Goal: Task Accomplishment & Management: Manage account settings

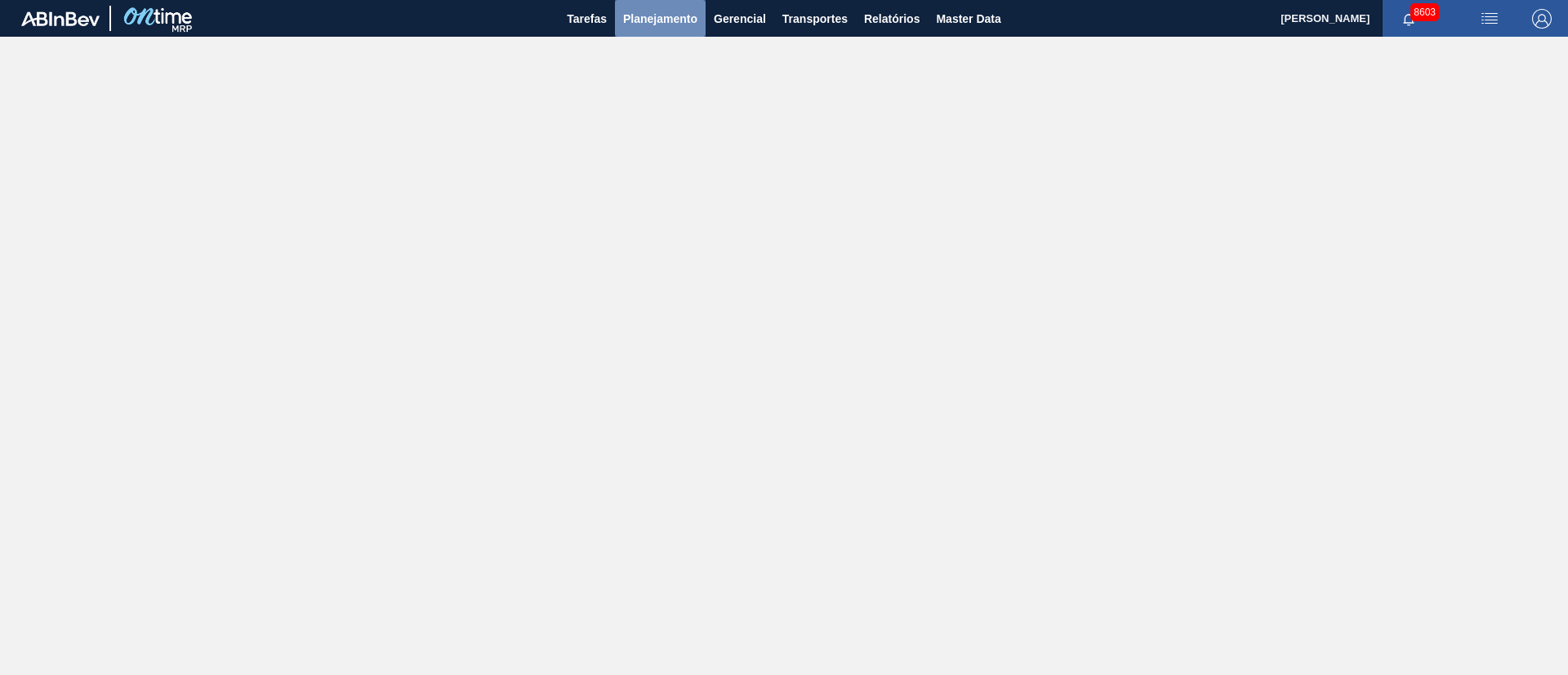
click at [657, 22] on span "Planejamento" at bounding box center [660, 18] width 74 height 20
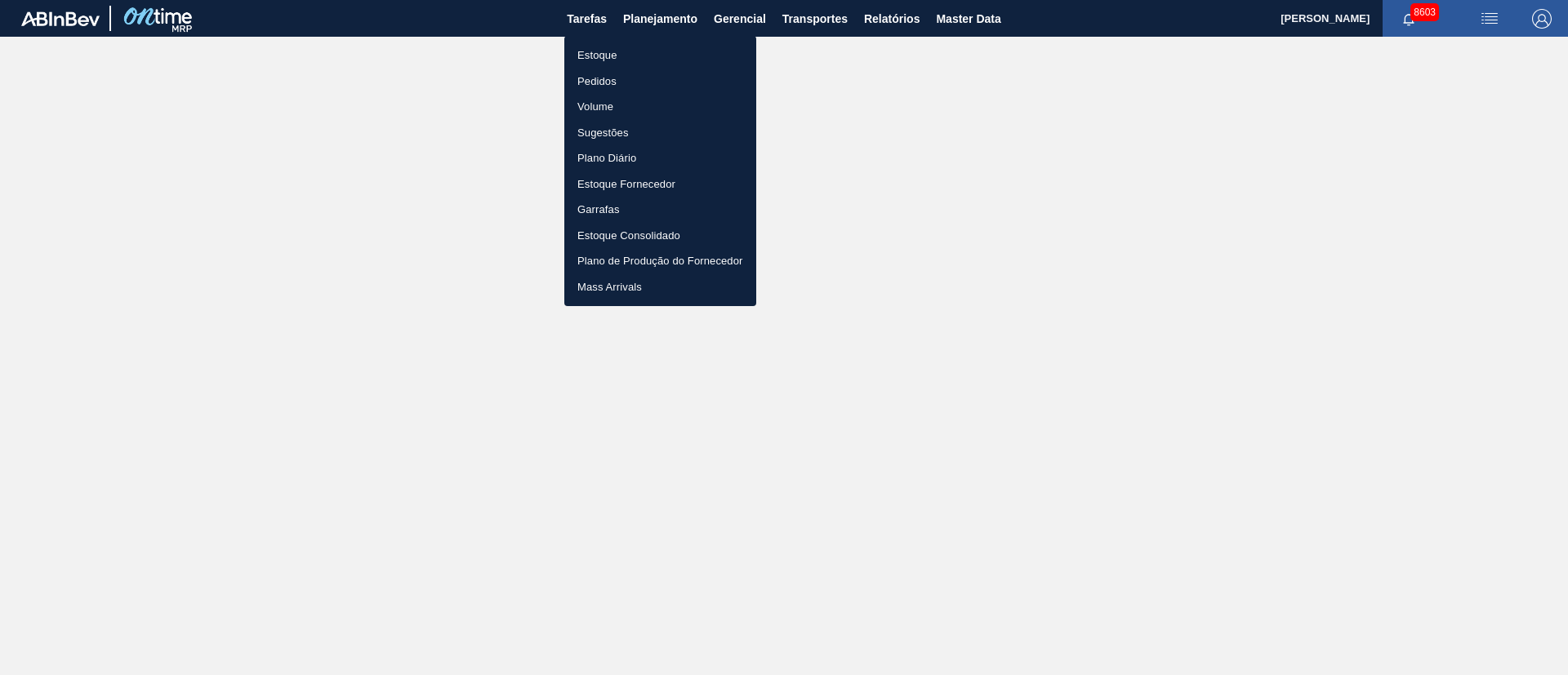
click at [605, 78] on li "Pedidos" at bounding box center [660, 81] width 192 height 26
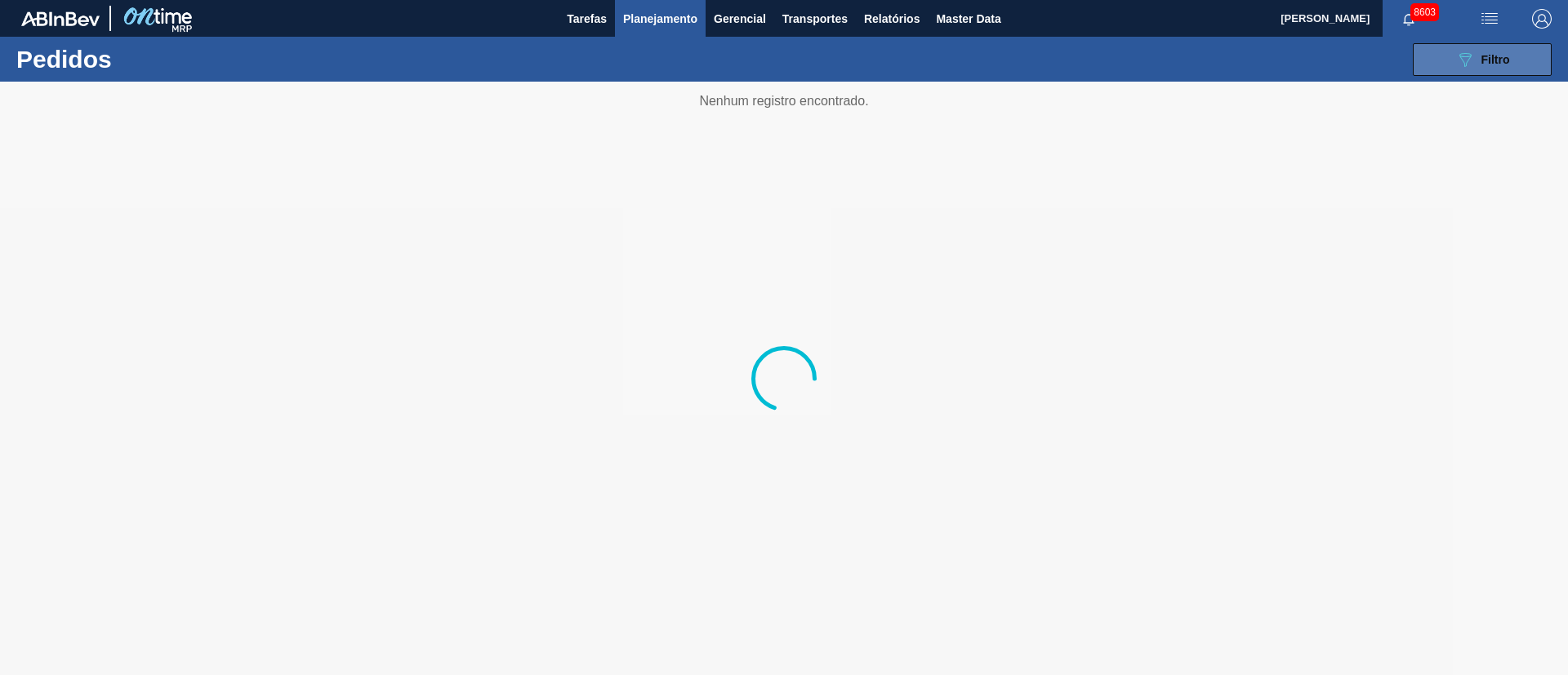
click at [1480, 52] on div "089F7B8B-B2A5-4AFE-B5C0-19BA573D28AC Filtro" at bounding box center [1482, 60] width 54 height 20
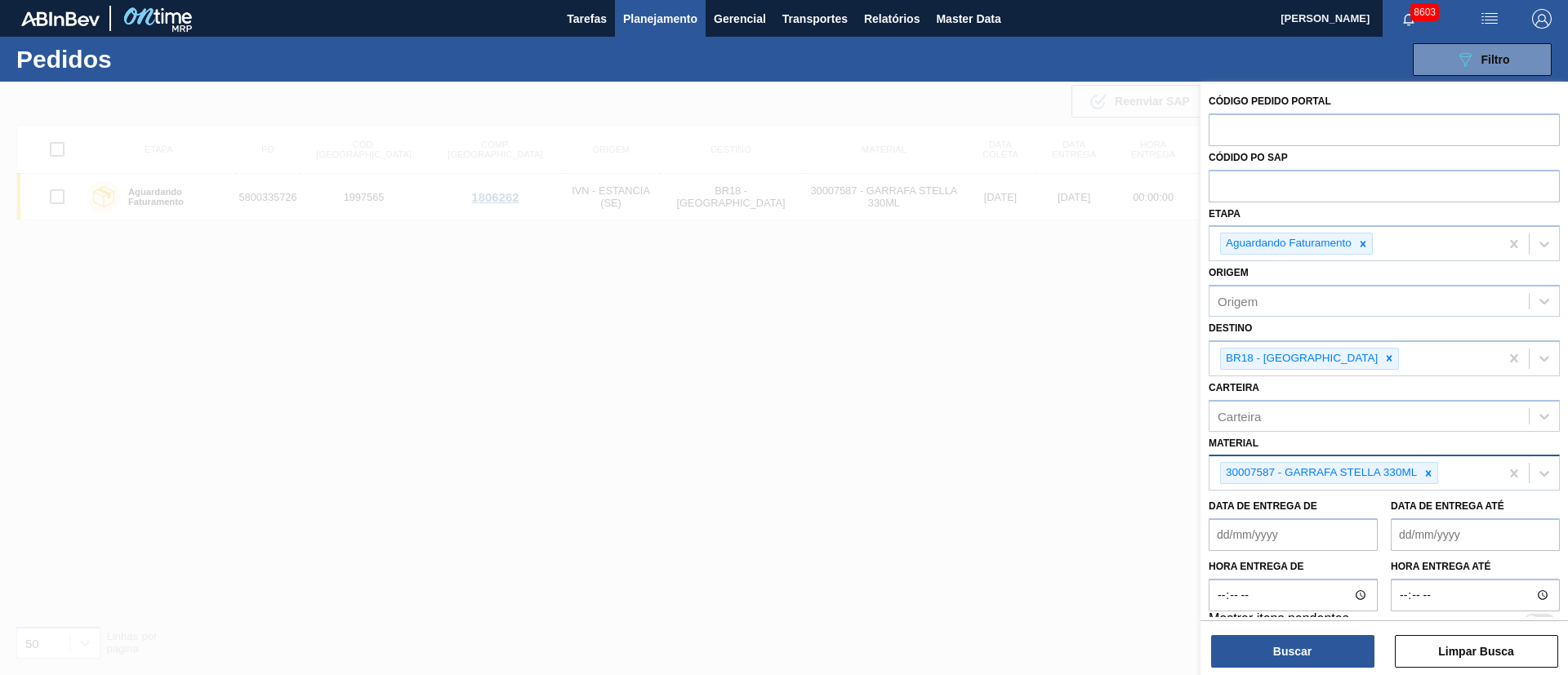
click at [1439, 481] on div "30007587 - GARRAFA STELLA 330ML" at bounding box center [1354, 473] width 290 height 34
click at [1426, 479] on div at bounding box center [1428, 473] width 18 height 21
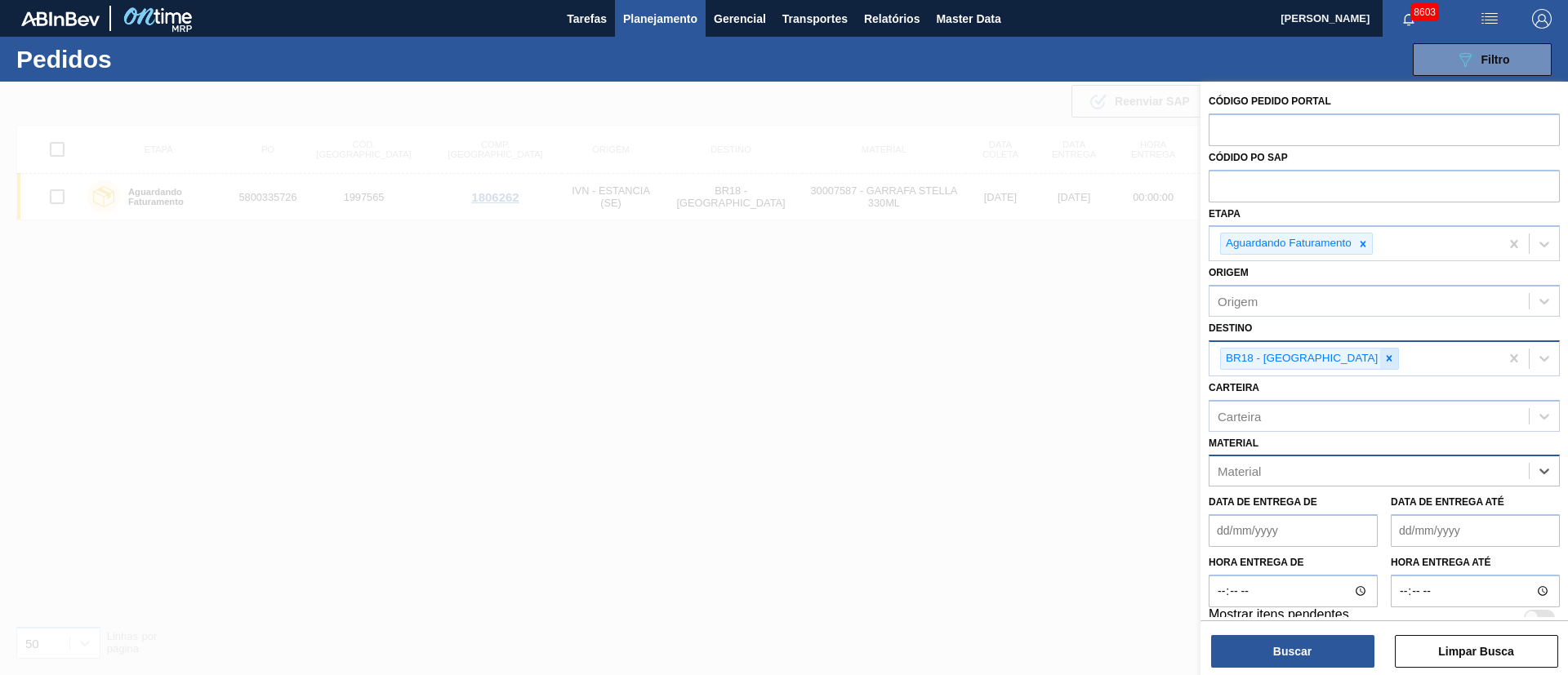
click at [1383, 359] on icon at bounding box center [1388, 358] width 11 height 11
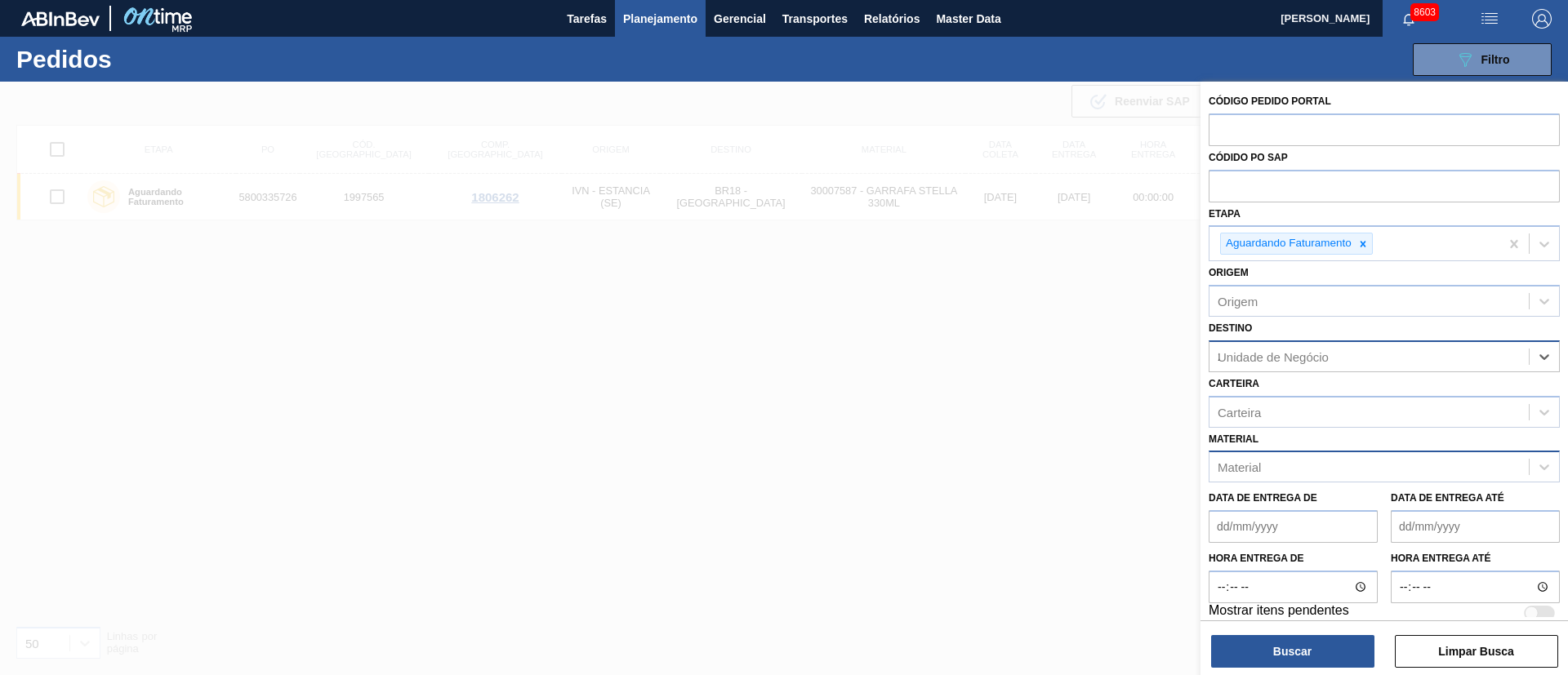
type input "21"
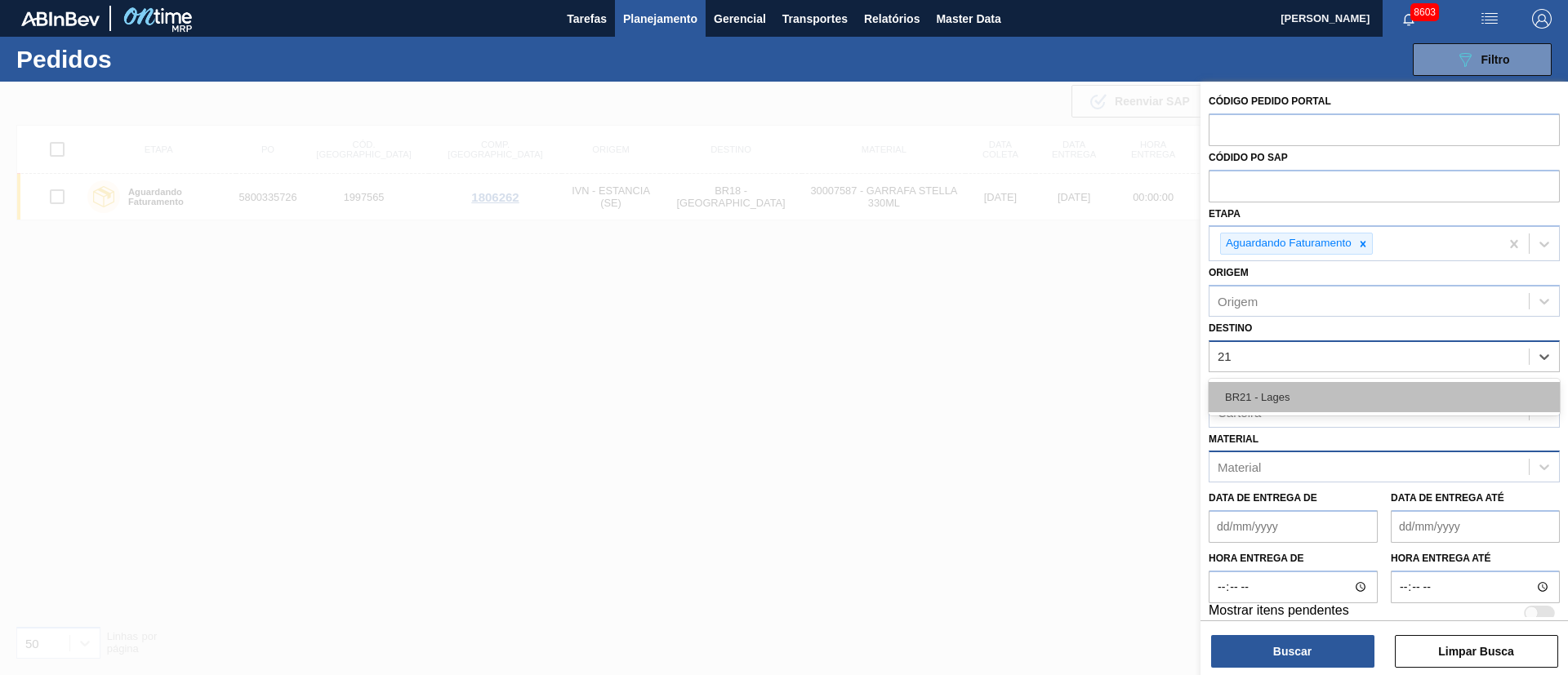
click at [1265, 394] on div "BR21 - Lages" at bounding box center [1384, 397] width 351 height 30
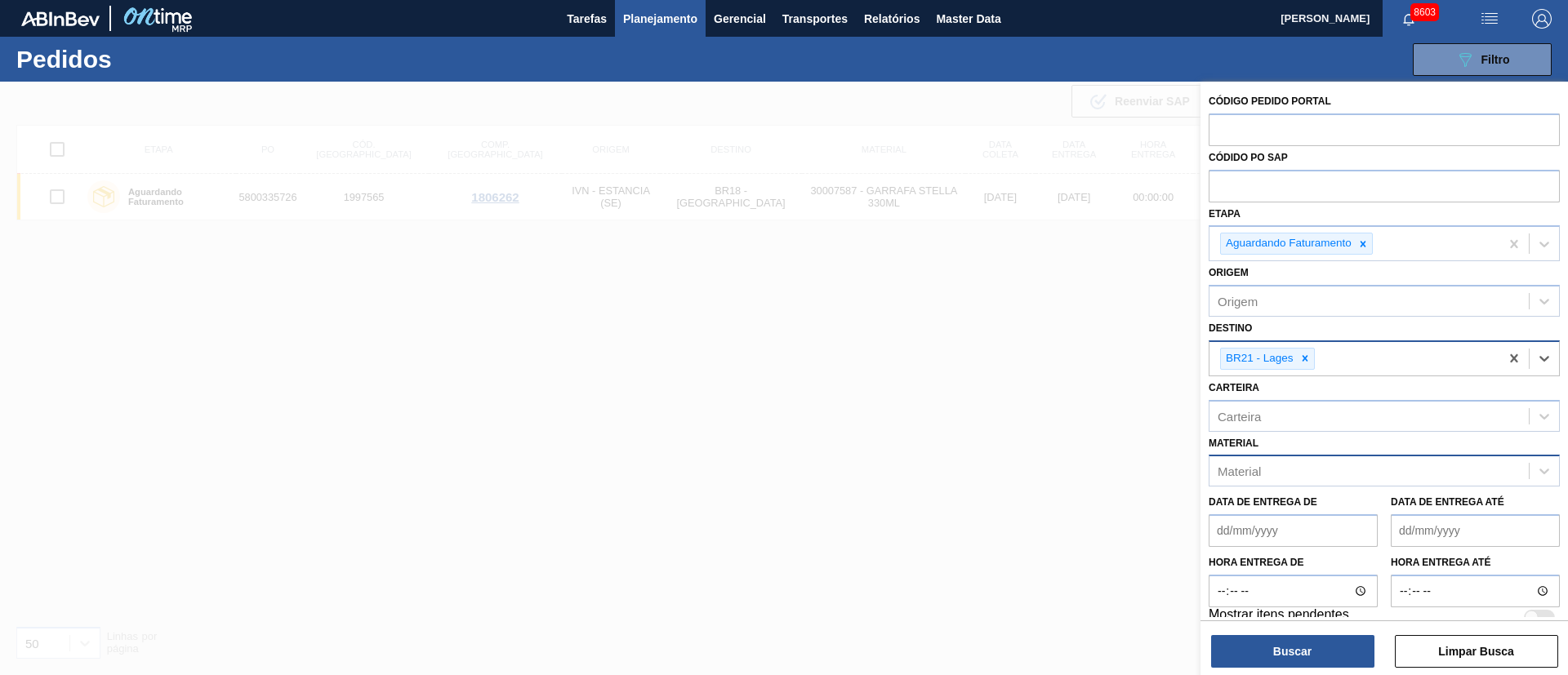
click at [1270, 467] on div "Material" at bounding box center [1368, 471] width 319 height 23
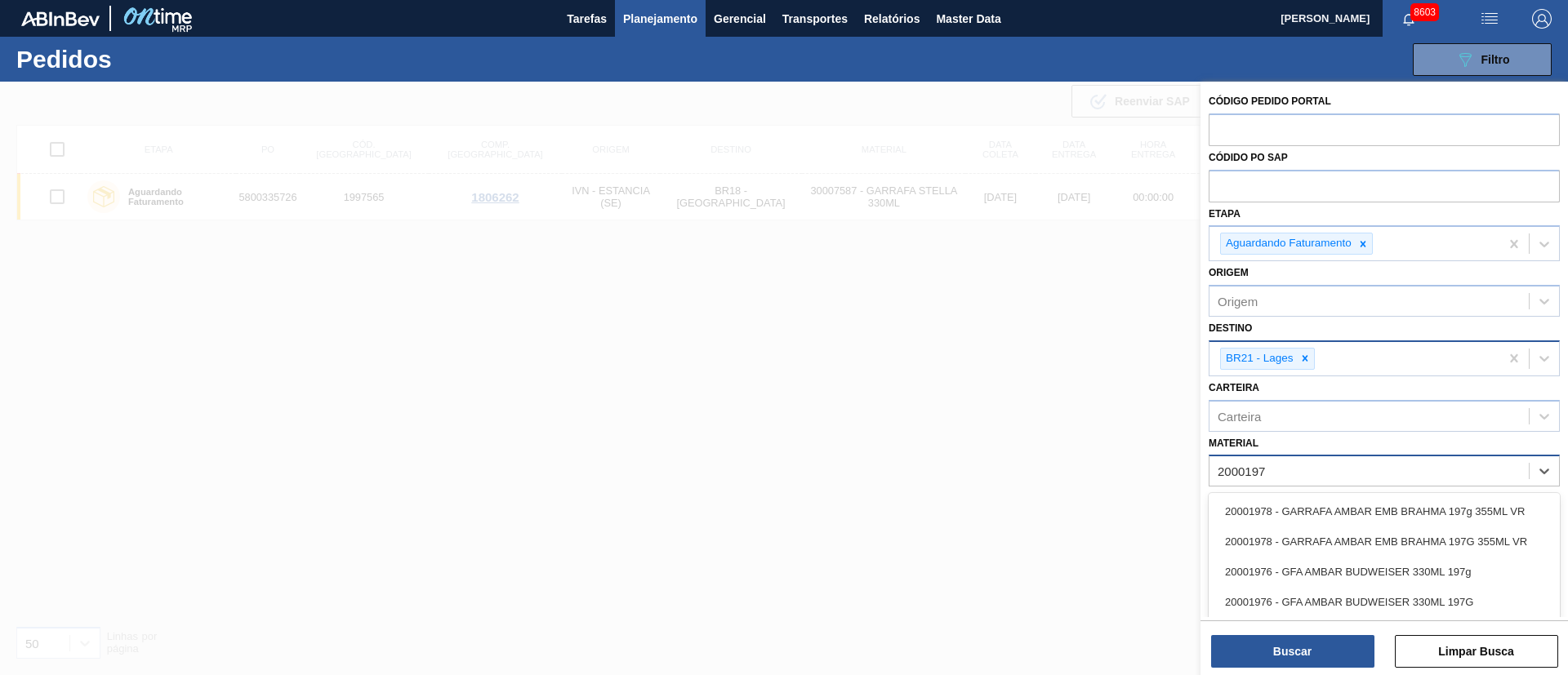
type input "20001976"
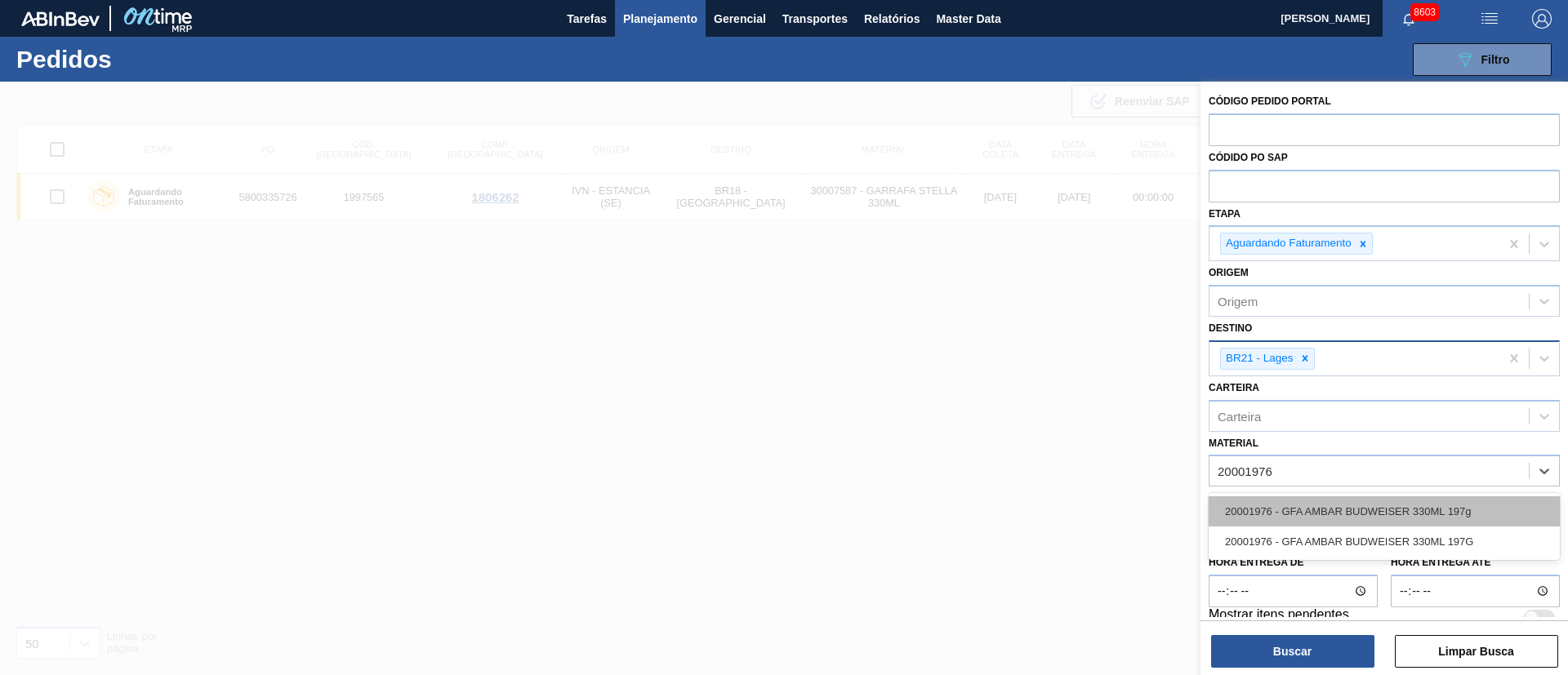
click at [1273, 508] on div "20001976 - GFA AMBAR BUDWEISER 330ML 197g" at bounding box center [1384, 511] width 351 height 30
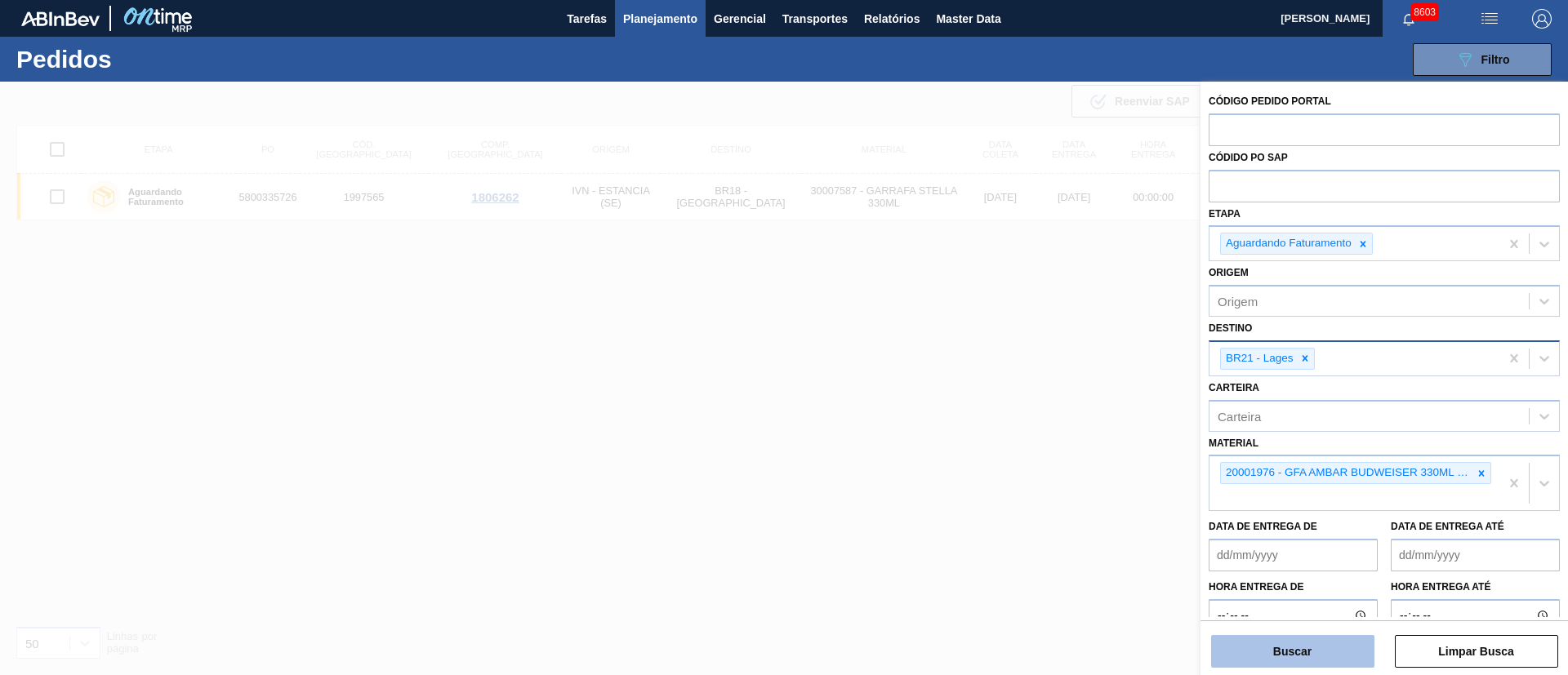
click at [1314, 646] on button "Buscar" at bounding box center [1292, 652] width 163 height 33
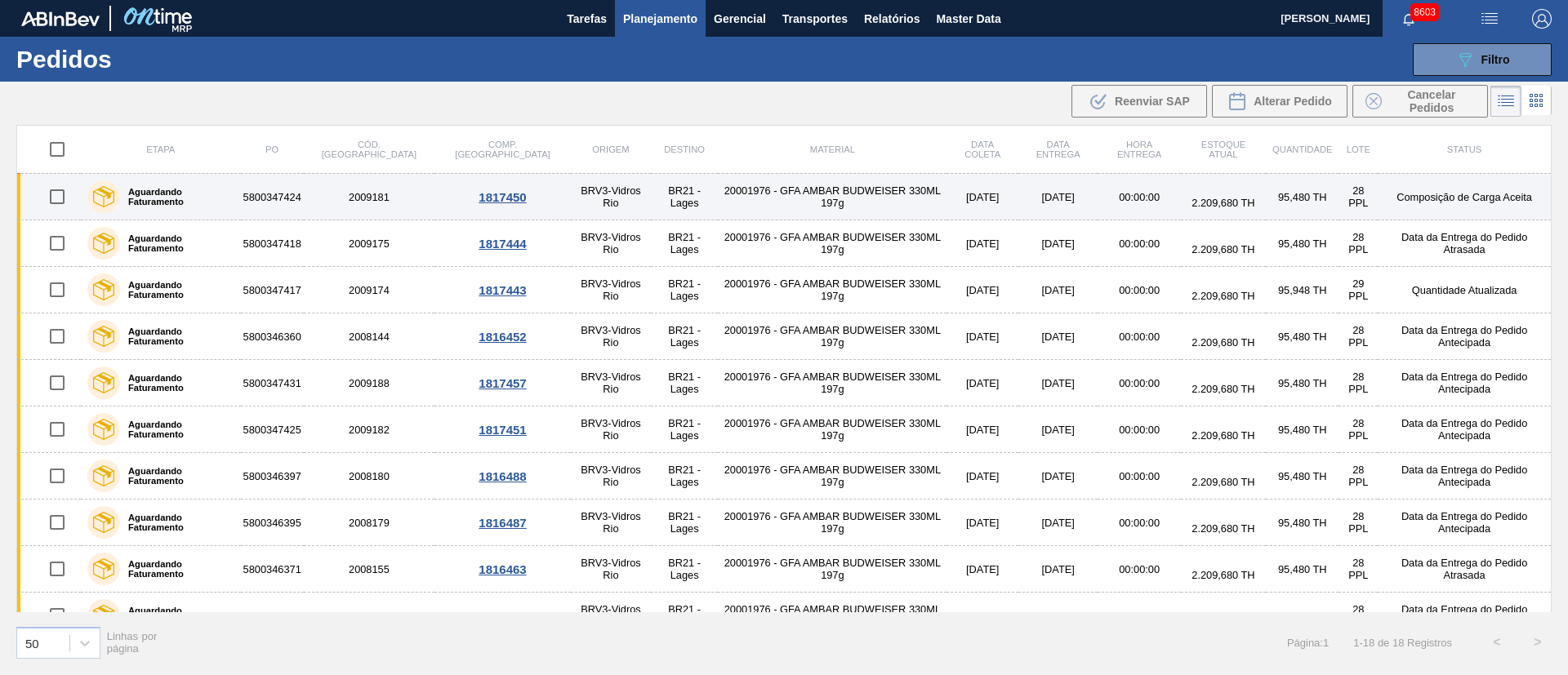
click at [60, 197] on input "checkbox" at bounding box center [57, 197] width 35 height 35
checkbox input "true"
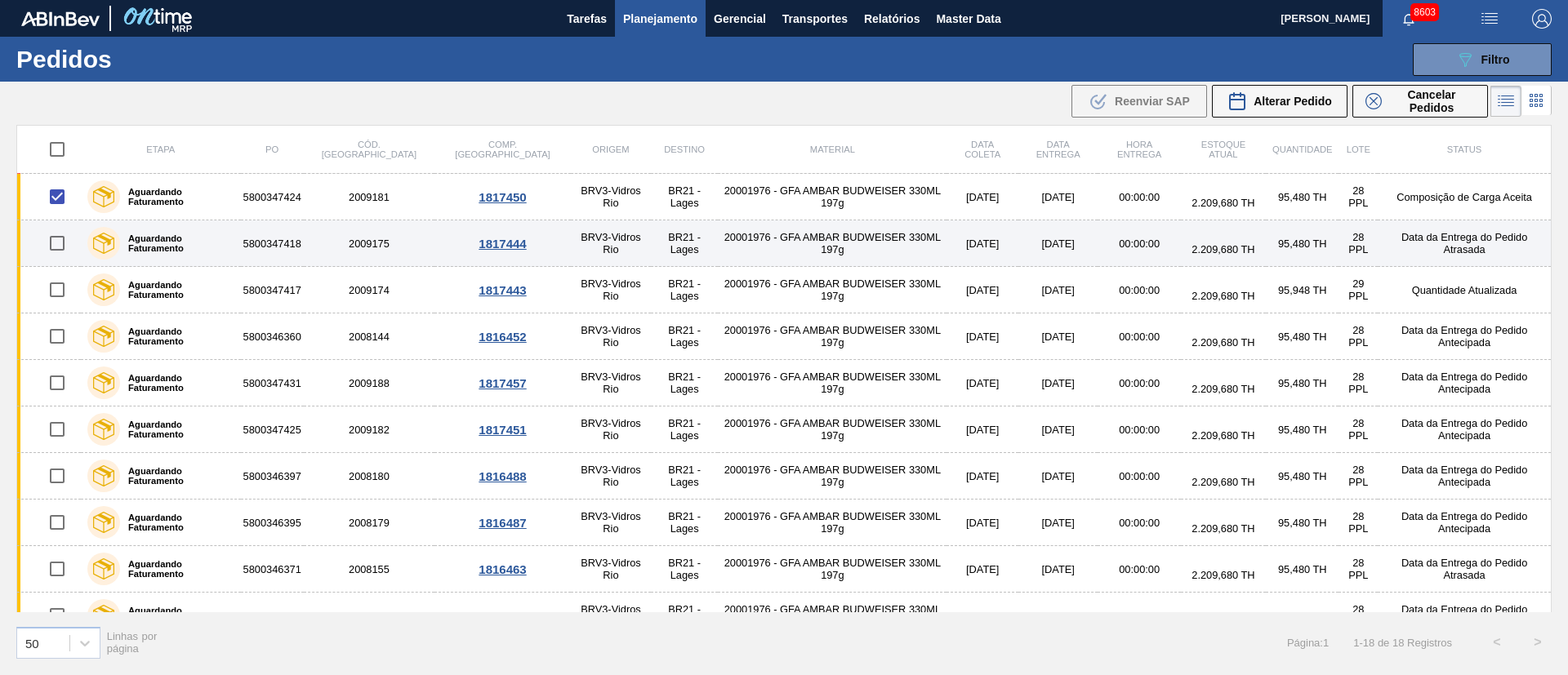
click at [56, 245] on input "checkbox" at bounding box center [57, 244] width 35 height 35
checkbox input "true"
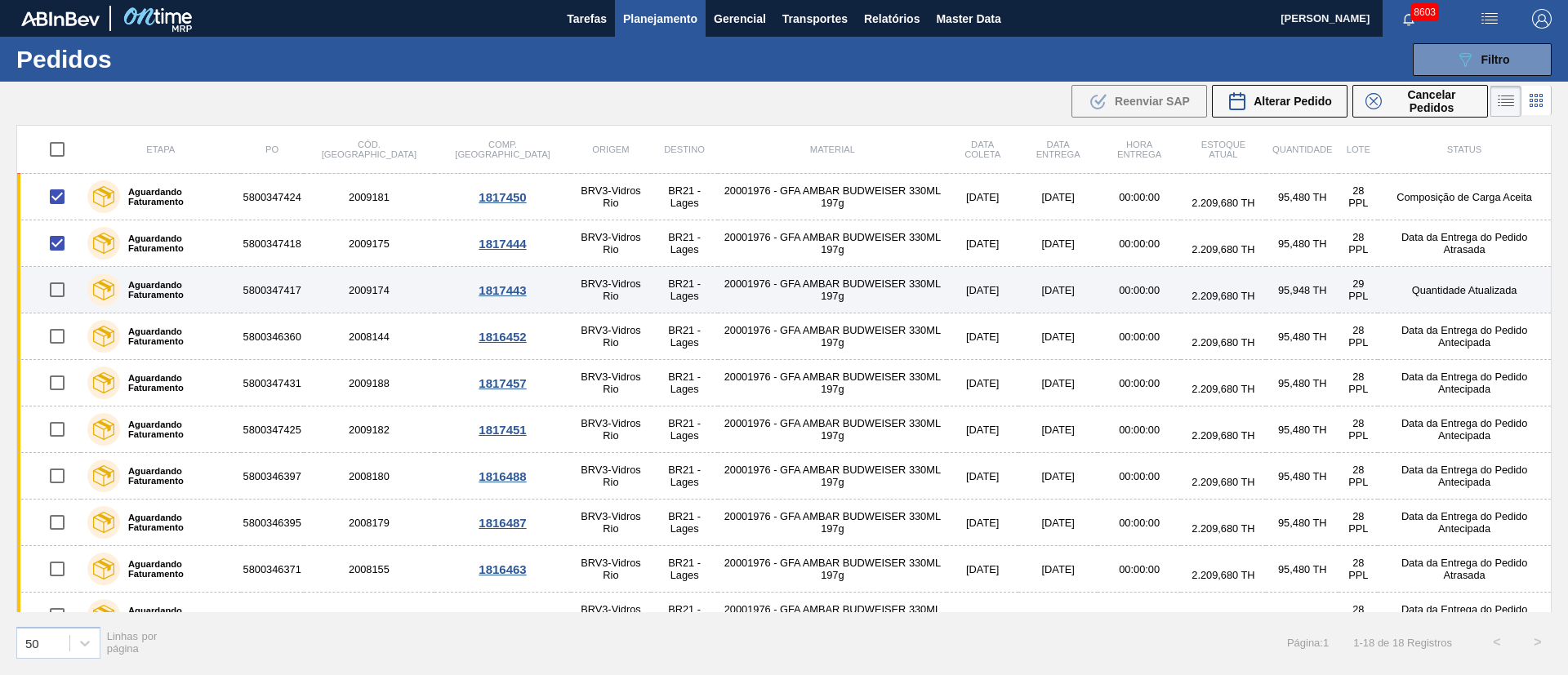
click at [65, 290] on input "checkbox" at bounding box center [57, 290] width 35 height 35
checkbox input "true"
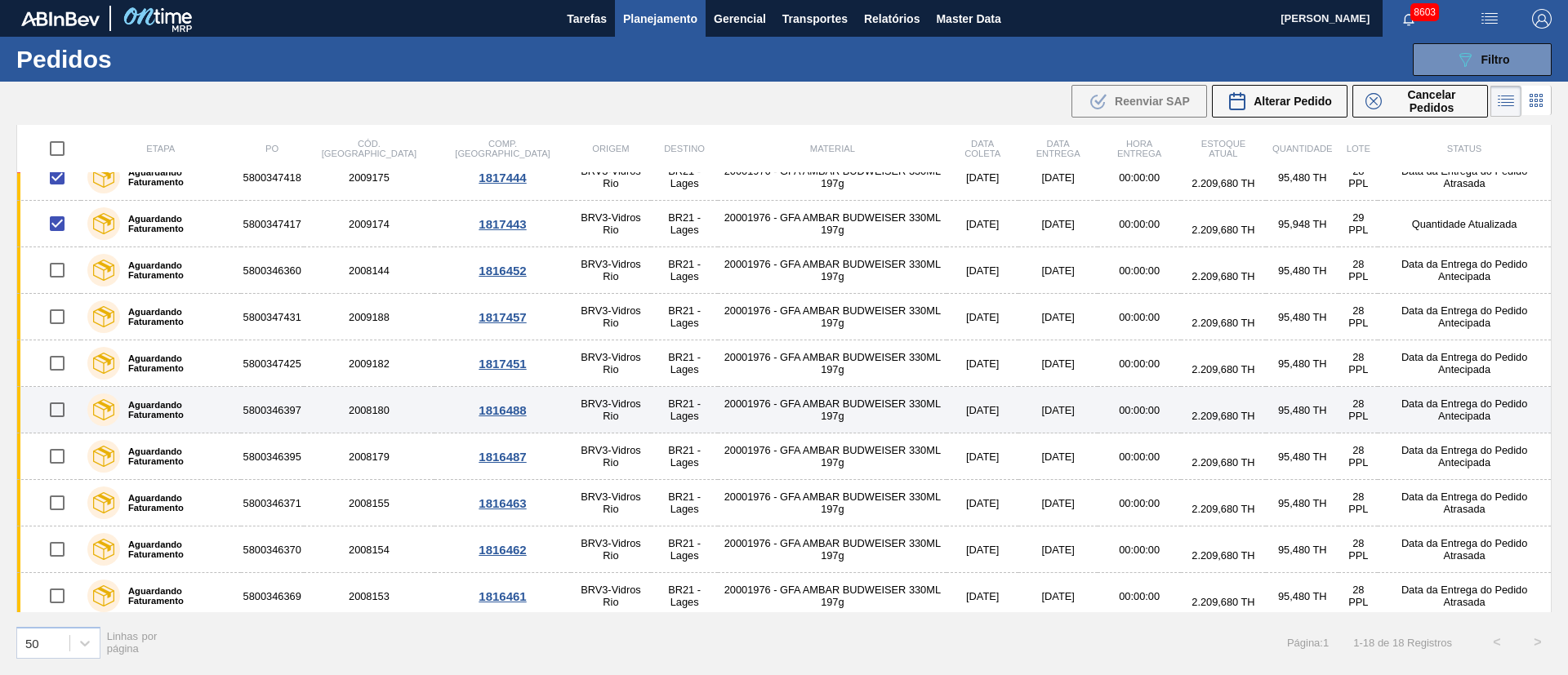
scroll to position [123, 0]
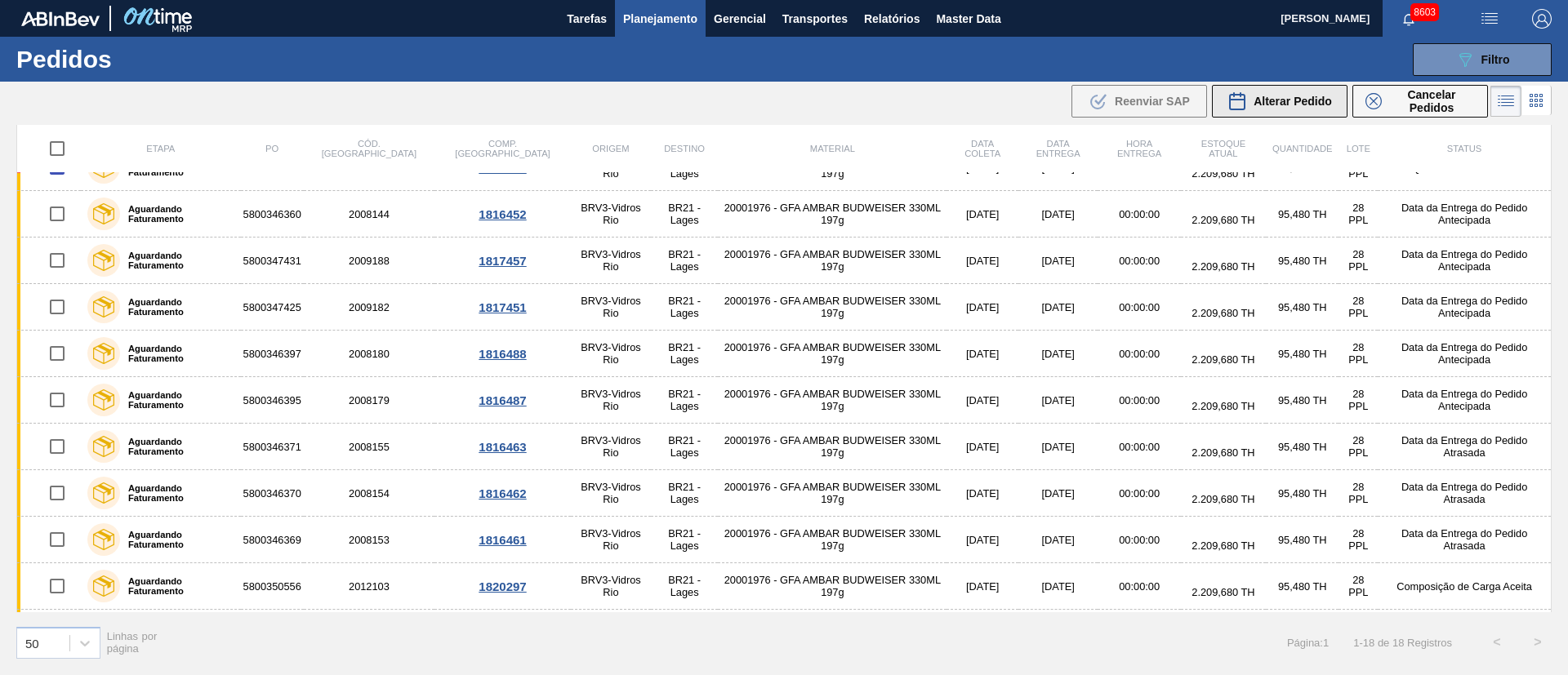
click at [1298, 95] on span "Alterar Pedido" at bounding box center [1292, 101] width 79 height 13
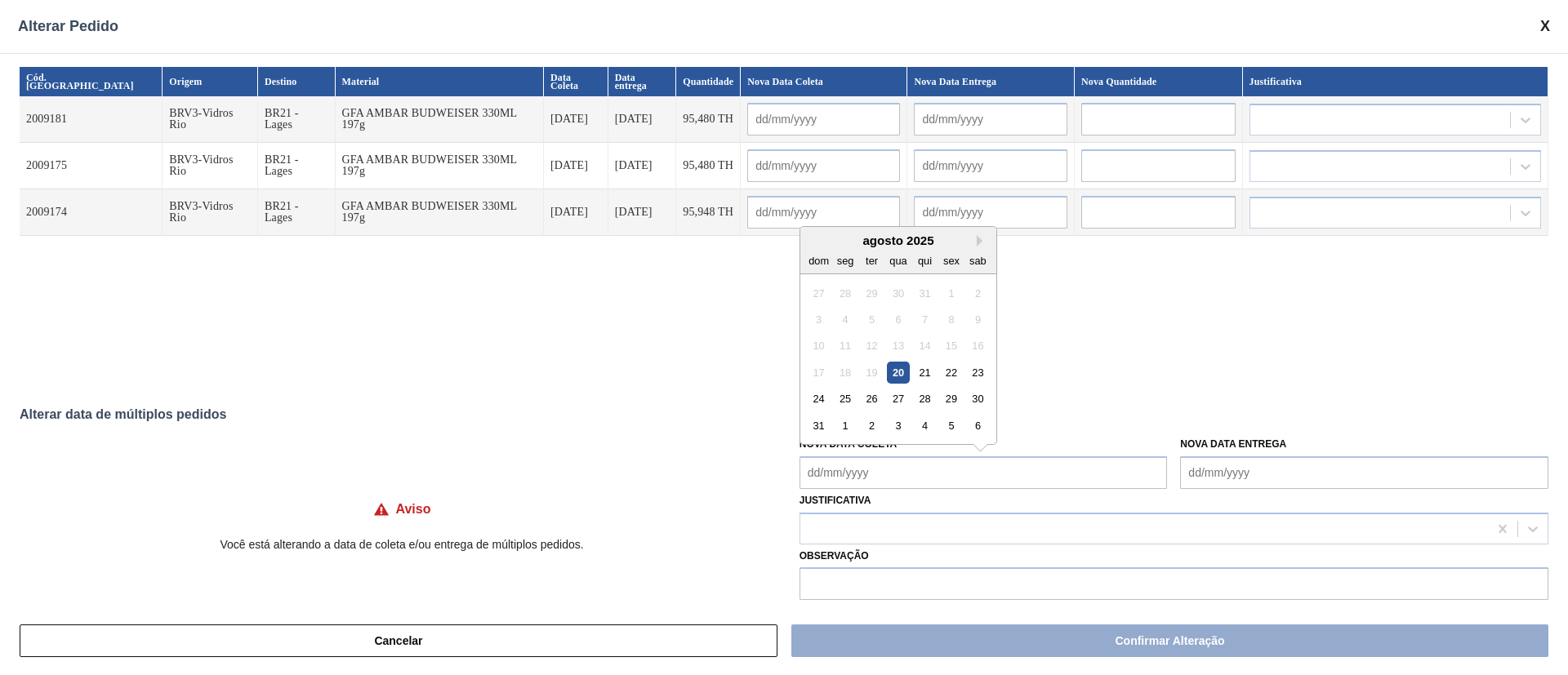
click at [851, 471] on Coleta "Nova Data Coleta" at bounding box center [983, 473] width 368 height 33
drag, startPoint x: 897, startPoint y: 370, endPoint x: 906, endPoint y: 399, distance: 30.4
click at [897, 370] on div "20" at bounding box center [897, 372] width 22 height 22
type Coleta "[DATE]"
type input "[DATE]"
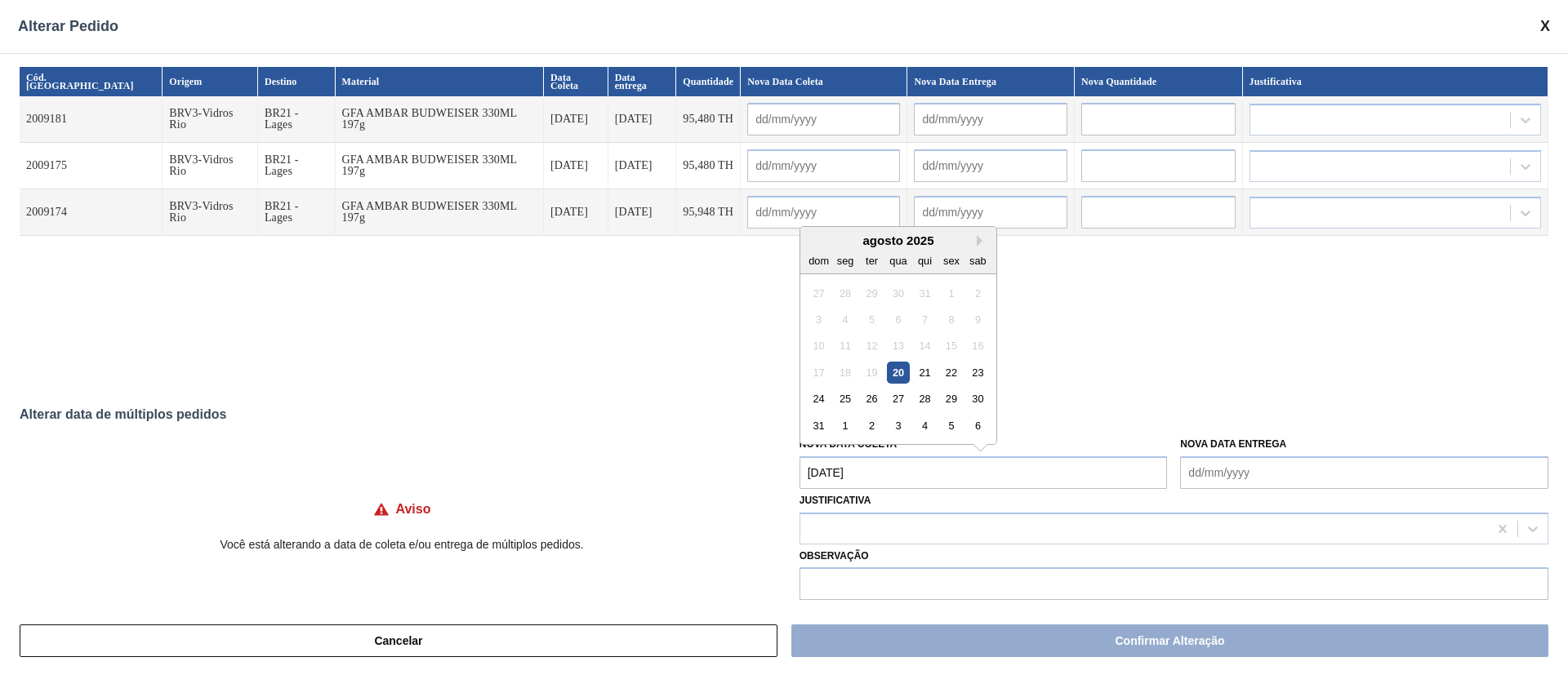
type input "[DATE]"
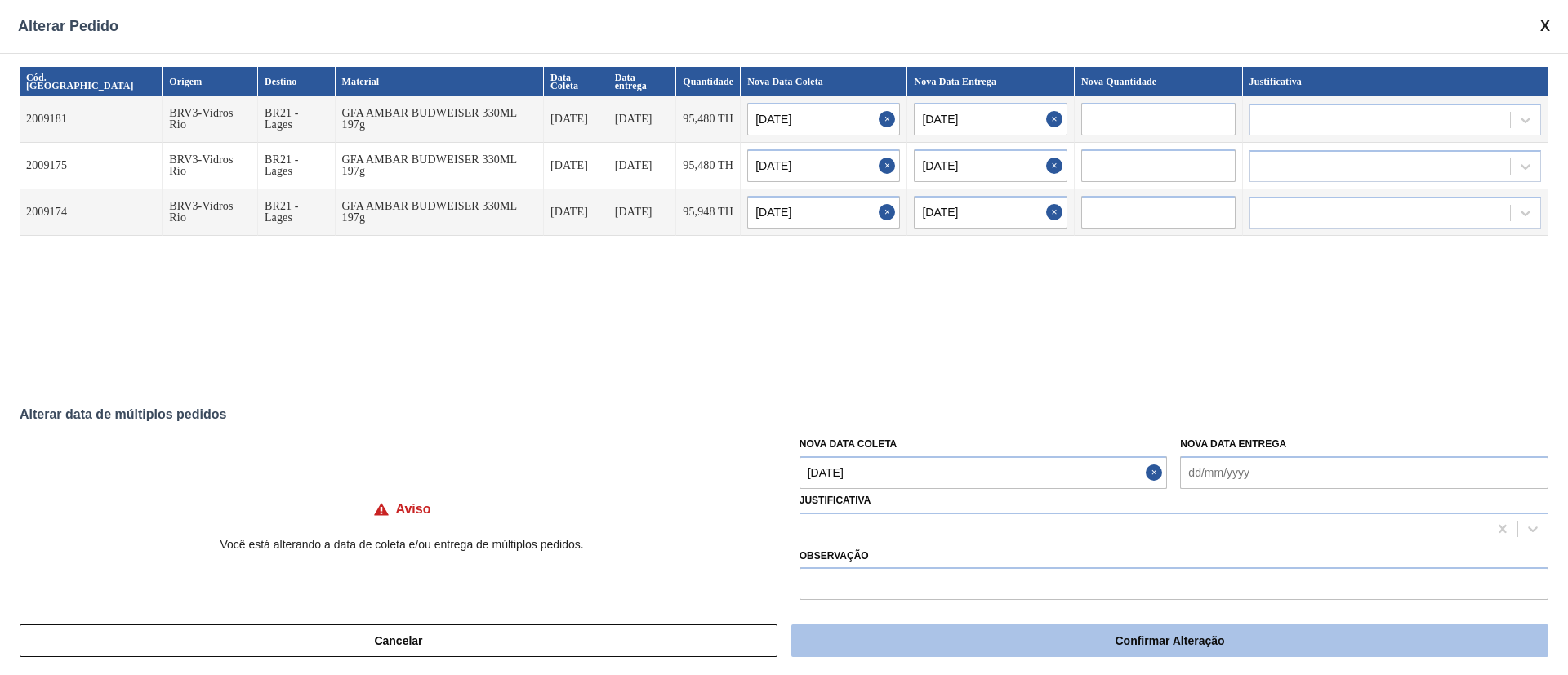
click at [1020, 640] on button "Confirmar Alteração" at bounding box center [1169, 640] width 757 height 33
click at [1122, 639] on button "Confirmar Alteração" at bounding box center [1169, 640] width 757 height 33
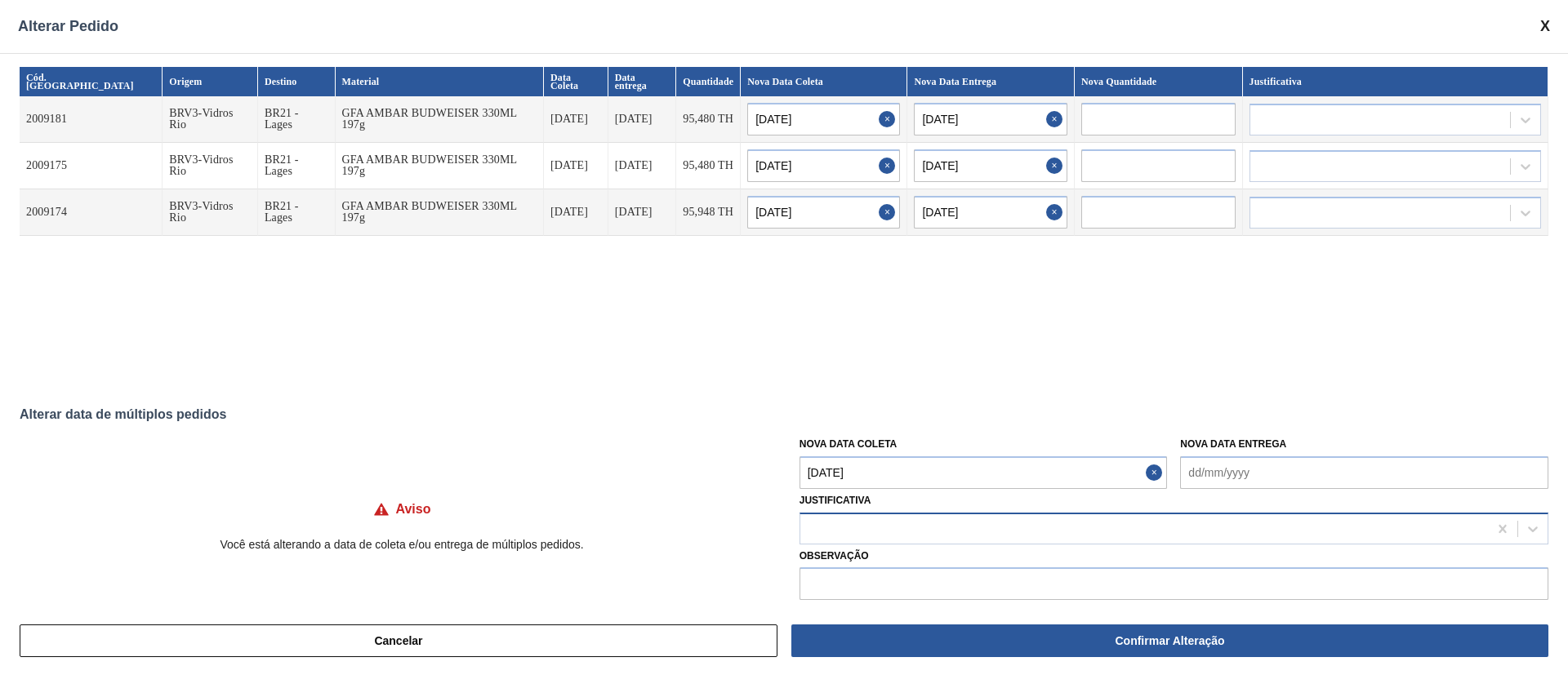
click at [825, 539] on div at bounding box center [1143, 528] width 688 height 23
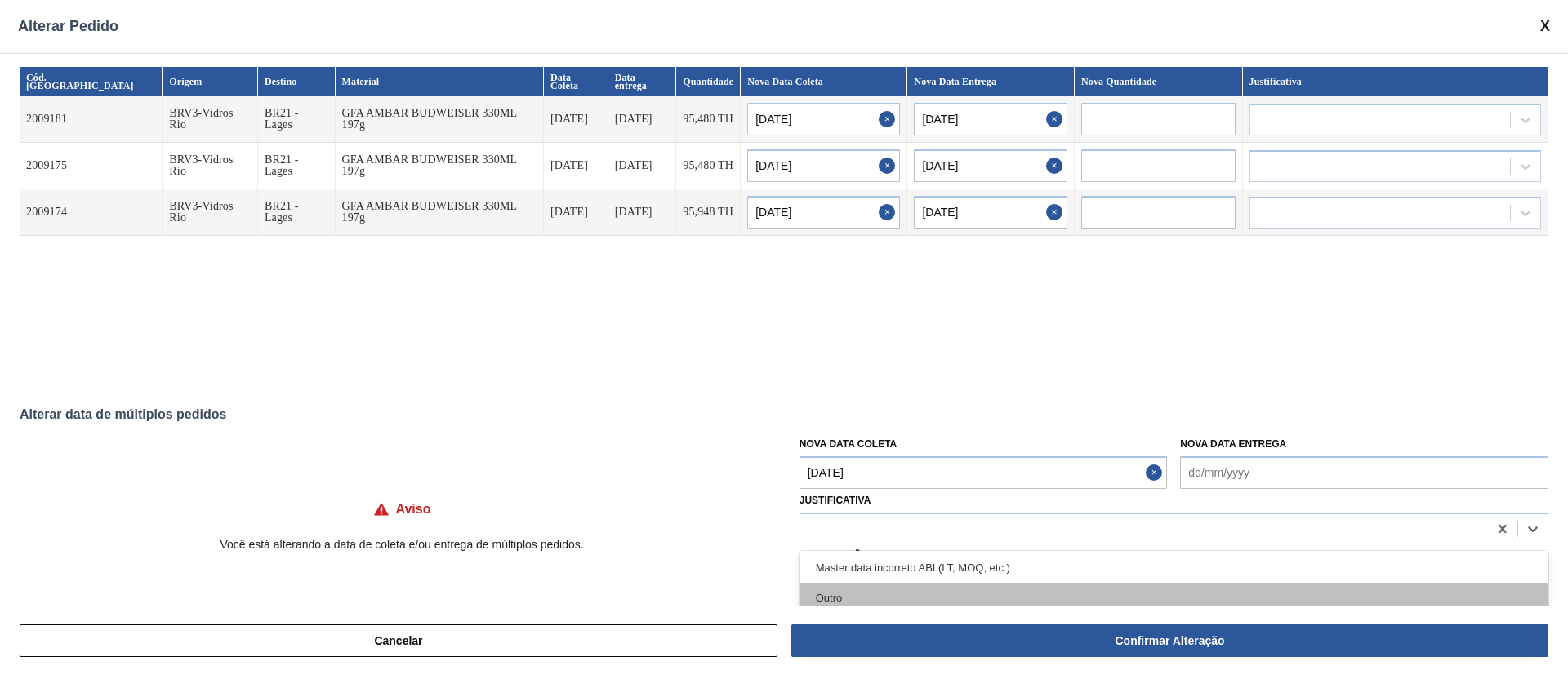
click at [859, 602] on div "Outro" at bounding box center [1174, 597] width 749 height 30
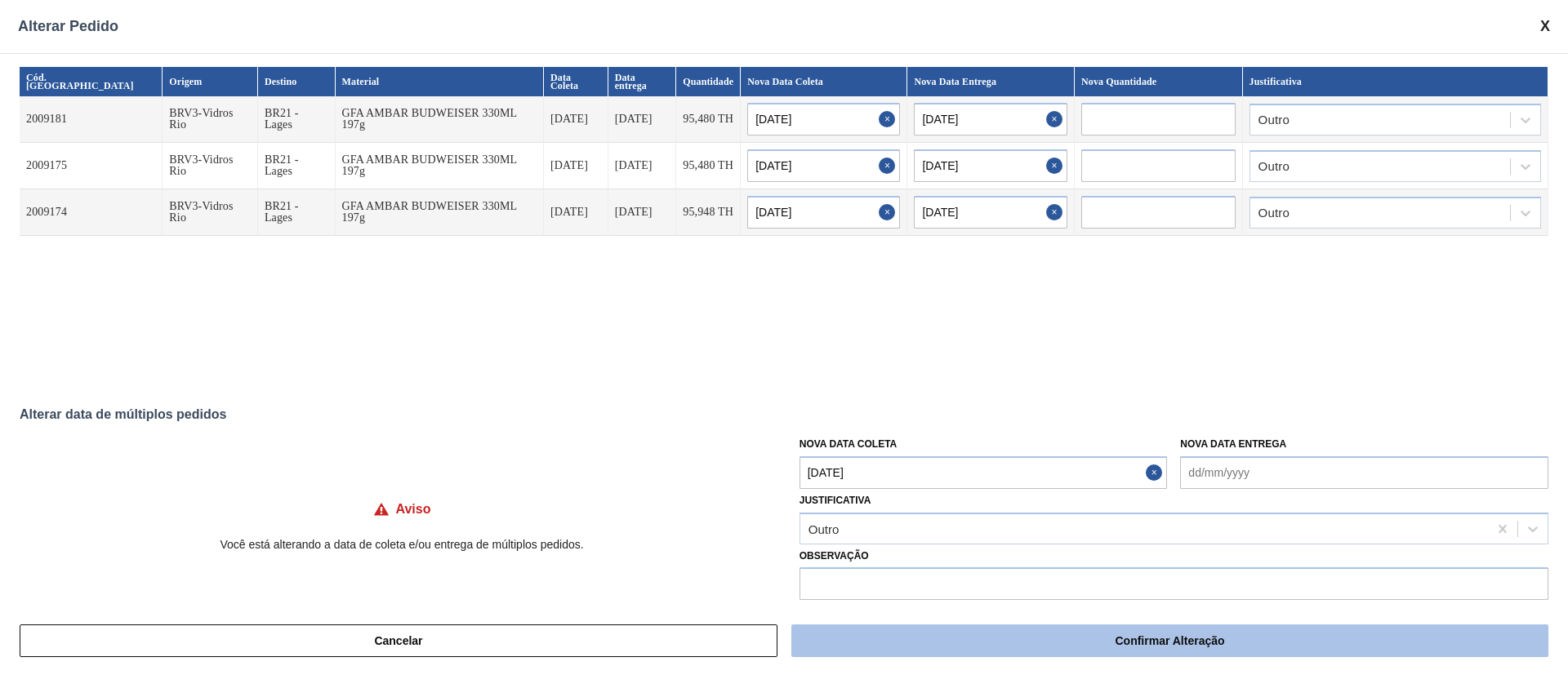
click at [1078, 638] on button "Confirmar Alteração" at bounding box center [1169, 640] width 757 height 33
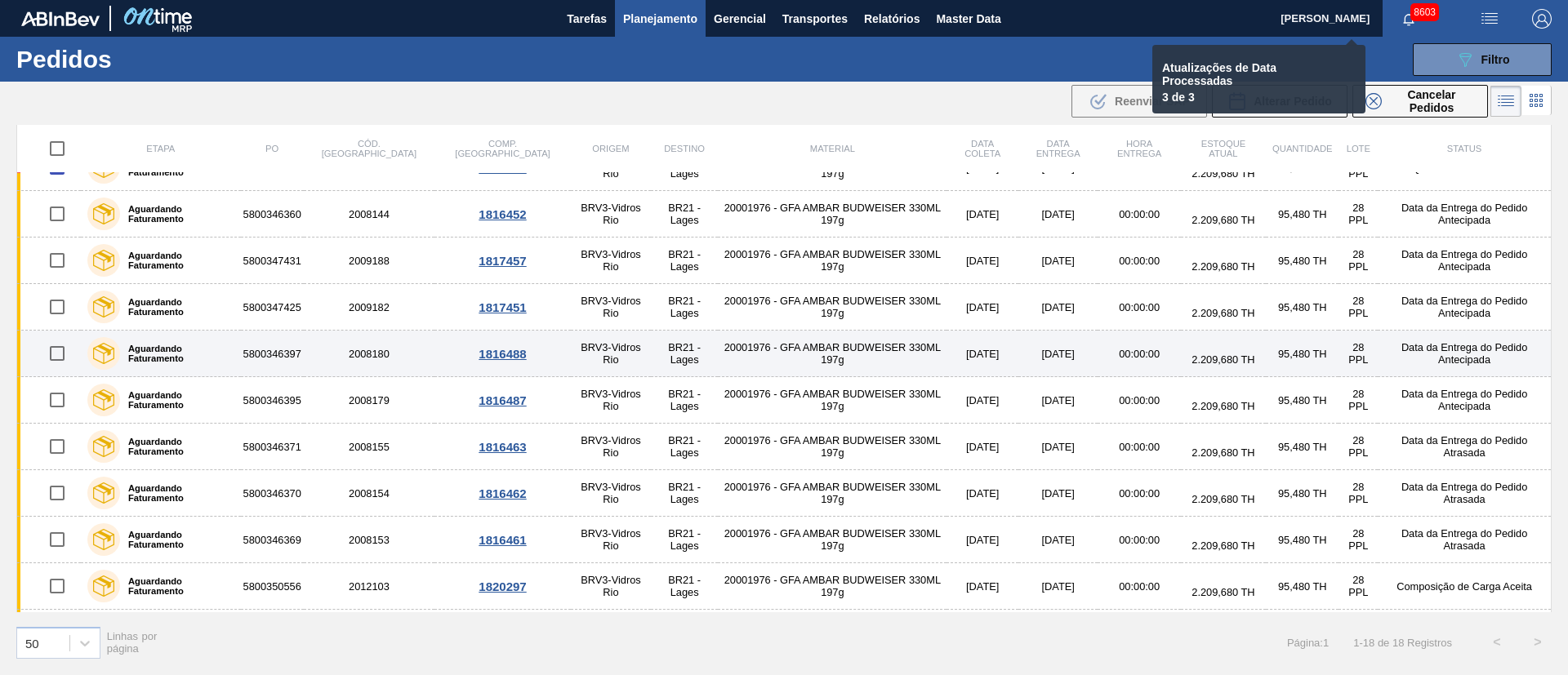
checkbox input "false"
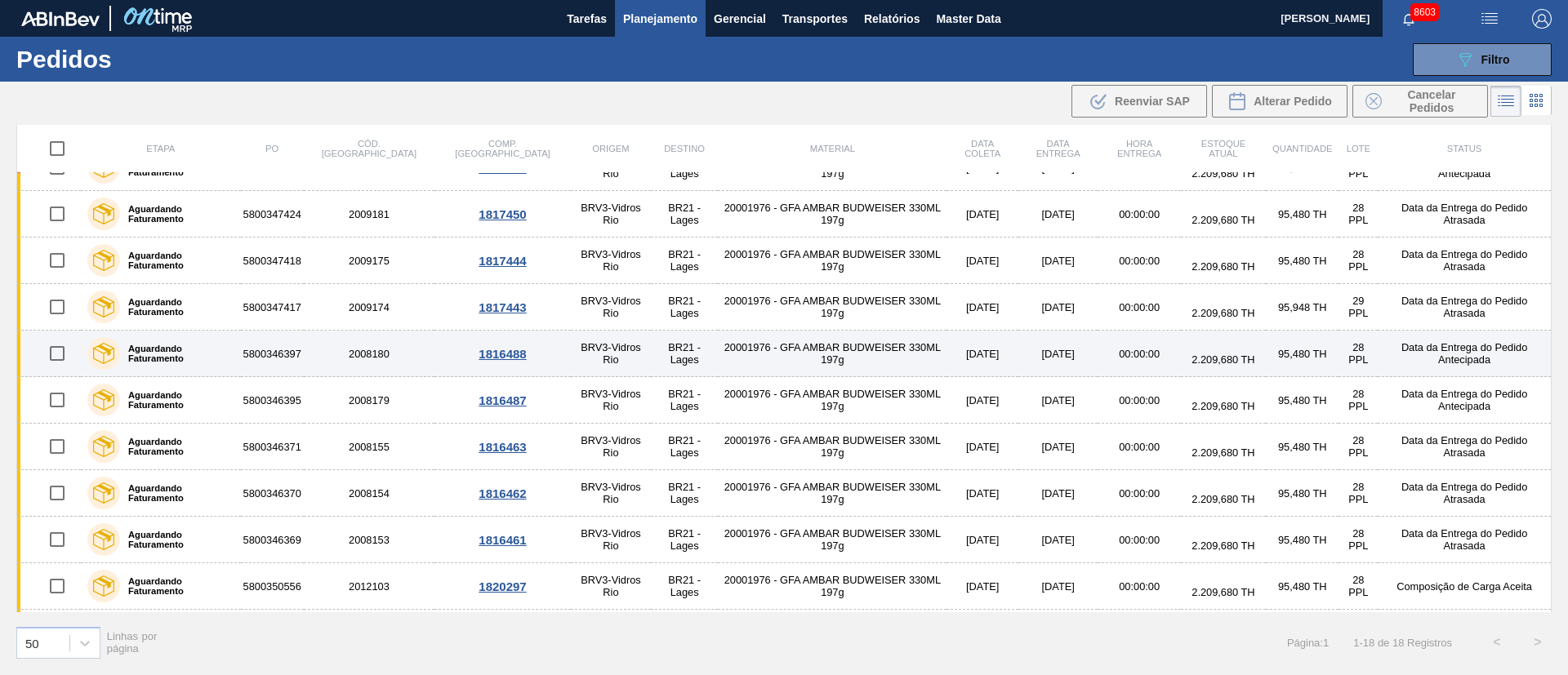
scroll to position [0, 0]
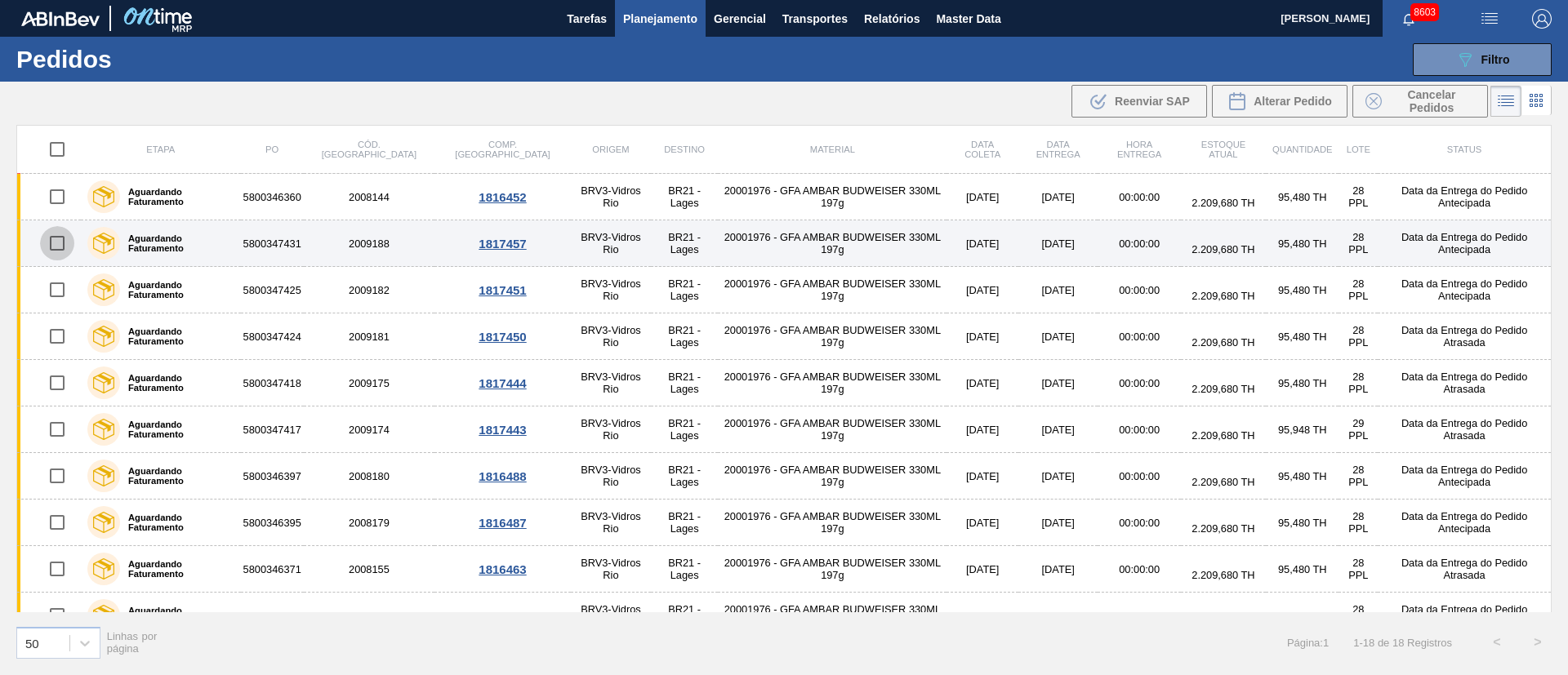
click at [61, 243] on input "checkbox" at bounding box center [57, 244] width 35 height 35
checkbox input "true"
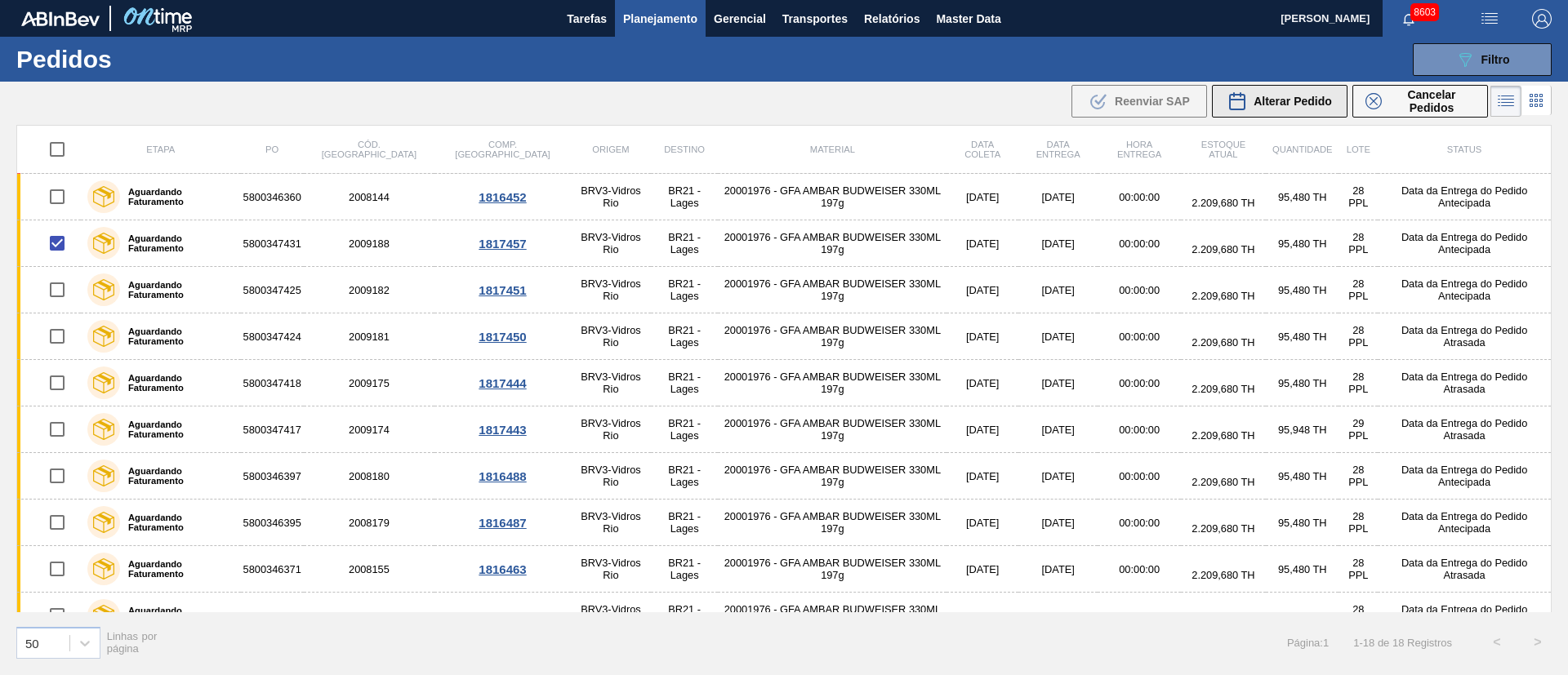
click at [1324, 104] on span "Alterar Pedido" at bounding box center [1292, 101] width 79 height 13
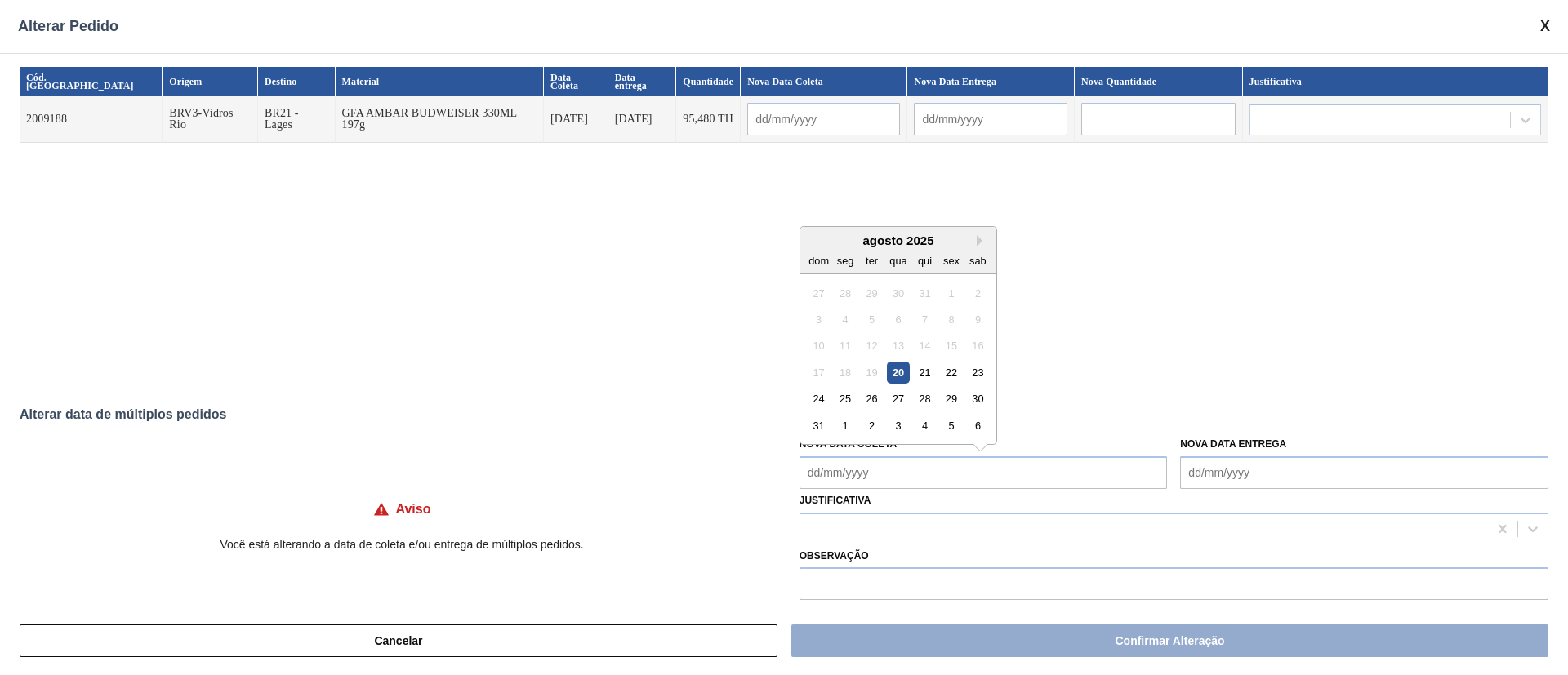
click at [886, 473] on Coleta "Nova Data Coleta" at bounding box center [983, 473] width 368 height 33
click at [890, 541] on div at bounding box center [1174, 528] width 749 height 32
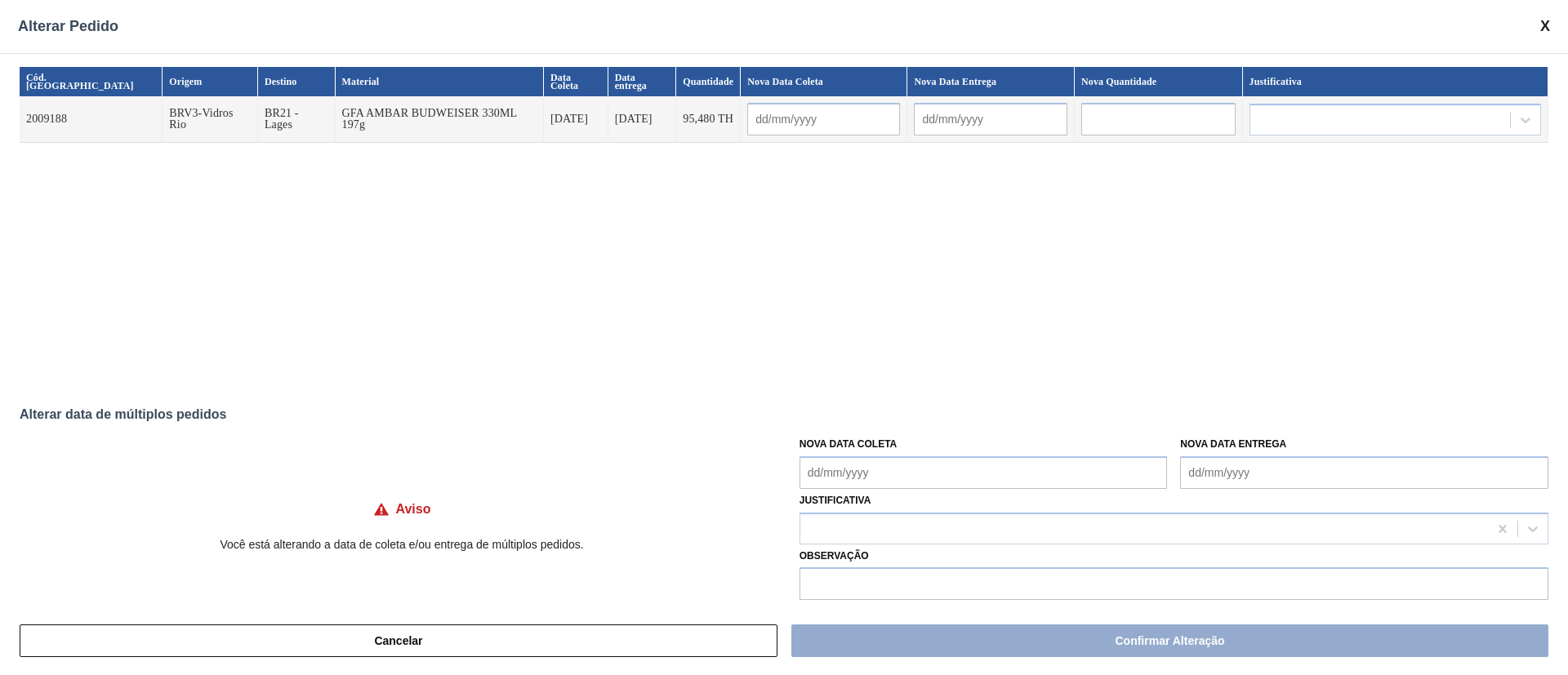
click at [1008, 152] on div "Cód. Pedido Origem Destino Material Data Coleta Data entrega Quantidade Nova Da…" at bounding box center [784, 224] width 1528 height 315
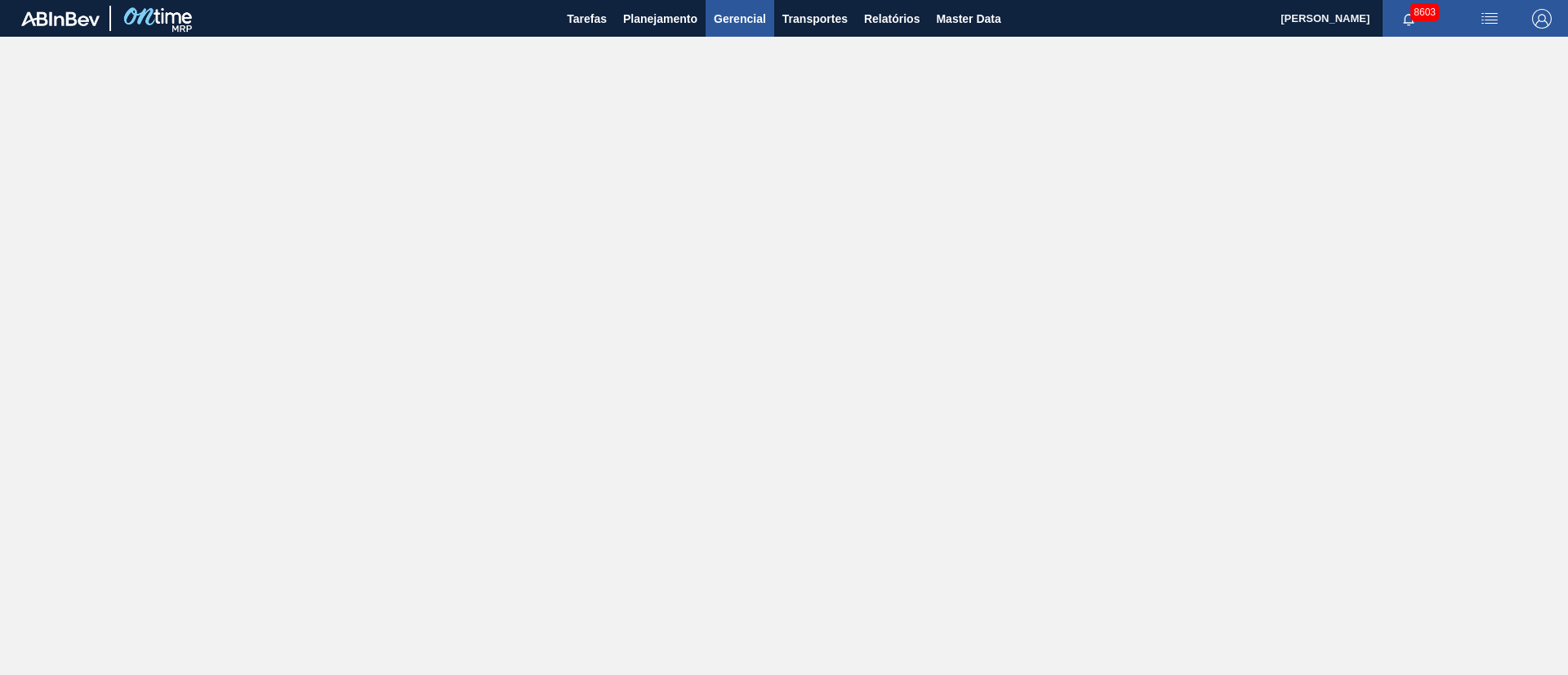
click at [706, 11] on button "Gerencial" at bounding box center [739, 18] width 68 height 36
click at [644, 19] on div at bounding box center [784, 337] width 1568 height 675
click at [637, 17] on span "Planejamento" at bounding box center [660, 18] width 74 height 20
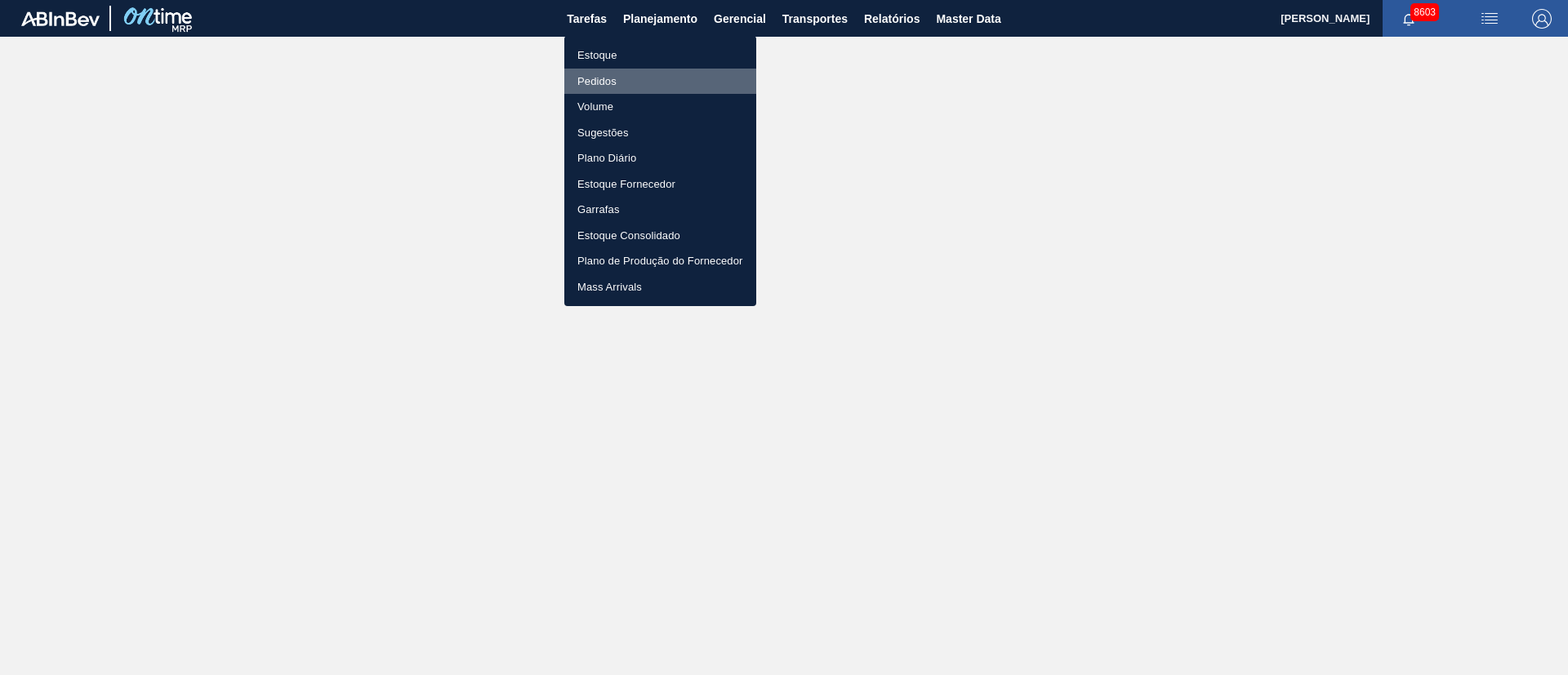
click at [598, 76] on li "Pedidos" at bounding box center [660, 81] width 192 height 26
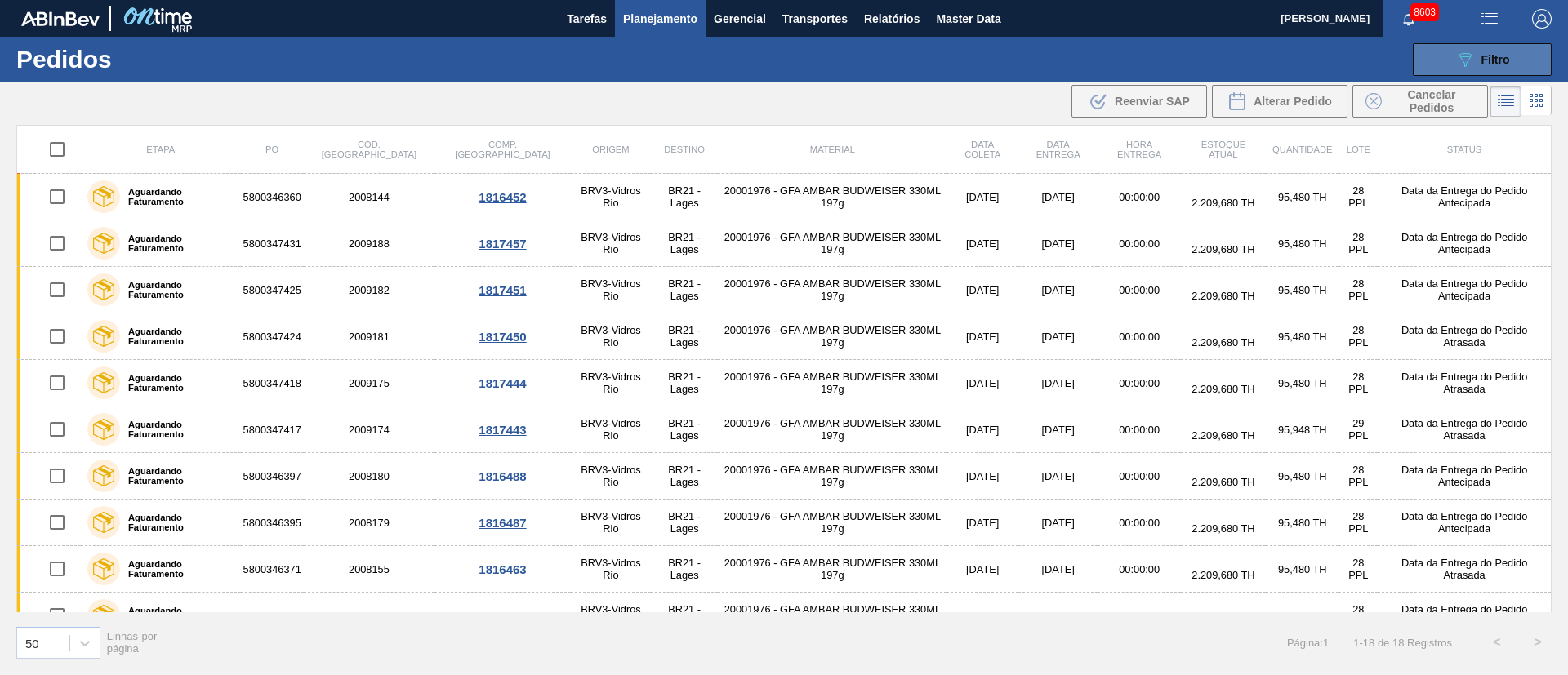
click at [1496, 56] on span "Filtro" at bounding box center [1495, 59] width 29 height 13
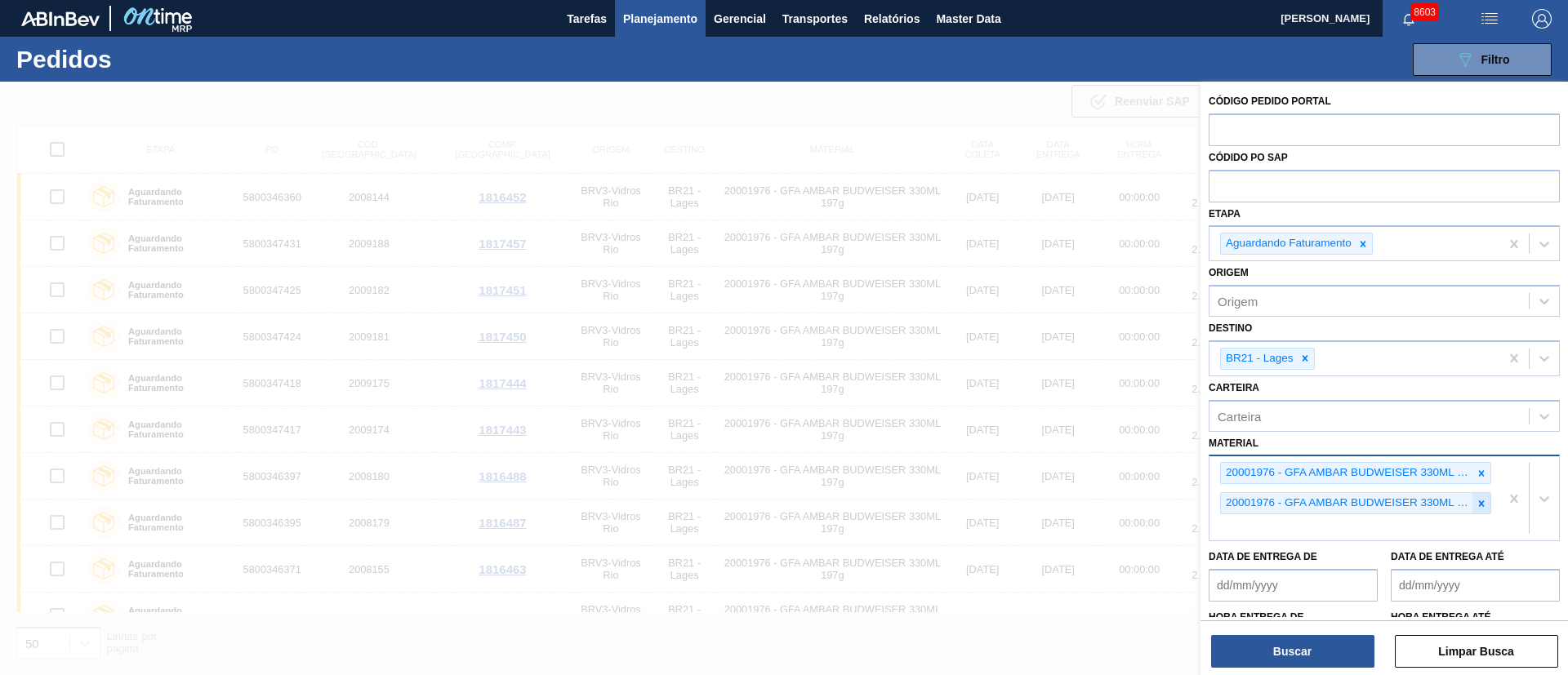
click at [1472, 510] on div at bounding box center [1481, 503] width 18 height 21
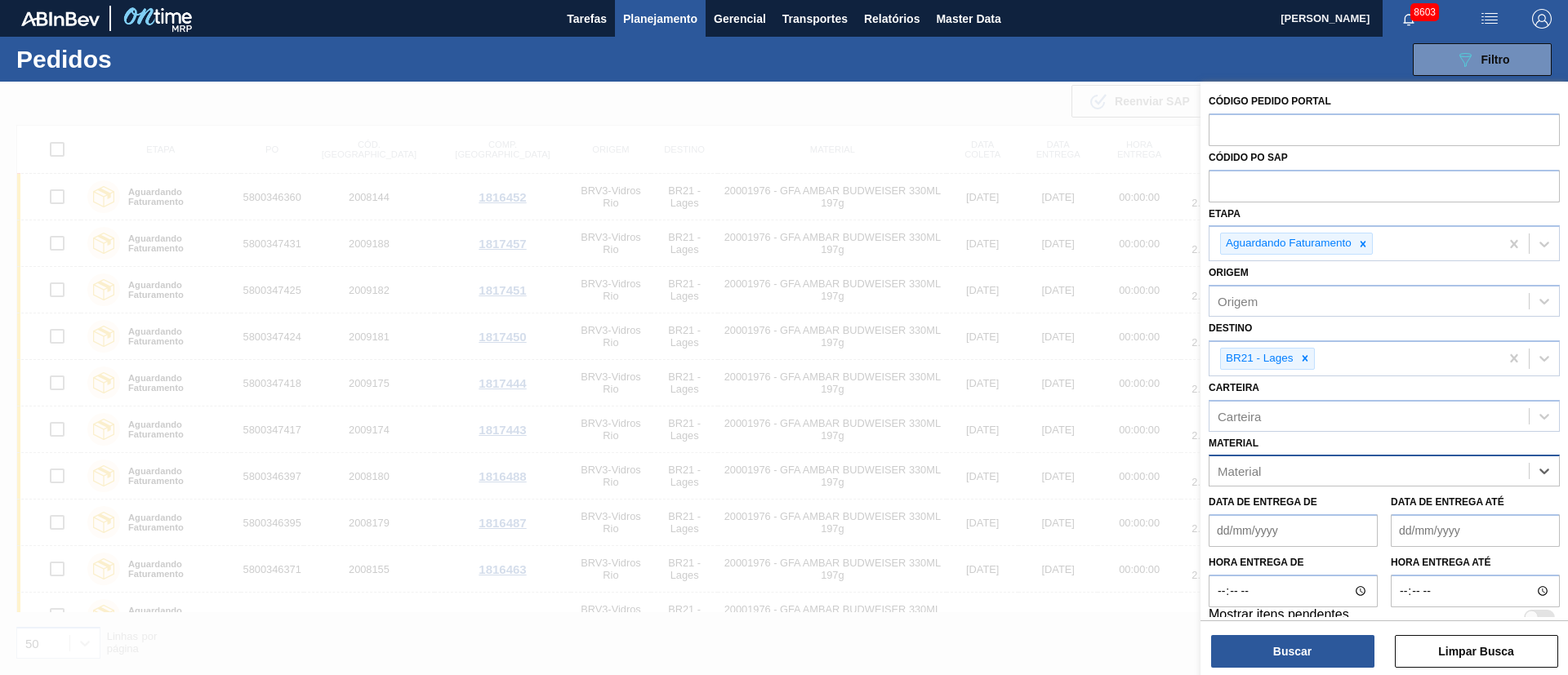
click at [1456, 475] on div "Material" at bounding box center [1368, 471] width 319 height 23
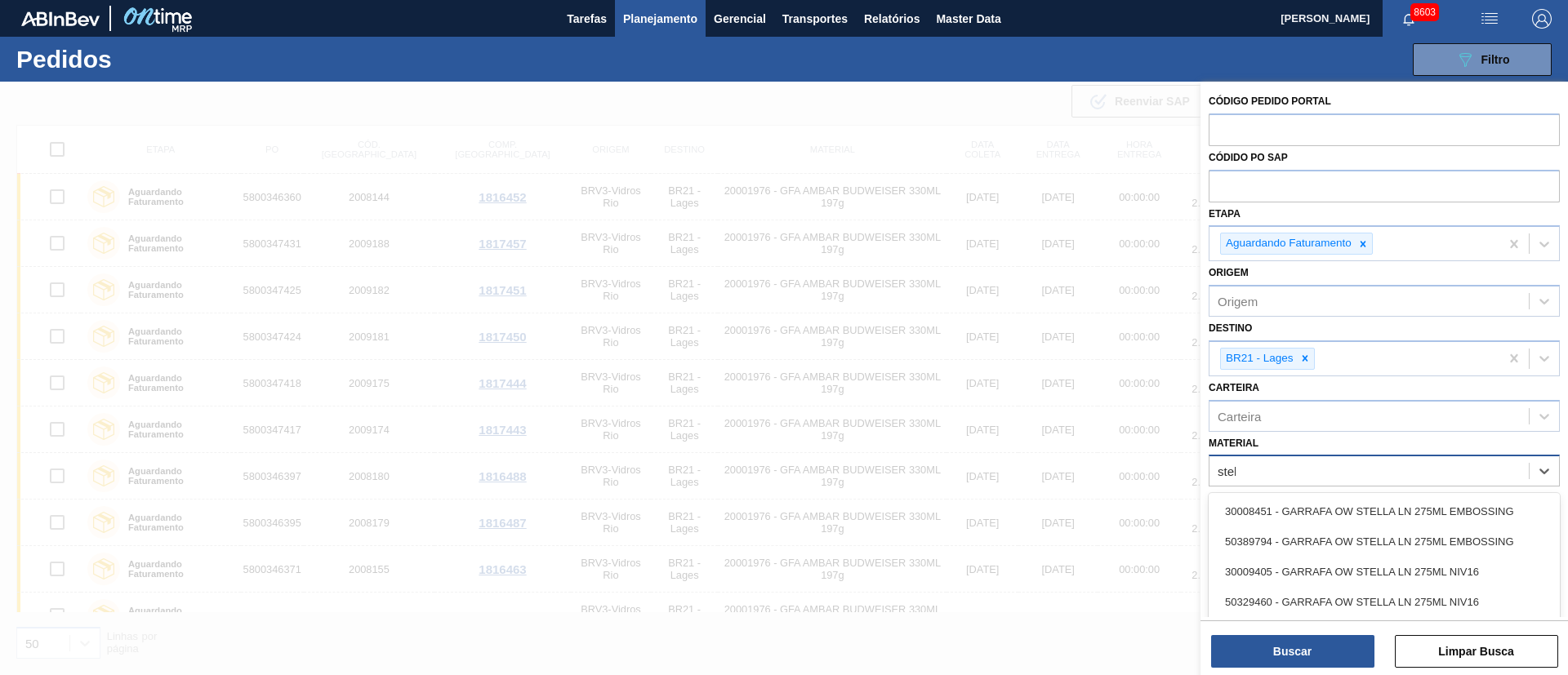
type input "stell"
click at [1286, 465] on div "stell" at bounding box center [1368, 471] width 319 height 23
type input "2000197"
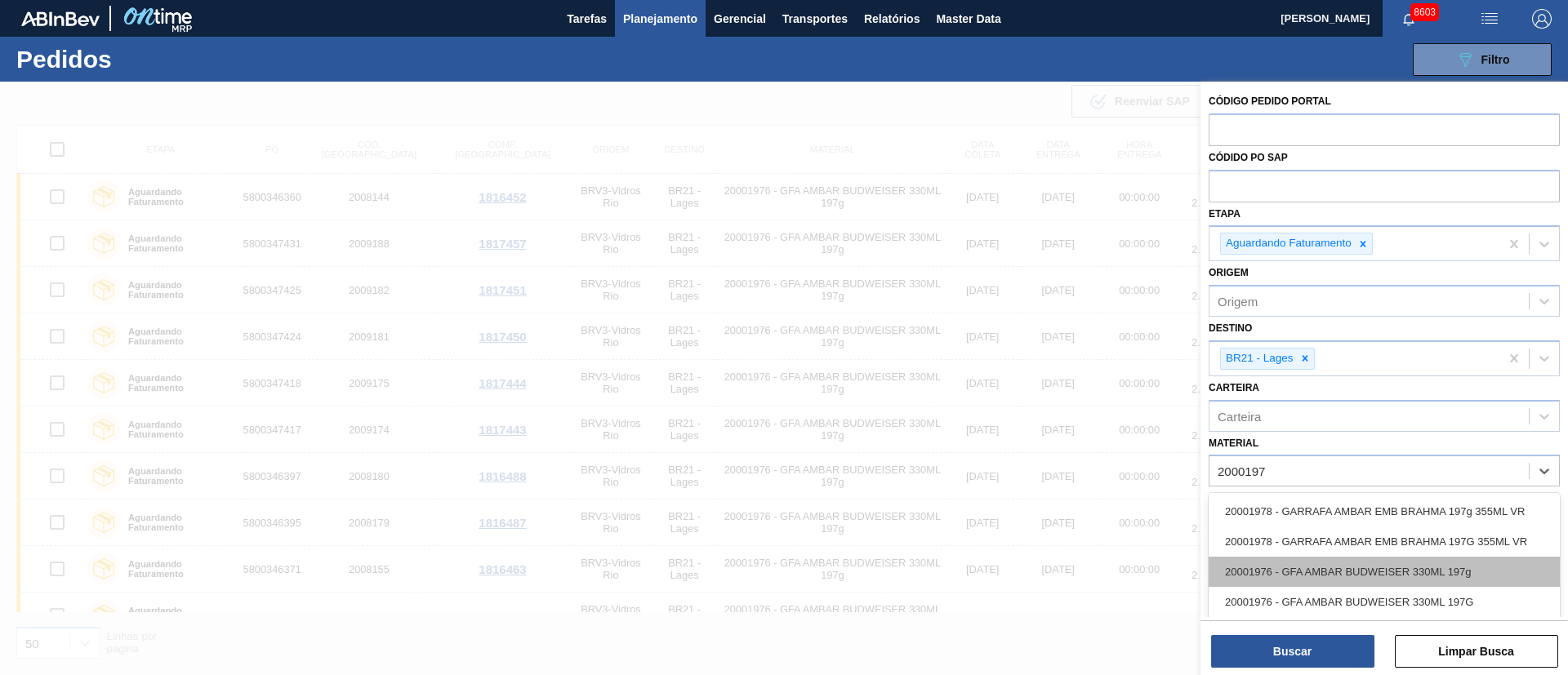
click at [1265, 563] on div "20001976 - GFA AMBAR BUDWEISER 330ML 197g" at bounding box center [1384, 571] width 351 height 30
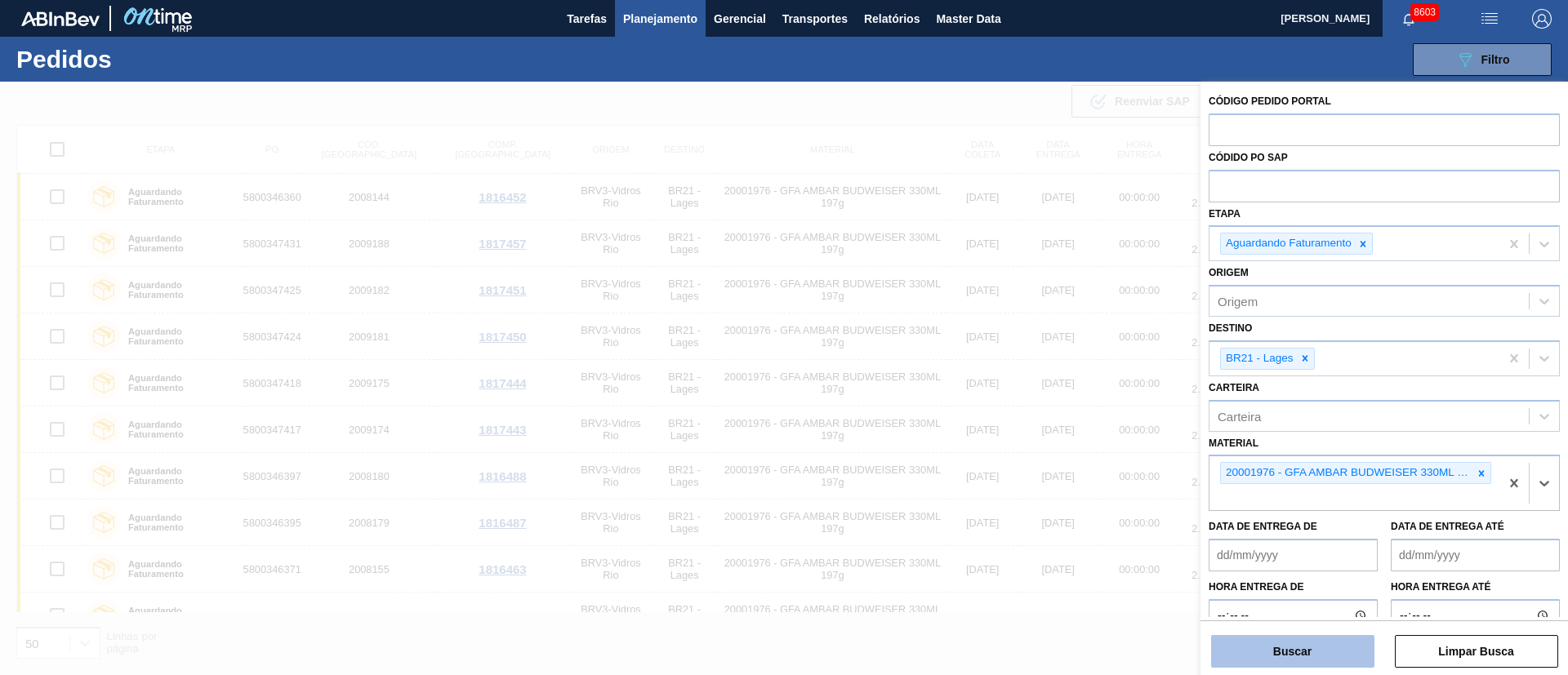
click at [1313, 657] on button "Buscar" at bounding box center [1292, 652] width 163 height 33
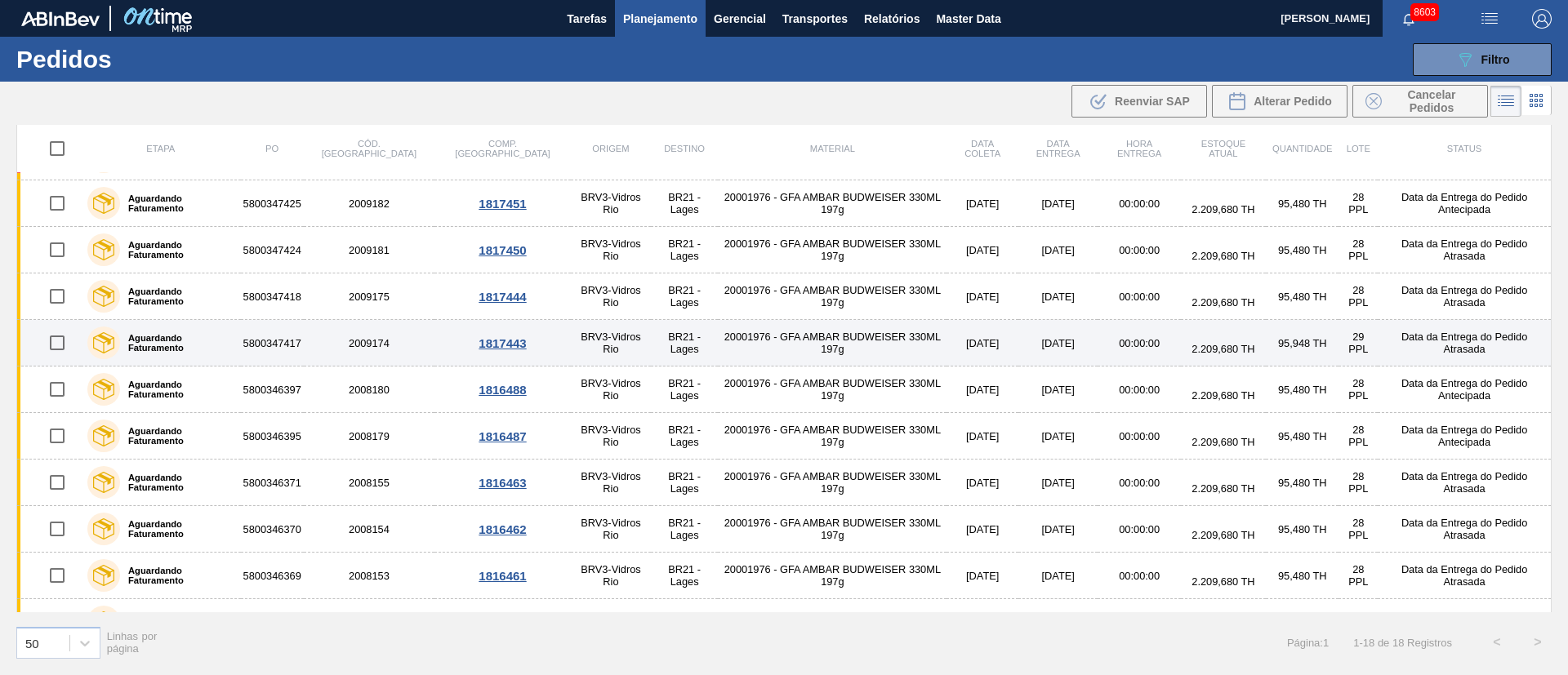
scroll to position [123, 0]
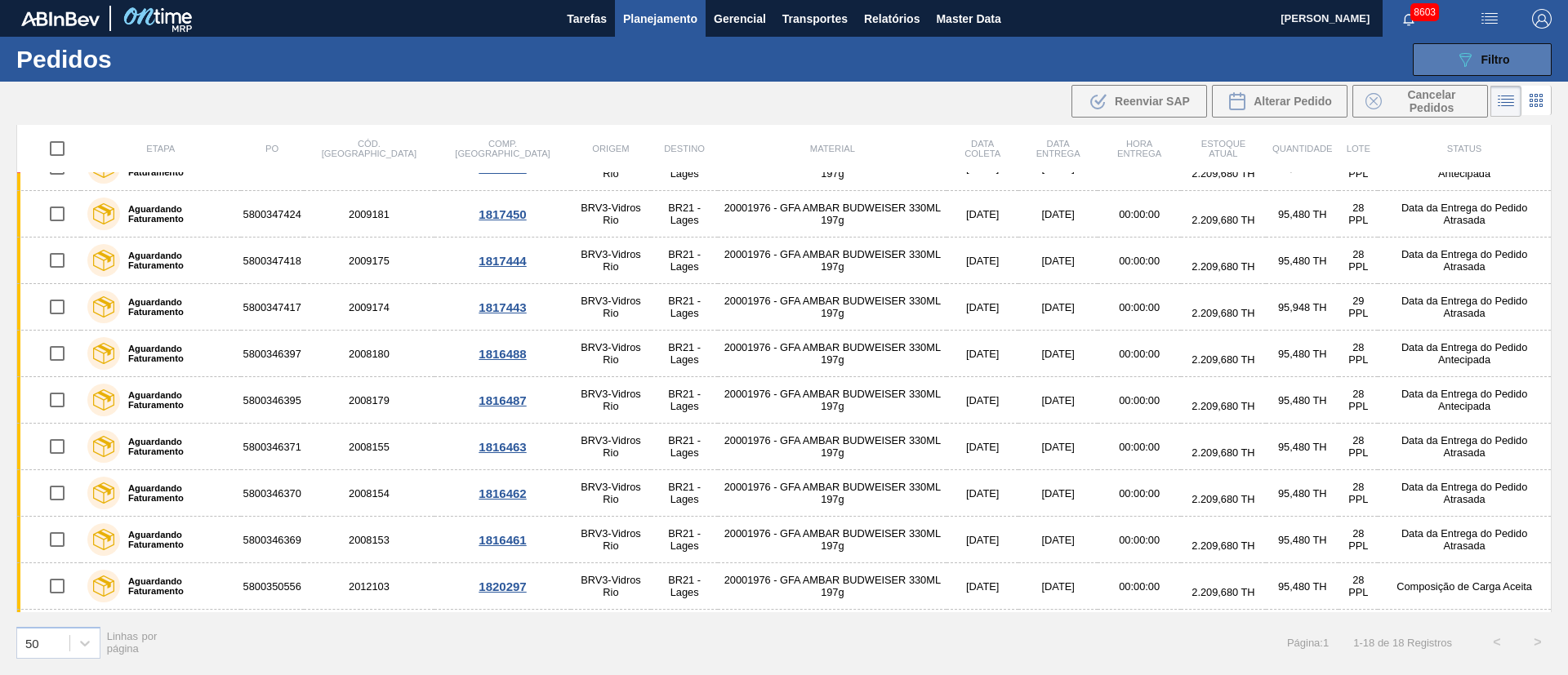
click at [1508, 58] on span "Filtro" at bounding box center [1495, 59] width 29 height 13
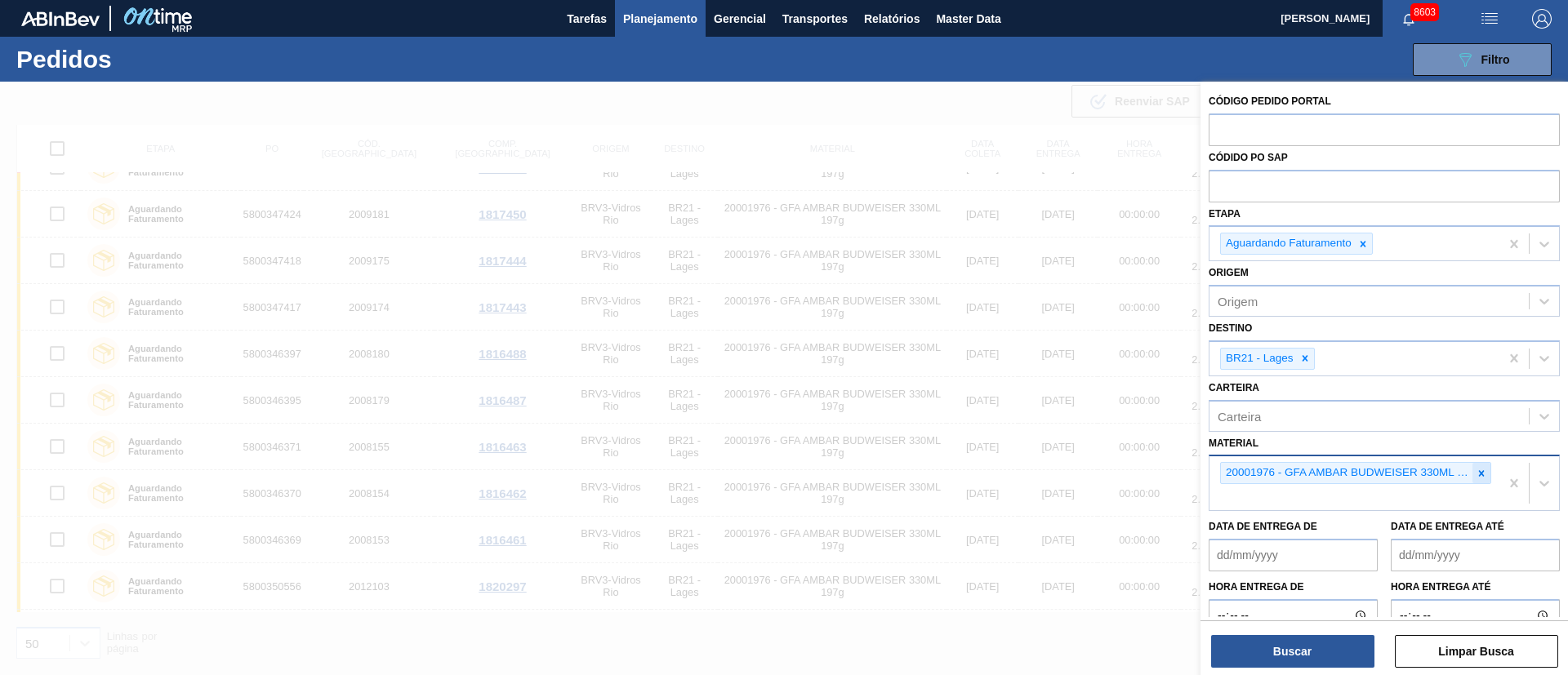
click at [1474, 479] on div at bounding box center [1481, 473] width 18 height 21
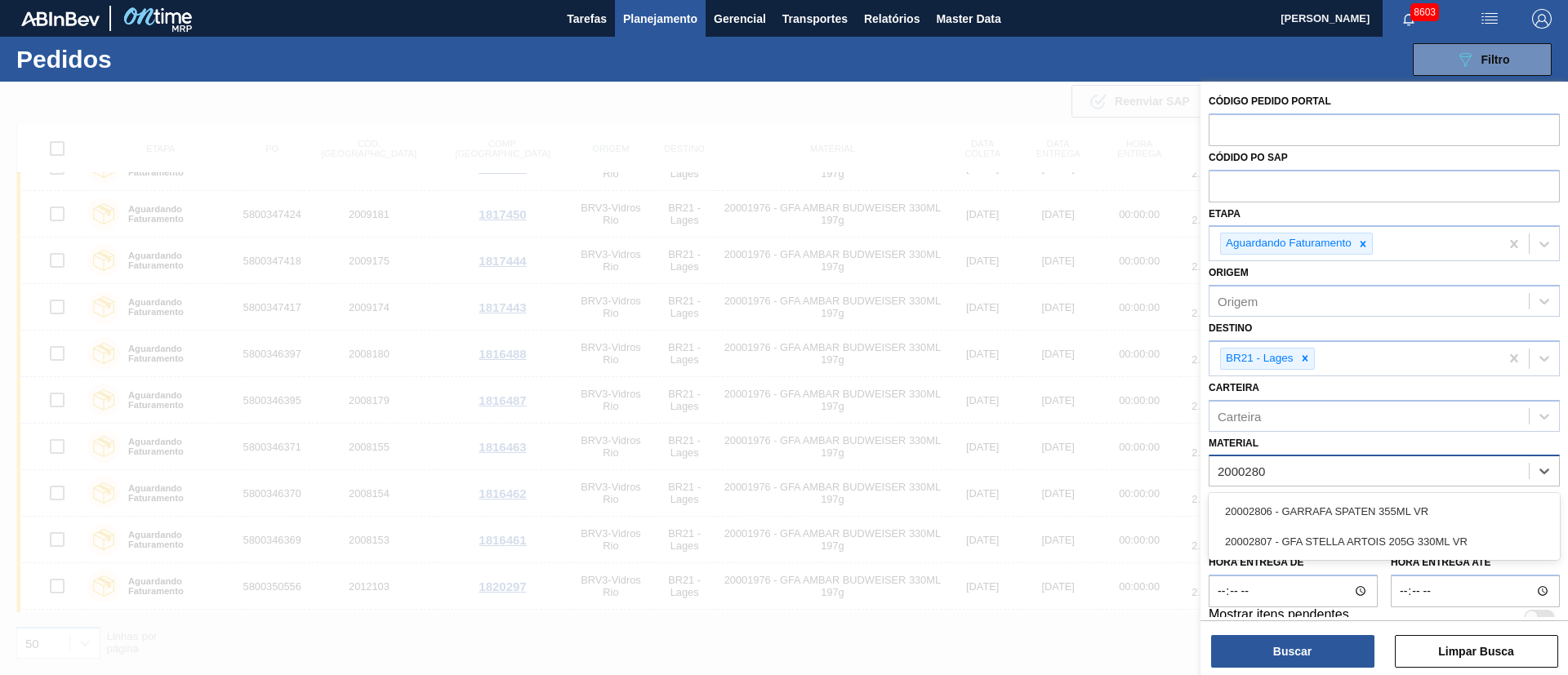
type input "20002807"
click at [1445, 513] on div "20002807 - GFA STELLA ARTOIS 205G 330ML VR" at bounding box center [1384, 511] width 351 height 30
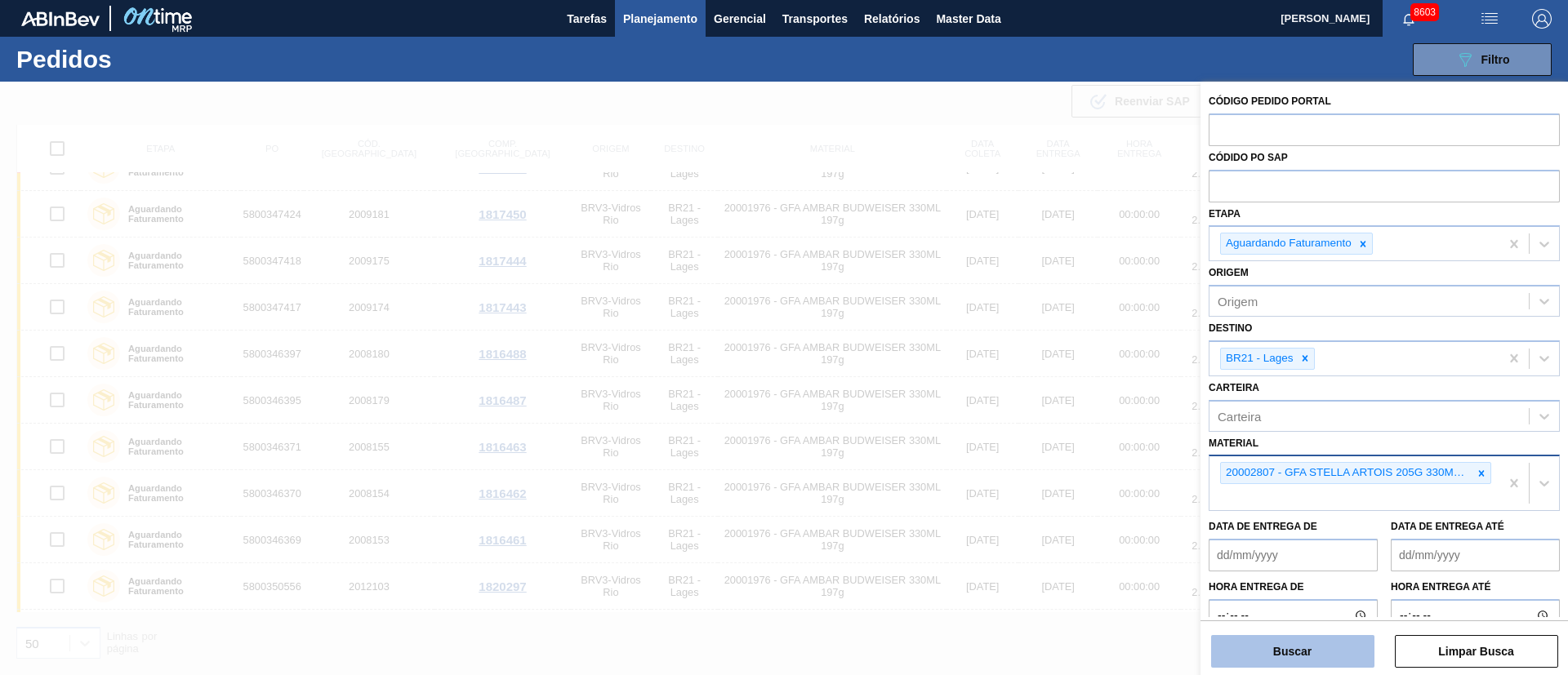
click at [1326, 656] on button "Buscar" at bounding box center [1292, 652] width 163 height 33
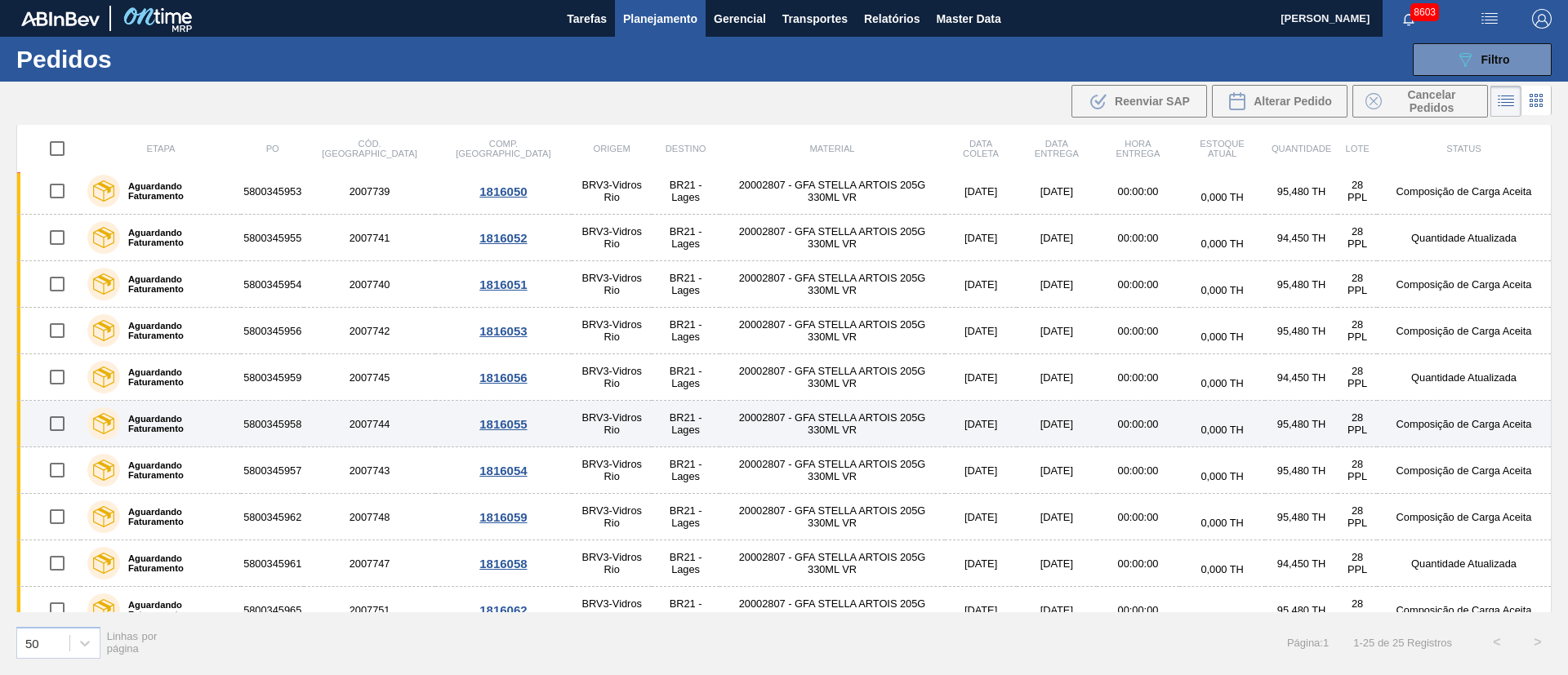
scroll to position [0, 0]
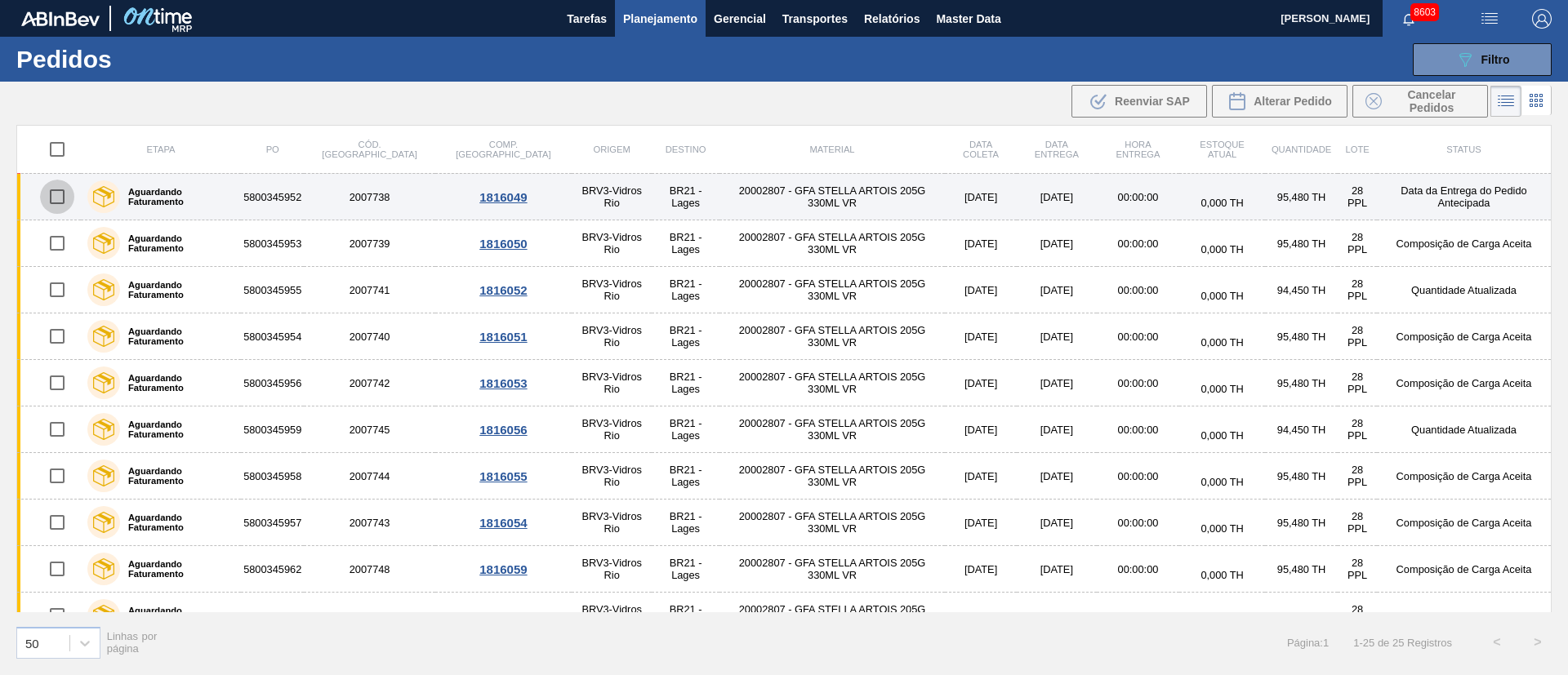
click at [59, 201] on input "checkbox" at bounding box center [57, 197] width 35 height 35
checkbox input "true"
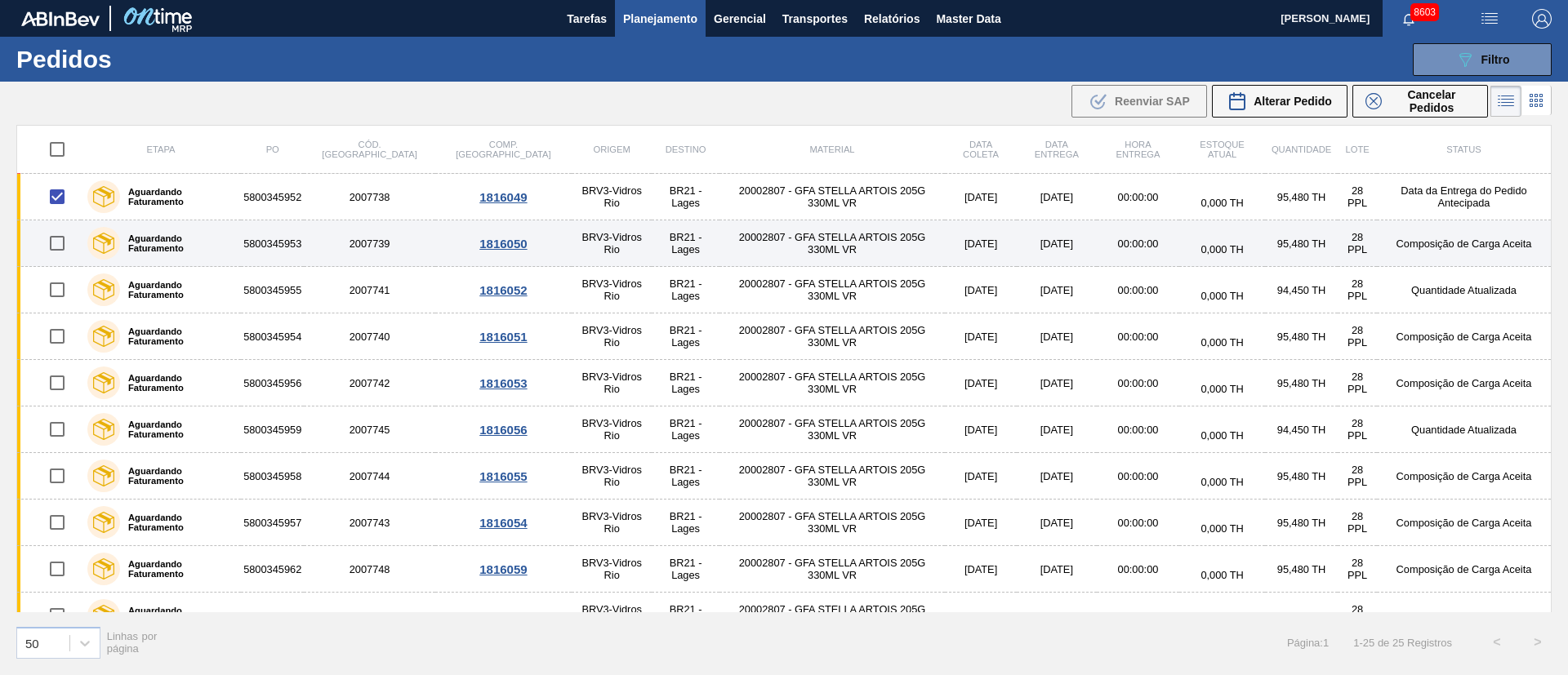
click at [61, 243] on input "checkbox" at bounding box center [57, 244] width 35 height 35
checkbox input "true"
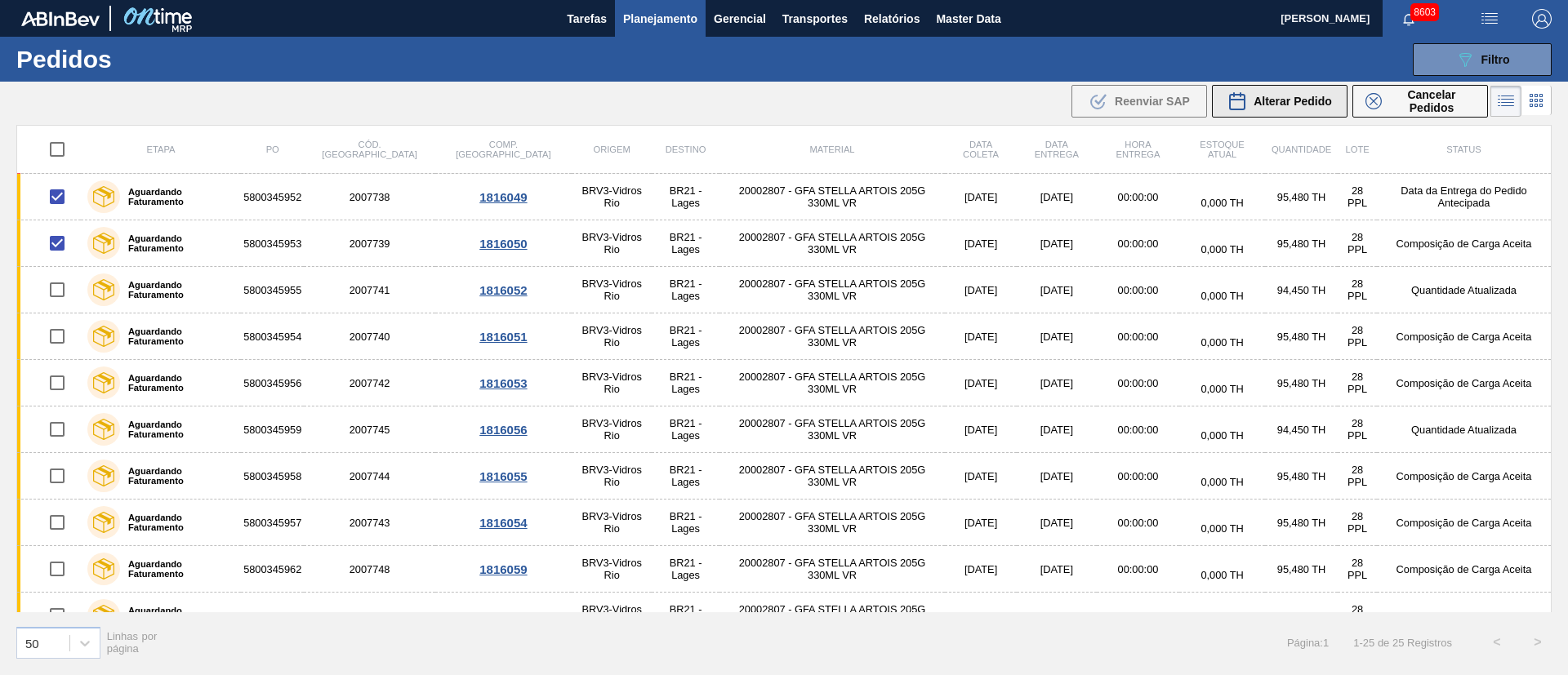
click at [1297, 107] on span "Alterar Pedido" at bounding box center [1292, 101] width 79 height 13
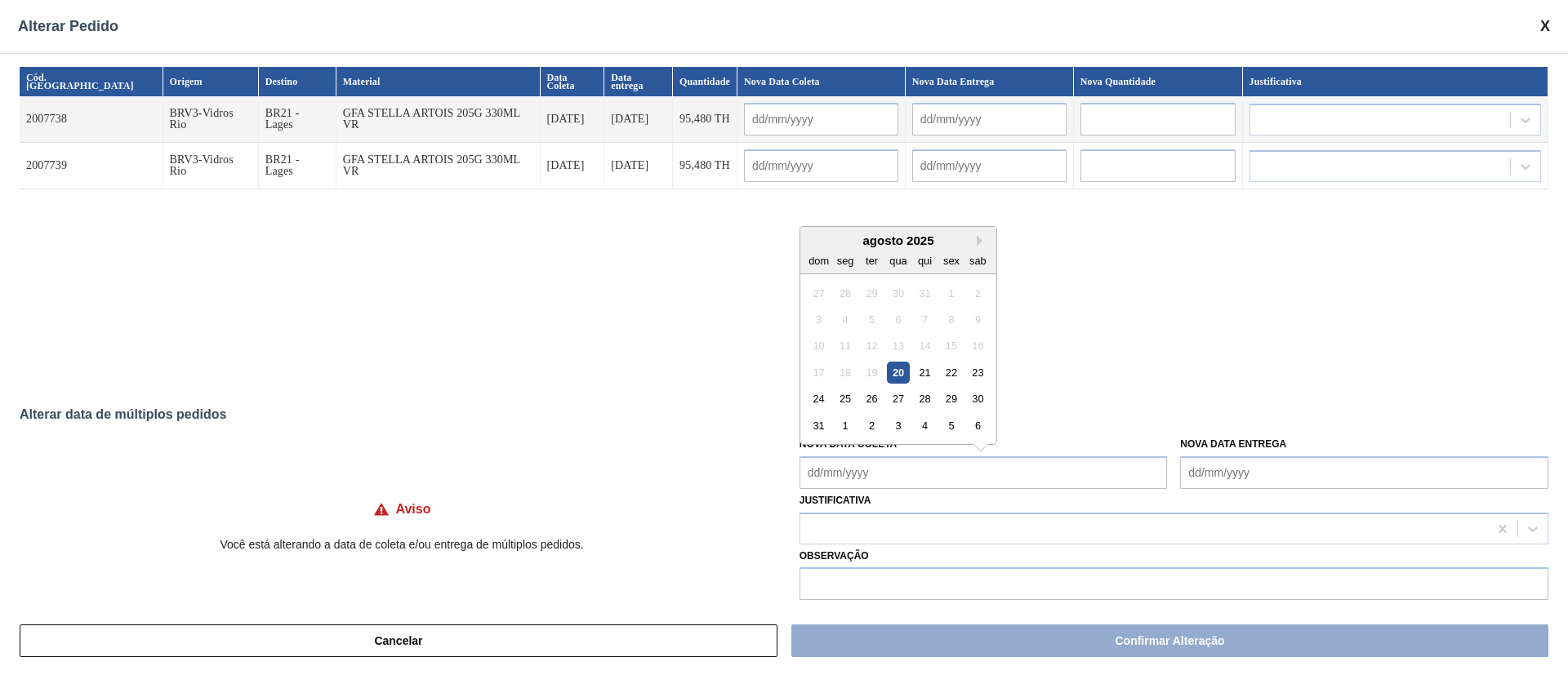
click at [855, 474] on Coleta "Nova Data Coleta" at bounding box center [983, 473] width 368 height 33
click at [871, 404] on div "26" at bounding box center [871, 398] width 22 height 22
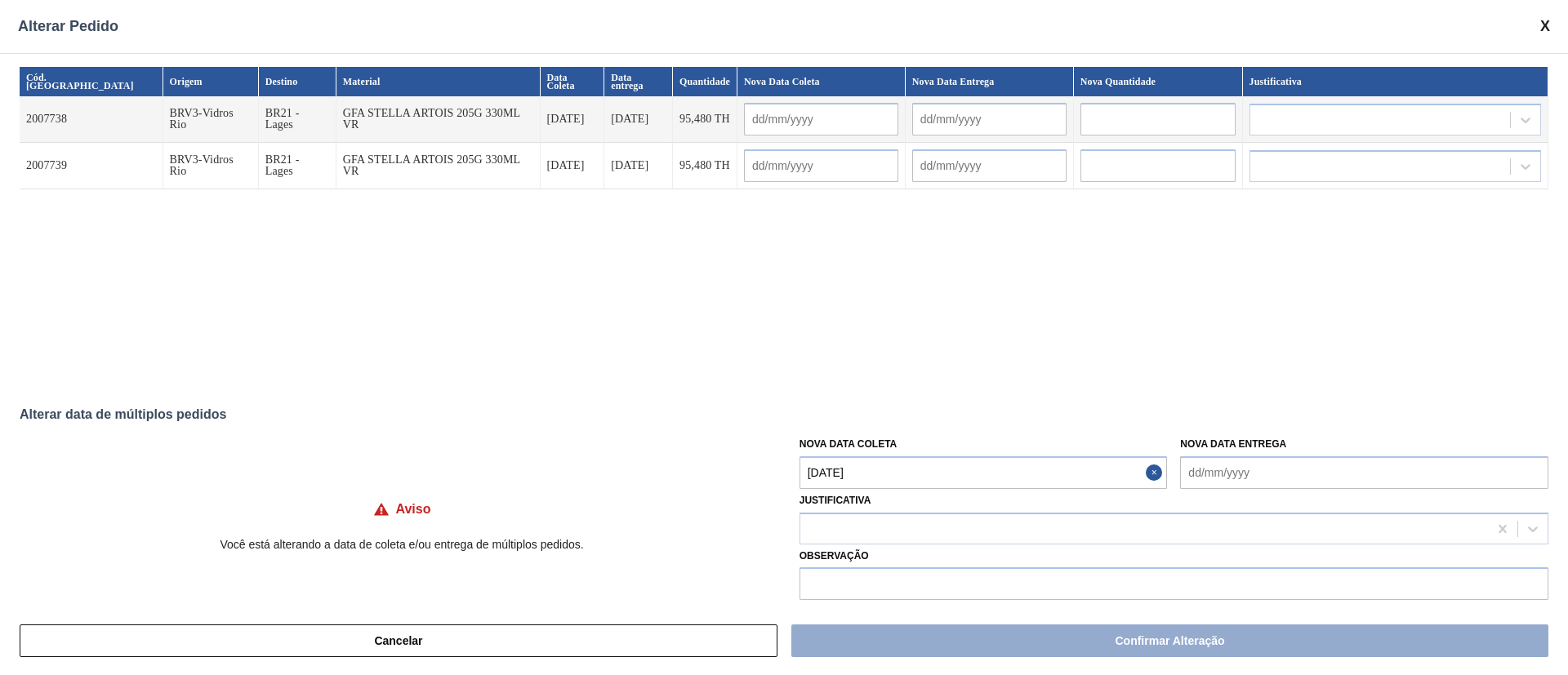
type Coleta "[DATE]"
type input "[DATE]"
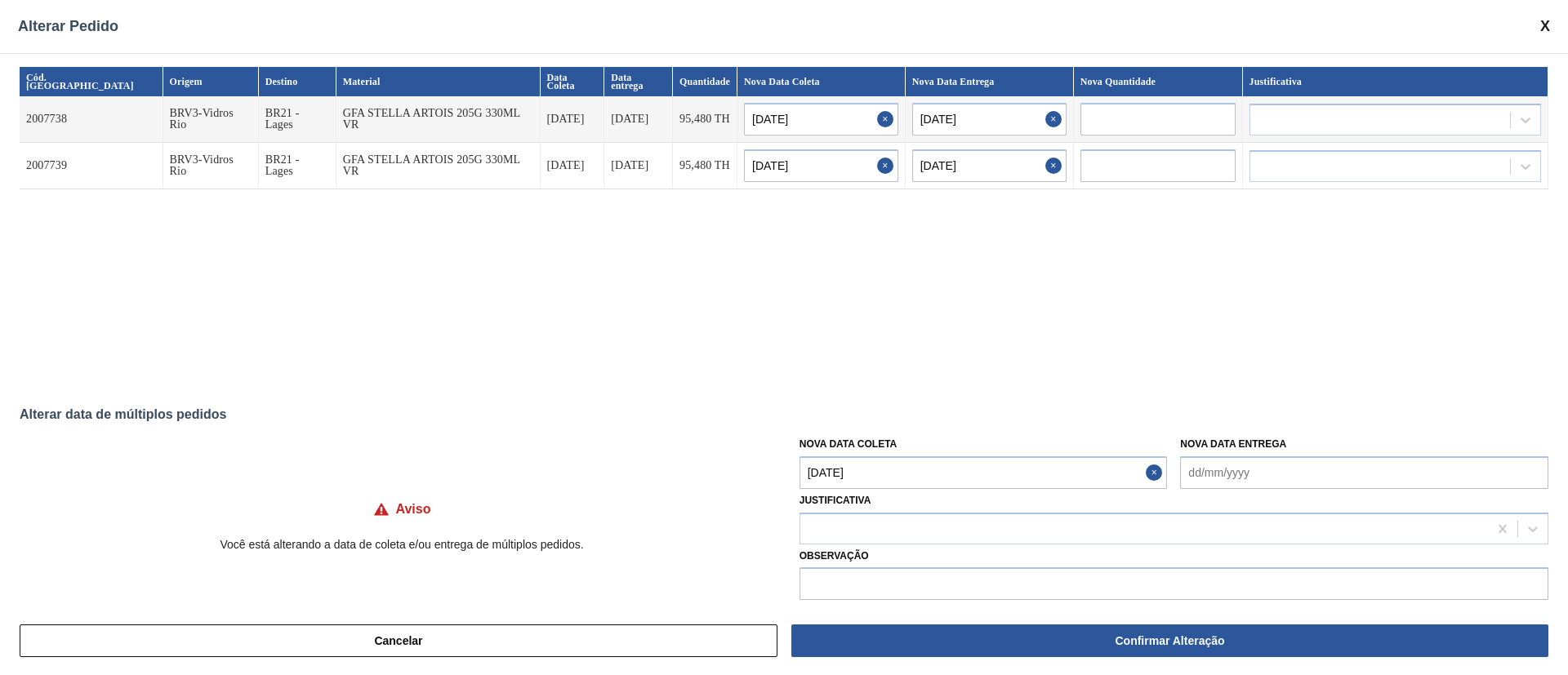
click at [870, 469] on Coleta "[DATE]" at bounding box center [983, 473] width 368 height 33
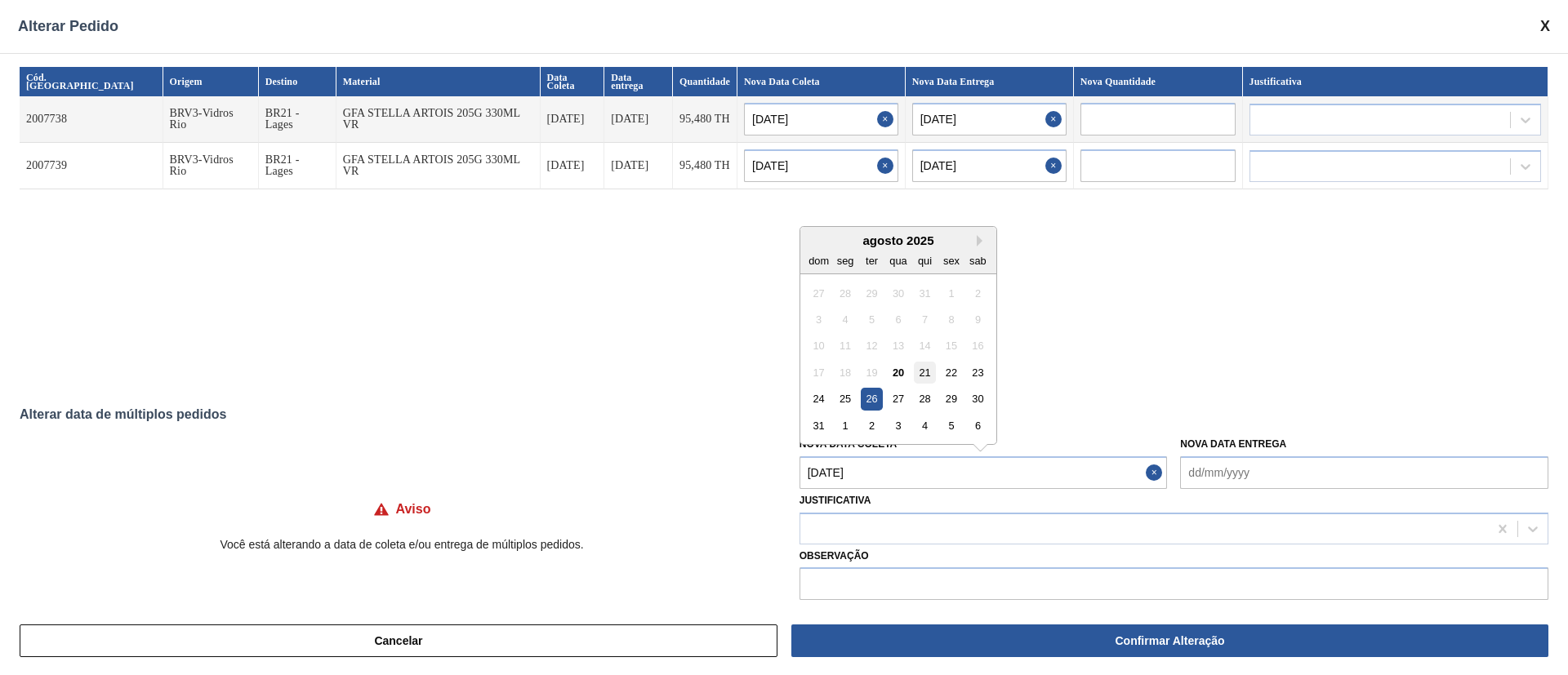
click at [931, 373] on div "21" at bounding box center [925, 372] width 22 height 22
type input "[DATE]"
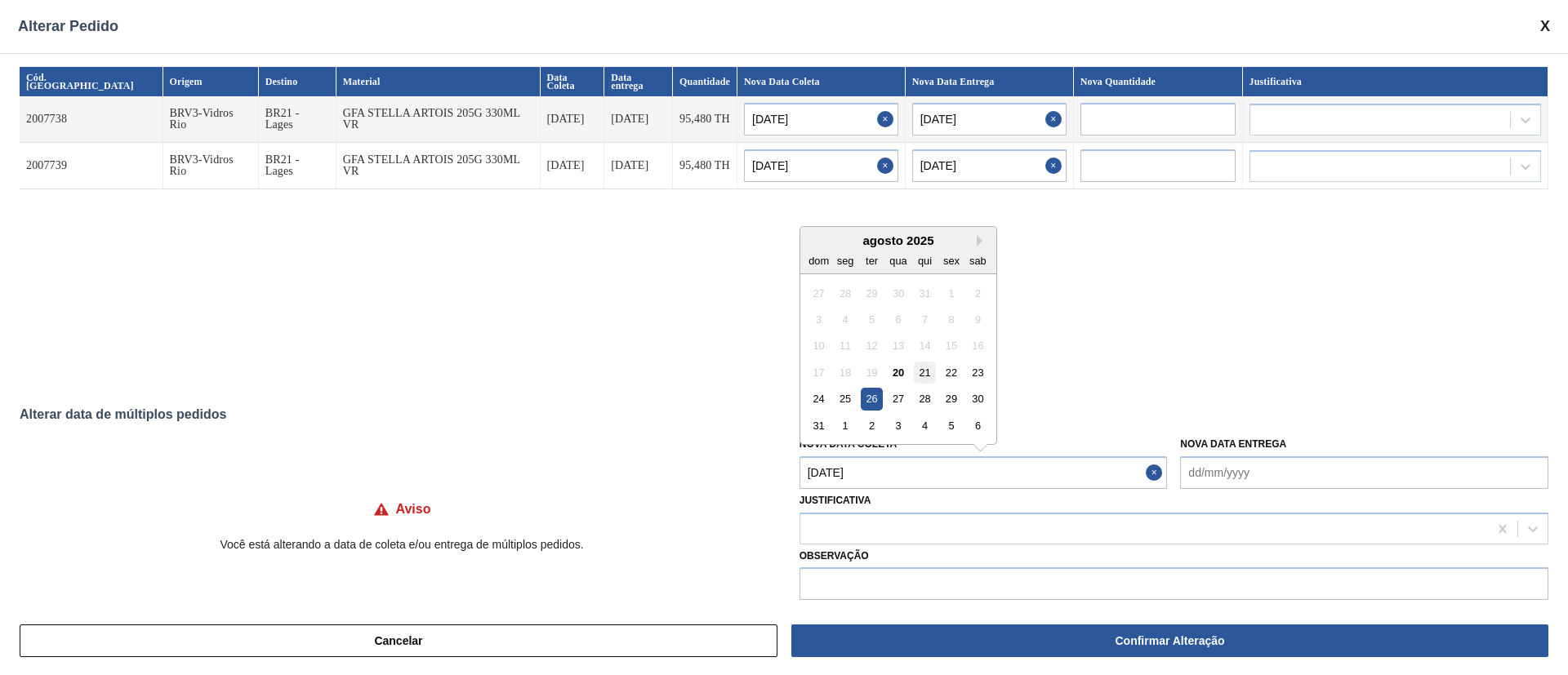
type Coleta "[DATE]"
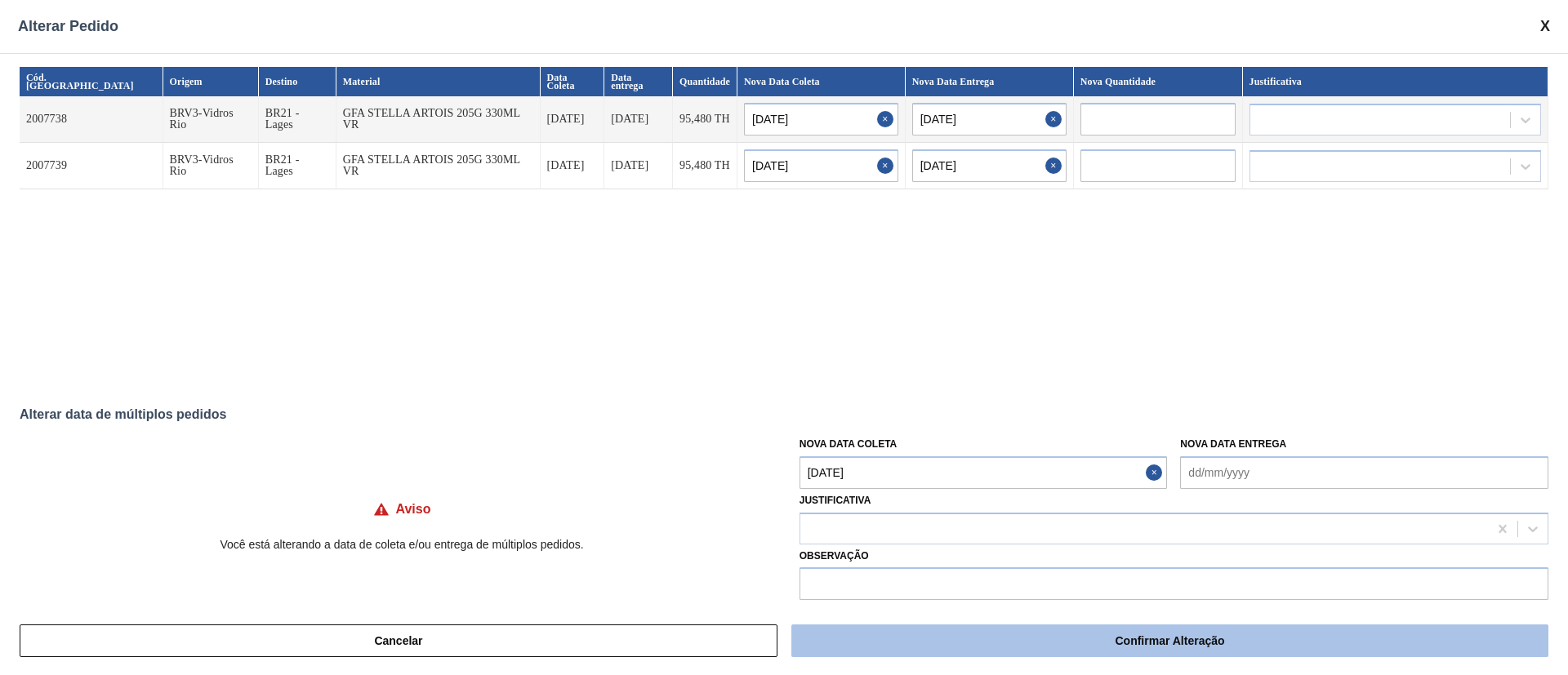
click at [984, 634] on button "Confirmar Alteração" at bounding box center [1169, 640] width 757 height 33
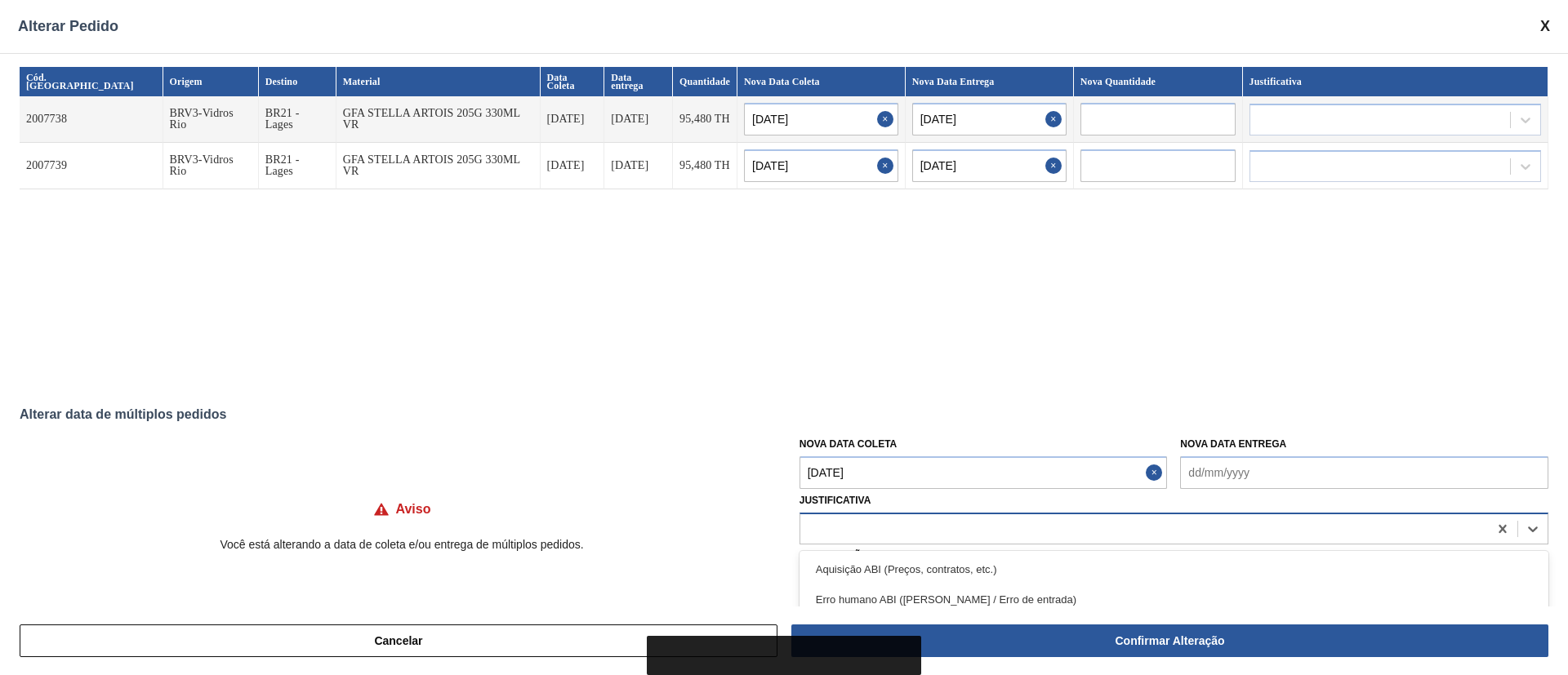
click at [861, 525] on div at bounding box center [1143, 528] width 688 height 23
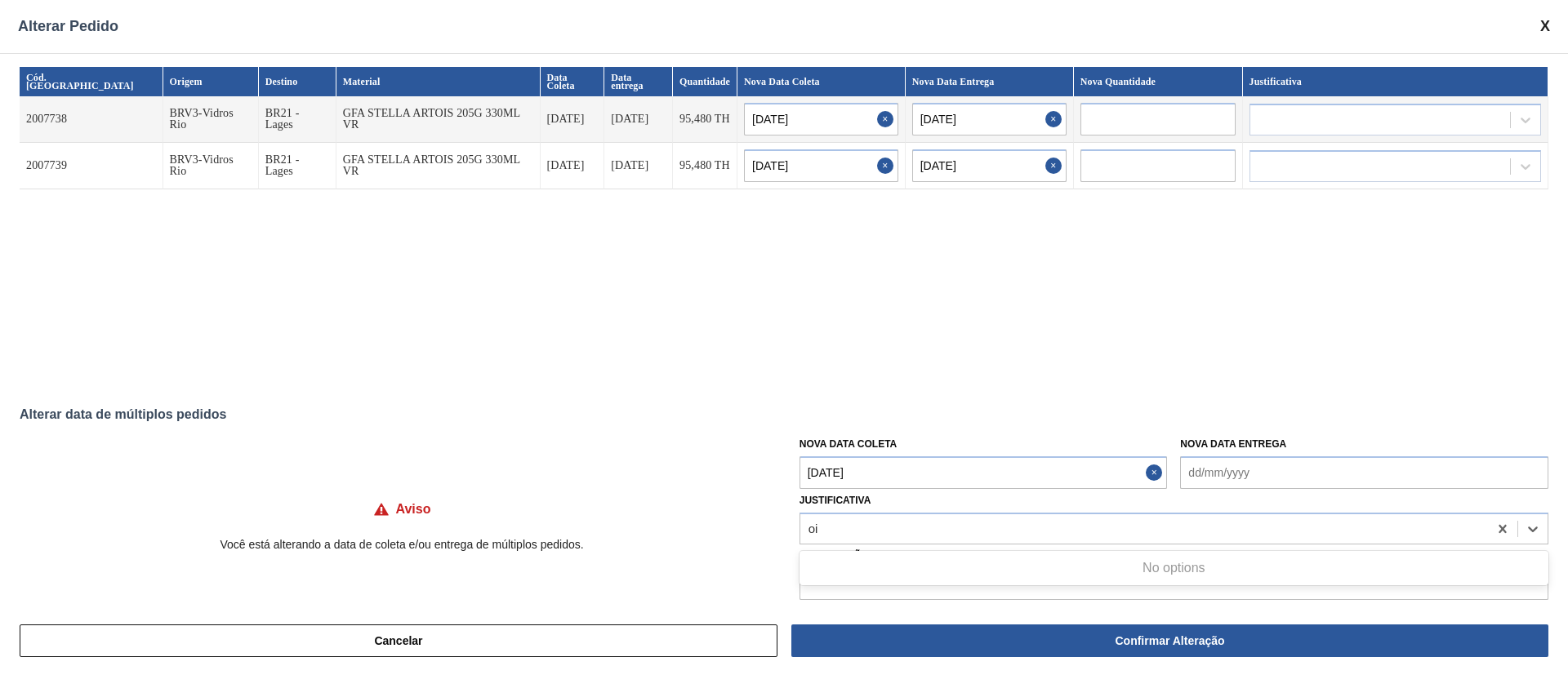
type input "o"
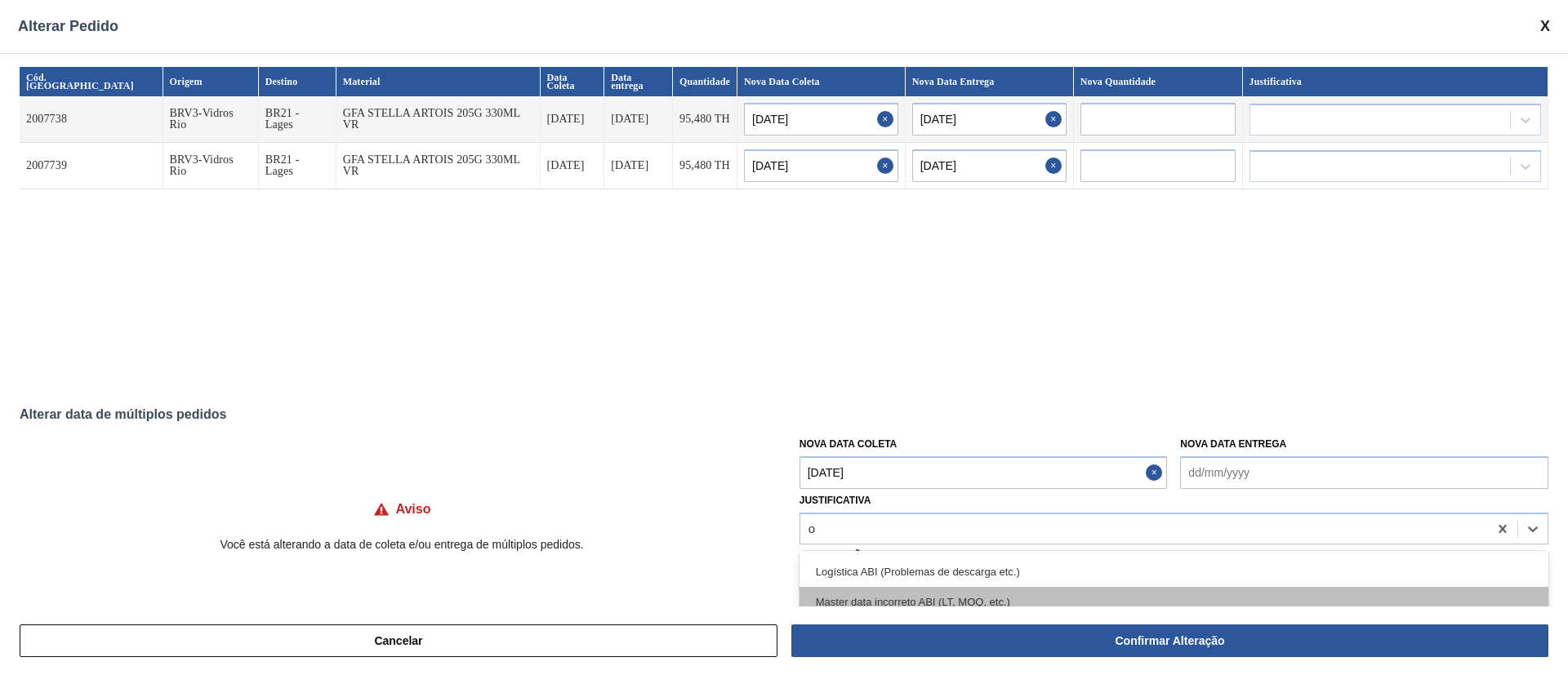
scroll to position [123, 0]
click at [863, 591] on div "Outro" at bounding box center [1174, 597] width 749 height 30
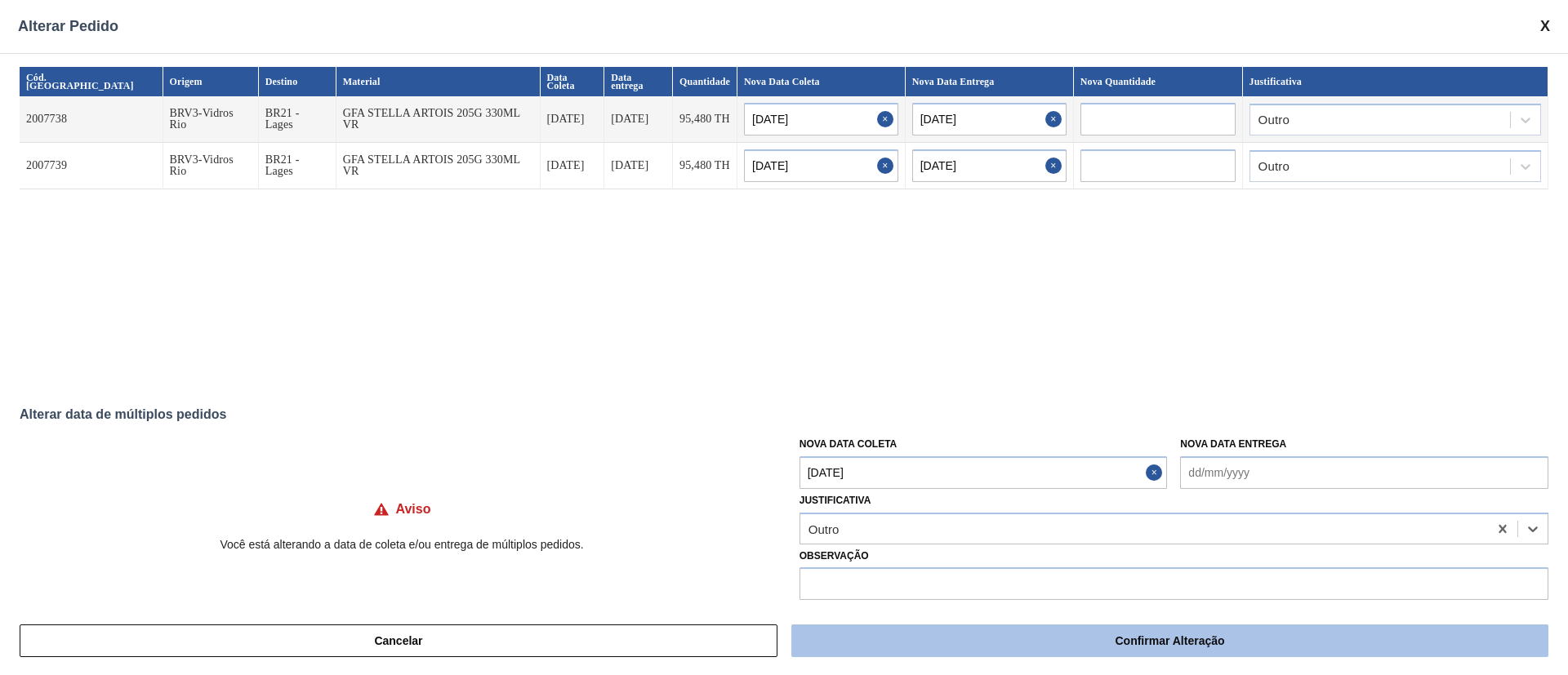
click at [1100, 639] on button "Confirmar Alteração" at bounding box center [1169, 640] width 757 height 33
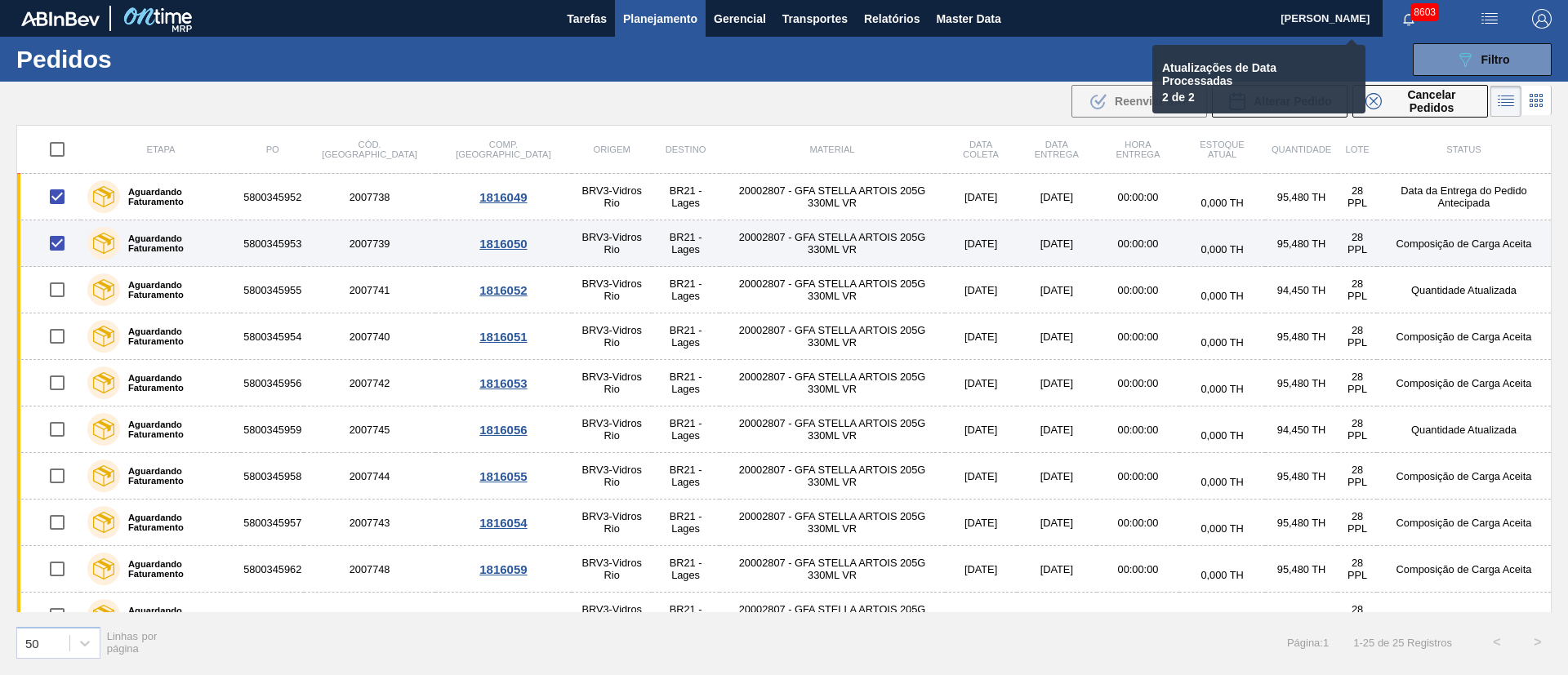
checkbox input "false"
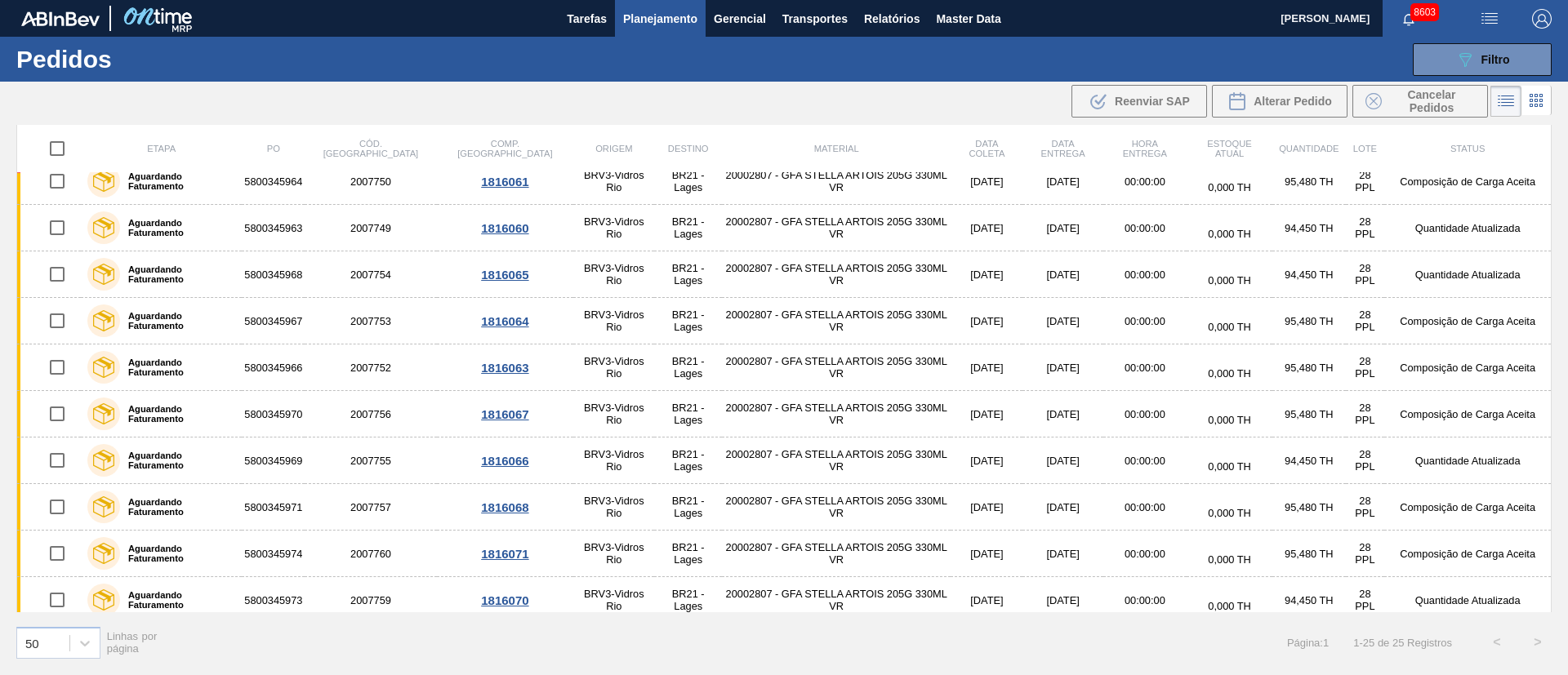
scroll to position [724, 0]
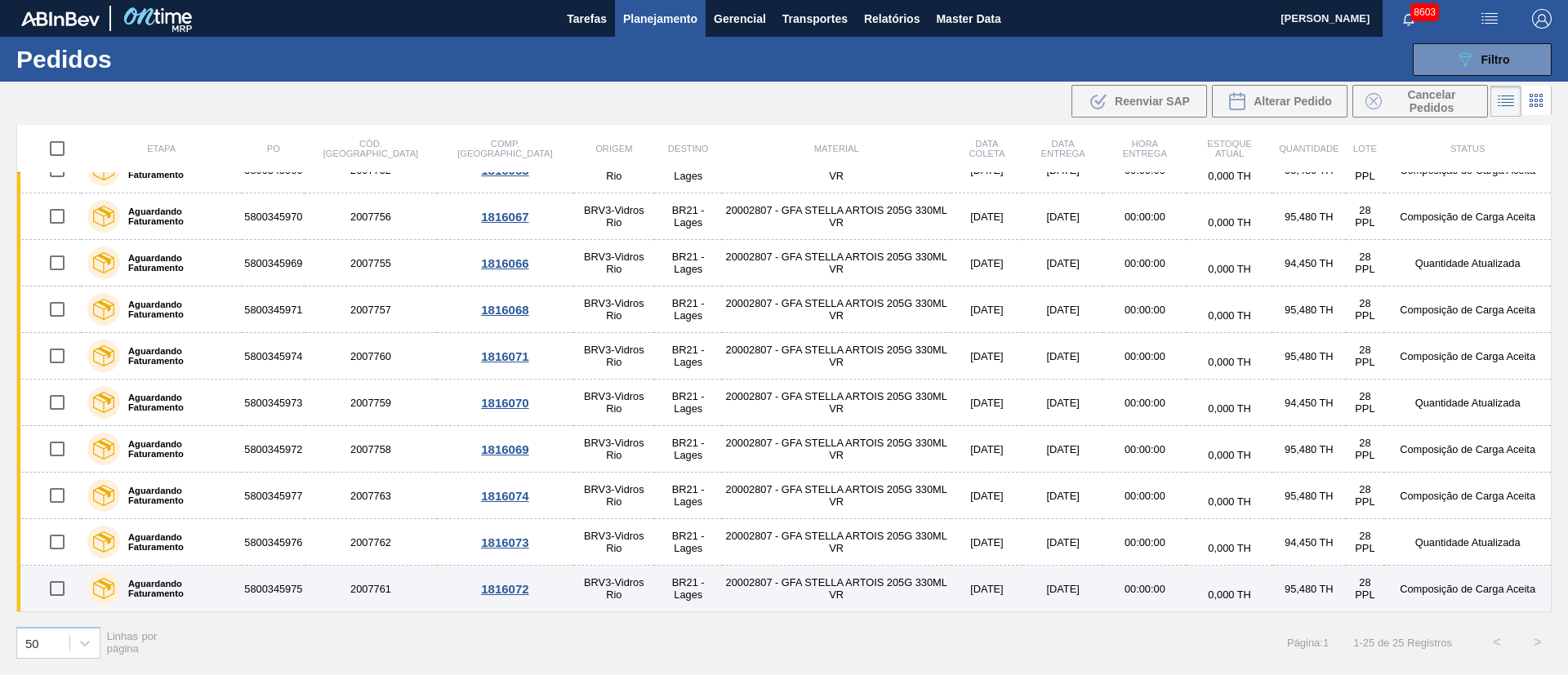
click at [59, 582] on input "checkbox" at bounding box center [57, 589] width 35 height 35
checkbox input "true"
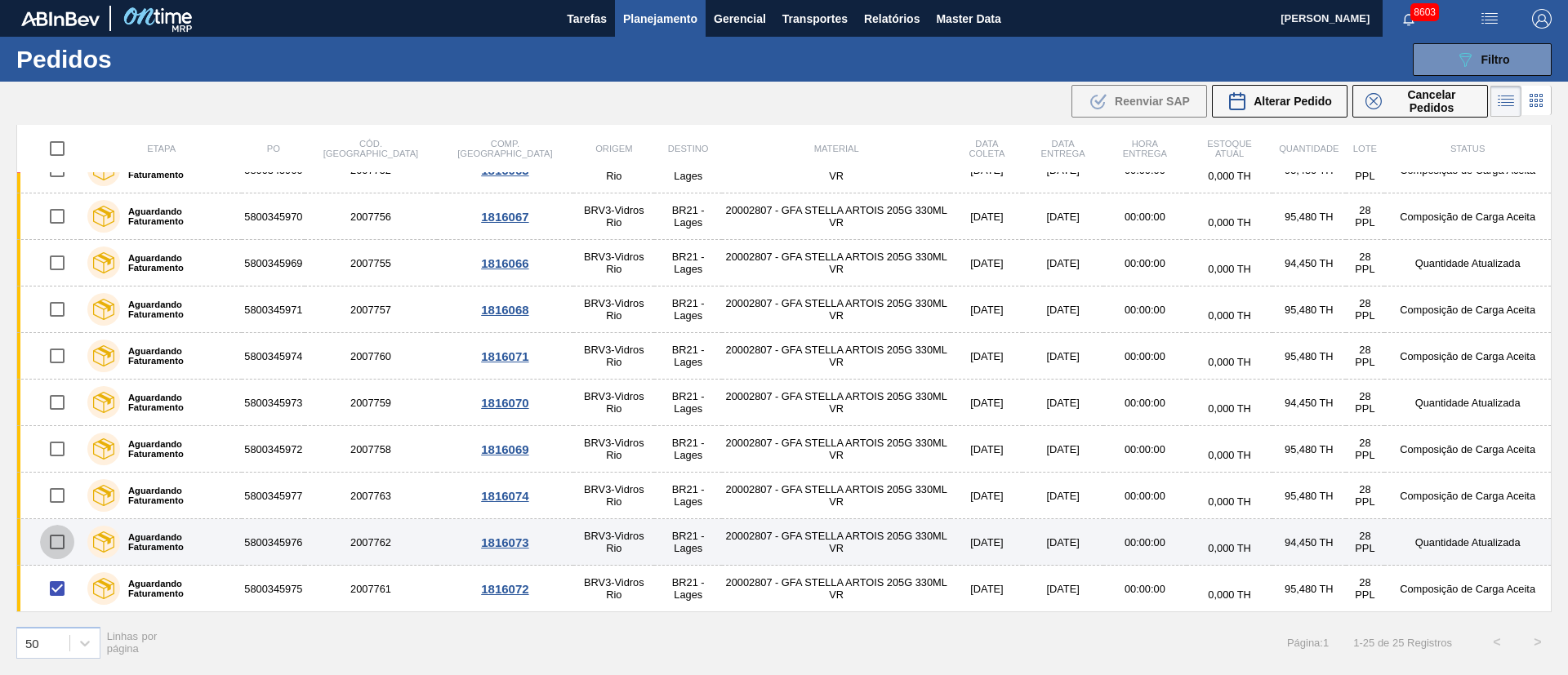
click at [63, 545] on input "checkbox" at bounding box center [57, 542] width 35 height 35
checkbox input "true"
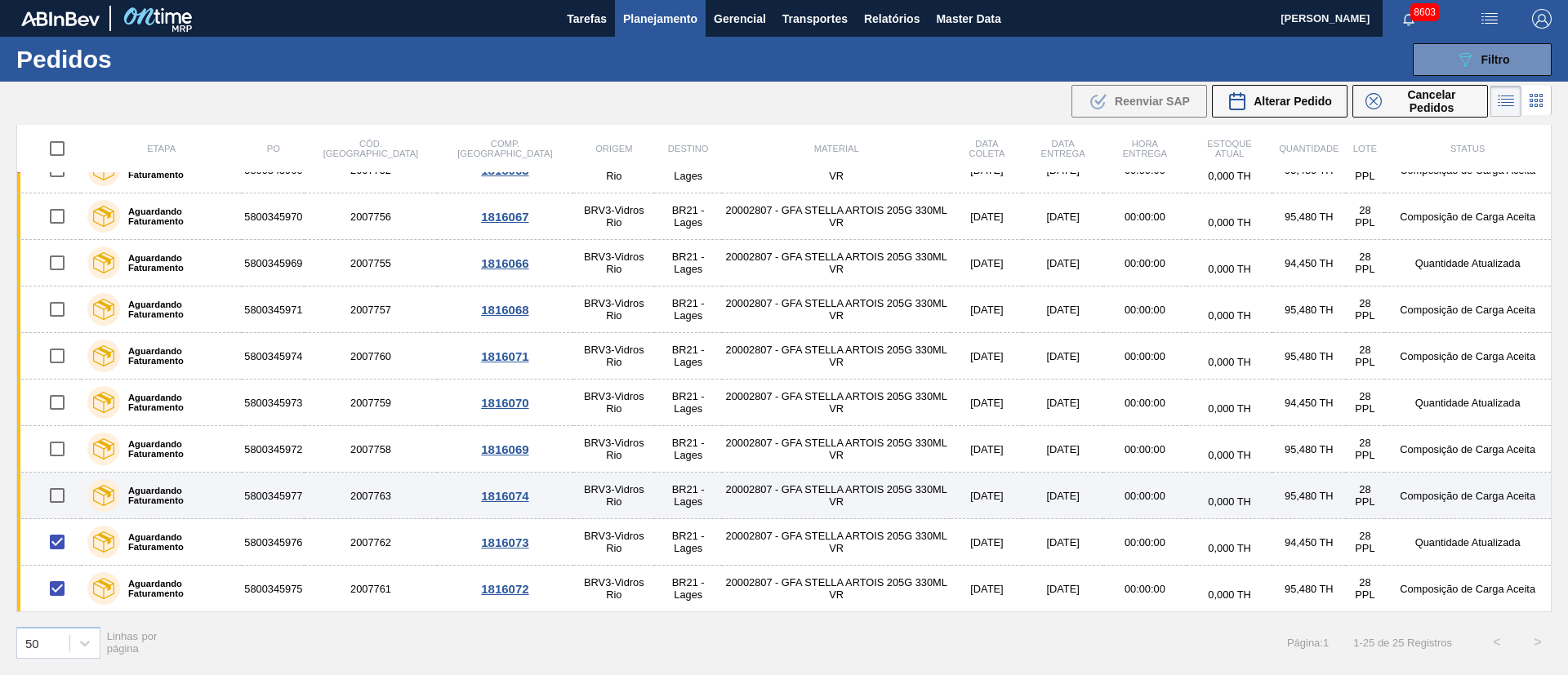
click at [61, 495] on input "checkbox" at bounding box center [57, 495] width 35 height 35
checkbox input "true"
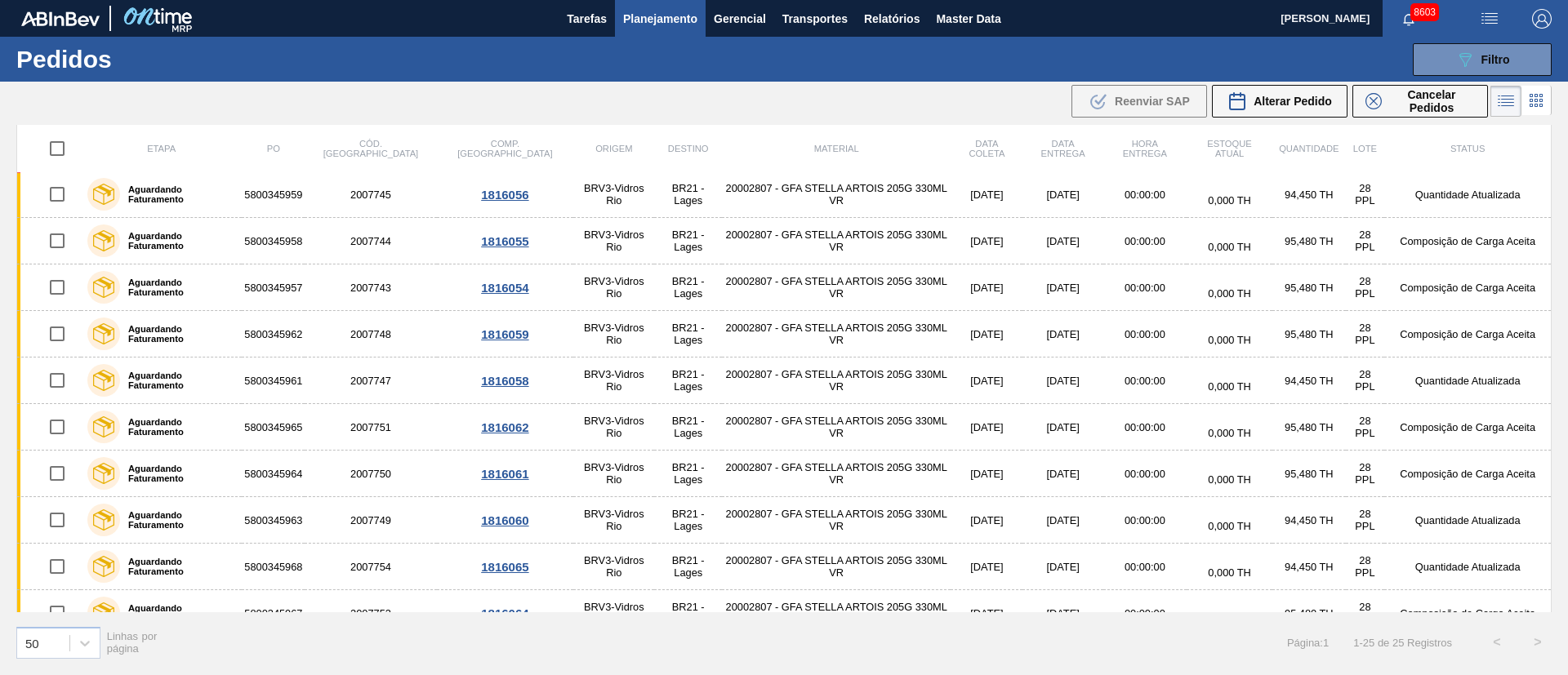
scroll to position [112, 0]
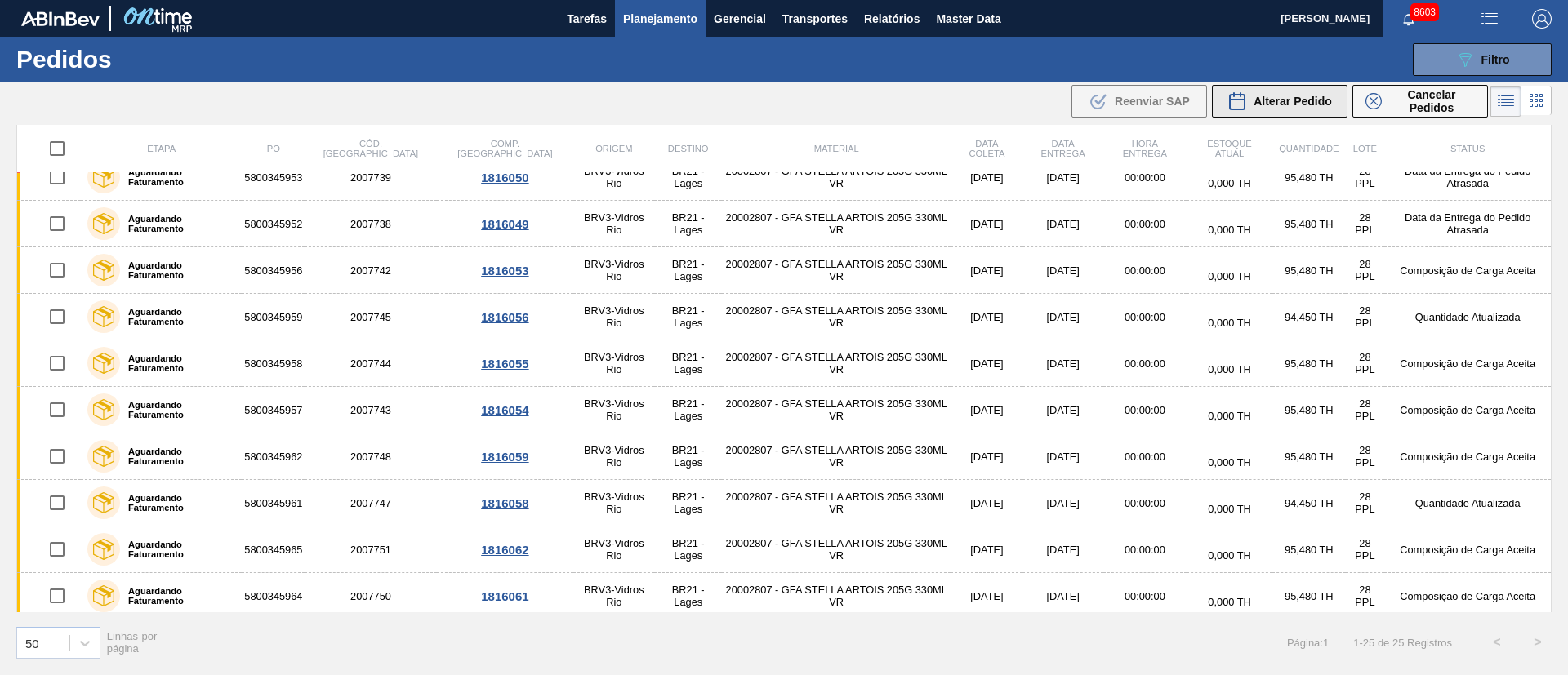
click at [1281, 105] on span "Alterar Pedido" at bounding box center [1292, 101] width 79 height 13
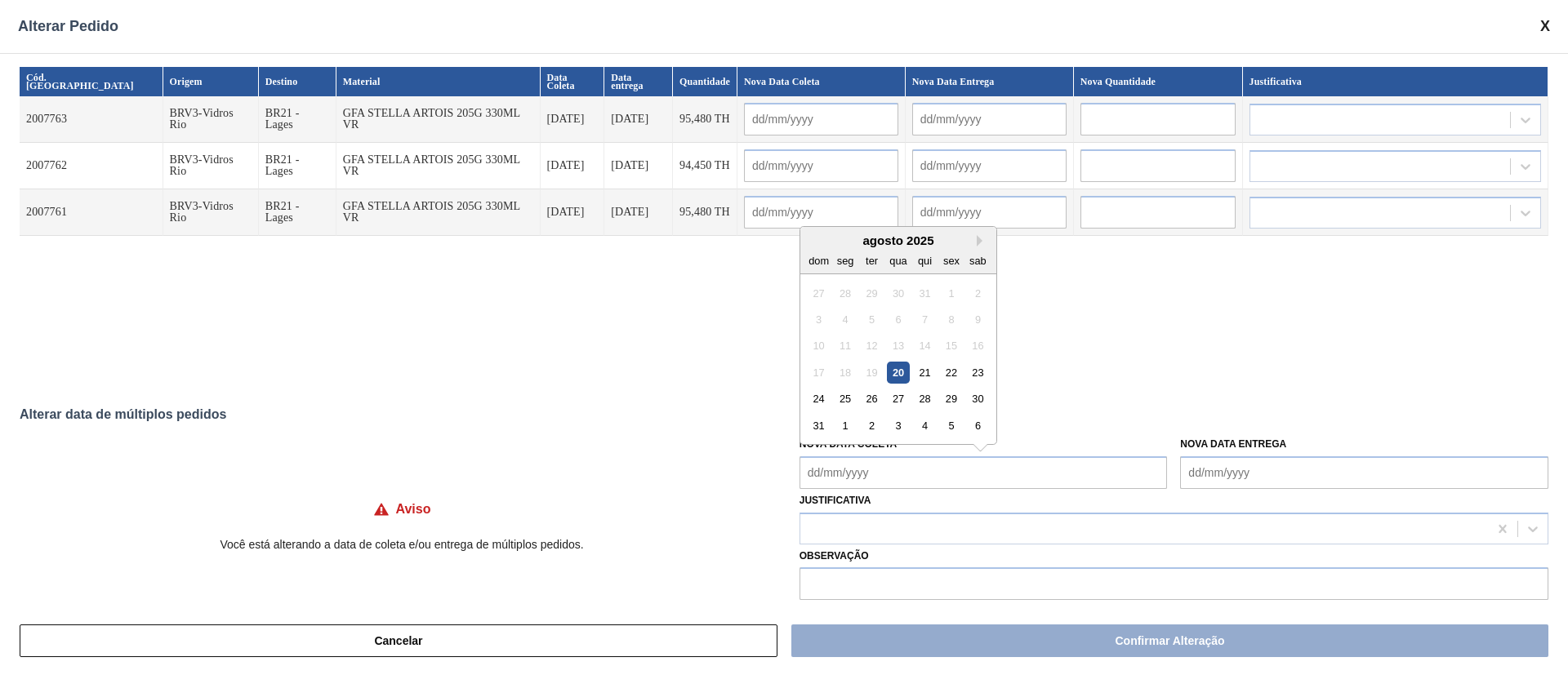
click at [974, 475] on Coleta "Nova Data Coleta" at bounding box center [983, 473] width 368 height 33
click at [898, 379] on div "20" at bounding box center [897, 372] width 22 height 22
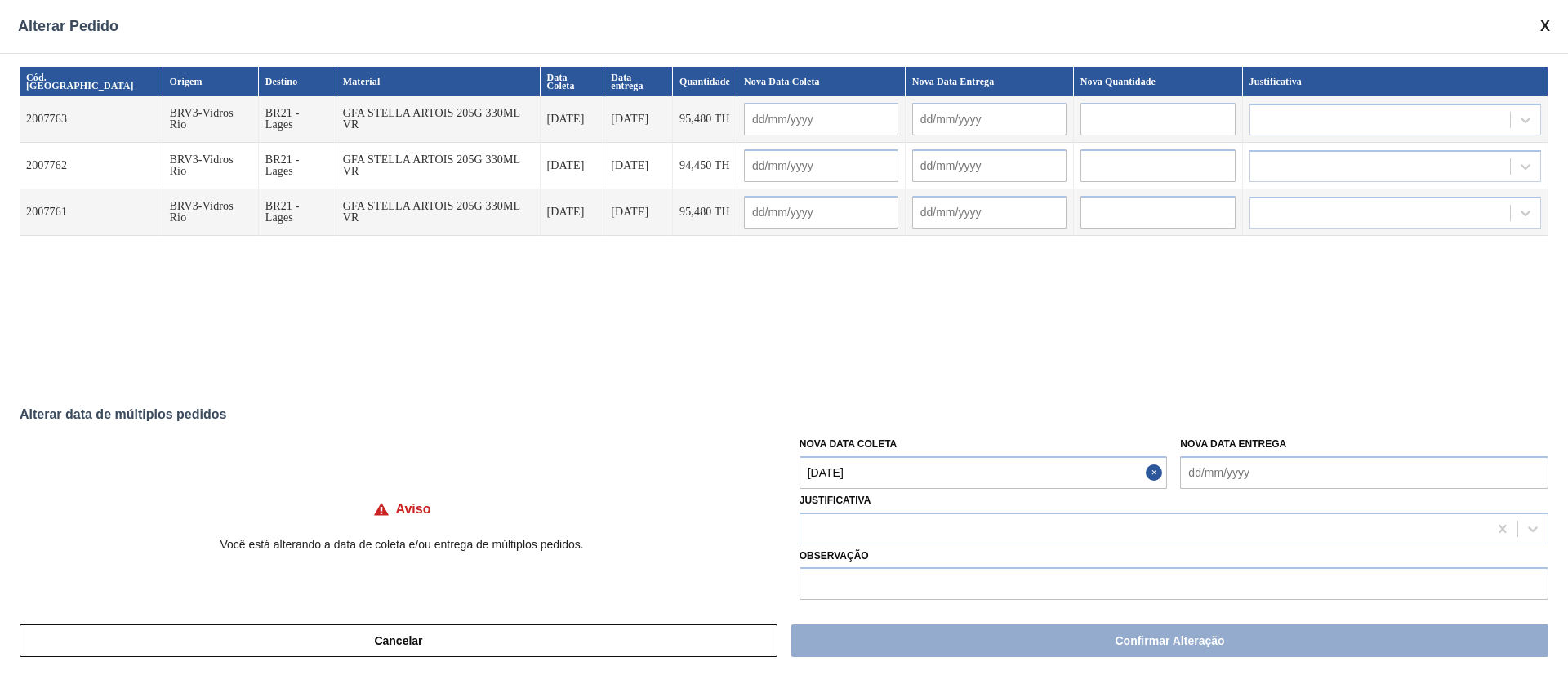
type Coleta "[DATE]"
type input "[DATE]"
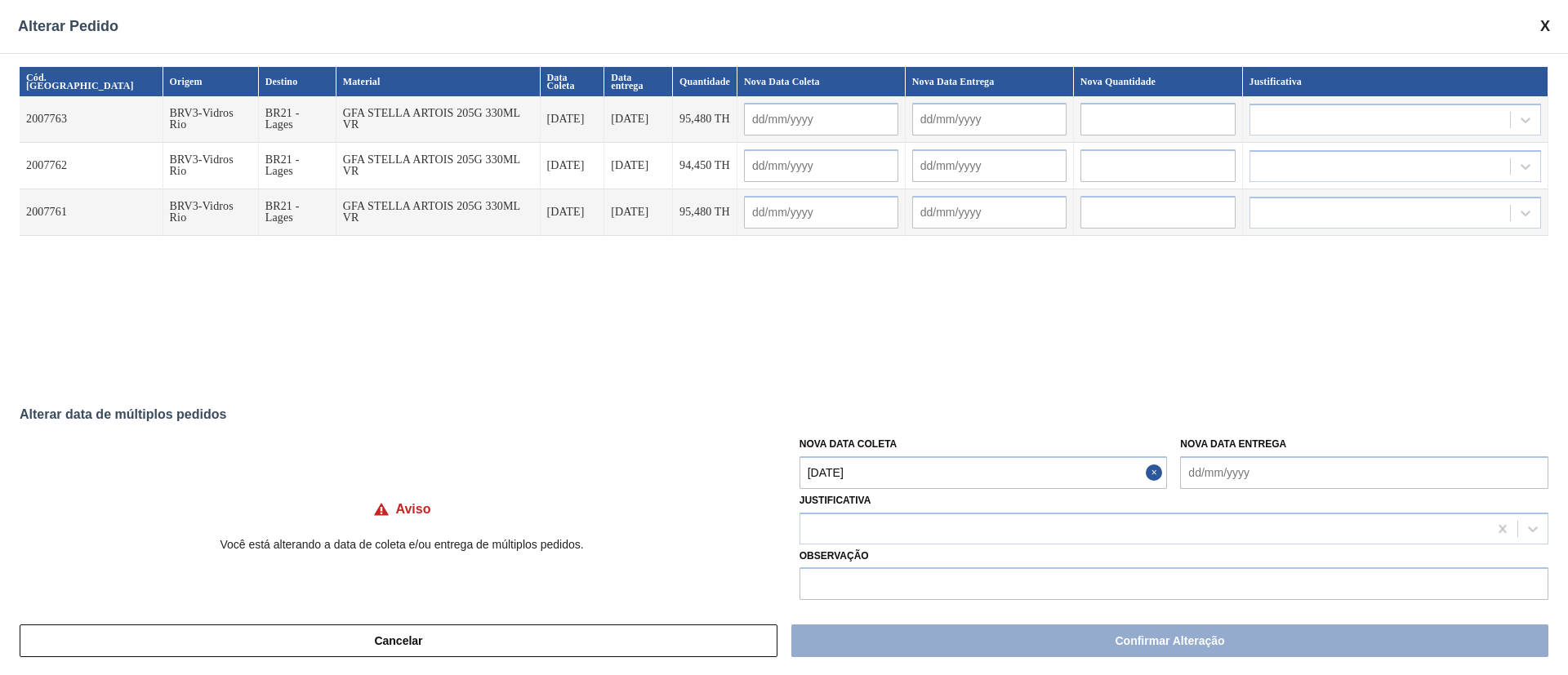
type input "[DATE]"
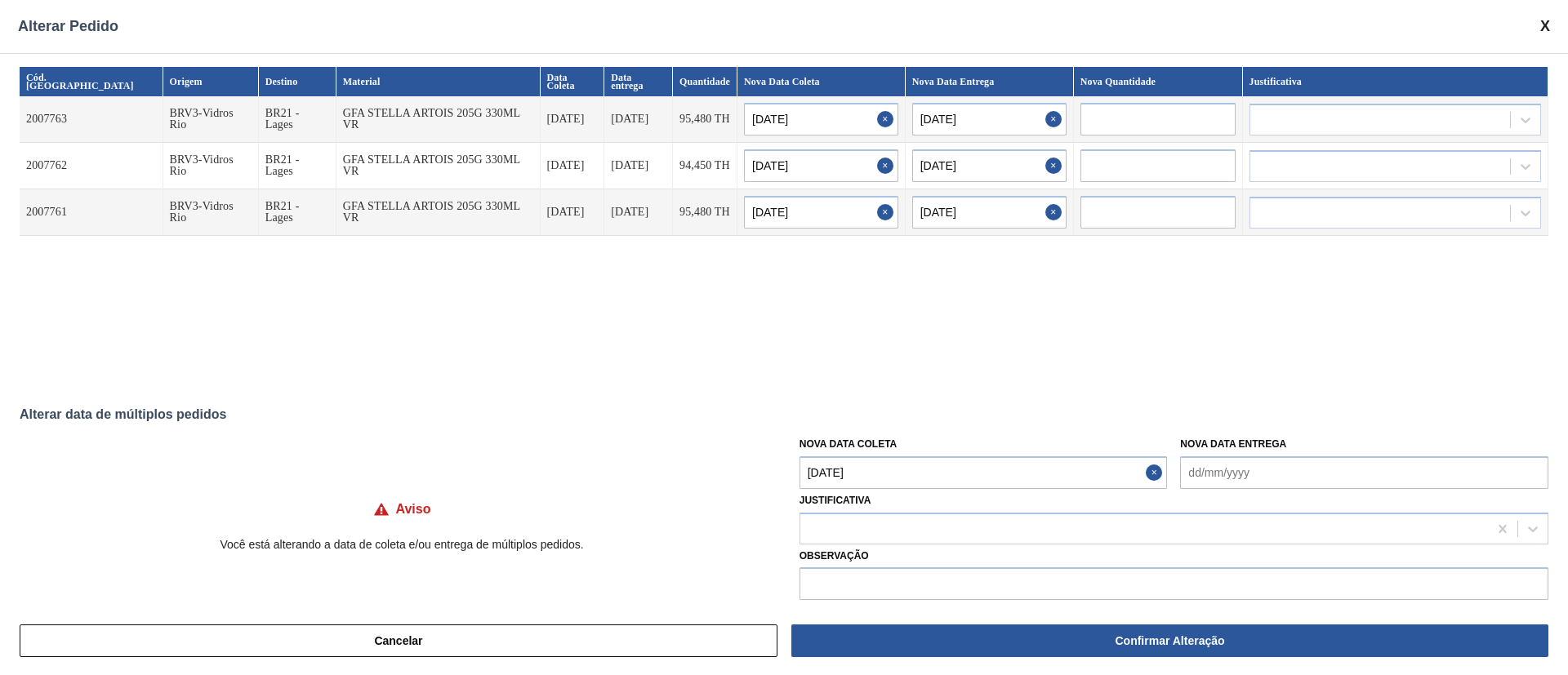
click at [893, 474] on Coleta "[DATE]" at bounding box center [983, 473] width 368 height 33
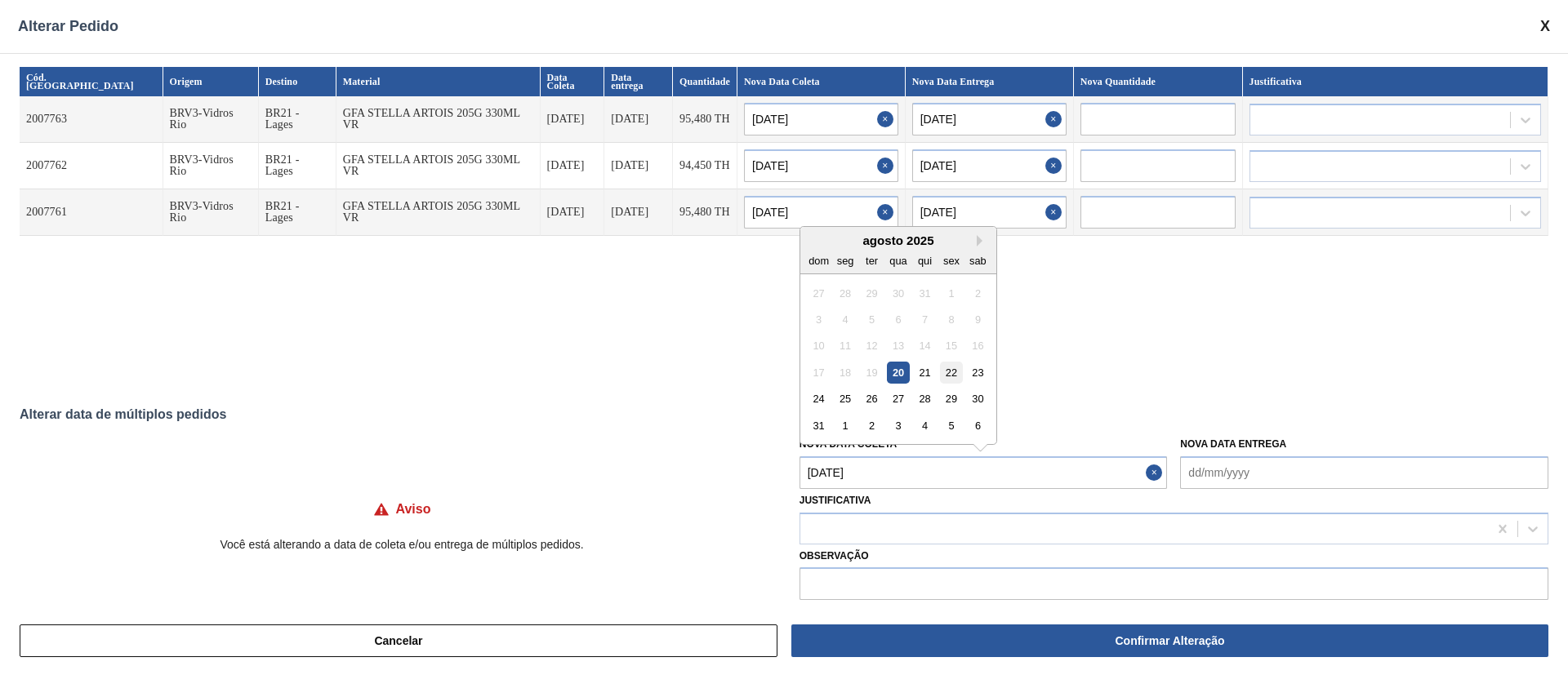
click at [944, 369] on div "22" at bounding box center [950, 372] width 22 height 22
type Coleta "[DATE]"
type input "[DATE]"
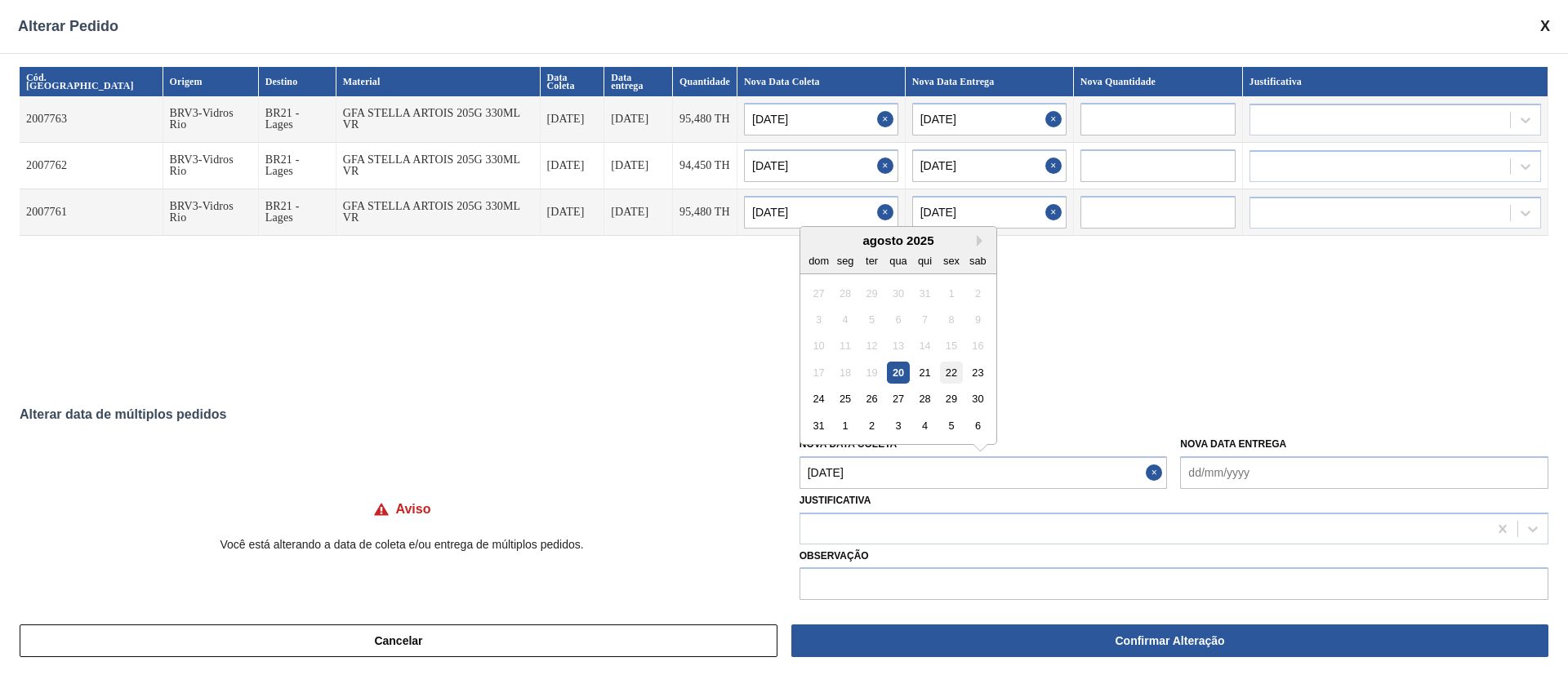
type input "[DATE]"
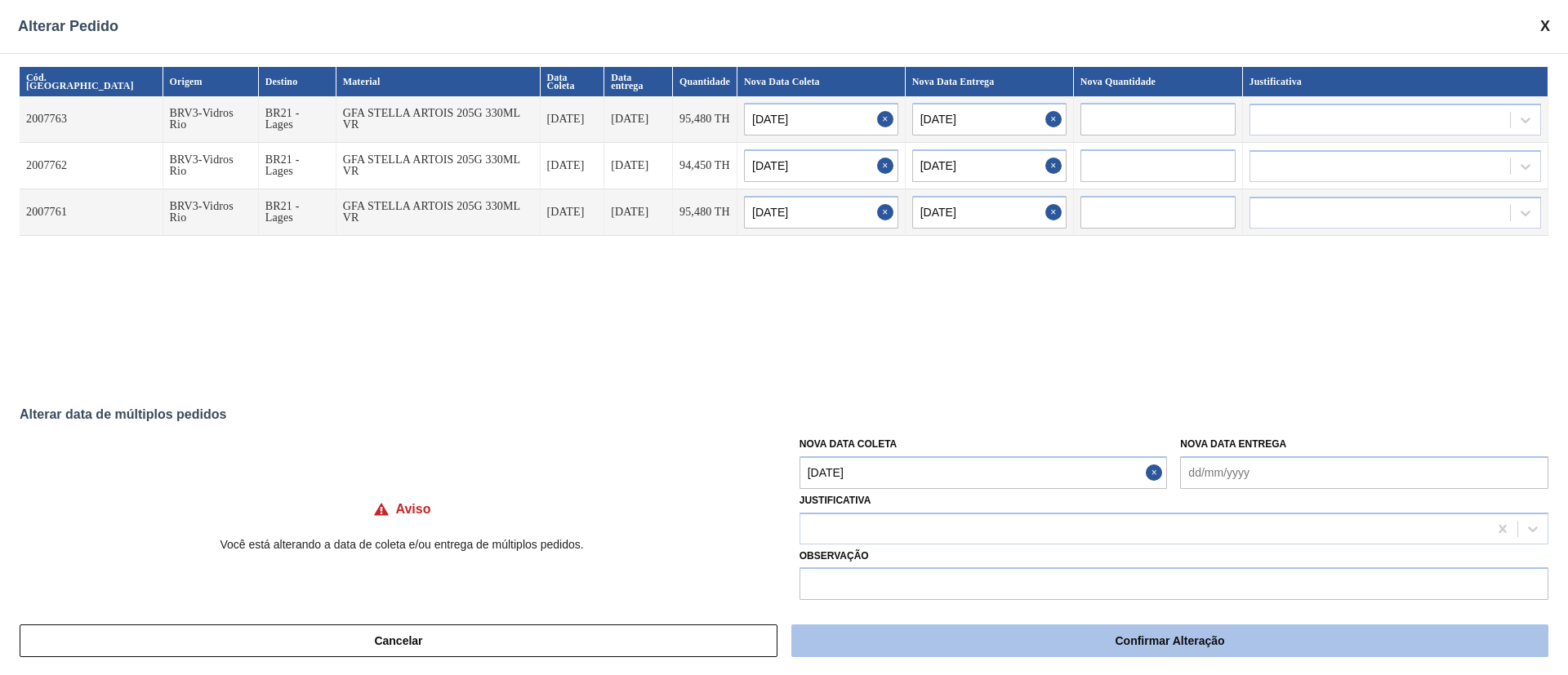
click at [981, 640] on button "Confirmar Alteração" at bounding box center [1169, 640] width 757 height 33
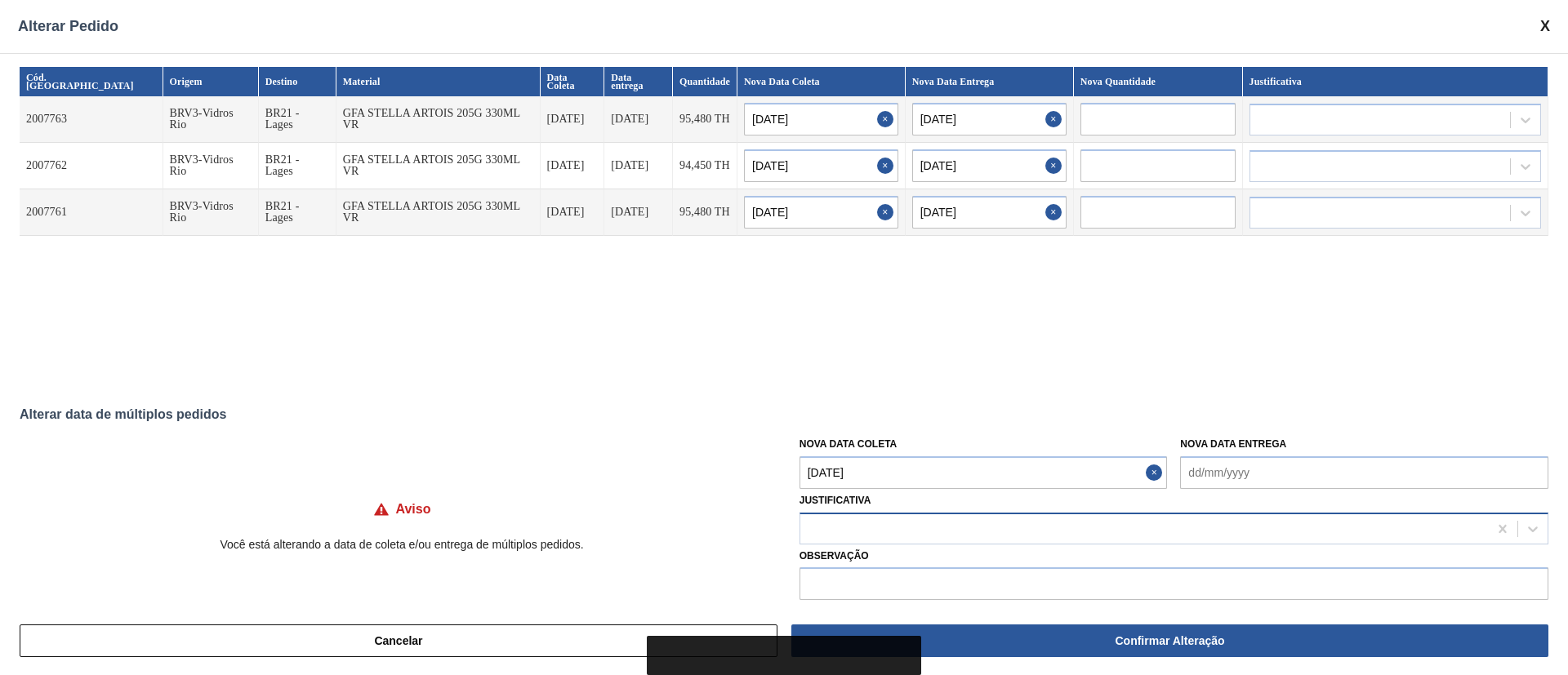
click at [899, 524] on div at bounding box center [1143, 528] width 688 height 23
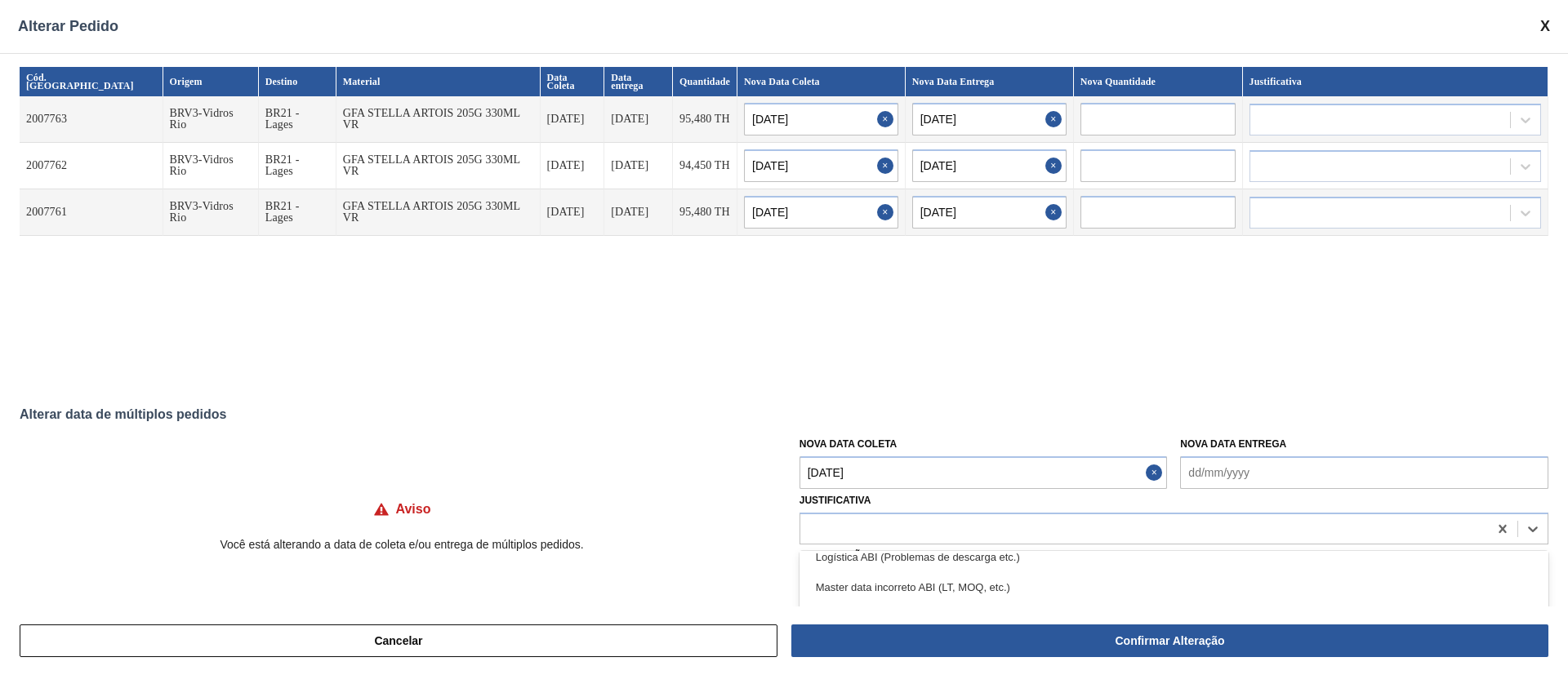
scroll to position [66, 0]
click at [848, 563] on div "Força maior" at bounding box center [1174, 564] width 749 height 30
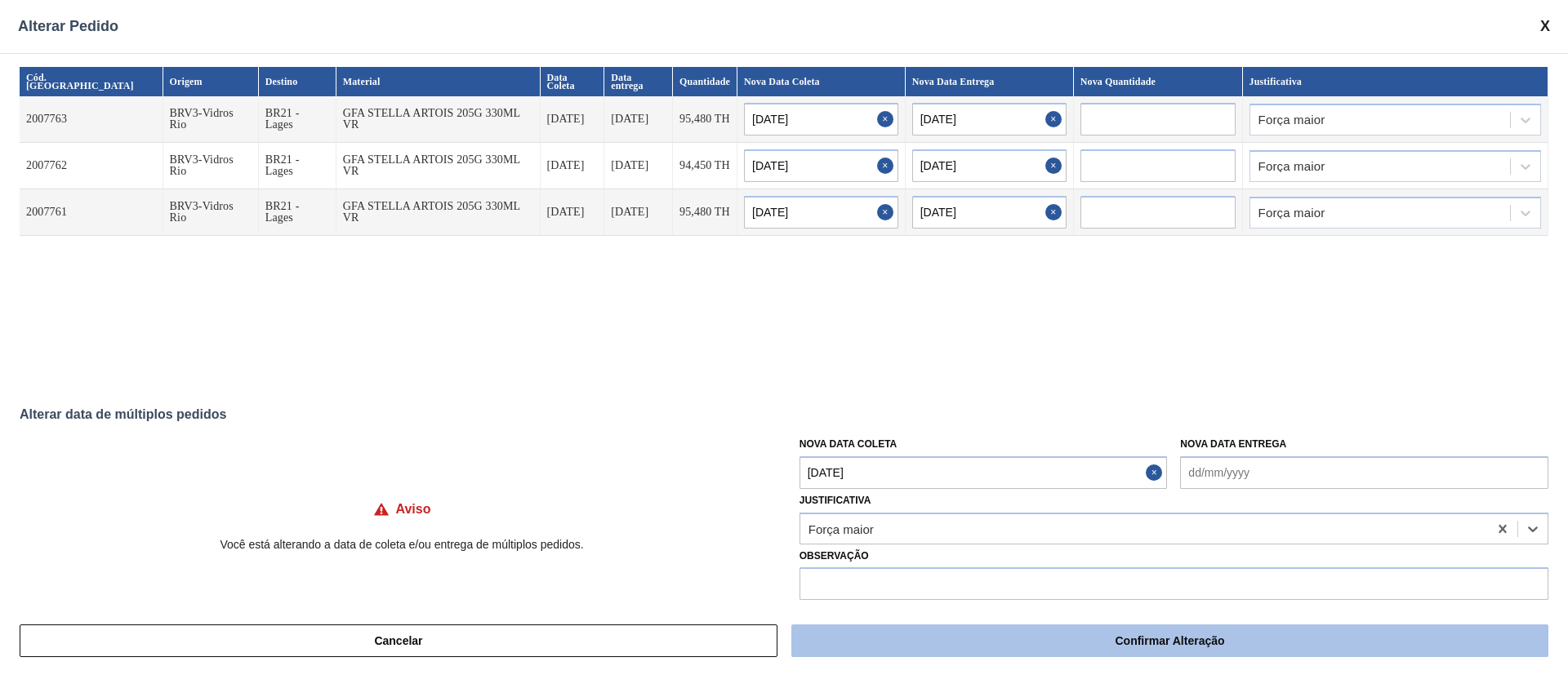
click at [1014, 650] on button "Confirmar Alteração" at bounding box center [1169, 640] width 757 height 33
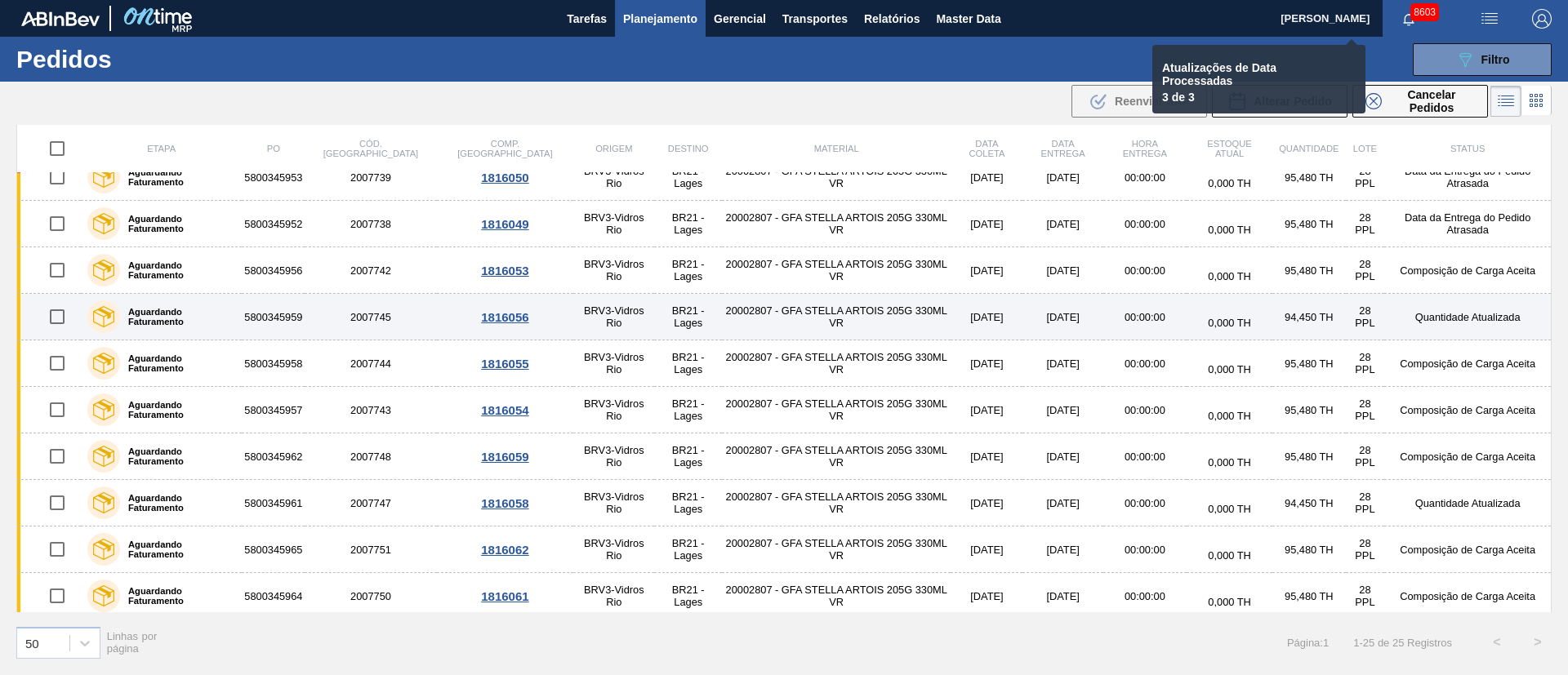
checkbox input "false"
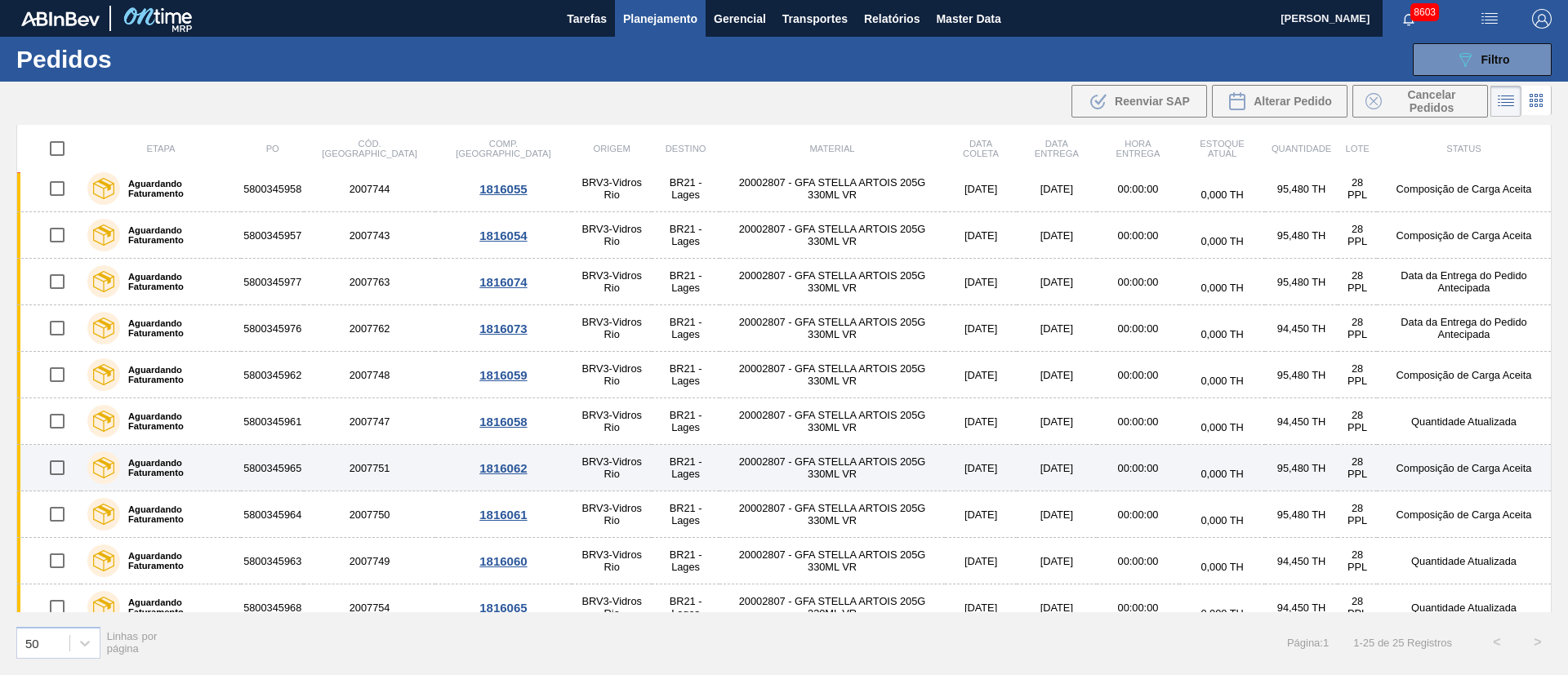
scroll to position [367, 0]
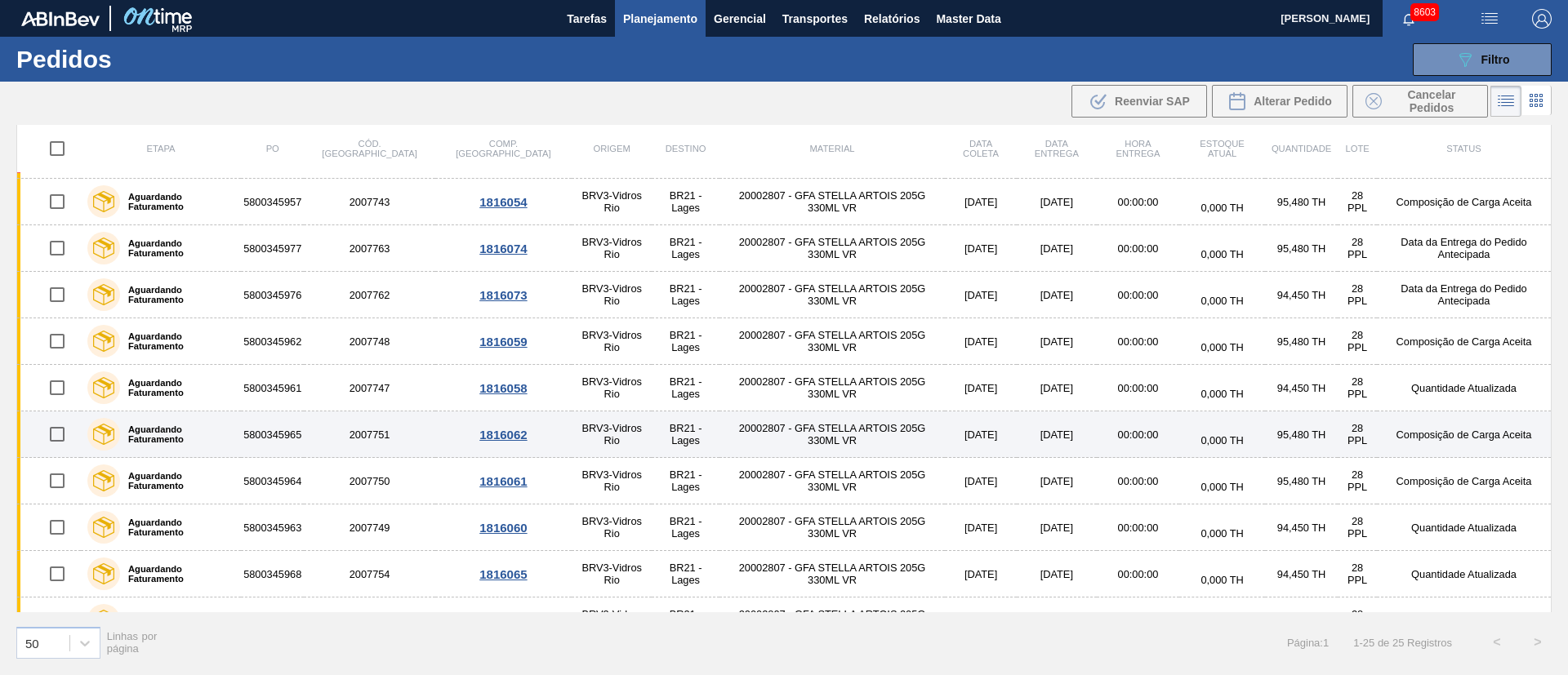
click at [57, 430] on input "checkbox" at bounding box center [57, 434] width 35 height 35
checkbox input "true"
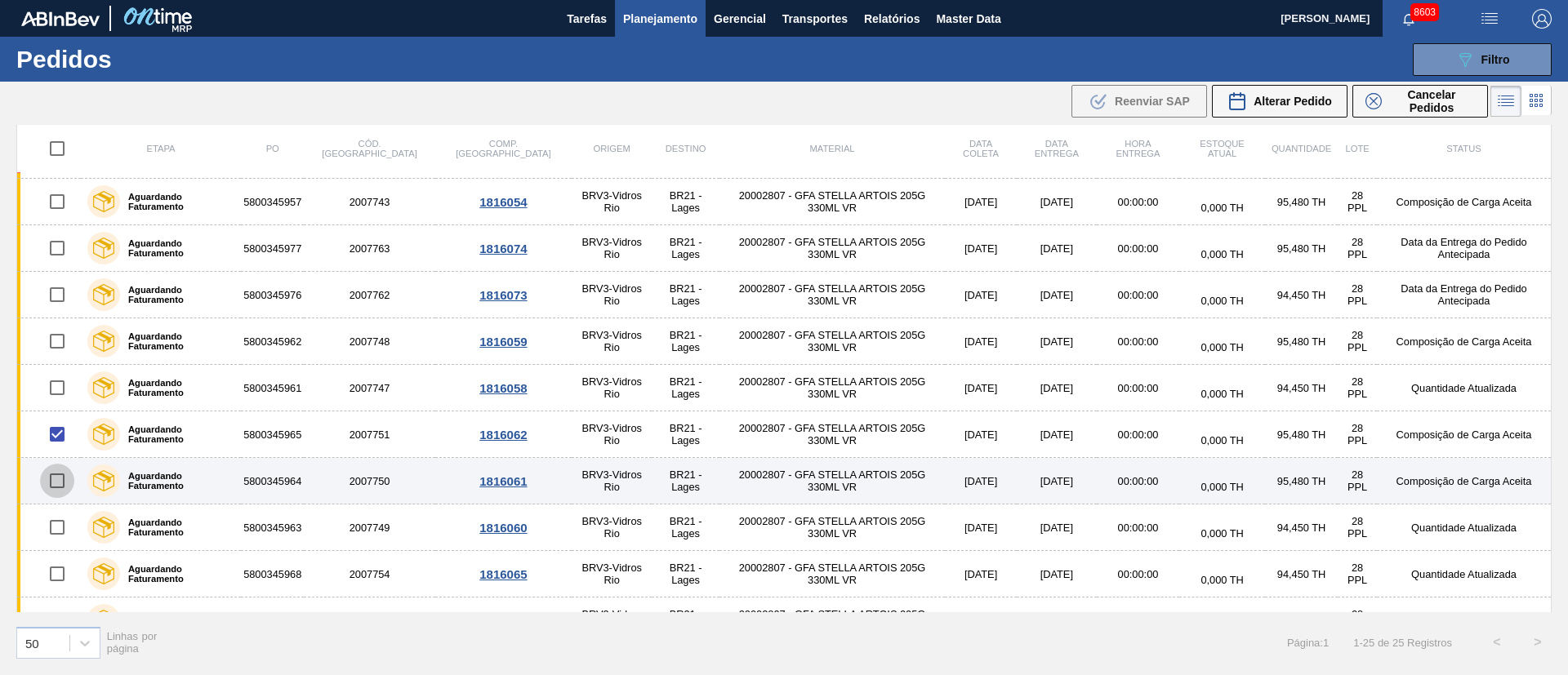
click at [59, 474] on input "checkbox" at bounding box center [57, 481] width 35 height 35
checkbox input "true"
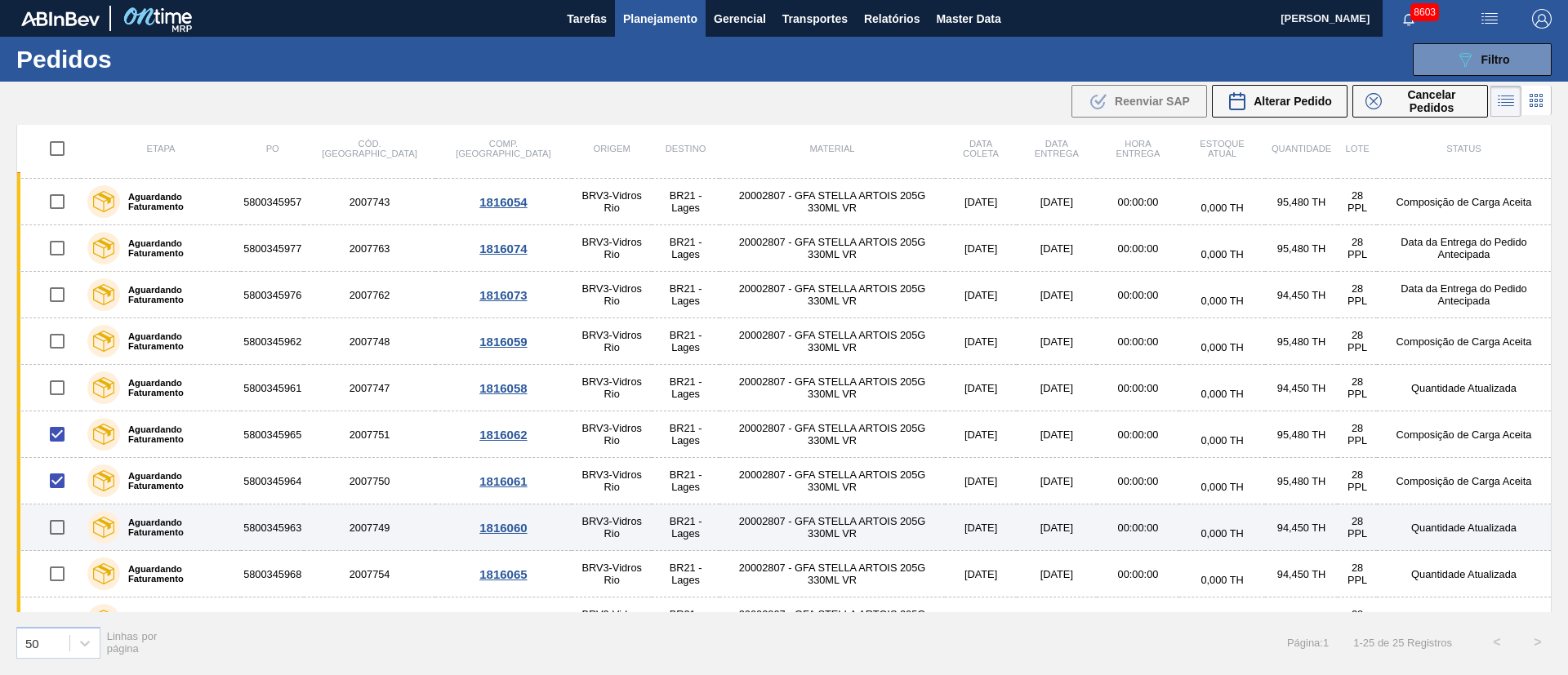
click at [57, 529] on input "checkbox" at bounding box center [57, 527] width 35 height 35
checkbox input "true"
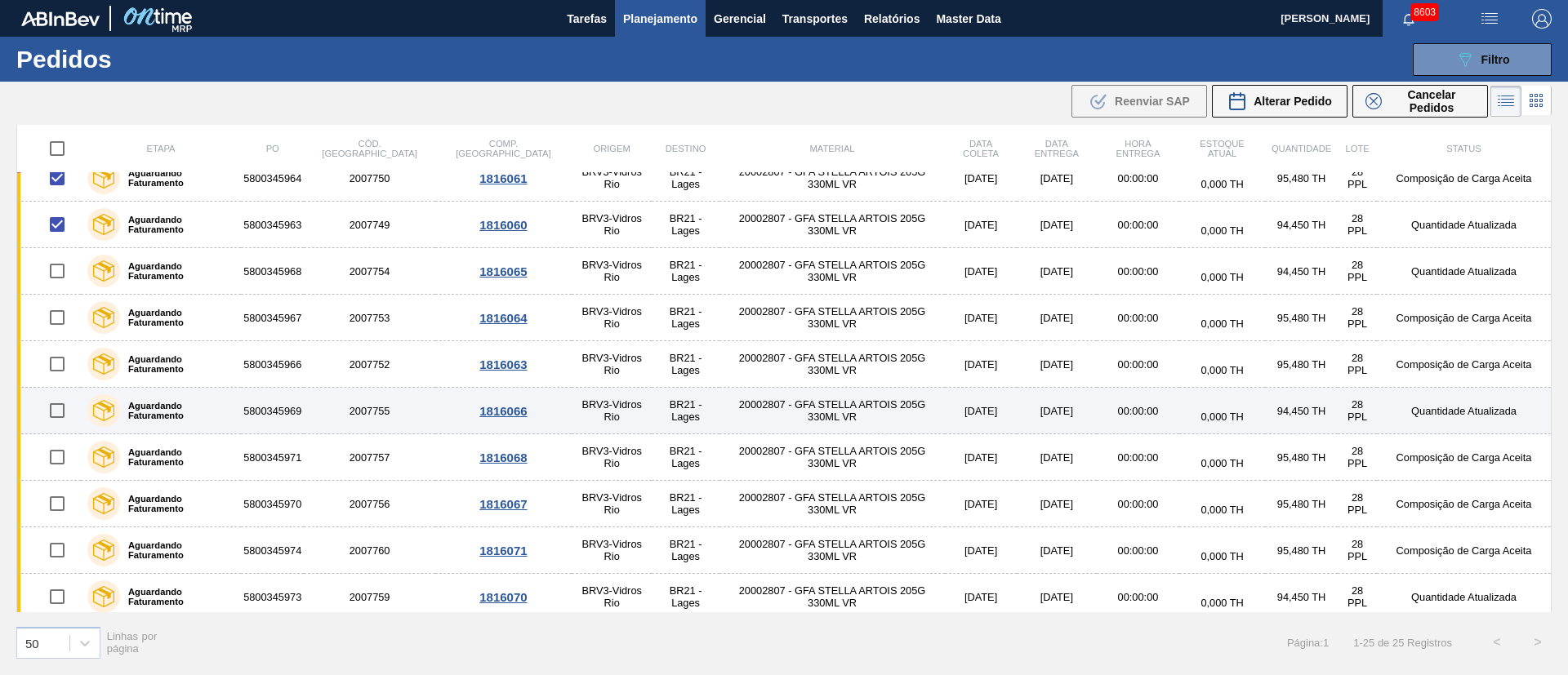
scroll to position [724, 0]
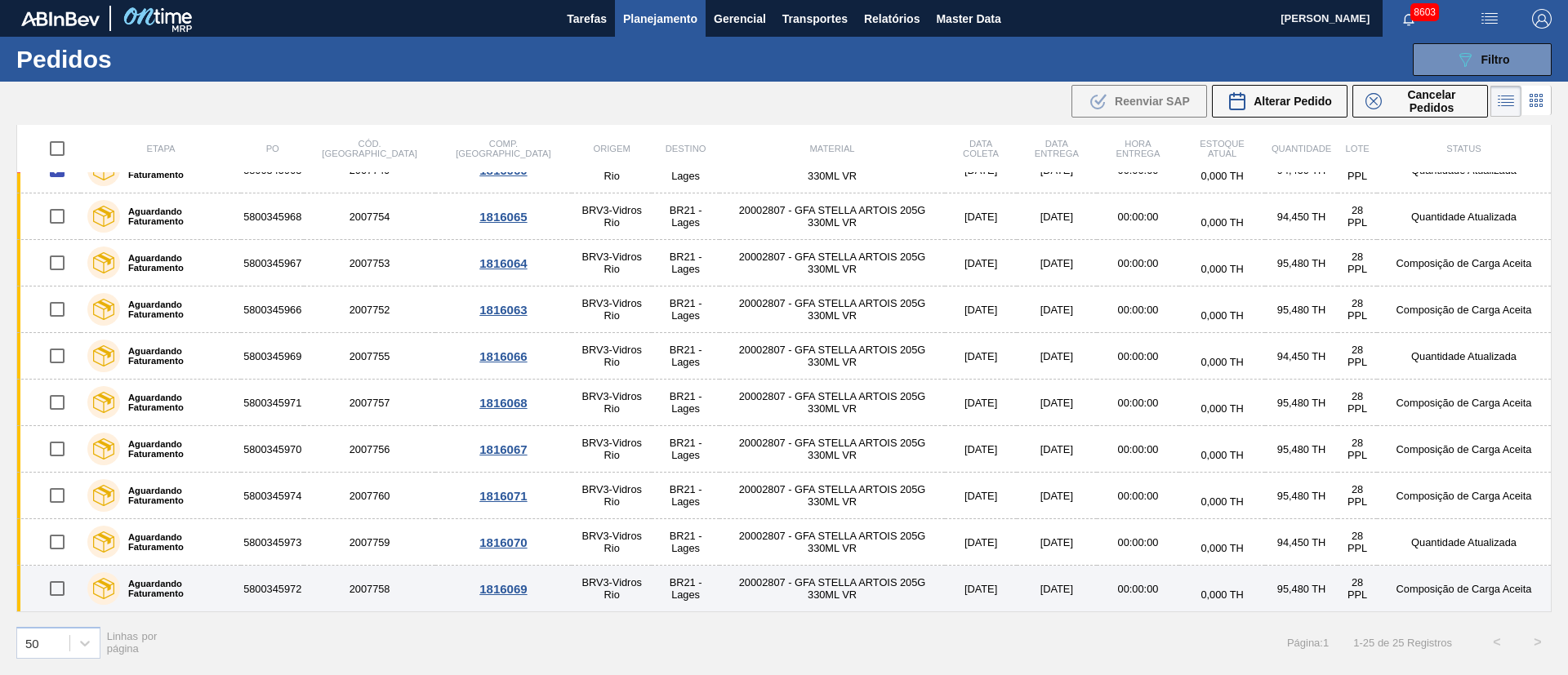
click at [57, 584] on input "checkbox" at bounding box center [57, 589] width 35 height 35
checkbox input "true"
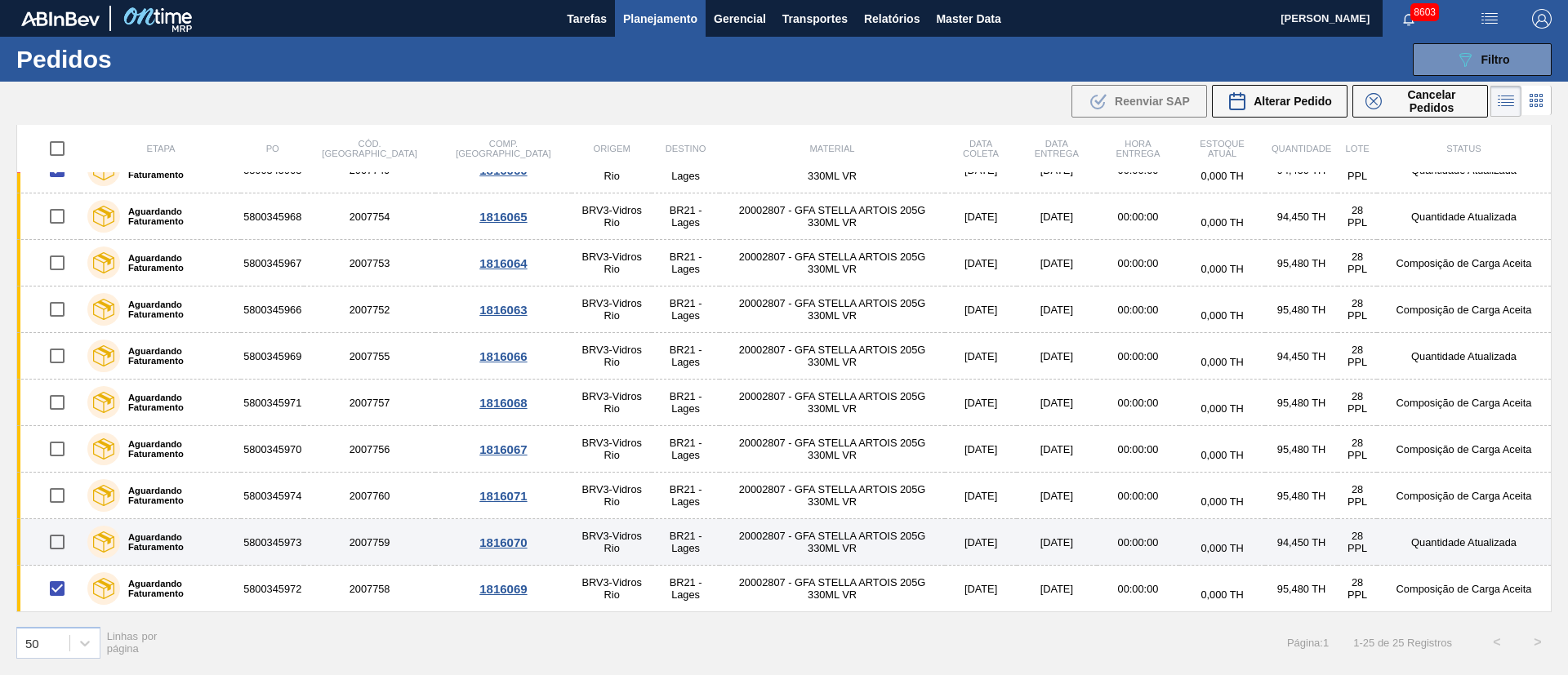
click at [56, 548] on input "checkbox" at bounding box center [57, 542] width 35 height 35
checkbox input "true"
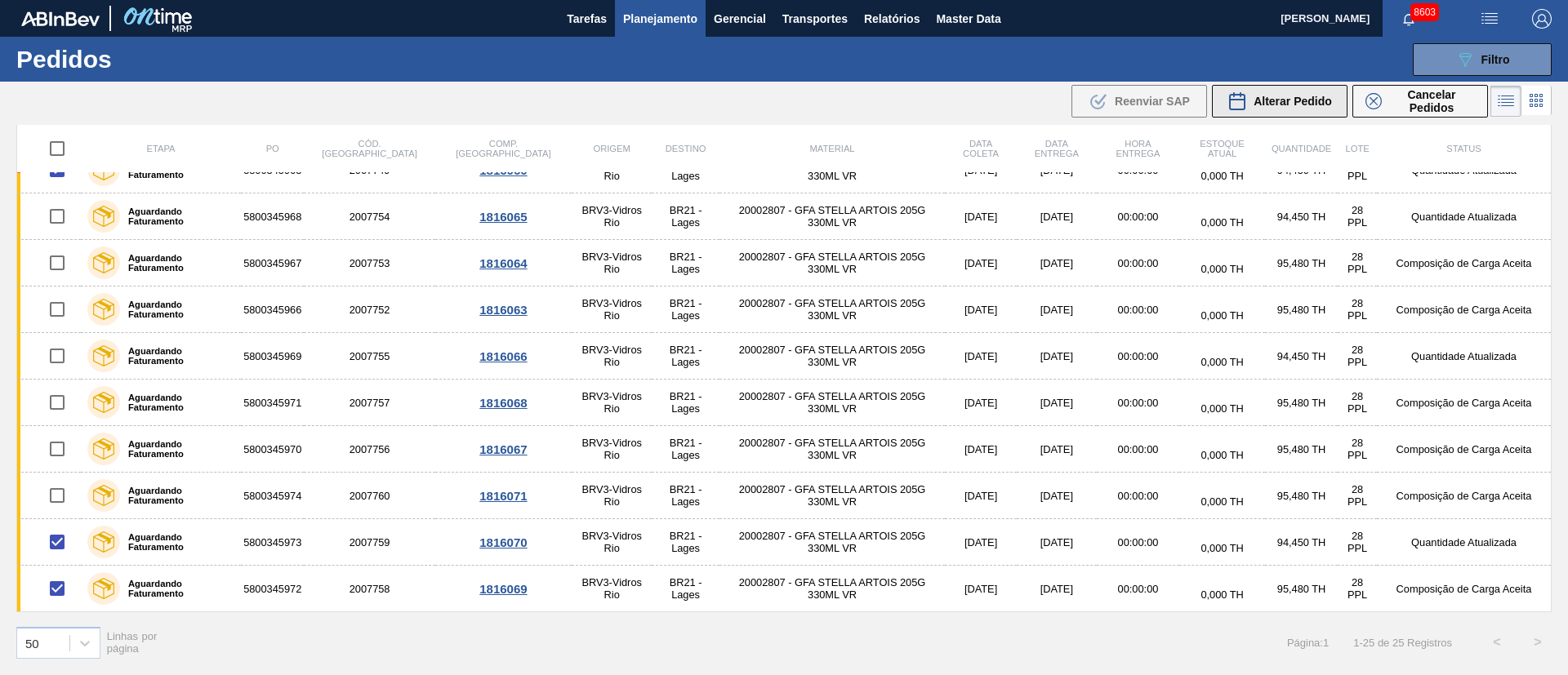
click at [1295, 109] on div "Alterar Pedido" at bounding box center [1279, 101] width 105 height 20
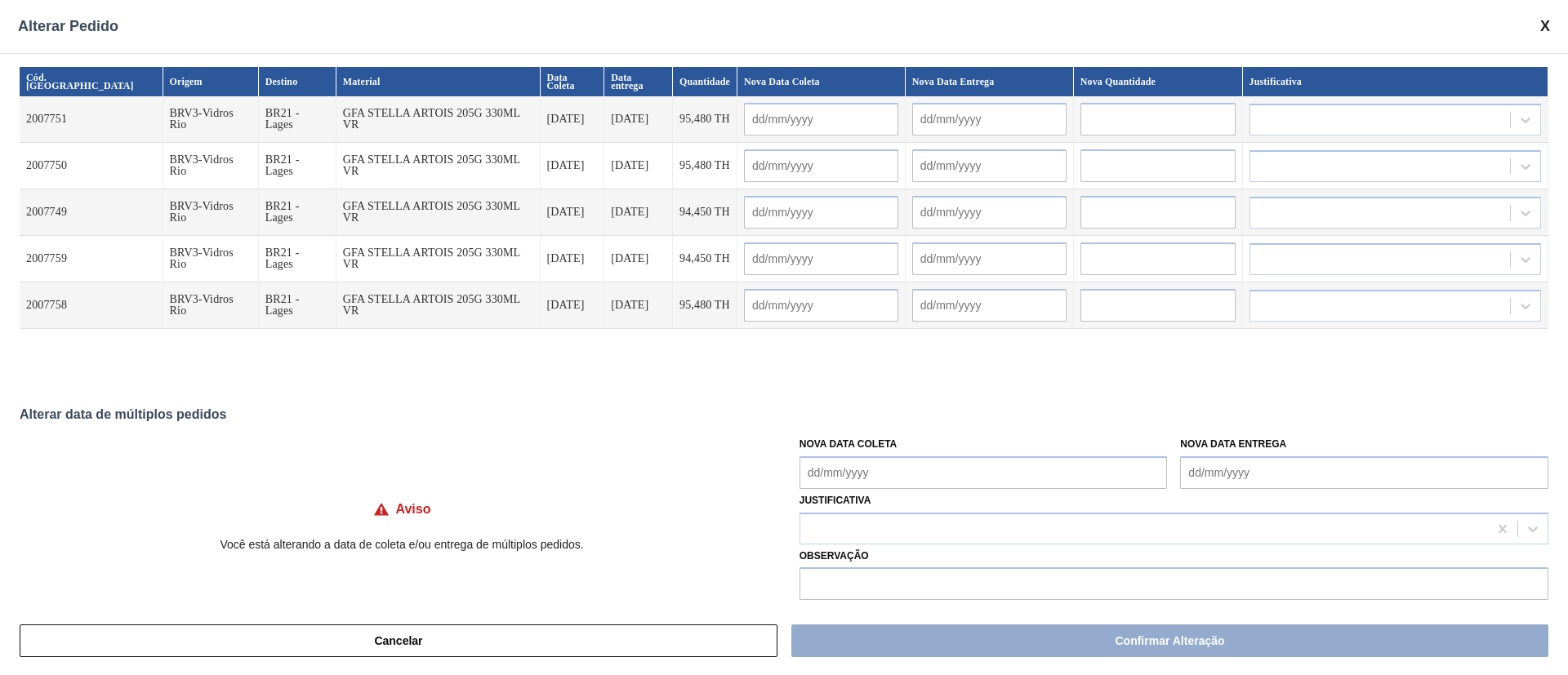
click at [890, 473] on Coleta "Nova Data Coleta" at bounding box center [983, 473] width 368 height 33
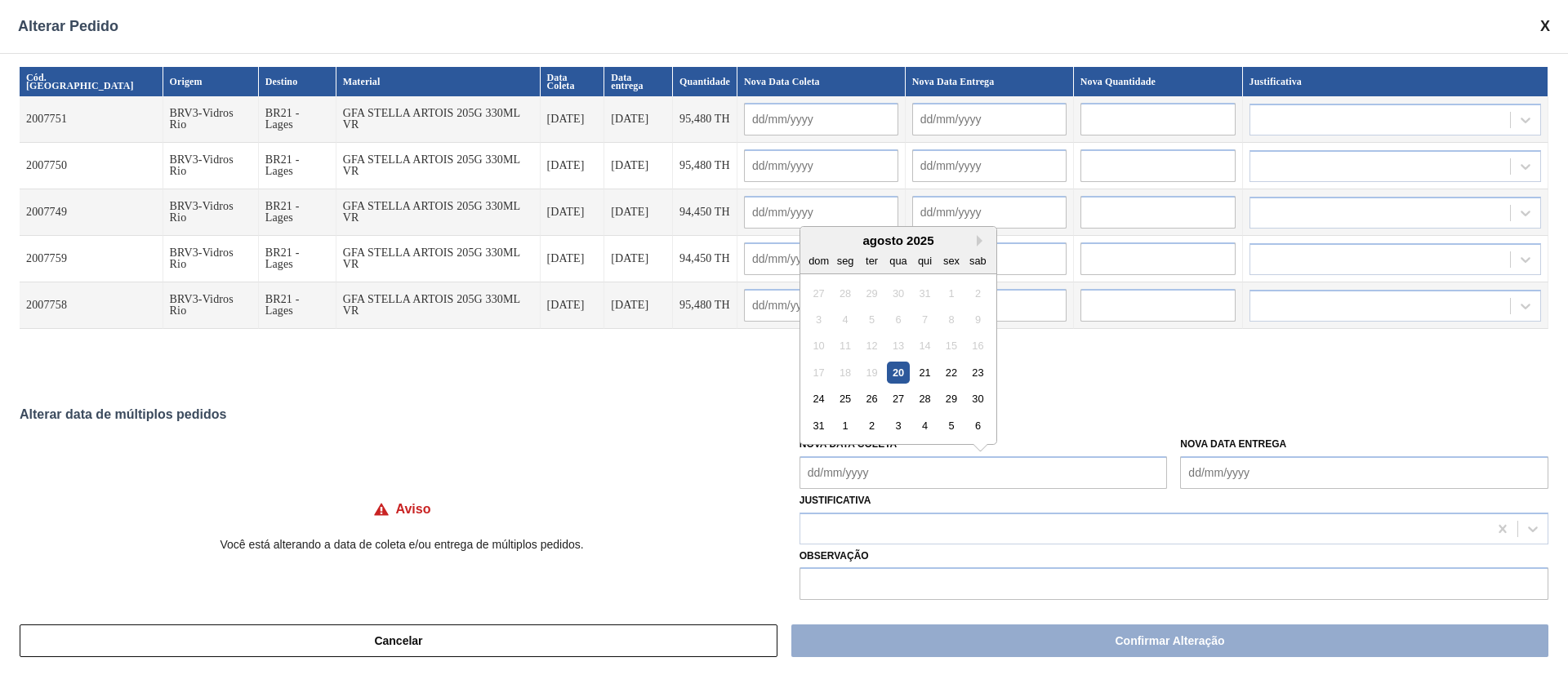
click at [893, 378] on div "20" at bounding box center [897, 372] width 22 height 22
type Coleta "[DATE]"
type input "[DATE]"
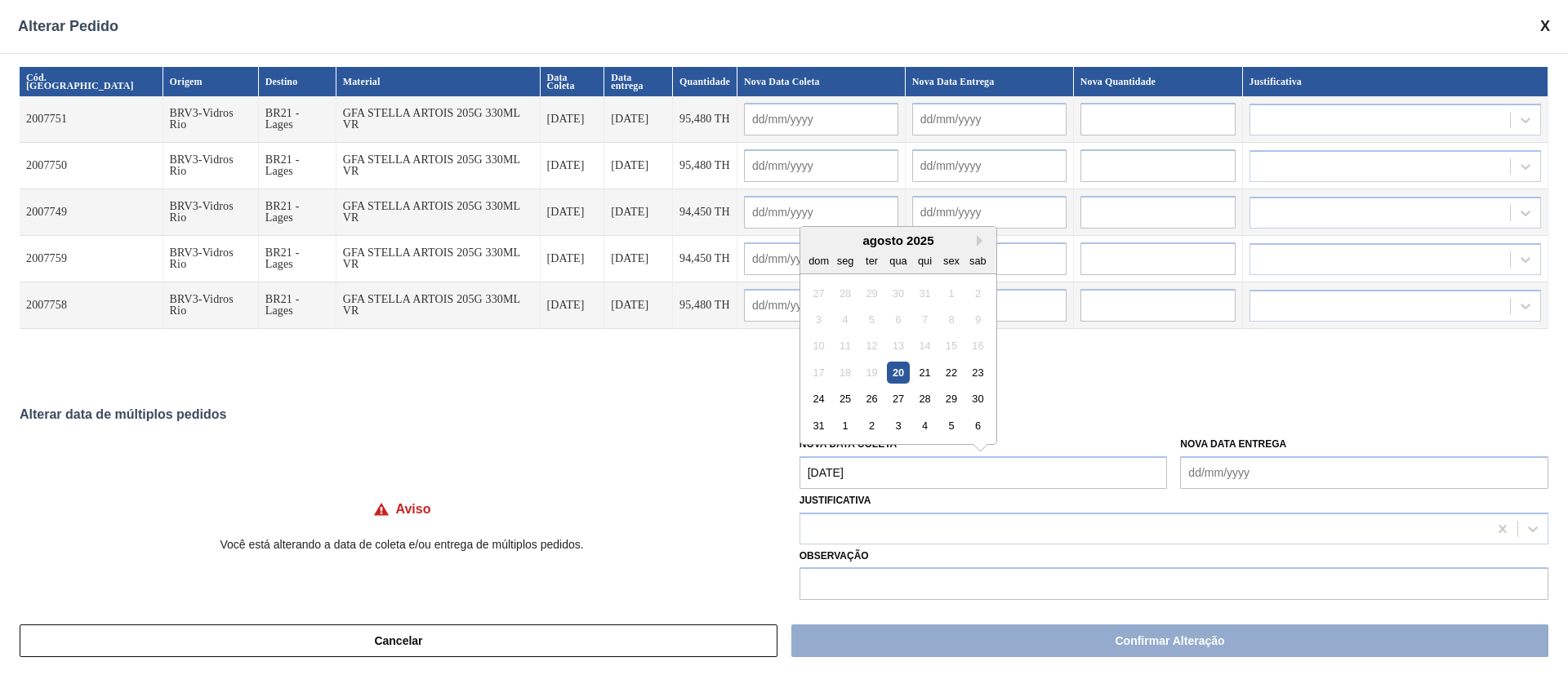
type input "[DATE]"
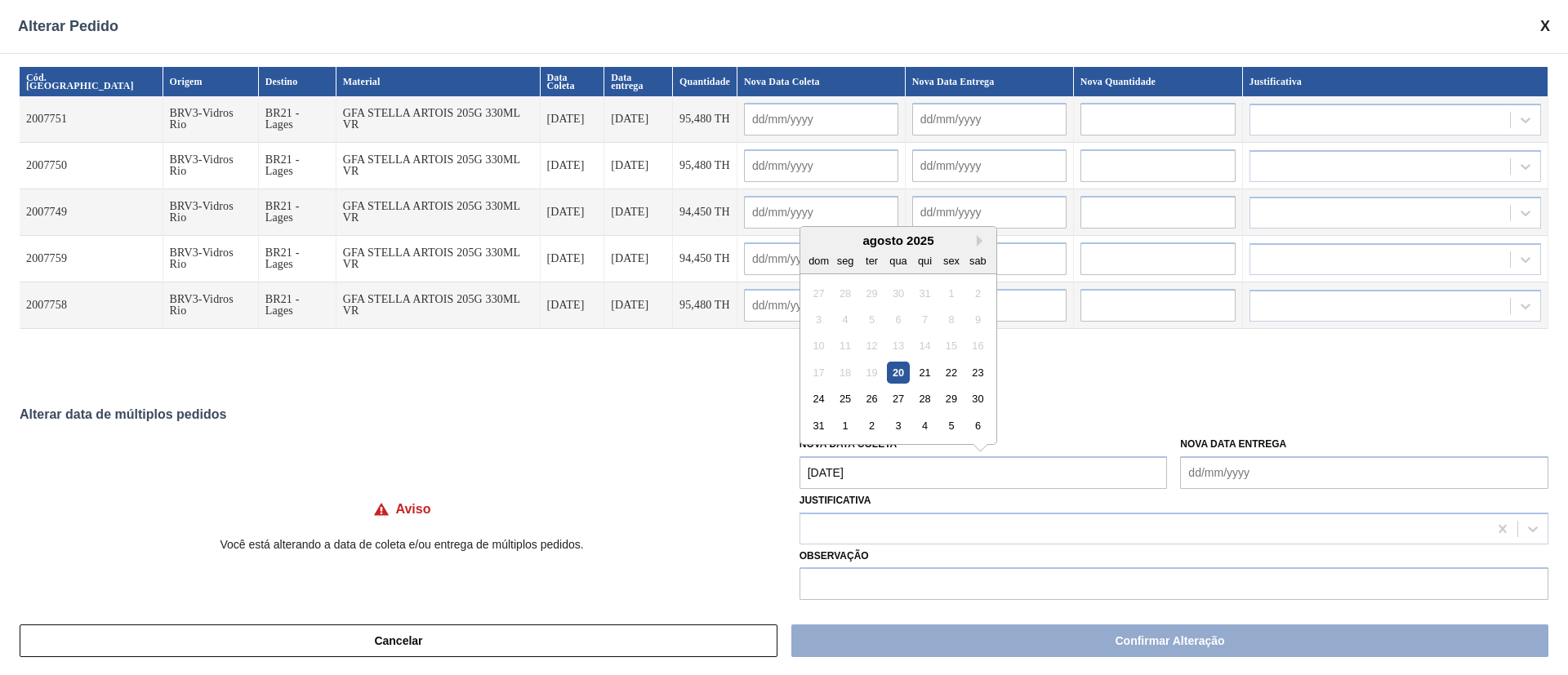
type input "[DATE]"
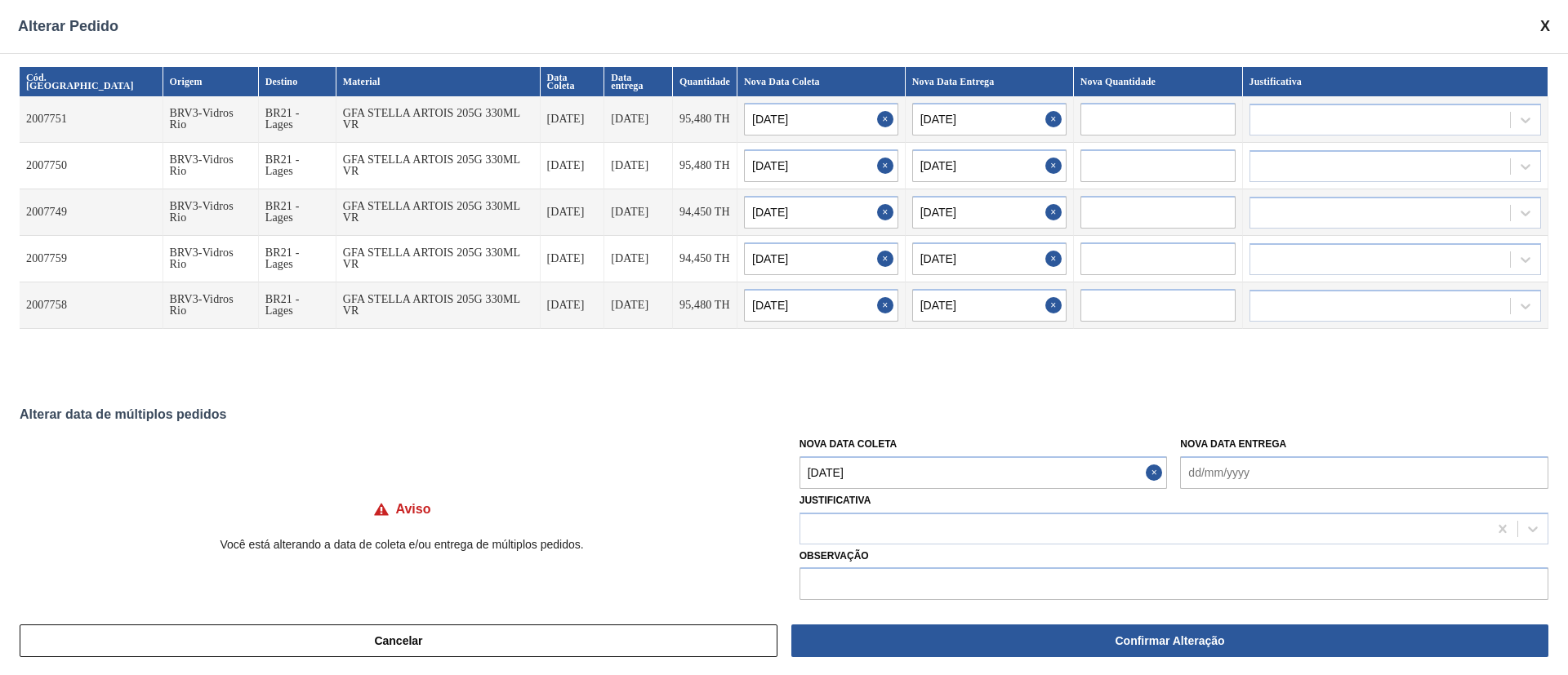
click at [878, 477] on Coleta "[DATE]" at bounding box center [983, 473] width 368 height 33
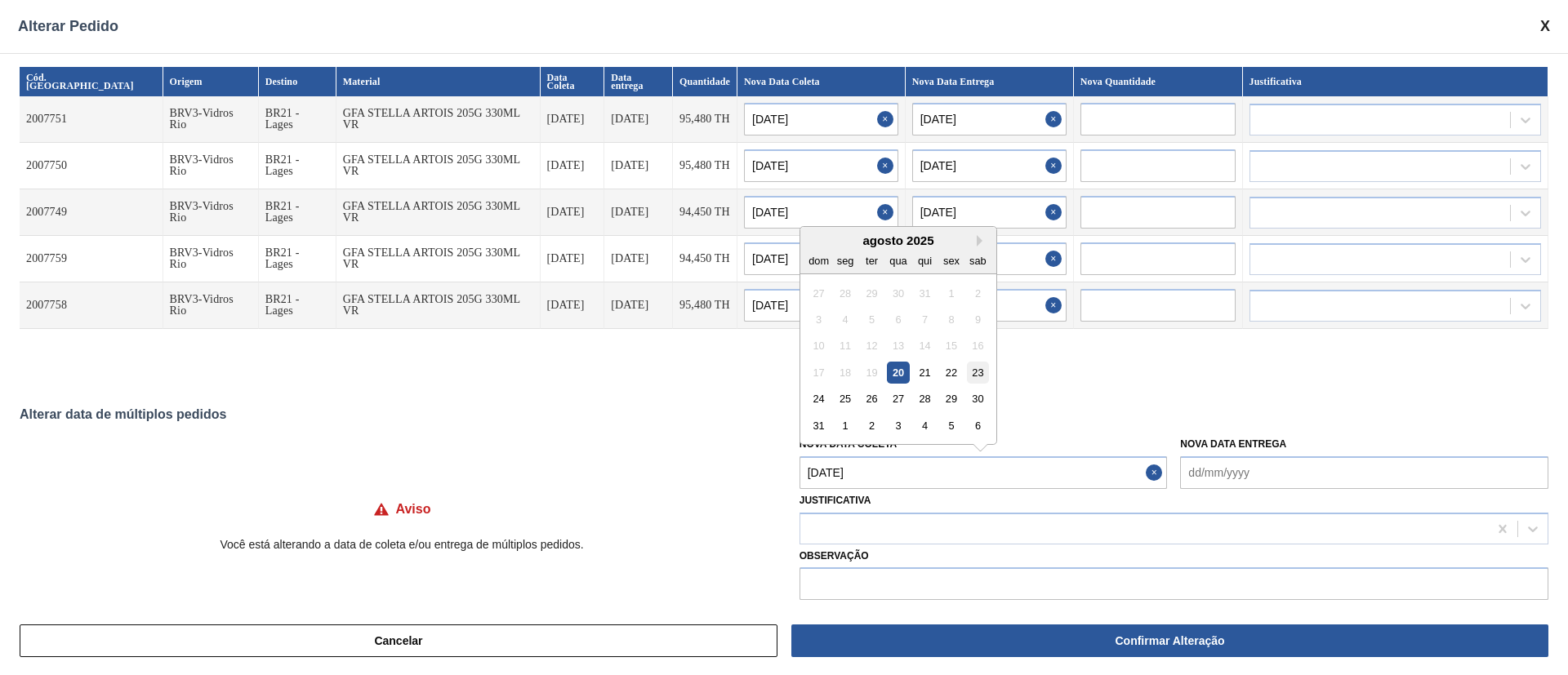
click at [981, 379] on div "23" at bounding box center [977, 372] width 22 height 22
type Coleta "[DATE]"
type input "[DATE]"
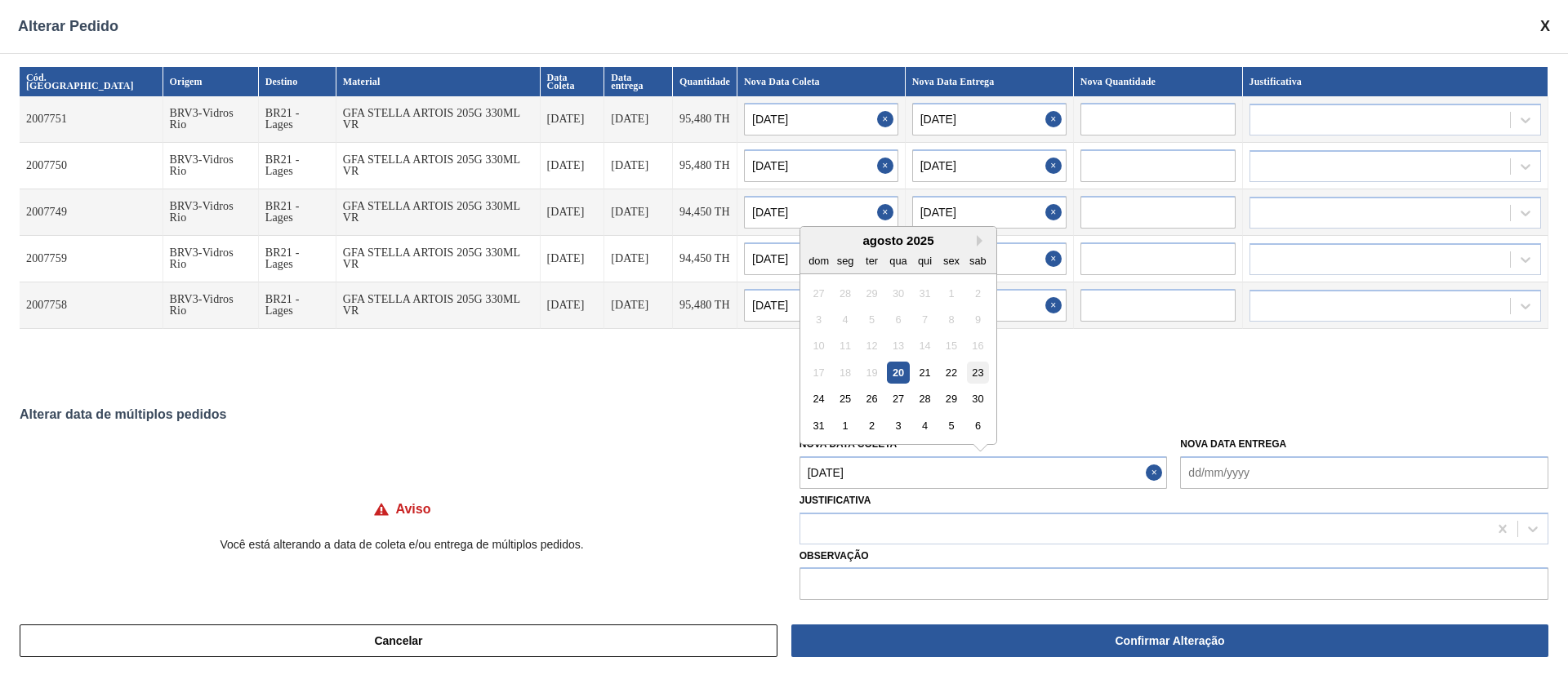
type input "[DATE]"
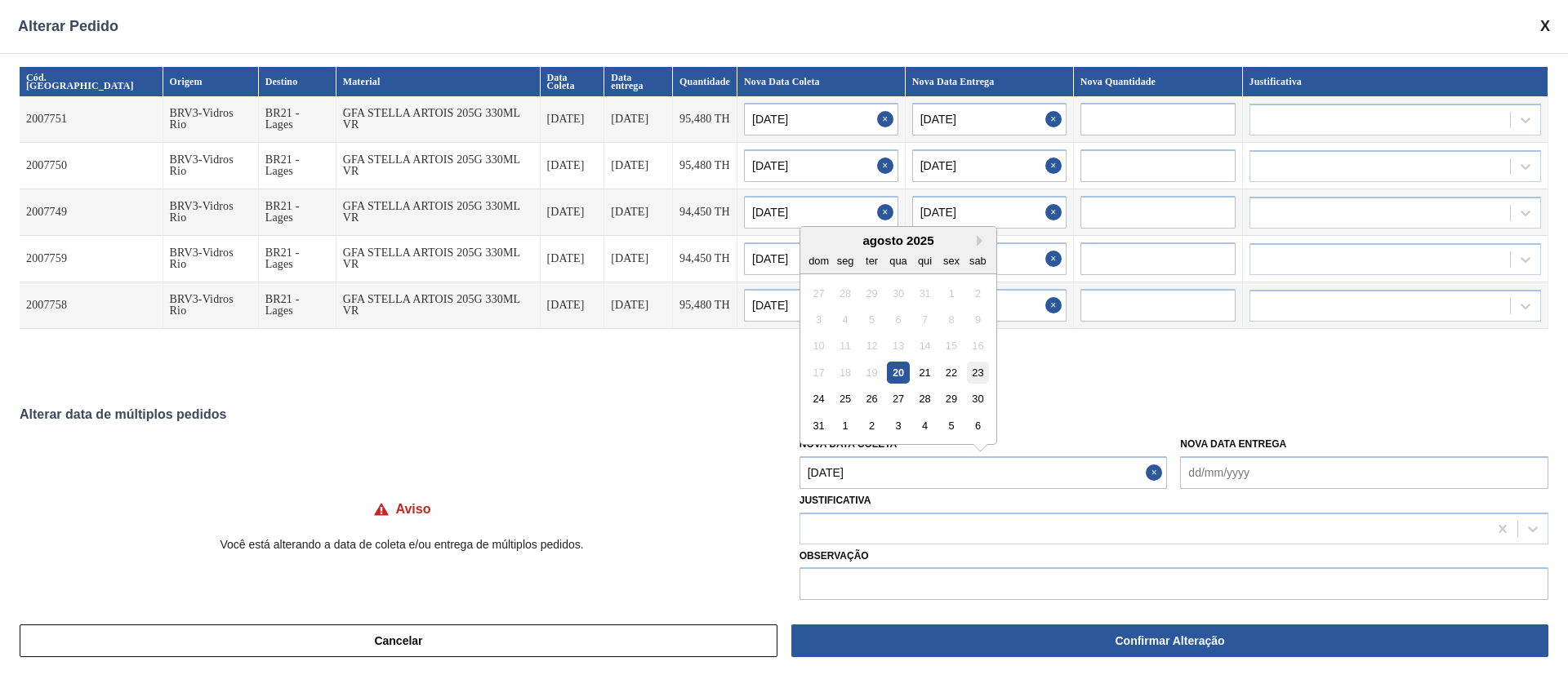
type input "[DATE]"
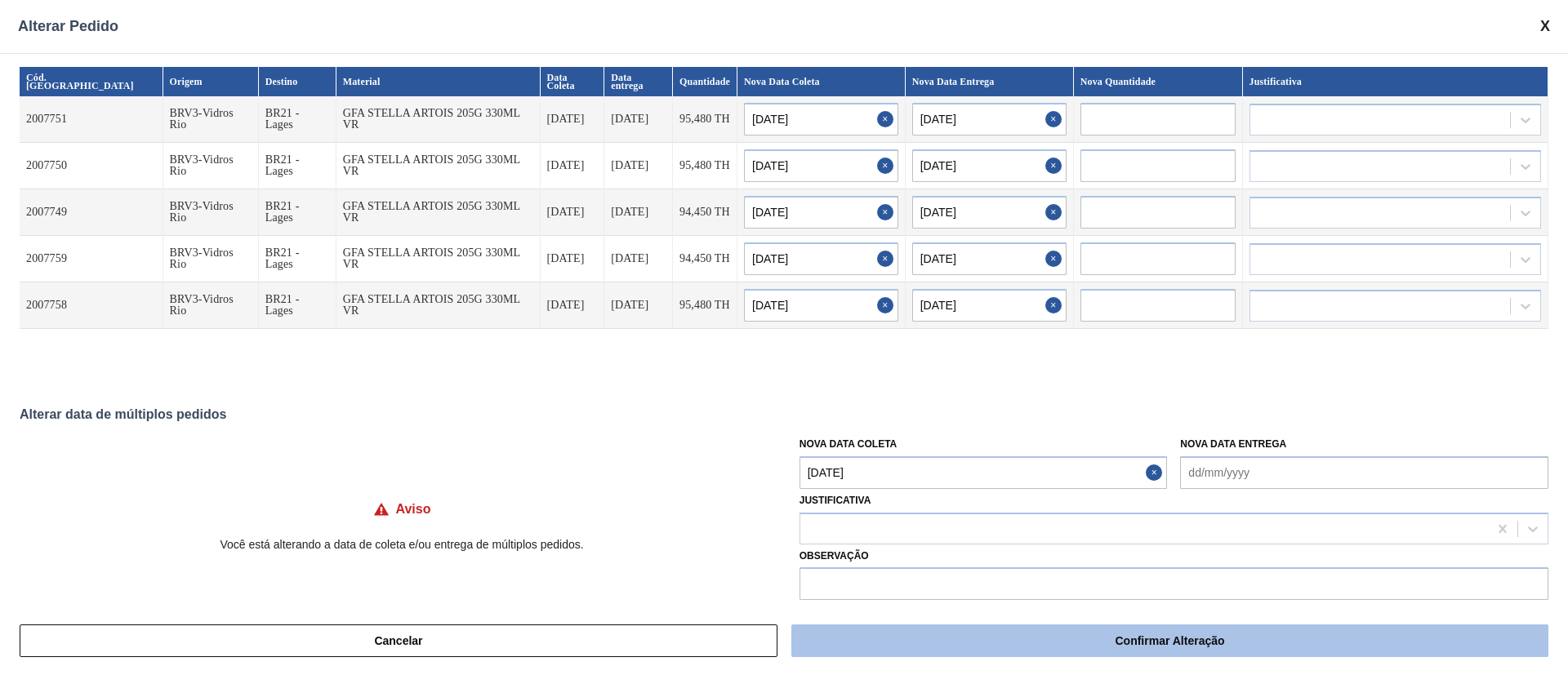
click at [954, 633] on button "Confirmar Alteração" at bounding box center [1169, 640] width 757 height 33
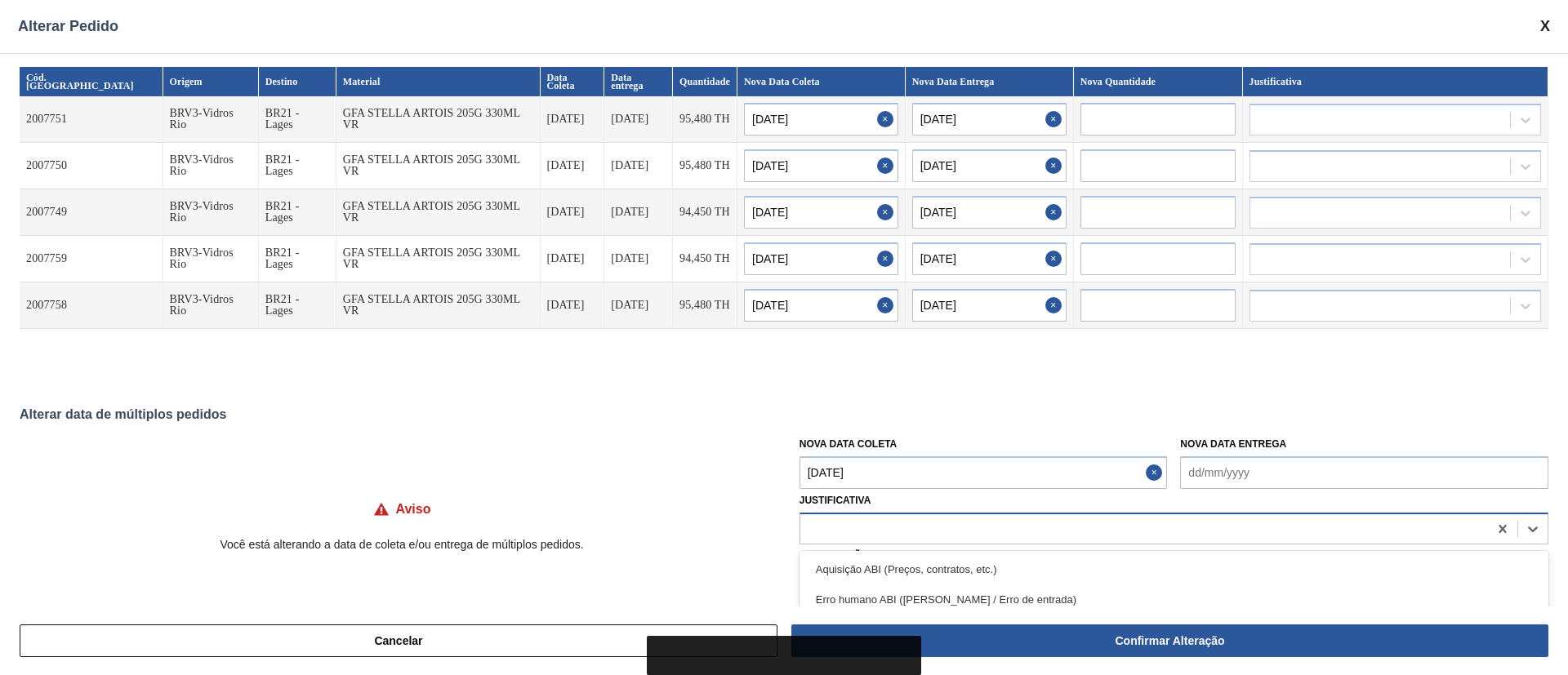
click at [824, 533] on div at bounding box center [1143, 528] width 688 height 23
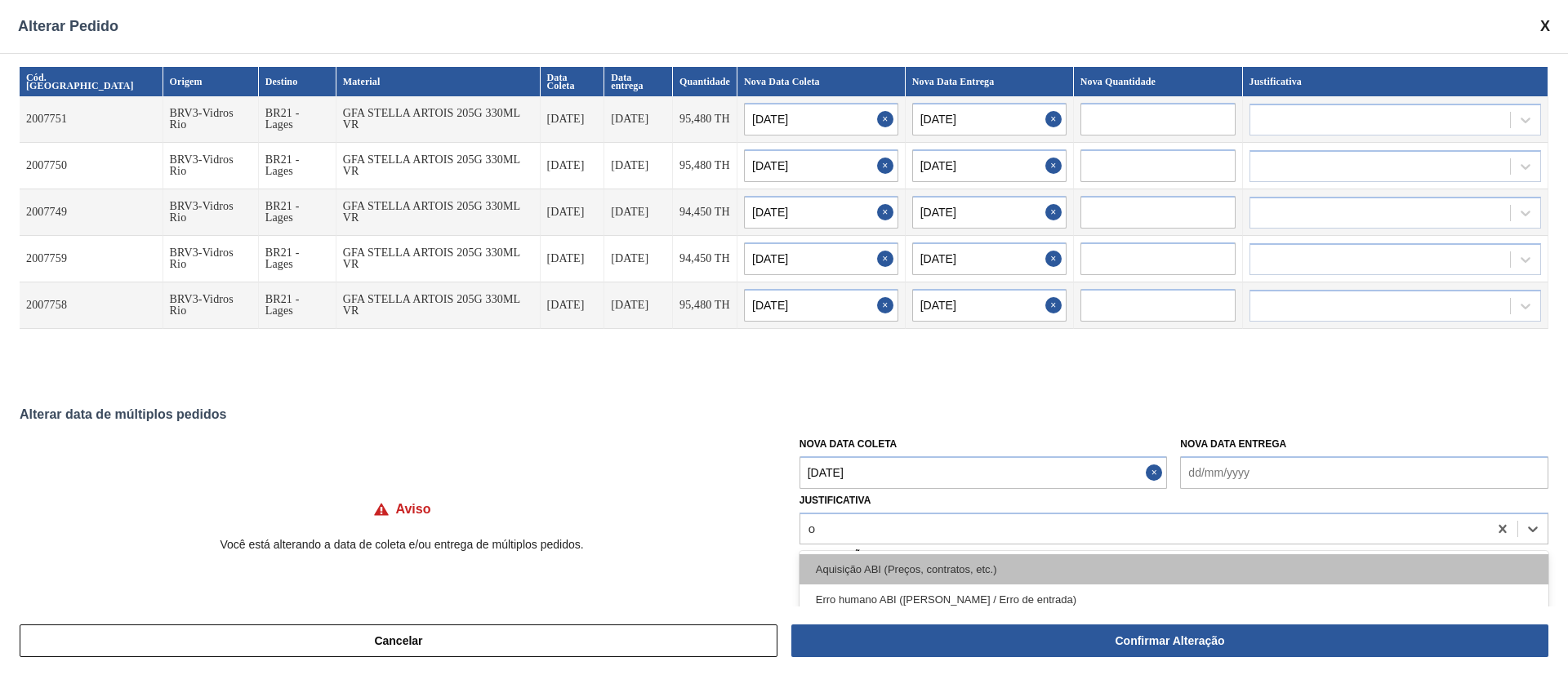
type input "ou"
click at [824, 582] on div "Outro" at bounding box center [1174, 569] width 749 height 30
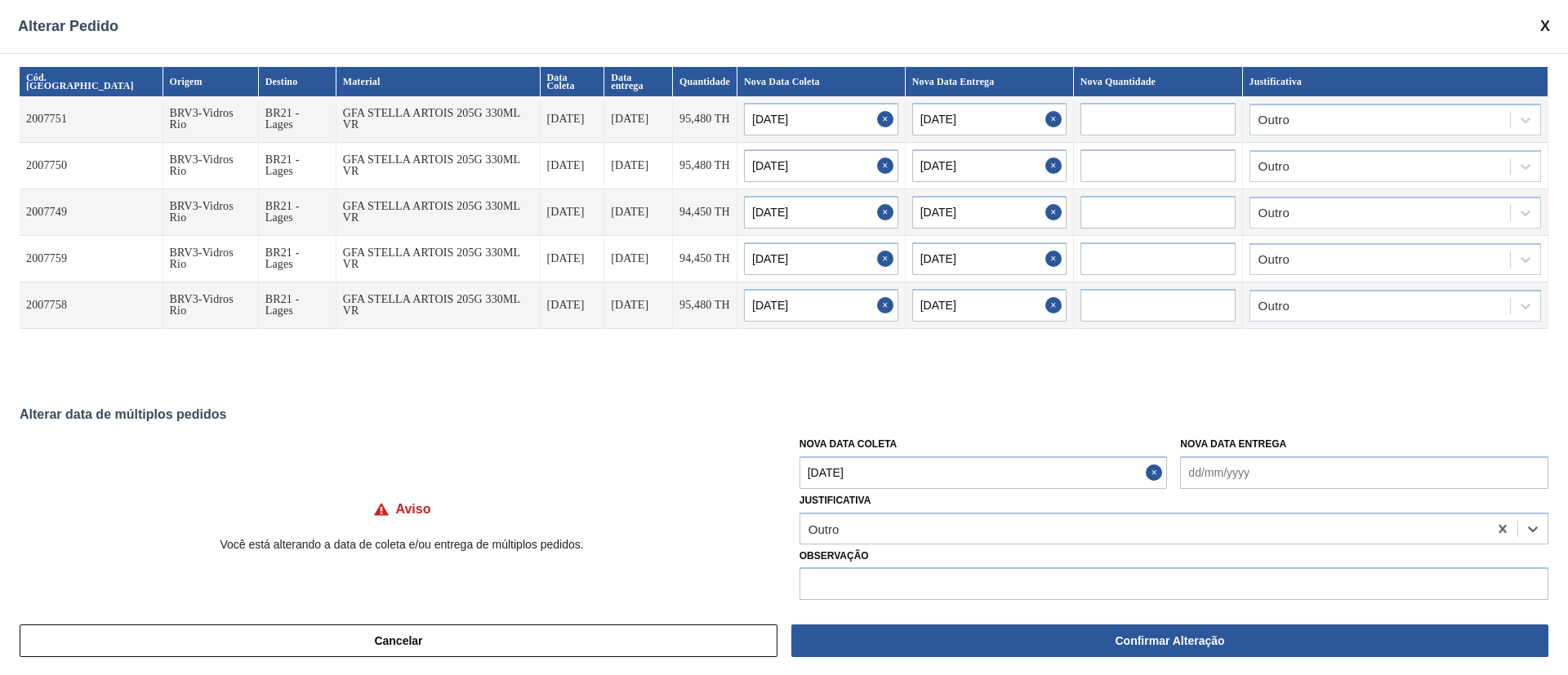
click at [950, 642] on button "Confirmar Alteração" at bounding box center [1169, 640] width 757 height 33
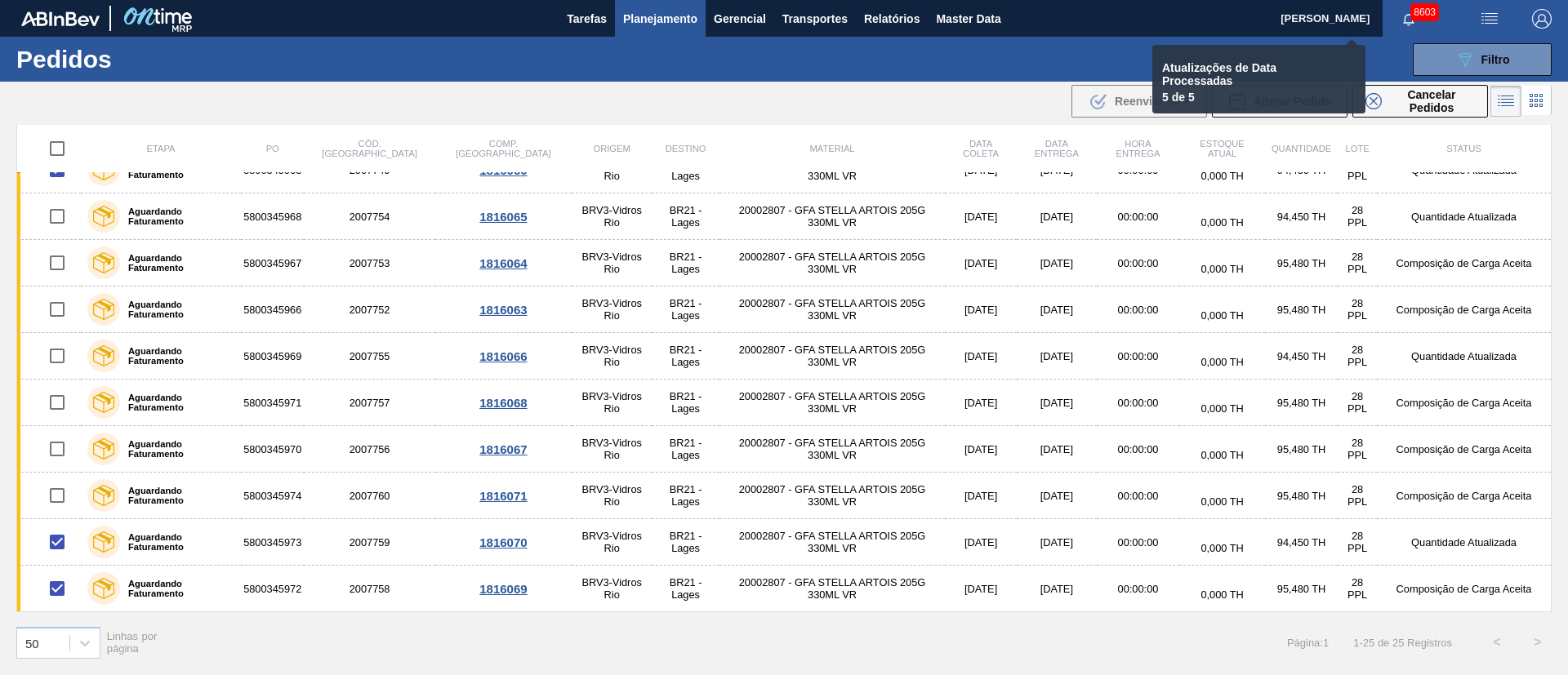
checkbox input "false"
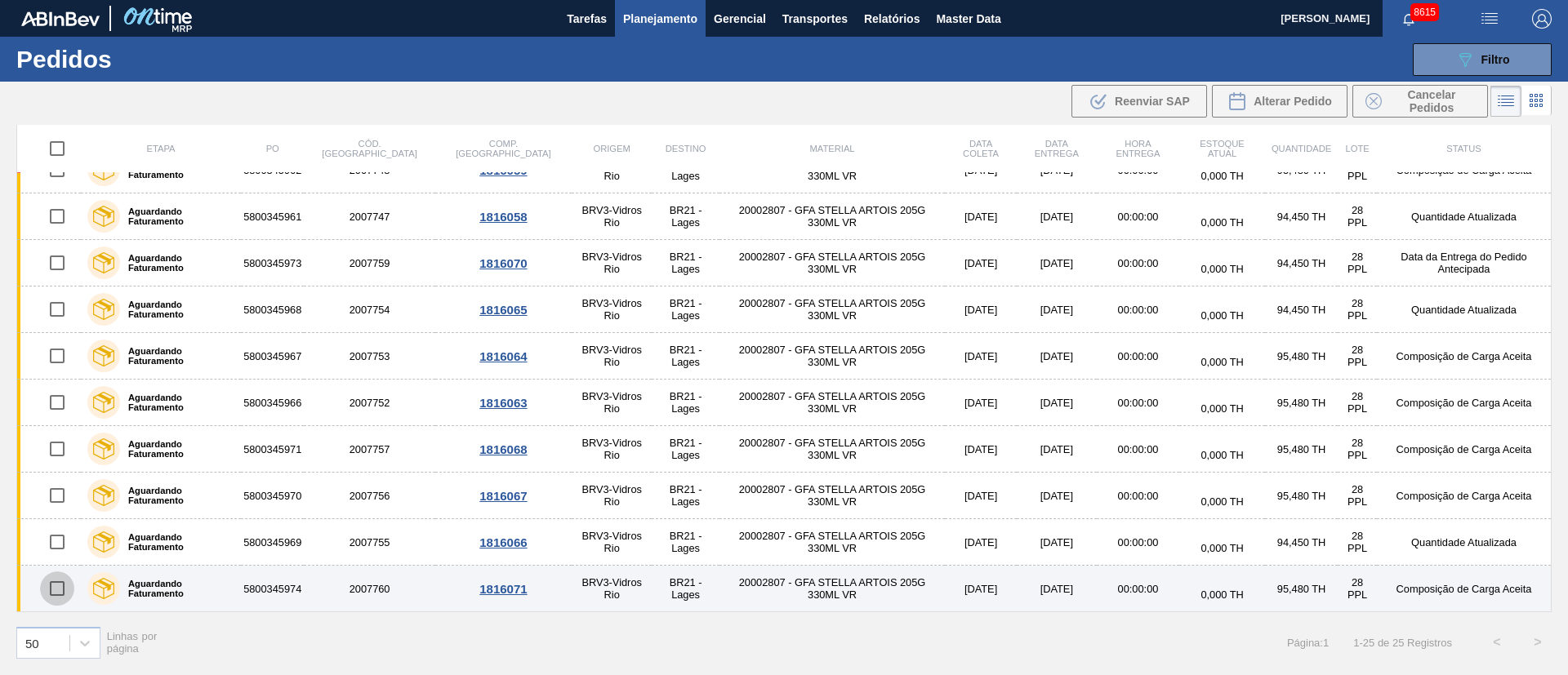
click at [61, 593] on input "checkbox" at bounding box center [57, 589] width 35 height 35
checkbox input "true"
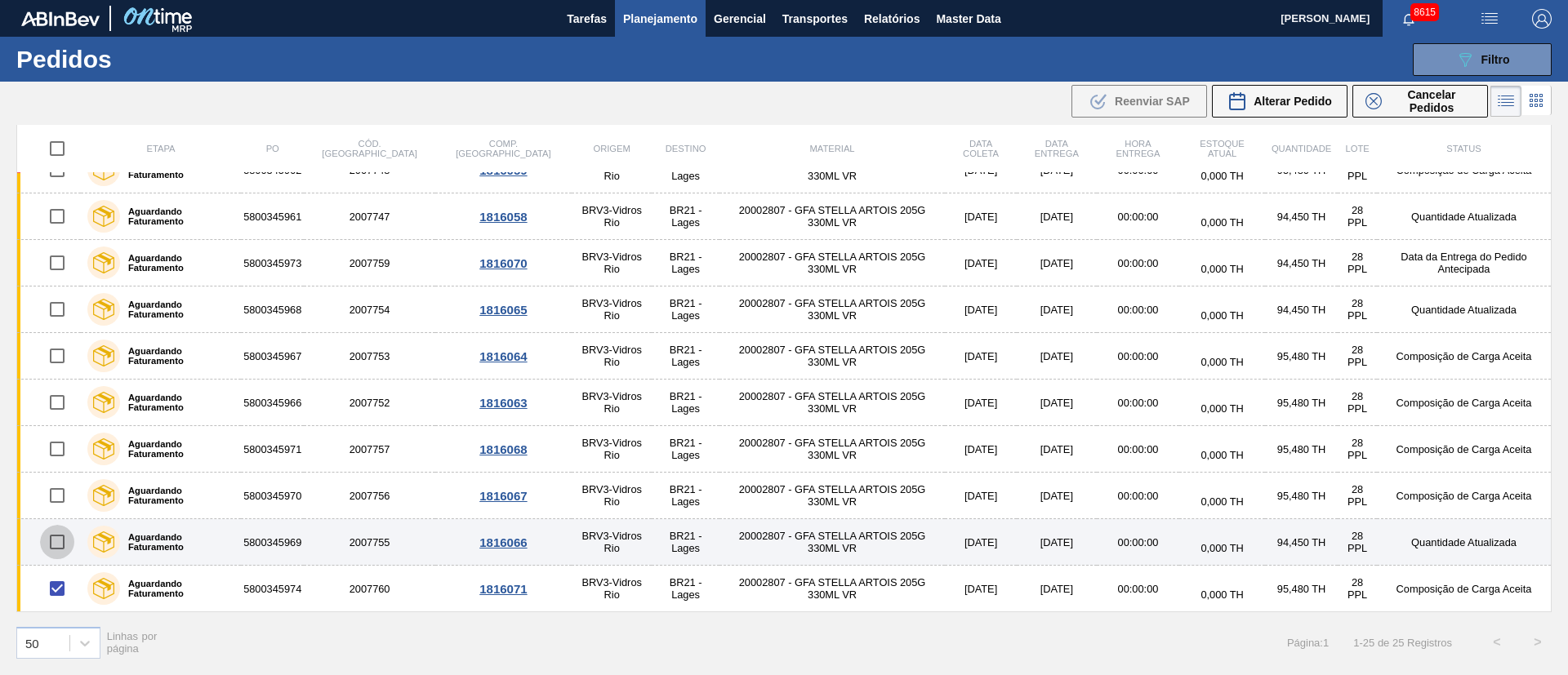
click at [67, 544] on input "checkbox" at bounding box center [57, 542] width 35 height 35
checkbox input "true"
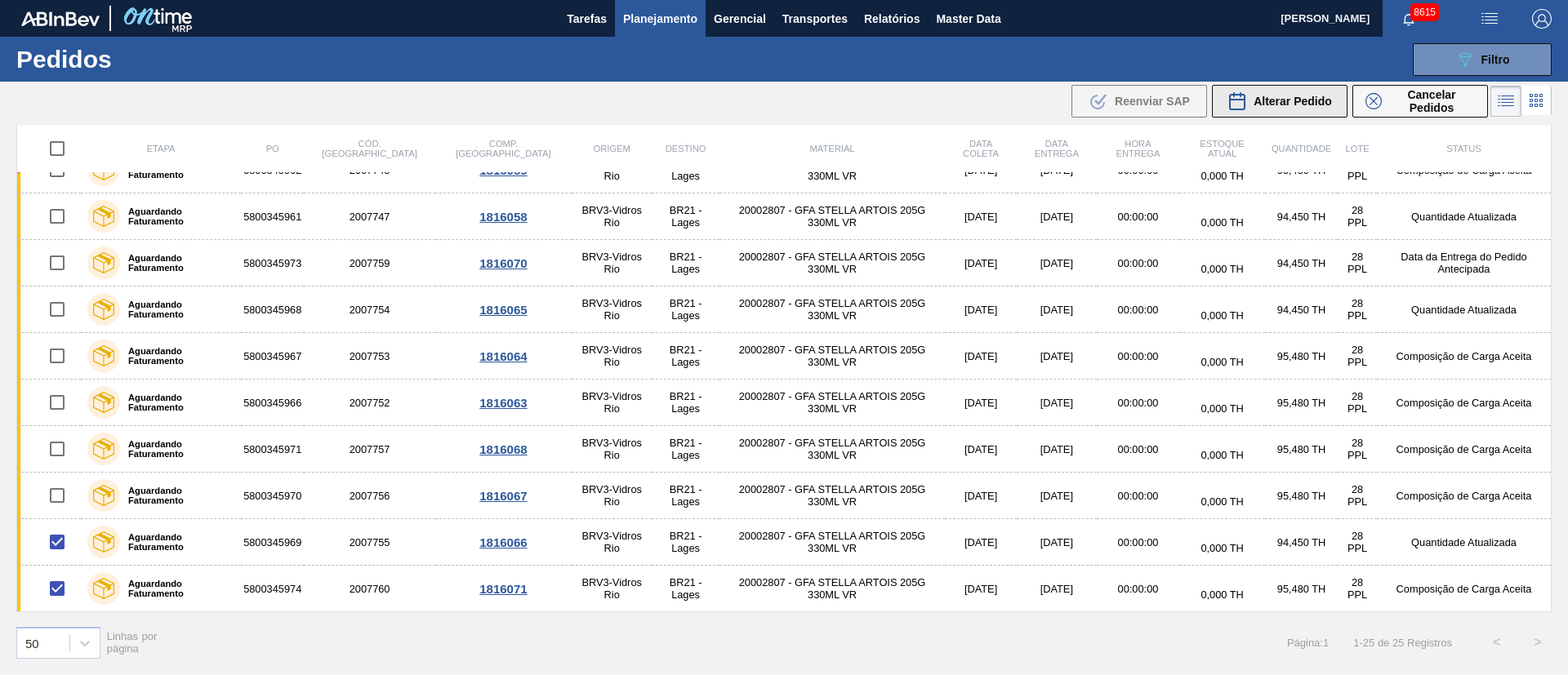
click at [1322, 101] on span "Alterar Pedido" at bounding box center [1292, 101] width 79 height 13
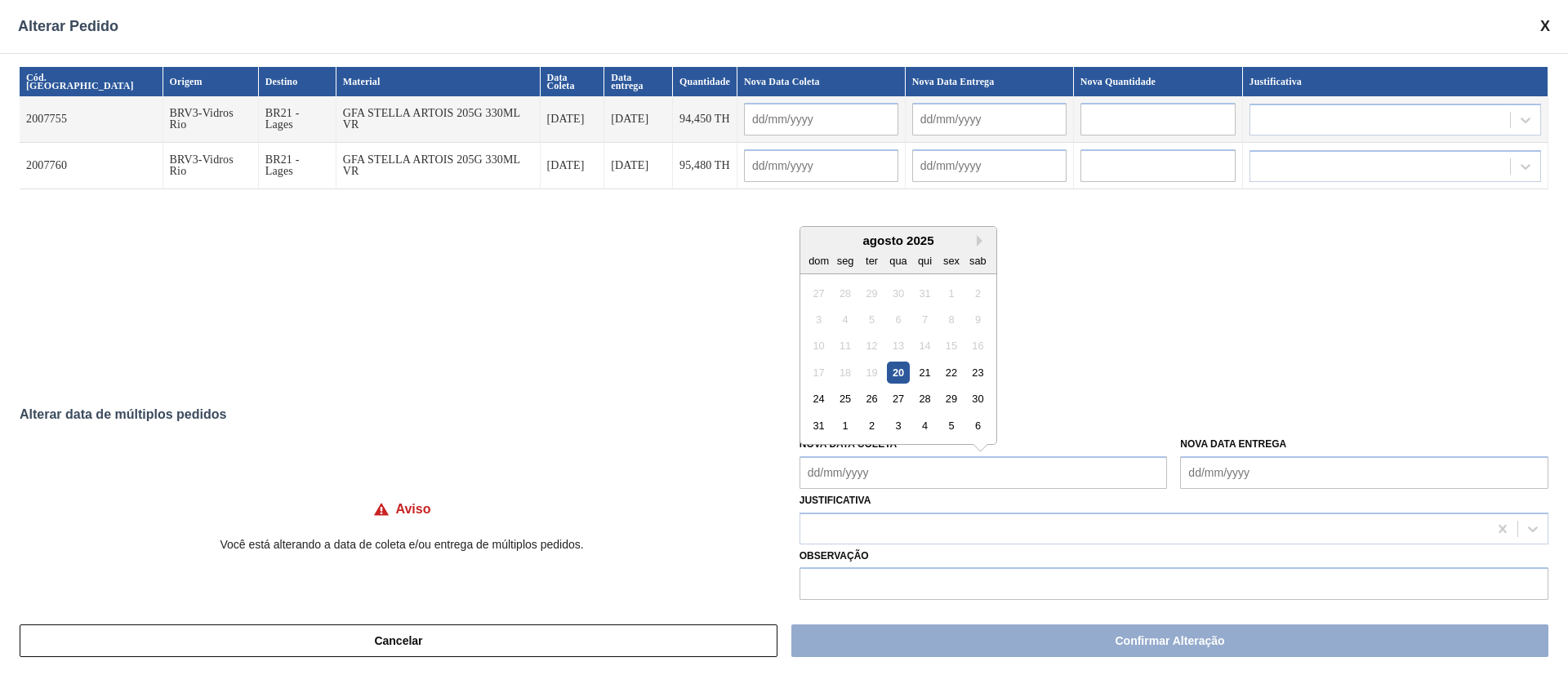
click at [870, 475] on Coleta "Nova Data Coleta" at bounding box center [983, 473] width 368 height 33
click at [889, 380] on div "20" at bounding box center [897, 372] width 22 height 22
type Coleta "[DATE]"
type input "[DATE]"
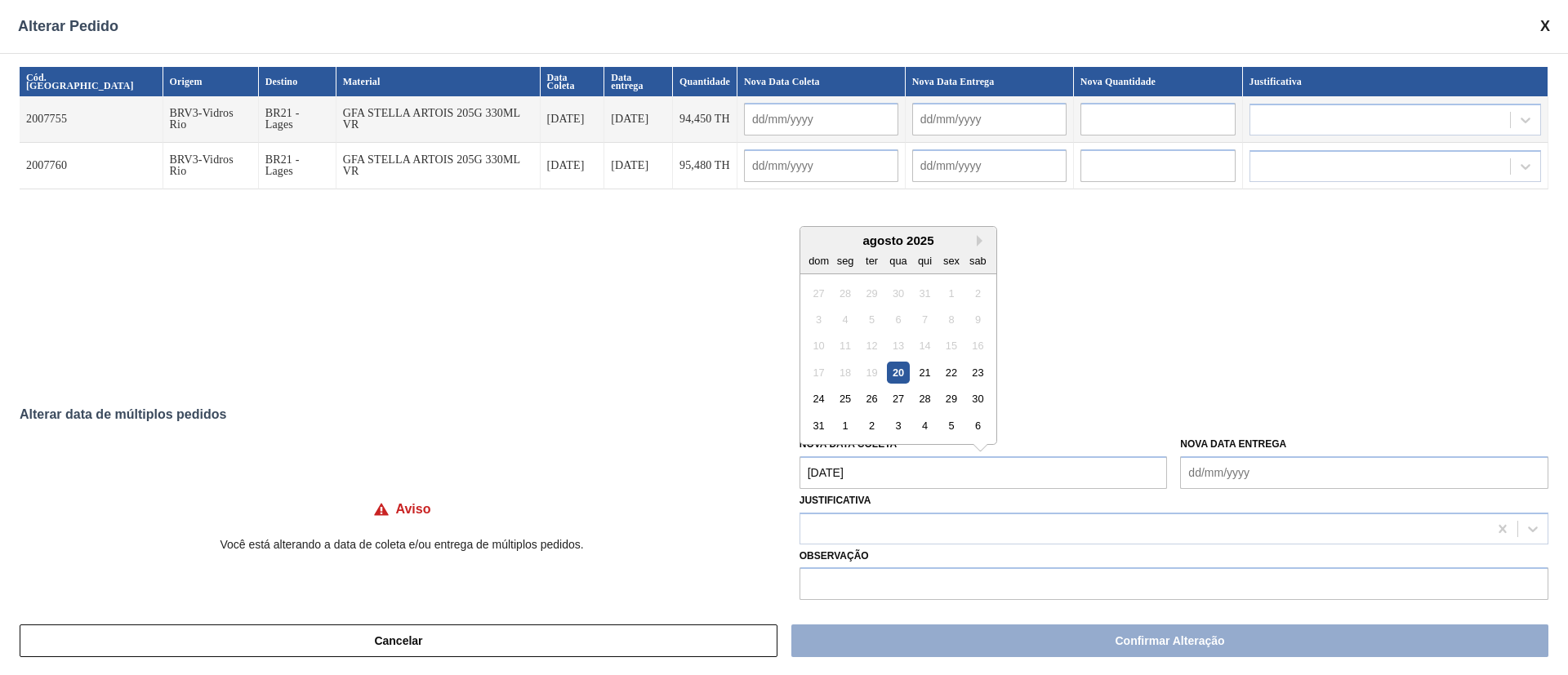
type input "[DATE]"
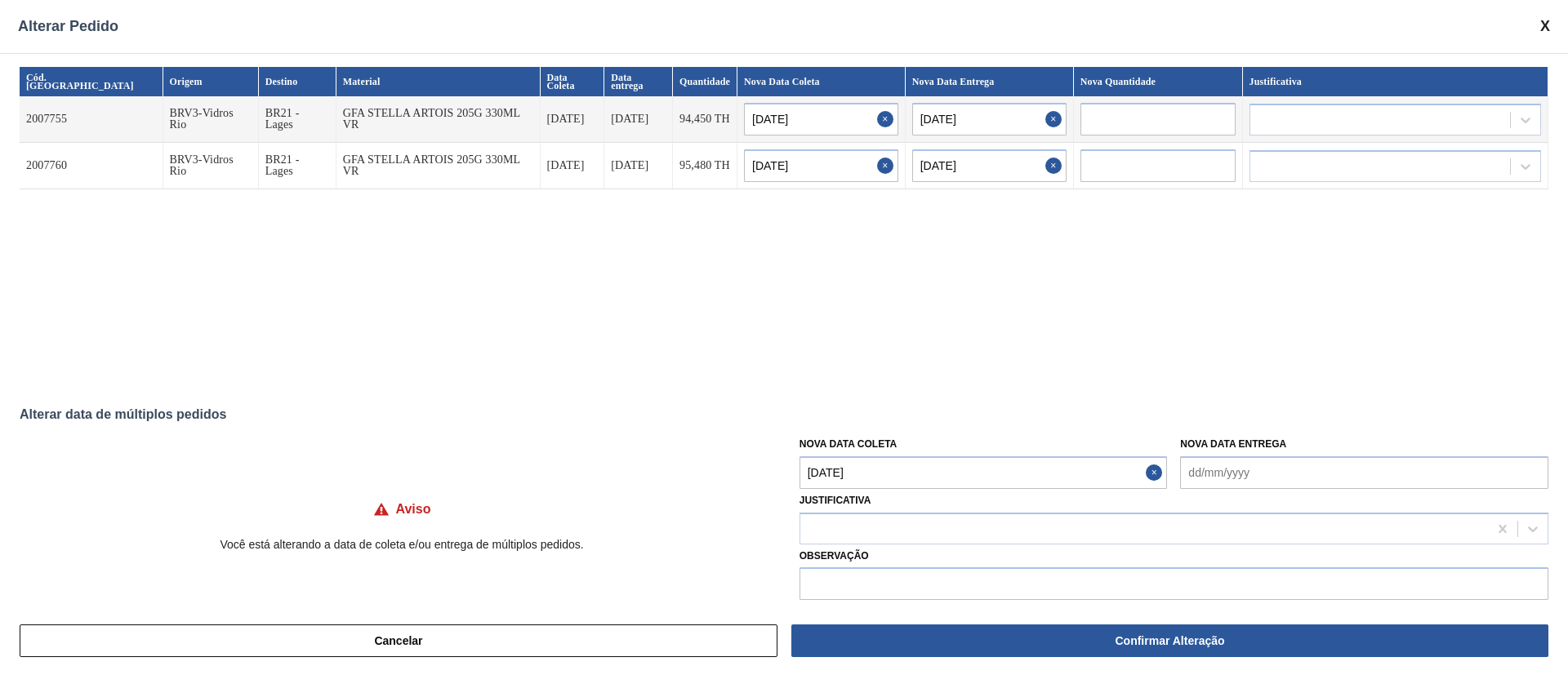
click at [874, 475] on Coleta "[DATE]" at bounding box center [983, 473] width 368 height 33
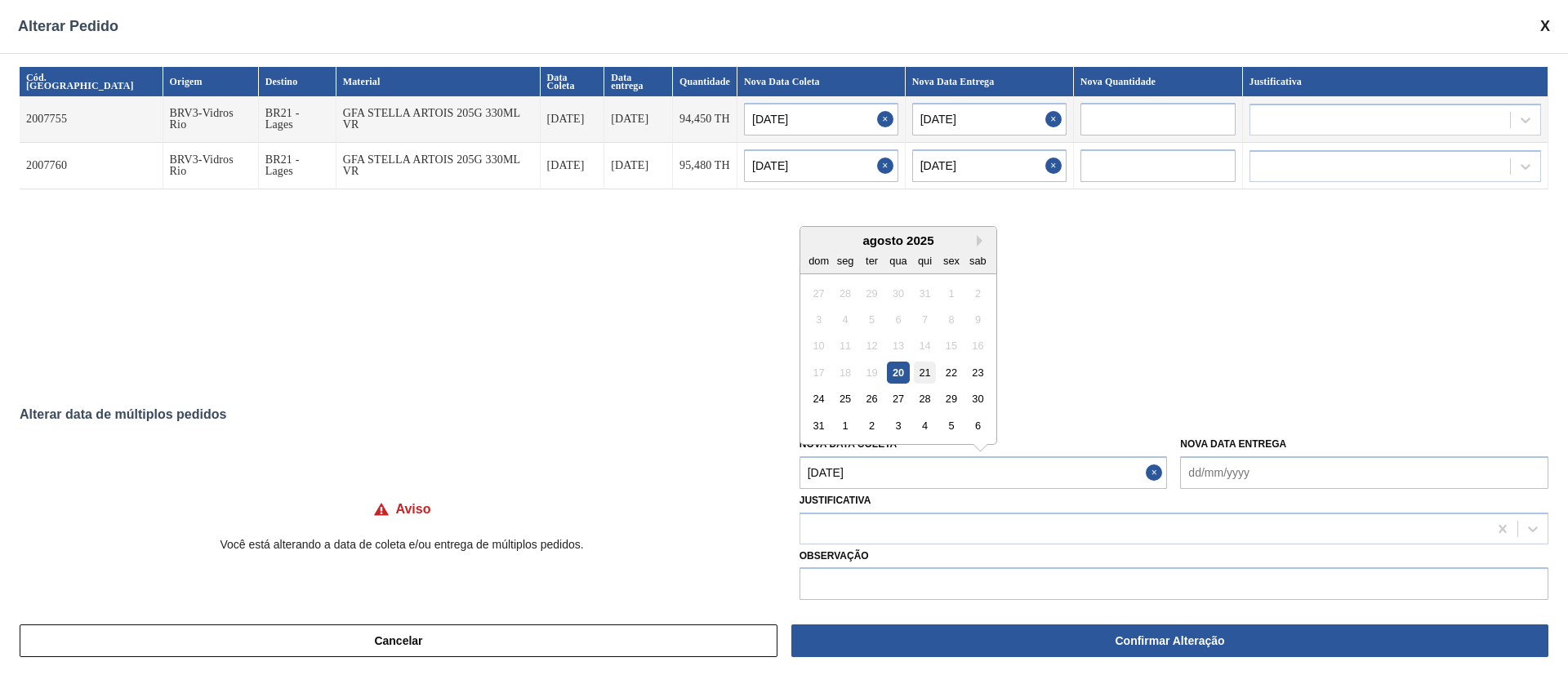
click at [921, 373] on div "21" at bounding box center [925, 372] width 22 height 22
type input "[DATE]"
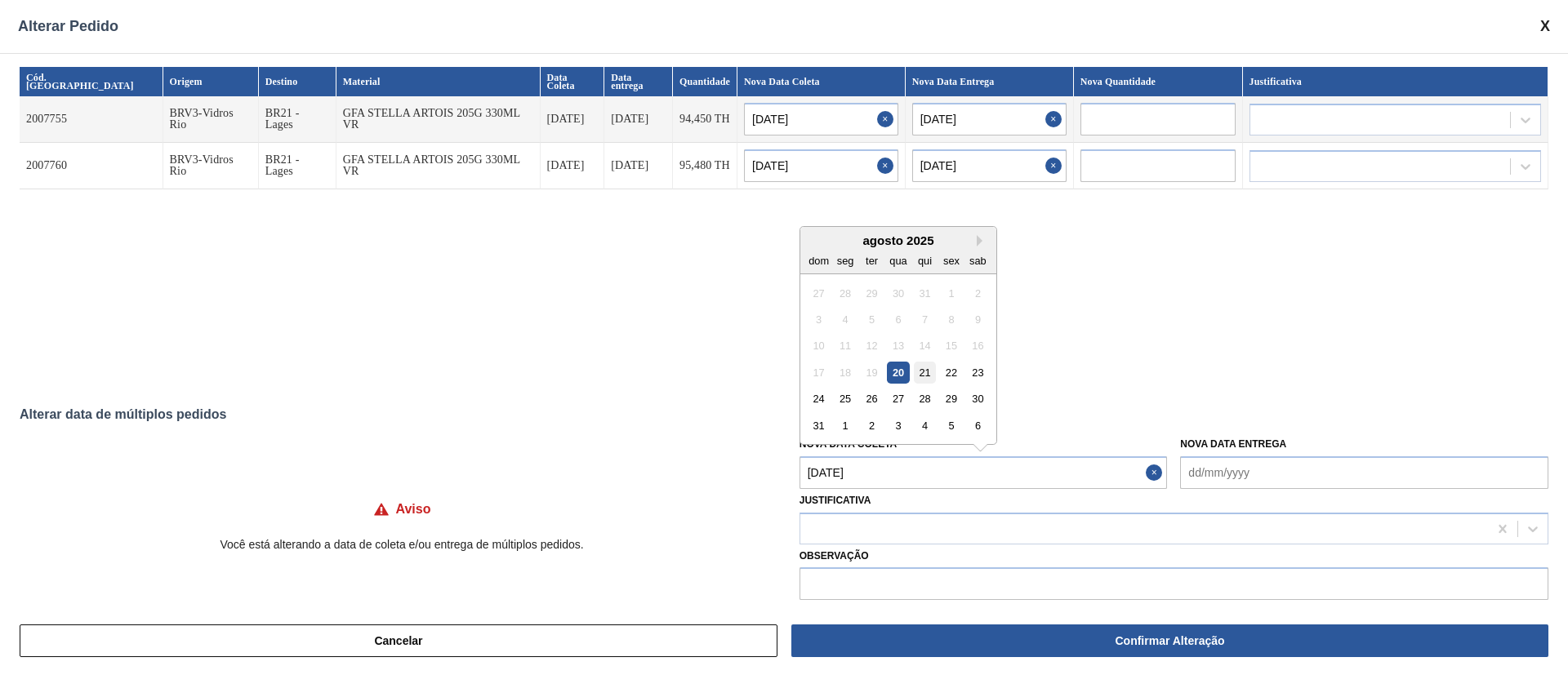
type Coleta "[DATE]"
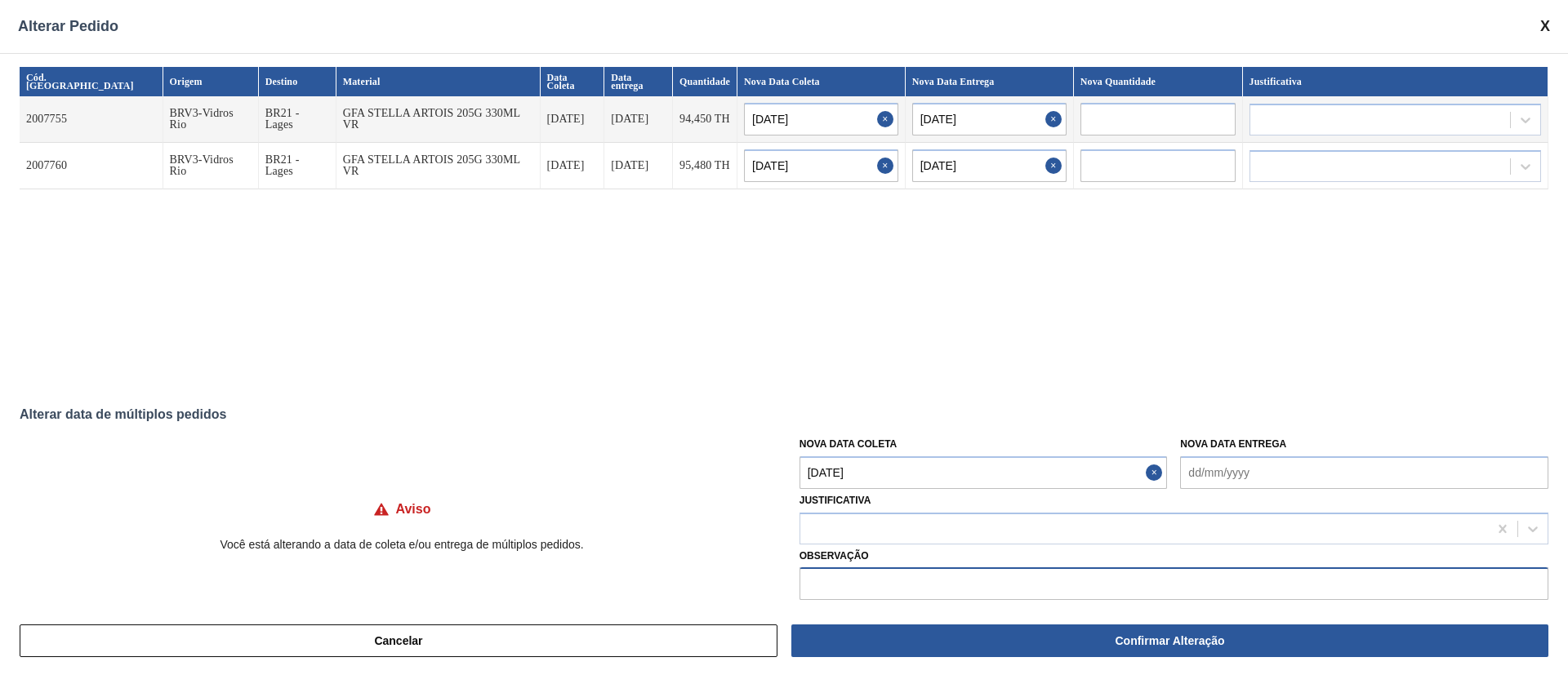
click at [885, 579] on input "text" at bounding box center [1174, 583] width 749 height 33
type input ","
click at [858, 528] on div at bounding box center [1143, 528] width 688 height 23
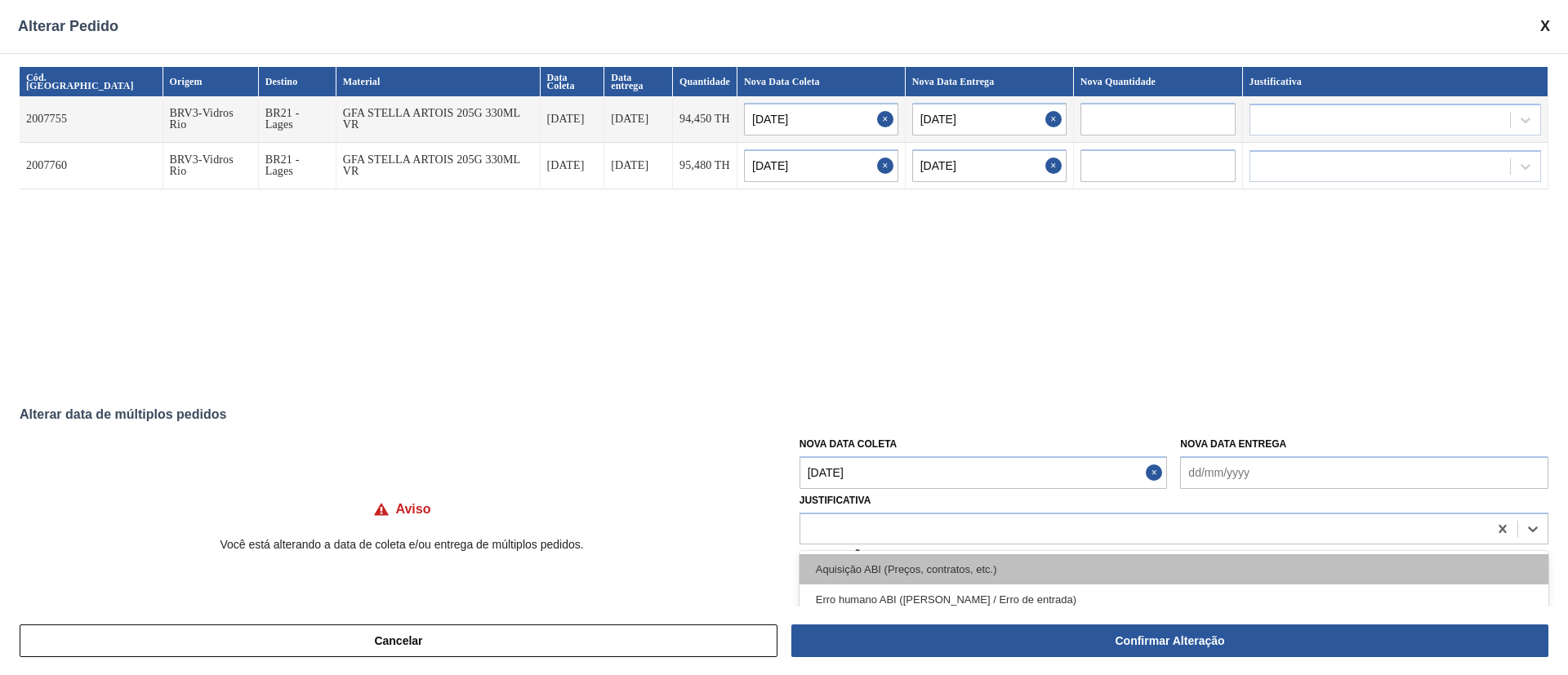
type input "o"
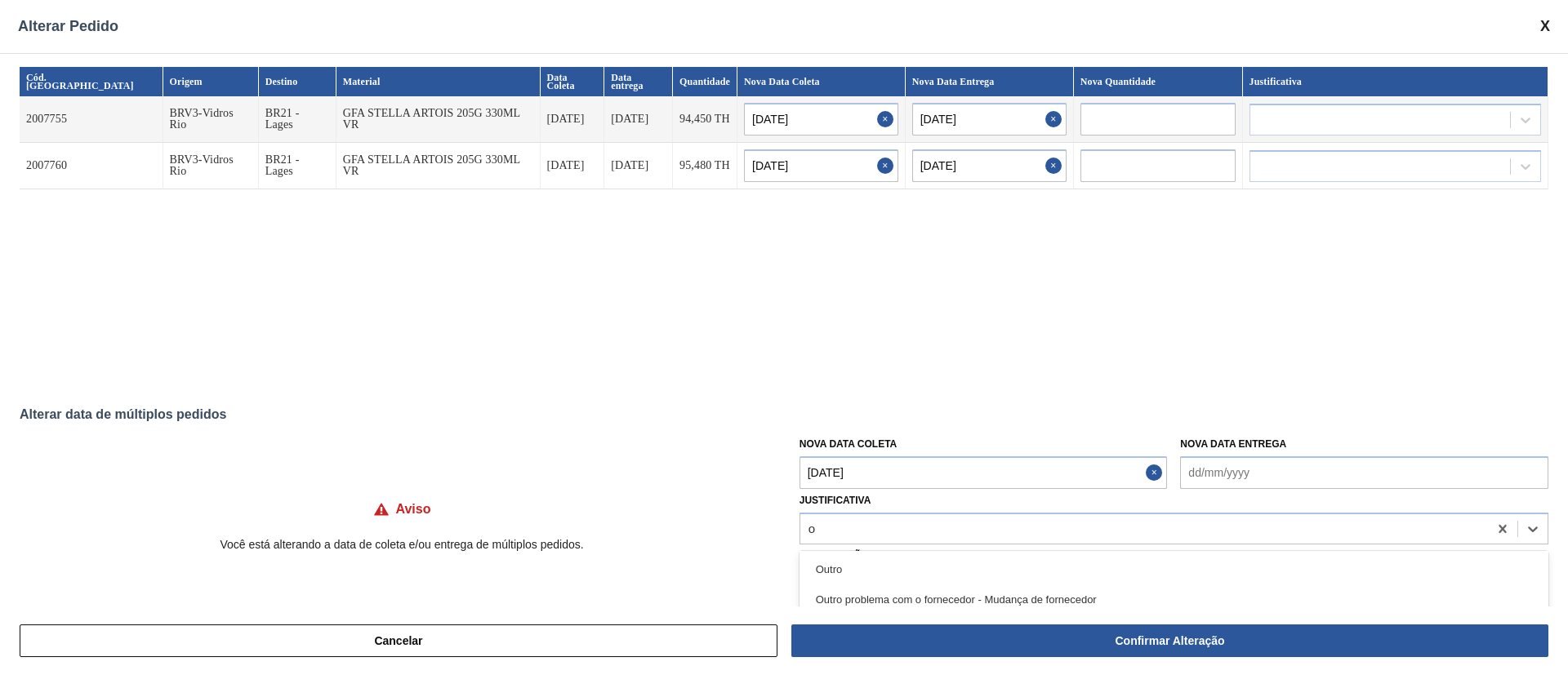
scroll to position [123, 0]
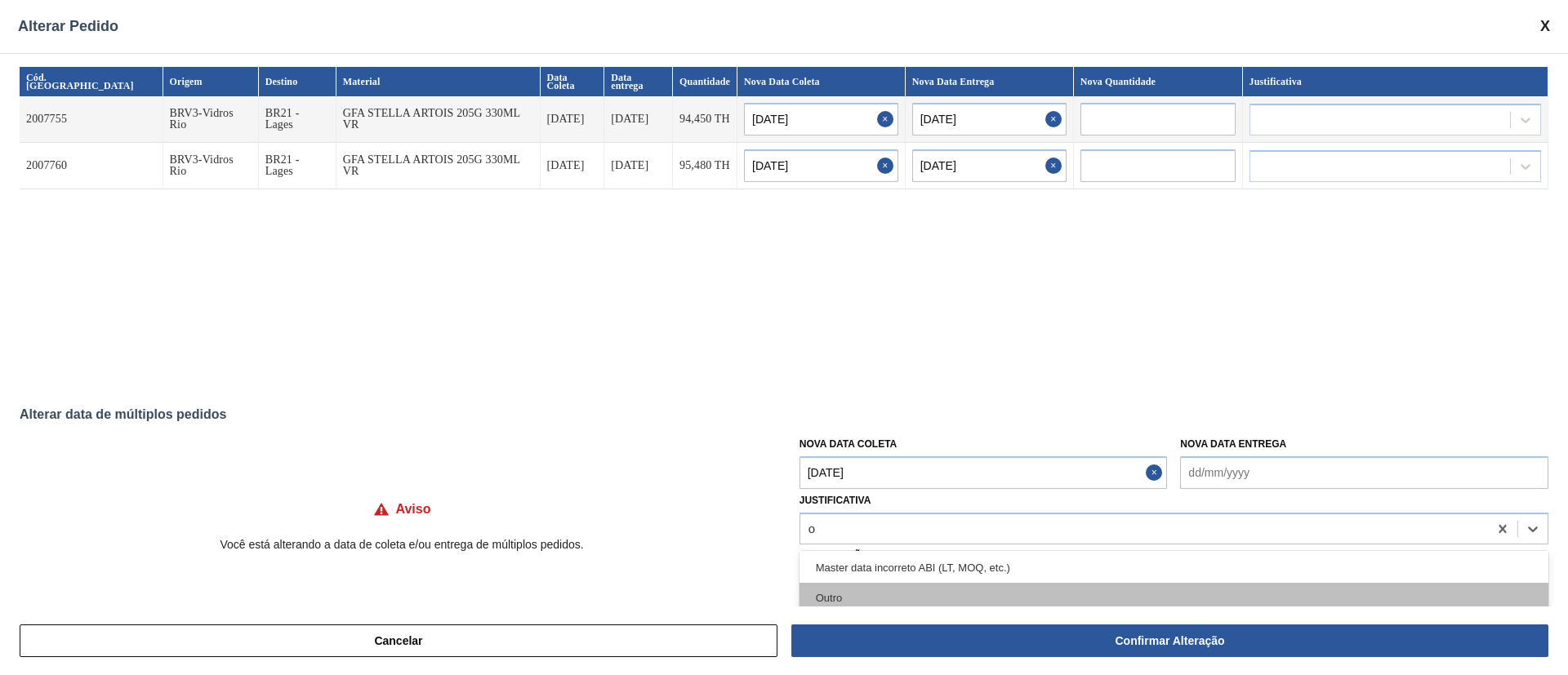
click at [842, 594] on div "Outro" at bounding box center [1174, 597] width 749 height 30
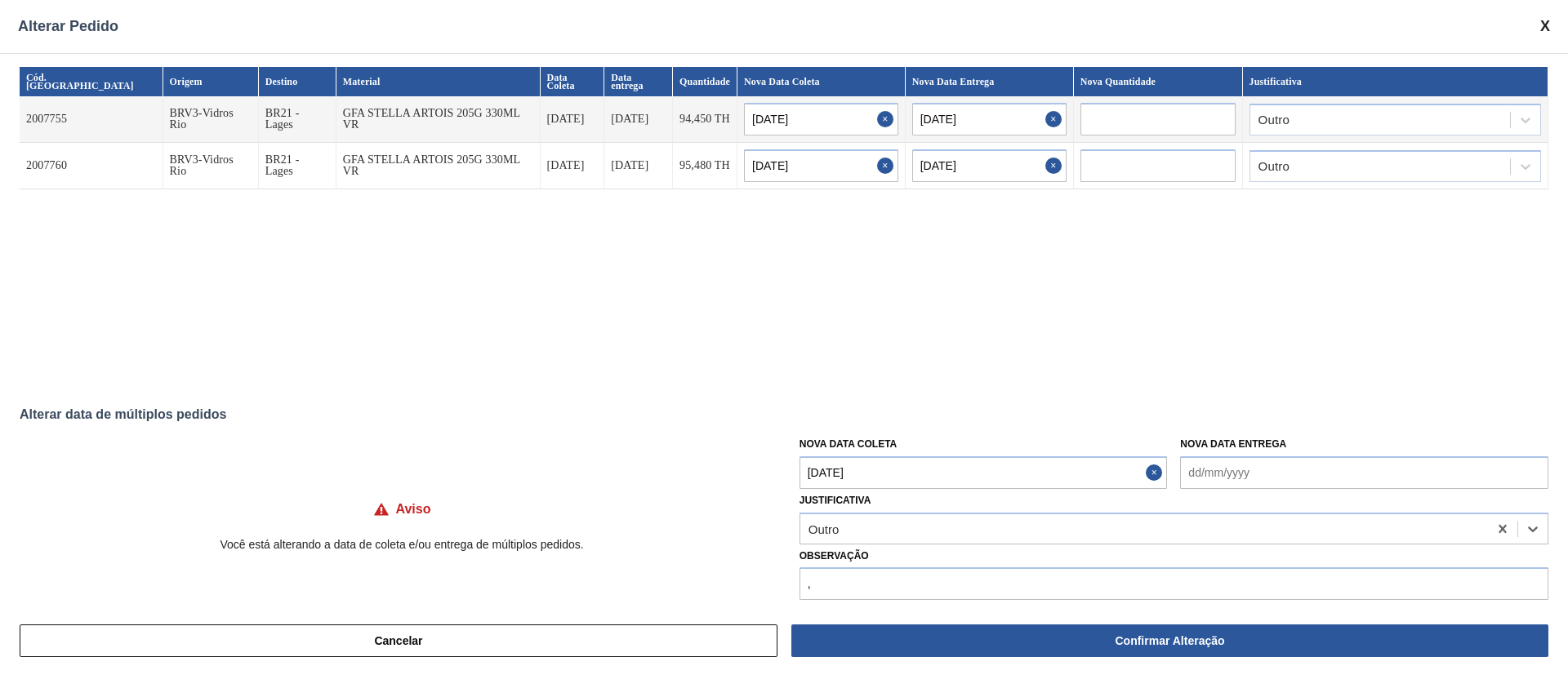
click at [984, 624] on button "Confirmar Alteração" at bounding box center [1169, 640] width 757 height 33
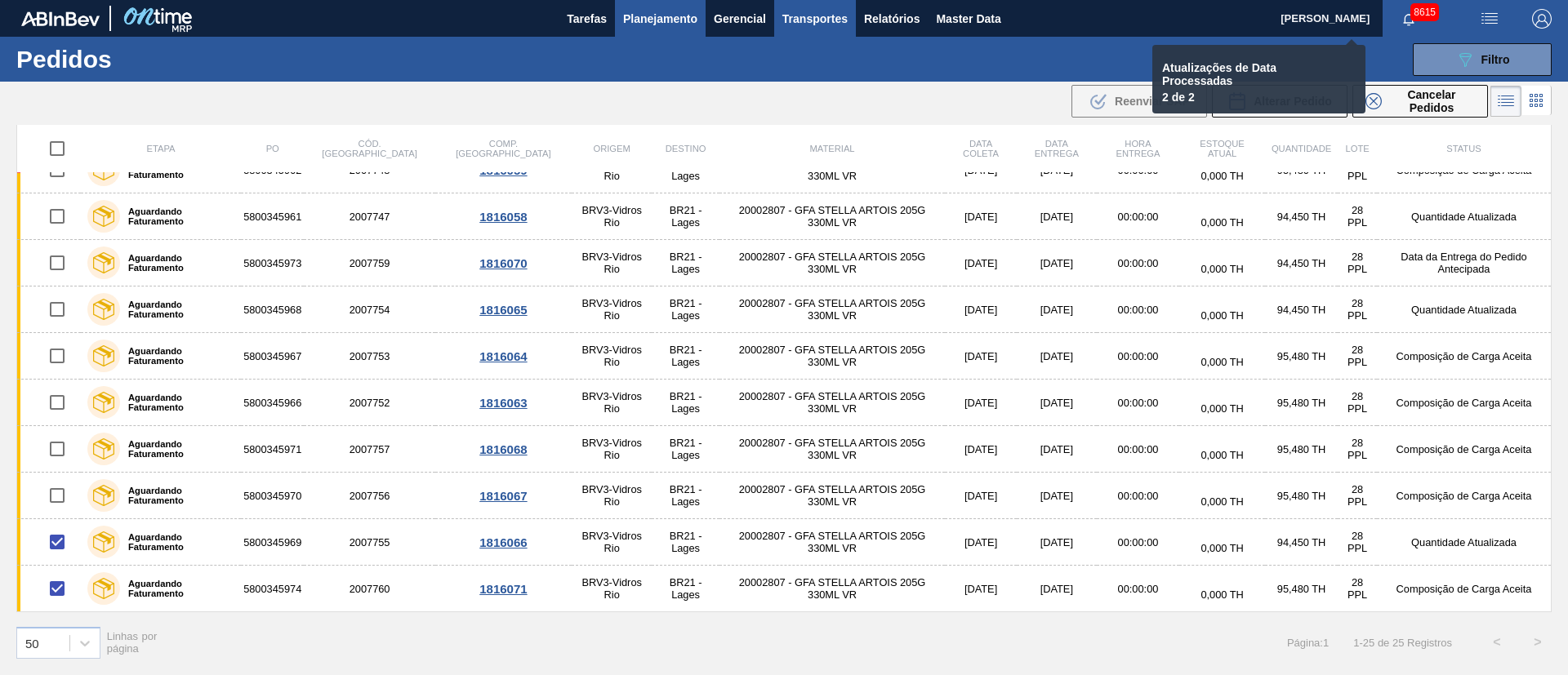
checkbox input "false"
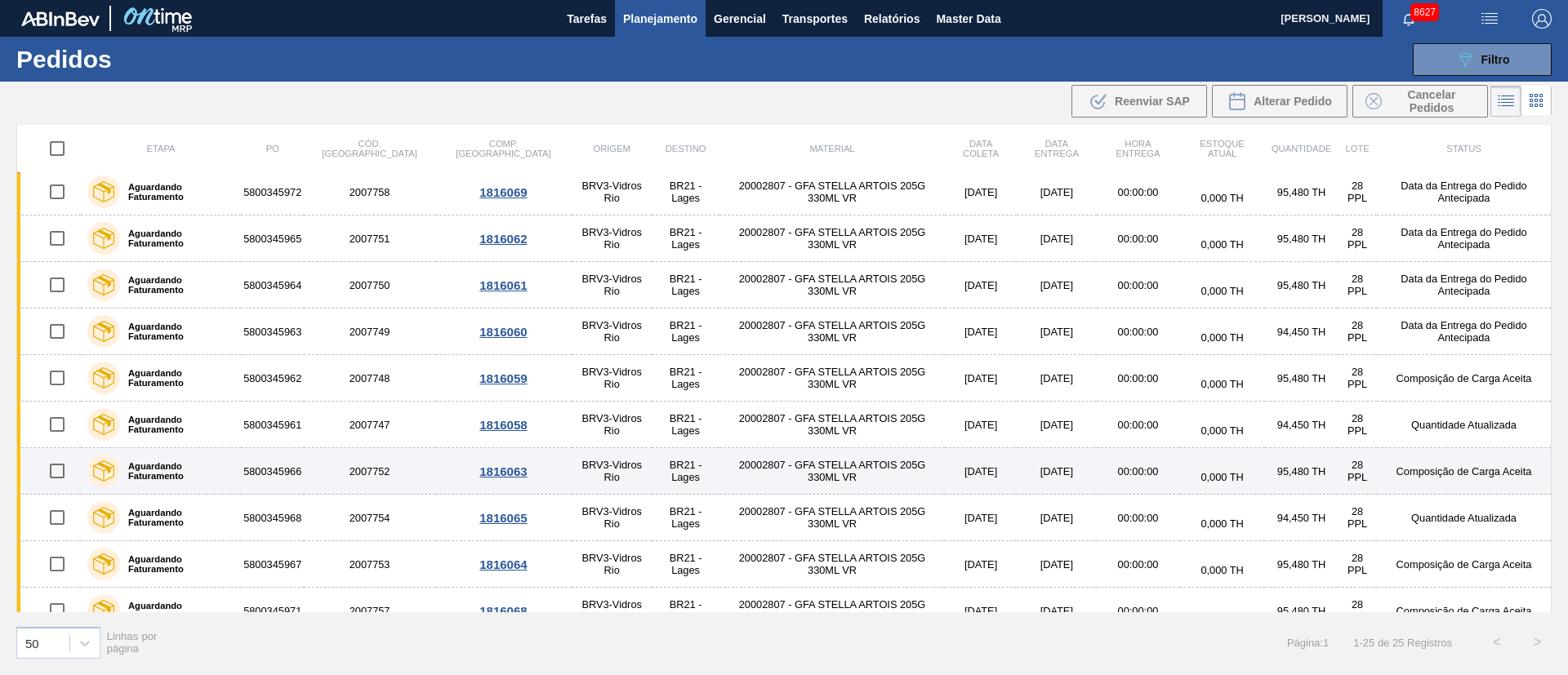
scroll to position [724, 0]
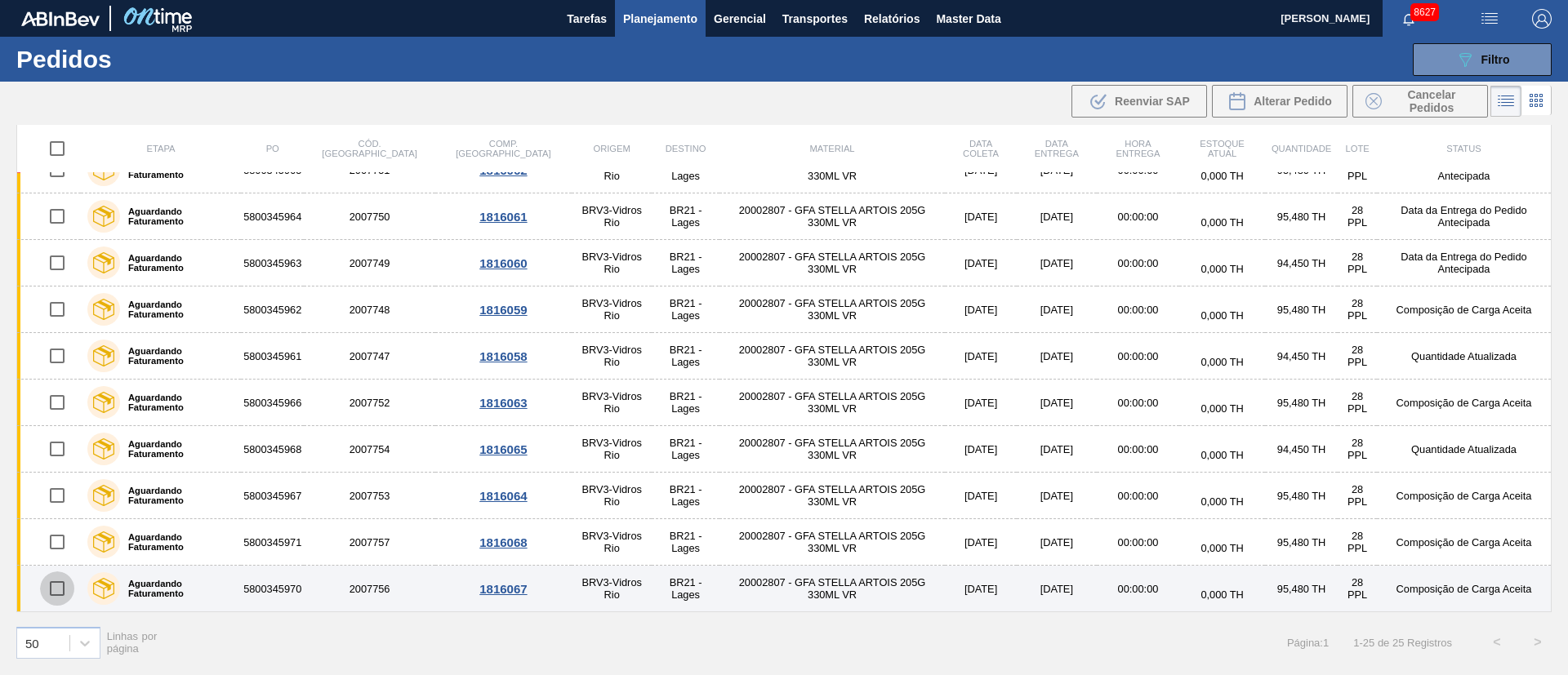
click at [63, 592] on input "checkbox" at bounding box center [57, 589] width 35 height 35
checkbox input "true"
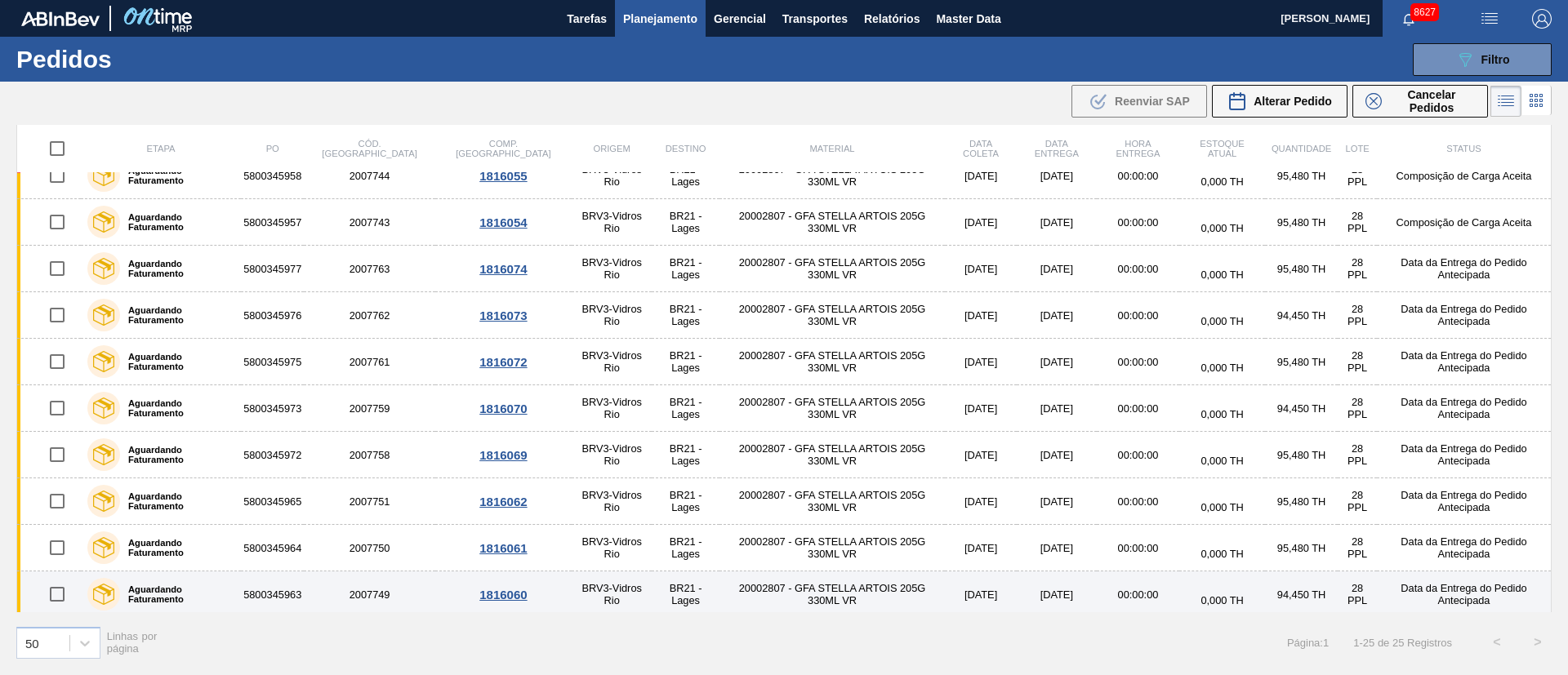
scroll to position [358, 0]
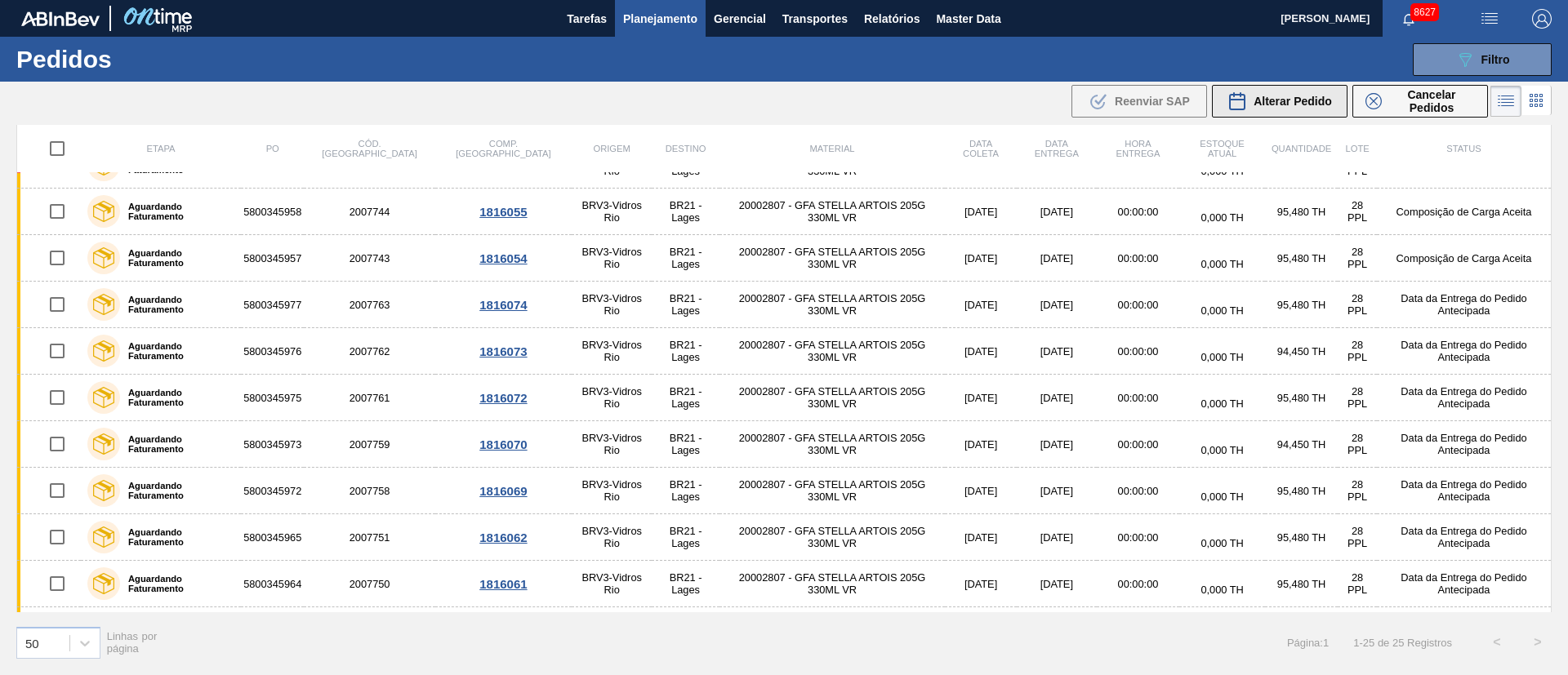
click at [1290, 99] on span "Alterar Pedido" at bounding box center [1292, 101] width 79 height 13
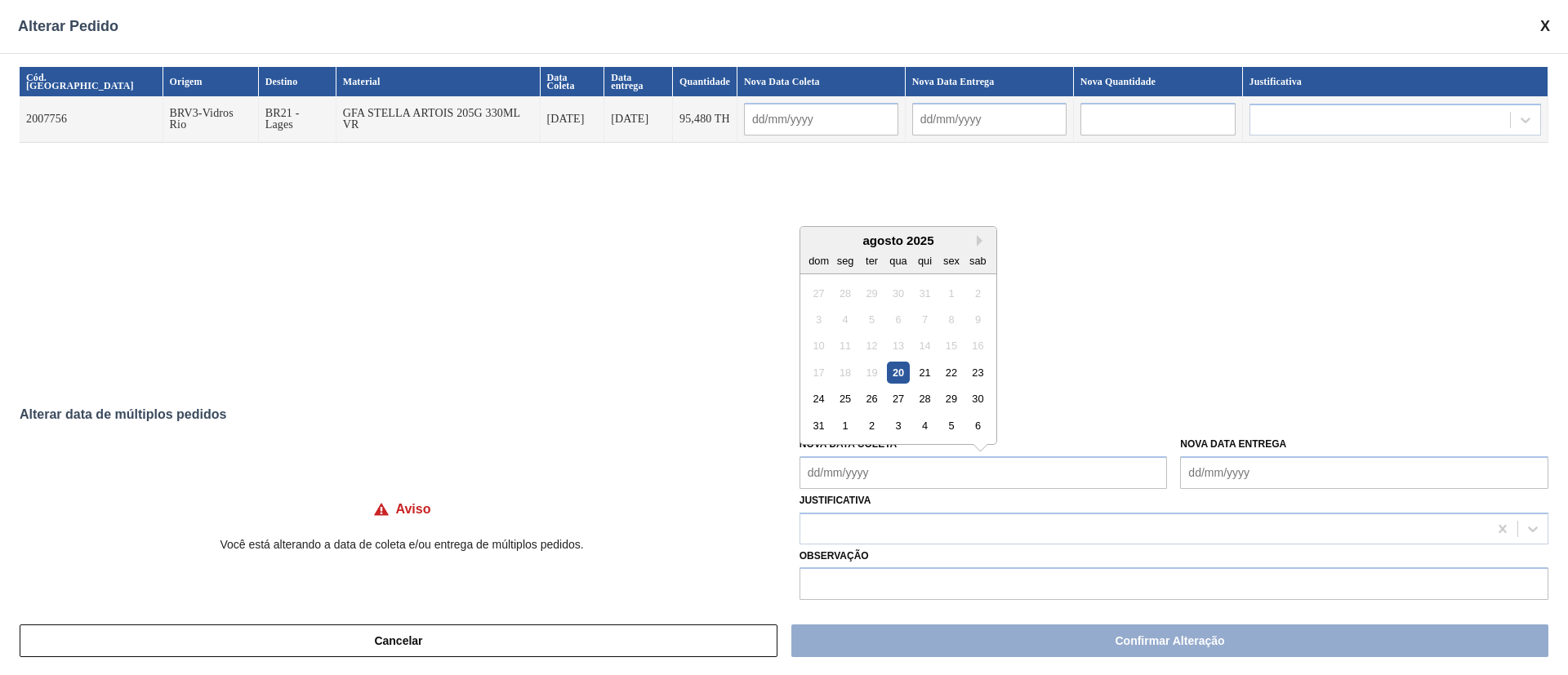
click at [915, 478] on Coleta "Nova Data Coleta" at bounding box center [983, 473] width 368 height 33
click at [893, 373] on div "20" at bounding box center [897, 372] width 22 height 22
type input "[DATE]"
type Coleta "[DATE]"
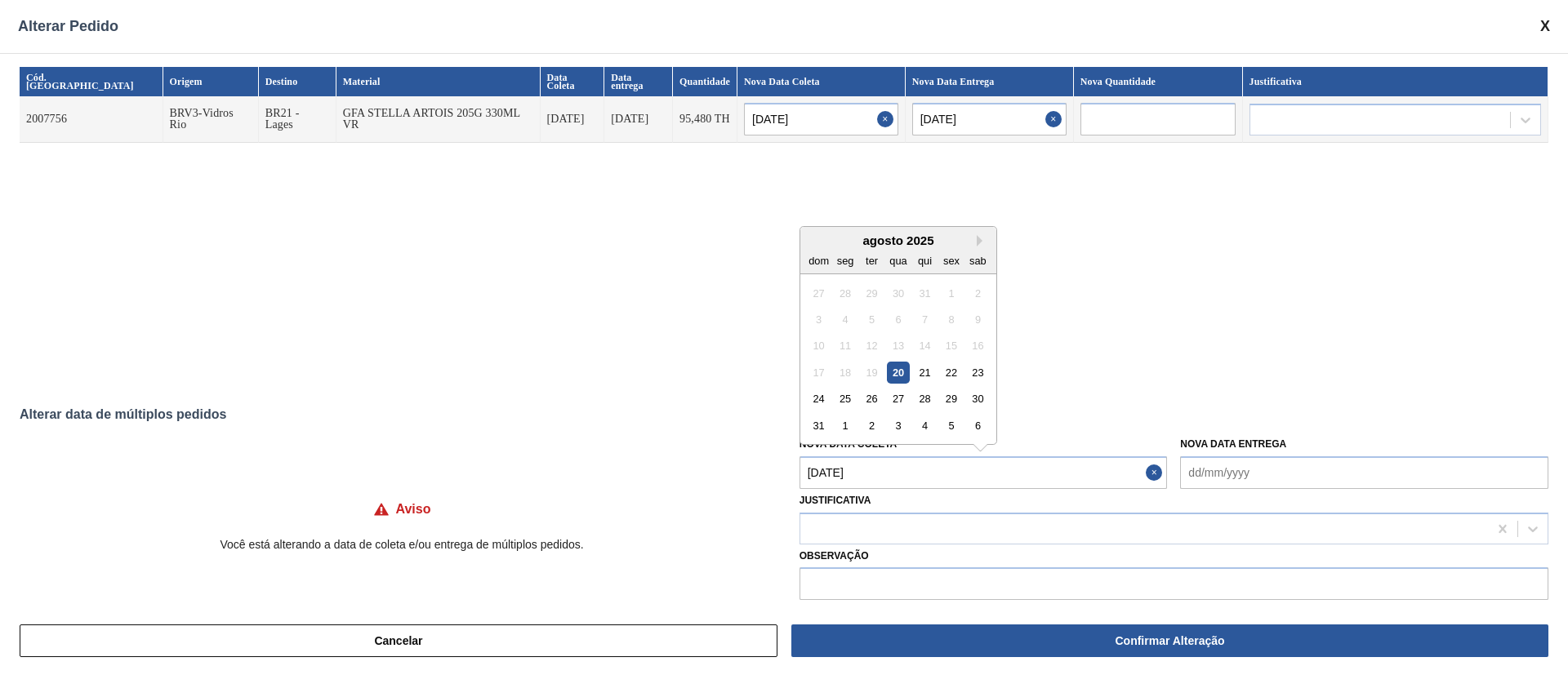
click at [888, 469] on Coleta "[DATE]" at bounding box center [983, 473] width 368 height 33
click at [947, 373] on div "22" at bounding box center [950, 372] width 22 height 22
type input "[DATE]"
type Coleta "[DATE]"
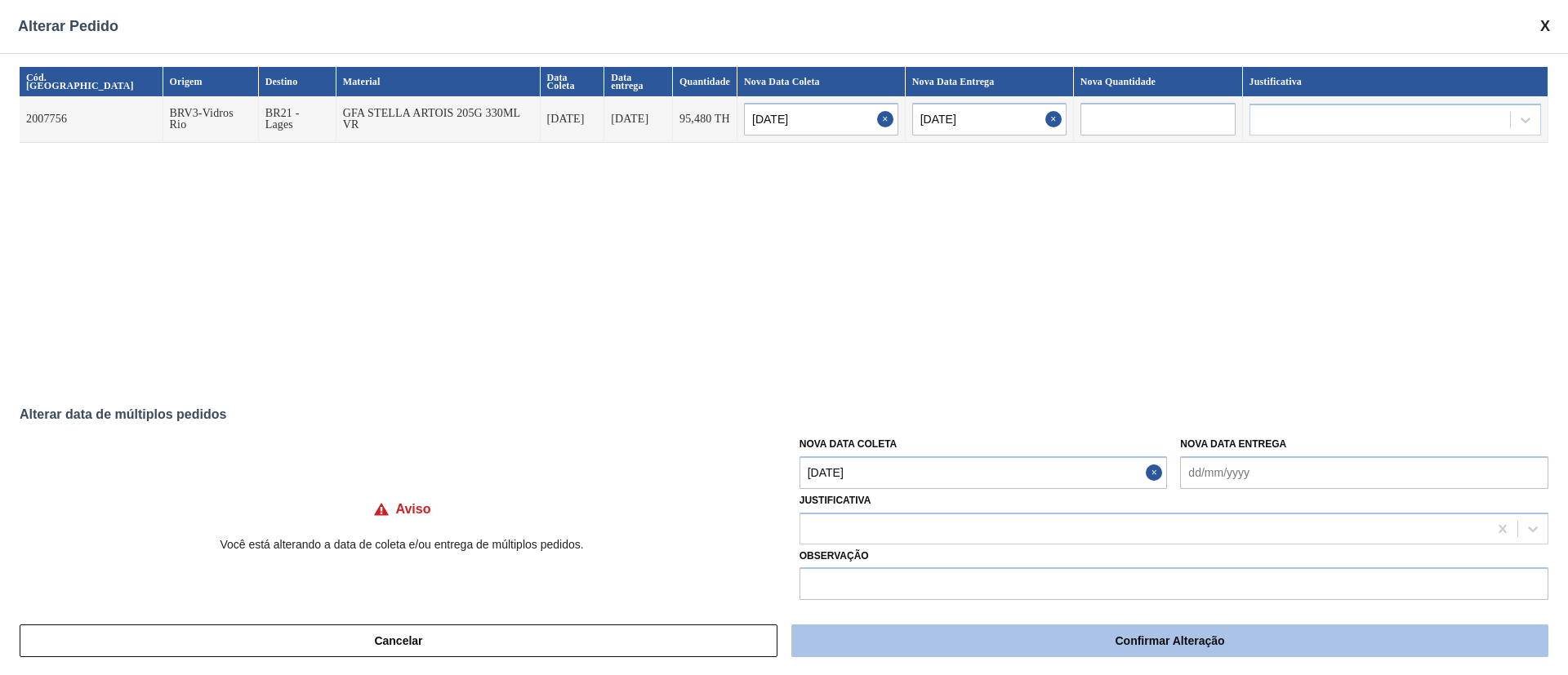
click at [976, 653] on button "Confirmar Alteração" at bounding box center [1169, 640] width 757 height 33
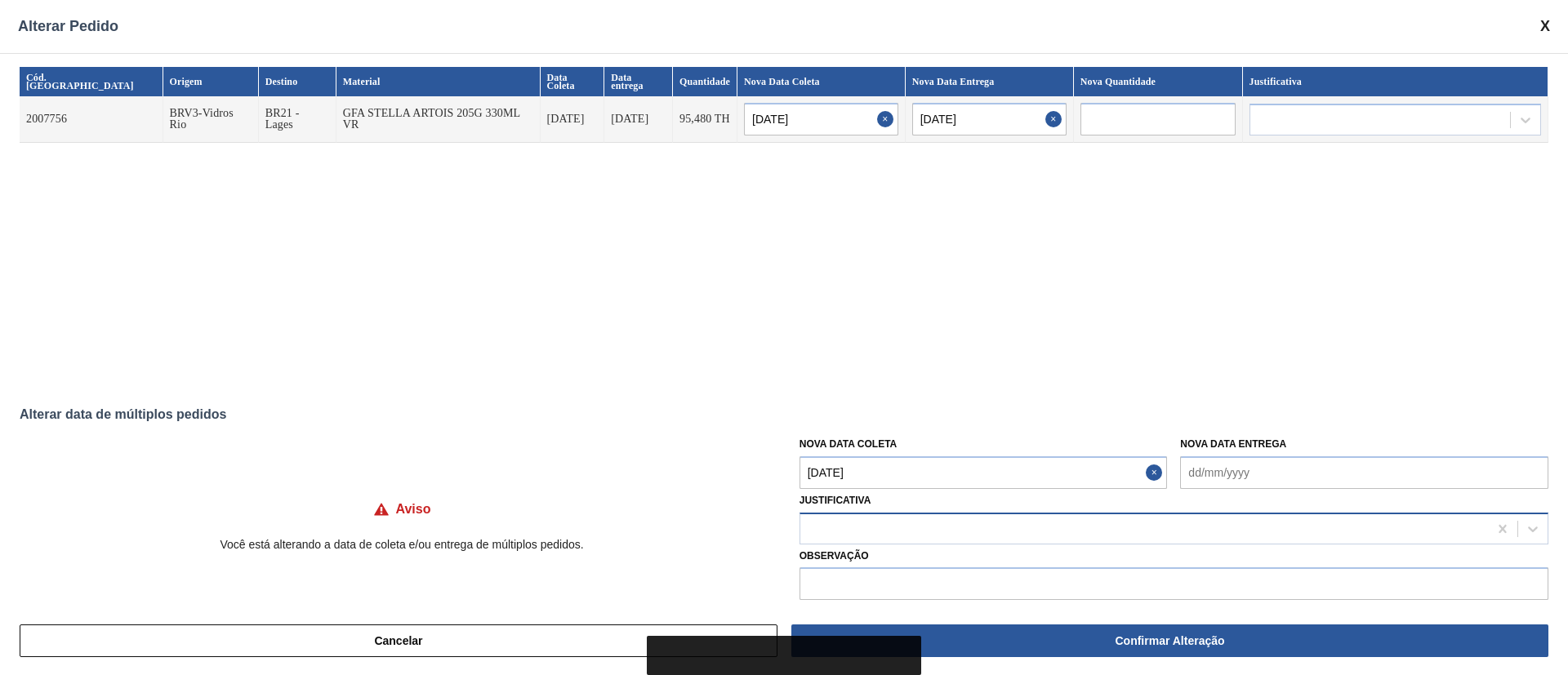
click at [916, 528] on div at bounding box center [1143, 528] width 688 height 23
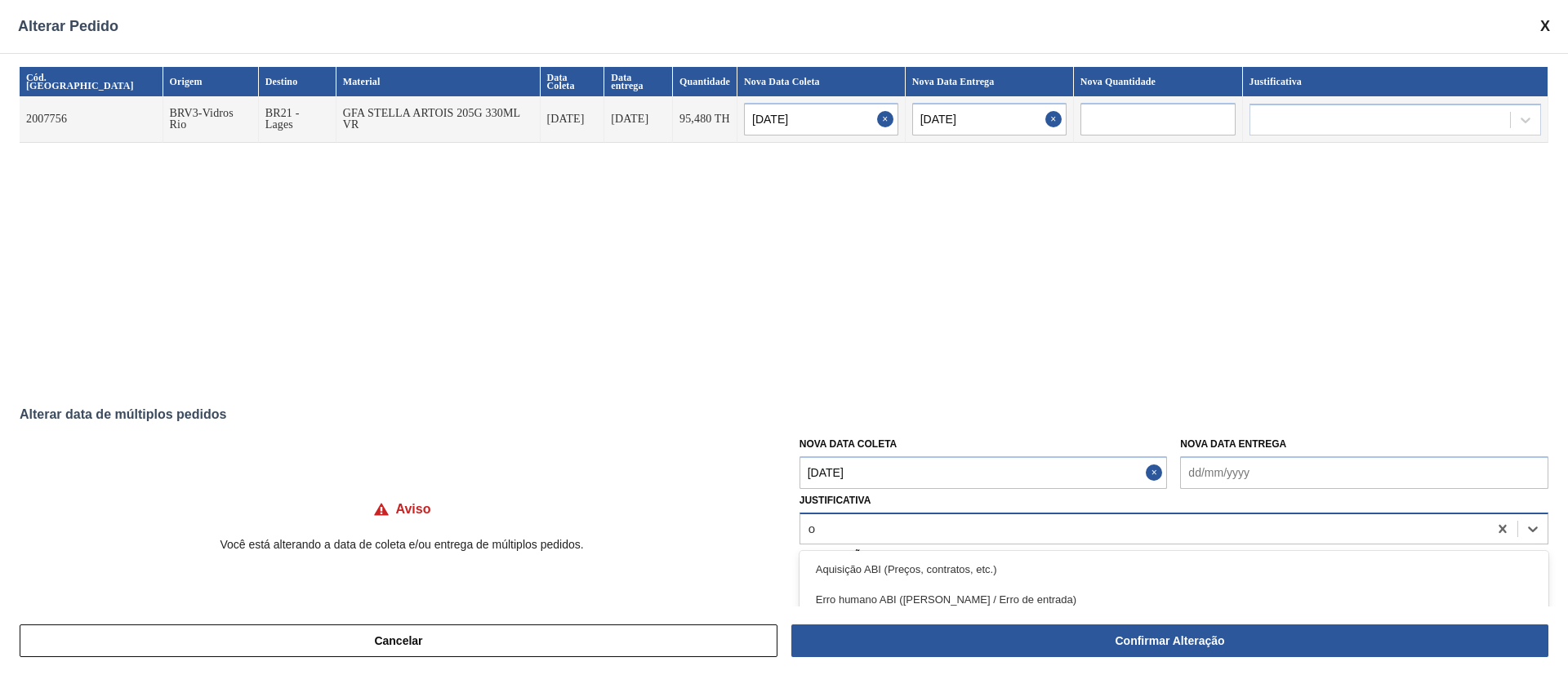
type input "ou"
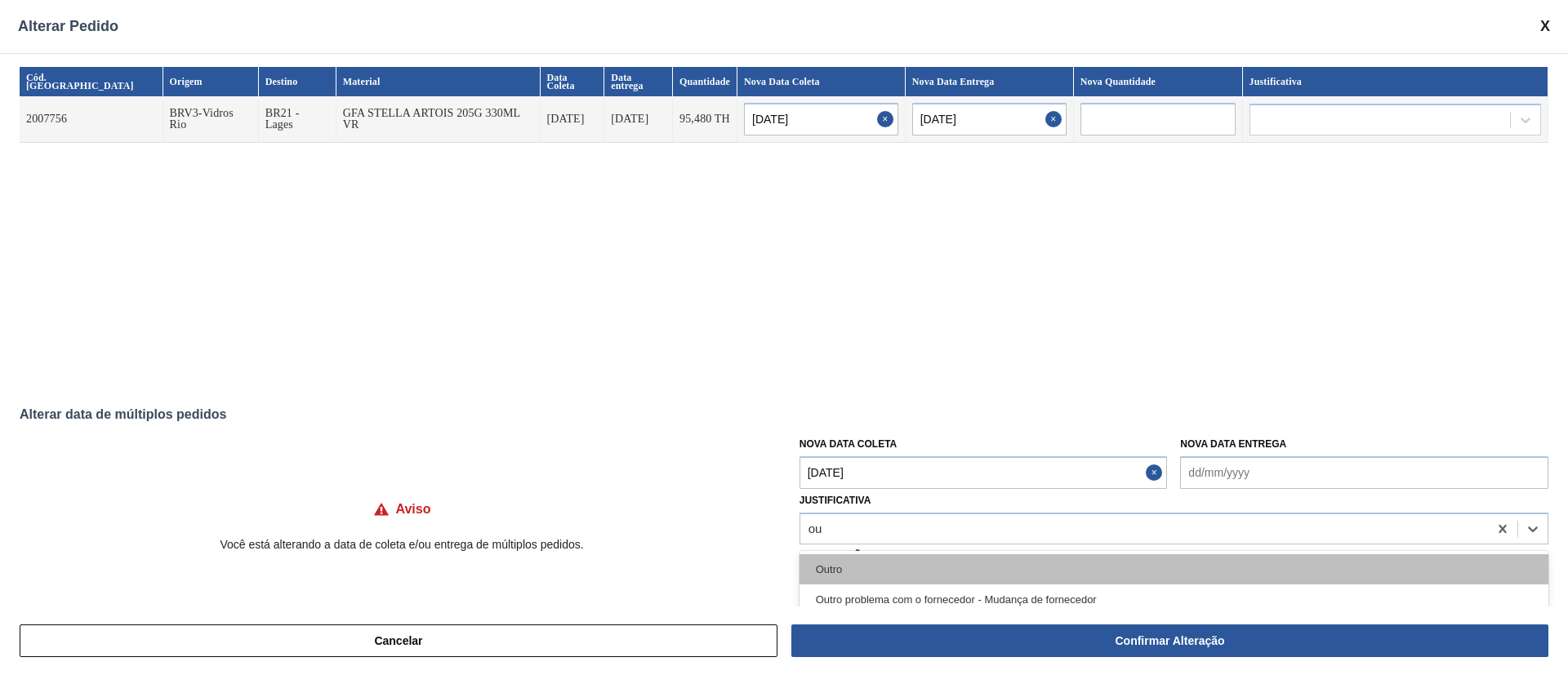
click at [865, 569] on div "Outro" at bounding box center [1174, 569] width 749 height 30
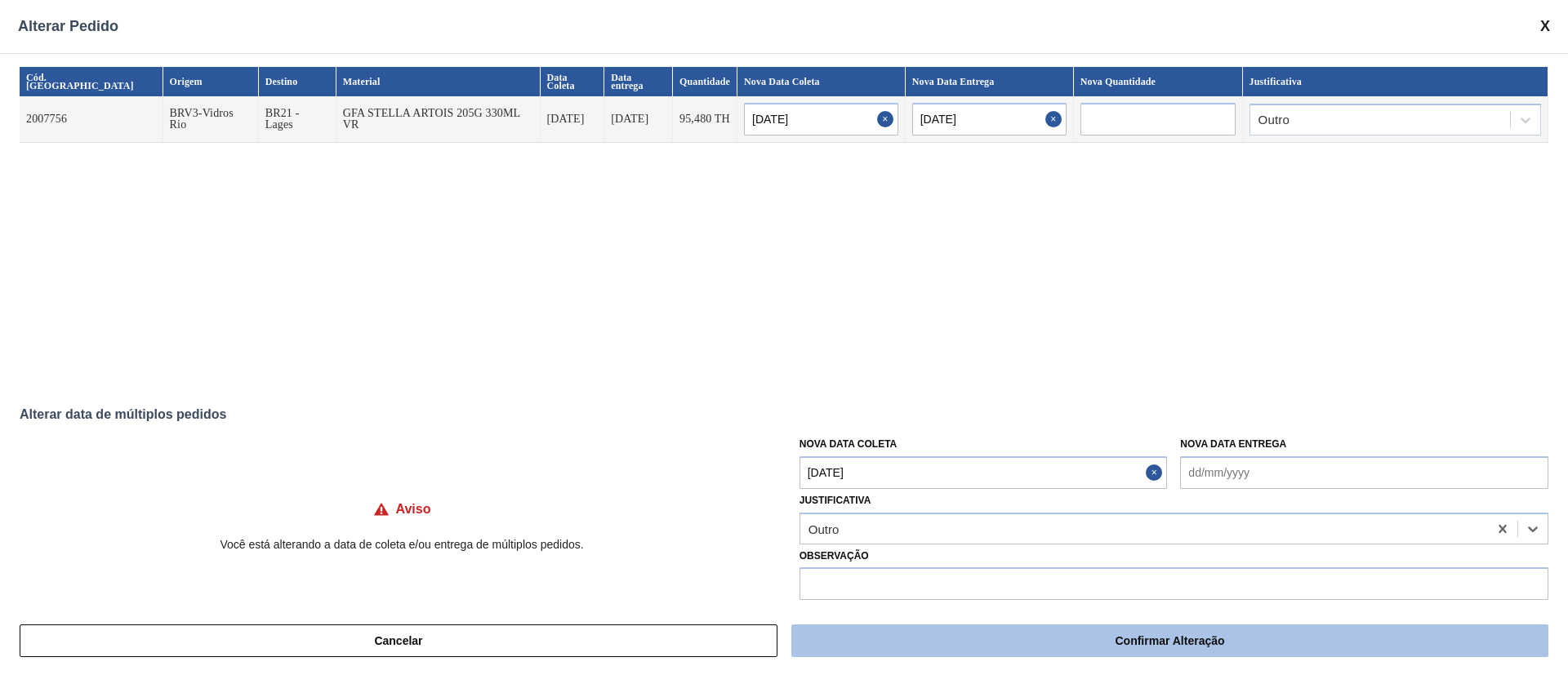
click at [1132, 631] on button "Confirmar Alteração" at bounding box center [1169, 640] width 757 height 33
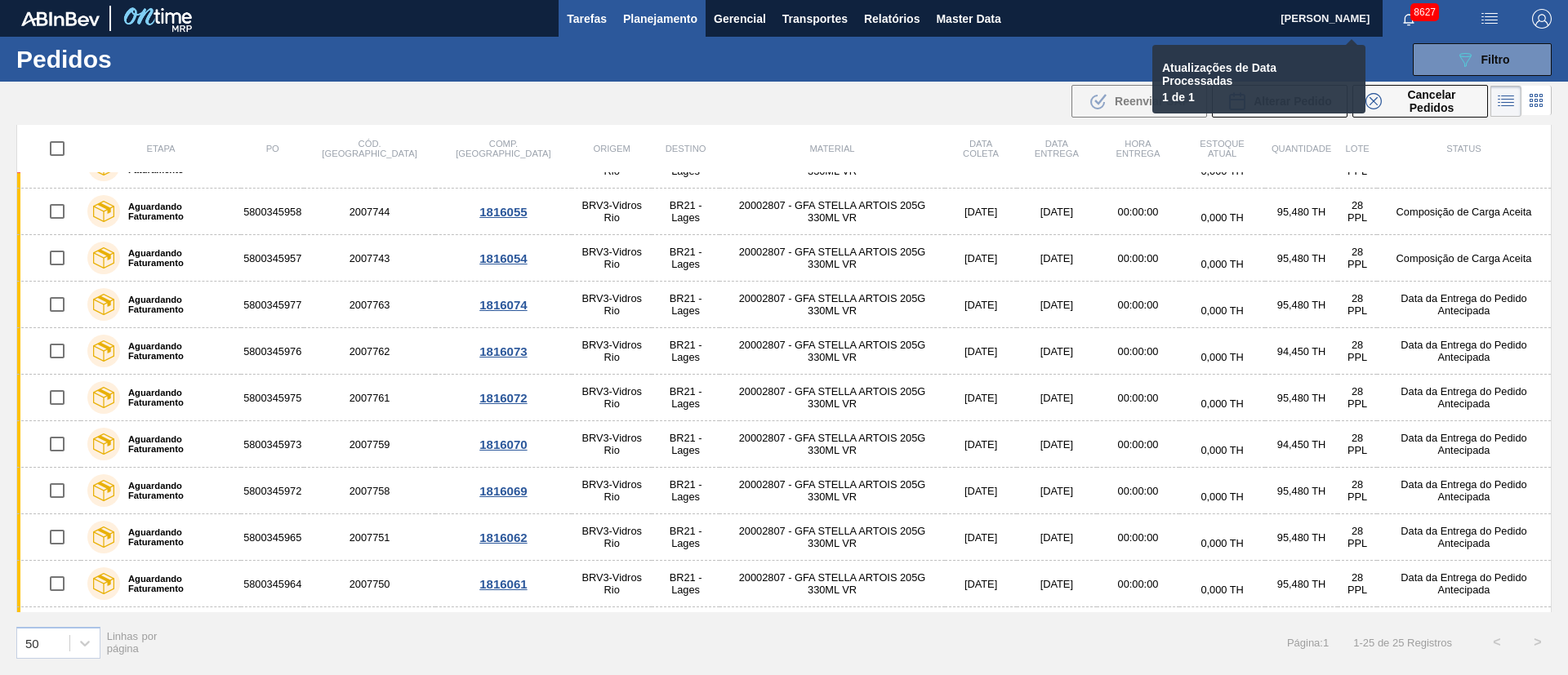
checkbox input "false"
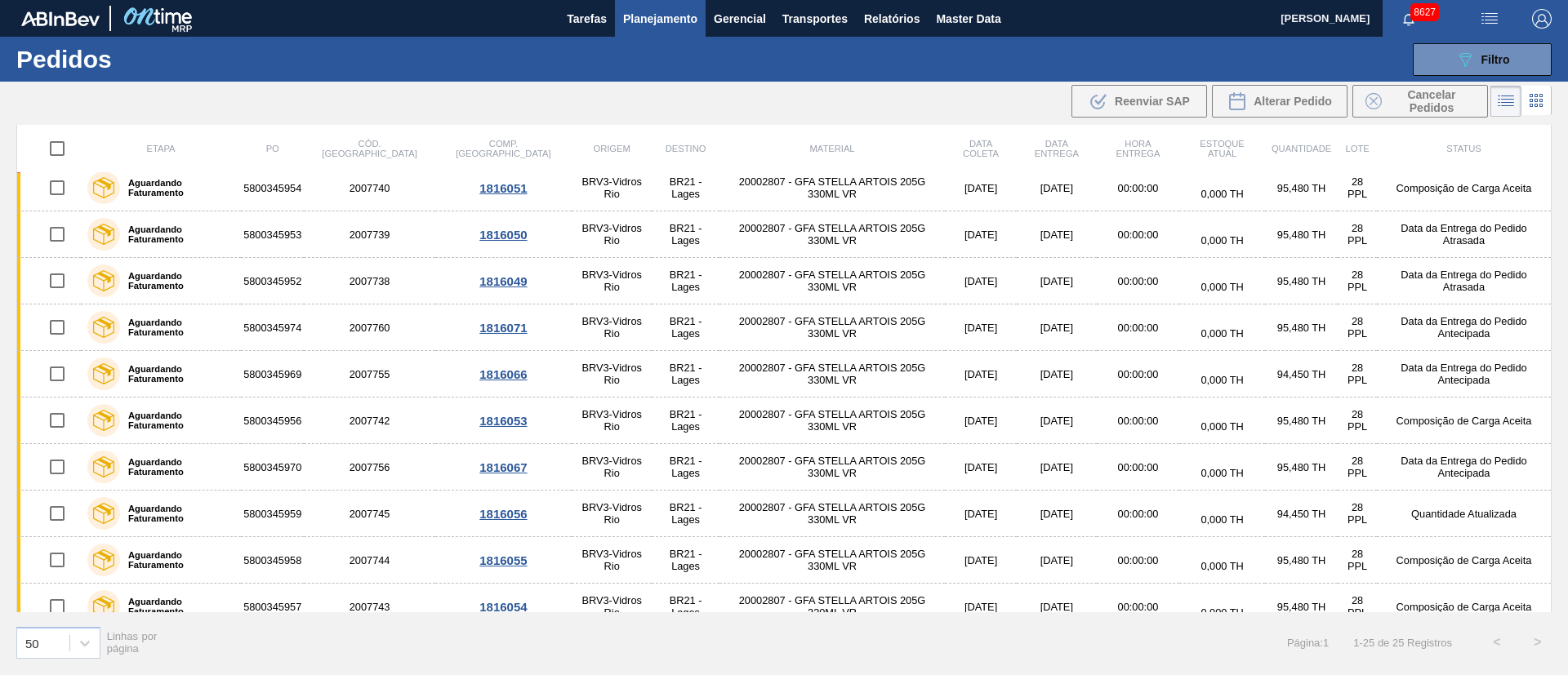
scroll to position [0, 0]
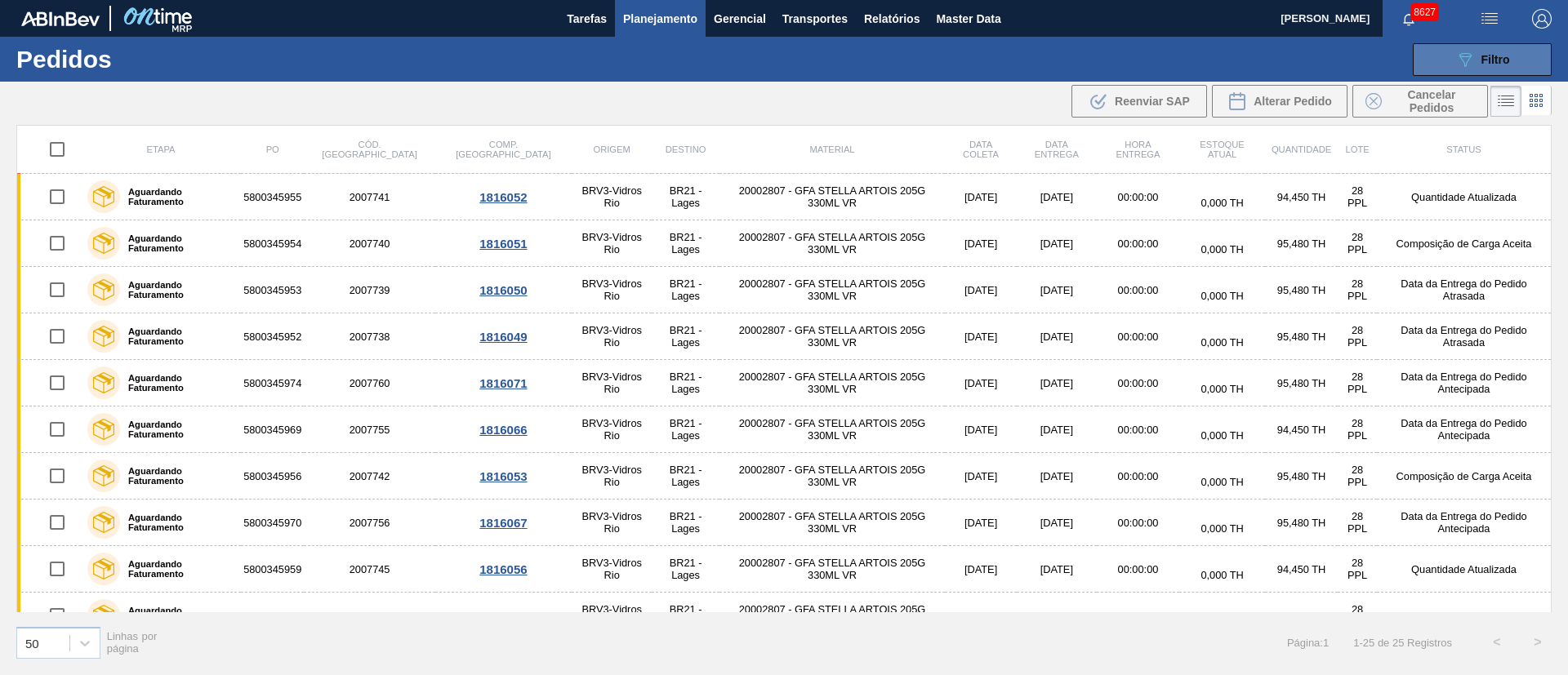
click at [1521, 56] on button "089F7B8B-B2A5-4AFE-B5C0-19BA573D28AC Filtro" at bounding box center [1482, 60] width 139 height 33
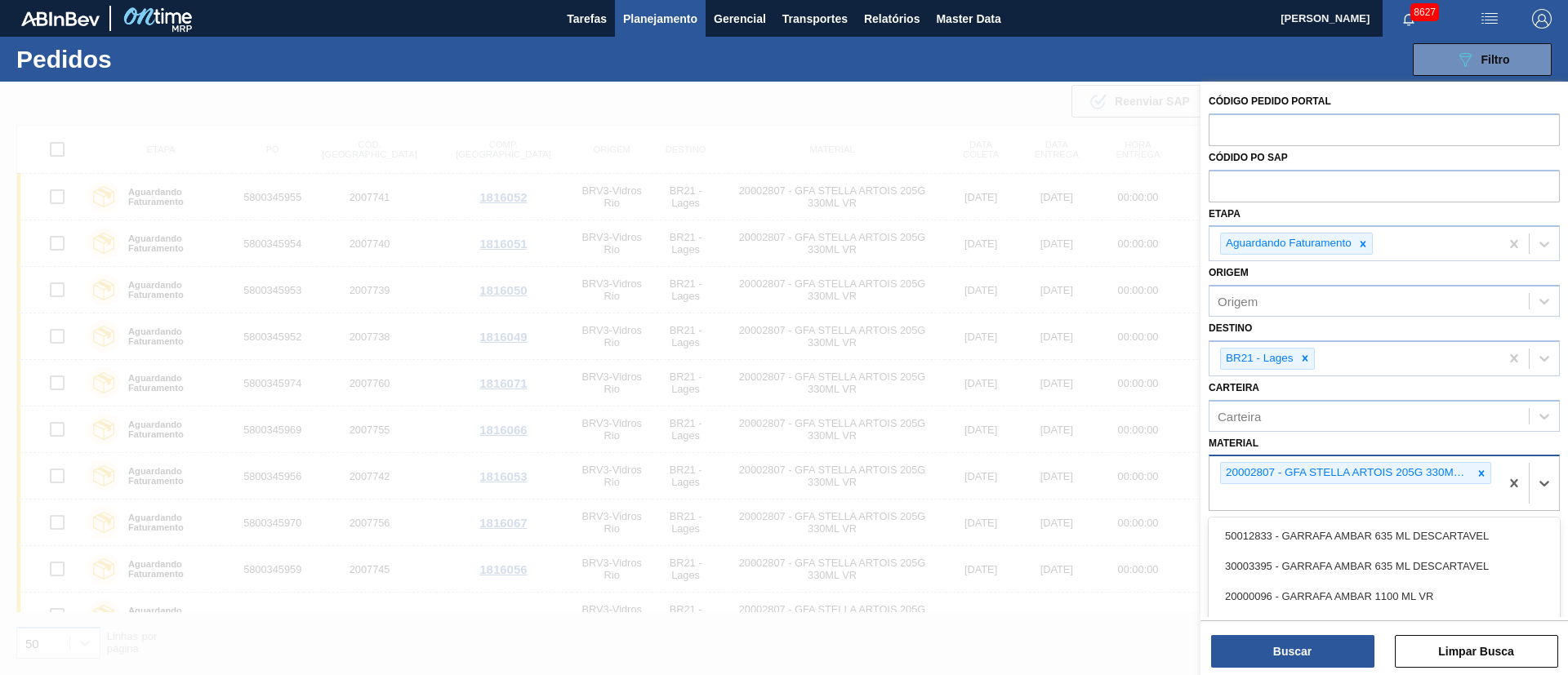
click at [1373, 505] on div "20002807 - GFA STELLA ARTOIS 205G 330ML VR" at bounding box center [1354, 483] width 290 height 54
type input "bud"
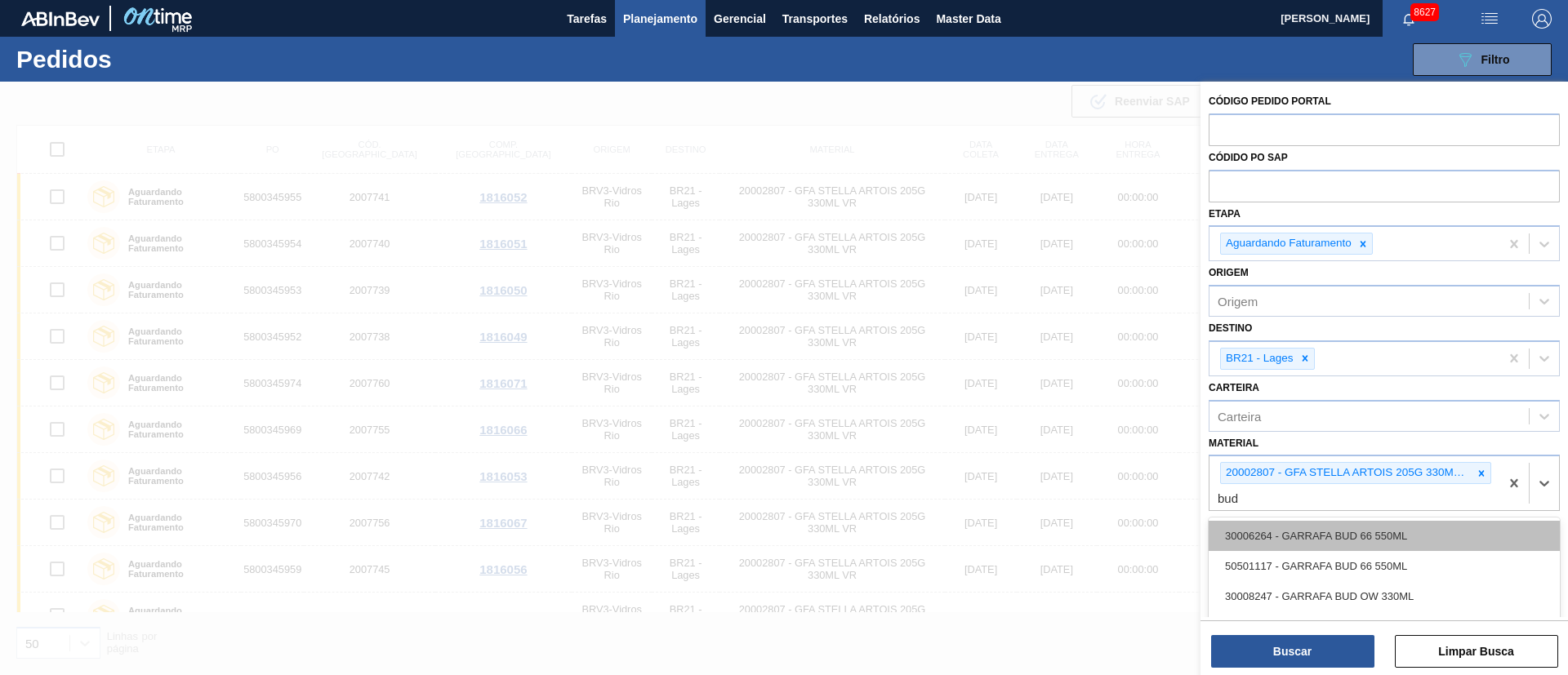
click at [1325, 549] on div "30006264 - GARRAFA BUD 66 550ML" at bounding box center [1384, 535] width 351 height 30
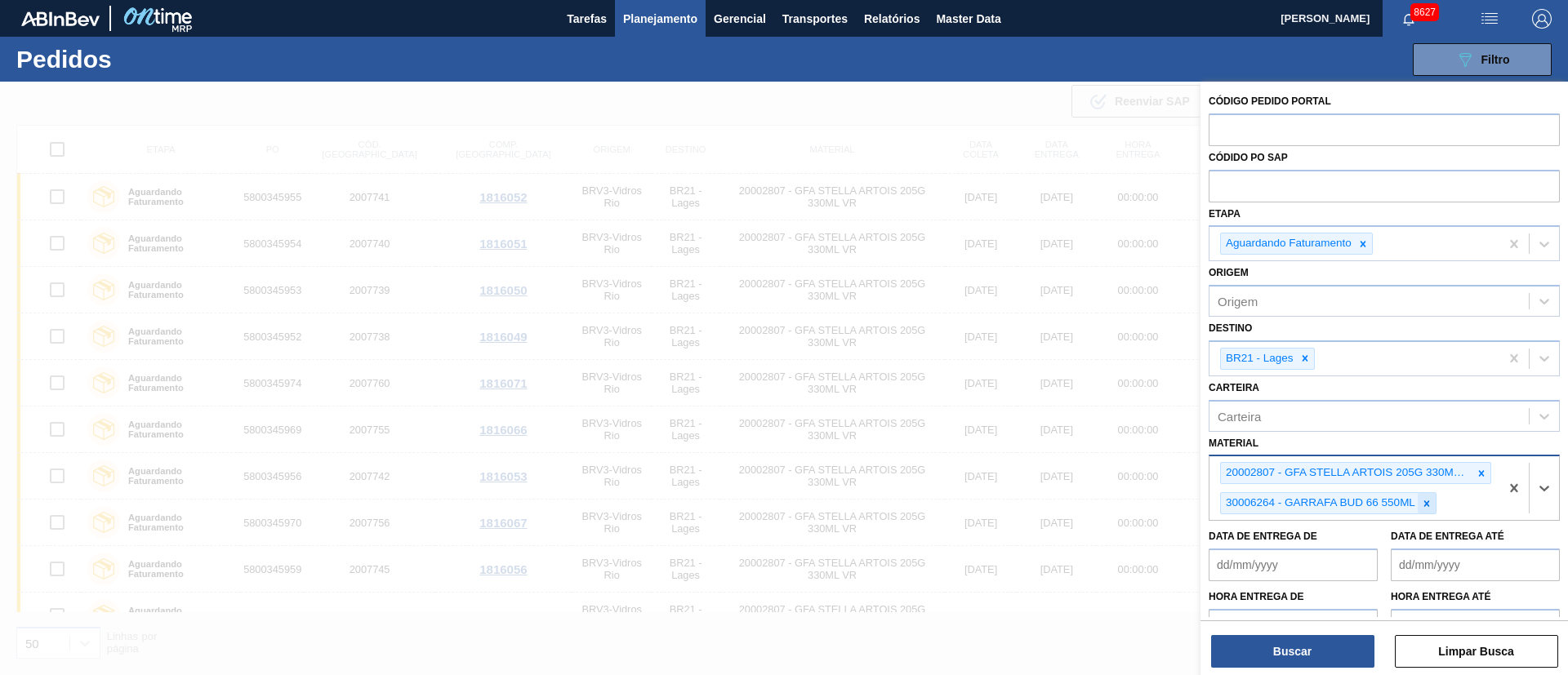
click at [1421, 511] on div at bounding box center [1426, 503] width 18 height 21
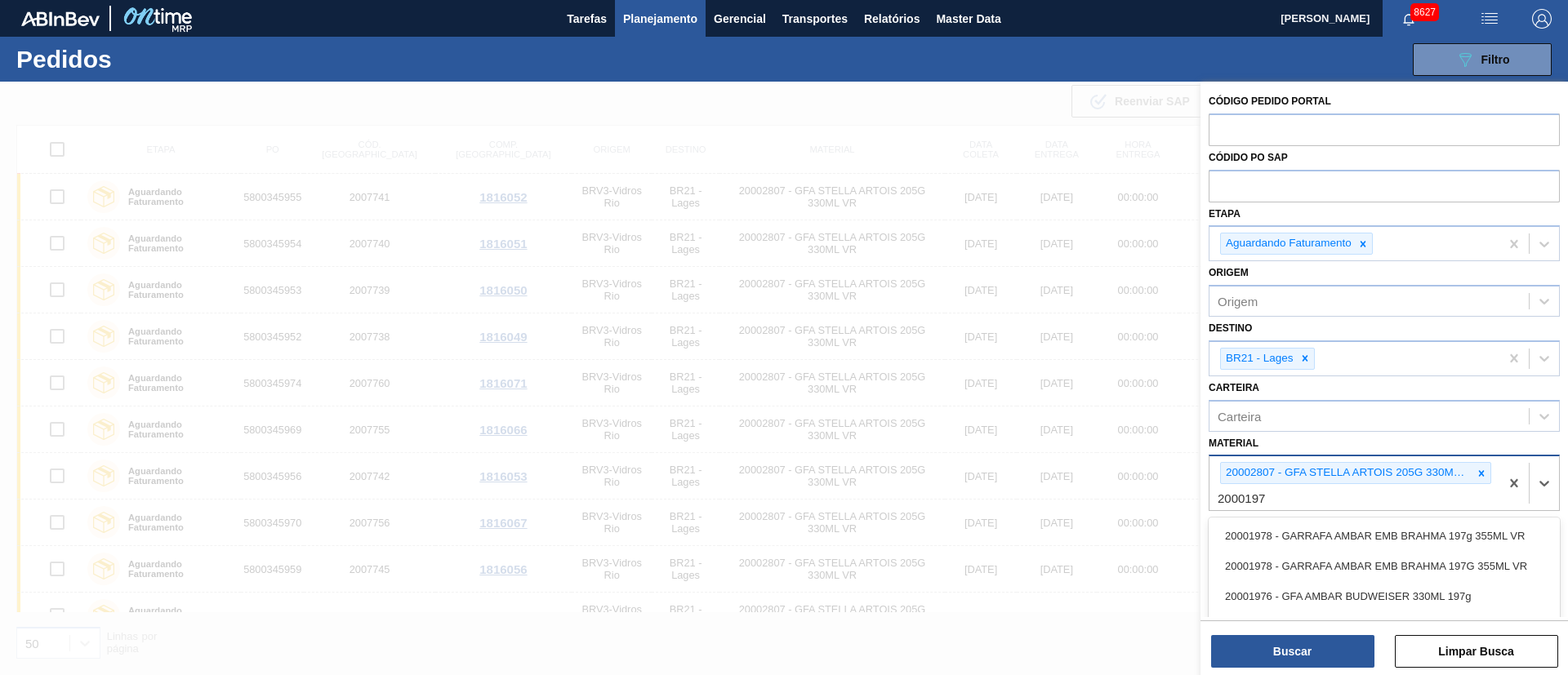
type input "20001976"
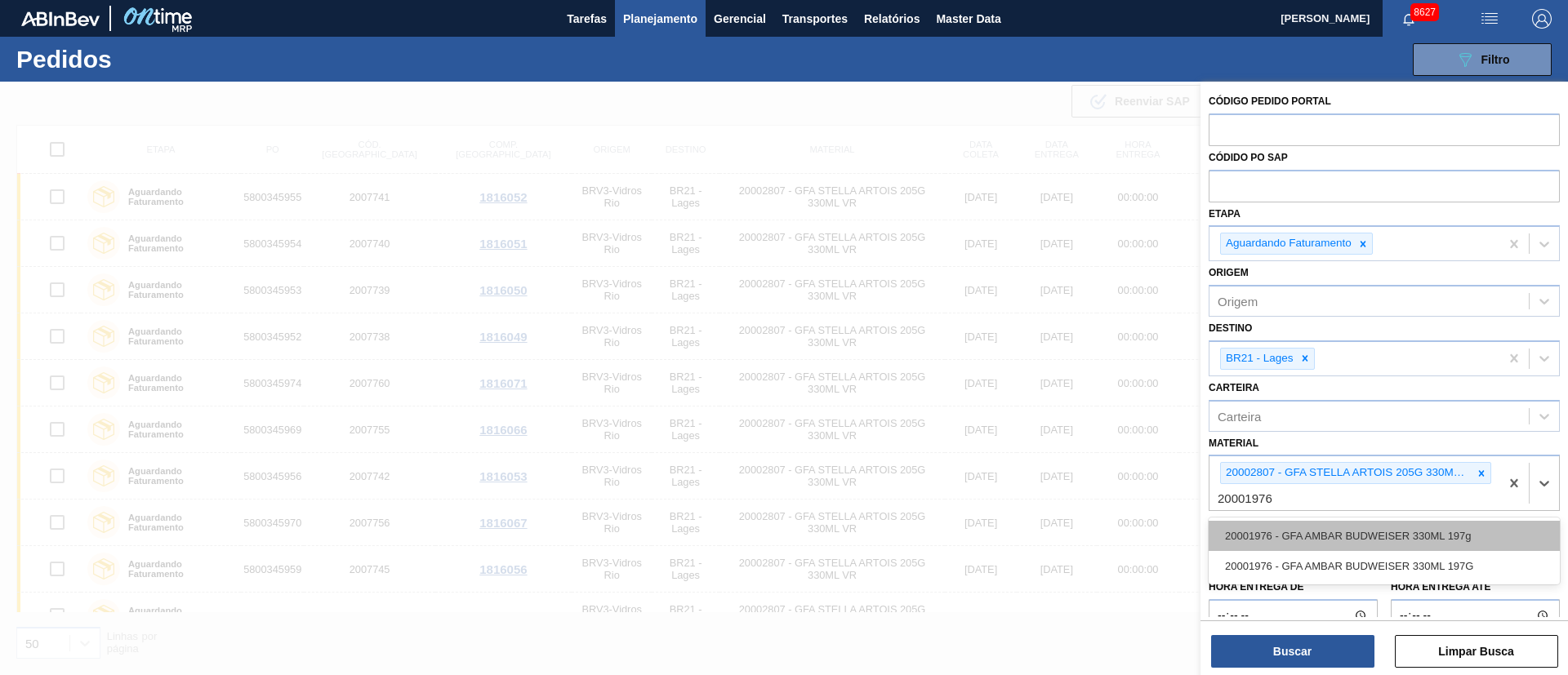
click at [1382, 524] on div "20001976 - GFA AMBAR BUDWEISER 330ML 197g" at bounding box center [1384, 535] width 351 height 30
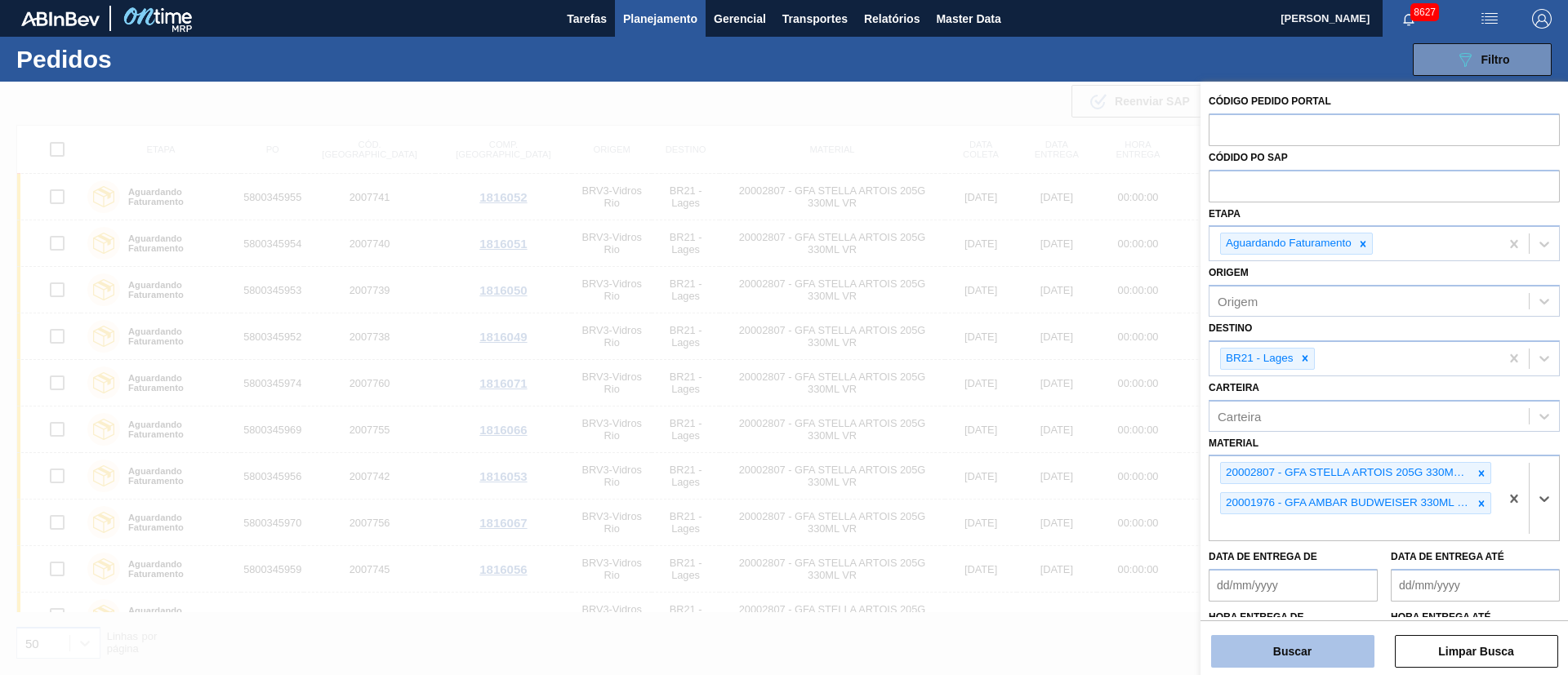
drag, startPoint x: 1319, startPoint y: 651, endPoint x: 1309, endPoint y: 653, distance: 10.2
click at [1317, 653] on button "Buscar" at bounding box center [1292, 652] width 163 height 33
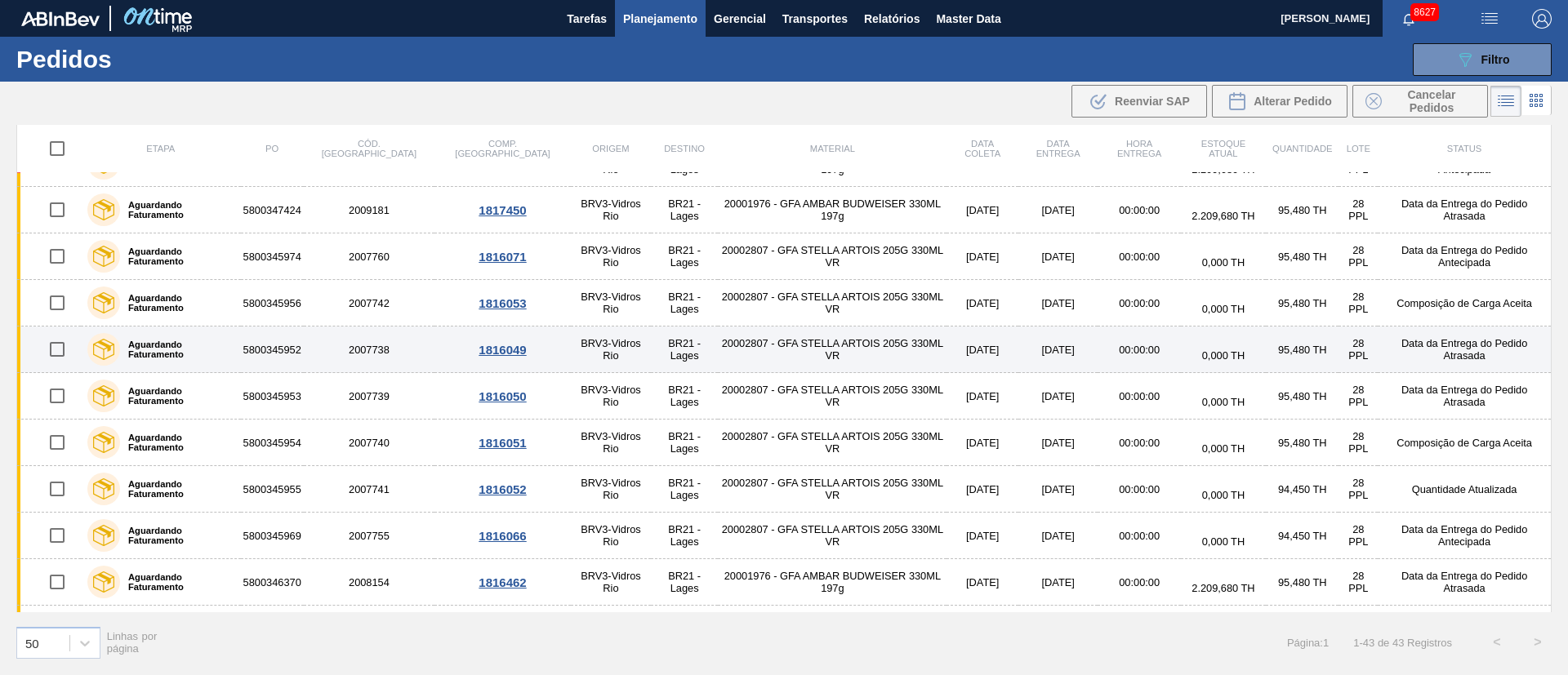
scroll to position [367, 0]
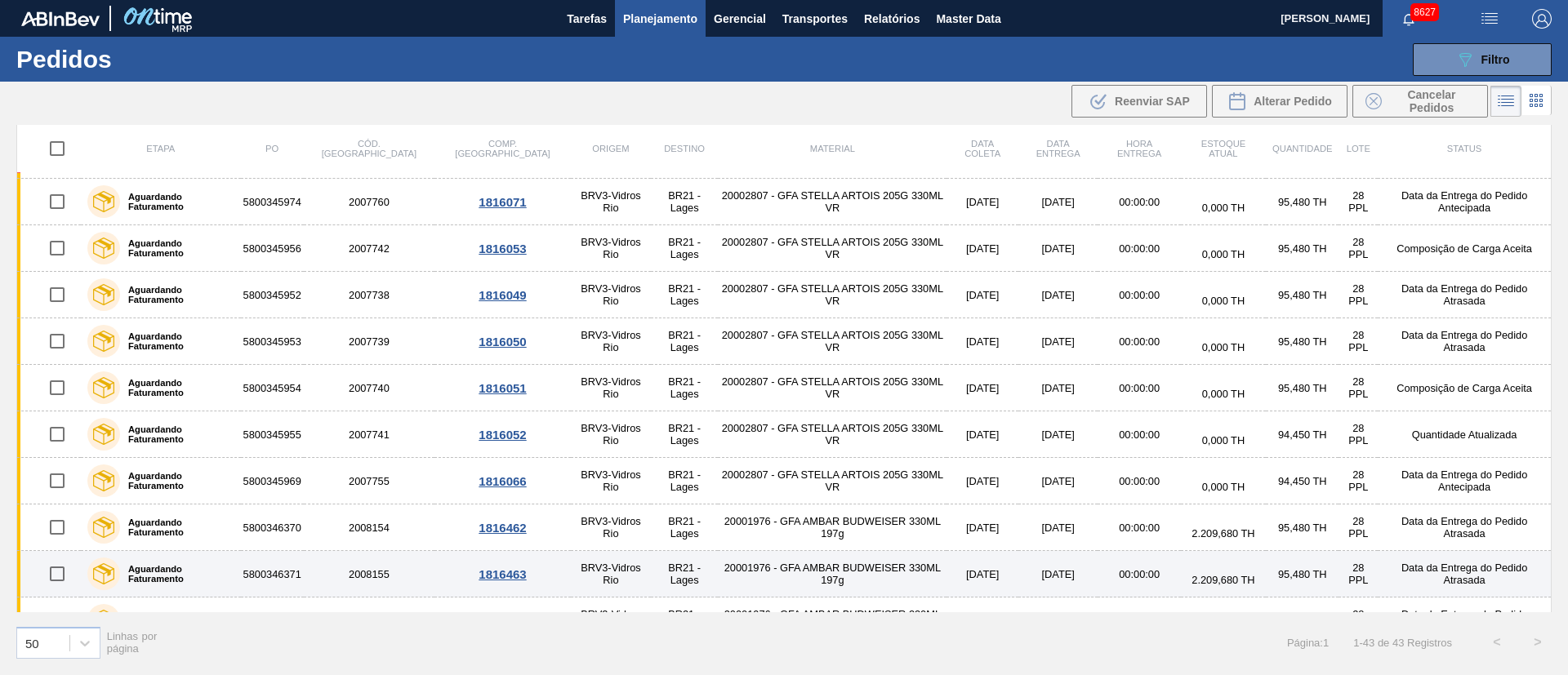
click at [54, 575] on input "checkbox" at bounding box center [57, 574] width 35 height 35
checkbox input "true"
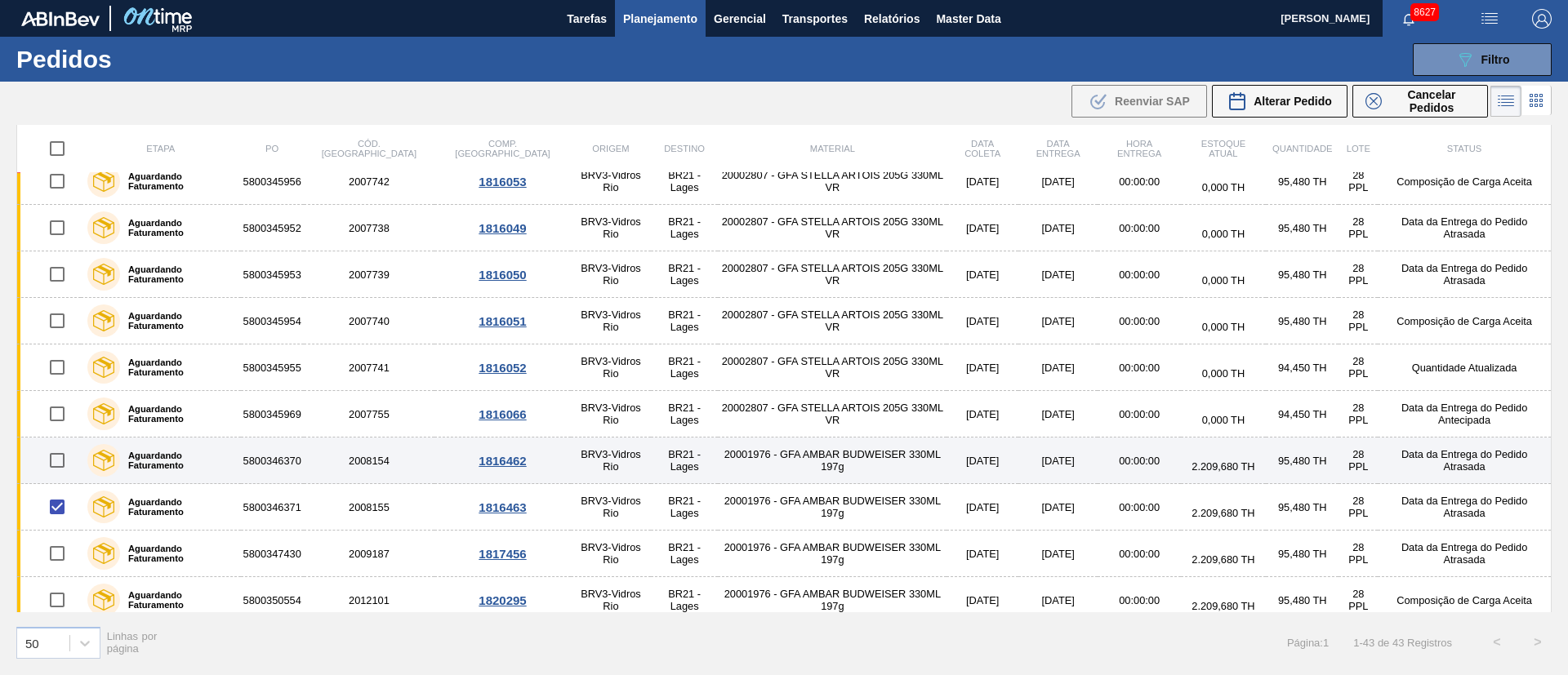
scroll to position [490, 0]
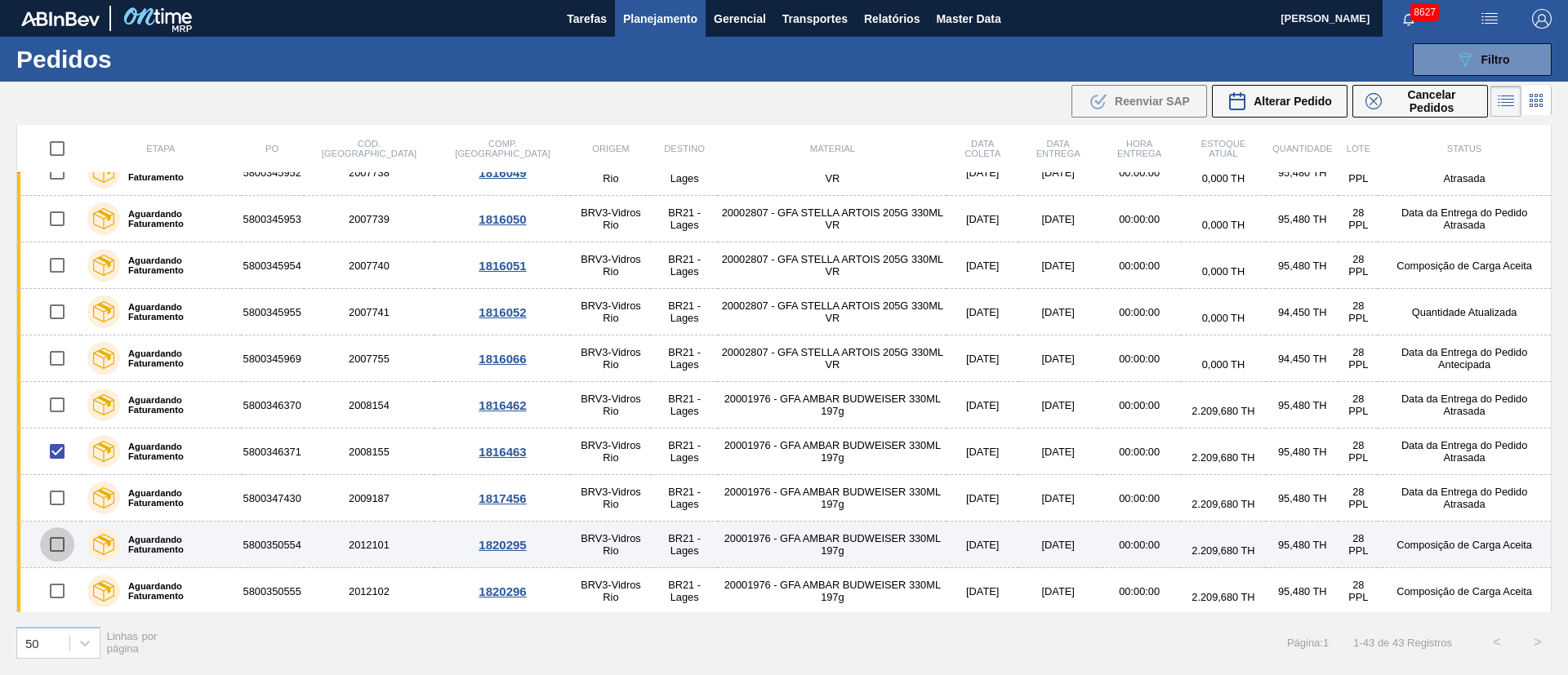
click at [66, 544] on input "checkbox" at bounding box center [57, 544] width 35 height 35
checkbox input "true"
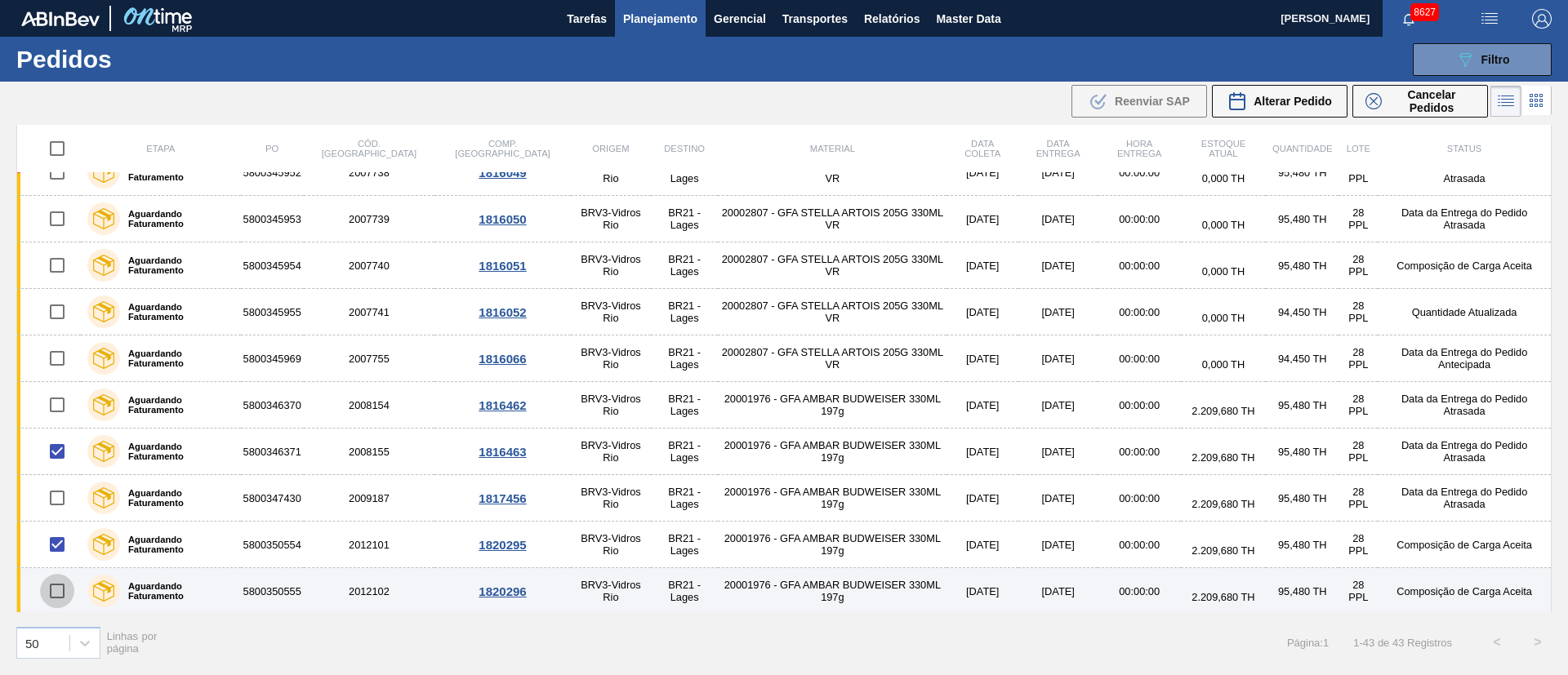
click at [56, 591] on input "checkbox" at bounding box center [57, 591] width 35 height 35
checkbox input "true"
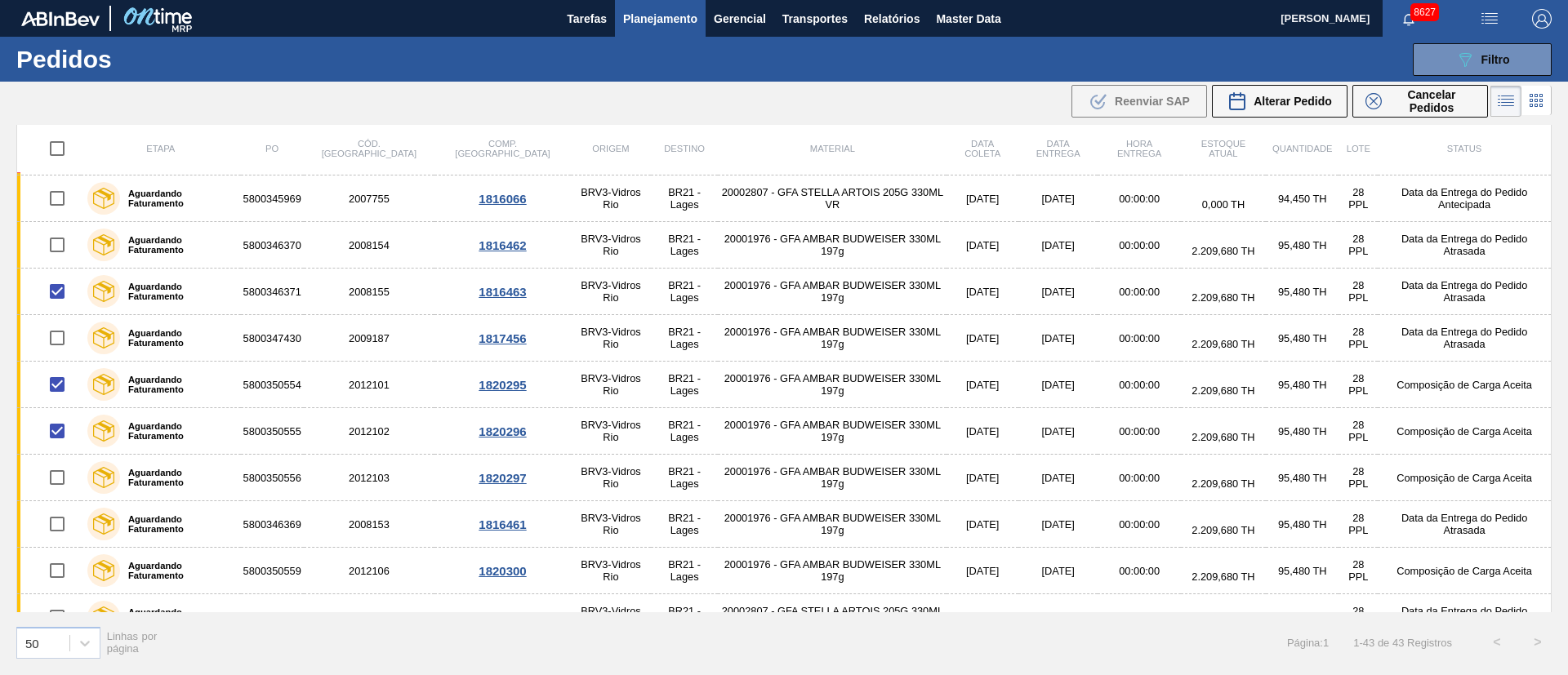
scroll to position [612, 0]
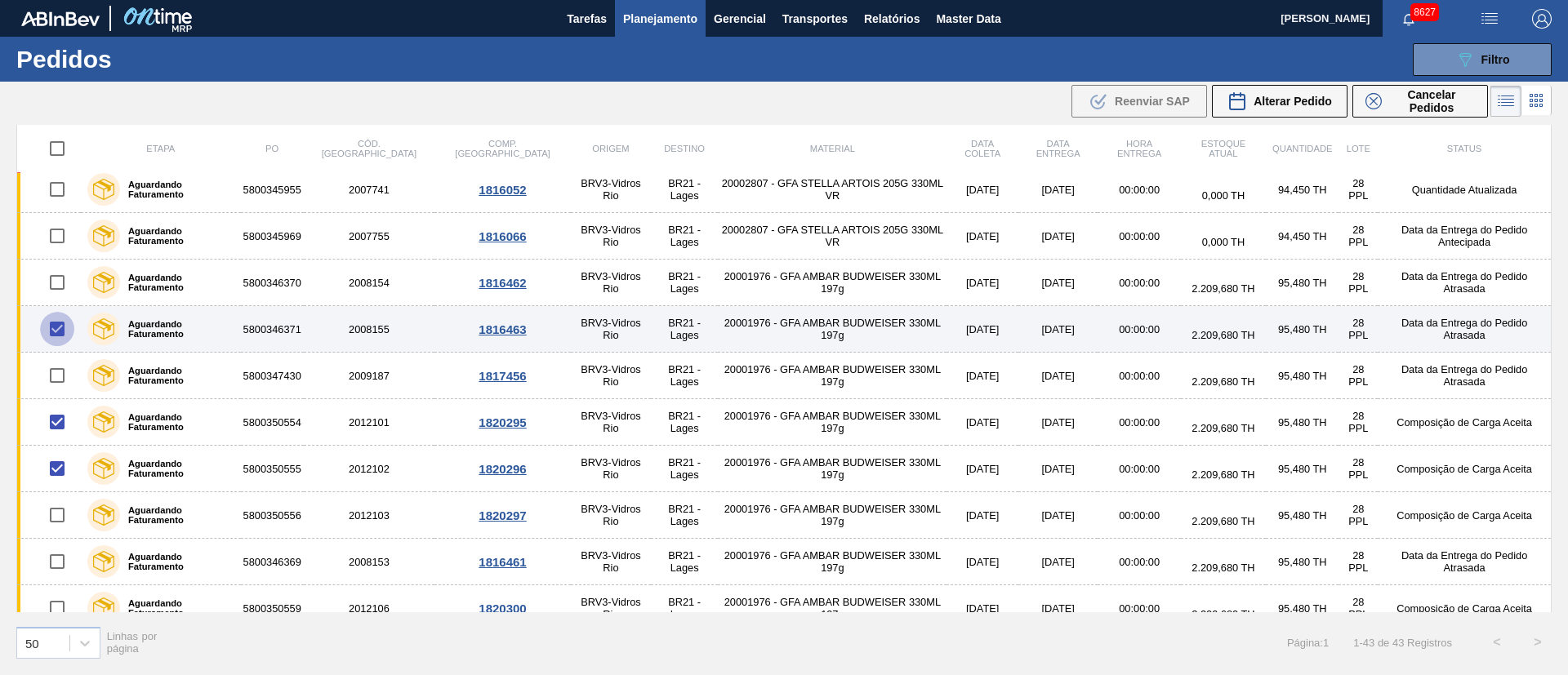
click at [61, 335] on input "checkbox" at bounding box center [57, 329] width 35 height 35
checkbox input "false"
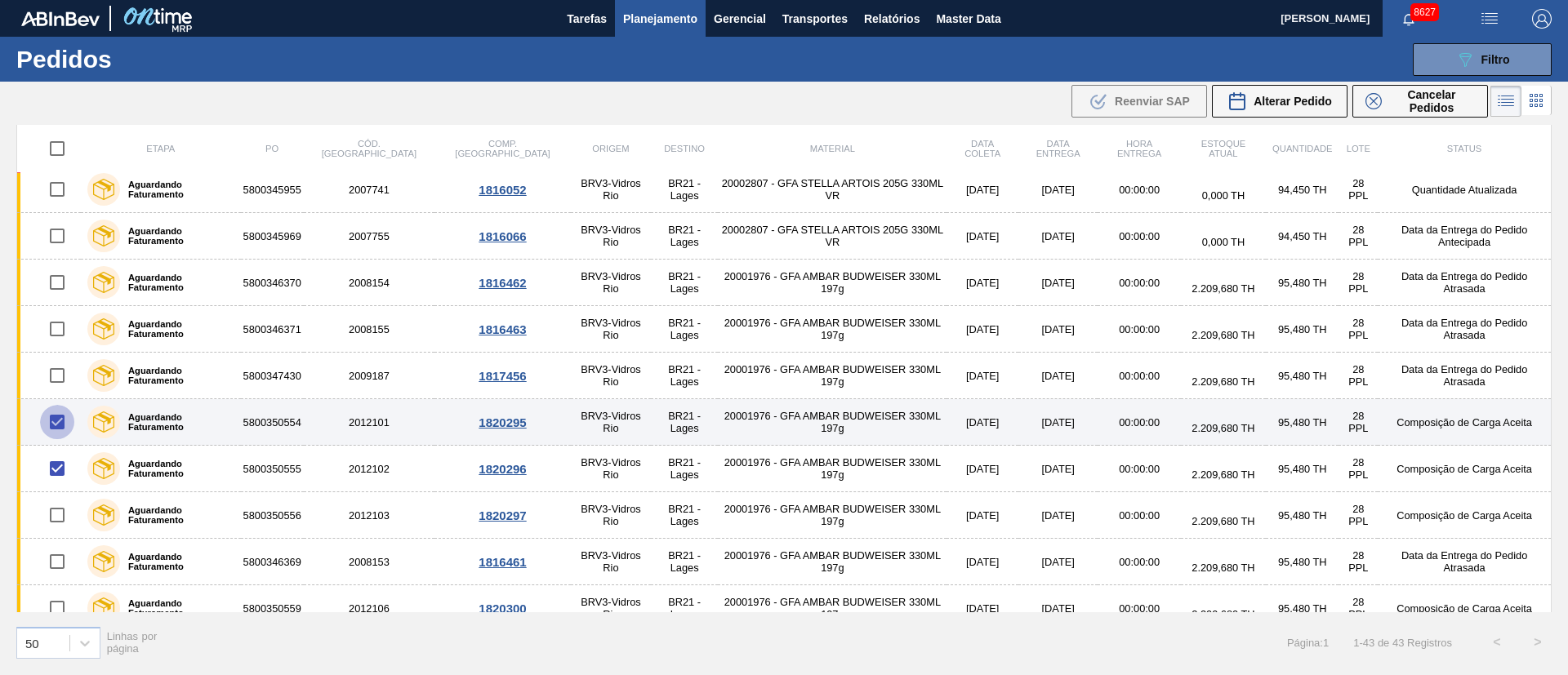
click at [54, 422] on input "checkbox" at bounding box center [57, 422] width 35 height 35
checkbox input "false"
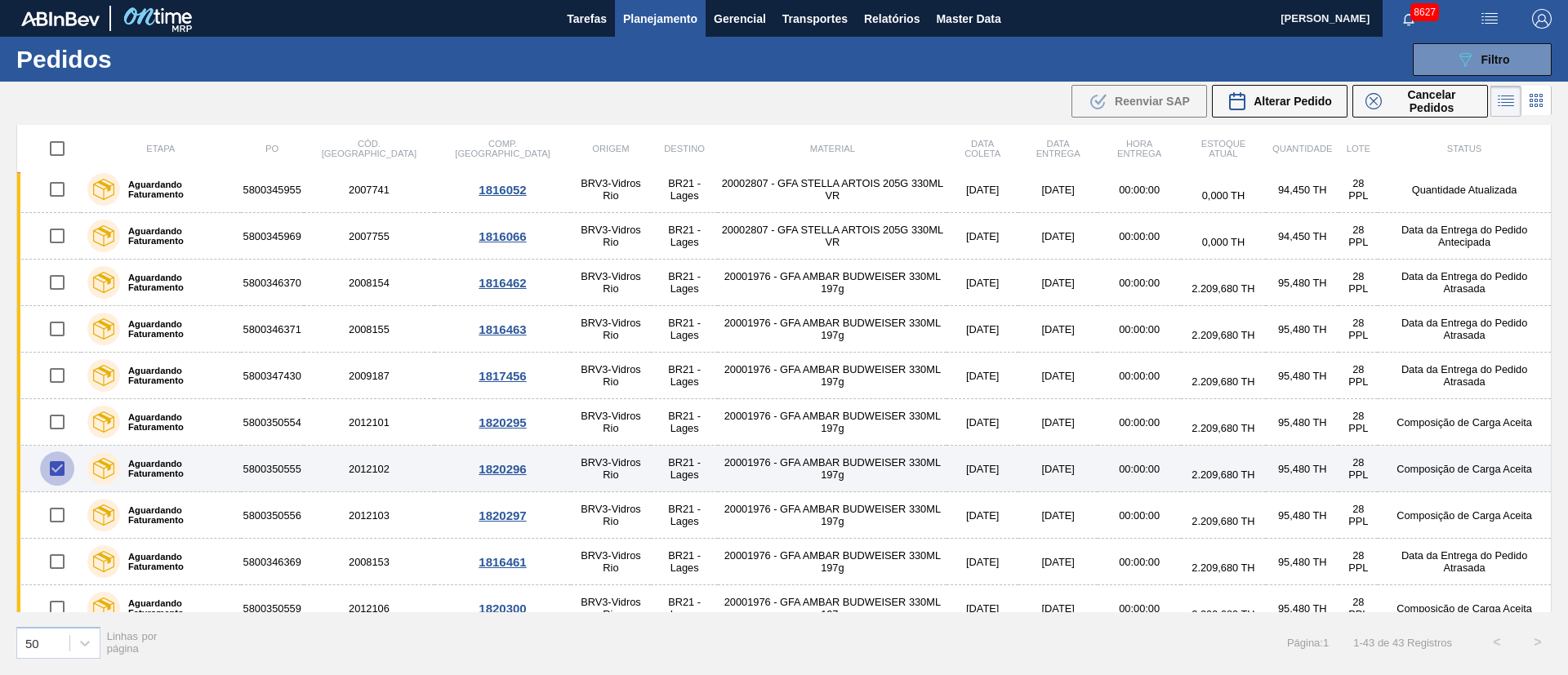
click at [56, 472] on input "checkbox" at bounding box center [57, 468] width 35 height 35
checkbox input "false"
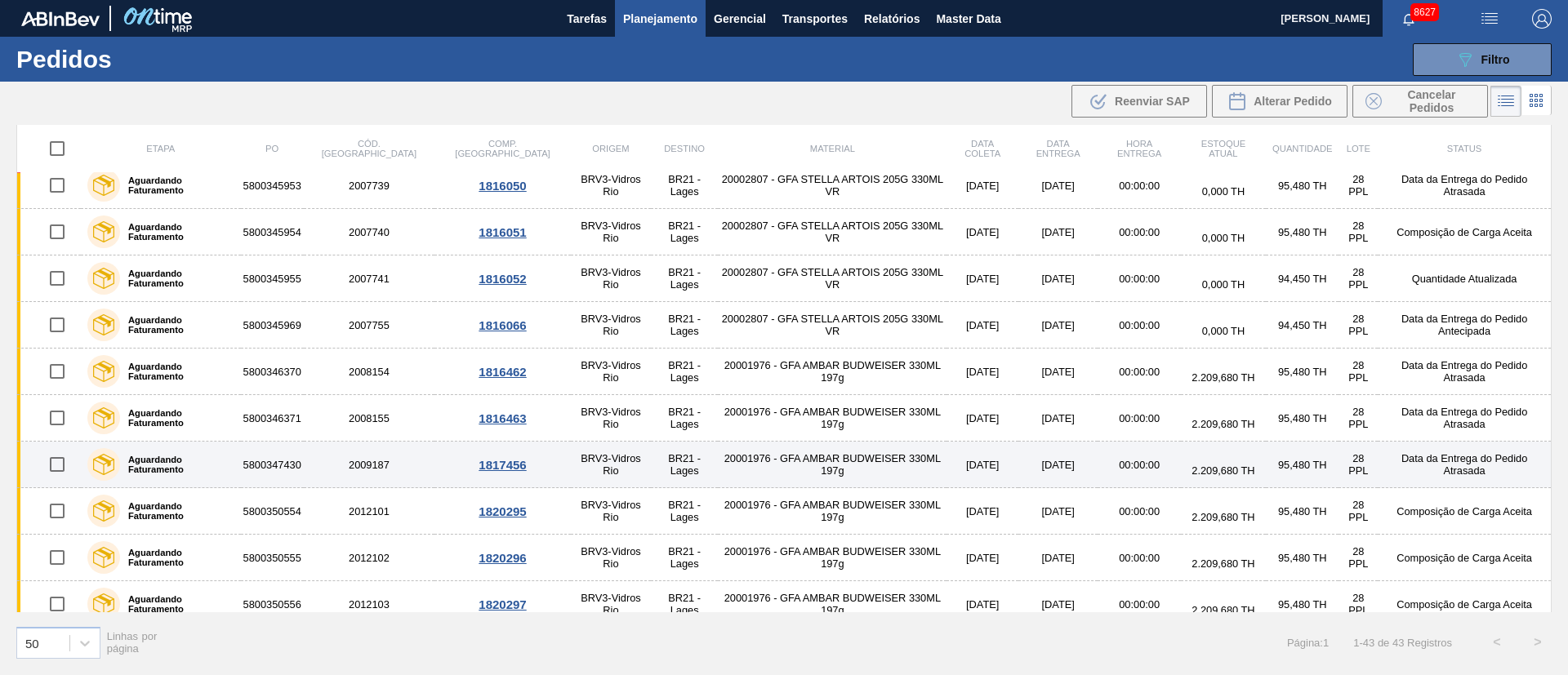
scroll to position [490, 0]
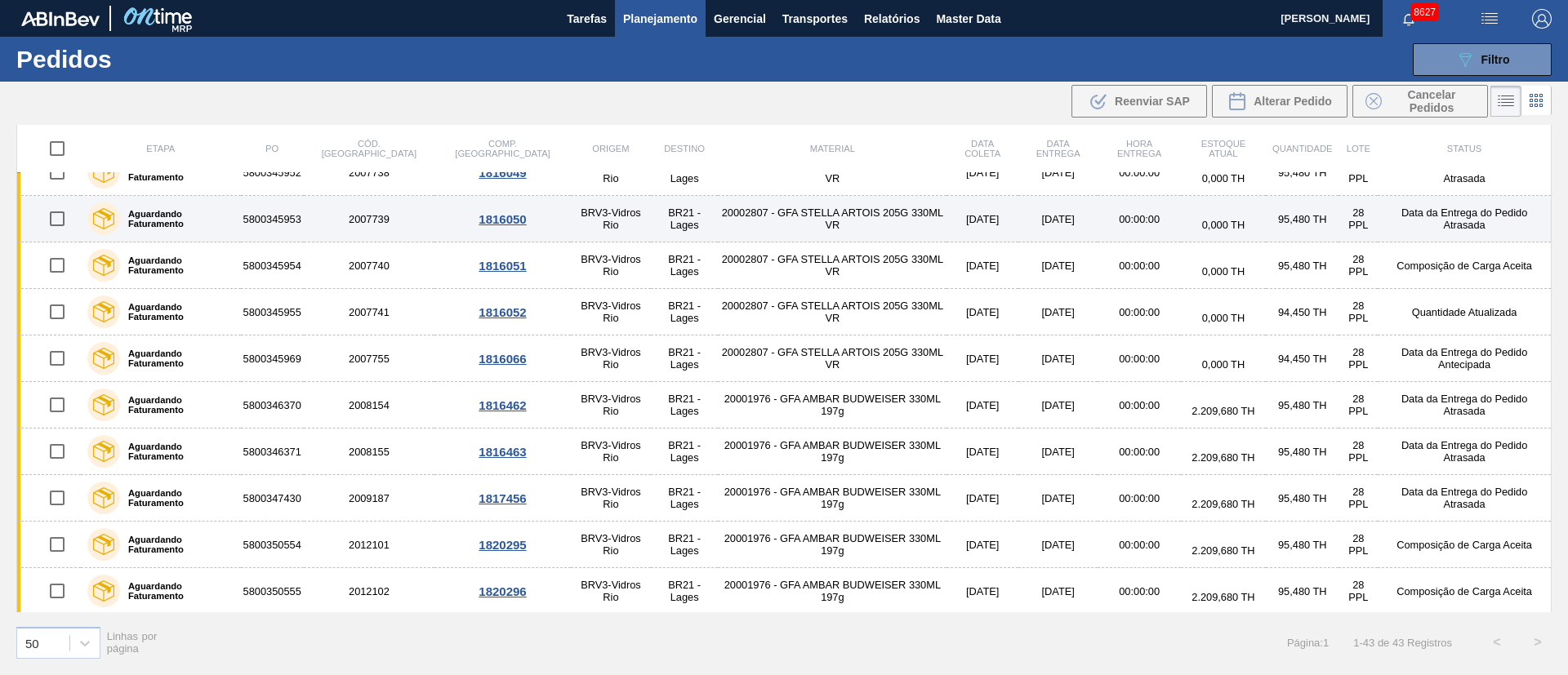
click at [66, 226] on input "checkbox" at bounding box center [57, 219] width 35 height 35
checkbox input "true"
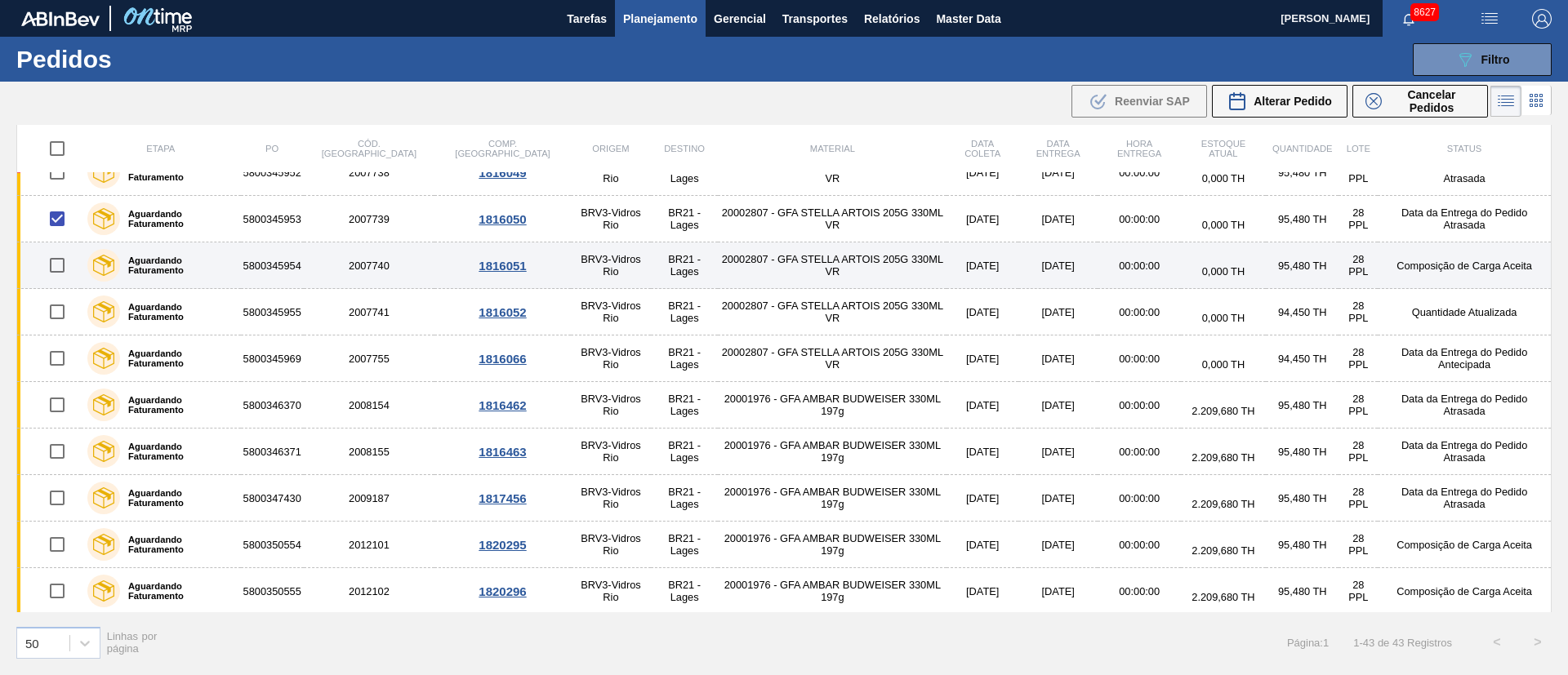
click at [67, 272] on input "checkbox" at bounding box center [57, 265] width 35 height 35
checkbox input "true"
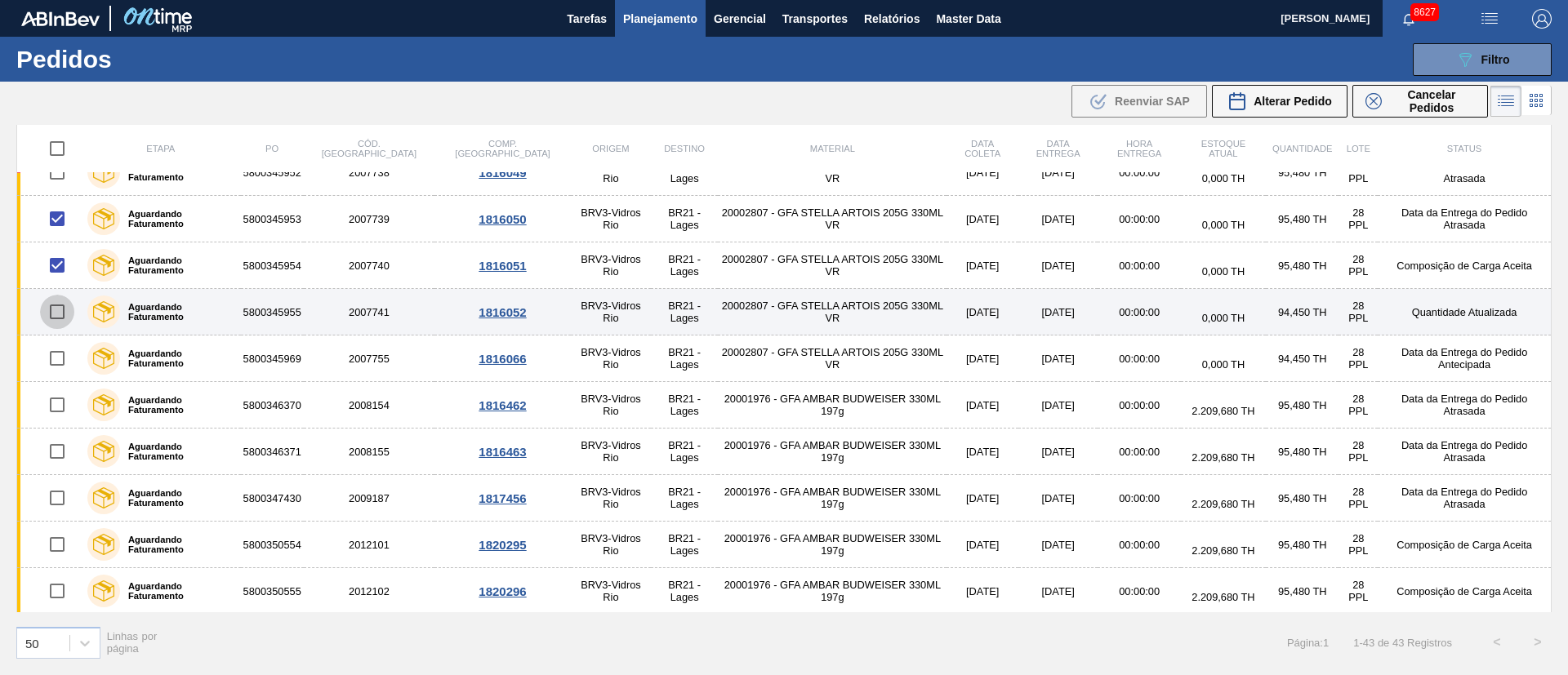
click at [66, 316] on input "checkbox" at bounding box center [57, 312] width 35 height 35
checkbox input "true"
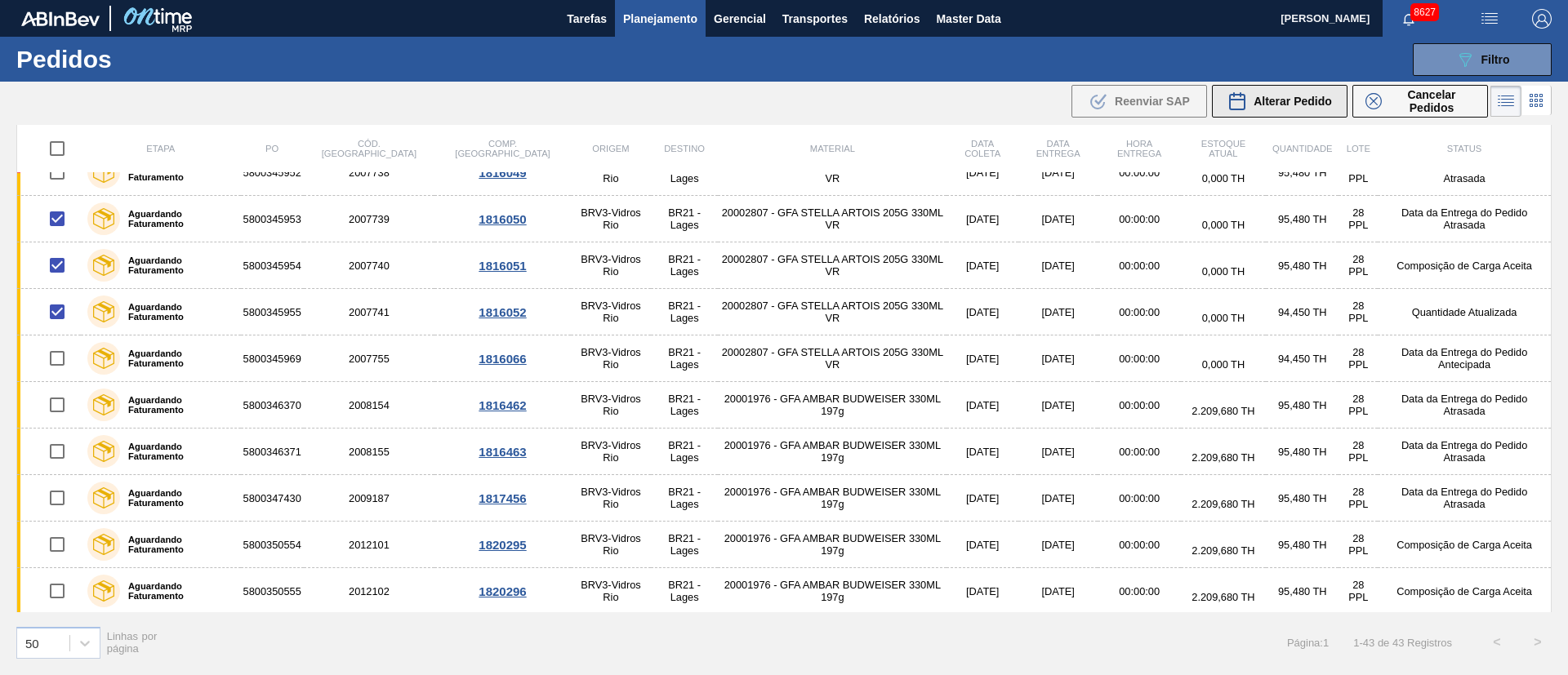
click at [1307, 105] on span "Alterar Pedido" at bounding box center [1292, 101] width 79 height 13
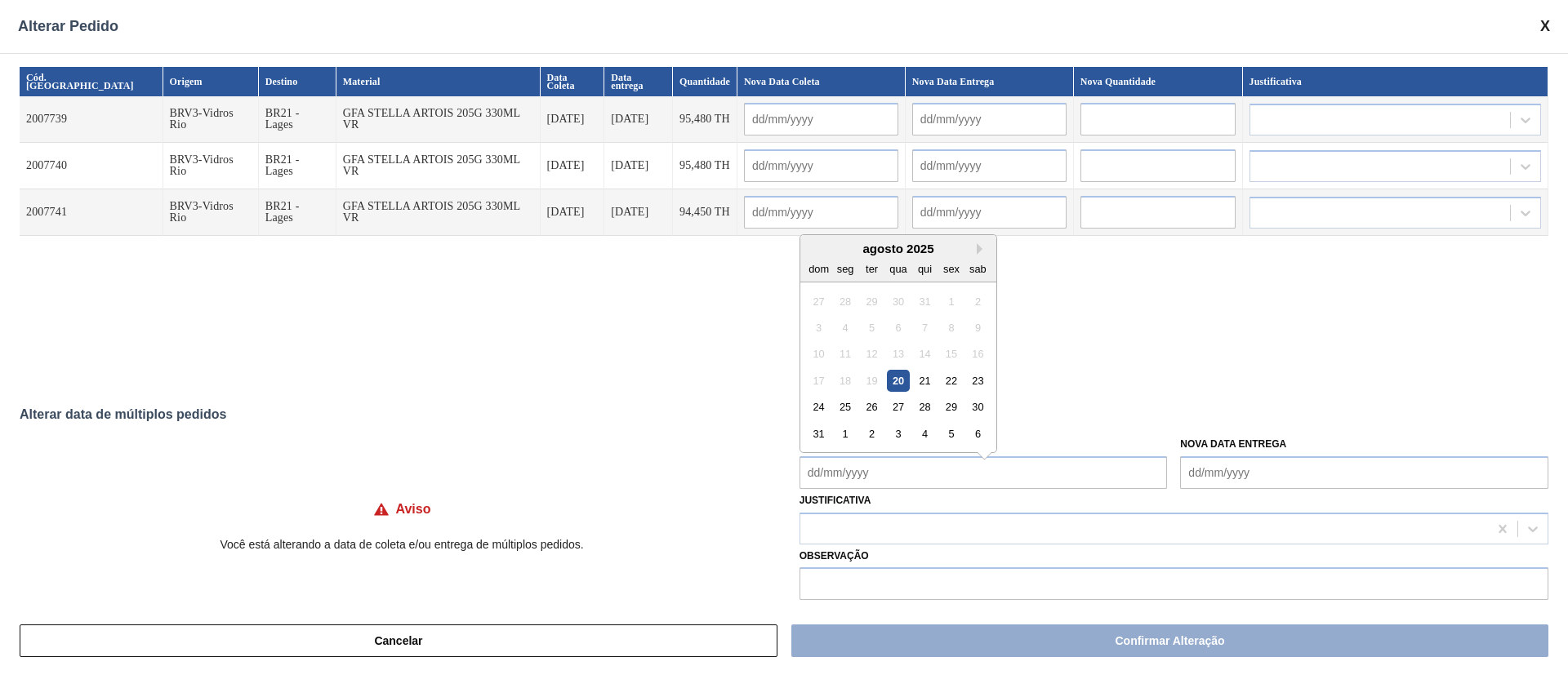
click at [892, 463] on Coleta "Nova Data Coleta" at bounding box center [983, 473] width 368 height 33
click at [894, 377] on div "20" at bounding box center [897, 372] width 22 height 22
type Coleta "[DATE]"
type input "[DATE]"
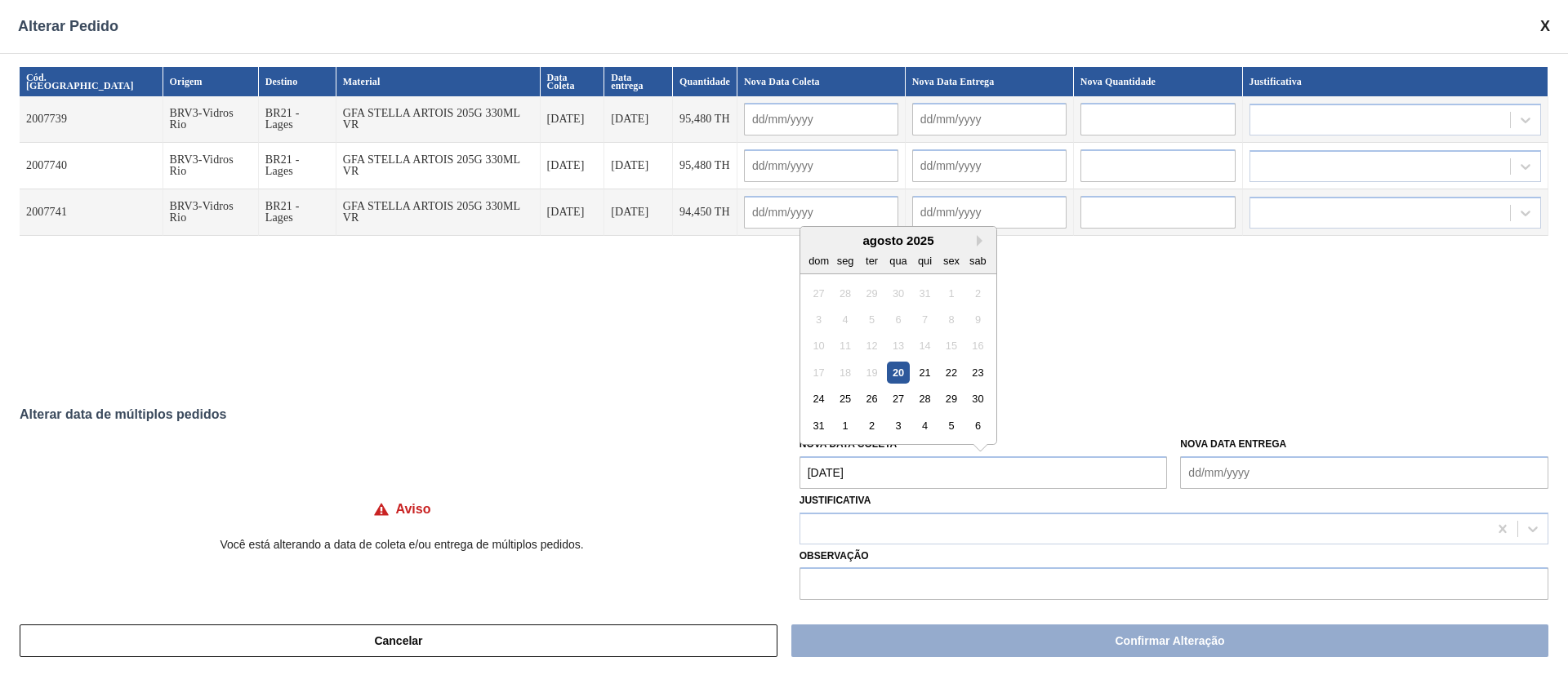
type input "[DATE]"
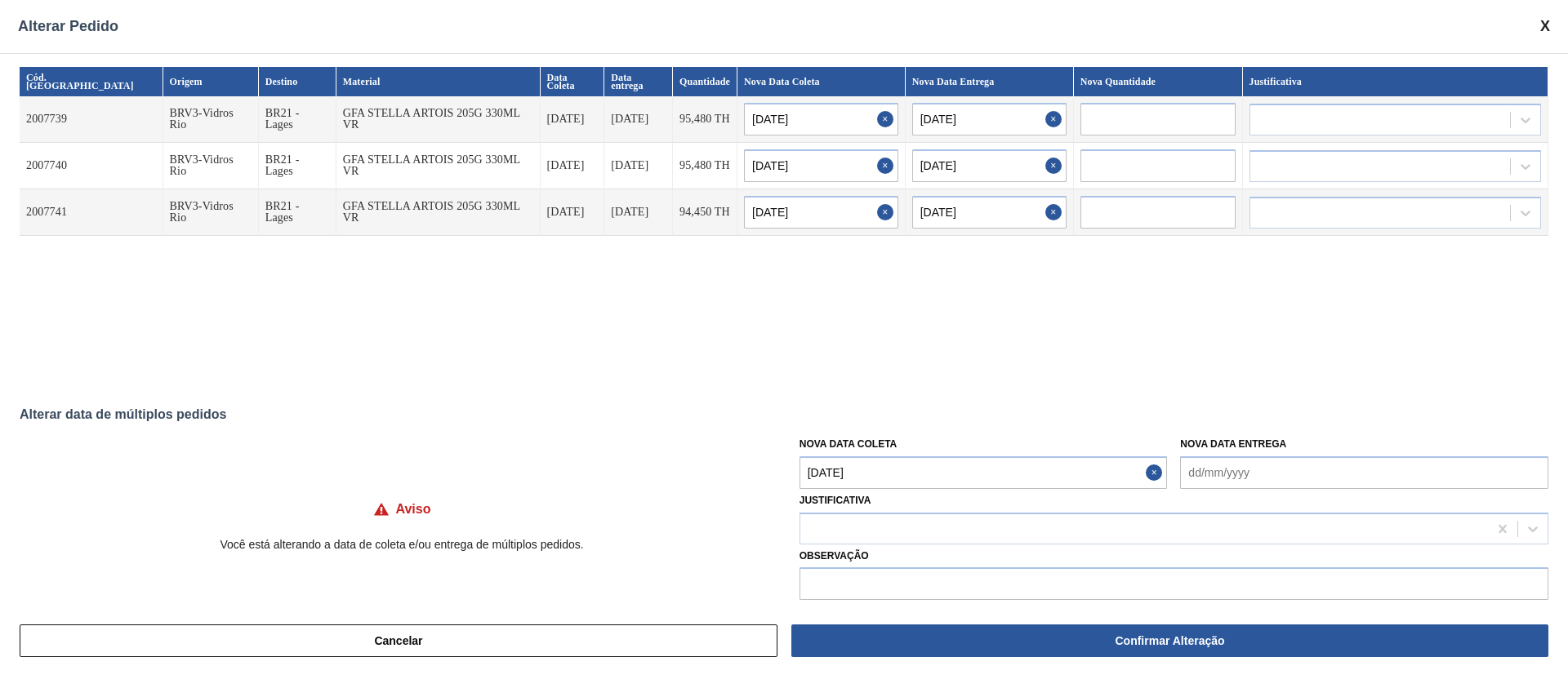
click at [864, 490] on div "Justificativa" at bounding box center [1174, 517] width 749 height 55
click at [875, 474] on Coleta "[DATE]" at bounding box center [983, 473] width 368 height 33
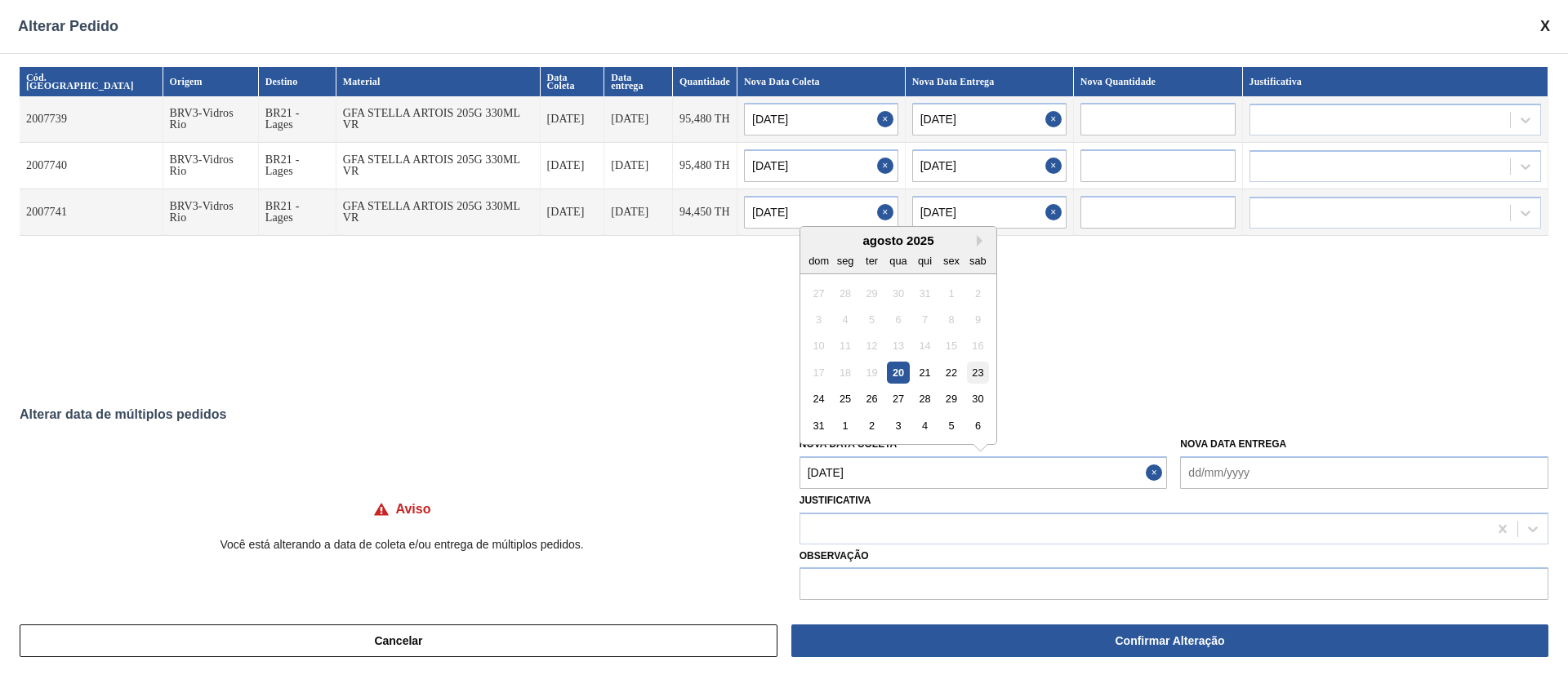
click at [975, 373] on div "23" at bounding box center [977, 372] width 22 height 22
type Coleta "[DATE]"
type input "[DATE]"
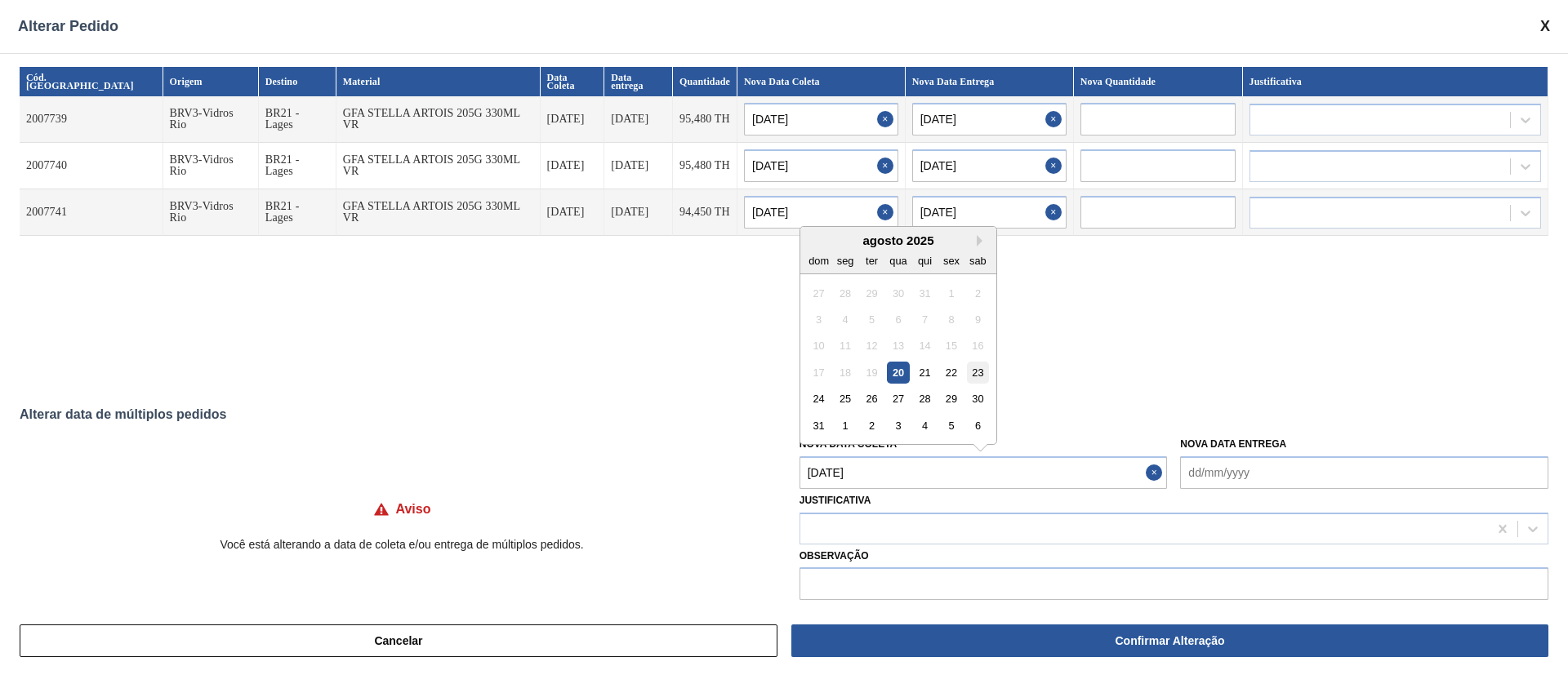
type input "[DATE]"
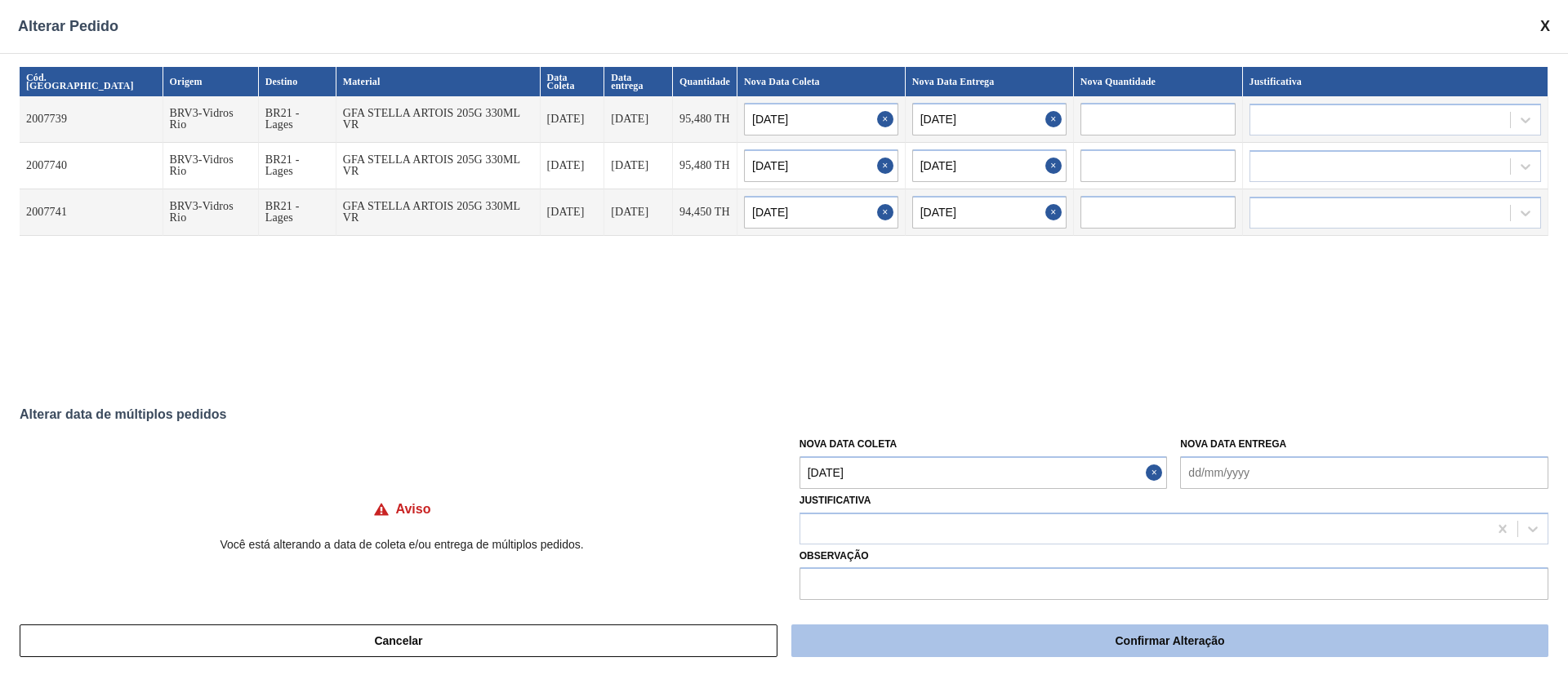
click at [921, 645] on button "Confirmar Alteração" at bounding box center [1169, 640] width 757 height 33
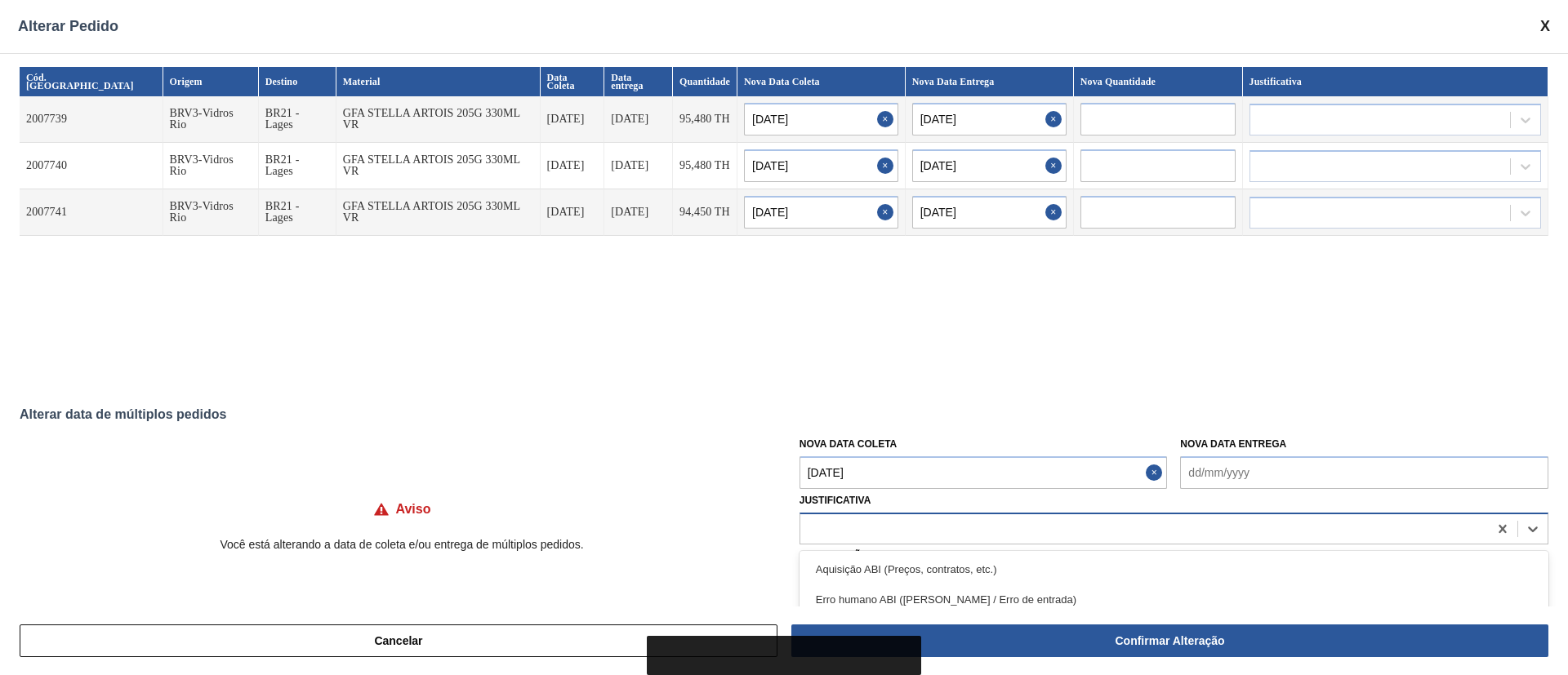
click at [827, 534] on div at bounding box center [1143, 528] width 688 height 23
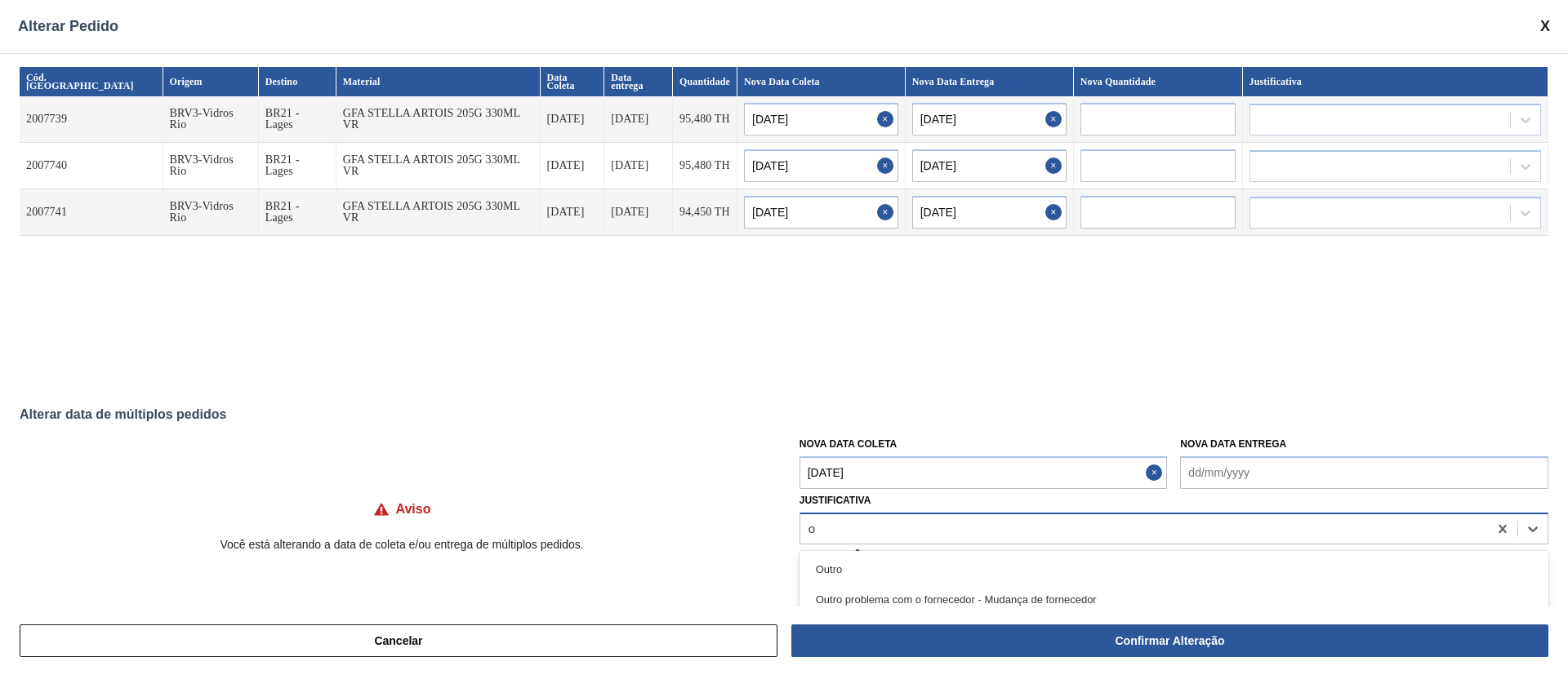
type input "ou"
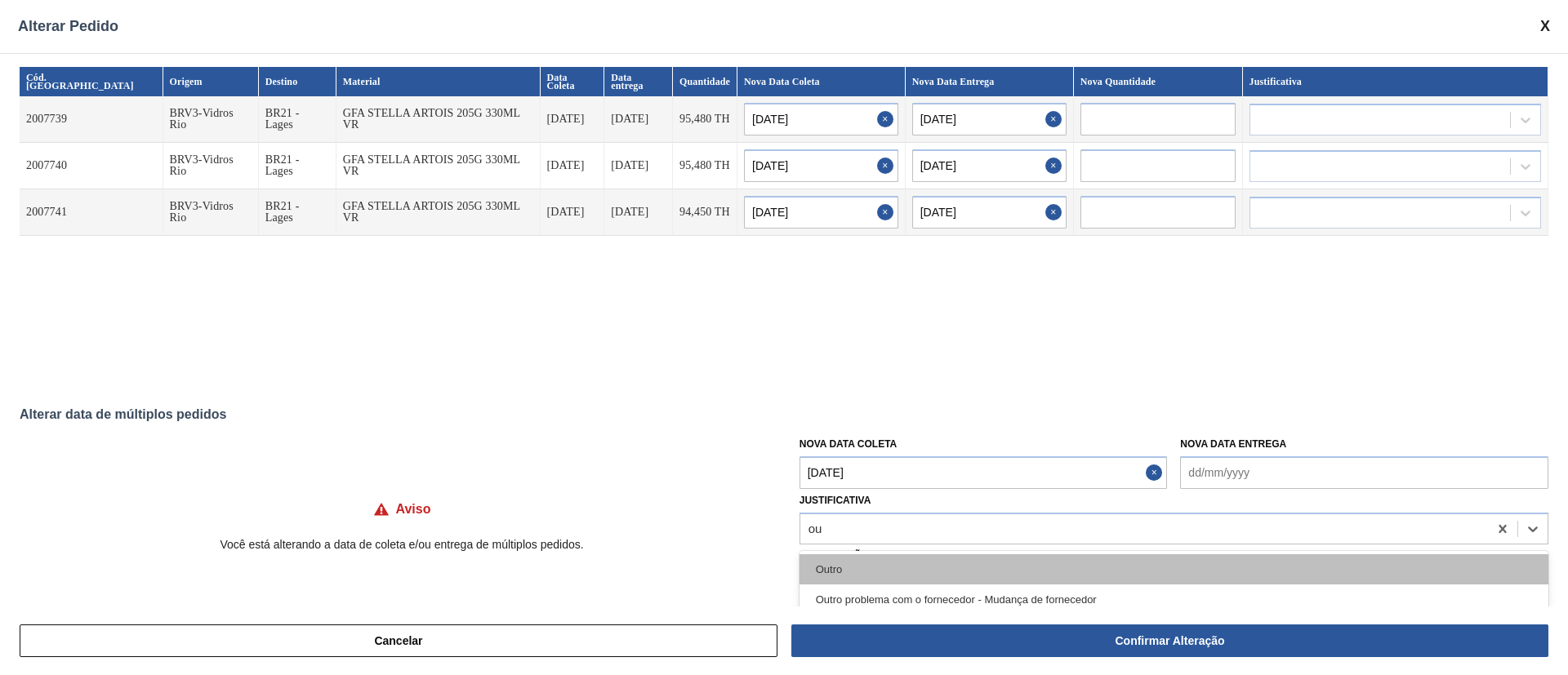
click at [840, 565] on div "Outro" at bounding box center [1174, 569] width 749 height 30
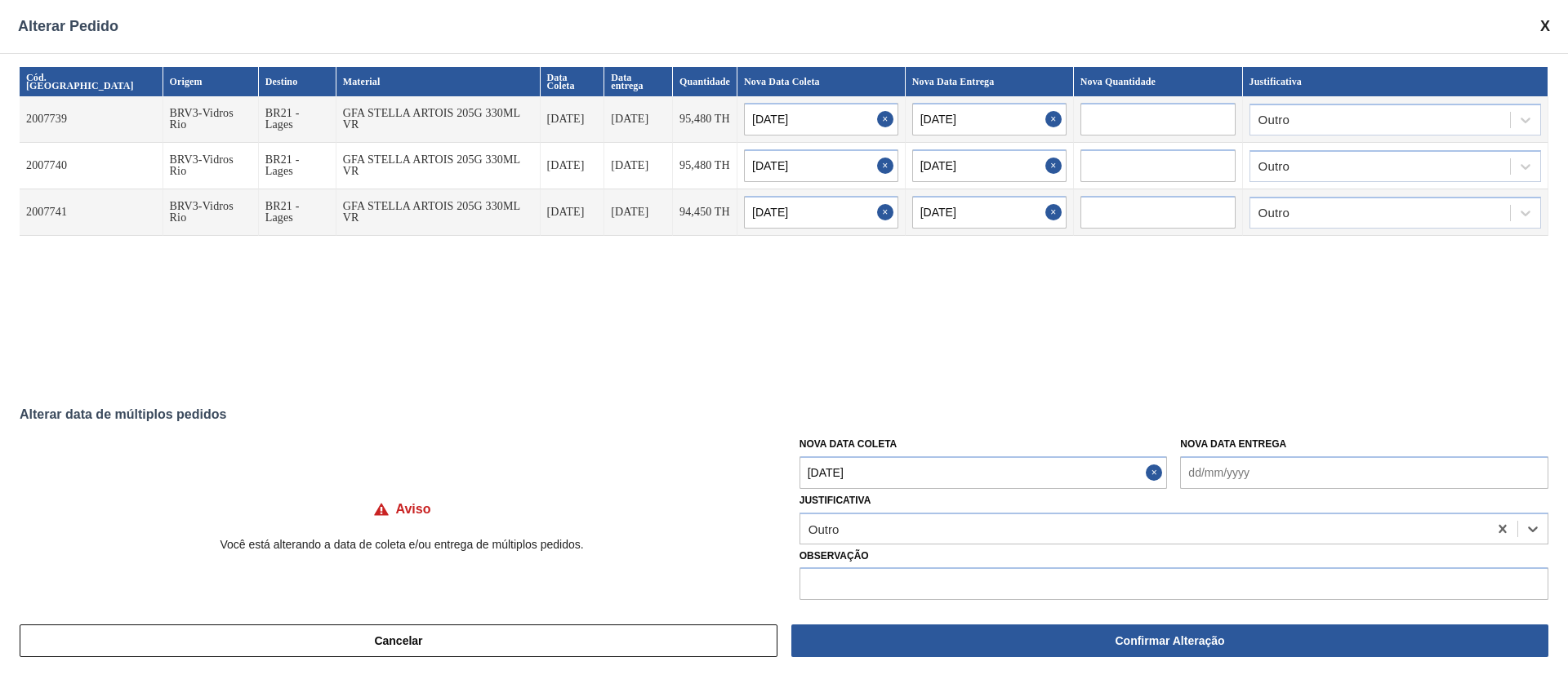
drag, startPoint x: 1024, startPoint y: 636, endPoint x: 1028, endPoint y: 626, distance: 10.8
click at [1026, 636] on button "Confirmar Alteração" at bounding box center [1169, 640] width 757 height 33
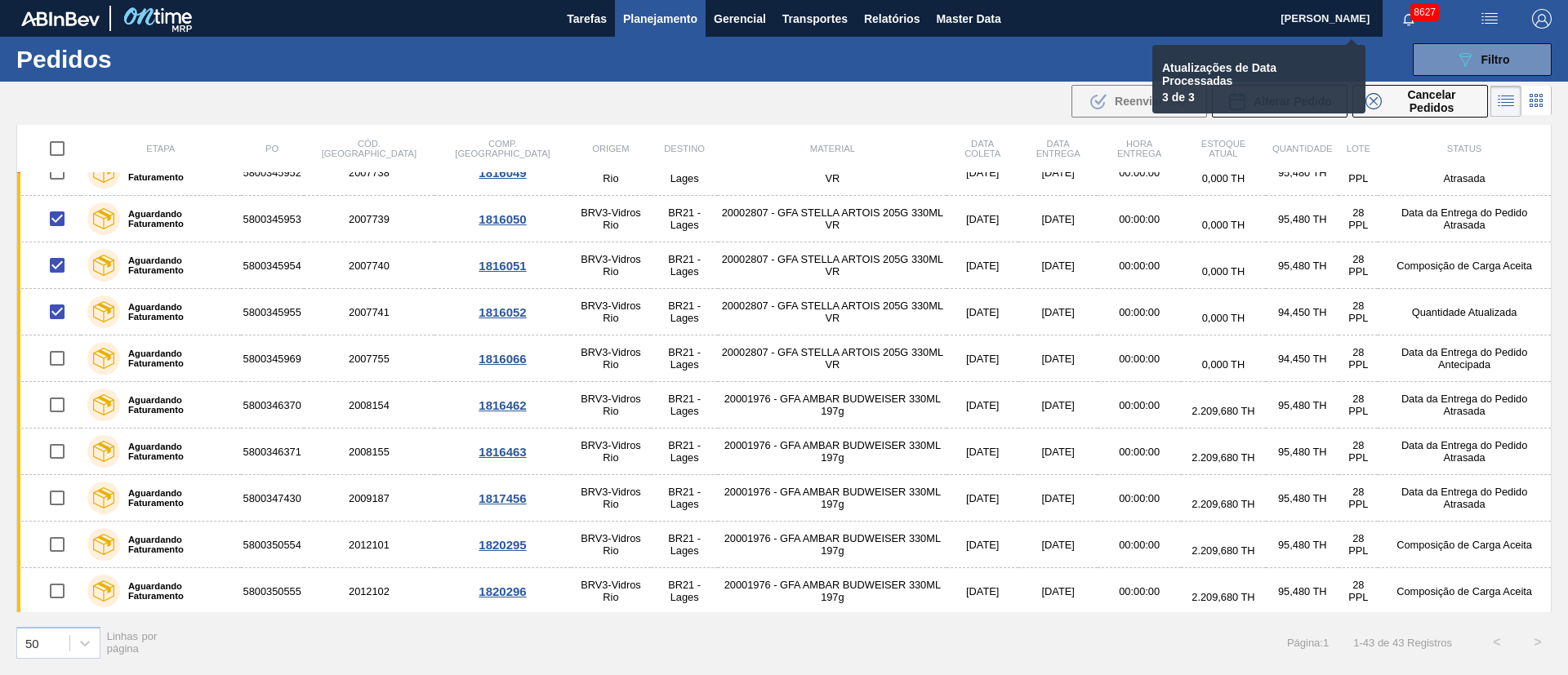
checkbox input "false"
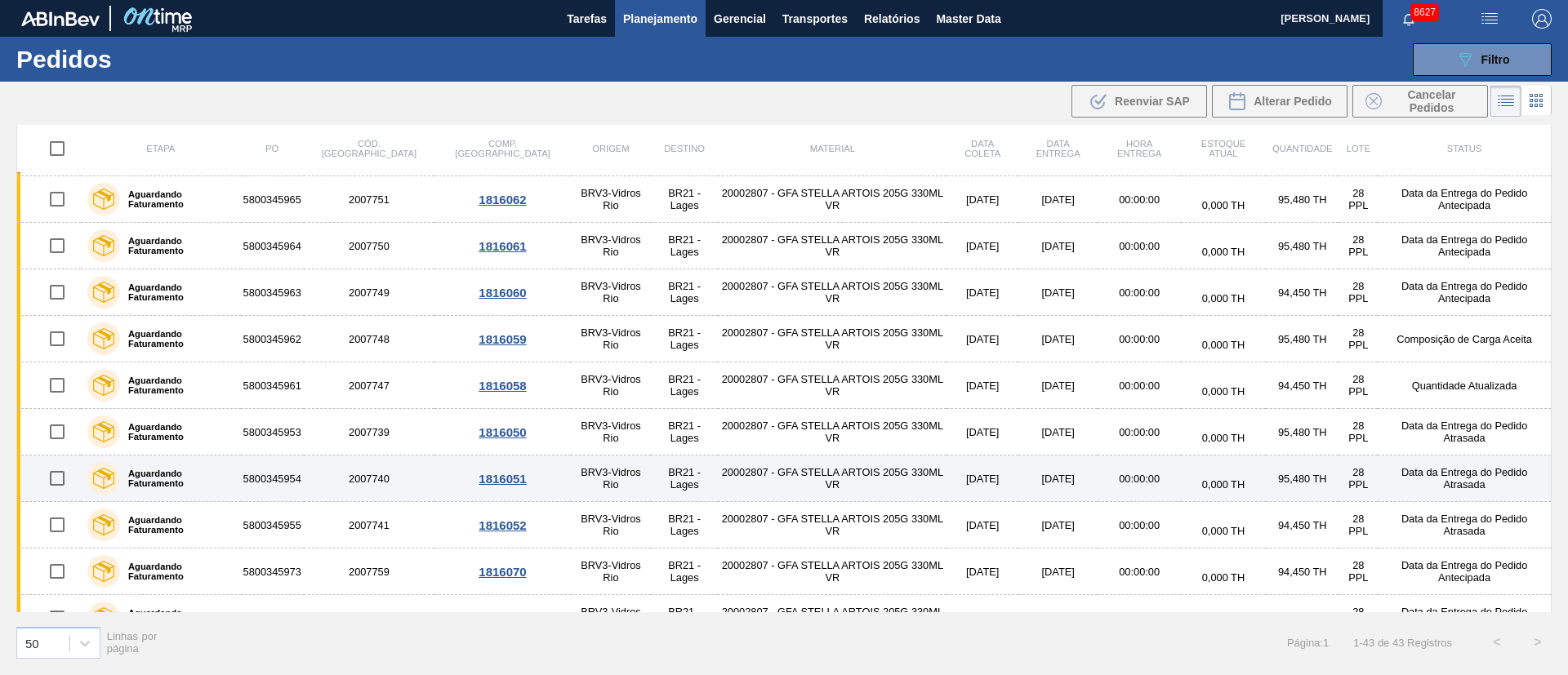
scroll to position [1469, 0]
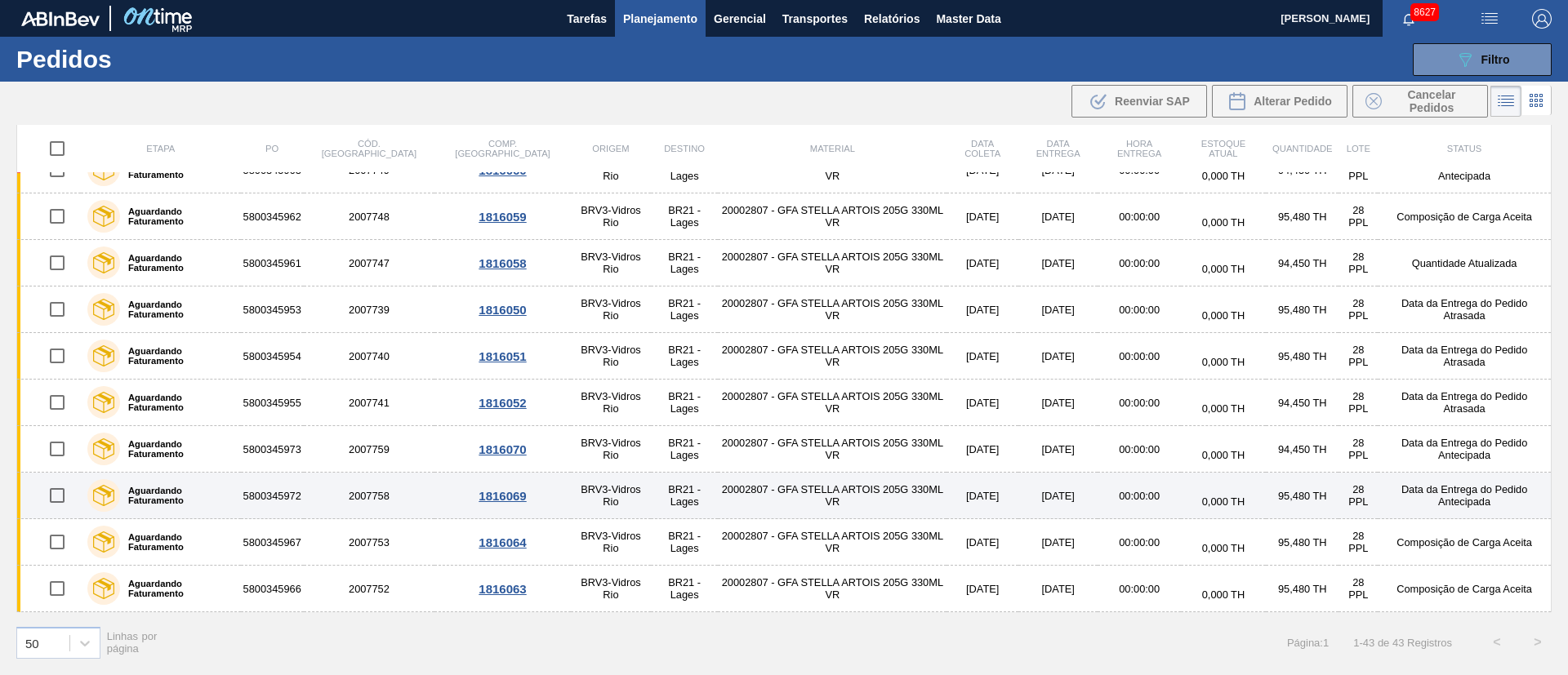
click at [57, 495] on input "checkbox" at bounding box center [57, 495] width 35 height 35
checkbox input "true"
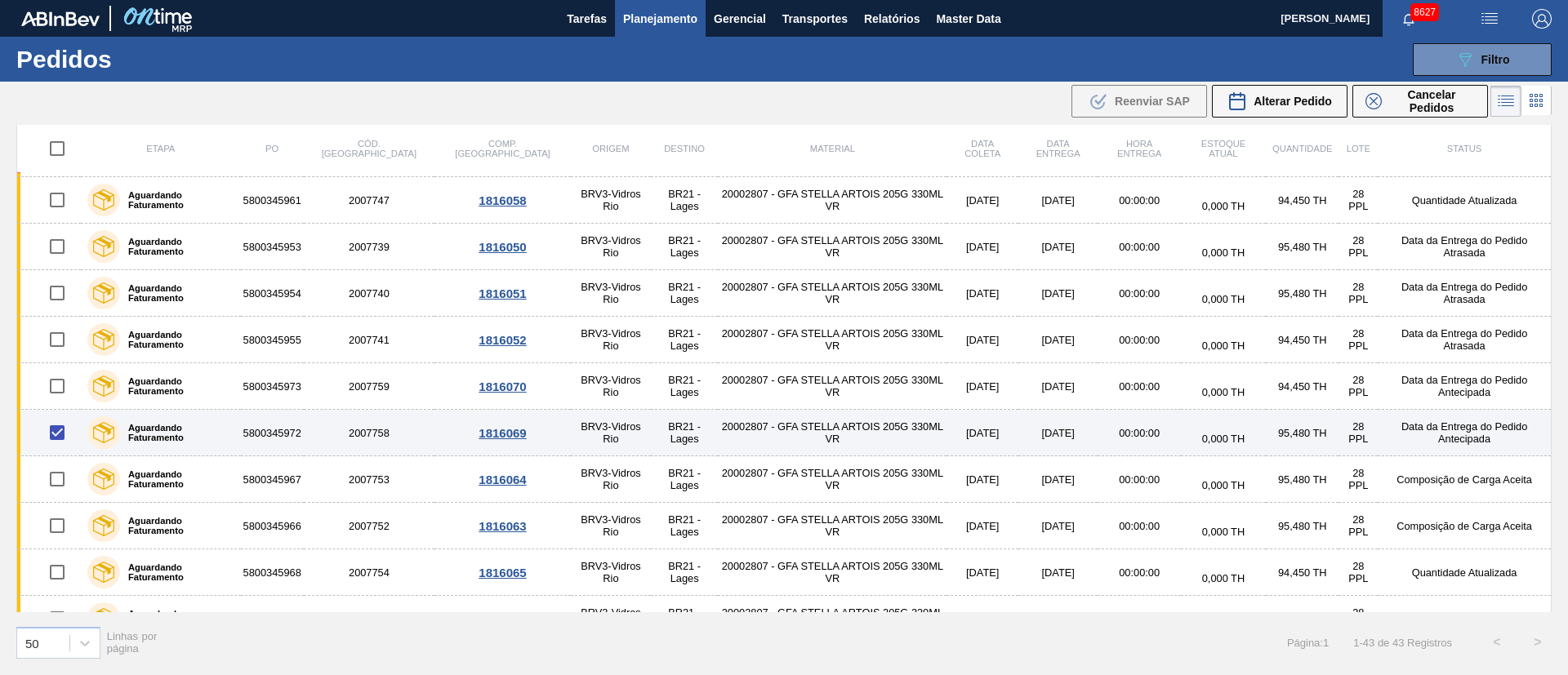
scroll to position [1562, 0]
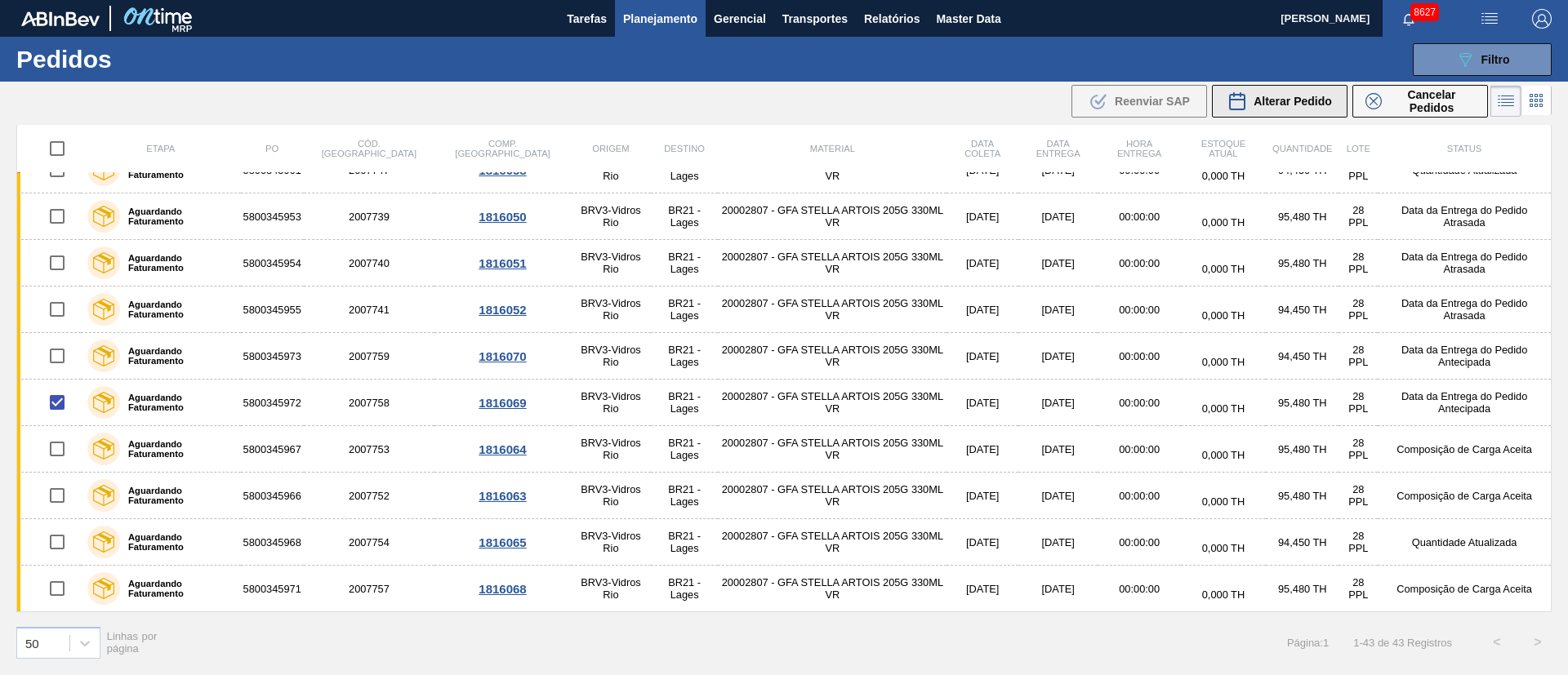
click at [1309, 102] on span "Alterar Pedido" at bounding box center [1292, 101] width 79 height 13
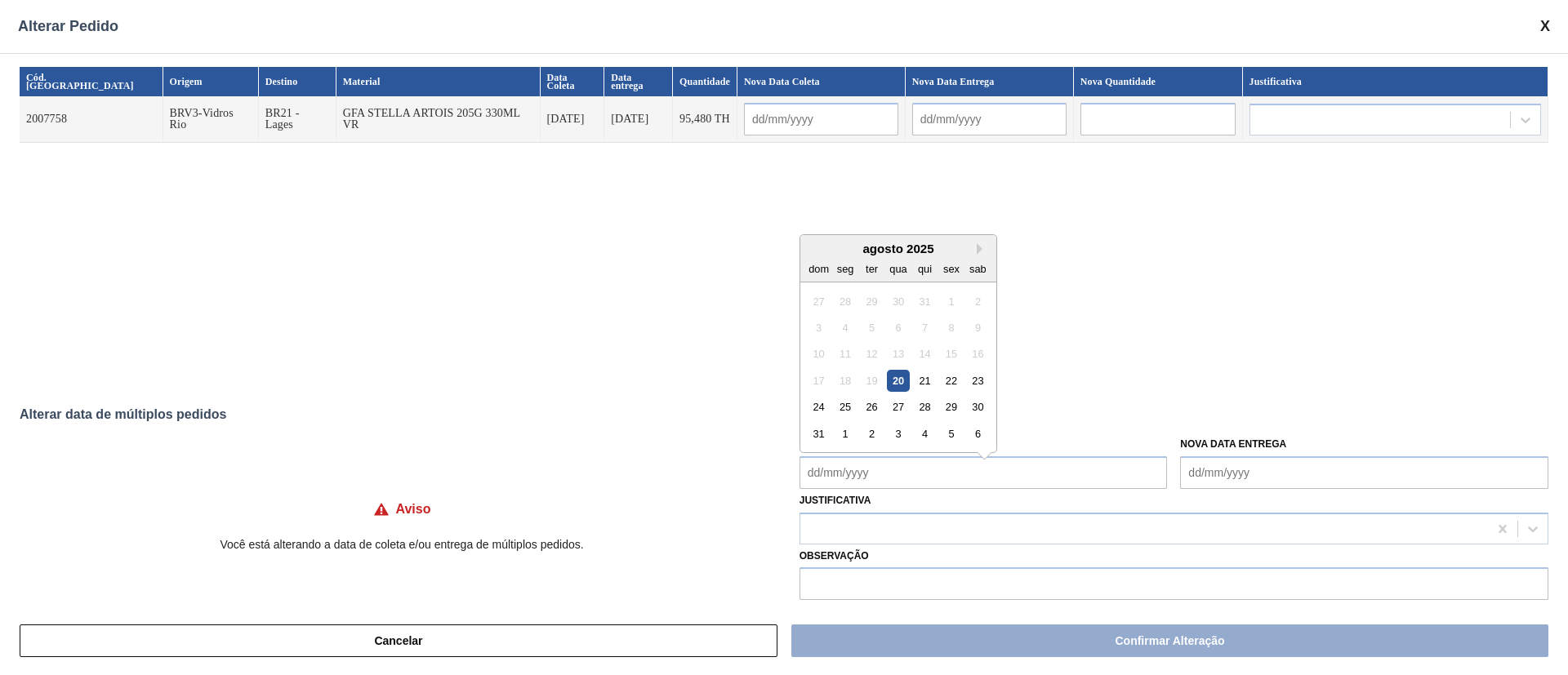
click at [900, 472] on Coleta "Nova Data Coleta" at bounding box center [983, 473] width 368 height 33
click at [887, 369] on div "20" at bounding box center [897, 372] width 22 height 22
type input "[DATE]"
type Coleta "[DATE]"
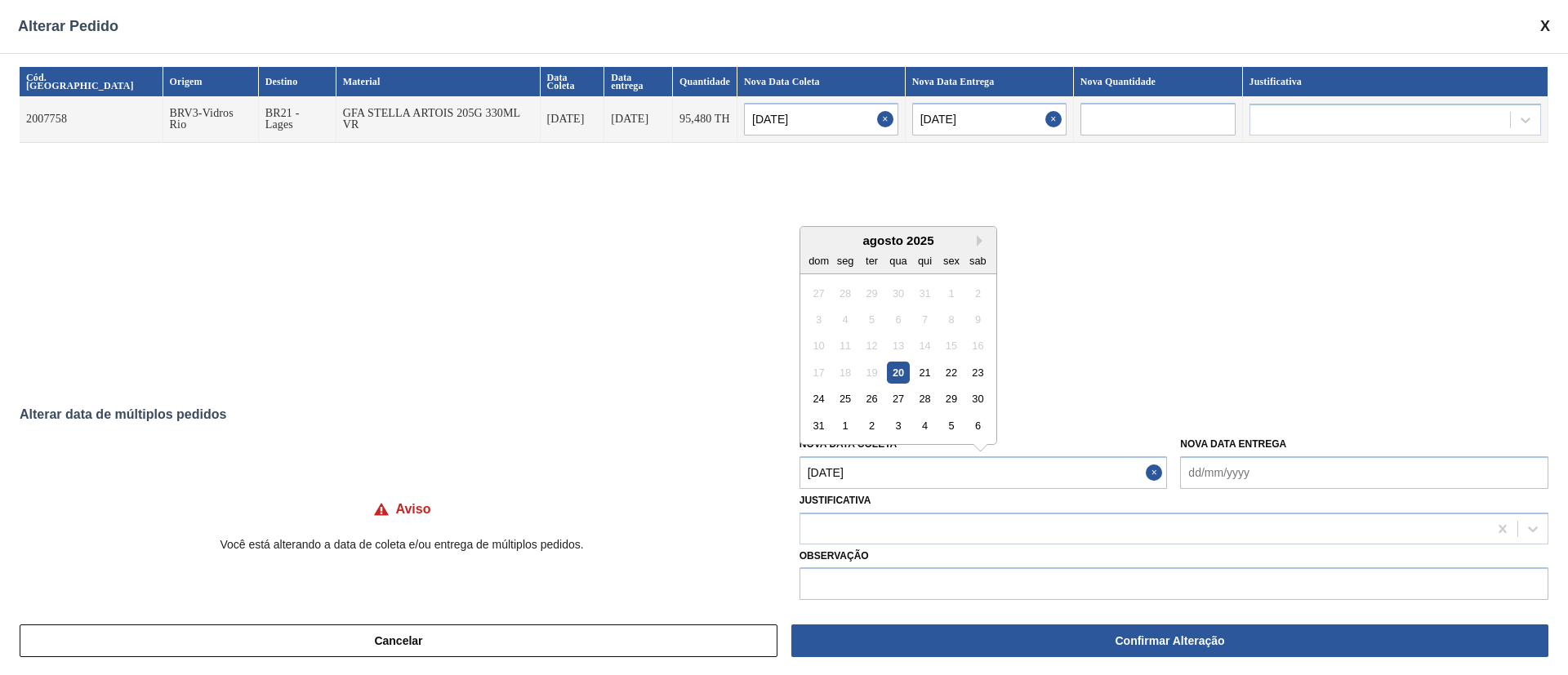
click at [894, 477] on Coleta "[DATE]" at bounding box center [983, 473] width 368 height 33
click at [976, 377] on div "23" at bounding box center [977, 372] width 22 height 22
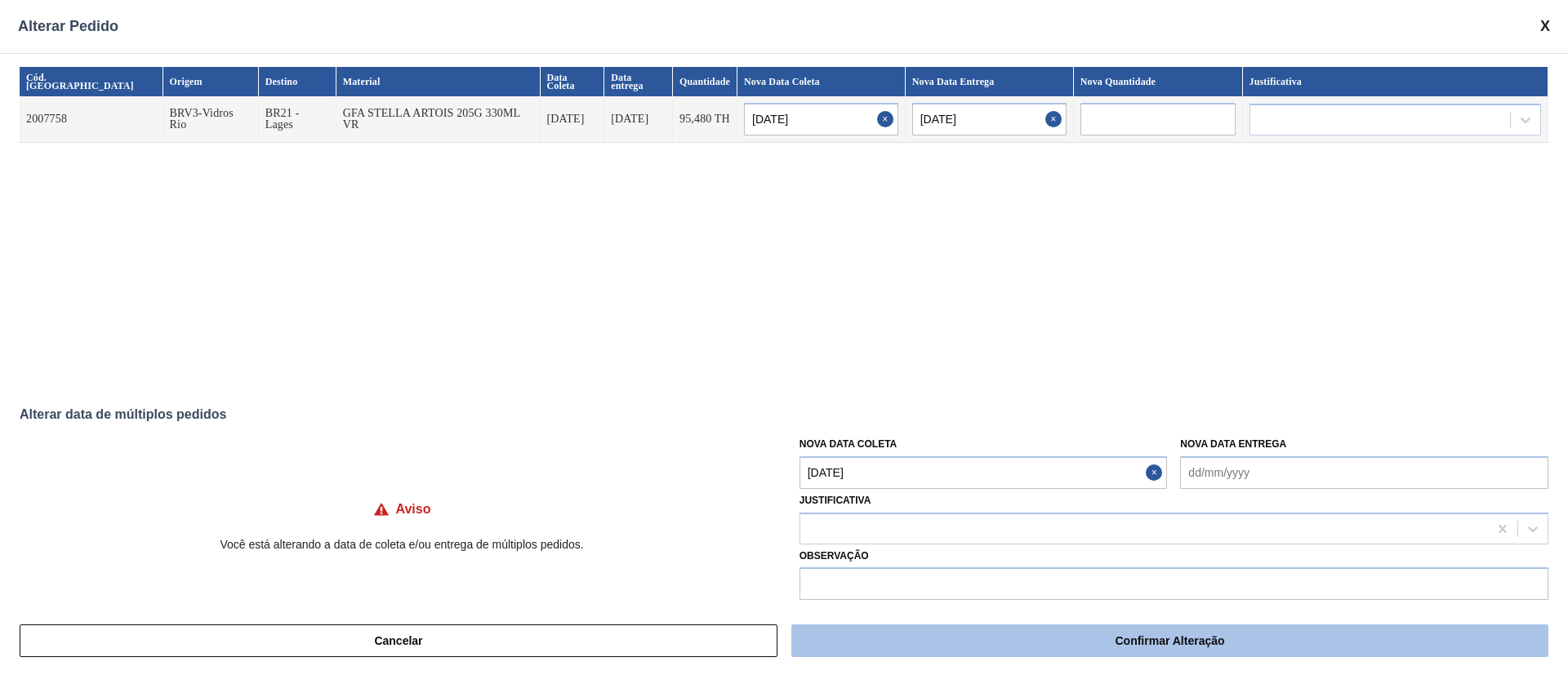
click at [966, 640] on button "Confirmar Alteração" at bounding box center [1169, 640] width 757 height 33
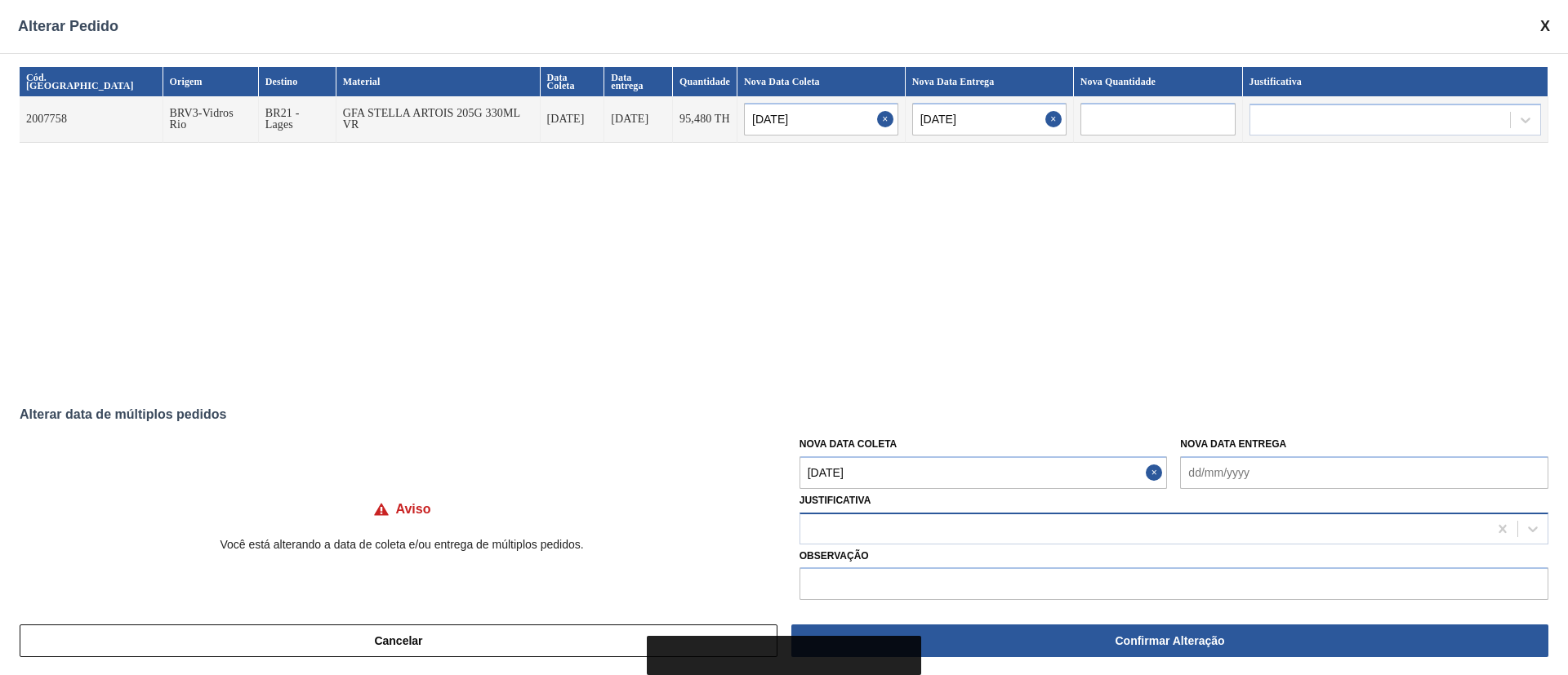
click at [850, 524] on div at bounding box center [1143, 528] width 688 height 23
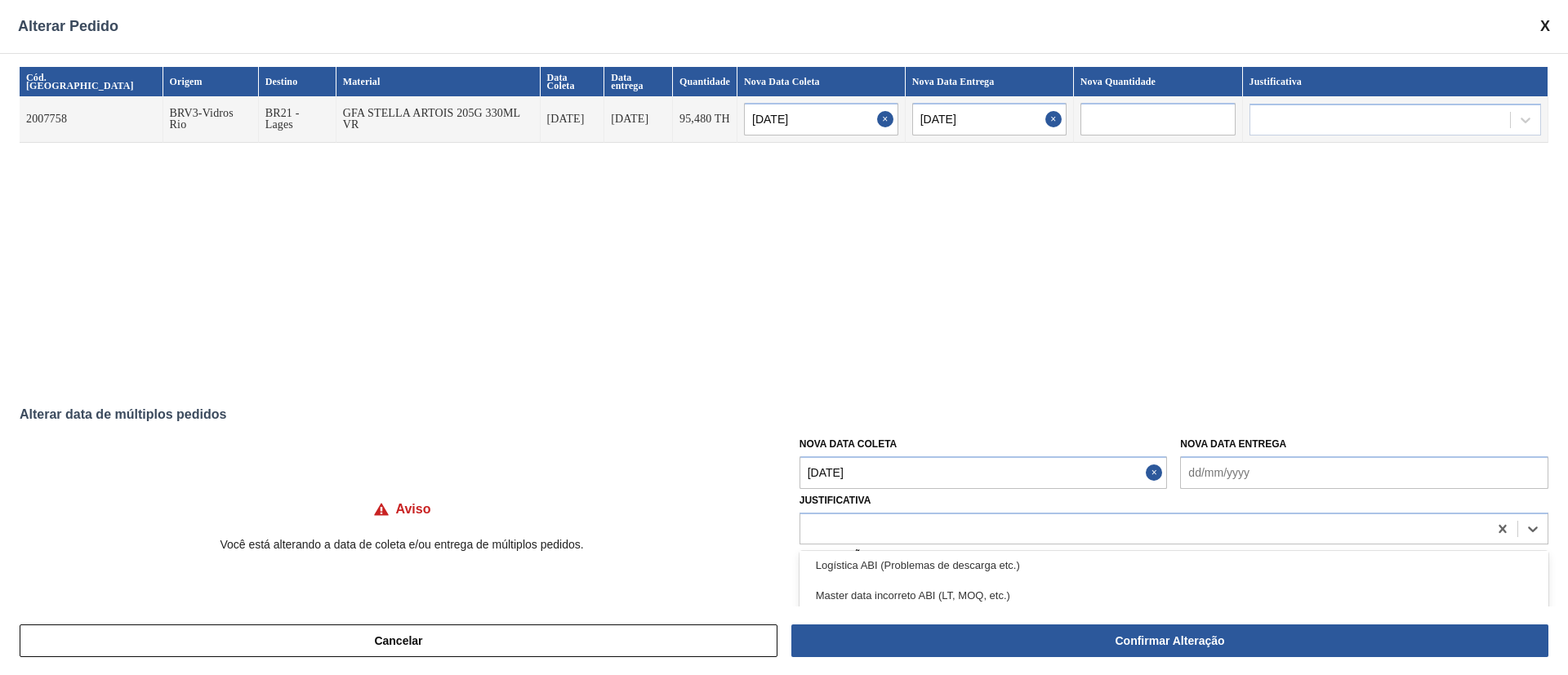
scroll to position [123, 0]
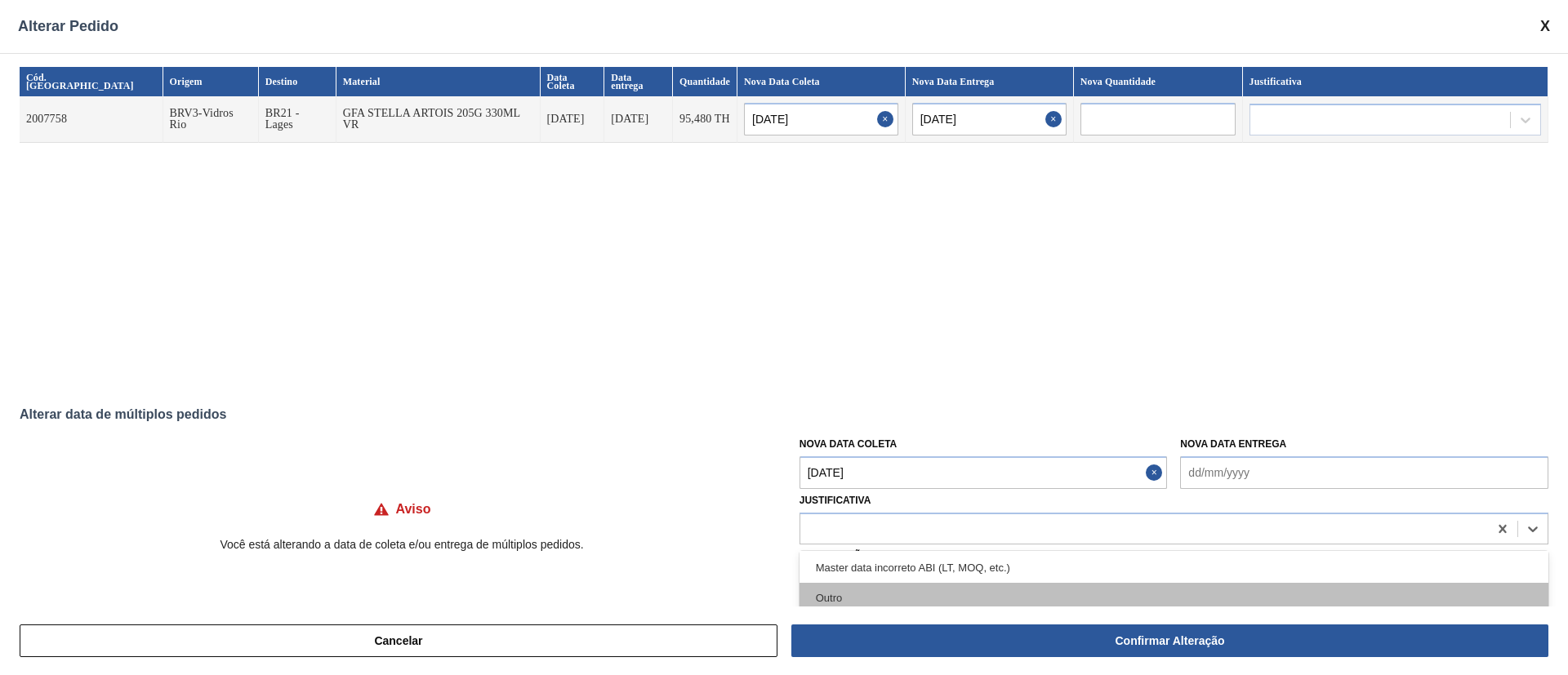
click at [842, 592] on div "Outro" at bounding box center [1174, 597] width 749 height 30
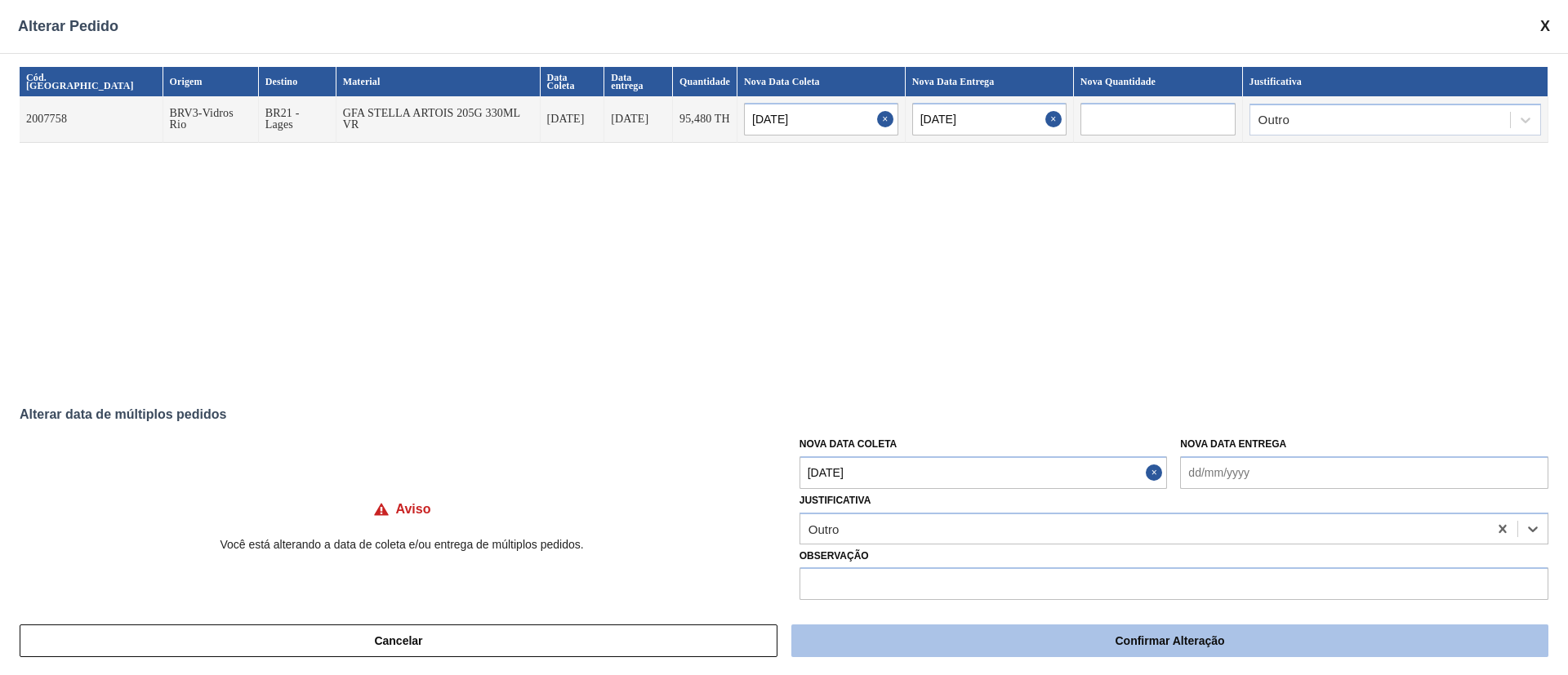
click at [909, 634] on button "Confirmar Alteração" at bounding box center [1169, 640] width 757 height 33
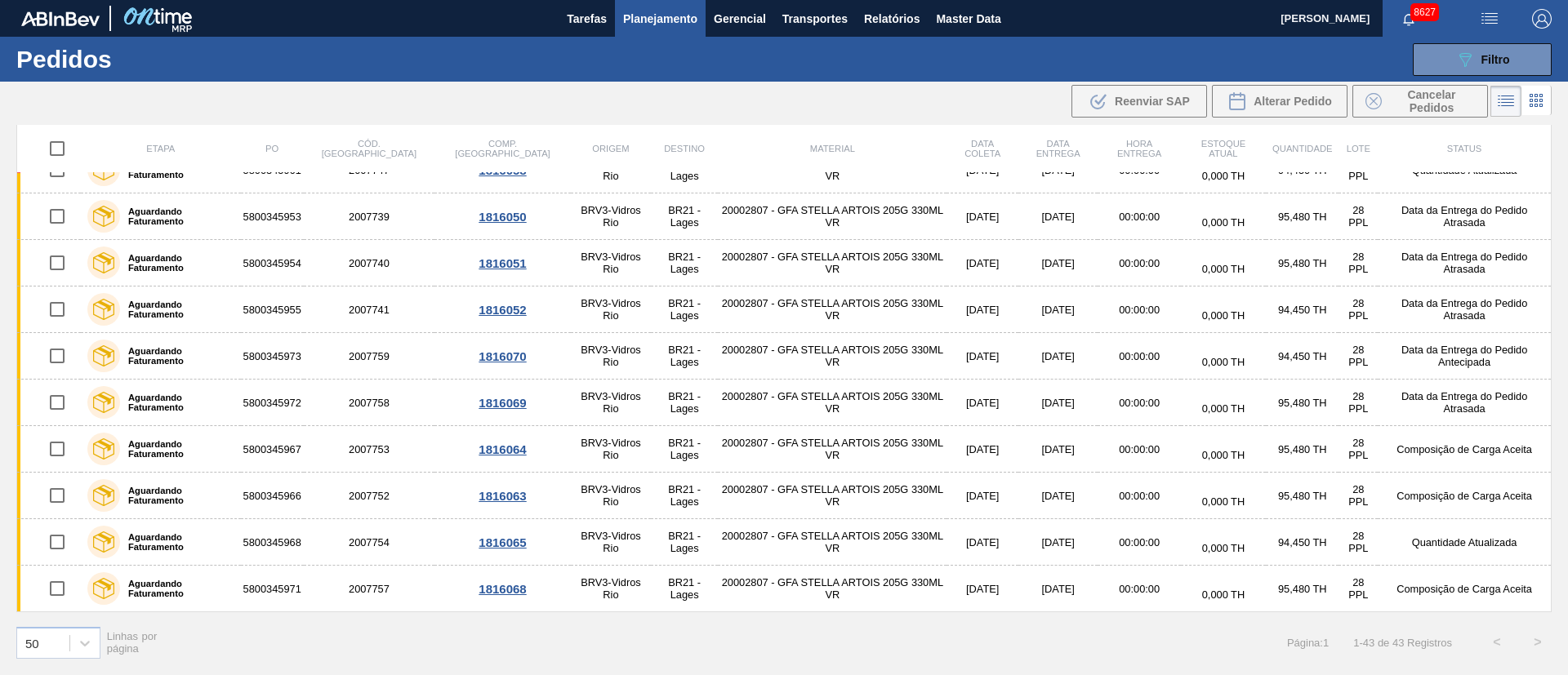
click at [658, 13] on span "Planejamento" at bounding box center [660, 18] width 74 height 20
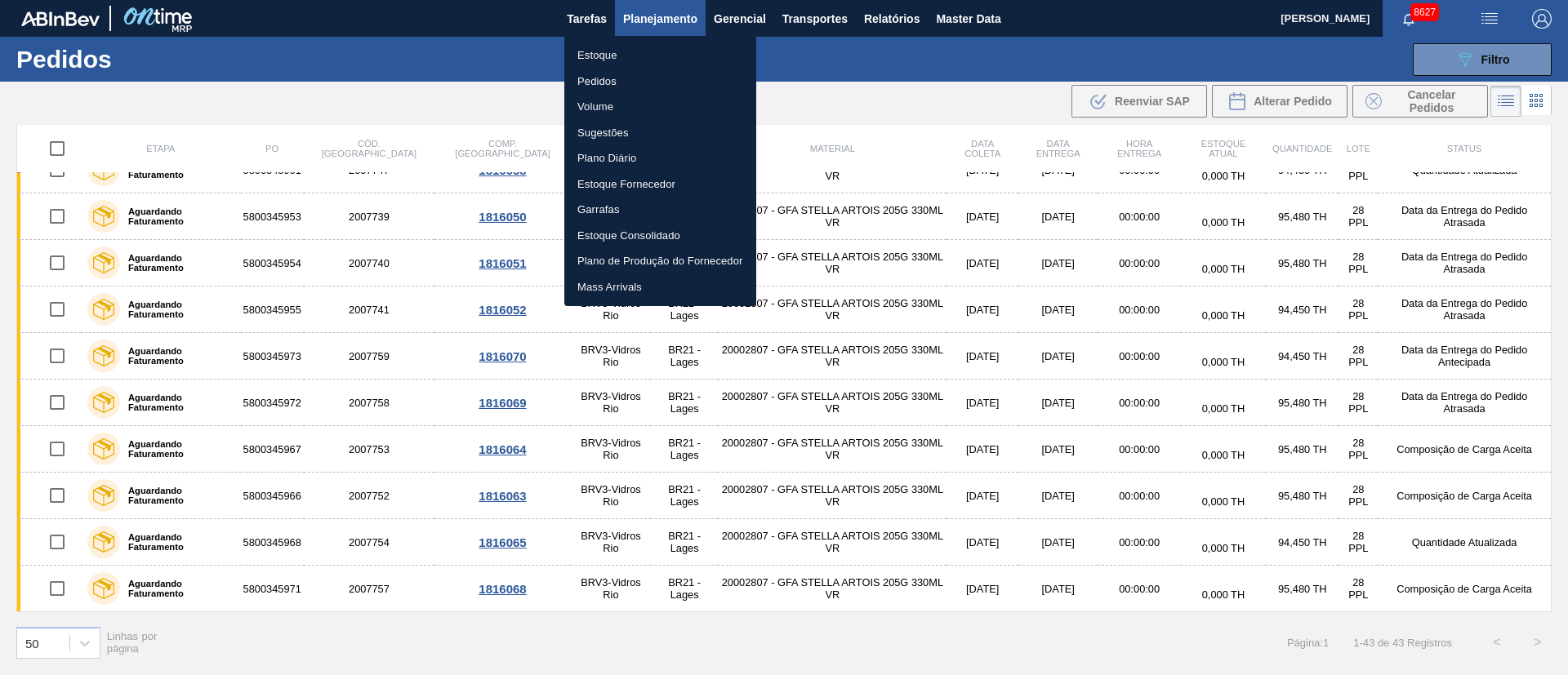
click at [593, 78] on li "Pedidos" at bounding box center [660, 81] width 192 height 26
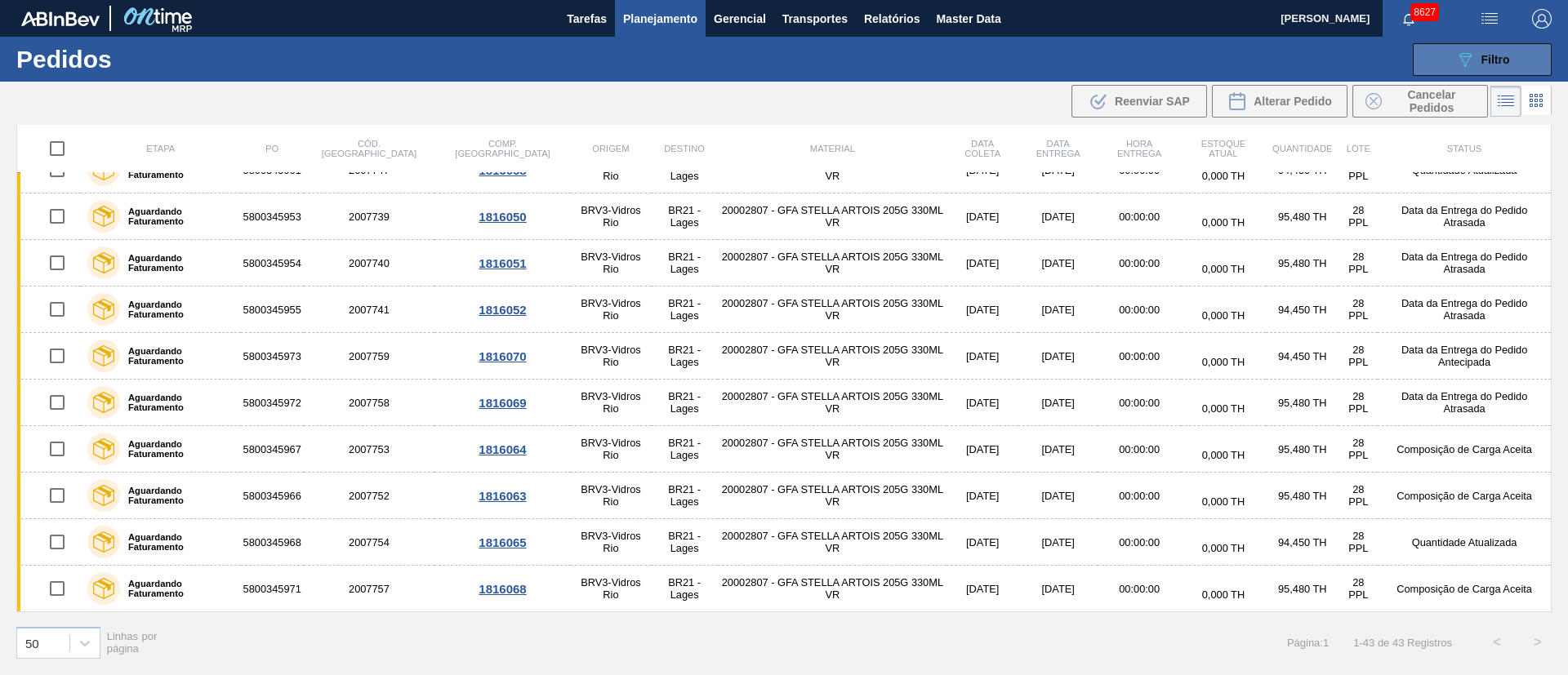
click at [1526, 60] on button "089F7B8B-B2A5-4AFE-B5C0-19BA573D28AC Filtro" at bounding box center [1482, 60] width 139 height 33
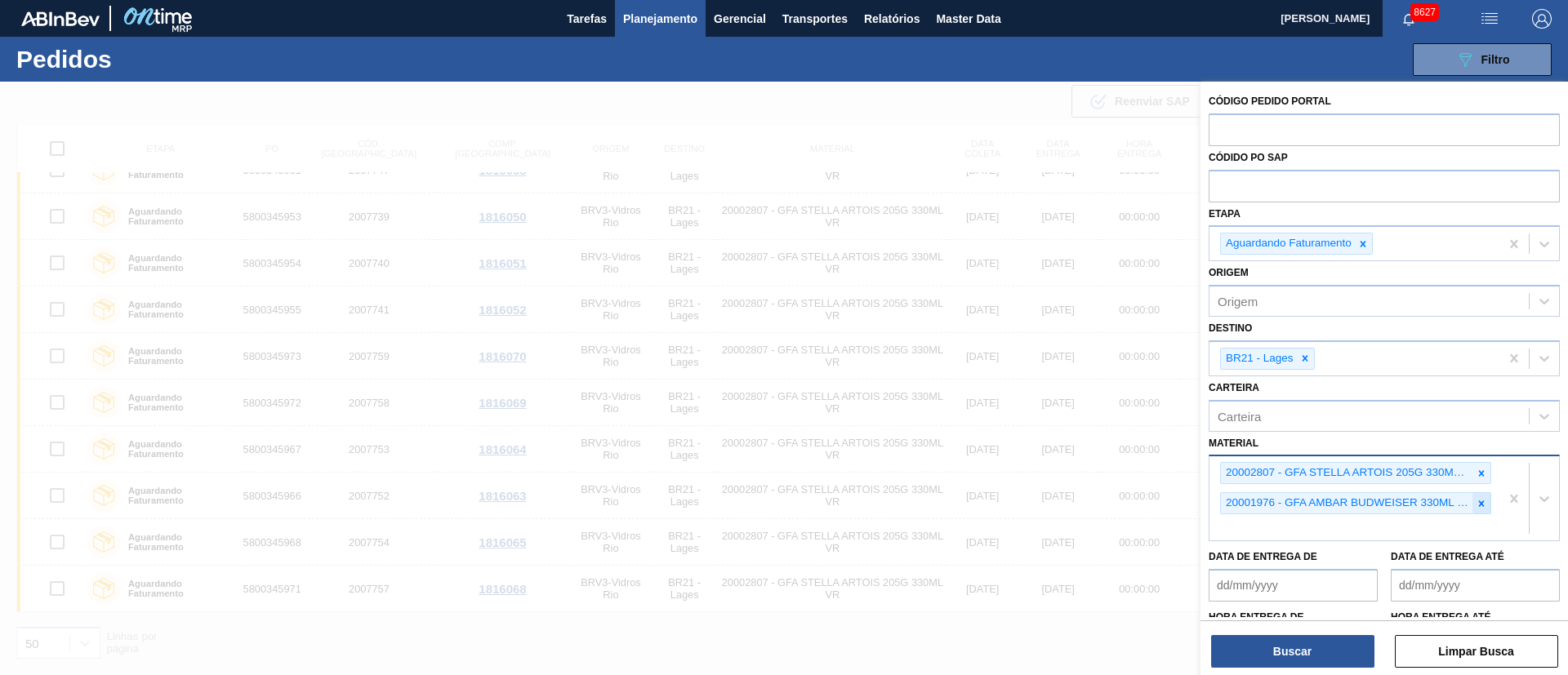
click at [1480, 510] on div at bounding box center [1481, 503] width 18 height 21
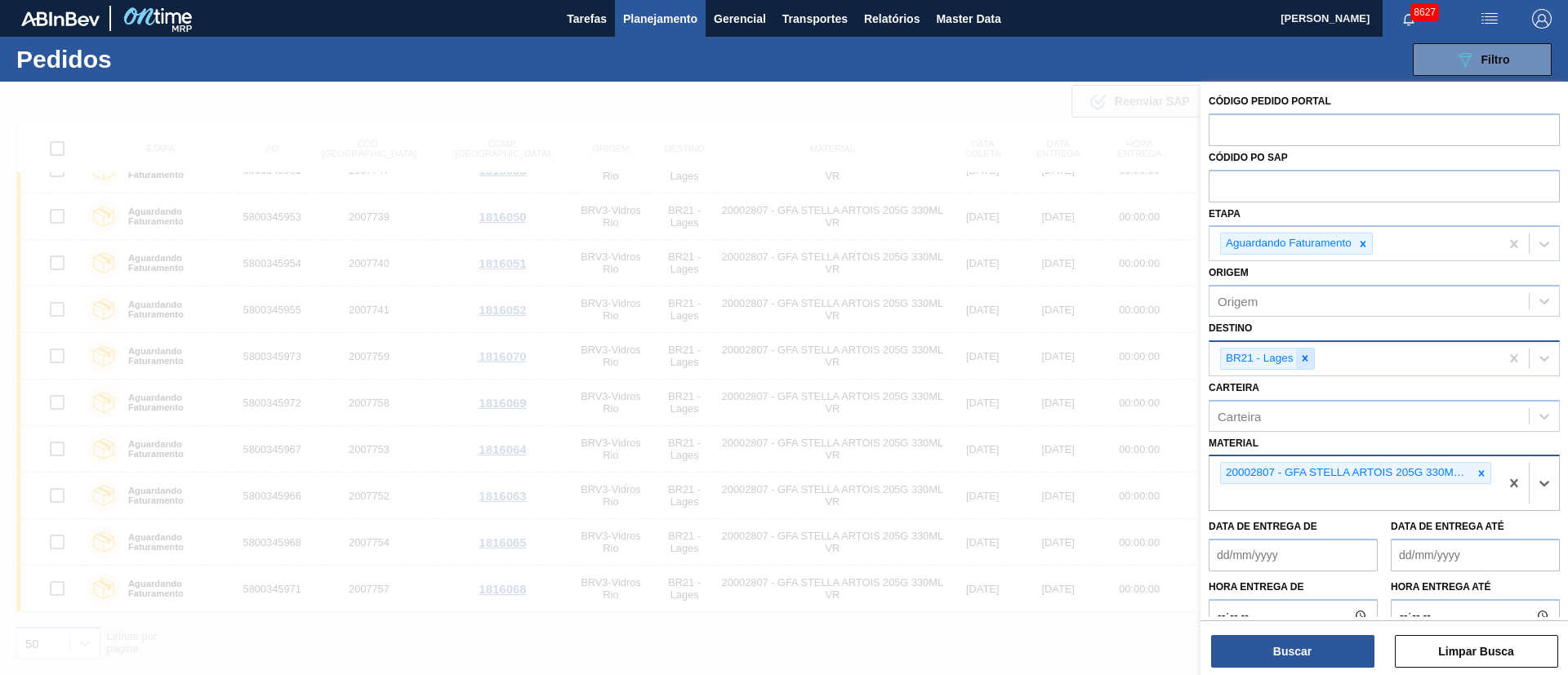
click at [1309, 360] on icon at bounding box center [1304, 358] width 11 height 11
click at [1383, 361] on icon at bounding box center [1388, 358] width 11 height 11
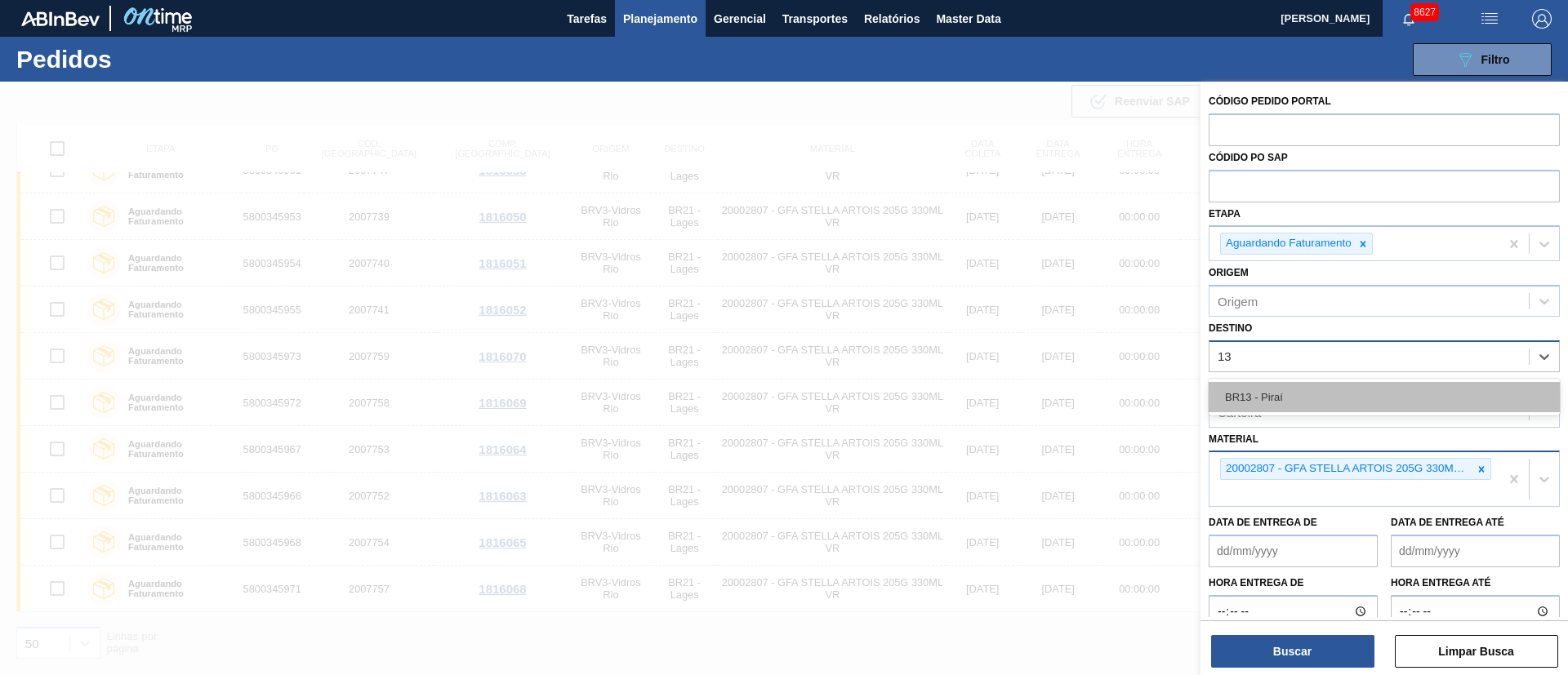
click at [1273, 393] on div "BR13 - Piraí" at bounding box center [1384, 397] width 351 height 30
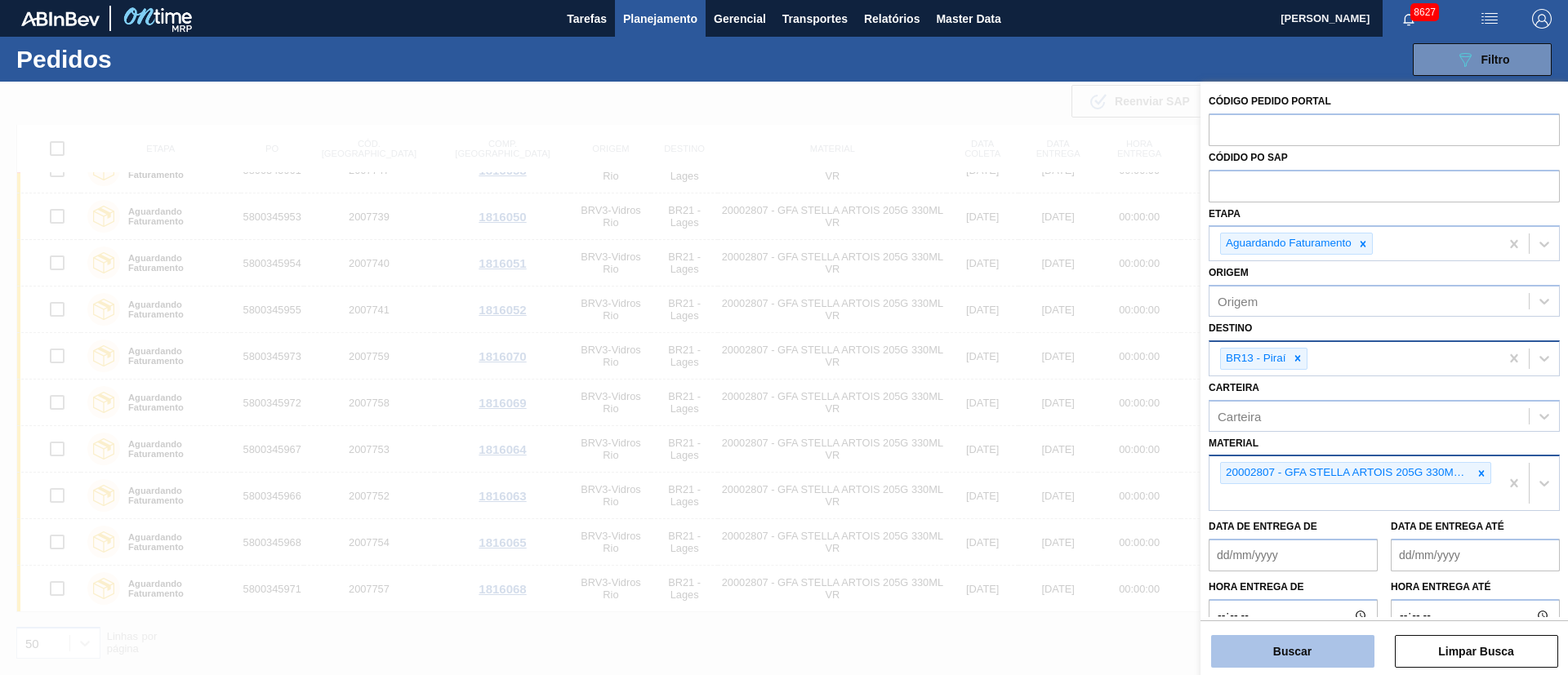
click at [1295, 649] on button "Buscar" at bounding box center [1292, 652] width 163 height 33
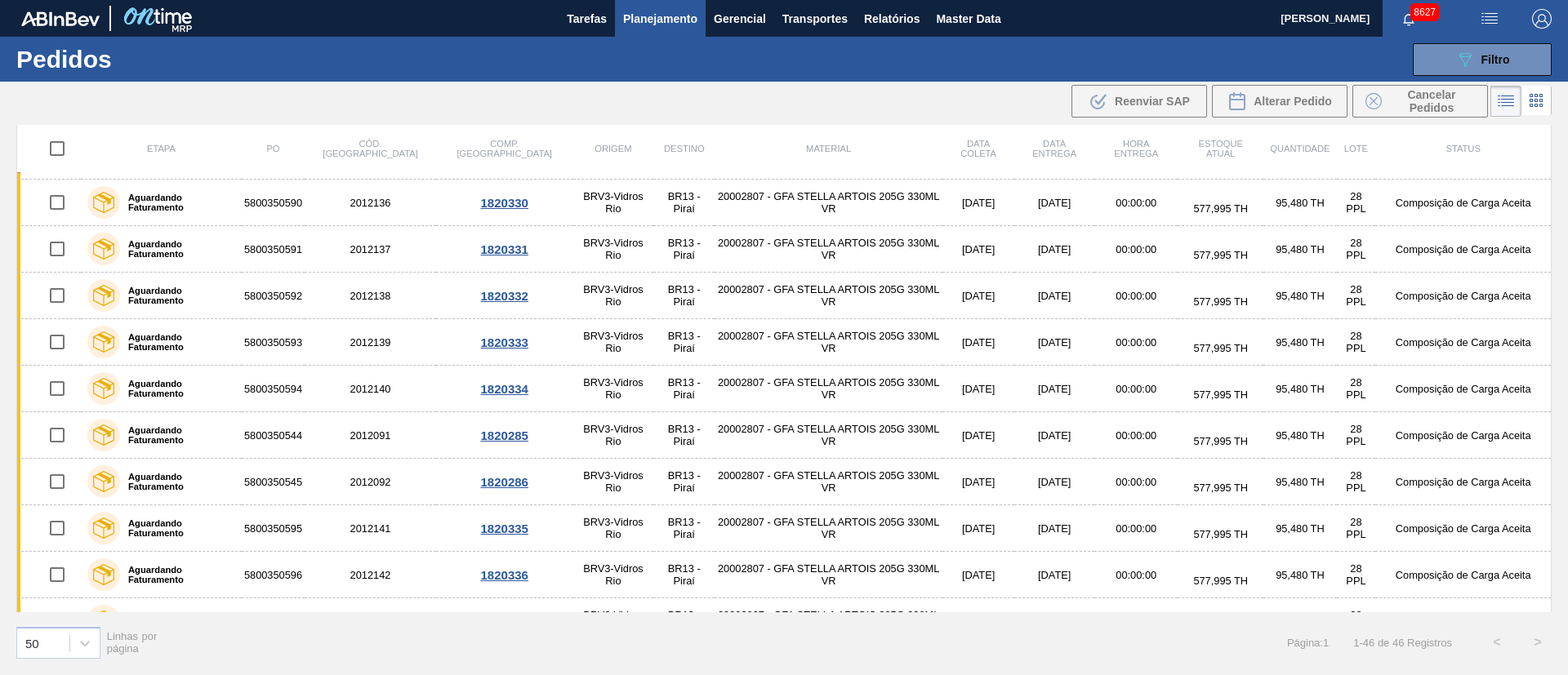
scroll to position [844, 0]
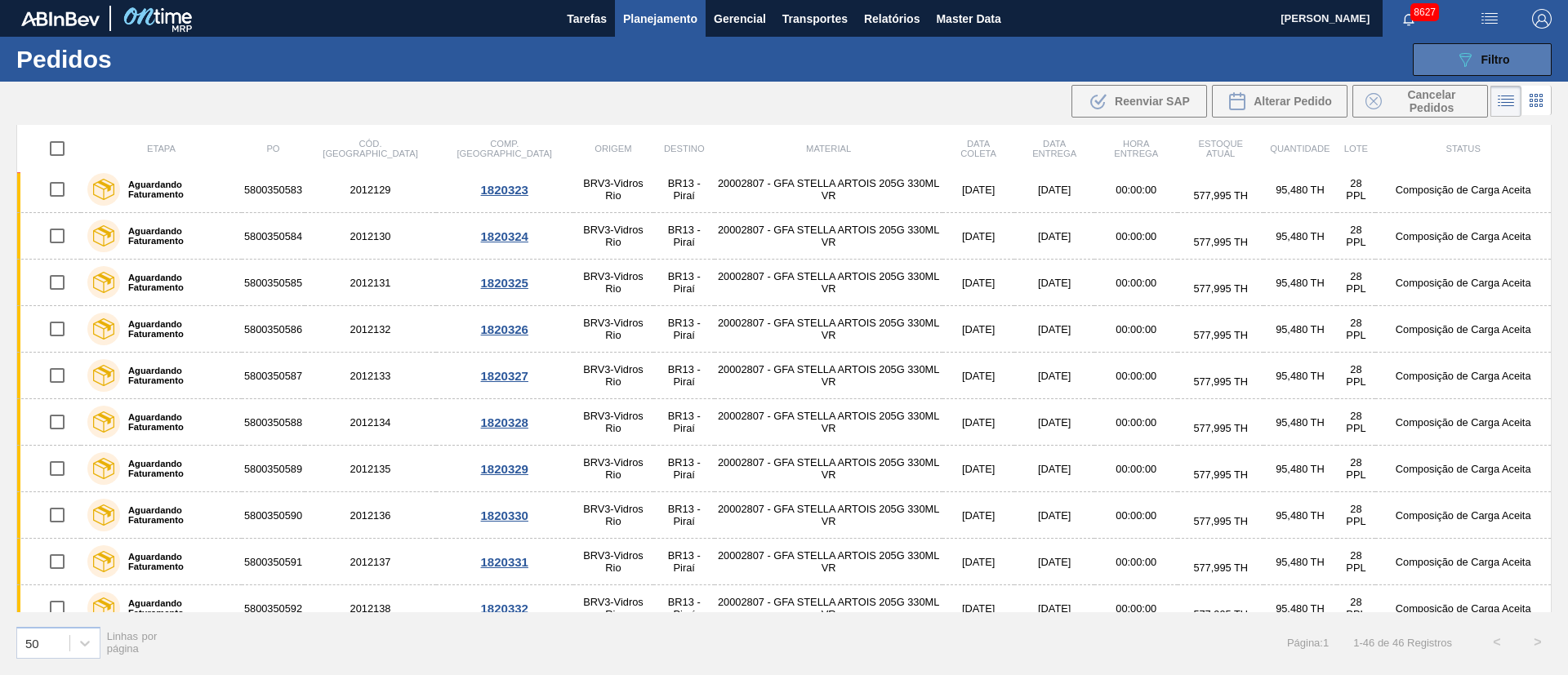
click at [1504, 48] on button "089F7B8B-B2A5-4AFE-B5C0-19BA573D28AC Filtro" at bounding box center [1482, 60] width 139 height 33
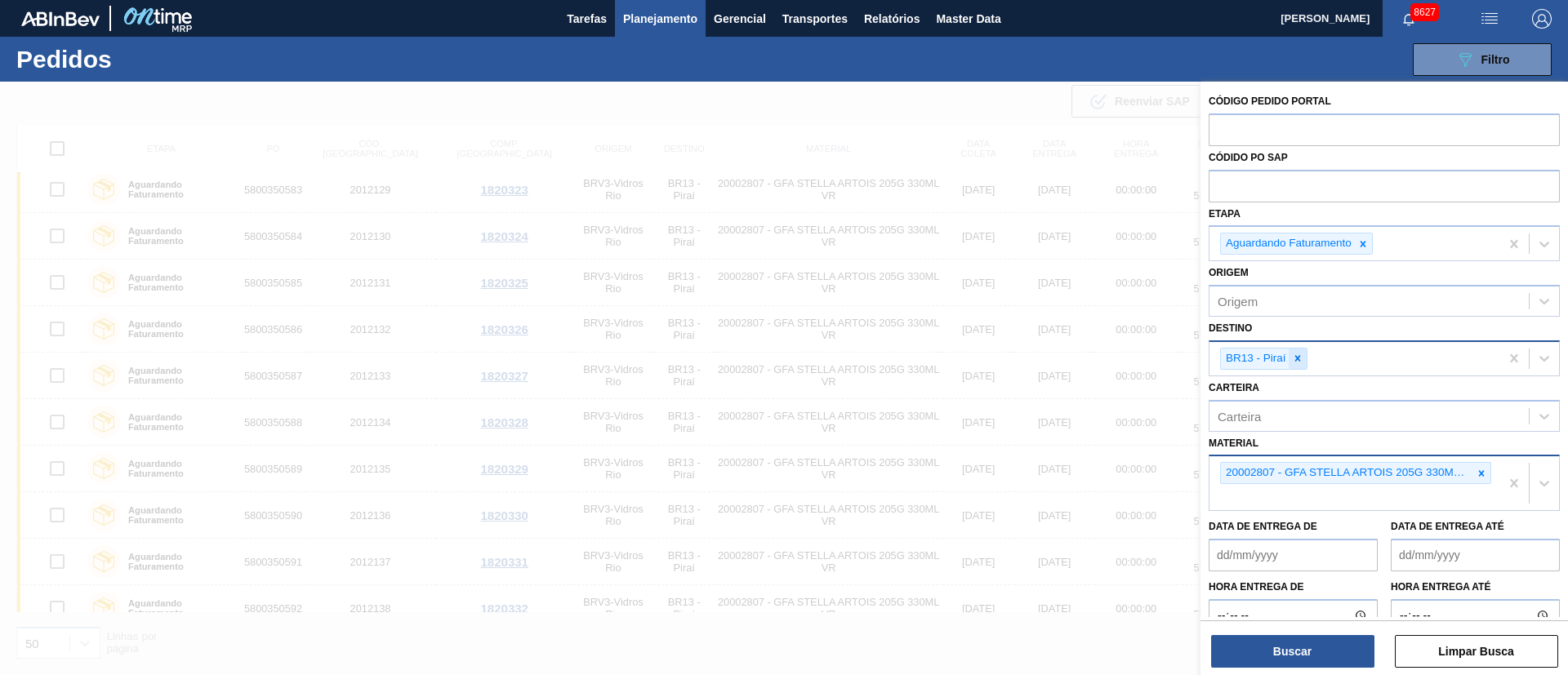
click at [1296, 360] on icon at bounding box center [1297, 358] width 11 height 11
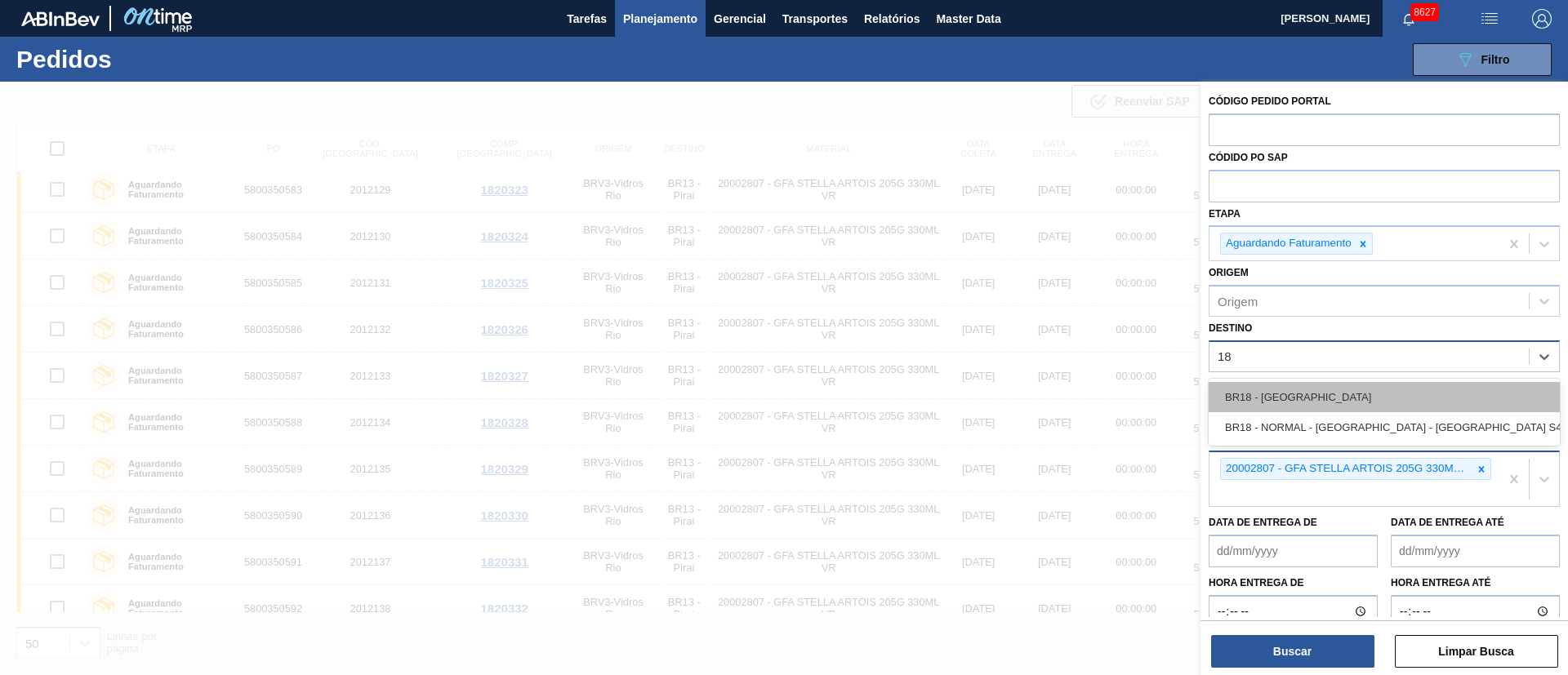
click at [1276, 391] on div "BR18 - [GEOGRAPHIC_DATA]" at bounding box center [1384, 397] width 351 height 30
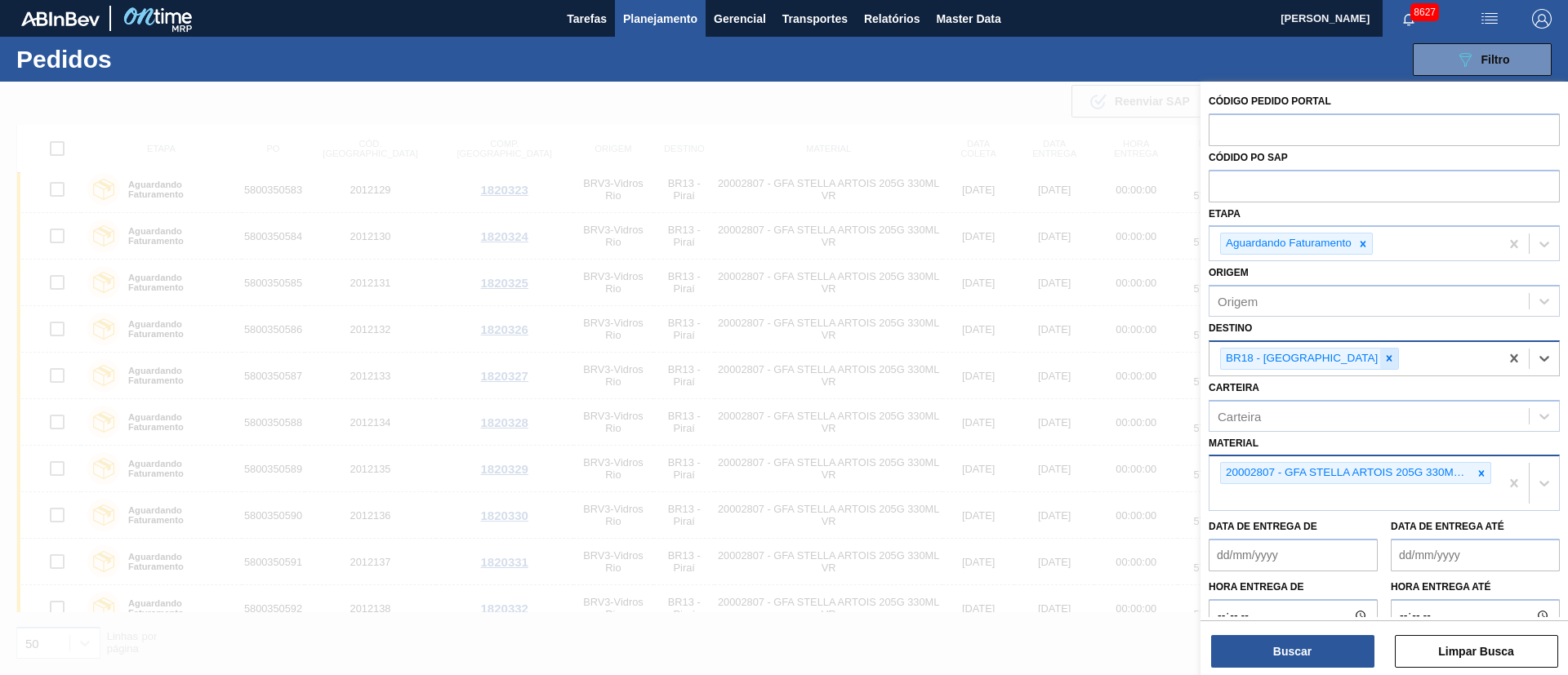
click at [1383, 358] on icon at bounding box center [1388, 358] width 11 height 11
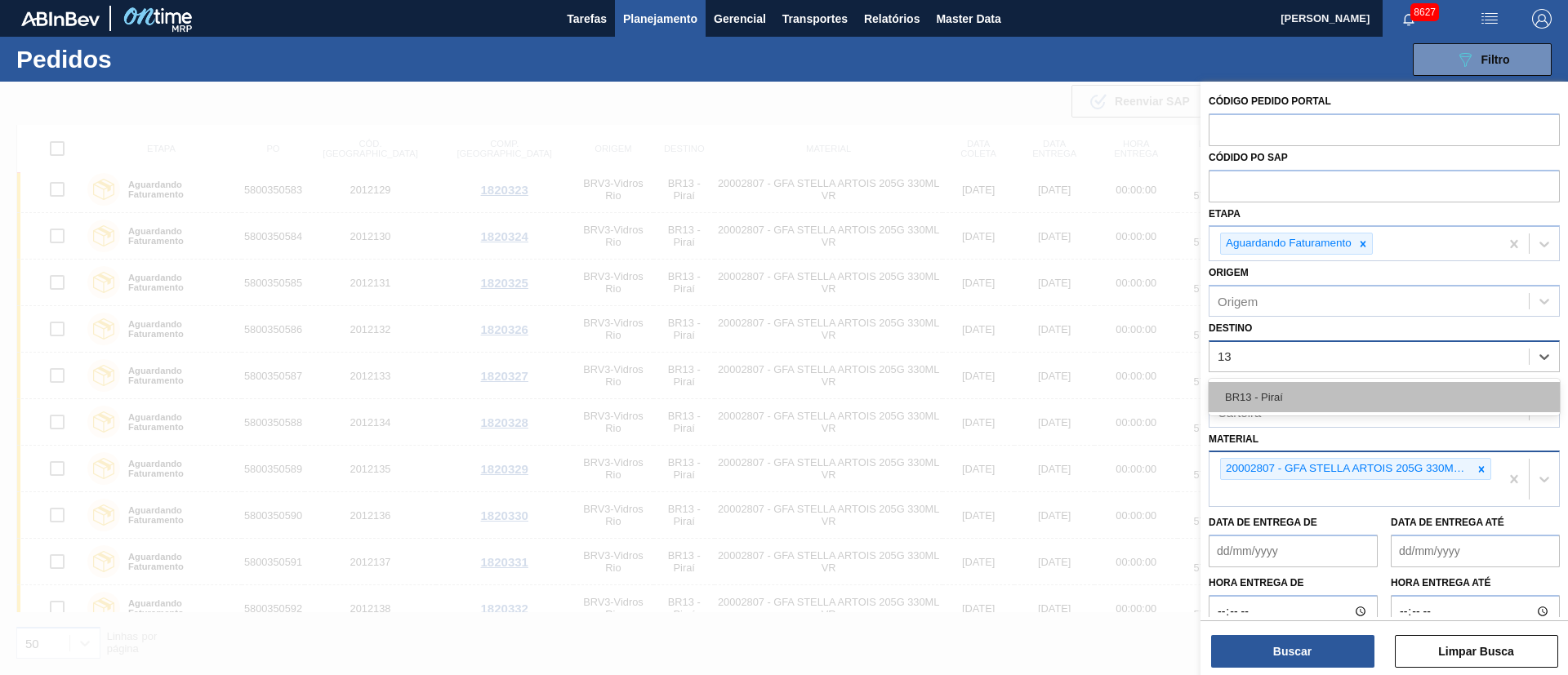
click at [1280, 404] on div "BR13 - Piraí" at bounding box center [1384, 397] width 351 height 30
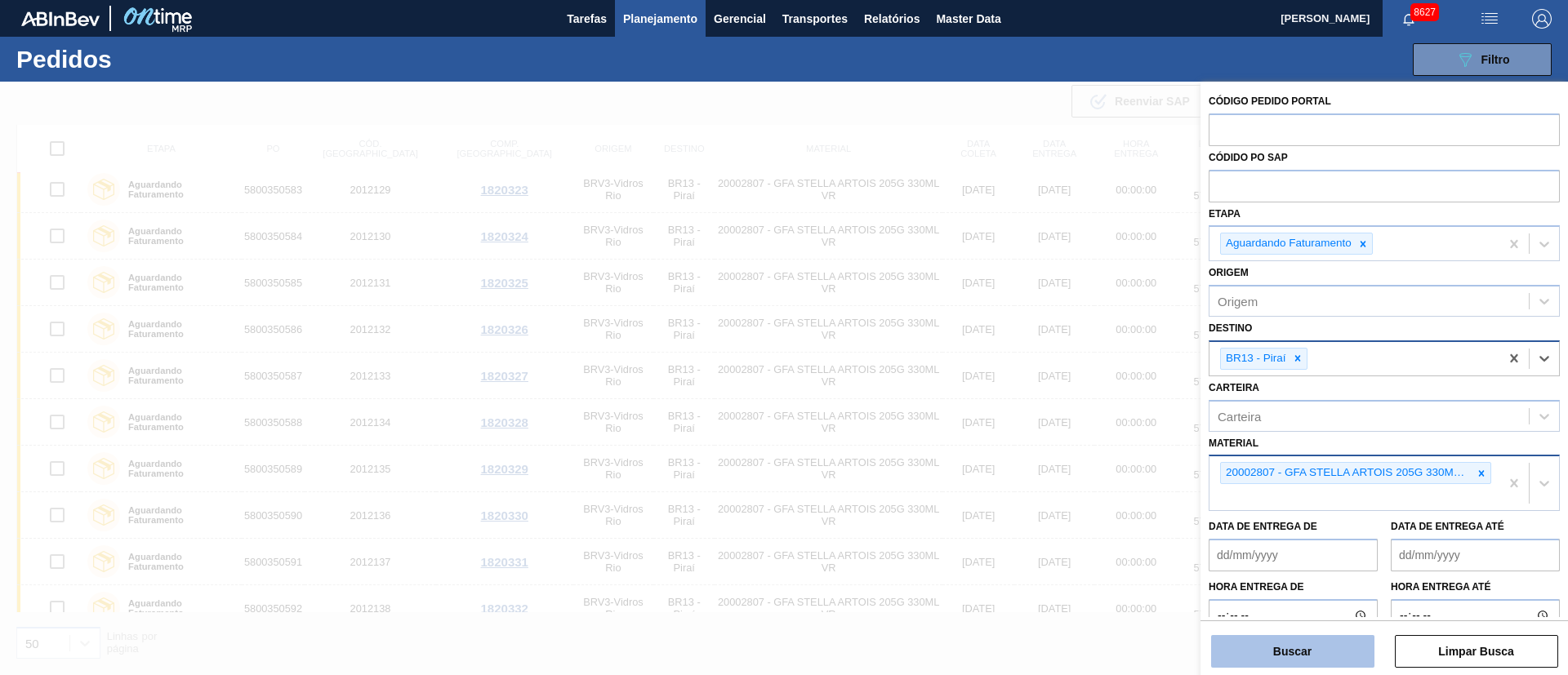
click at [1309, 640] on button "Buscar" at bounding box center [1292, 652] width 163 height 33
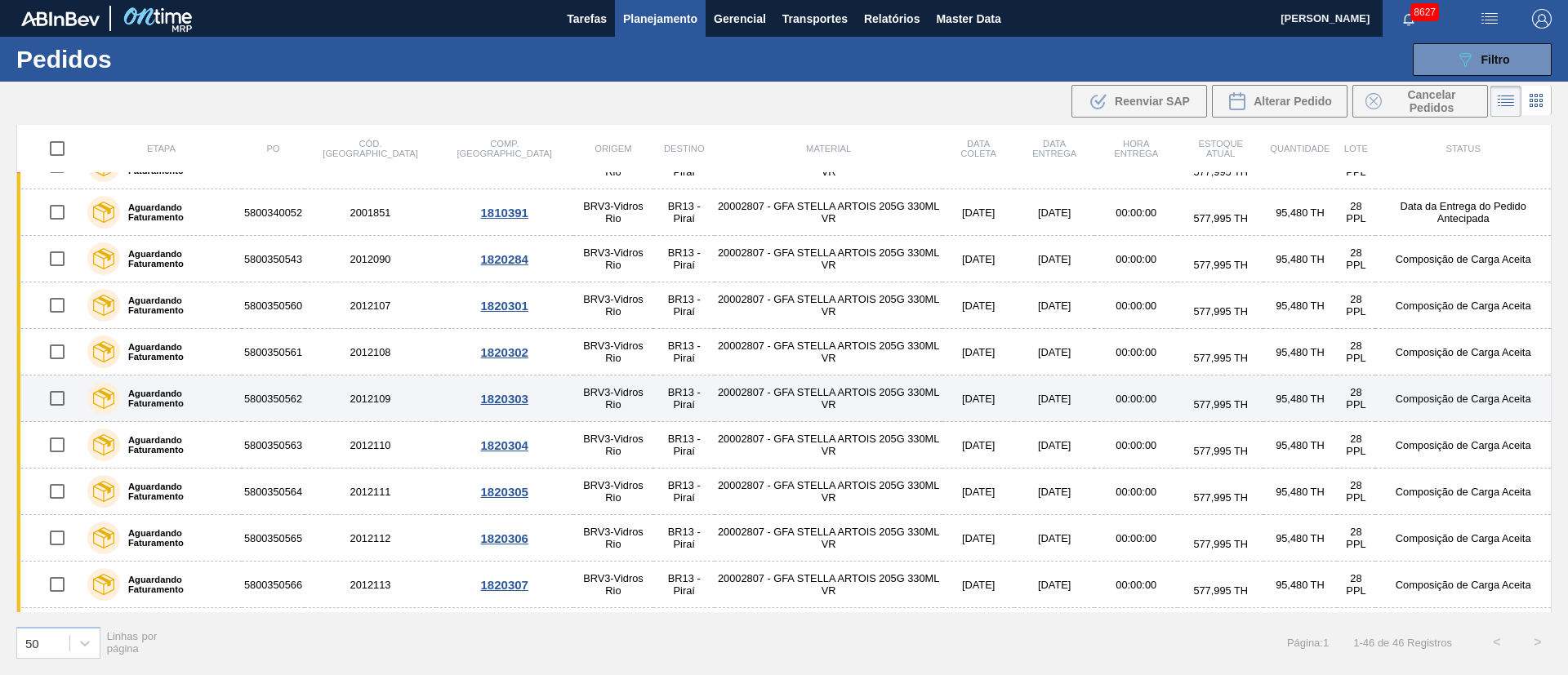
scroll to position [245, 0]
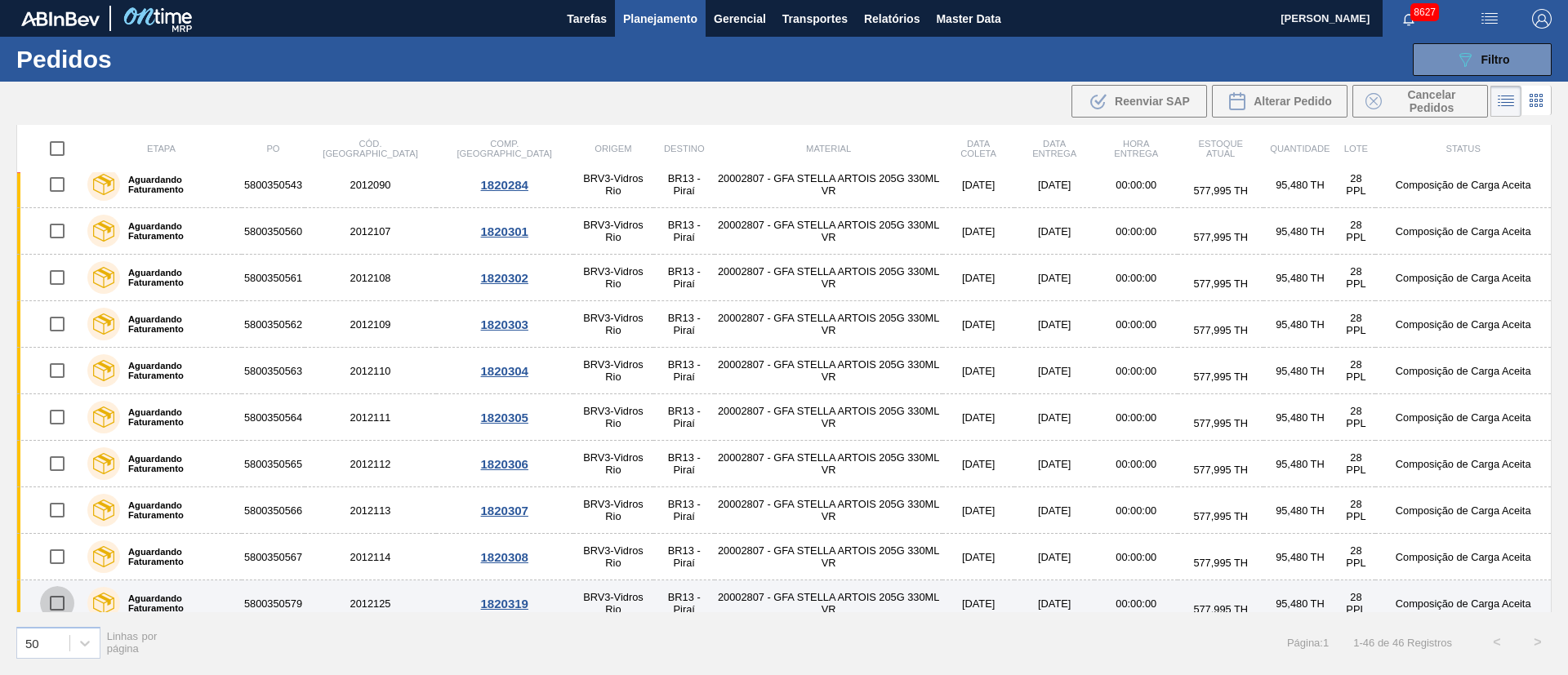
click at [52, 606] on input "checkbox" at bounding box center [57, 603] width 35 height 35
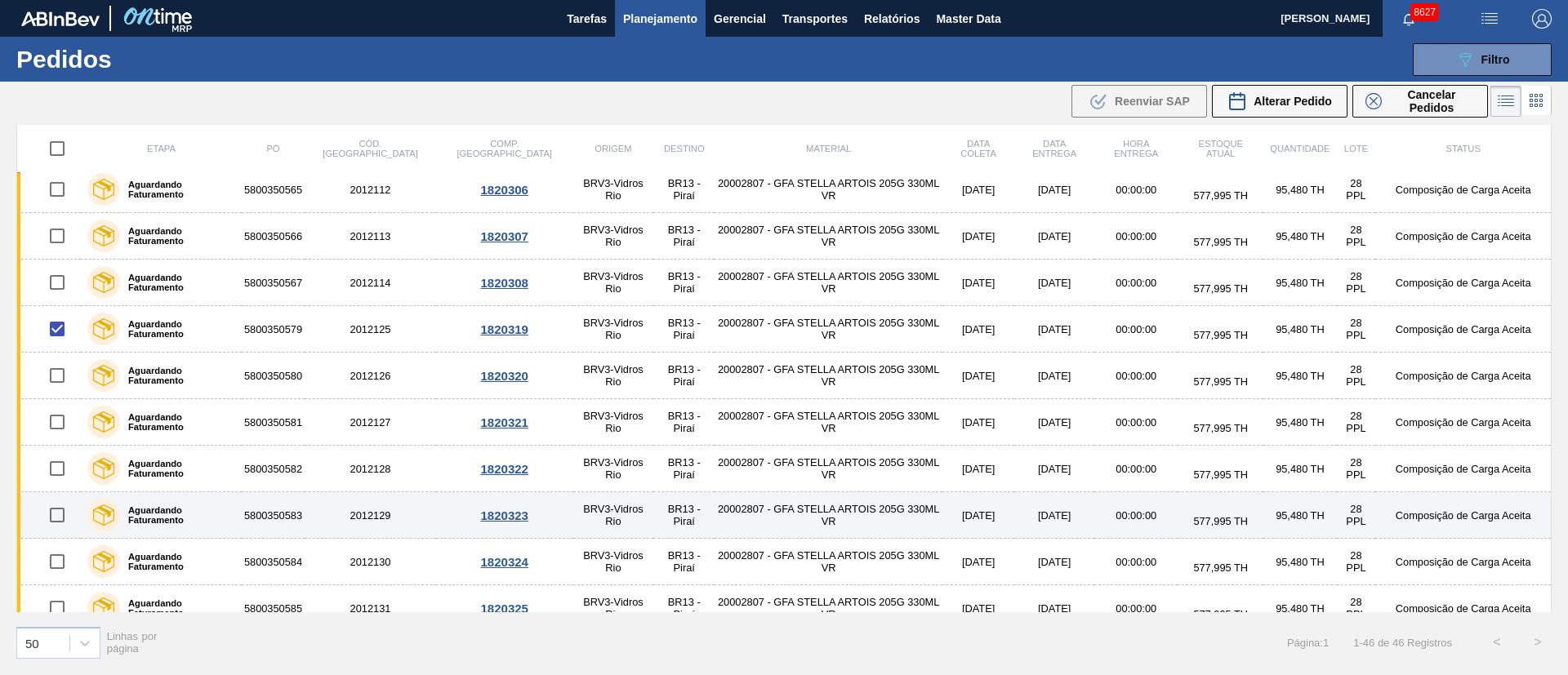
scroll to position [612, 0]
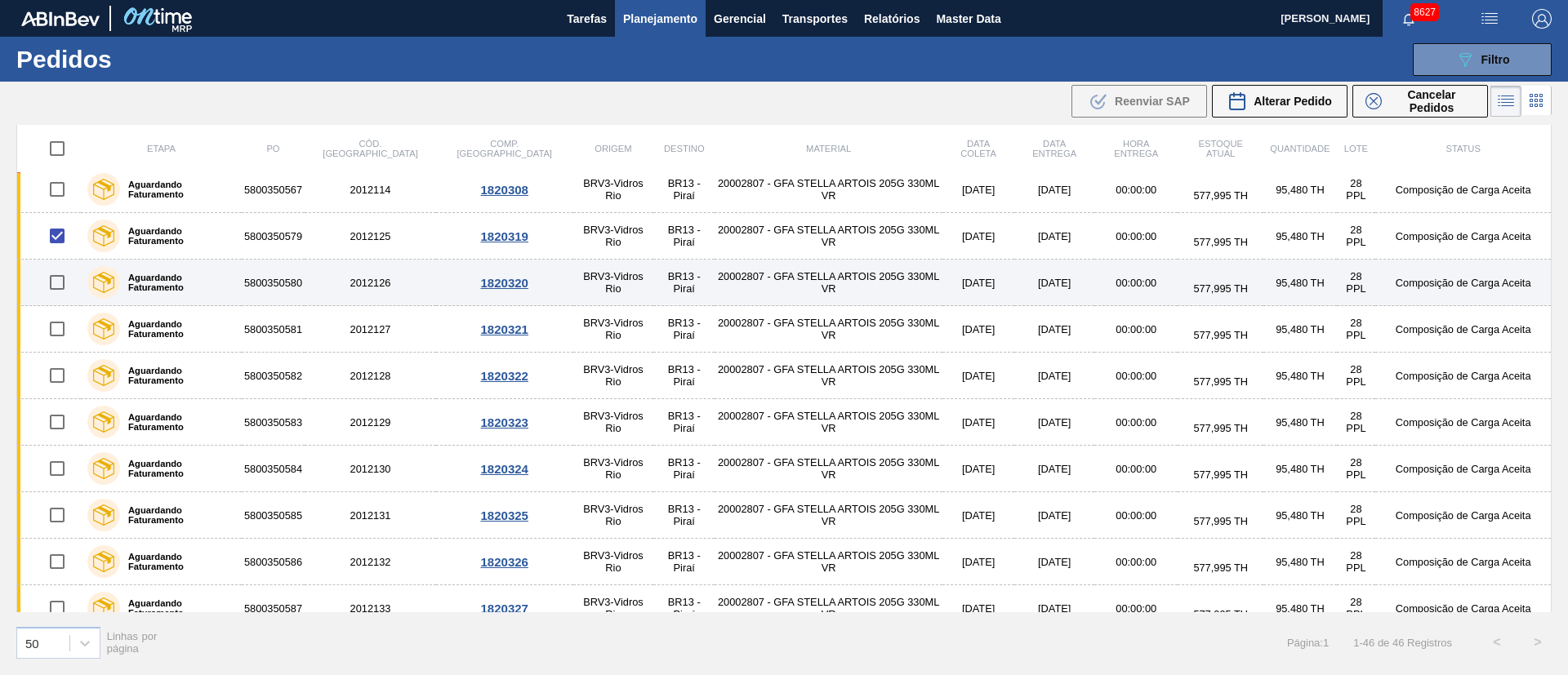
click at [55, 287] on input "checkbox" at bounding box center [57, 283] width 35 height 35
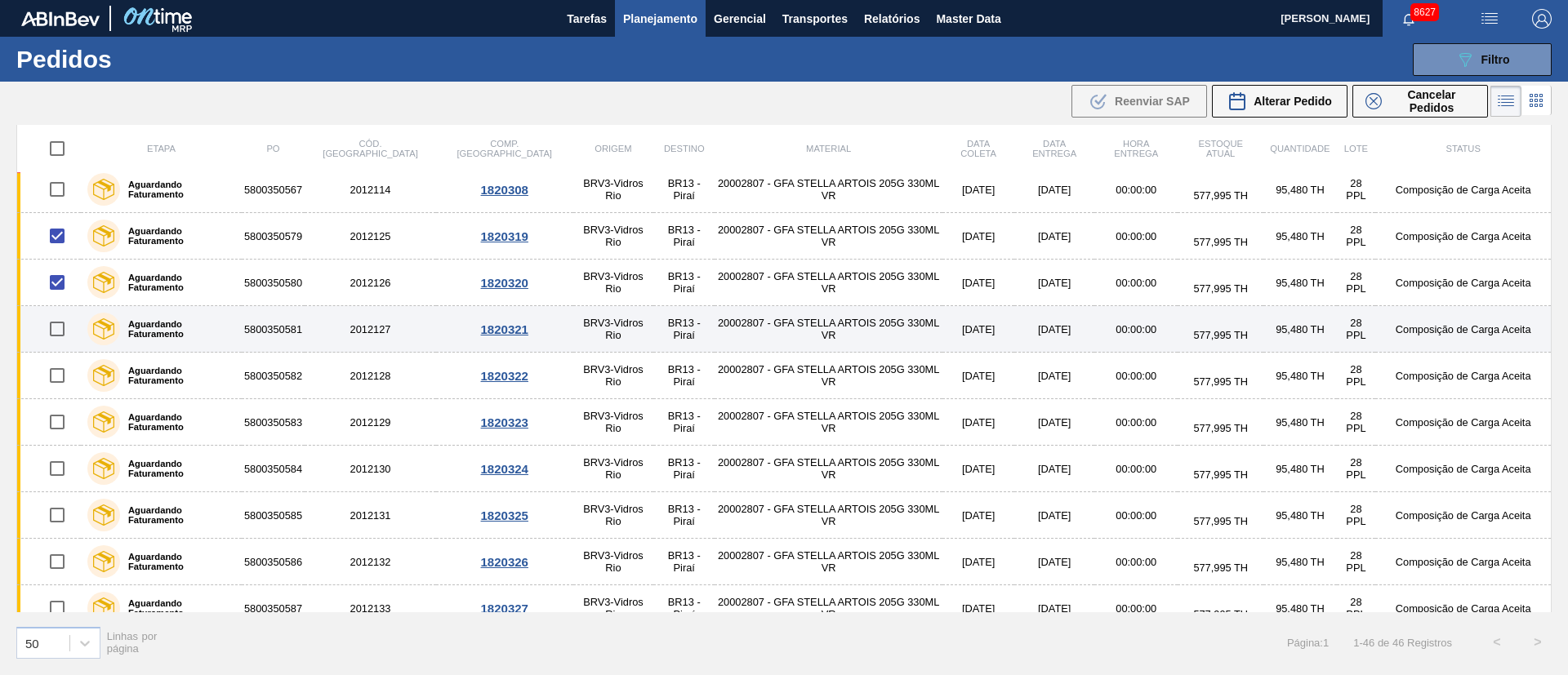
click at [54, 326] on input "checkbox" at bounding box center [57, 329] width 35 height 35
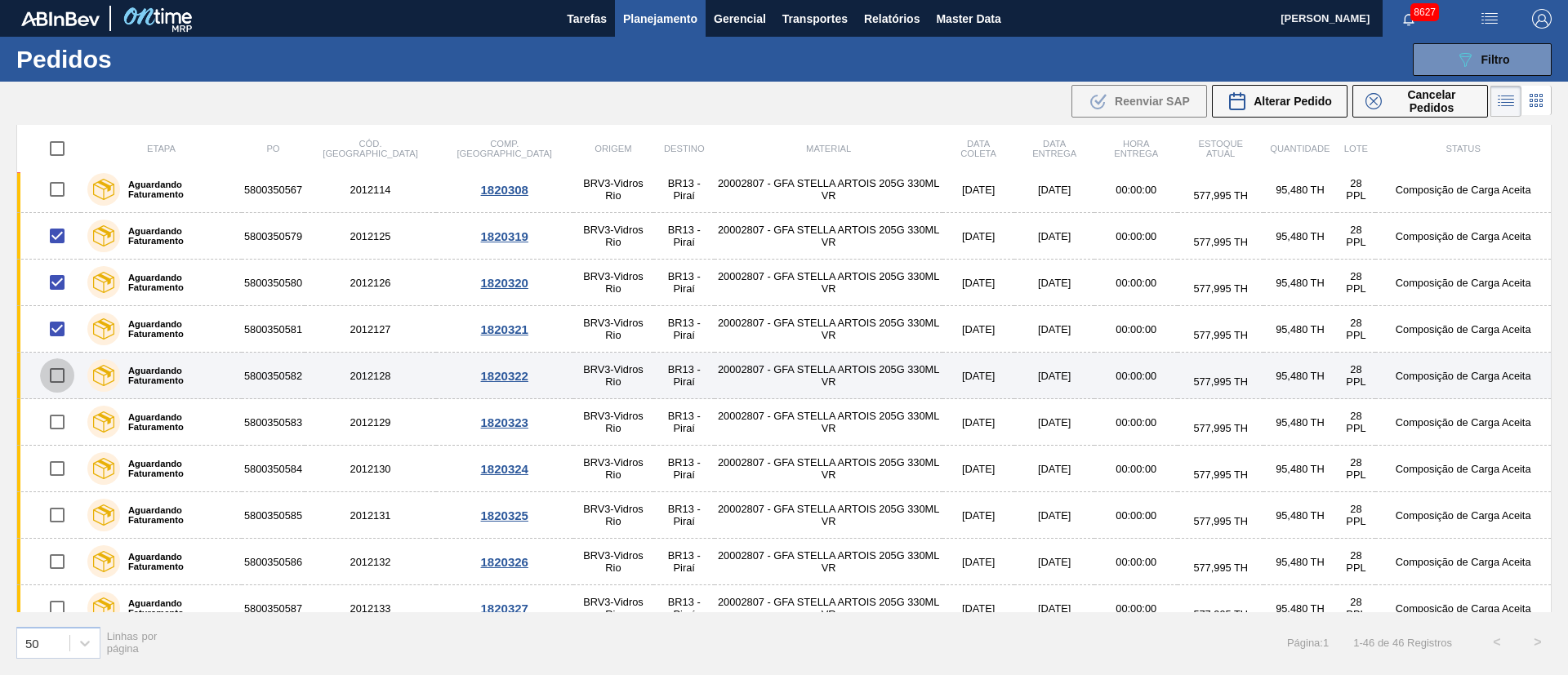
click at [61, 378] on input "checkbox" at bounding box center [57, 375] width 35 height 35
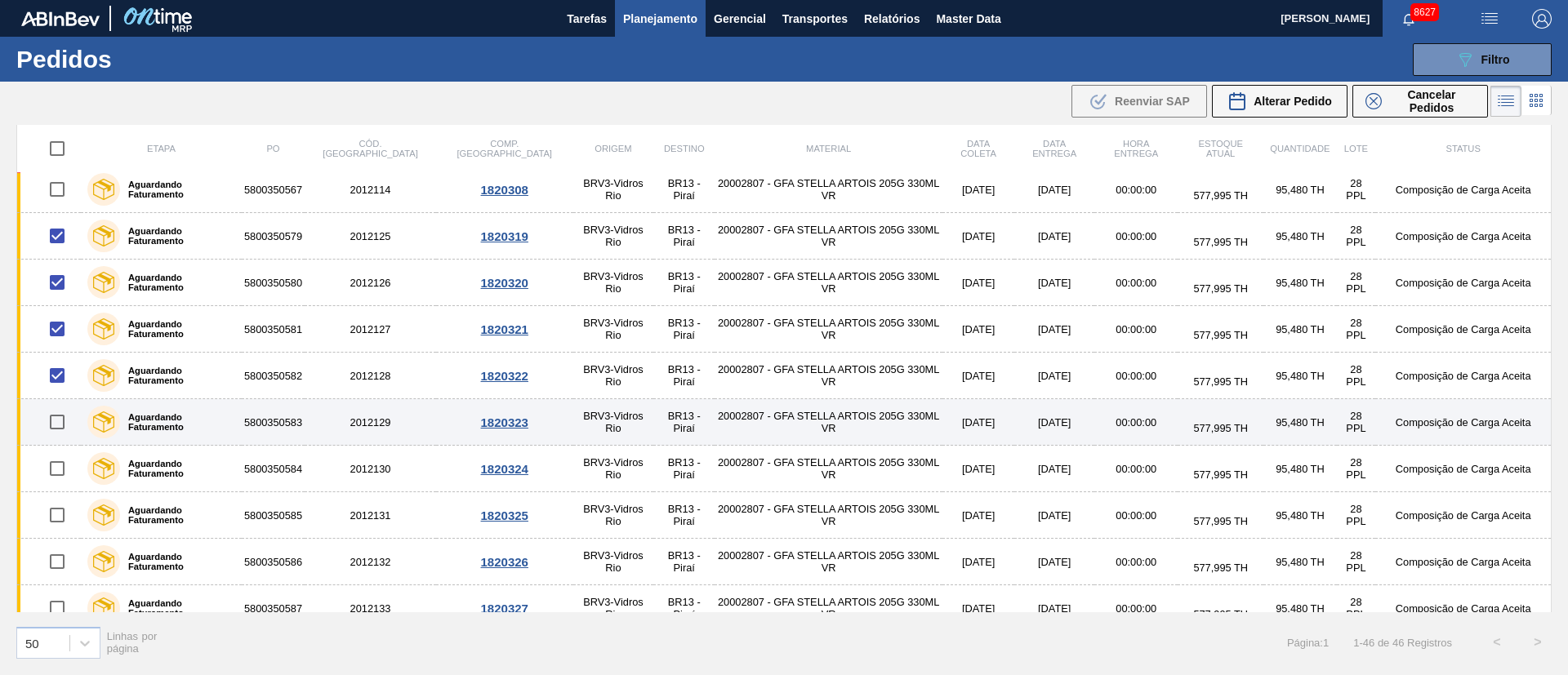
click at [56, 423] on input "checkbox" at bounding box center [57, 422] width 35 height 35
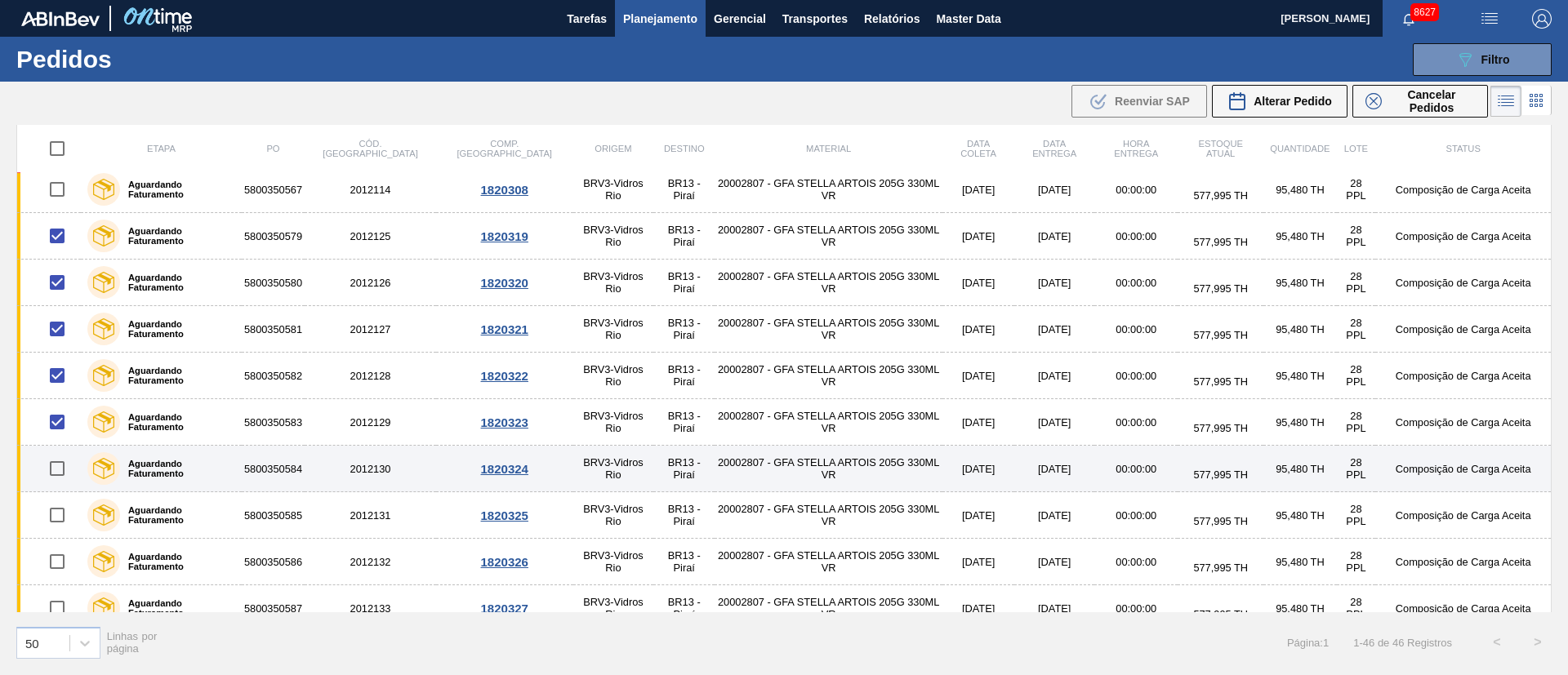
click at [63, 468] on input "checkbox" at bounding box center [57, 468] width 35 height 35
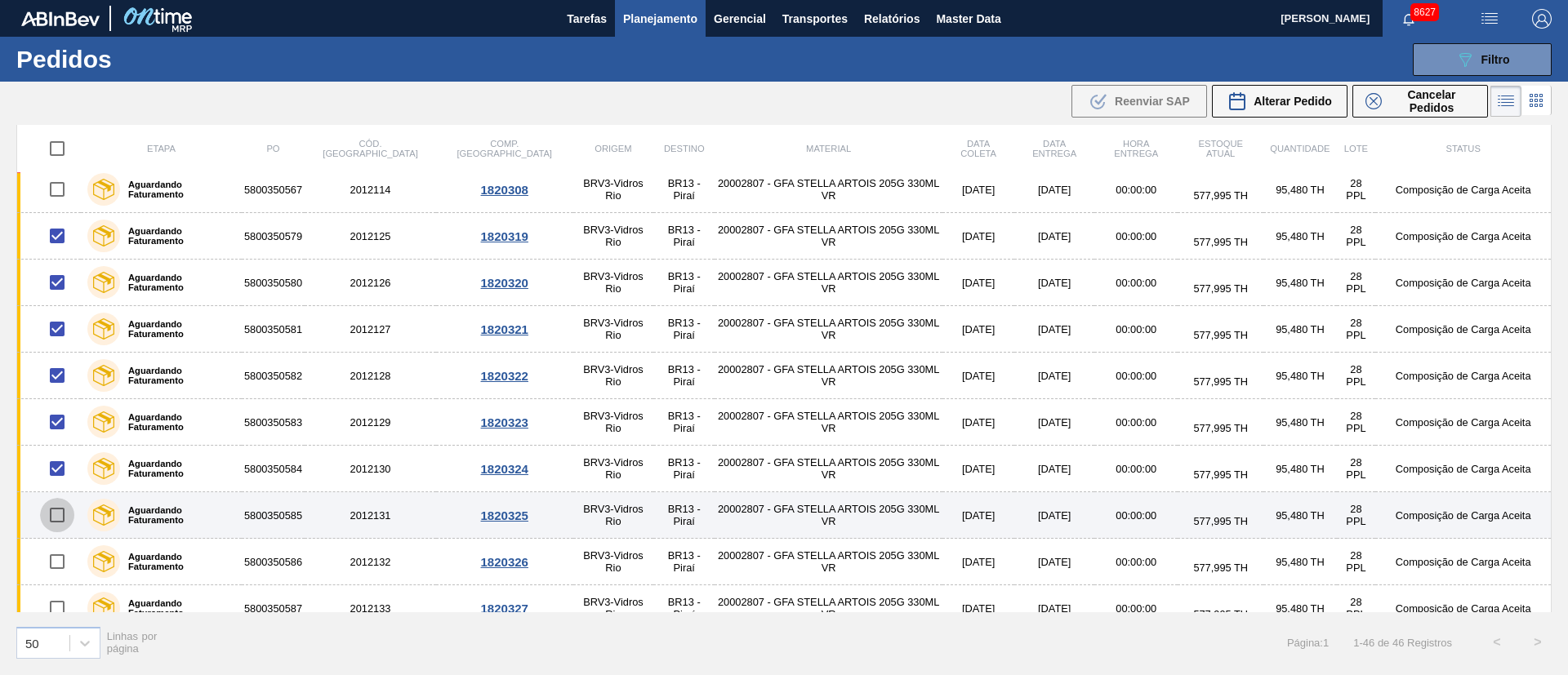
click at [59, 511] on input "checkbox" at bounding box center [57, 515] width 35 height 35
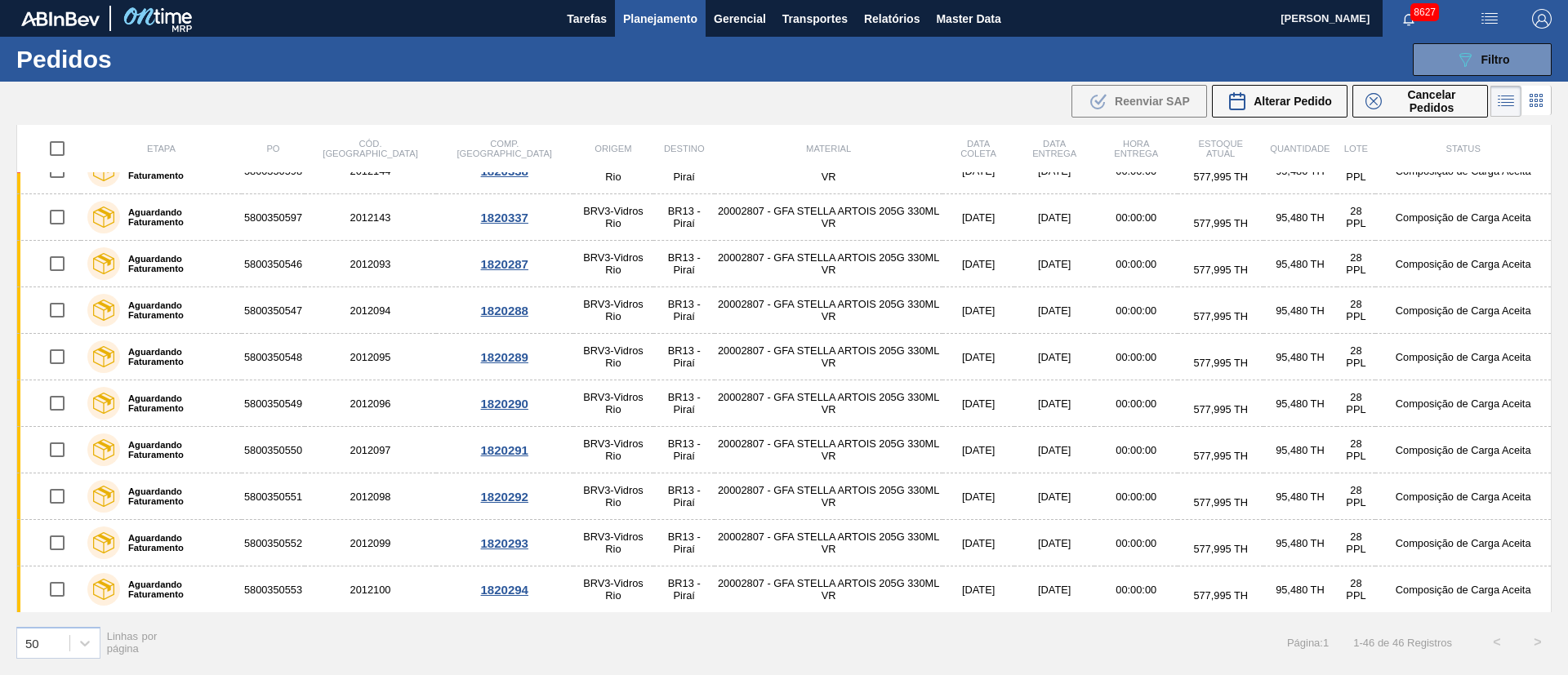
scroll to position [1702, 0]
click at [1305, 97] on span "Alterar Pedido" at bounding box center [1292, 101] width 79 height 13
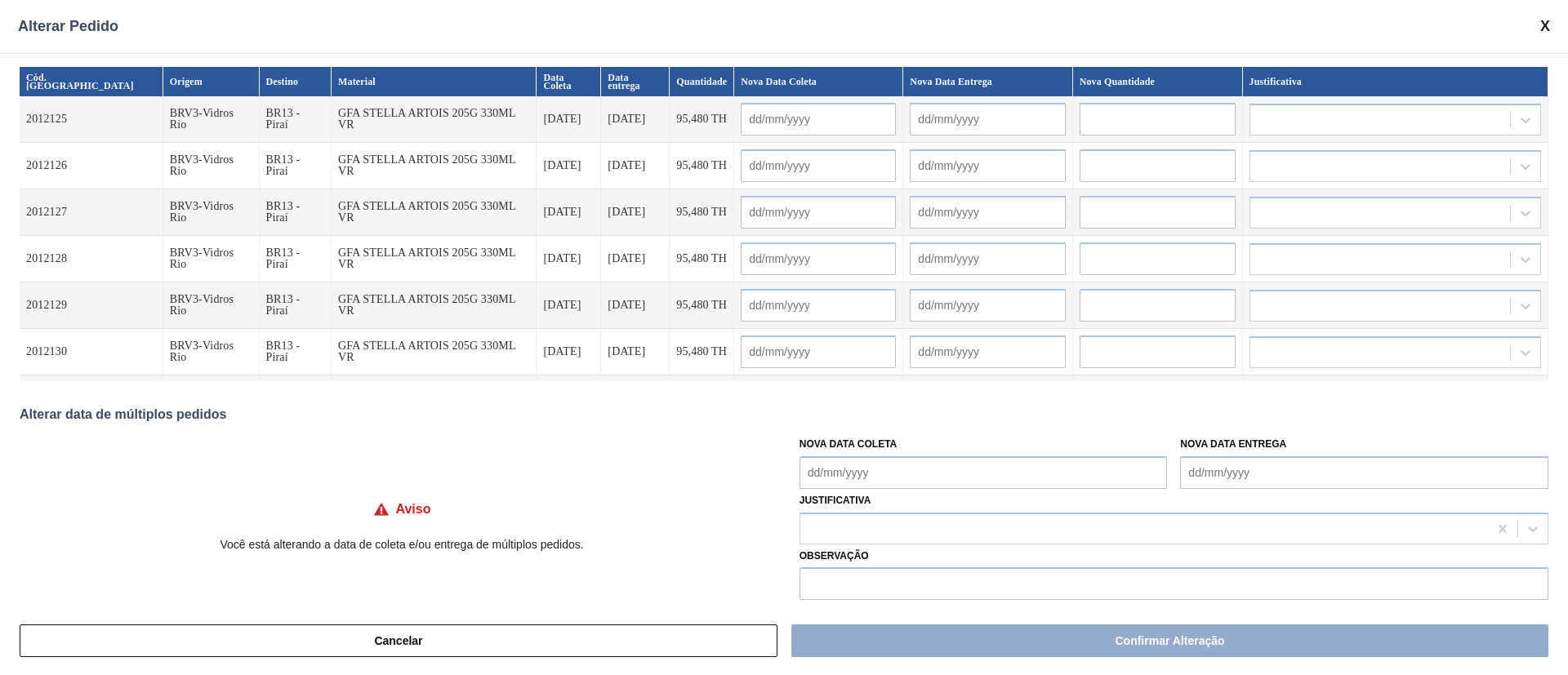
click at [927, 465] on Coleta "Nova Data Coleta" at bounding box center [983, 473] width 368 height 33
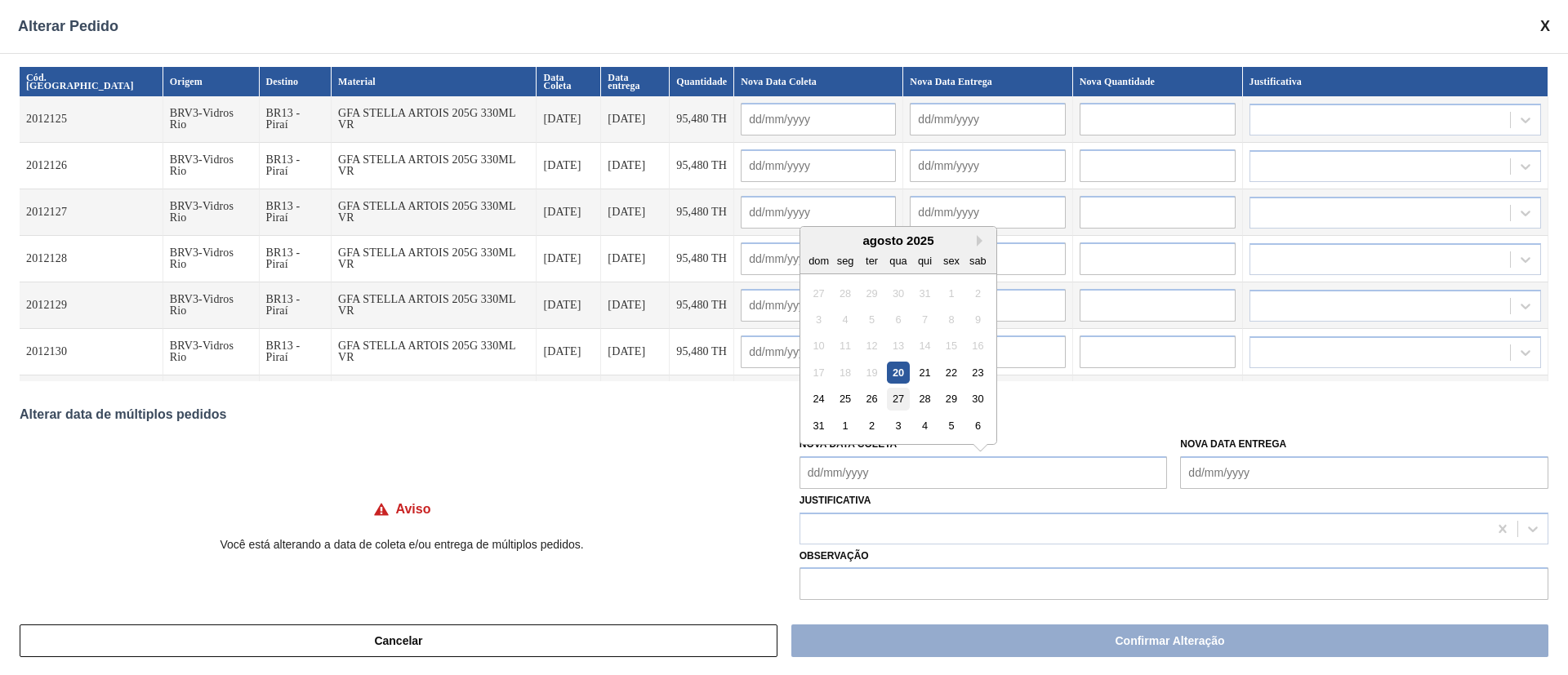
click at [894, 401] on div "27" at bounding box center [897, 398] width 22 height 22
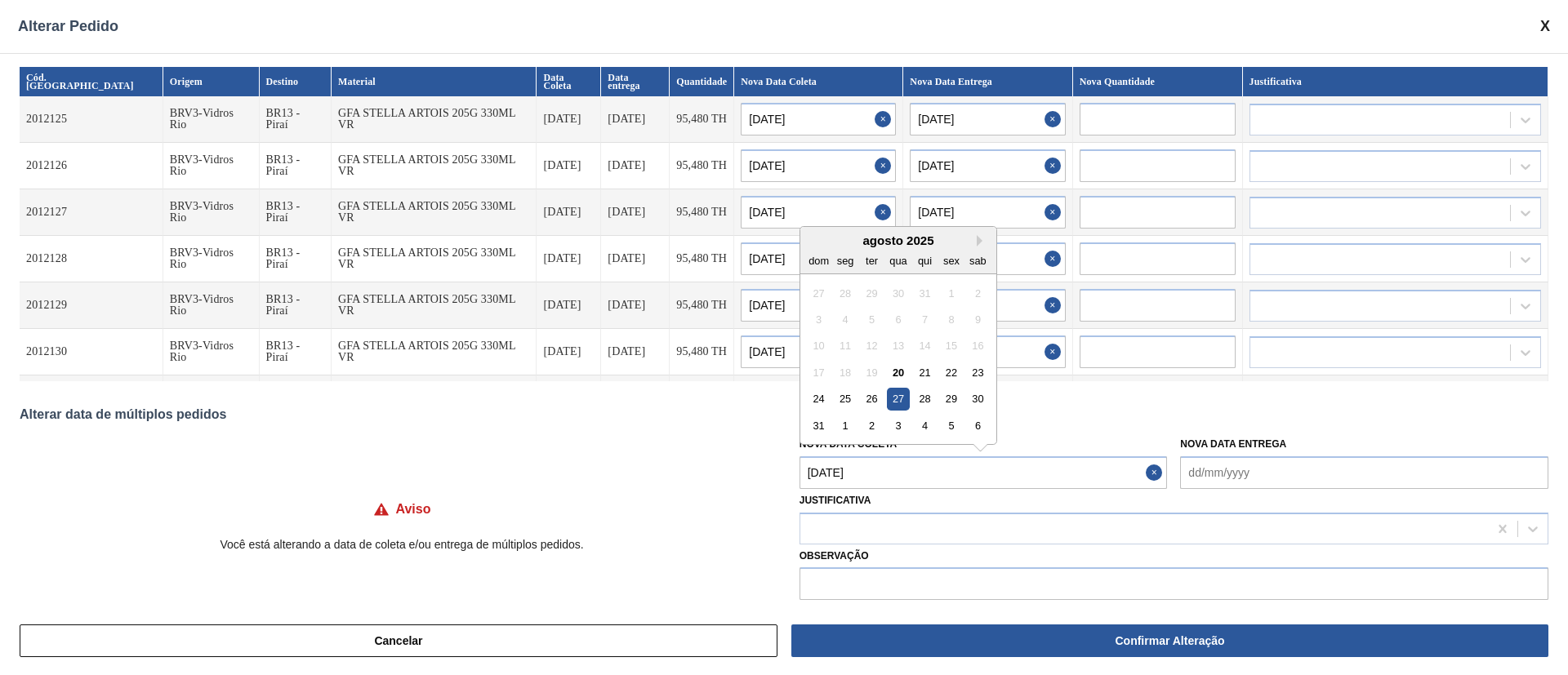
click at [878, 466] on Coleta "[DATE]" at bounding box center [983, 473] width 368 height 33
click at [948, 401] on div "29" at bounding box center [950, 398] width 22 height 22
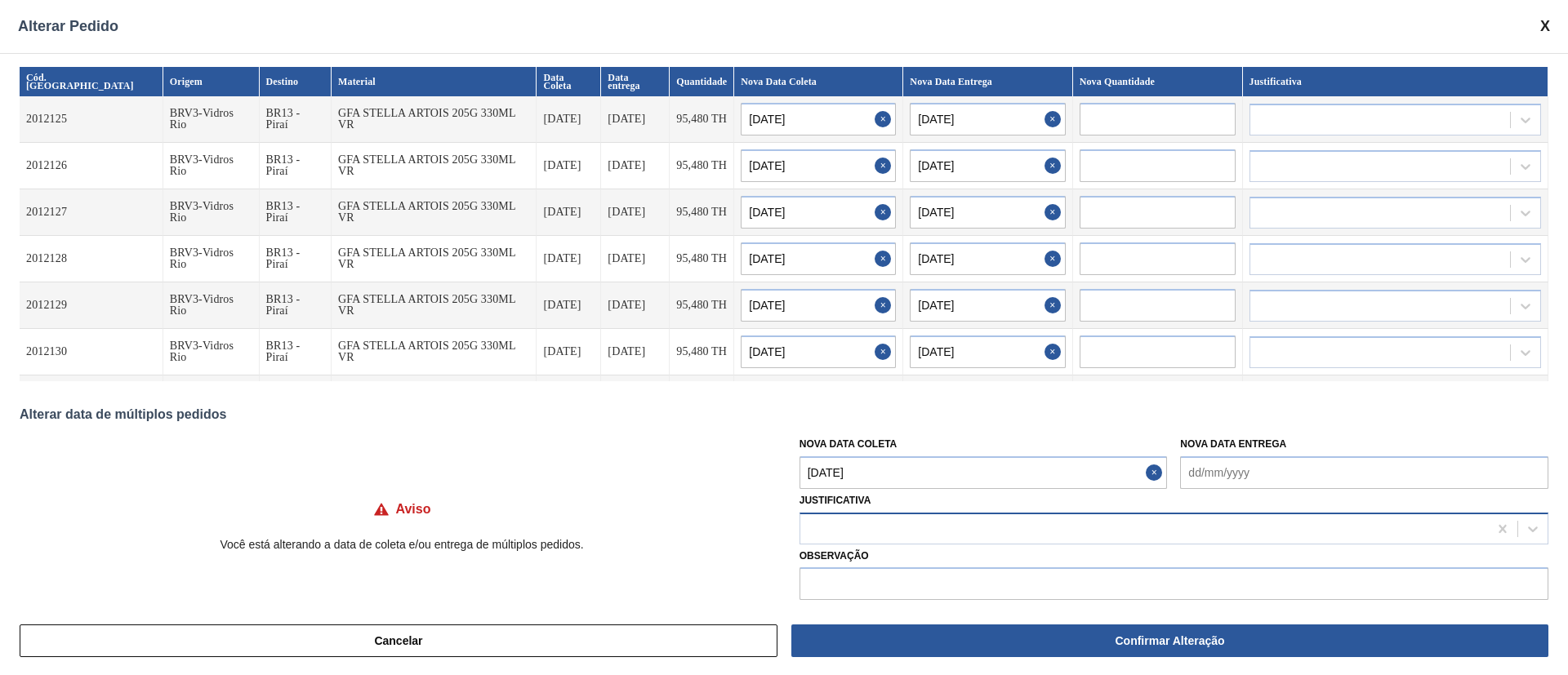
click at [850, 523] on div at bounding box center [1143, 528] width 688 height 23
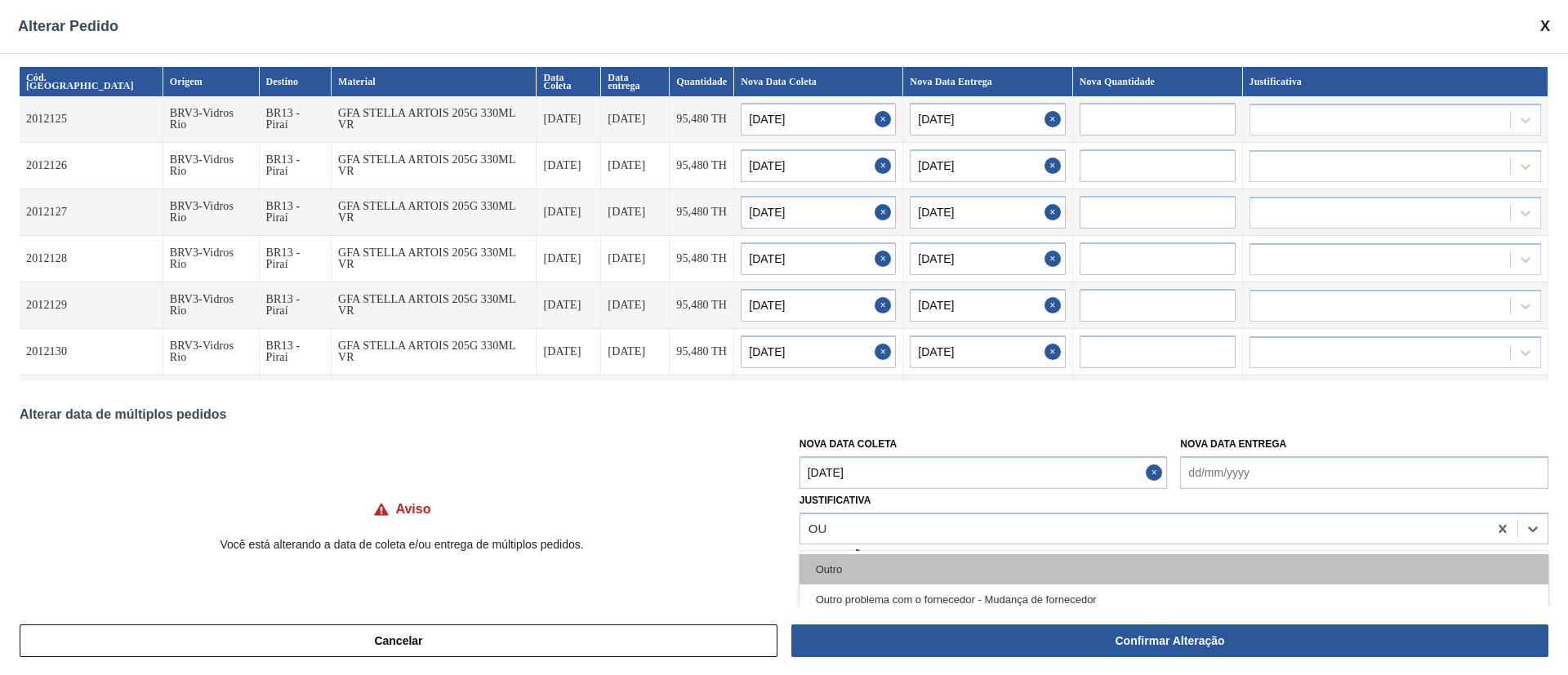
click at [846, 577] on div "Outro" at bounding box center [1174, 569] width 749 height 30
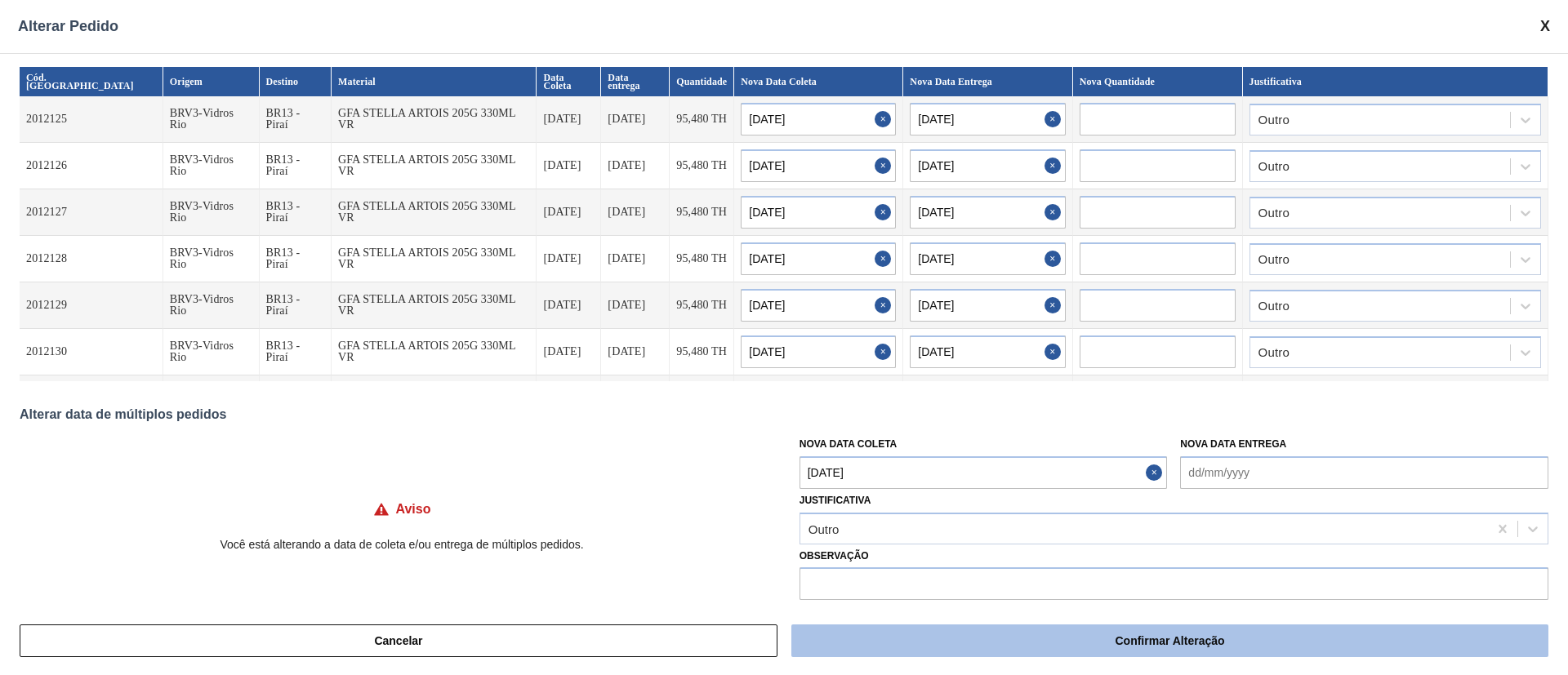
click at [1048, 643] on button "Confirmar Alteração" at bounding box center [1169, 640] width 757 height 33
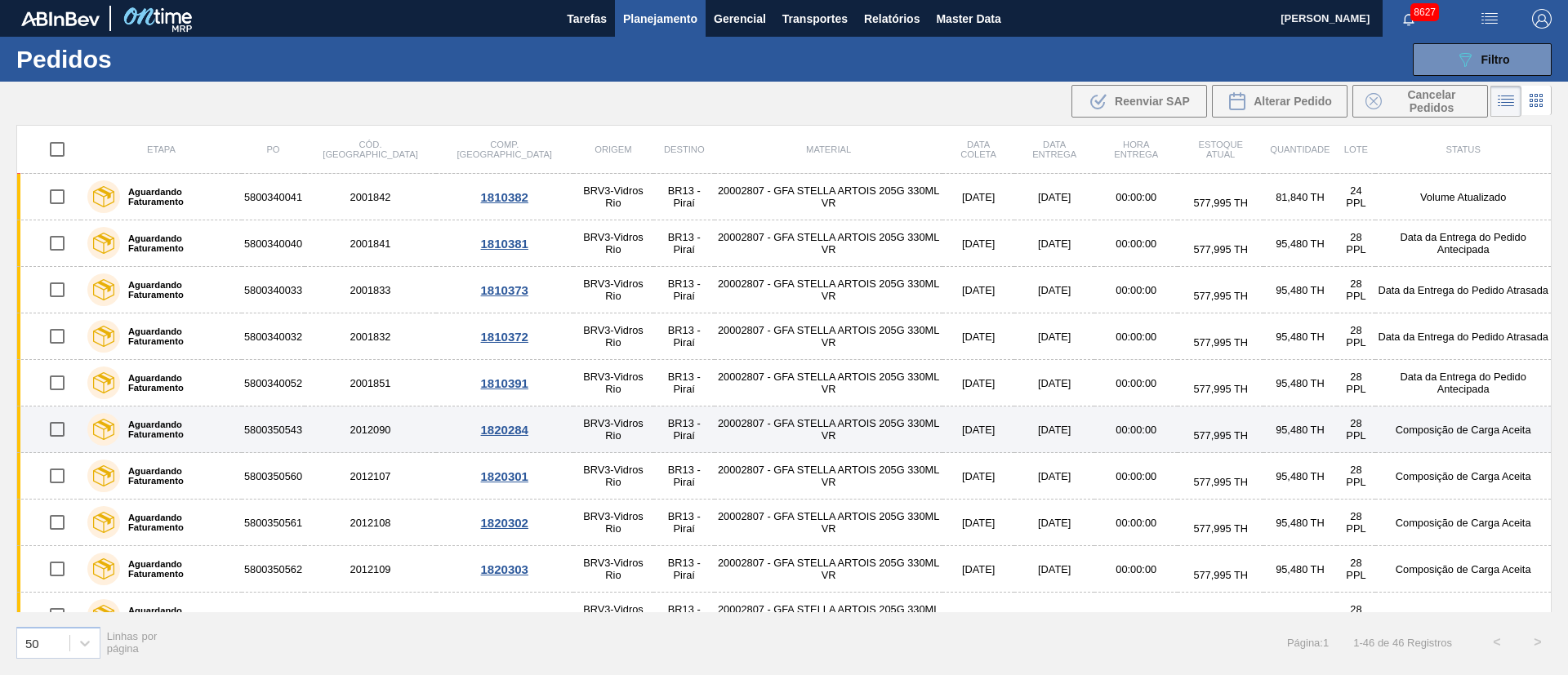
scroll to position [123, 0]
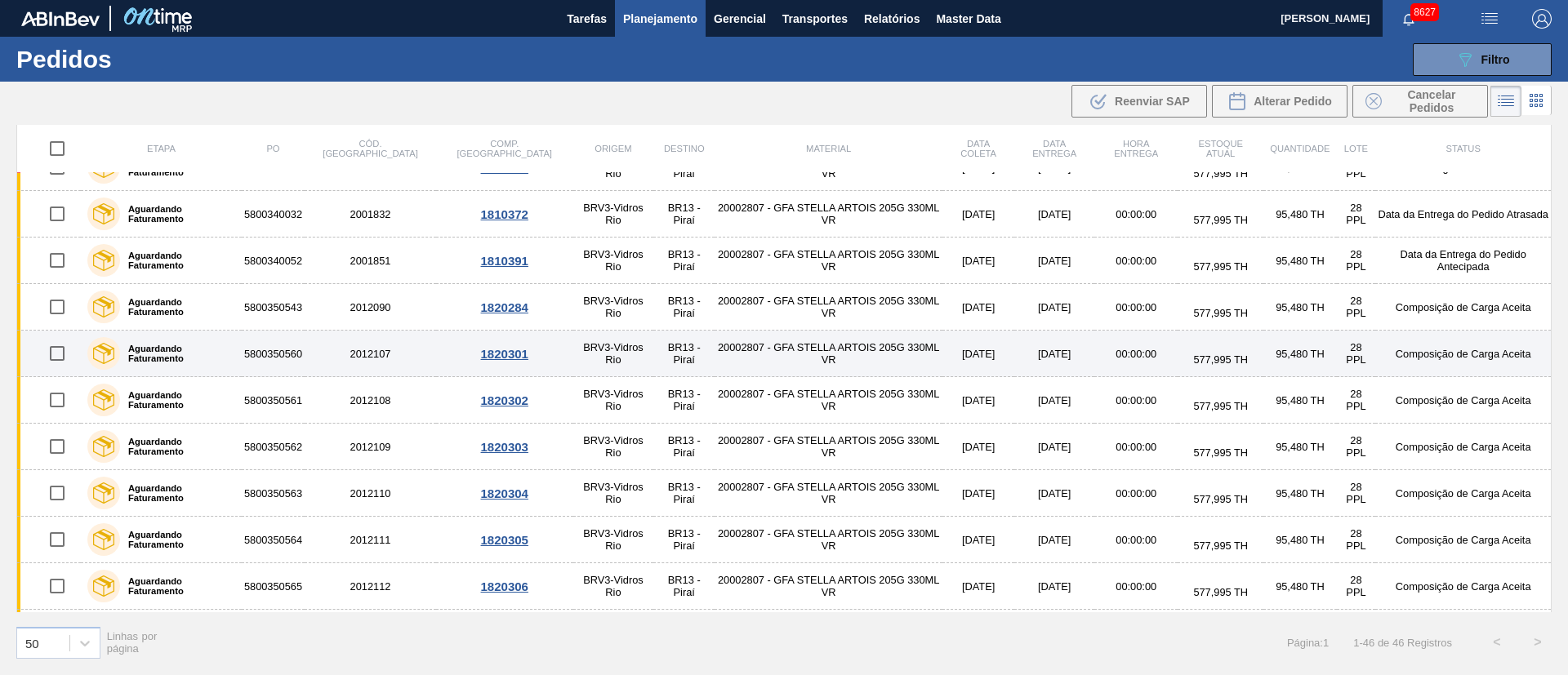
click at [55, 354] on input "checkbox" at bounding box center [57, 353] width 35 height 35
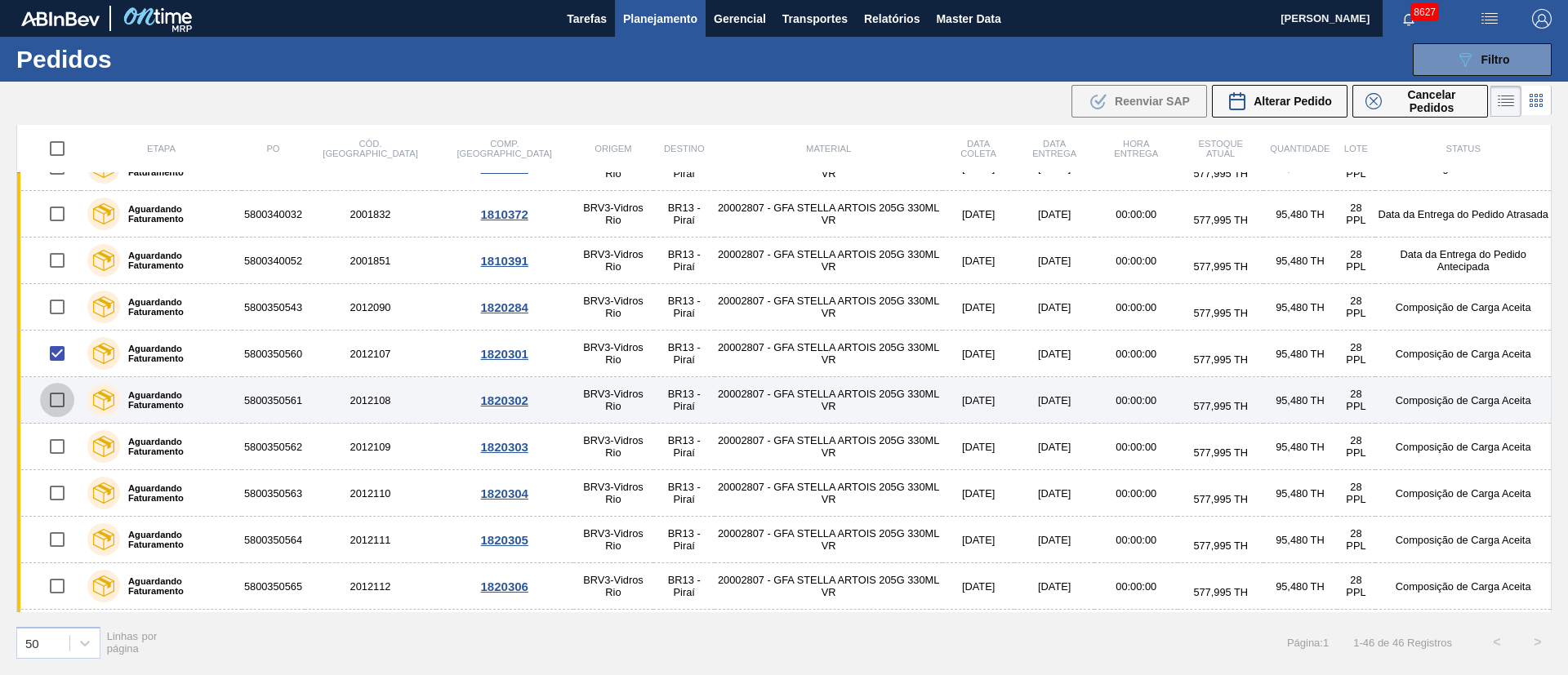
click at [59, 395] on input "checkbox" at bounding box center [57, 400] width 35 height 35
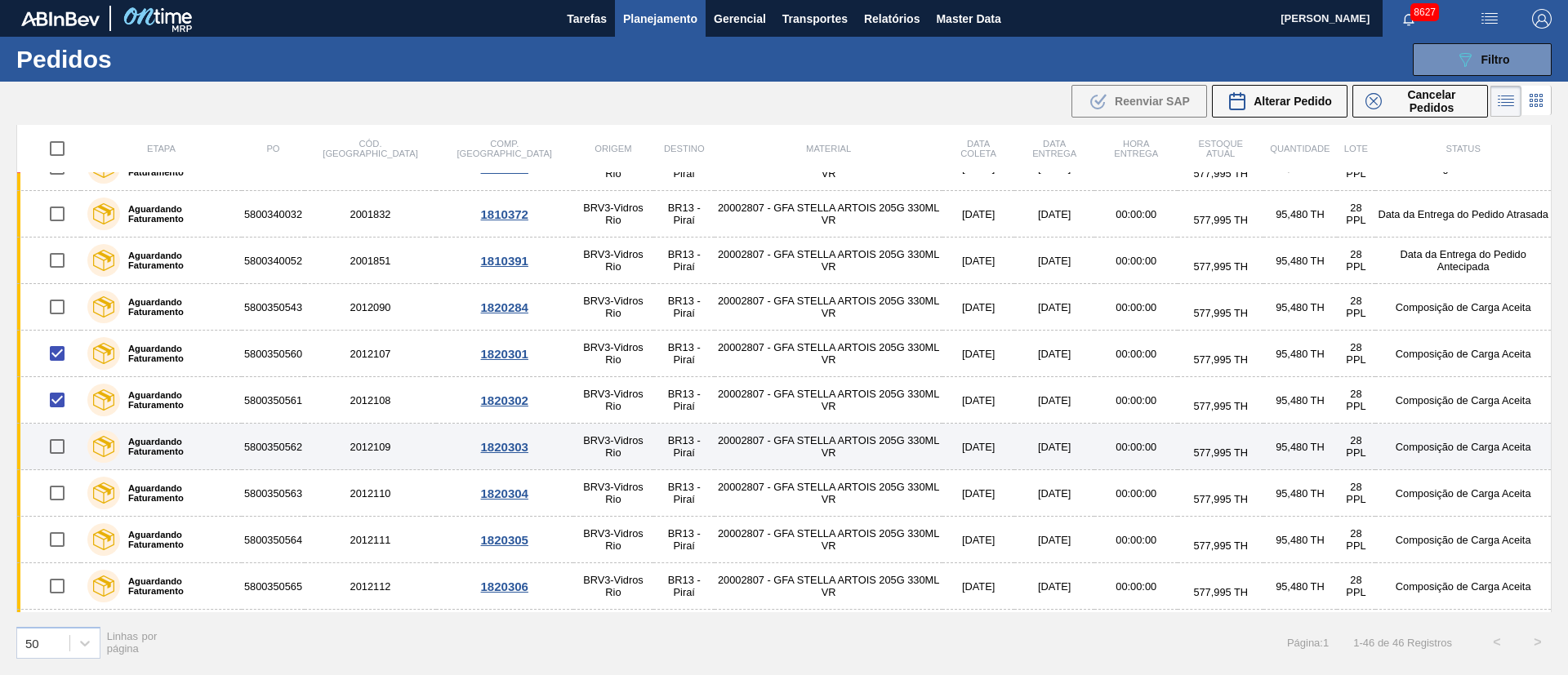
click at [54, 450] on input "checkbox" at bounding box center [57, 447] width 35 height 35
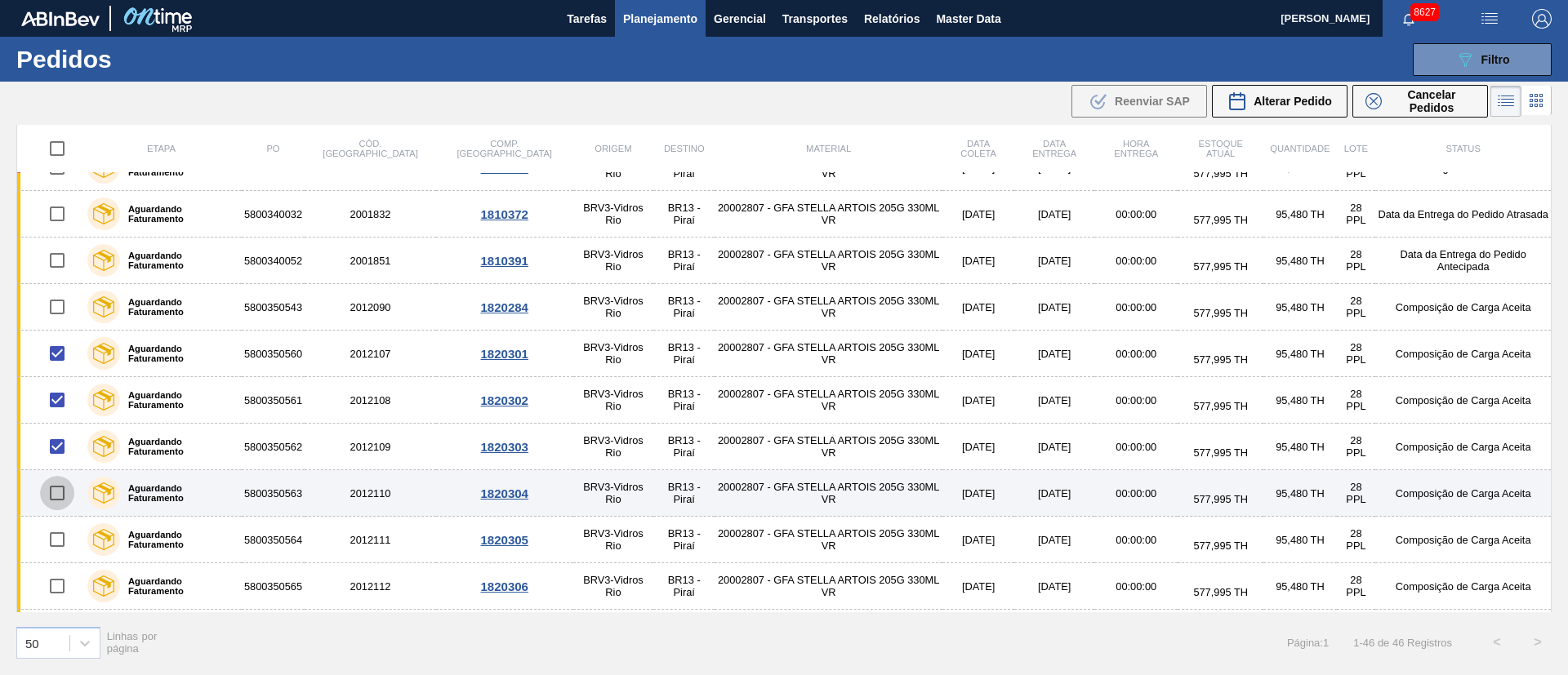
click at [58, 500] on input "checkbox" at bounding box center [57, 493] width 35 height 35
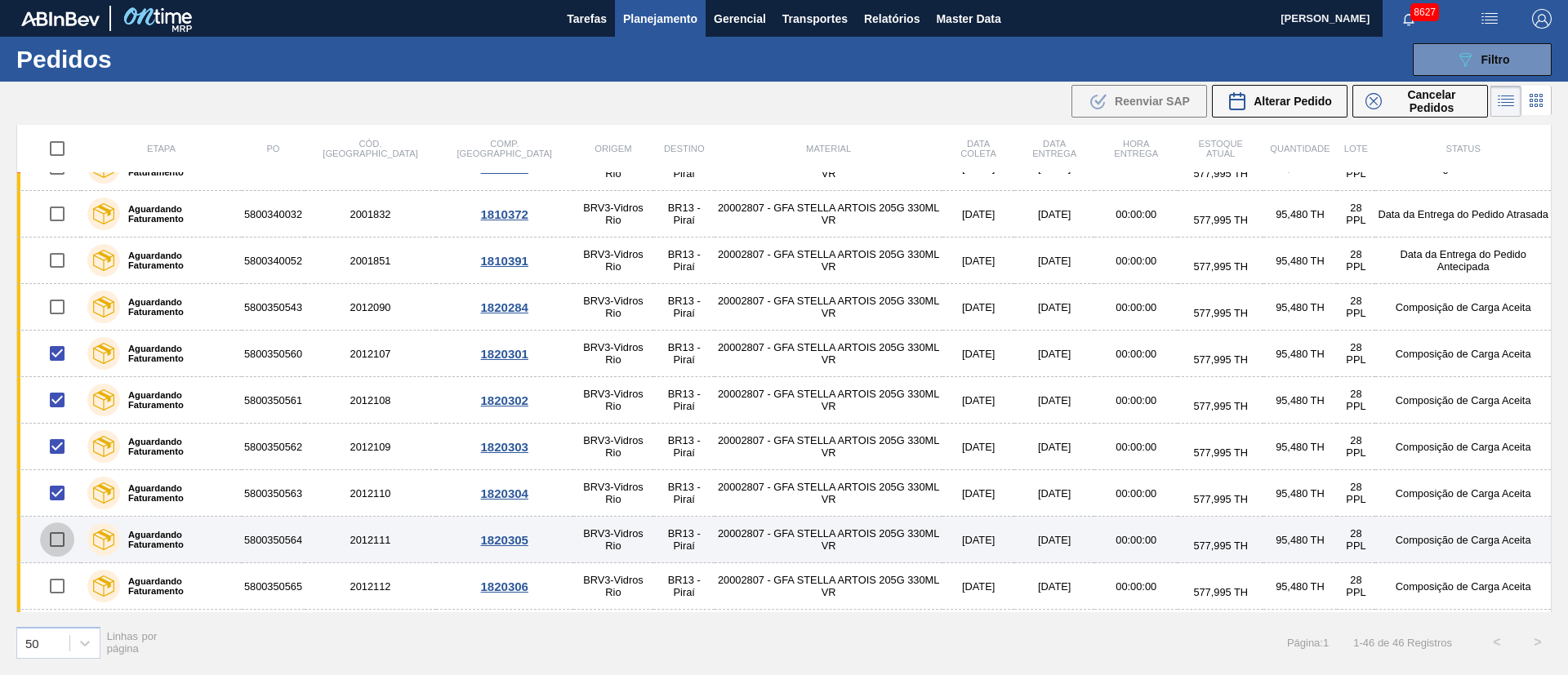
click at [57, 544] on input "checkbox" at bounding box center [57, 539] width 35 height 35
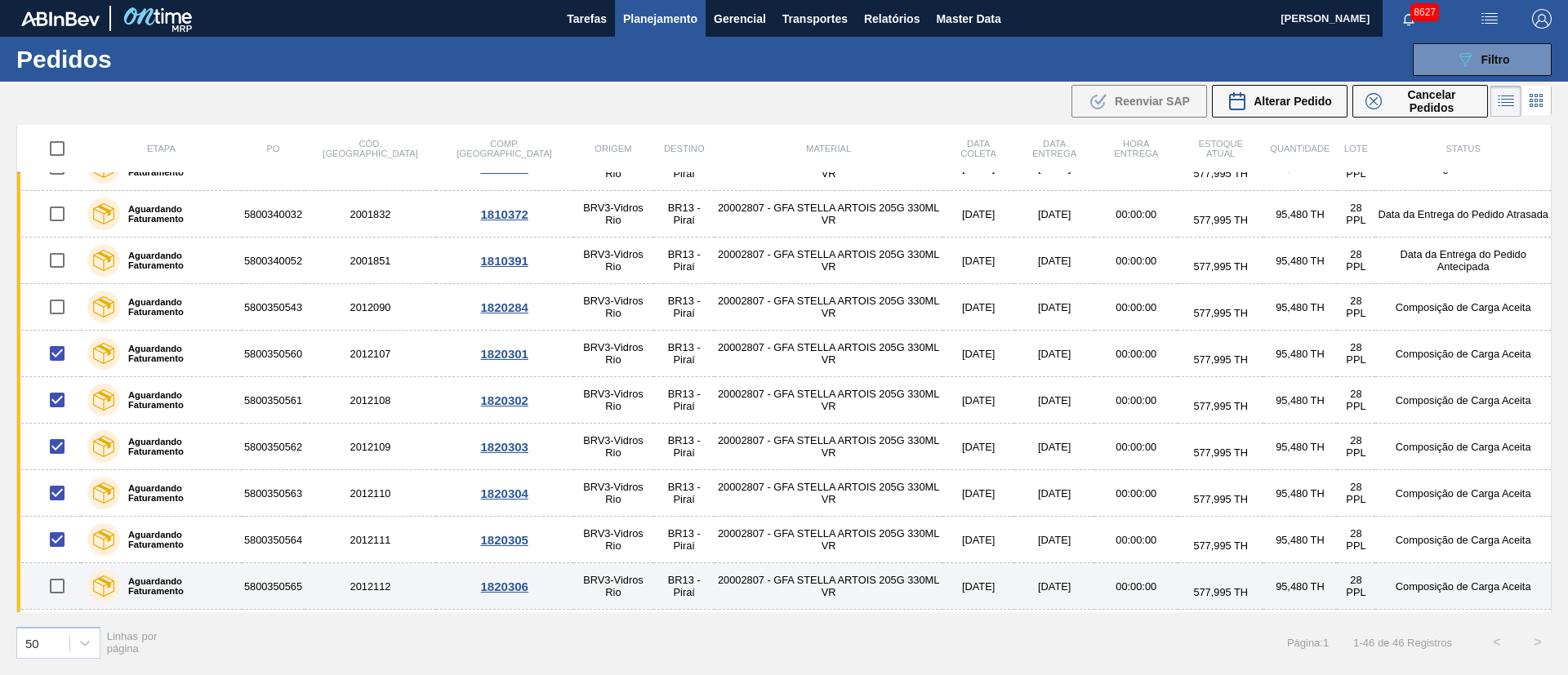
click at [59, 583] on input "checkbox" at bounding box center [57, 586] width 35 height 35
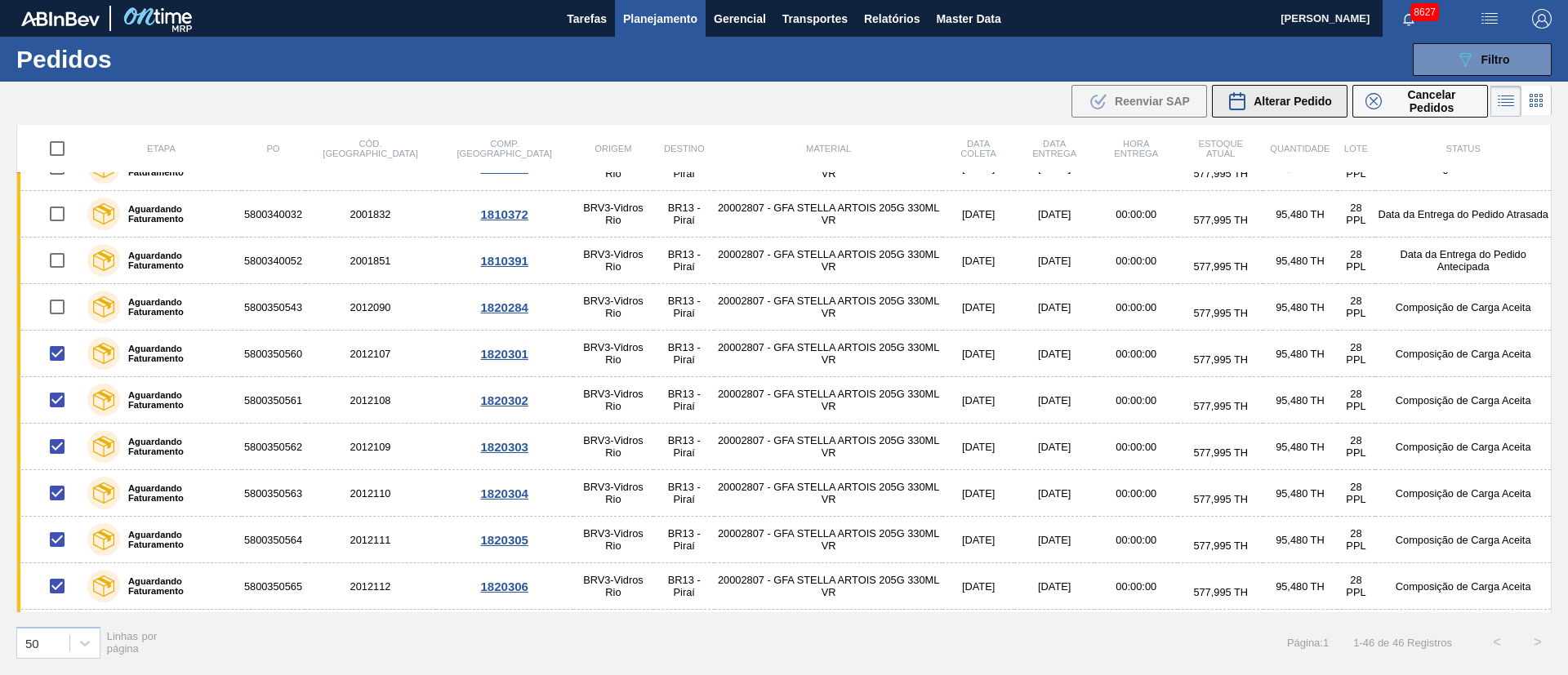
click at [1314, 104] on span "Alterar Pedido" at bounding box center [1292, 101] width 79 height 13
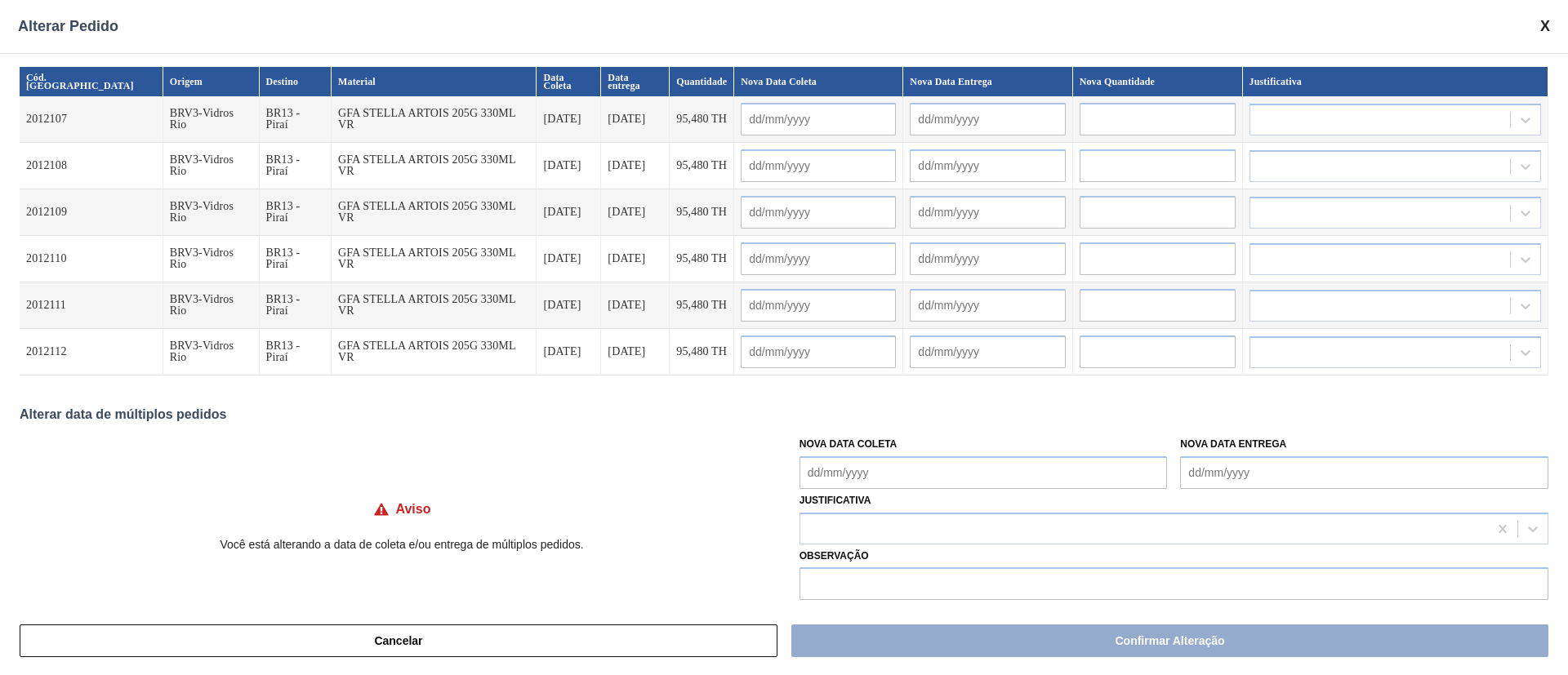
click at [850, 476] on Coleta "Nova Data Coleta" at bounding box center [983, 473] width 368 height 33
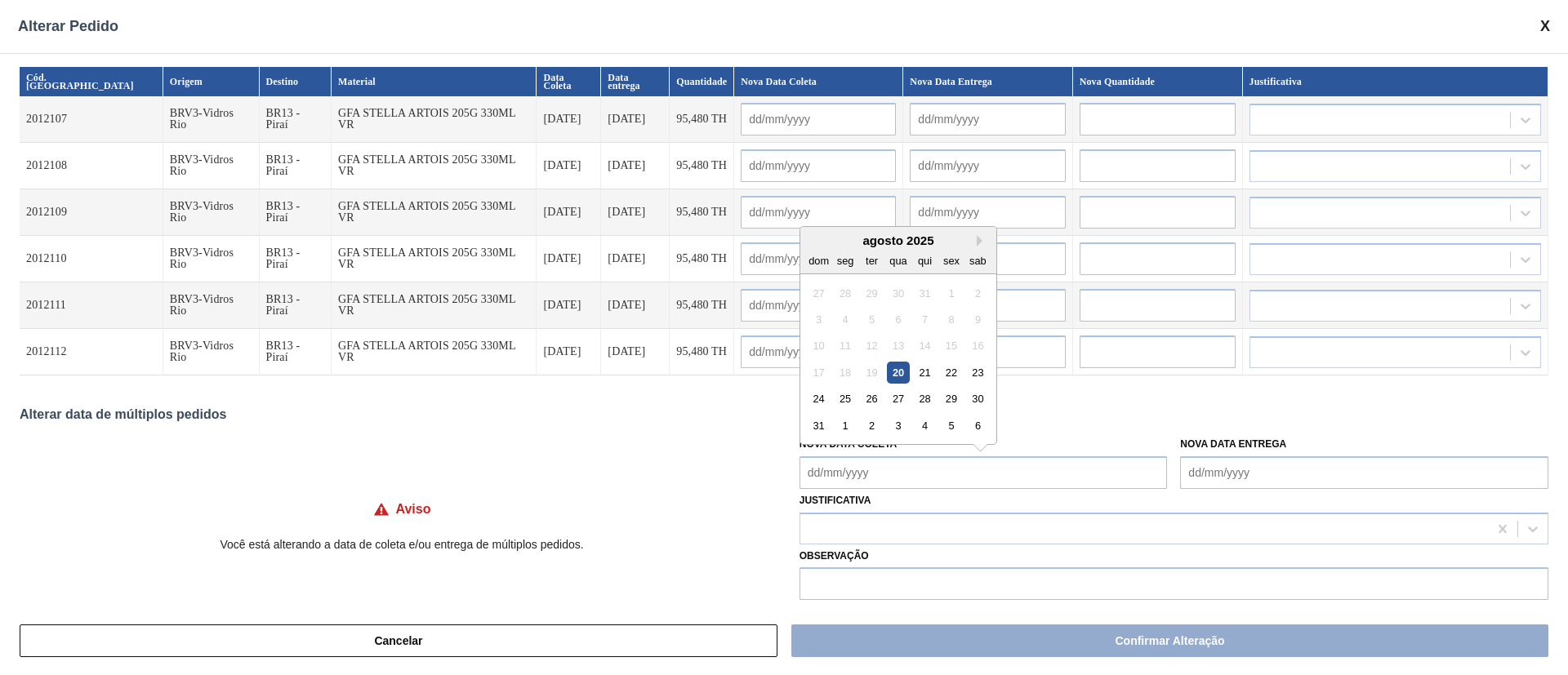
drag, startPoint x: 891, startPoint y: 366, endPoint x: 890, endPoint y: 376, distance: 10.0
click at [891, 366] on div "20" at bounding box center [897, 372] width 22 height 22
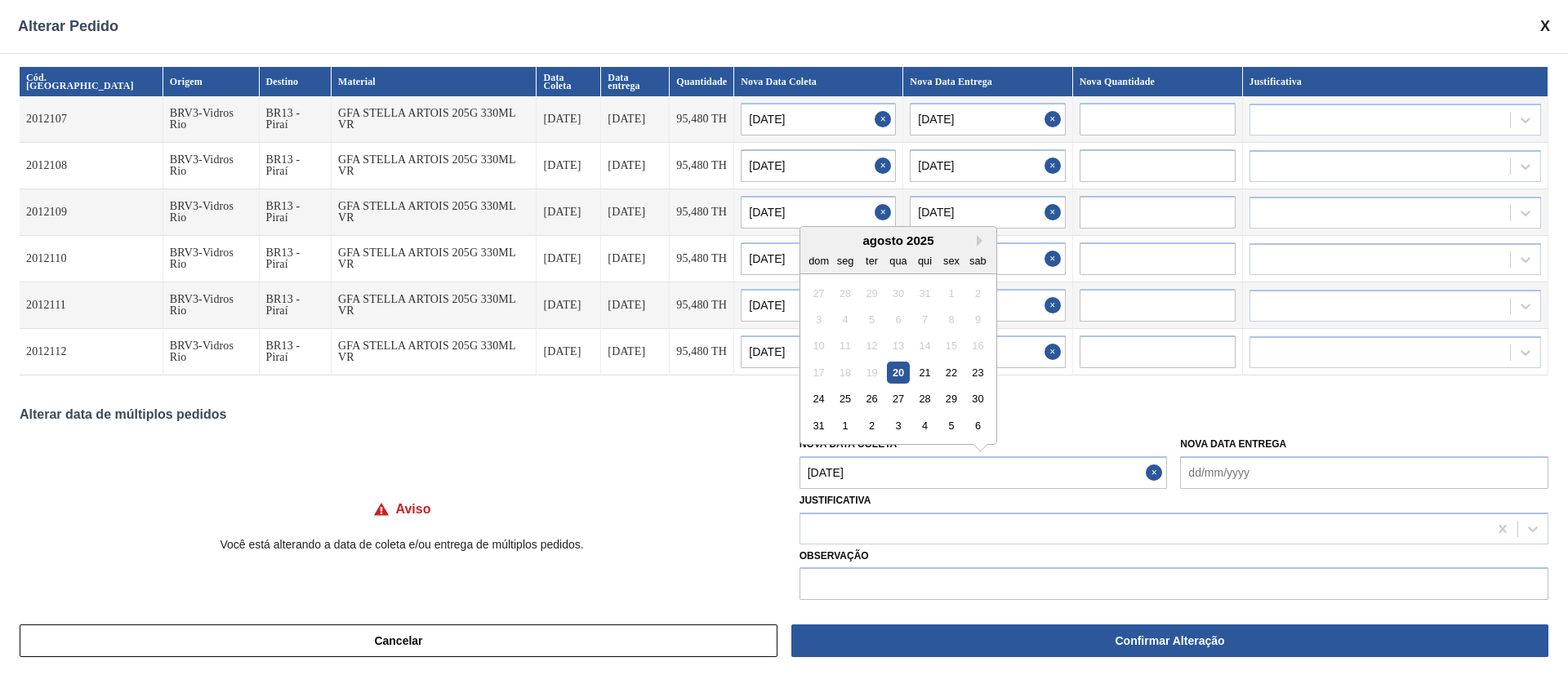
click at [880, 473] on Coleta "[DATE]" at bounding box center [983, 473] width 368 height 33
click at [925, 374] on div "21" at bounding box center [925, 372] width 22 height 22
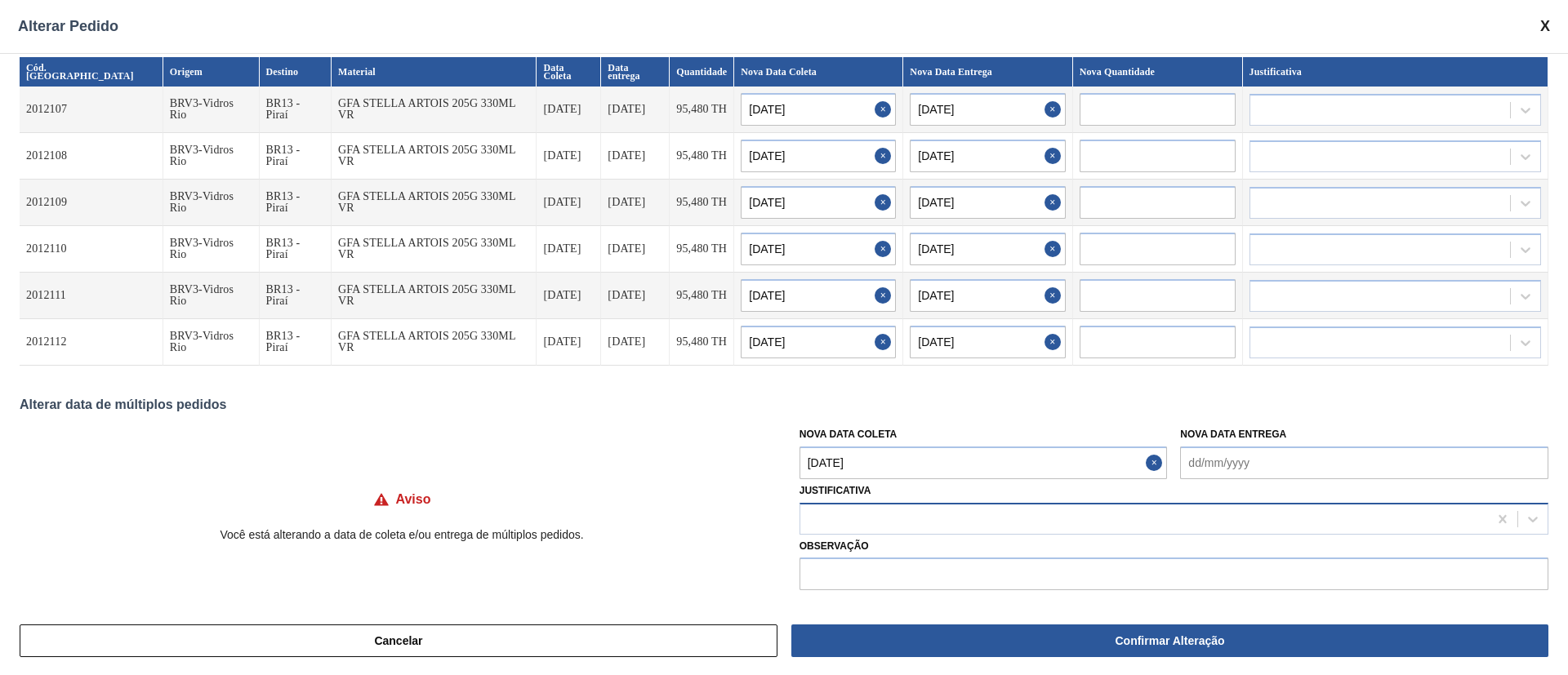
scroll to position [13, 0]
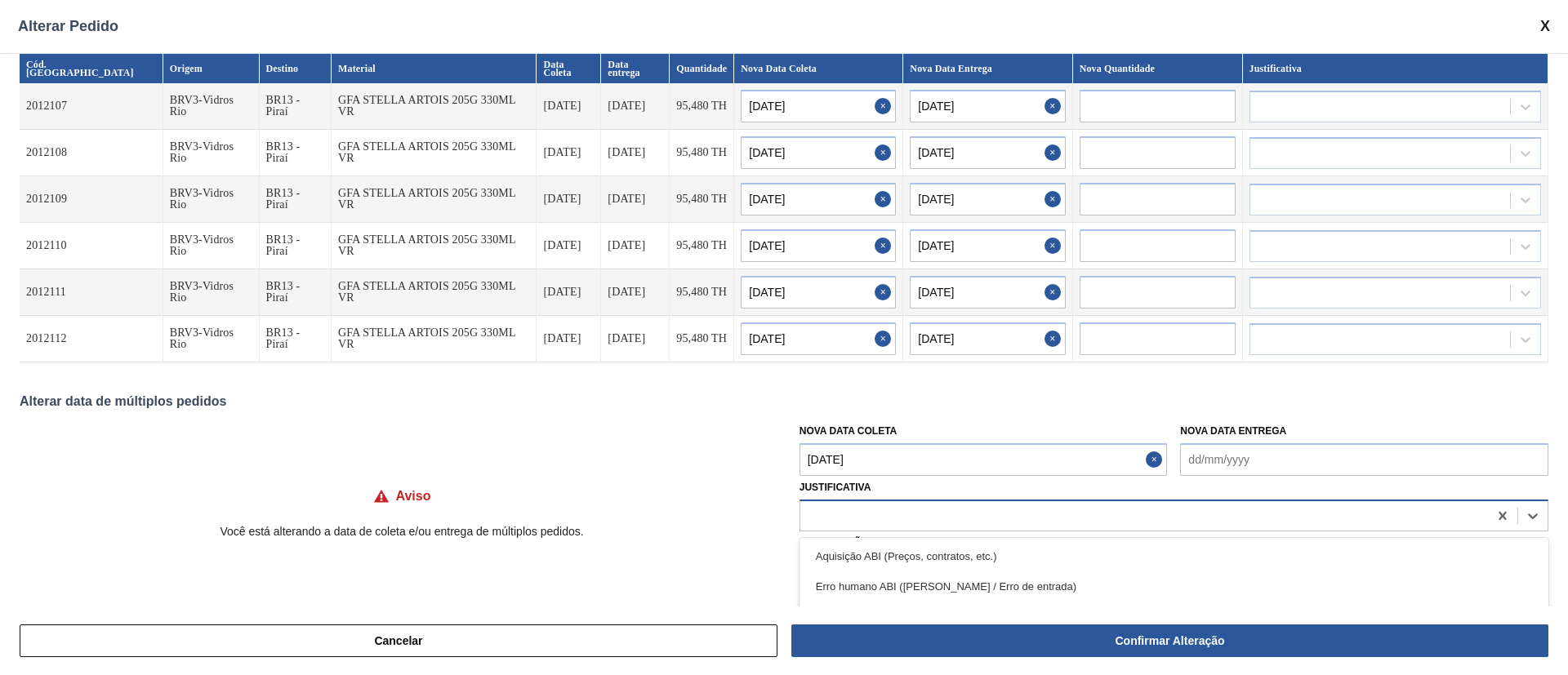
click at [841, 511] on div at bounding box center [1143, 515] width 688 height 23
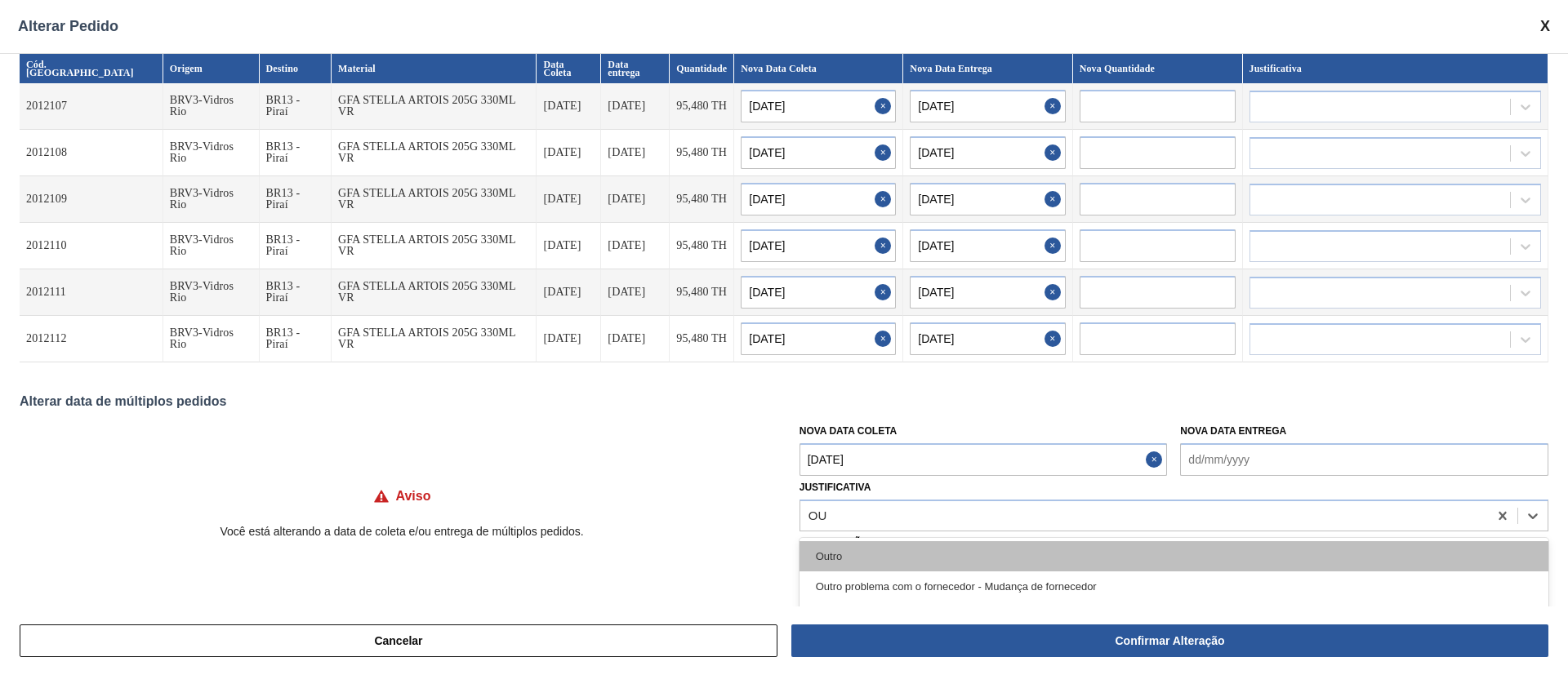
click at [844, 558] on div "Outro" at bounding box center [1174, 556] width 749 height 30
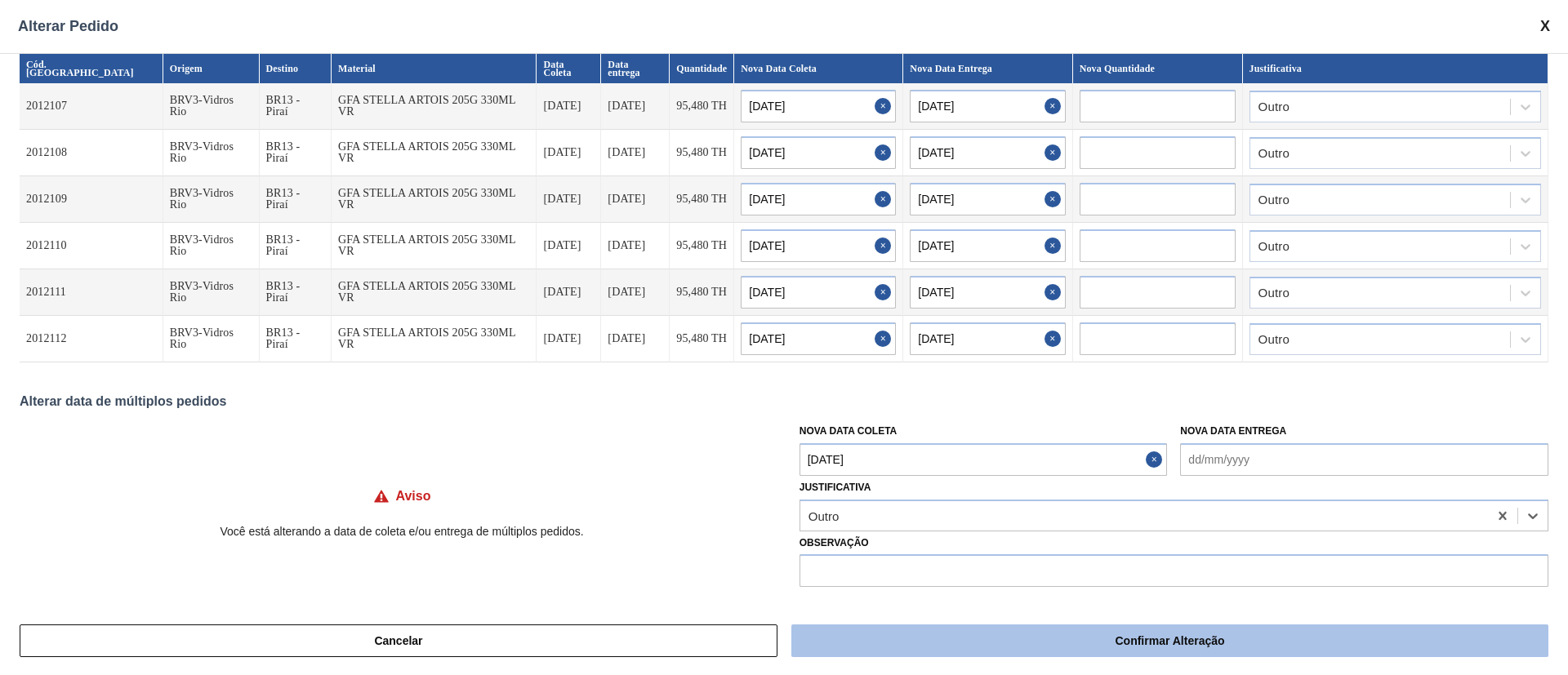
click at [1057, 655] on button "Confirmar Alteração" at bounding box center [1169, 640] width 757 height 33
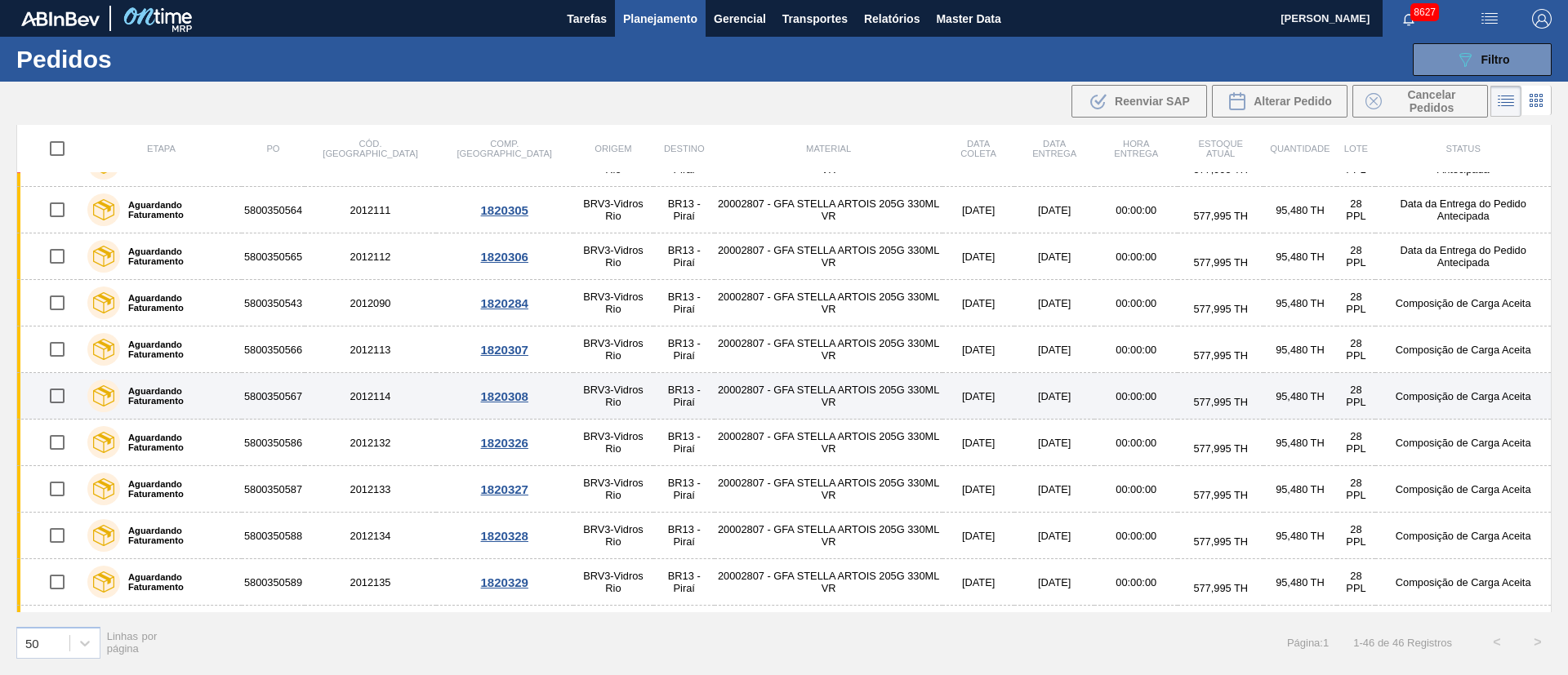
scroll to position [367, 0]
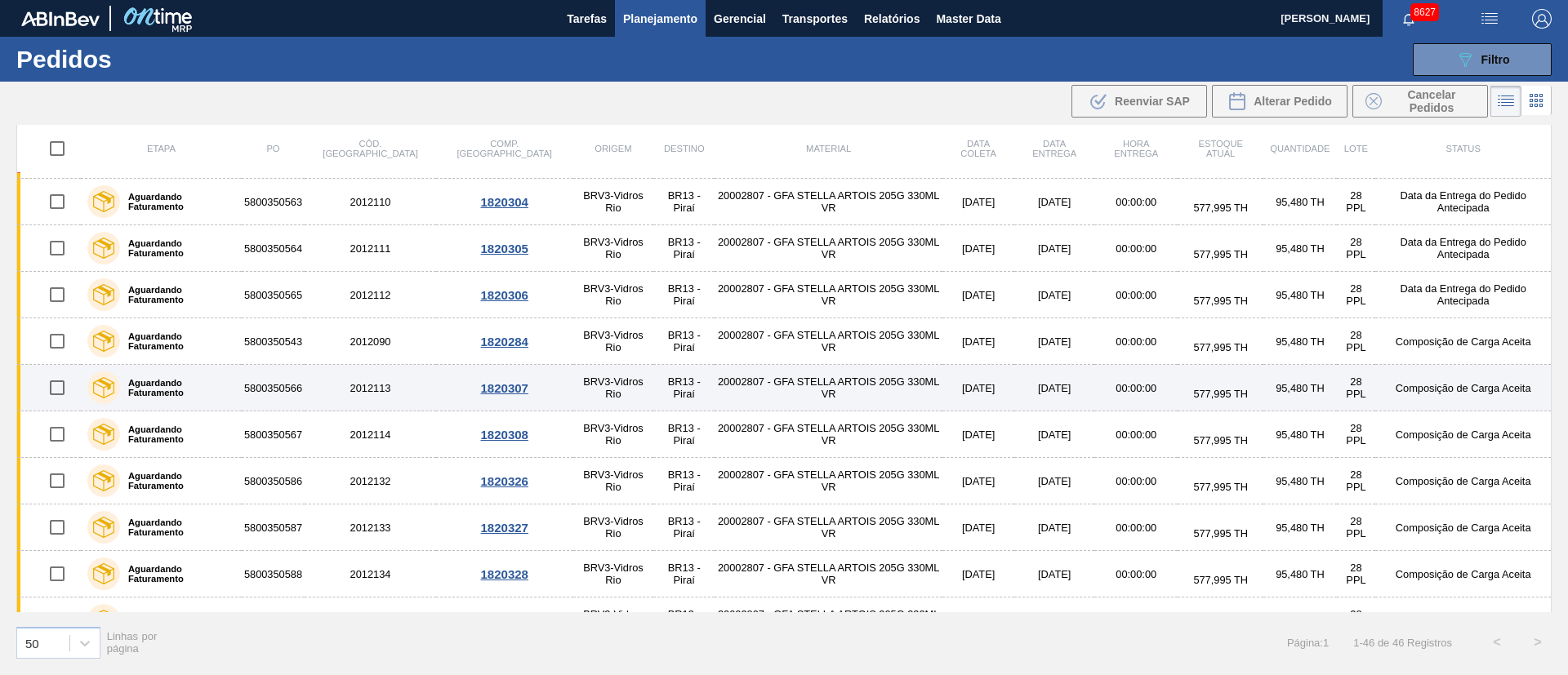
click at [65, 388] on input "checkbox" at bounding box center [57, 388] width 35 height 35
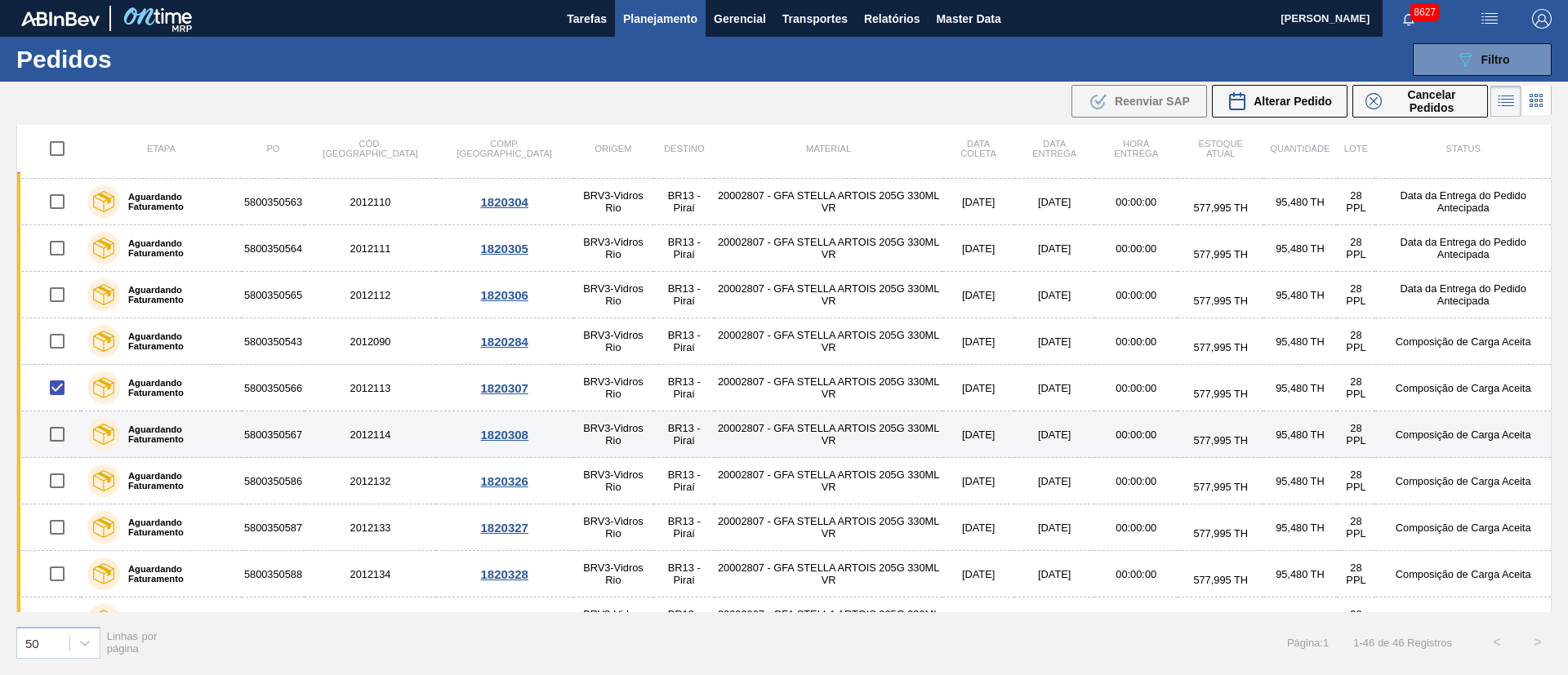
click at [58, 428] on input "checkbox" at bounding box center [57, 434] width 35 height 35
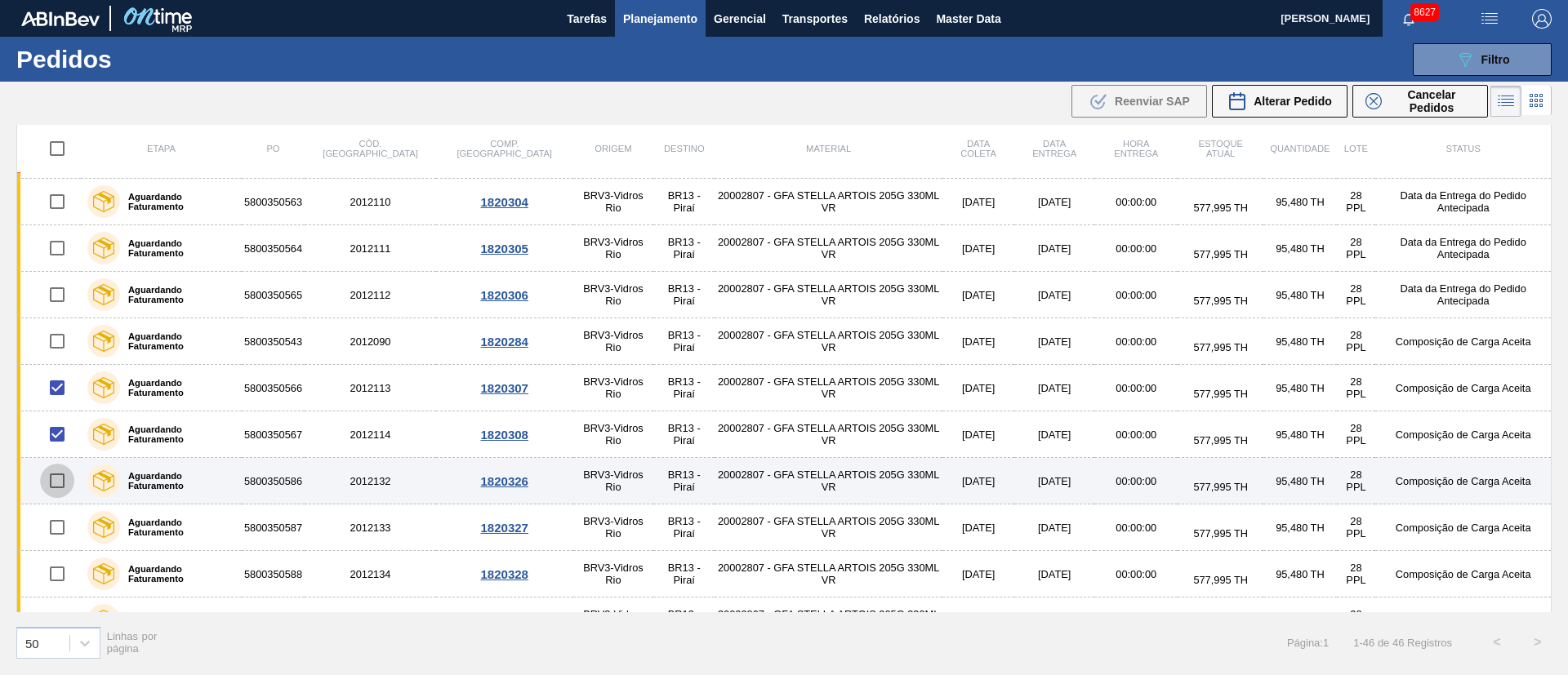
click at [55, 481] on input "checkbox" at bounding box center [57, 481] width 35 height 35
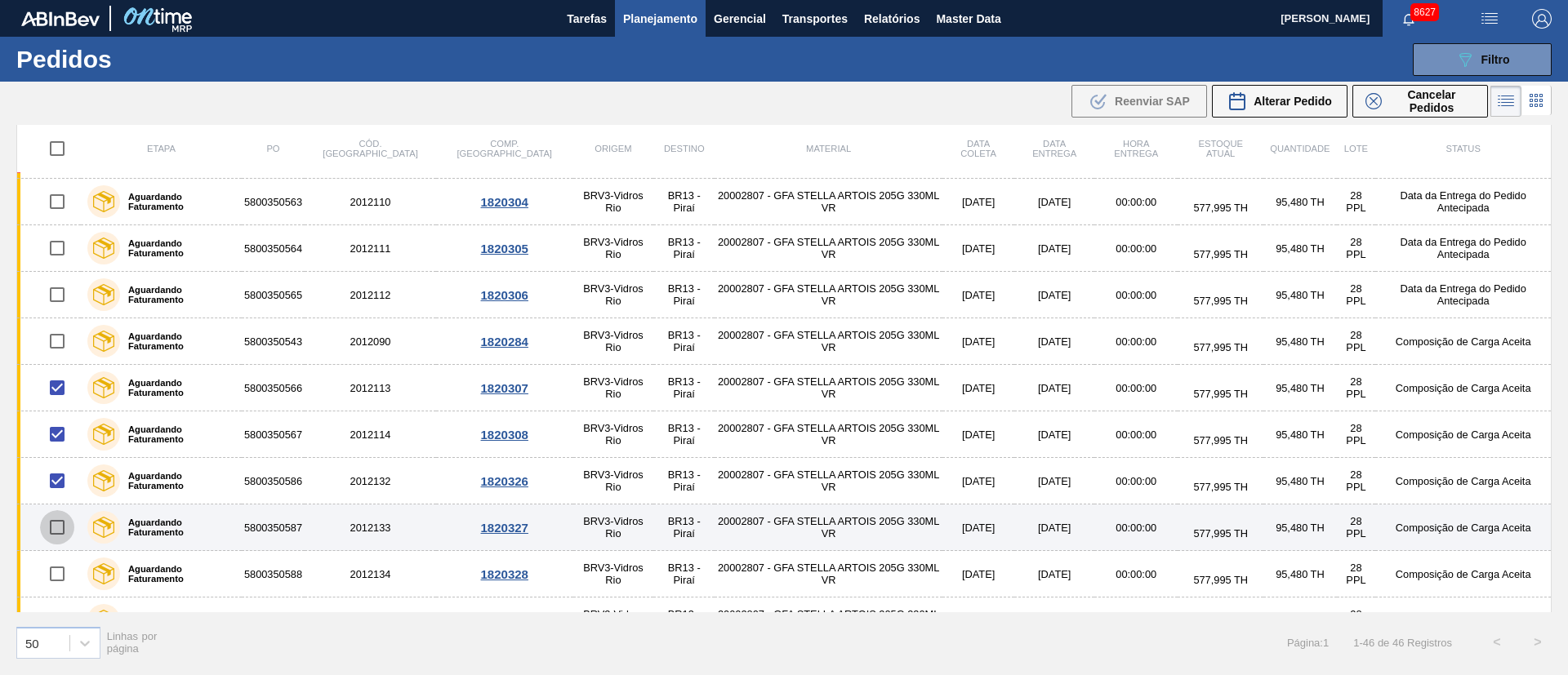
click at [66, 526] on input "checkbox" at bounding box center [57, 527] width 35 height 35
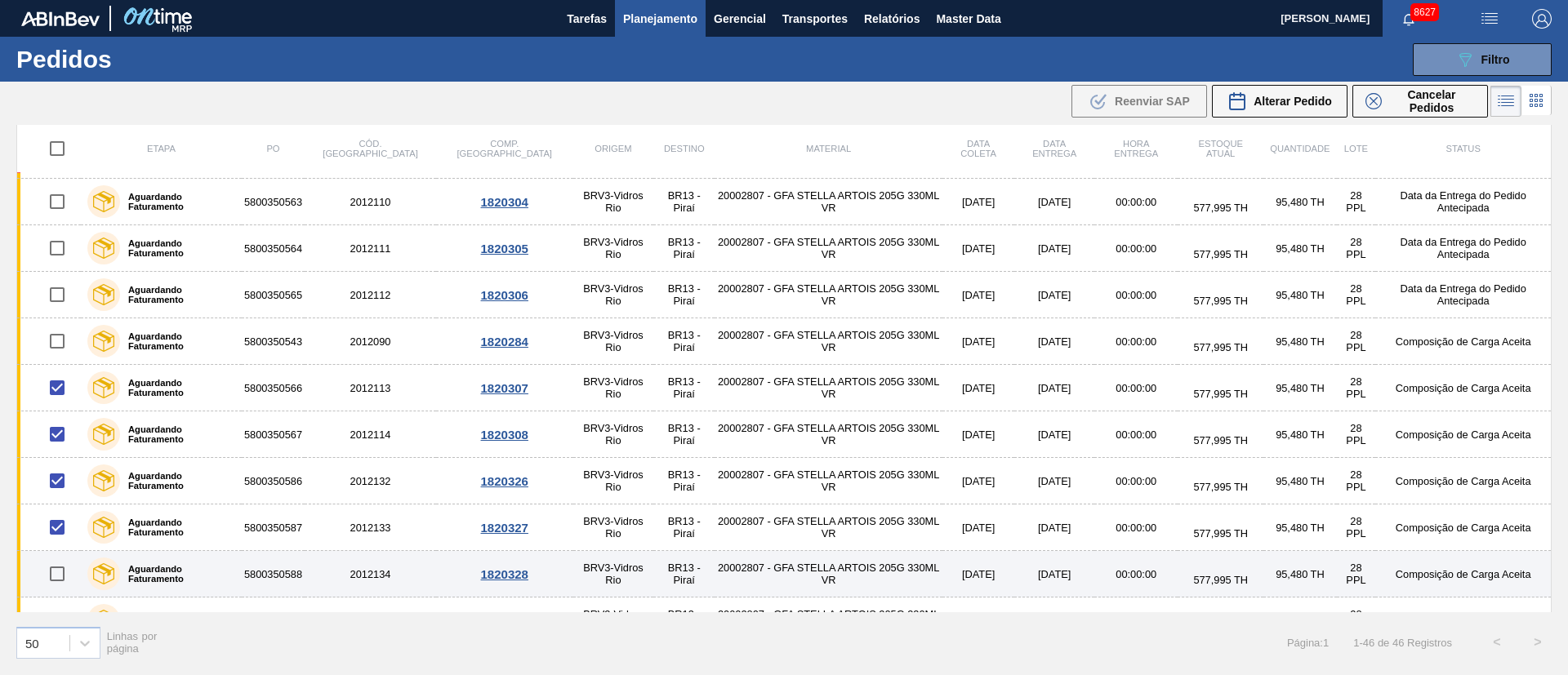
click at [59, 568] on input "checkbox" at bounding box center [57, 574] width 35 height 35
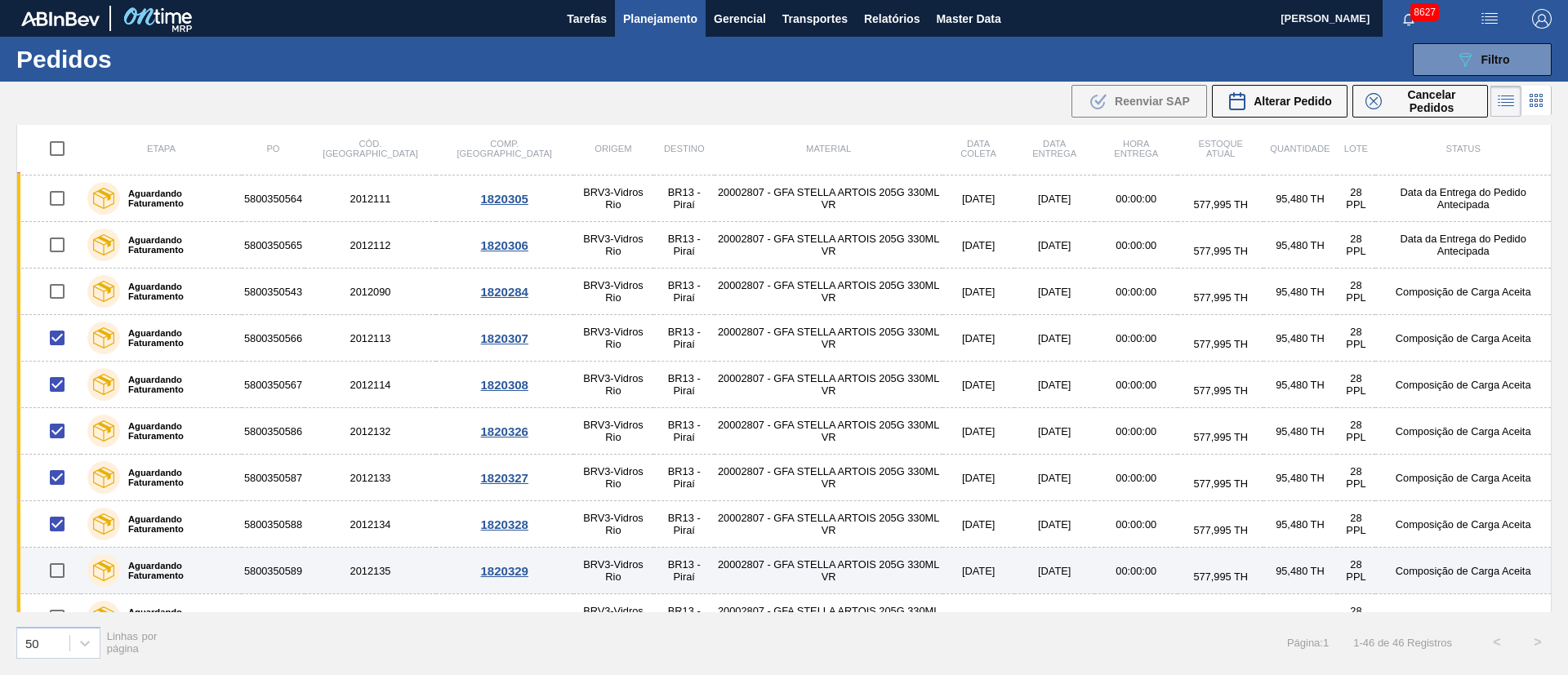
scroll to position [490, 0]
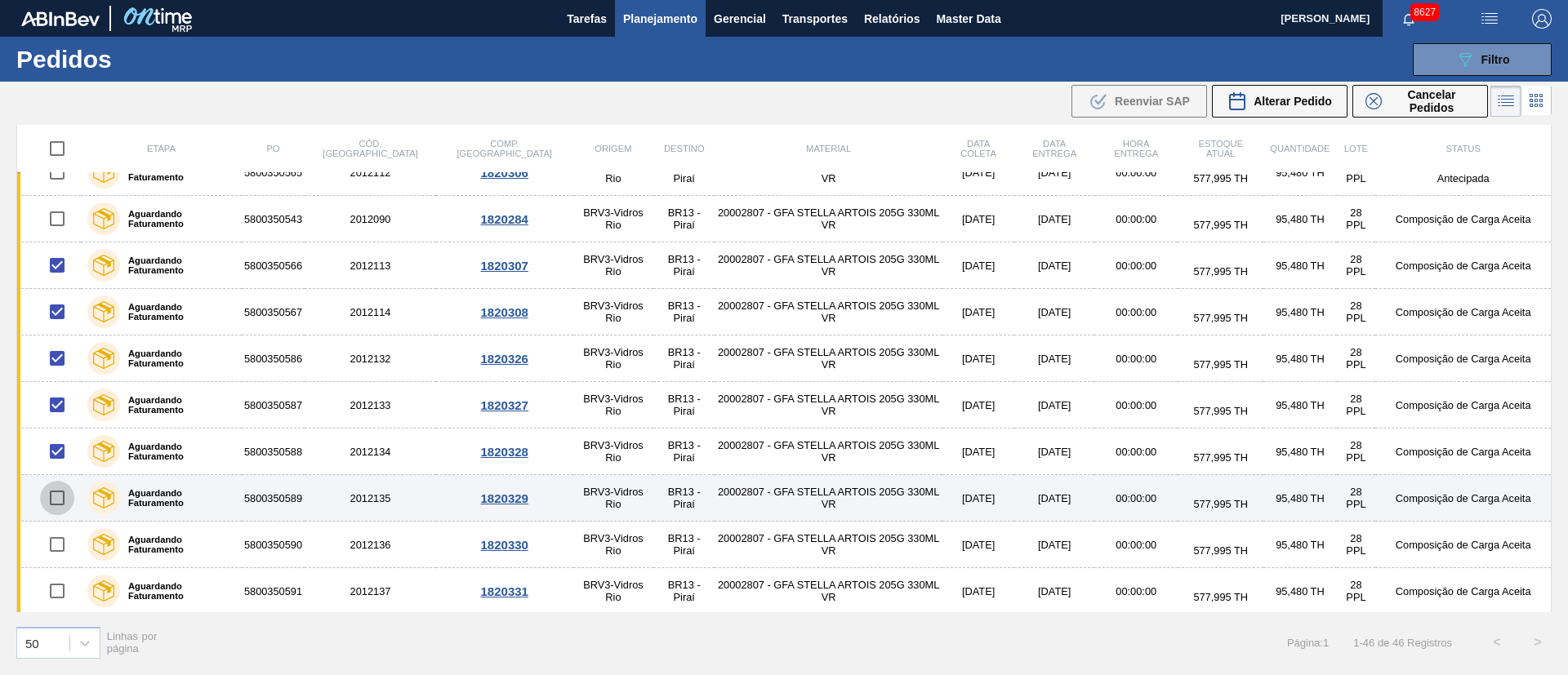
click at [62, 504] on input "checkbox" at bounding box center [57, 498] width 35 height 35
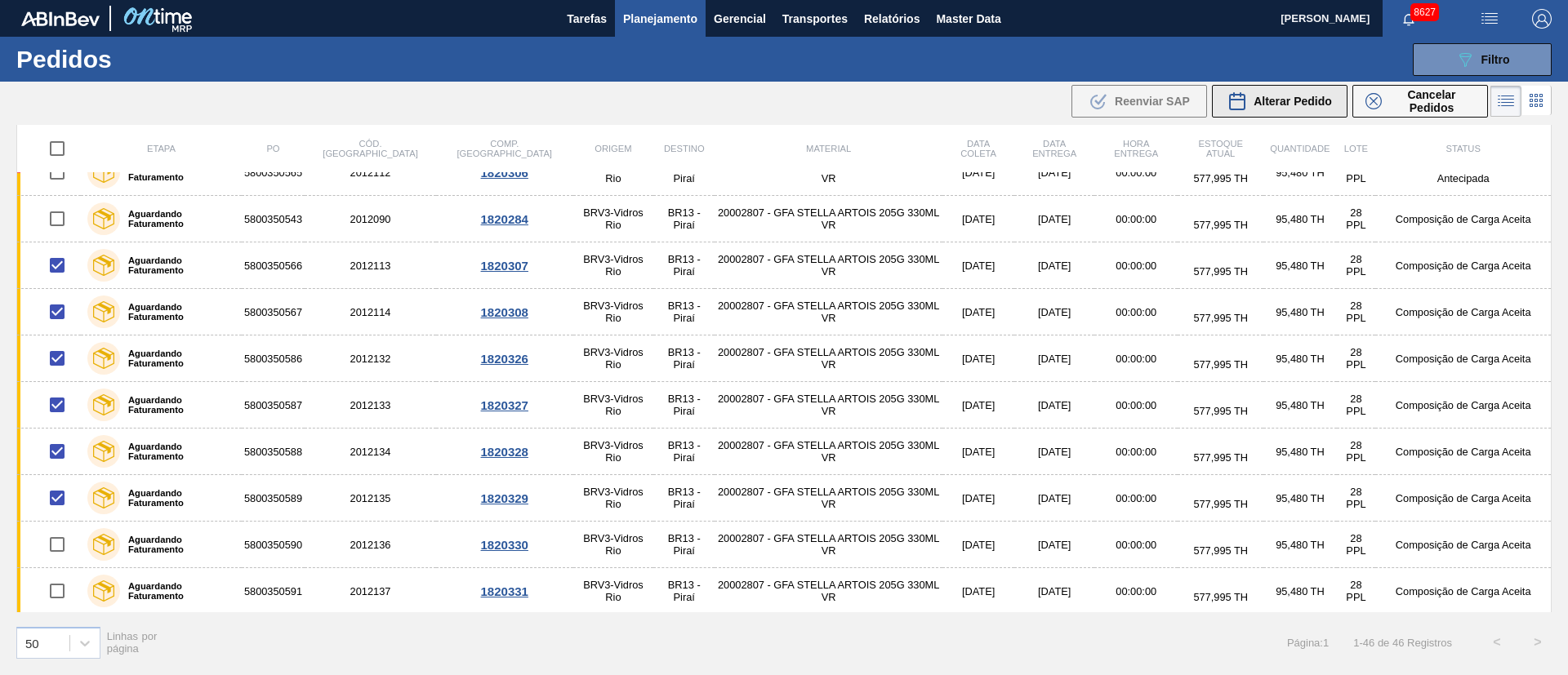
click at [1290, 107] on span "Alterar Pedido" at bounding box center [1292, 101] width 79 height 13
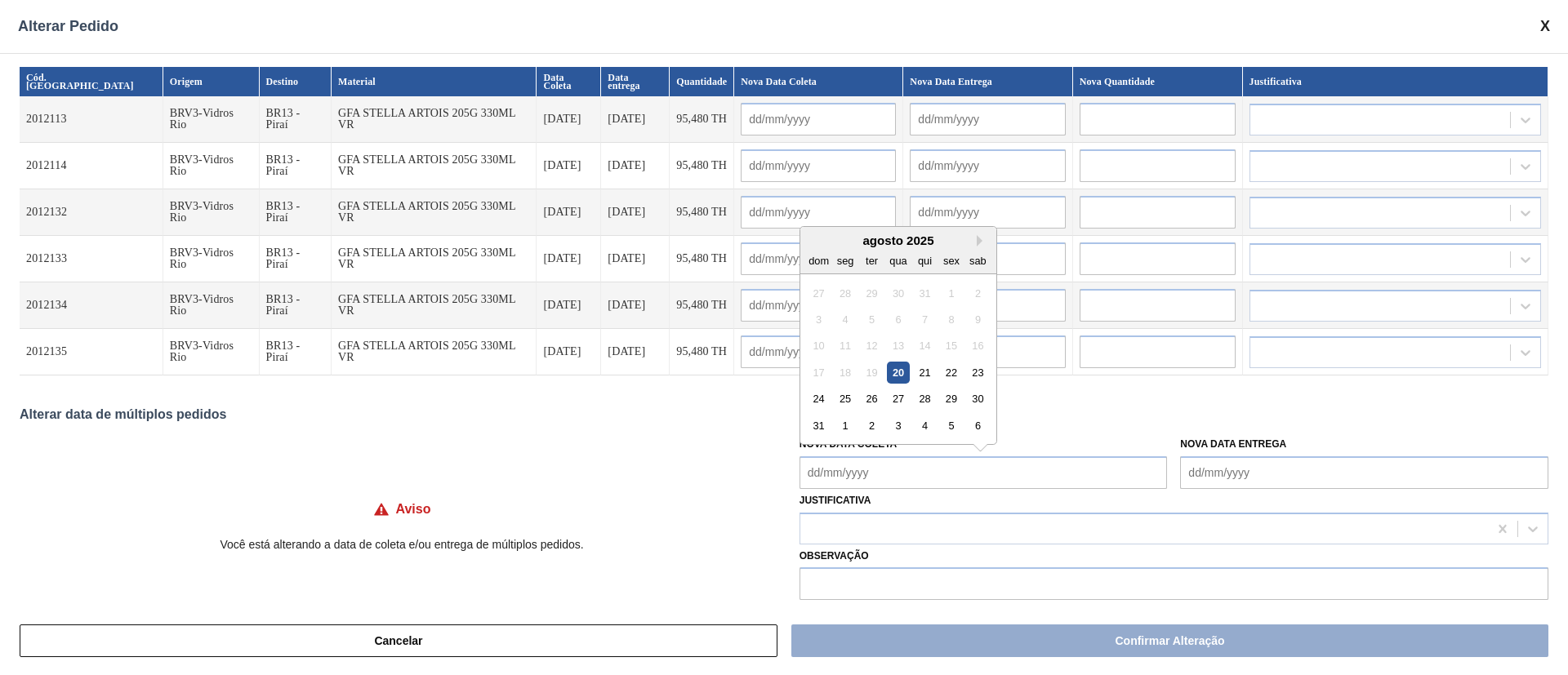
click at [865, 464] on Coleta "Nova Data Coleta" at bounding box center [983, 473] width 368 height 33
click at [897, 377] on div "20" at bounding box center [897, 372] width 22 height 22
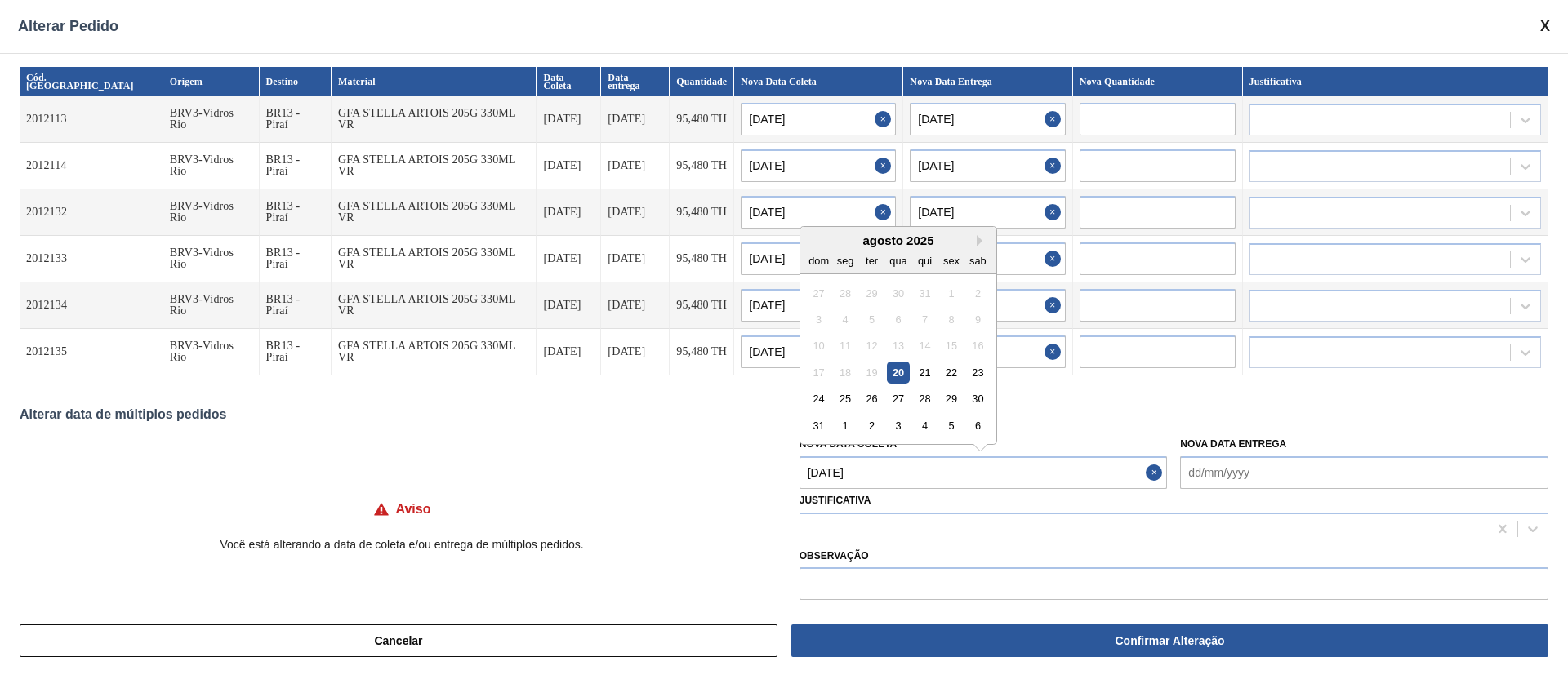
click at [861, 478] on Coleta "[DATE]" at bounding box center [983, 473] width 368 height 33
click at [838, 392] on div "25" at bounding box center [844, 398] width 22 height 22
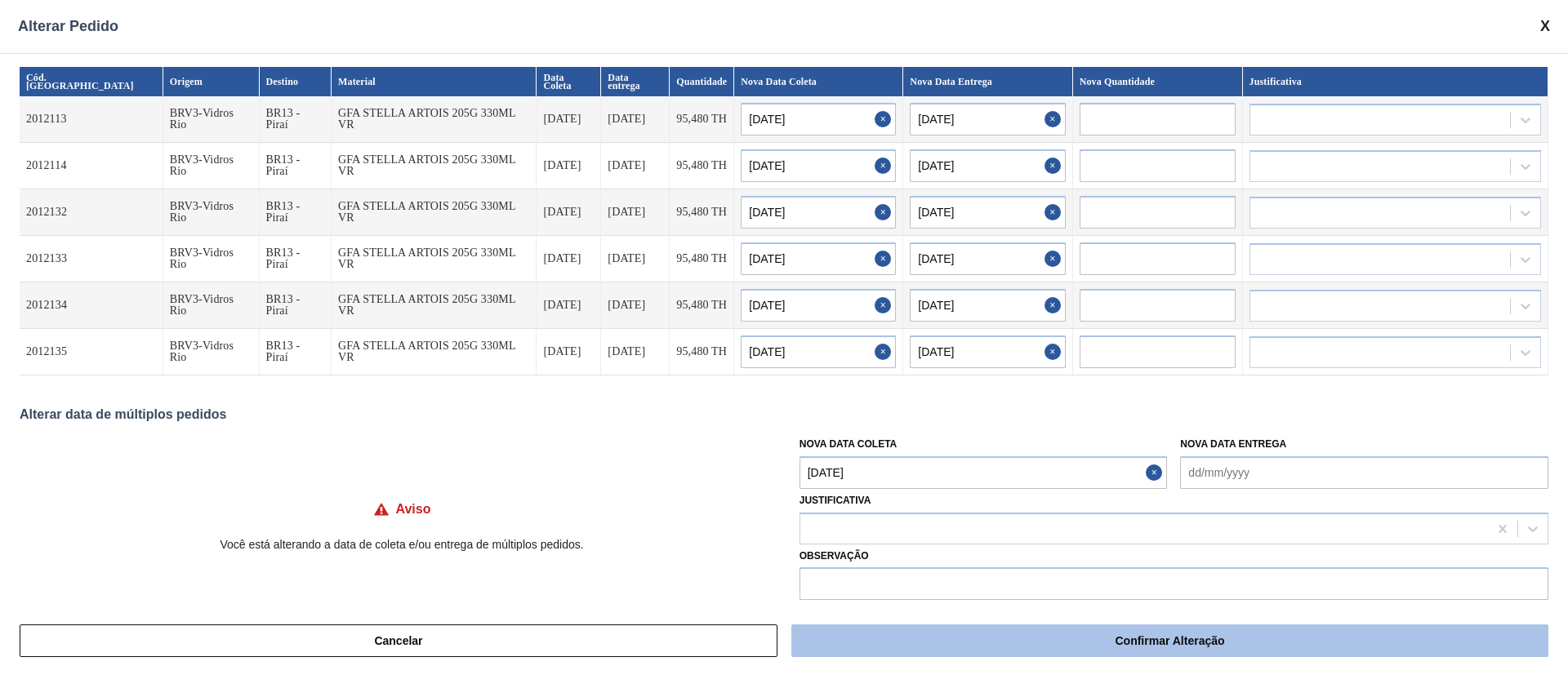
click at [899, 640] on button "Confirmar Alteração" at bounding box center [1169, 640] width 757 height 33
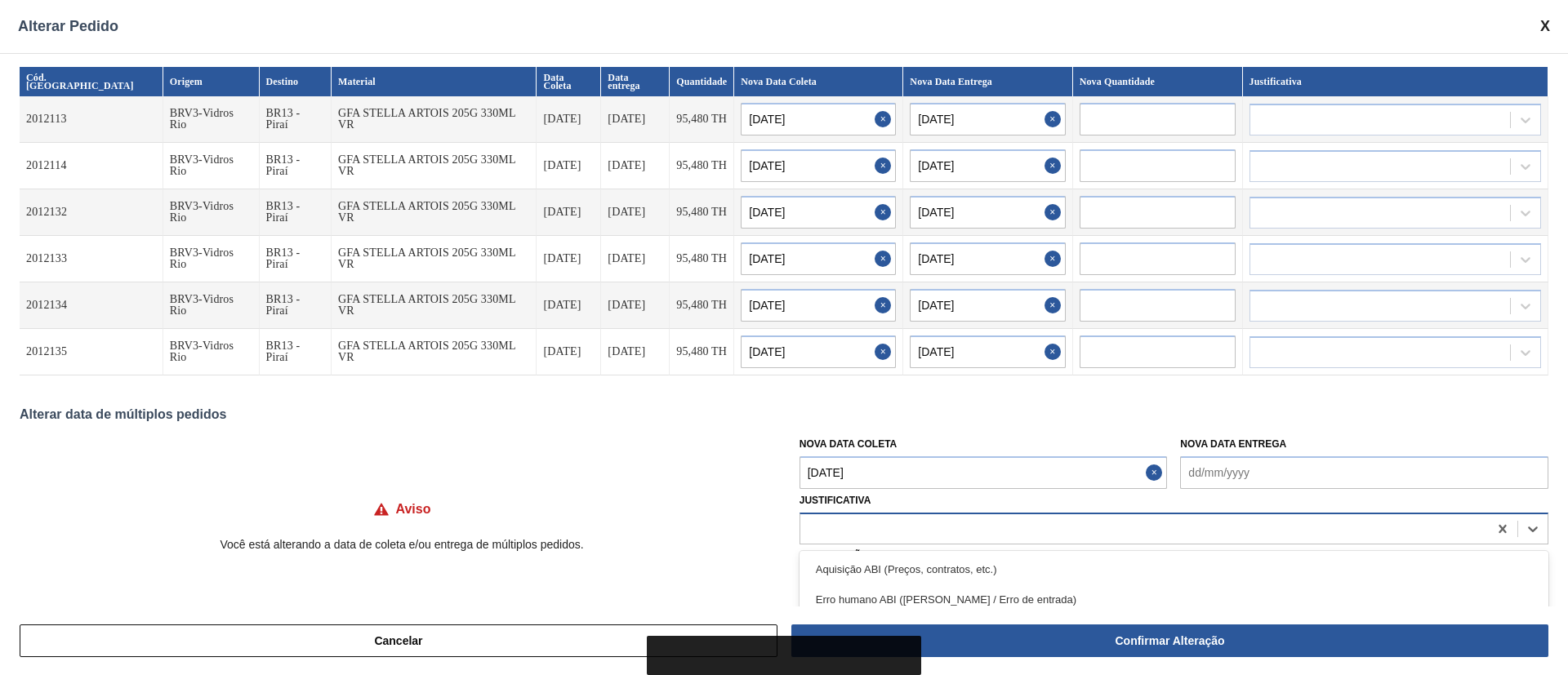
click at [828, 521] on div at bounding box center [1143, 528] width 688 height 23
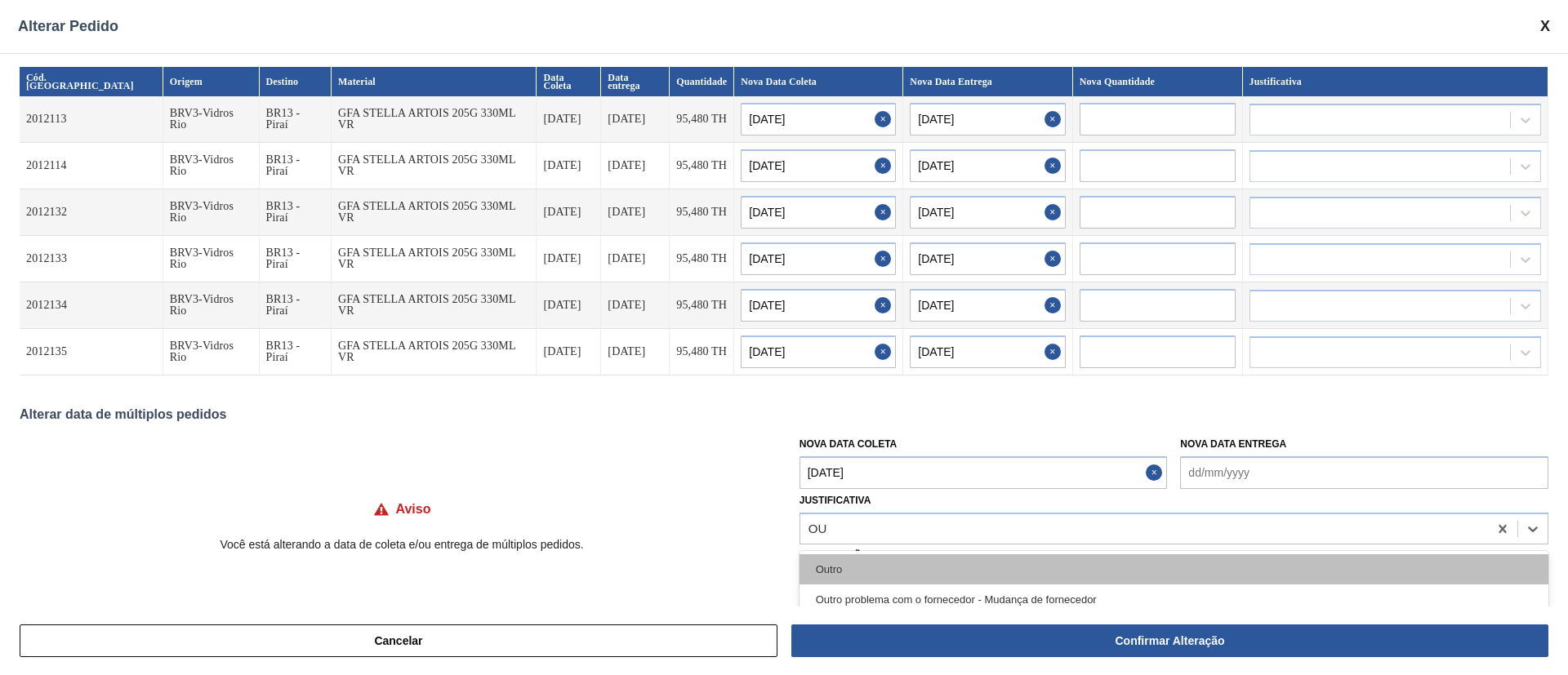
click at [843, 570] on div "Outro" at bounding box center [1174, 569] width 749 height 30
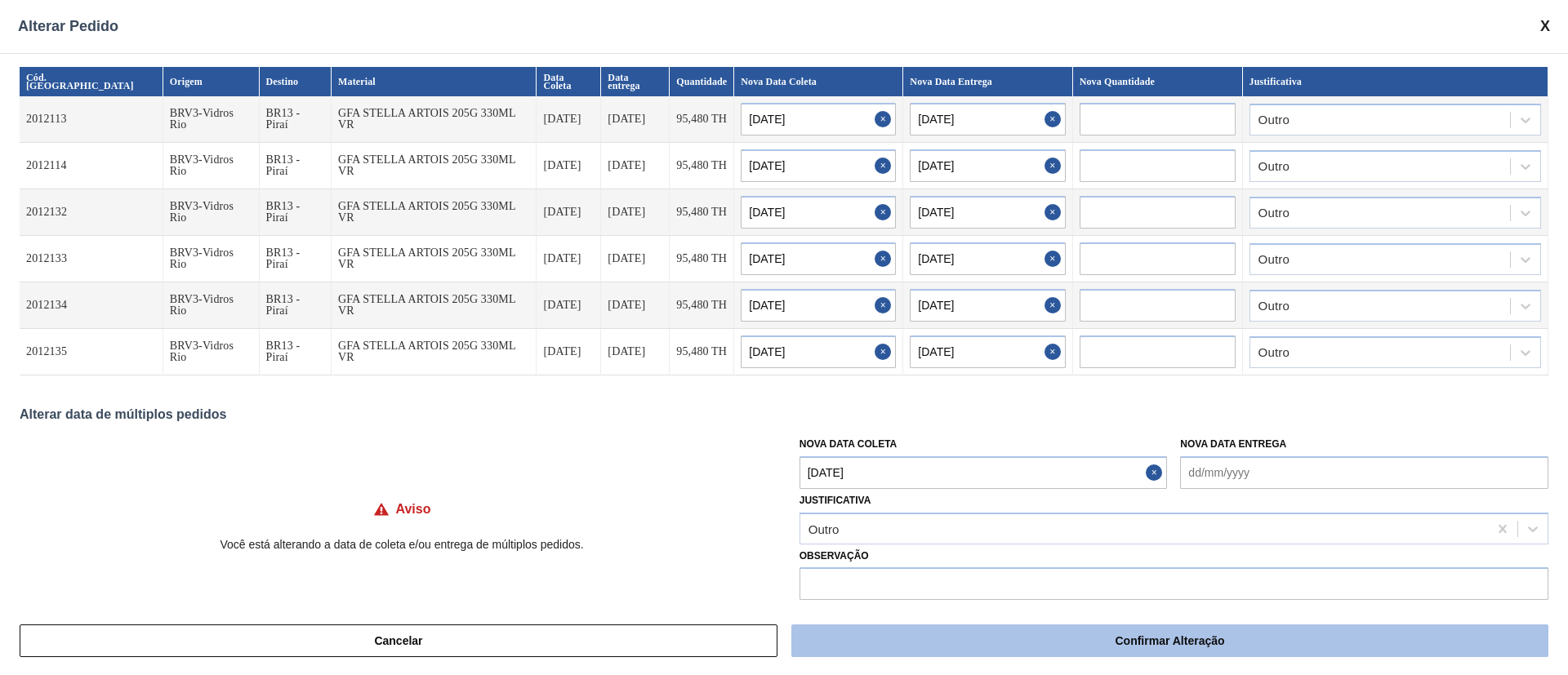
click at [880, 635] on button "Confirmar Alteração" at bounding box center [1169, 640] width 757 height 33
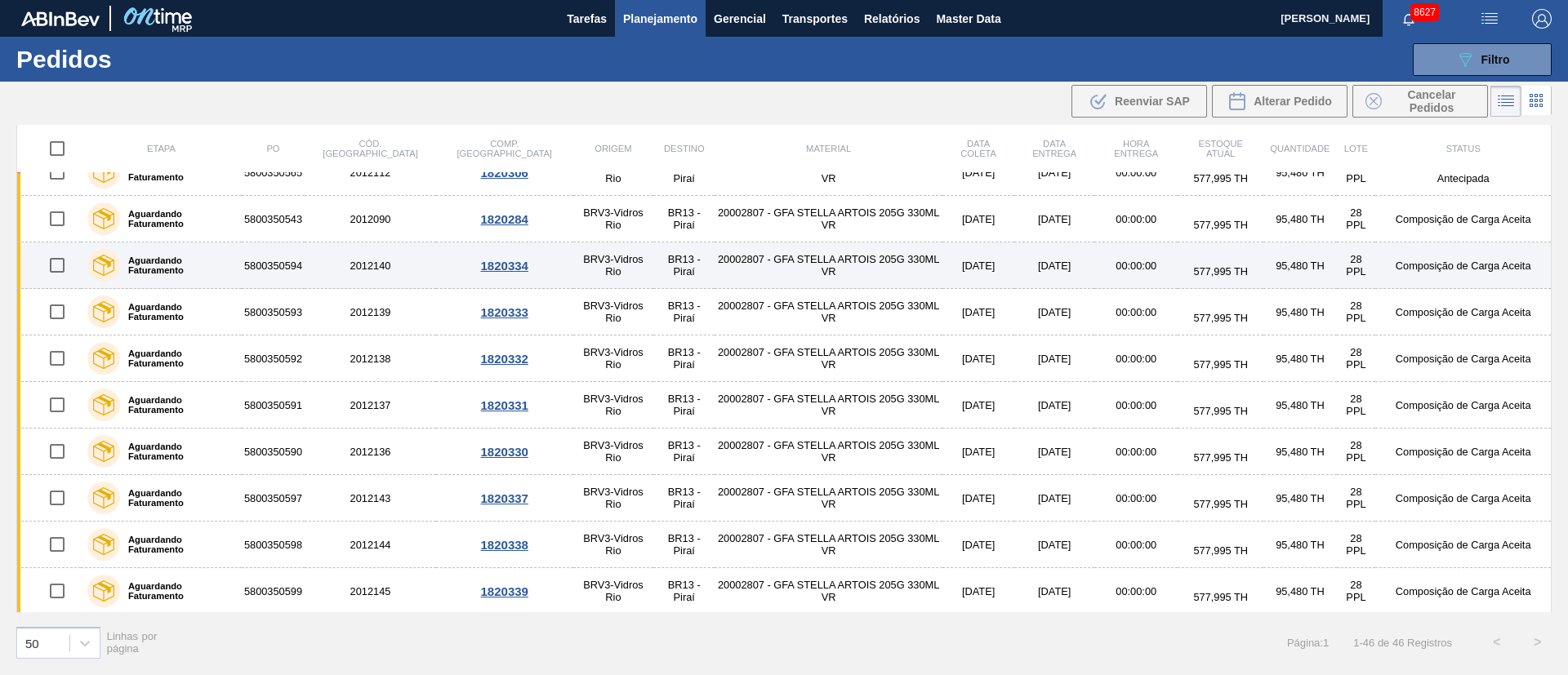
scroll to position [367, 0]
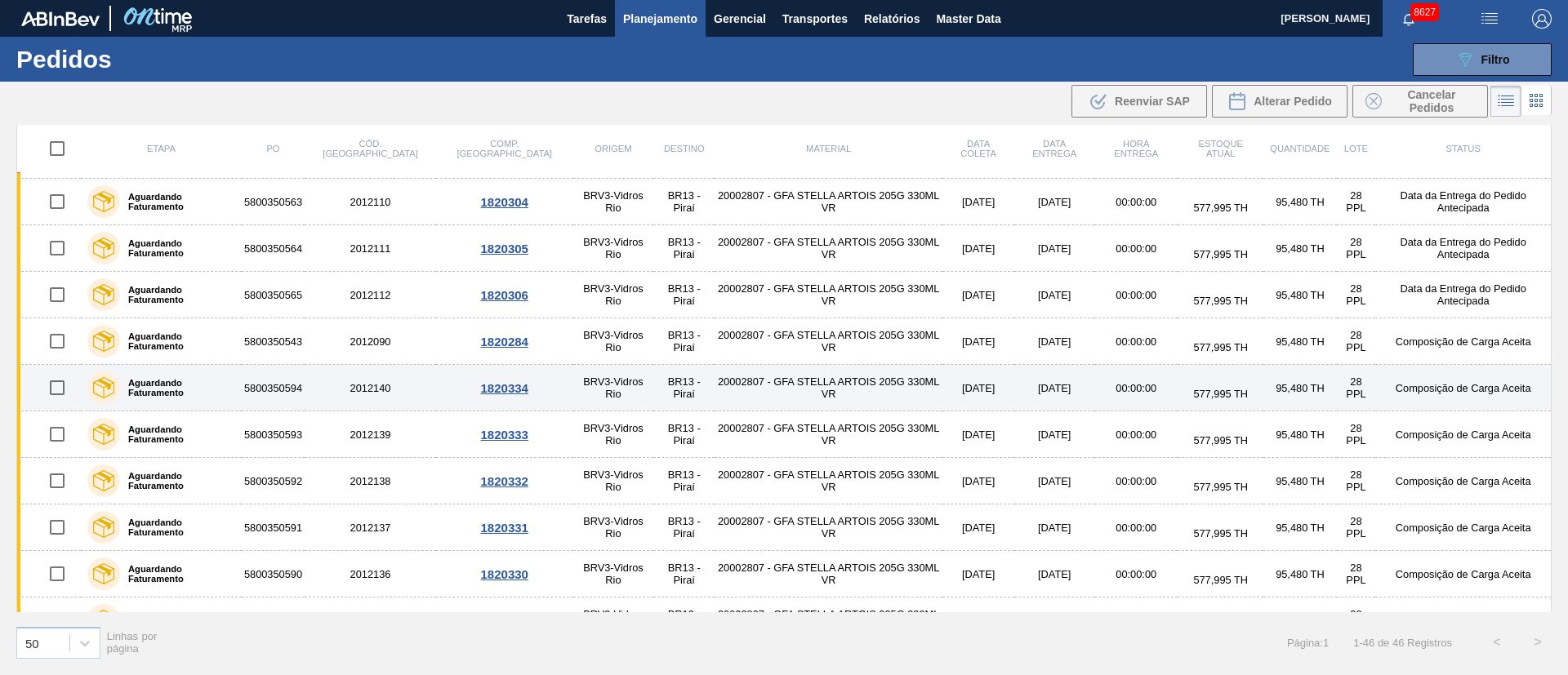
click at [55, 390] on input "checkbox" at bounding box center [57, 388] width 35 height 35
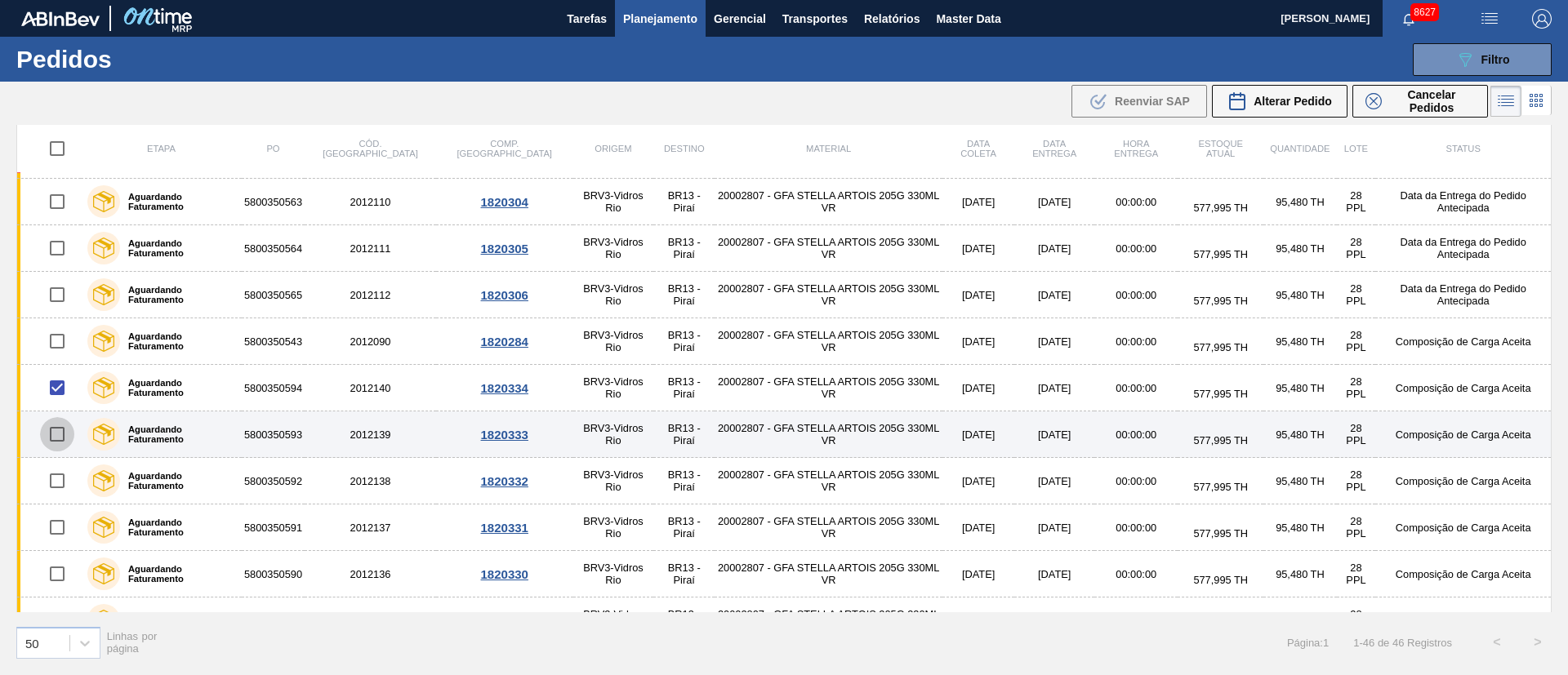
click at [59, 437] on input "checkbox" at bounding box center [57, 434] width 35 height 35
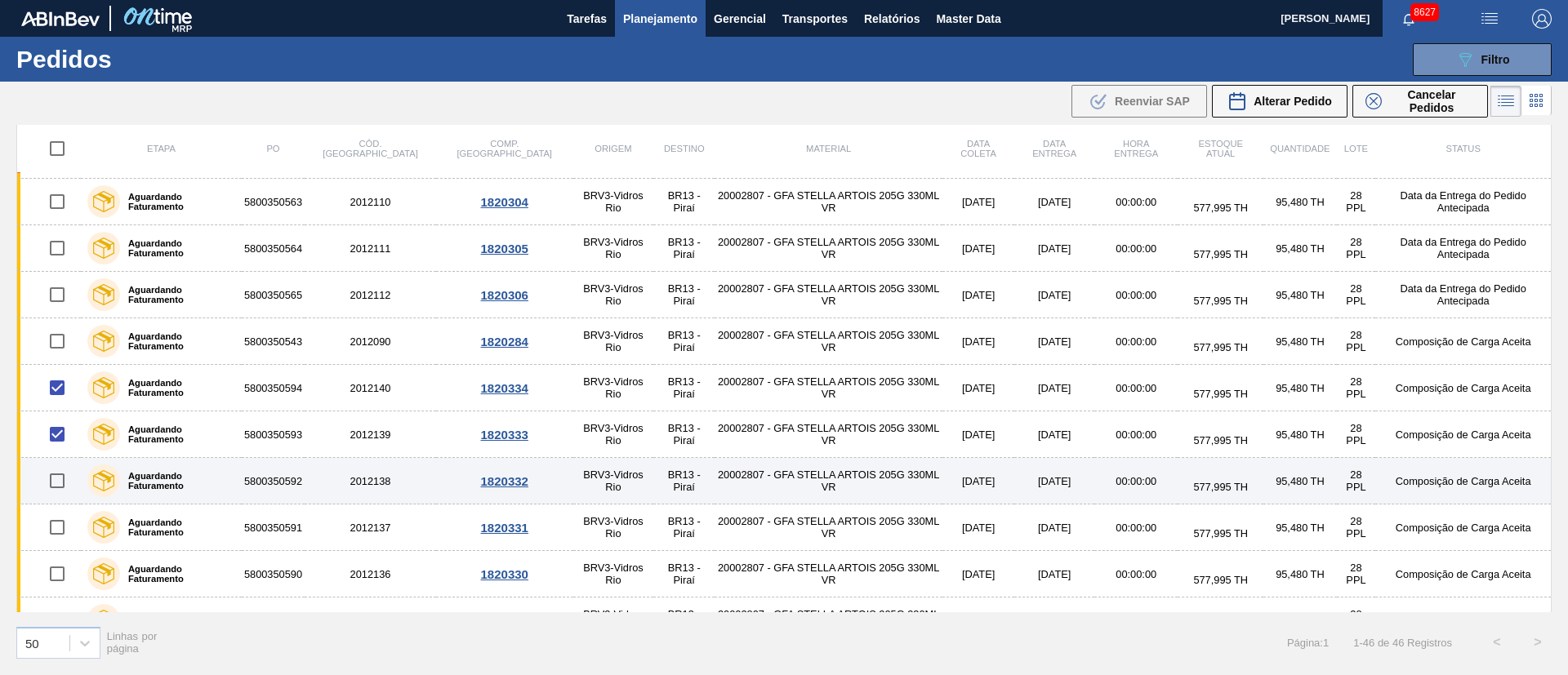
click at [59, 487] on input "checkbox" at bounding box center [57, 481] width 35 height 35
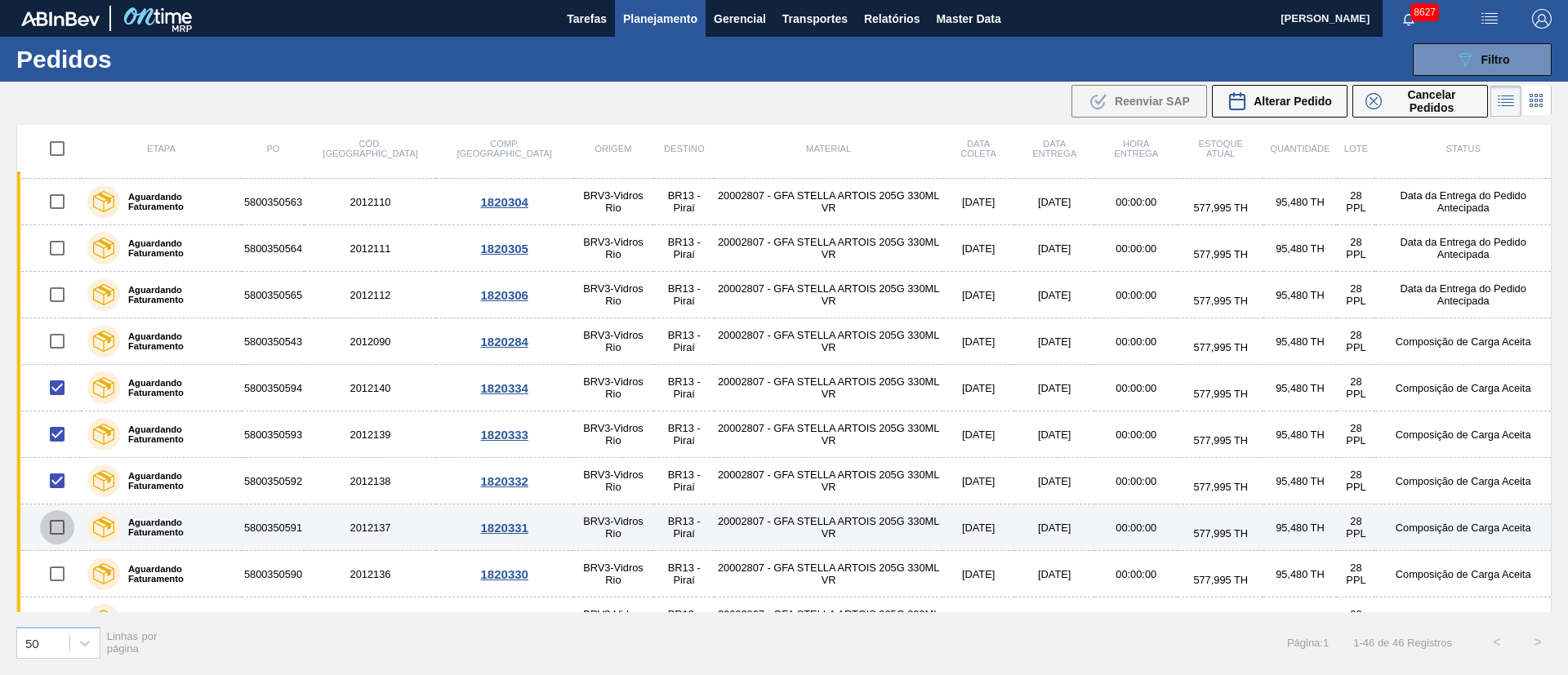
click at [57, 543] on input "checkbox" at bounding box center [57, 527] width 35 height 35
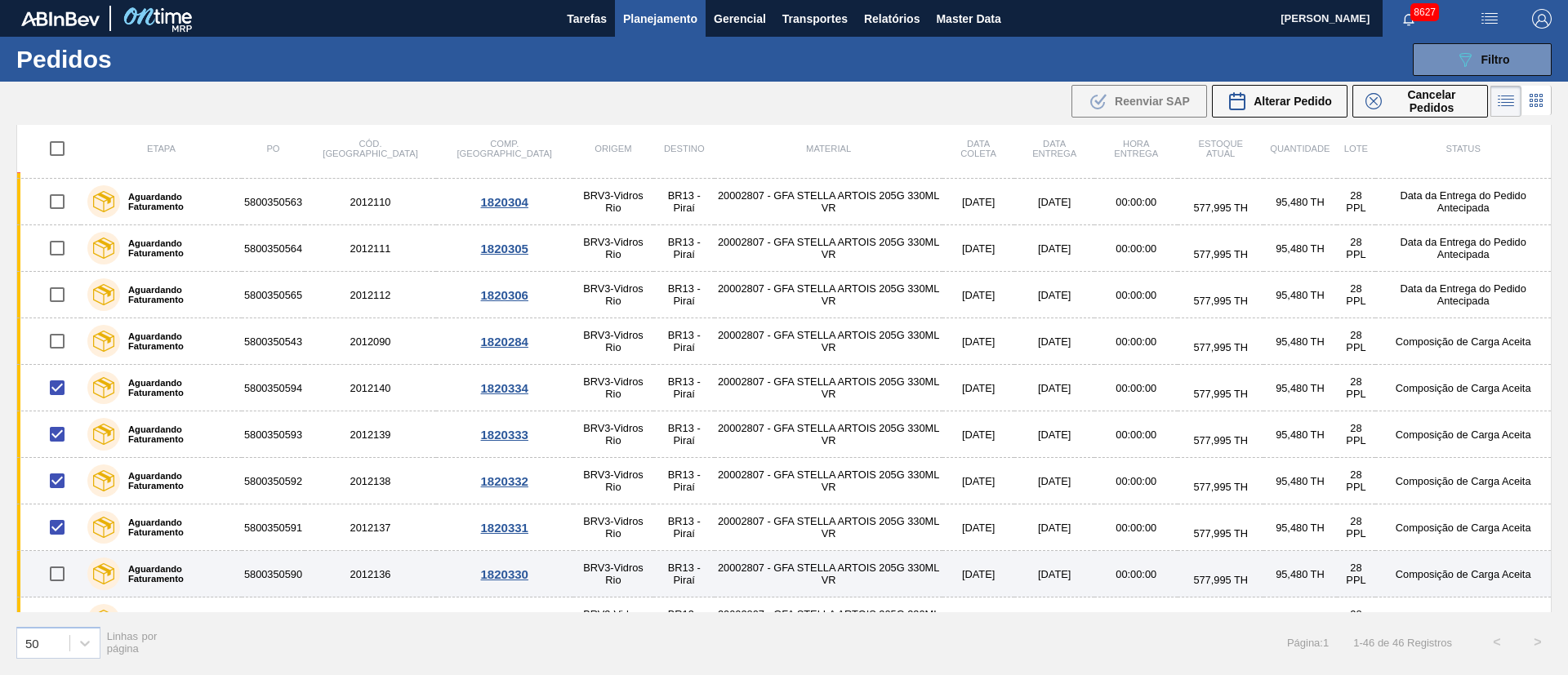
click at [53, 584] on input "checkbox" at bounding box center [57, 574] width 35 height 35
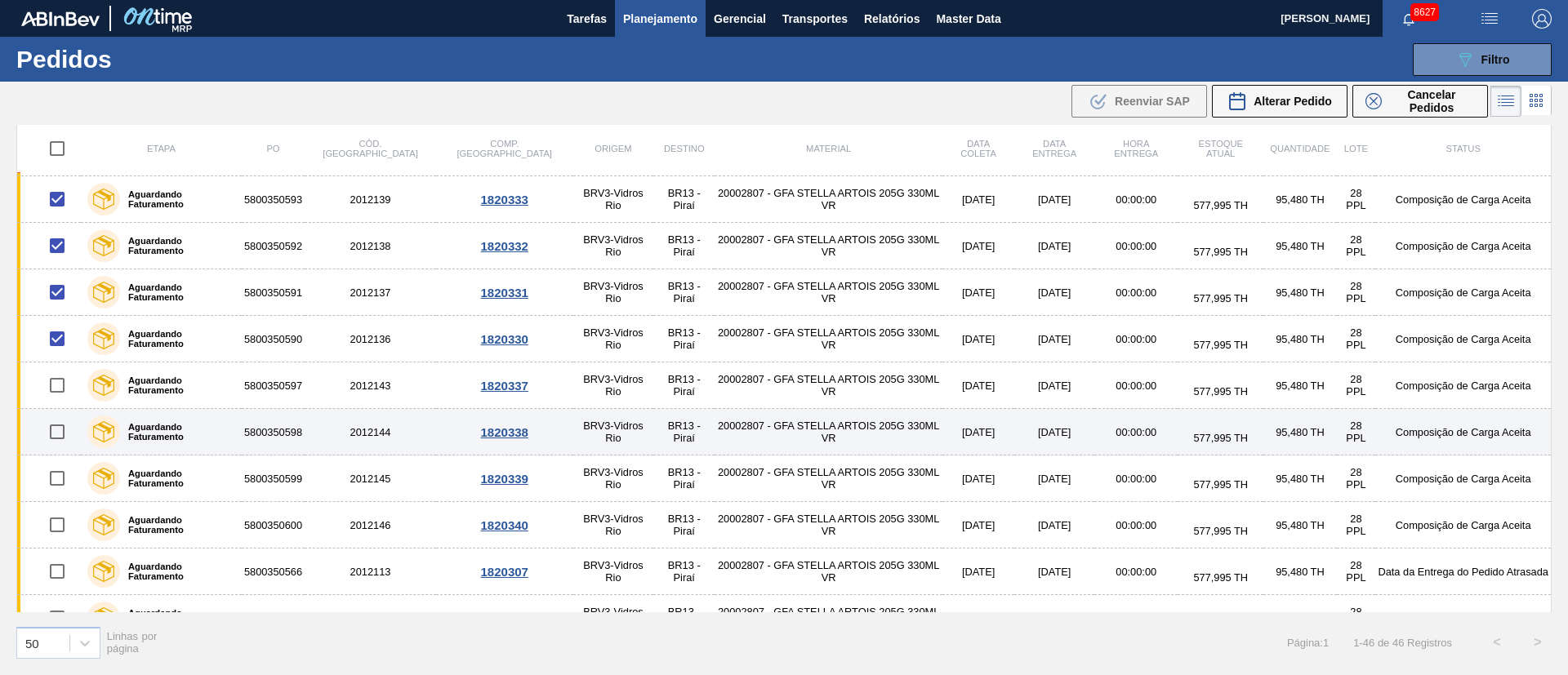
scroll to position [612, 0]
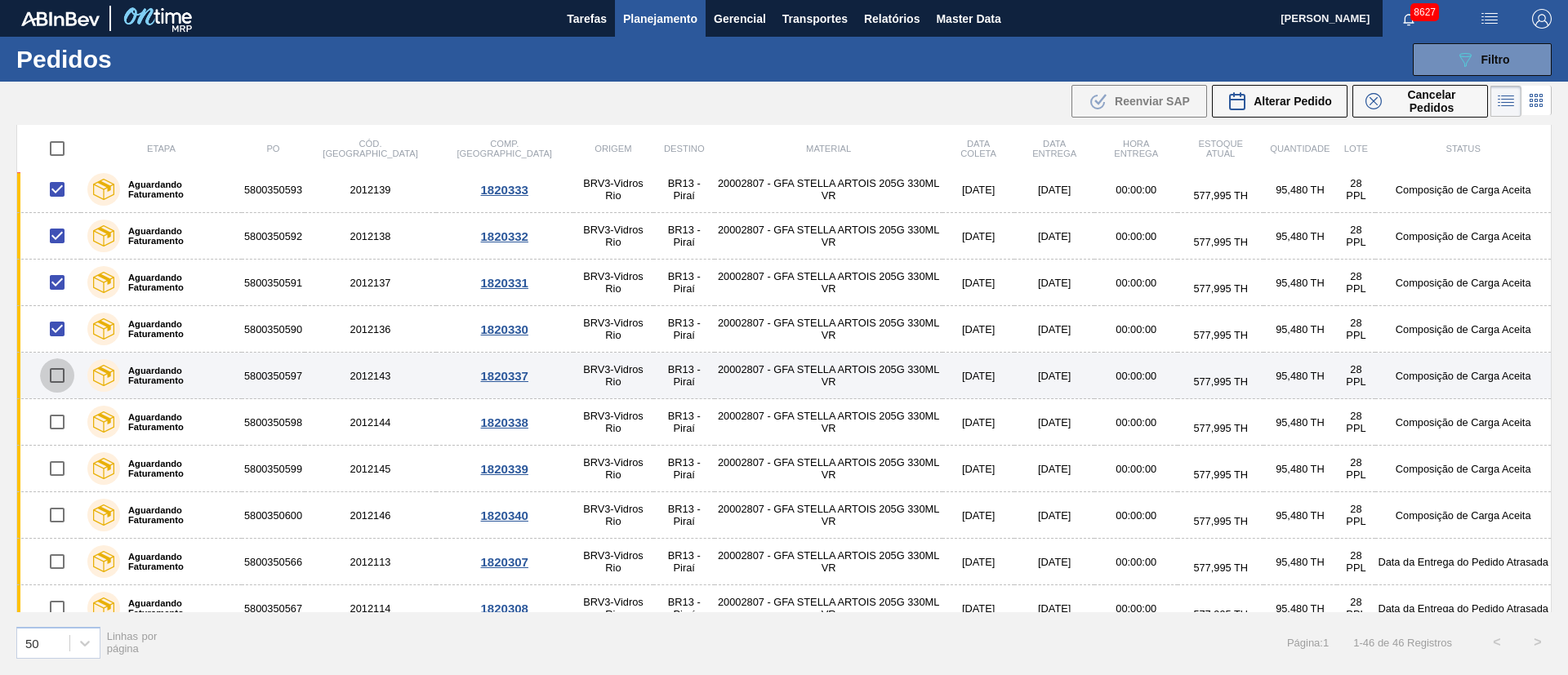
click at [57, 374] on input "checkbox" at bounding box center [57, 375] width 35 height 35
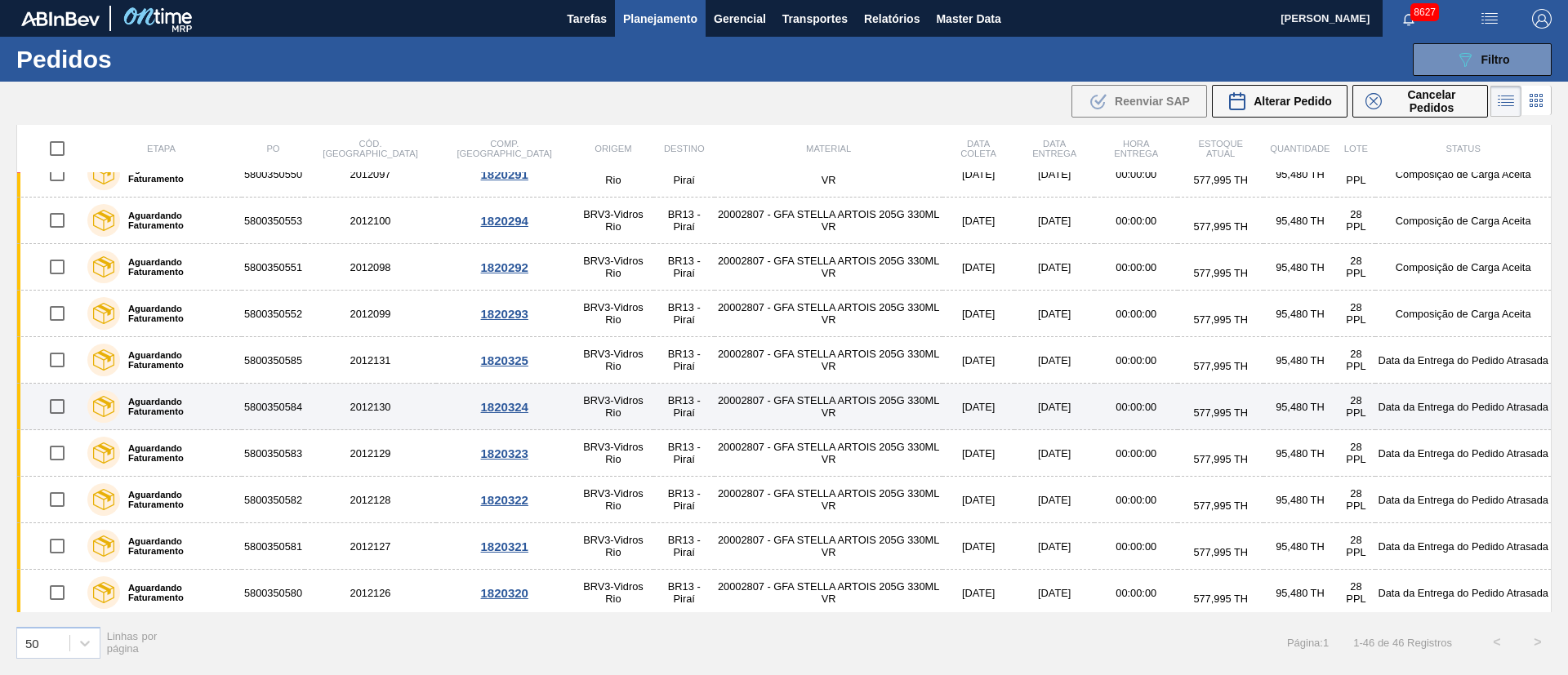
scroll to position [1702, 0]
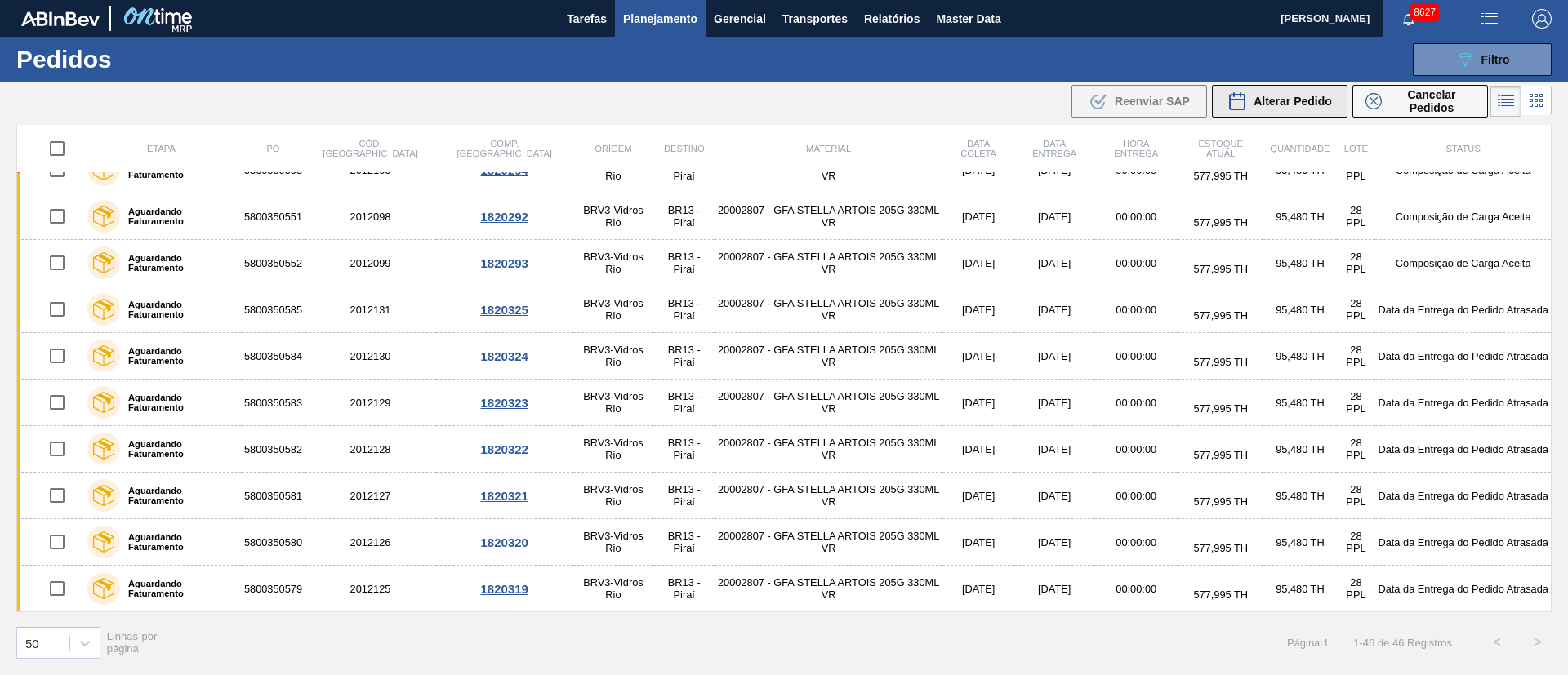
click at [1307, 101] on span "Alterar Pedido" at bounding box center [1292, 101] width 79 height 13
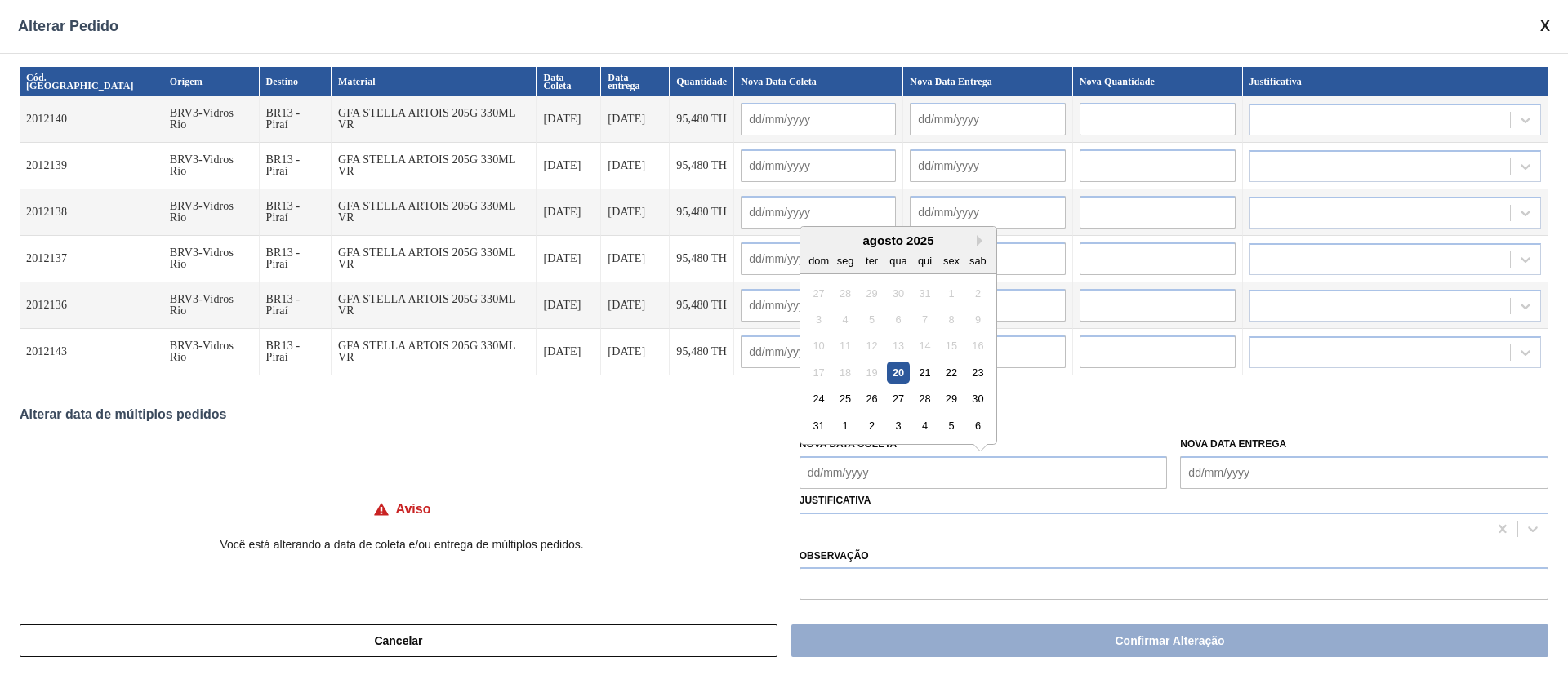
click at [911, 474] on Coleta "Nova Data Coleta" at bounding box center [983, 473] width 368 height 33
click at [843, 423] on div "1" at bounding box center [844, 425] width 22 height 22
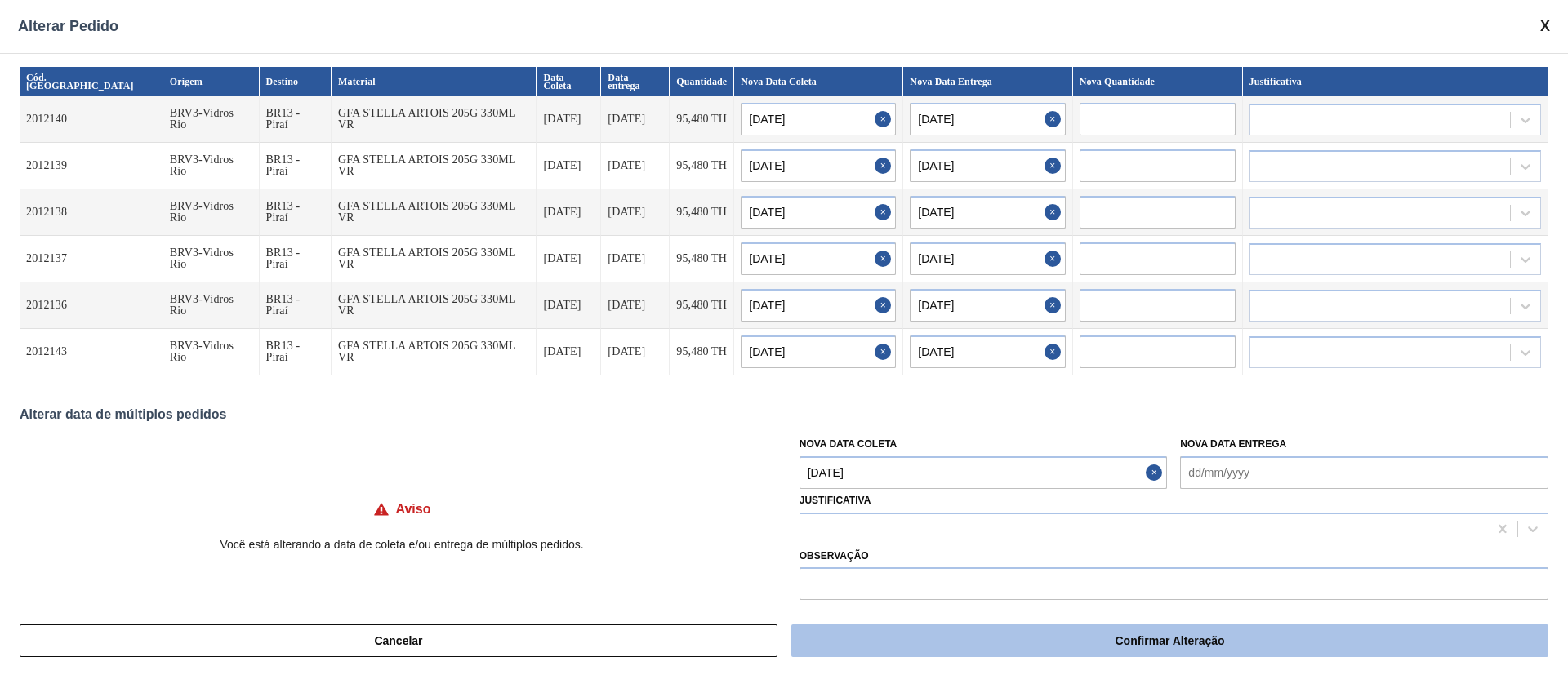
click at [886, 629] on button "Confirmar Alteração" at bounding box center [1169, 640] width 757 height 33
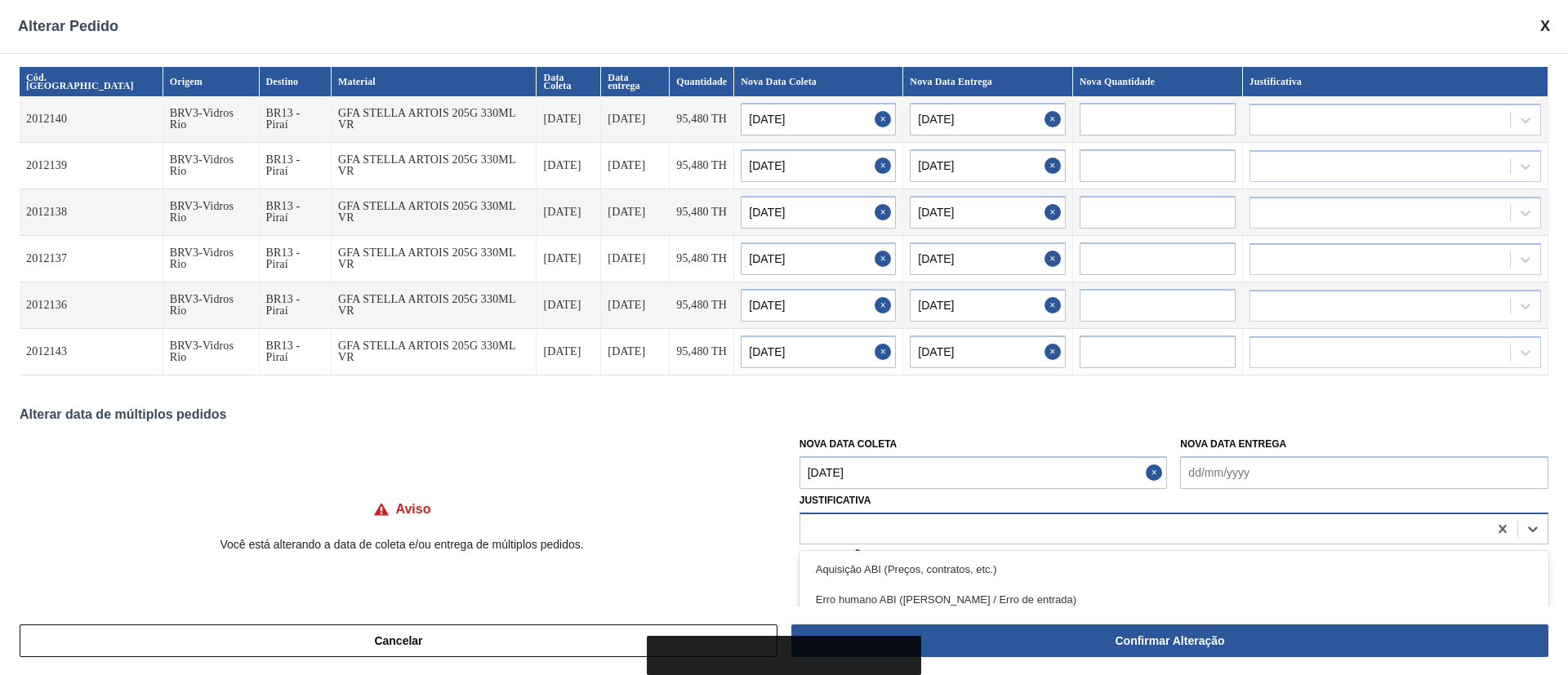
click at [851, 520] on div at bounding box center [1143, 528] width 688 height 23
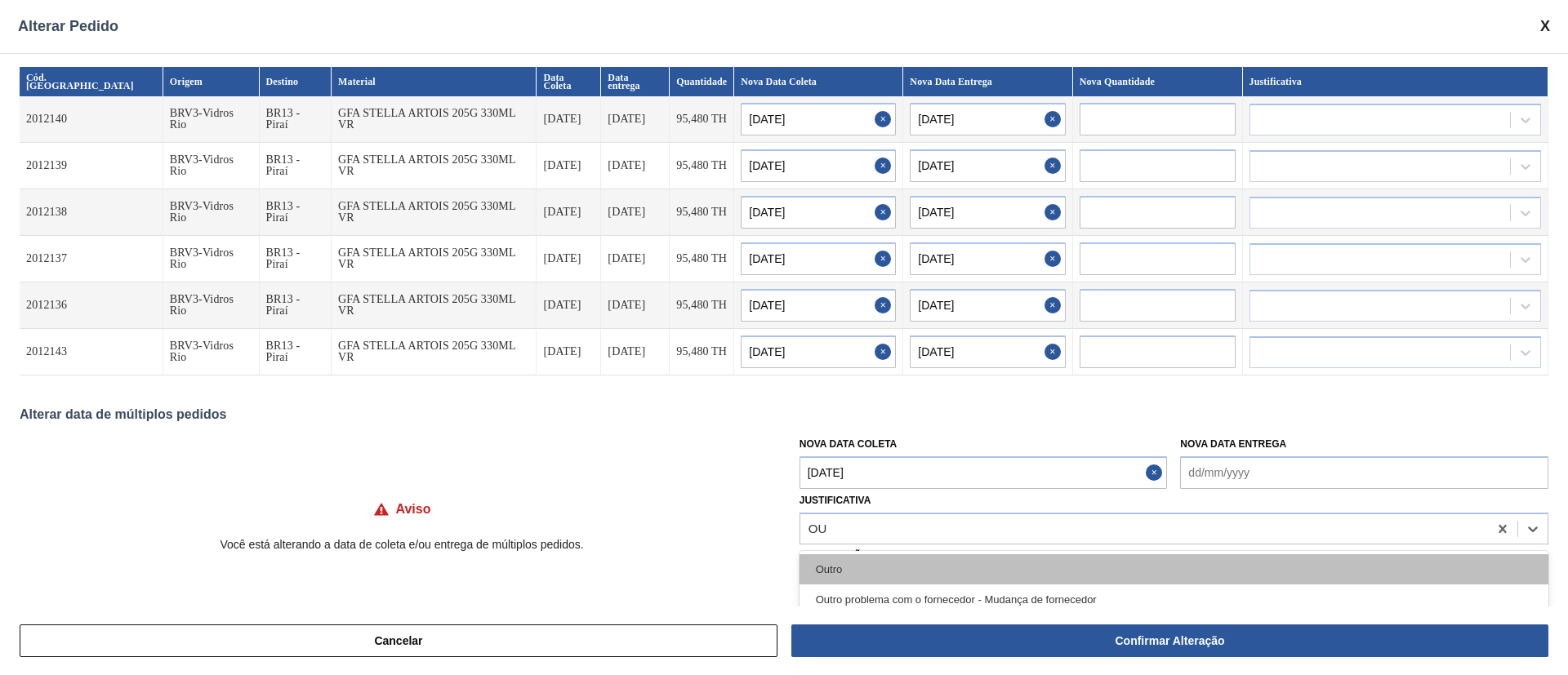
click at [841, 570] on div "Outro" at bounding box center [1174, 569] width 749 height 30
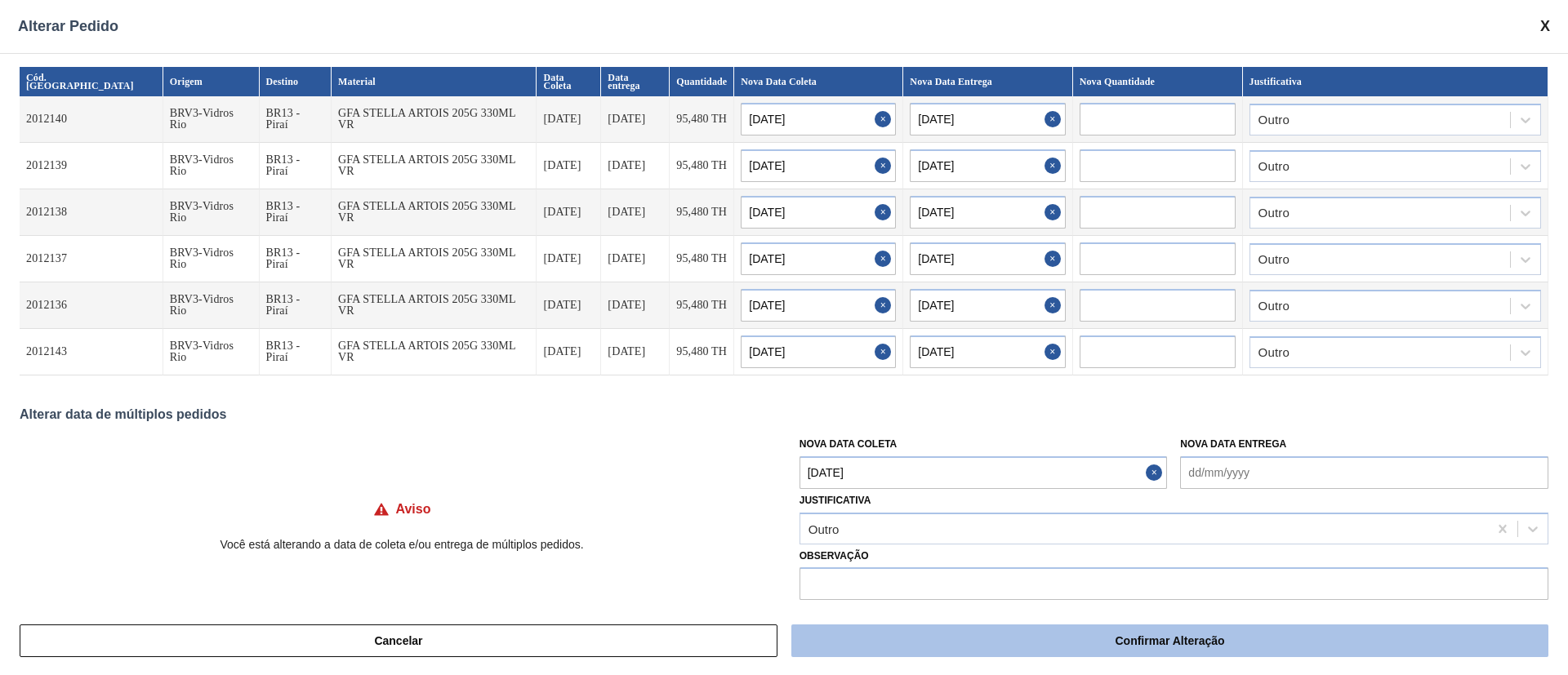
click at [873, 634] on button "Confirmar Alteração" at bounding box center [1169, 640] width 757 height 33
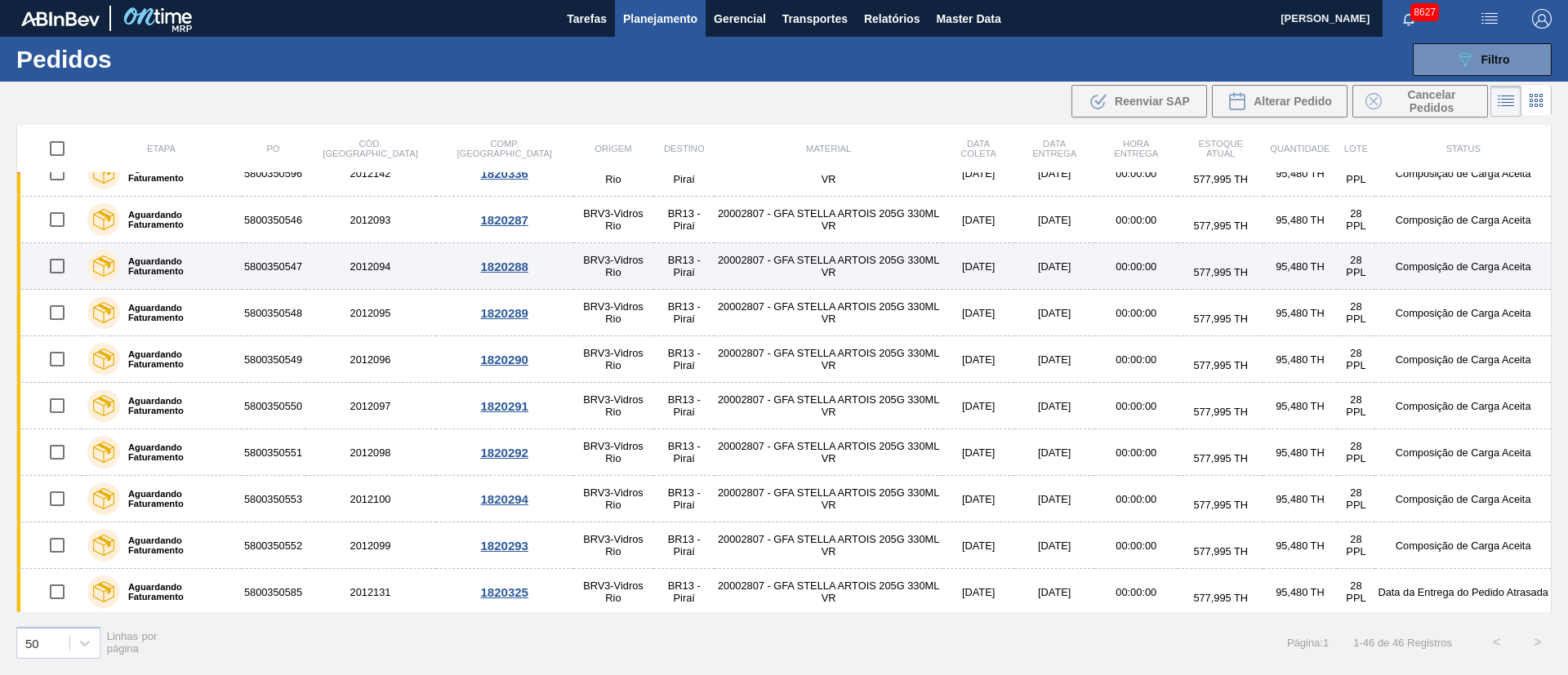
scroll to position [1177, 0]
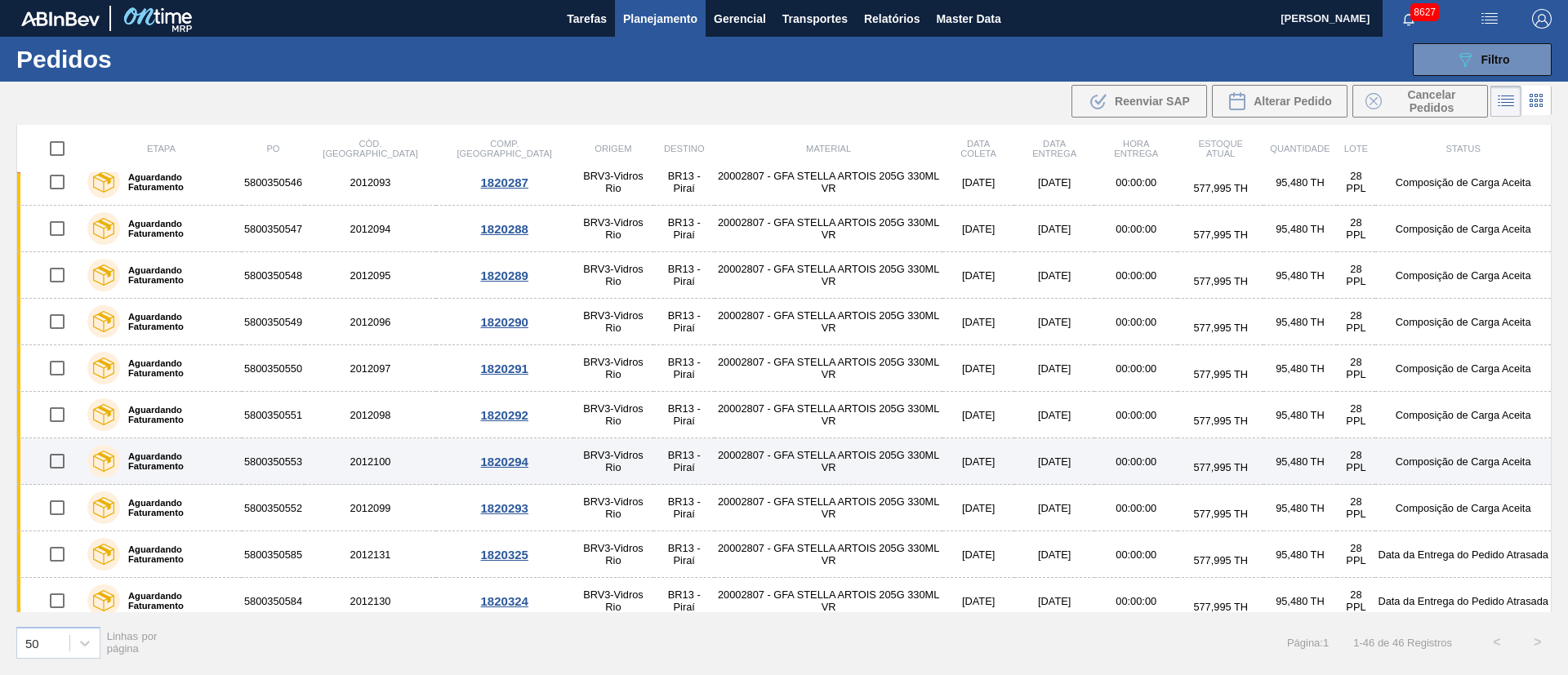
click at [58, 462] on input "checkbox" at bounding box center [57, 462] width 35 height 35
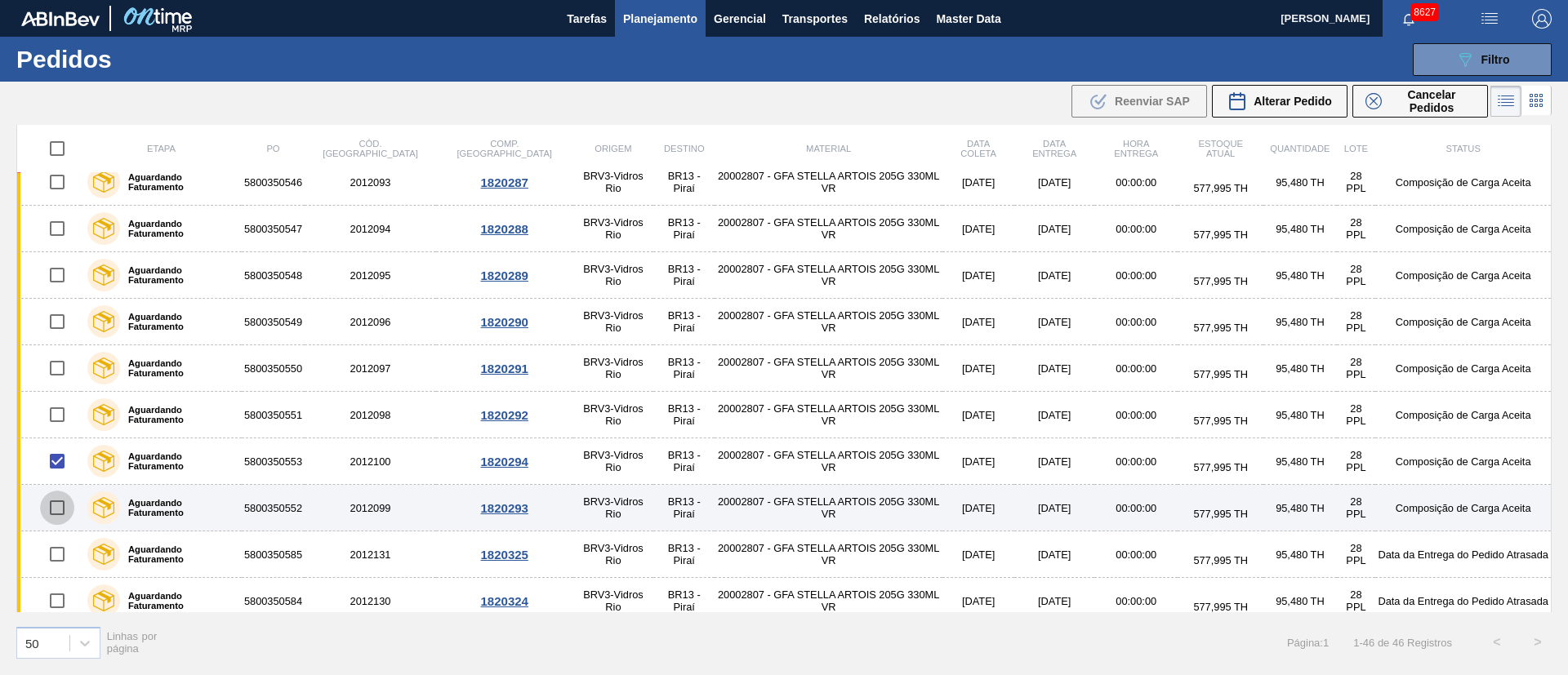
click at [53, 512] on input "checkbox" at bounding box center [57, 507] width 35 height 35
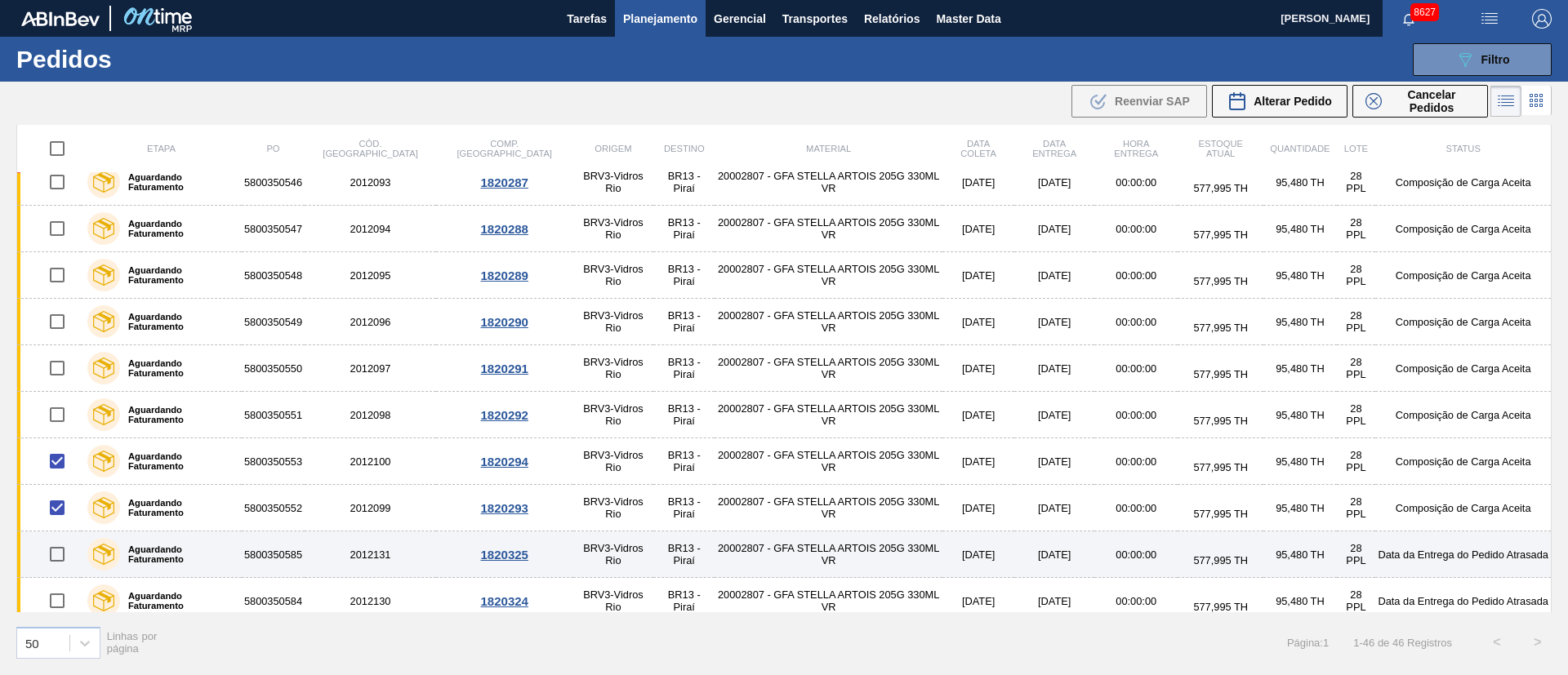
click at [62, 557] on input "checkbox" at bounding box center [57, 554] width 35 height 35
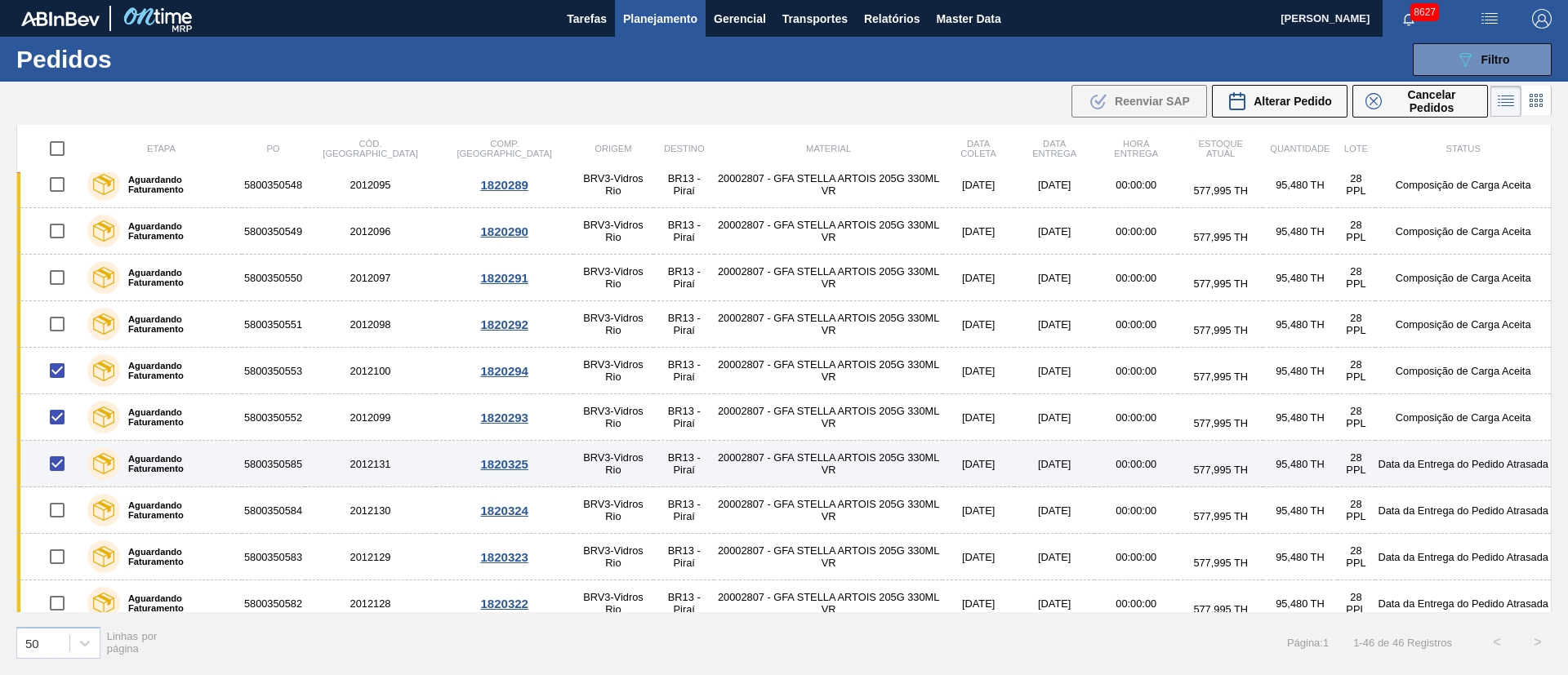
scroll to position [1300, 0]
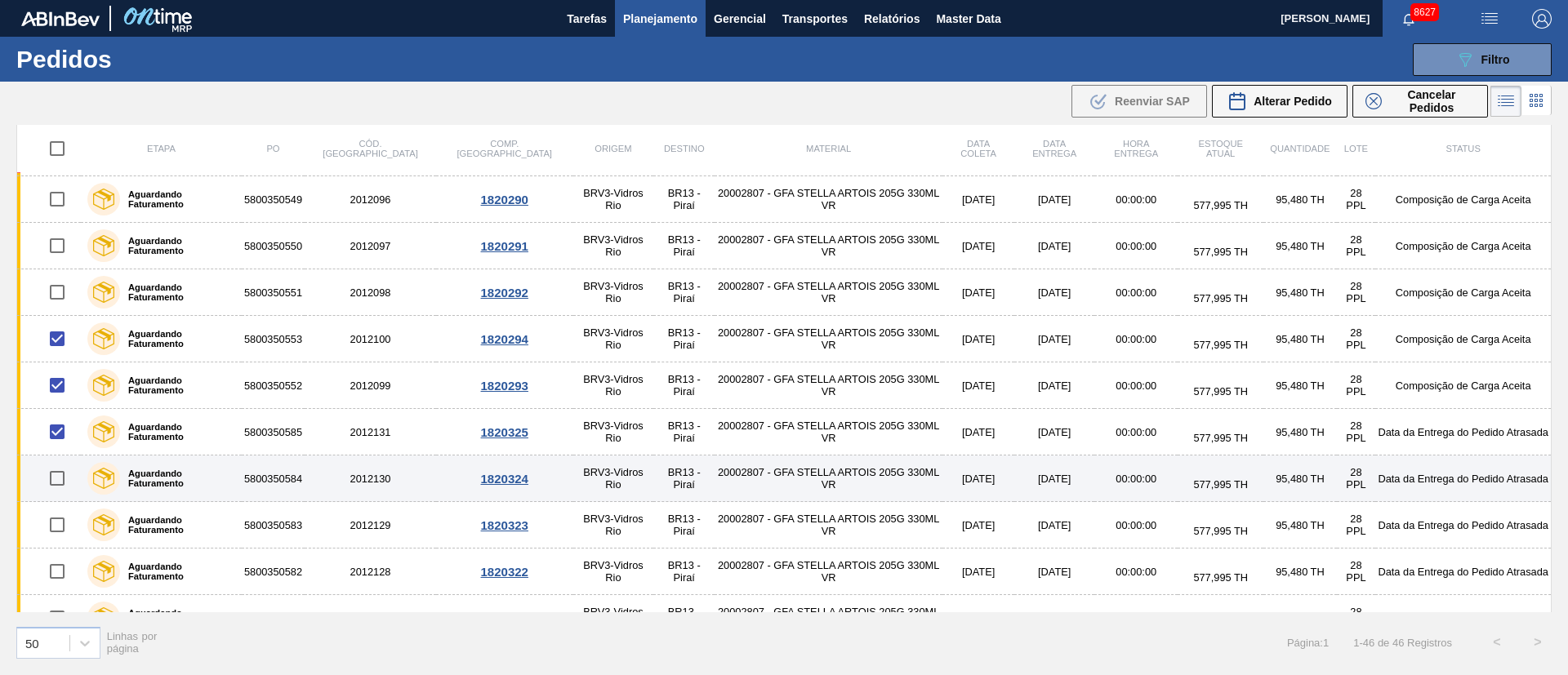
click at [61, 479] on input "checkbox" at bounding box center [57, 478] width 35 height 35
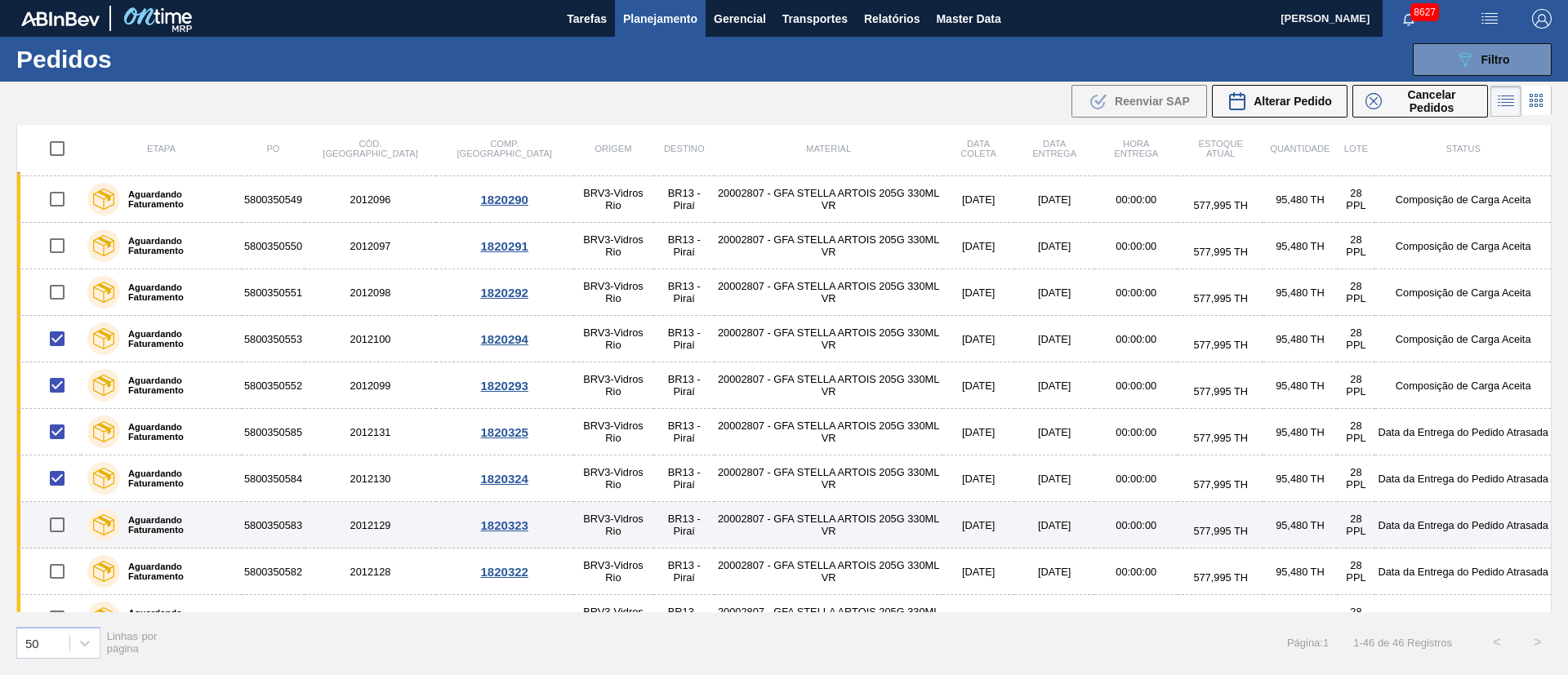
click at [58, 530] on input "checkbox" at bounding box center [57, 525] width 35 height 35
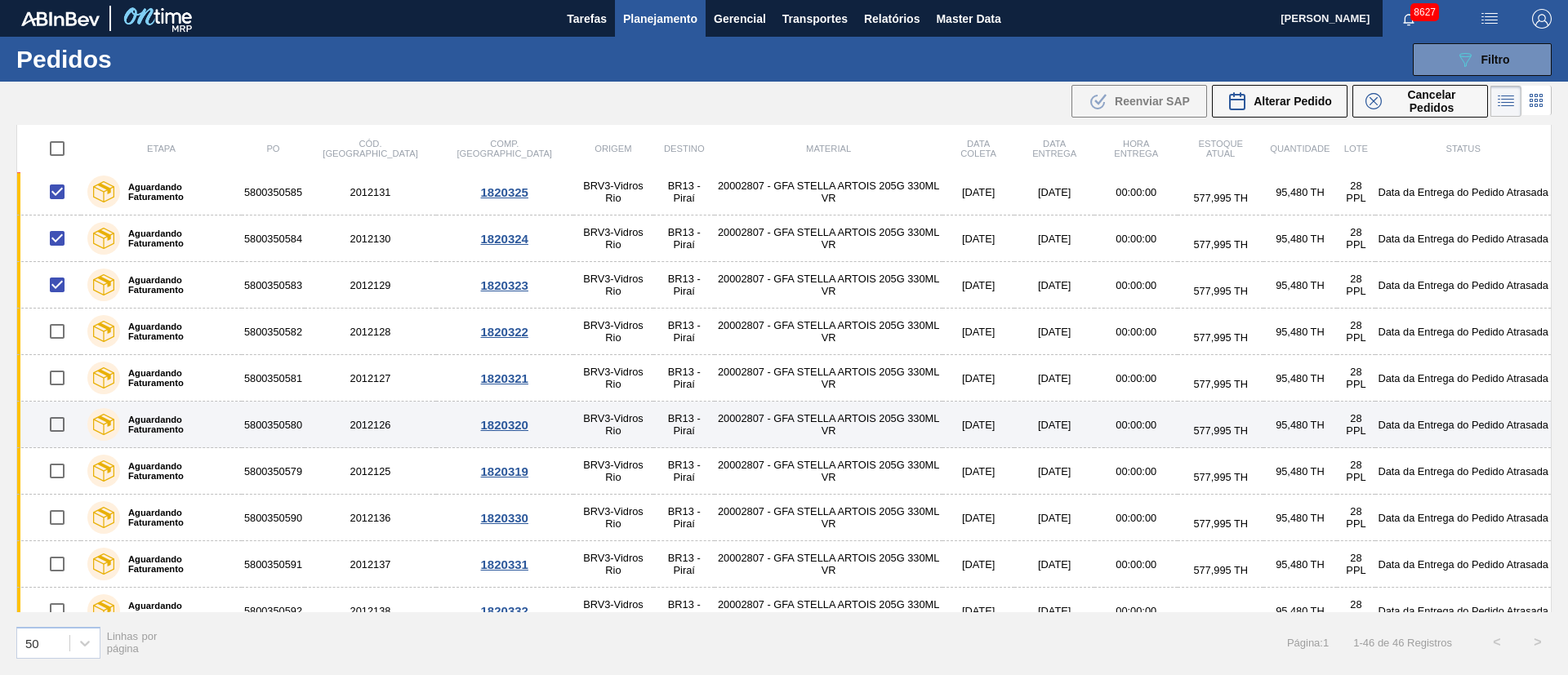
scroll to position [1544, 0]
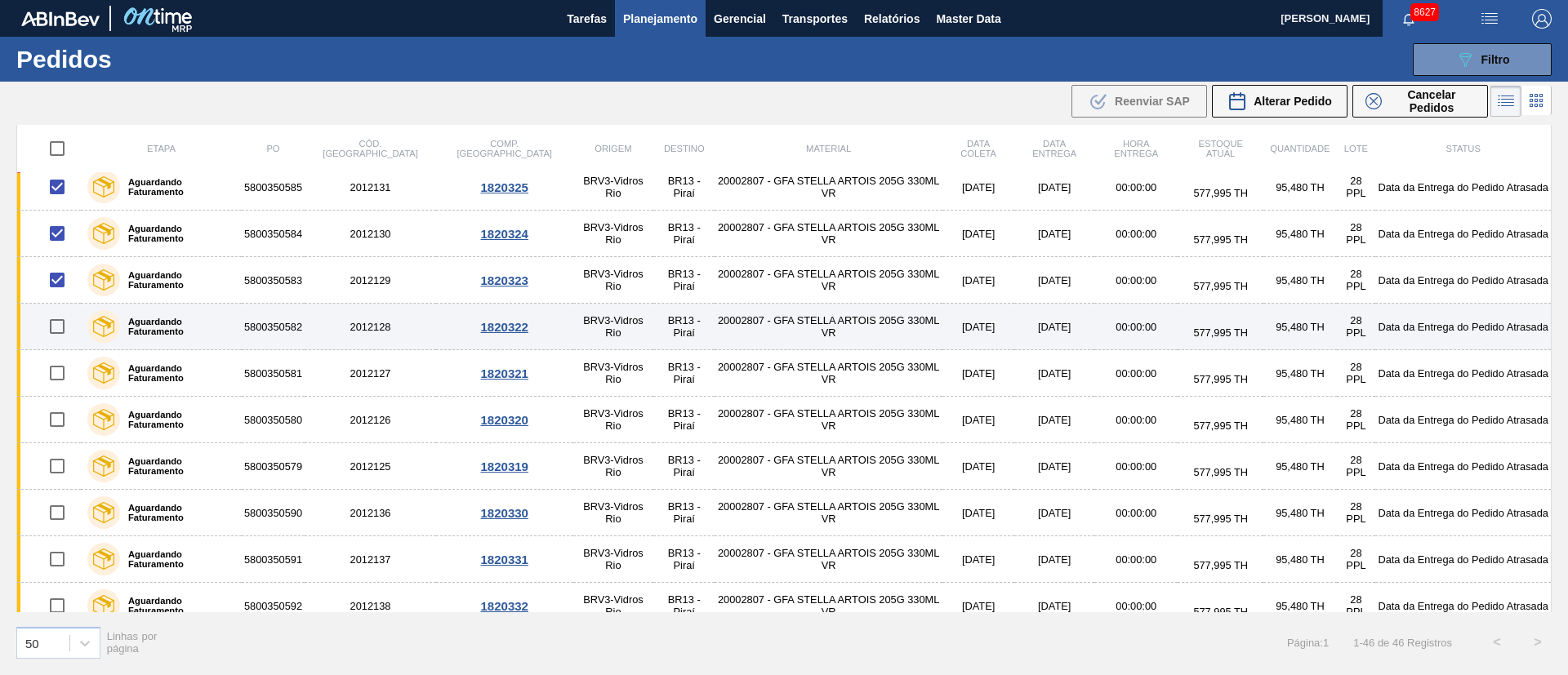
click at [60, 324] on input "checkbox" at bounding box center [57, 327] width 35 height 35
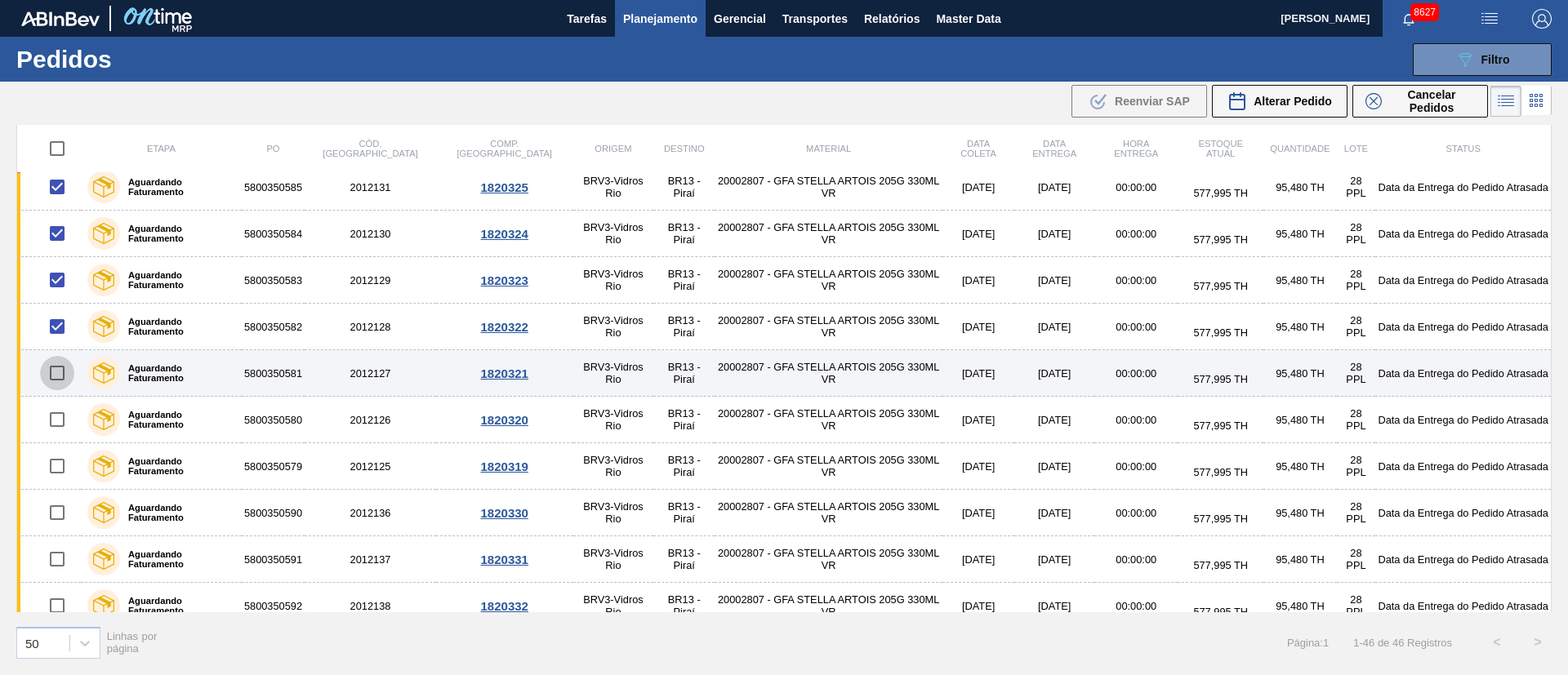
click at [62, 384] on input "checkbox" at bounding box center [57, 373] width 35 height 35
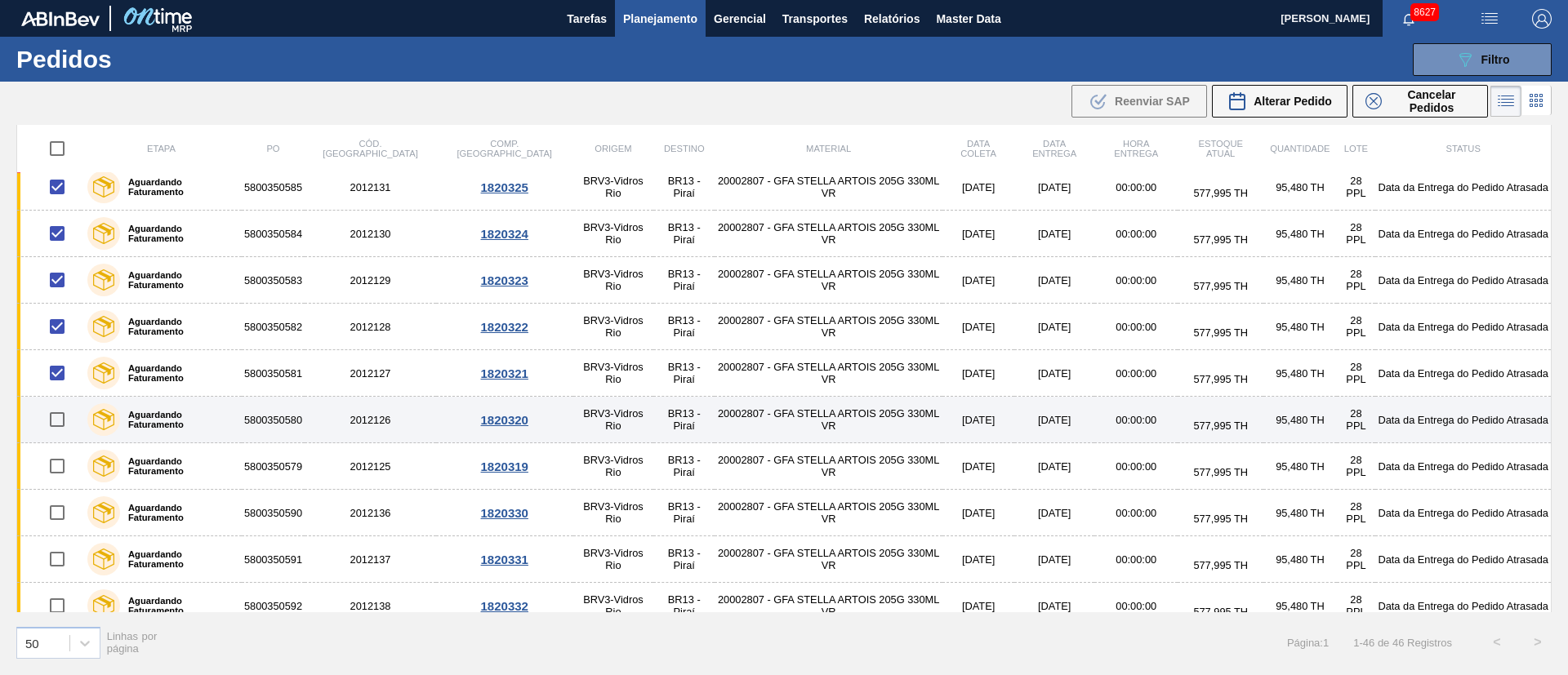
click at [57, 418] on input "checkbox" at bounding box center [57, 419] width 35 height 35
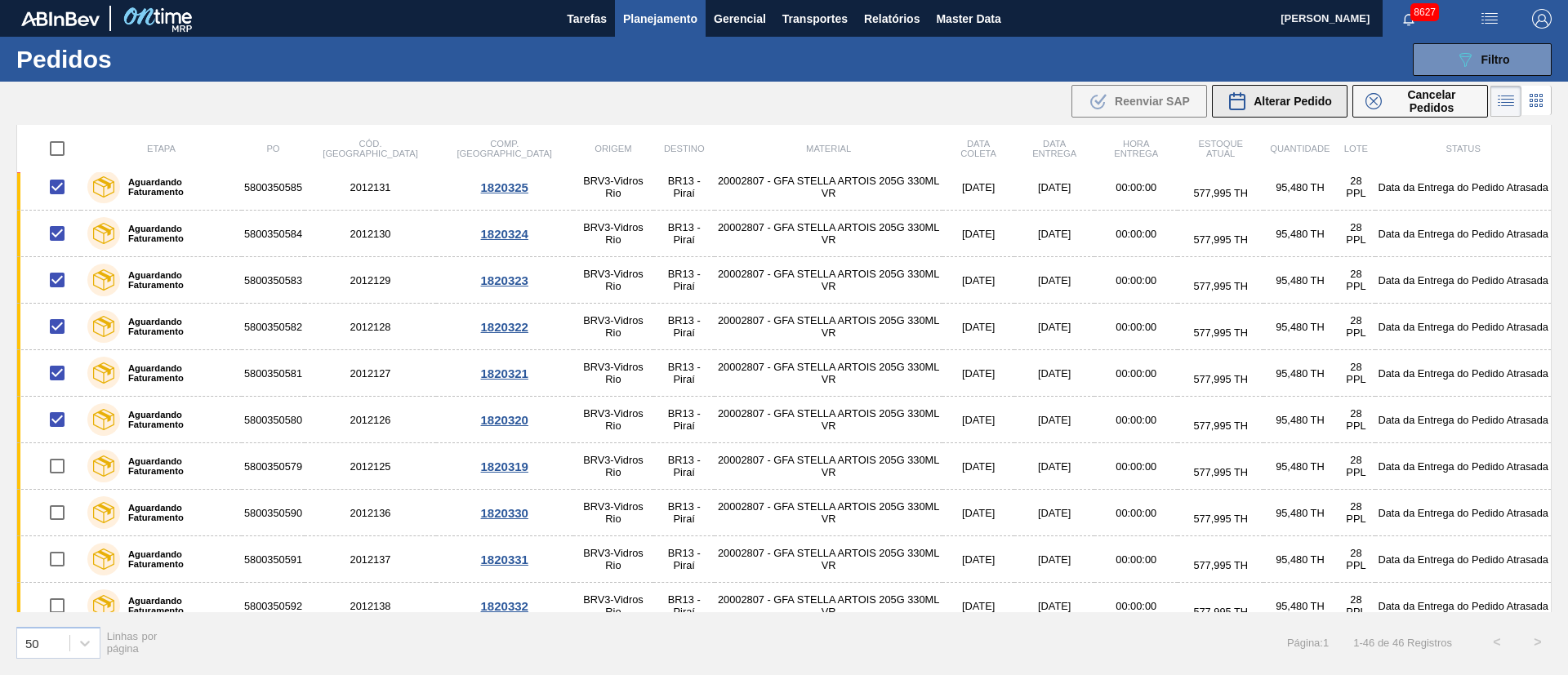
click at [1298, 105] on span "Alterar Pedido" at bounding box center [1292, 101] width 79 height 13
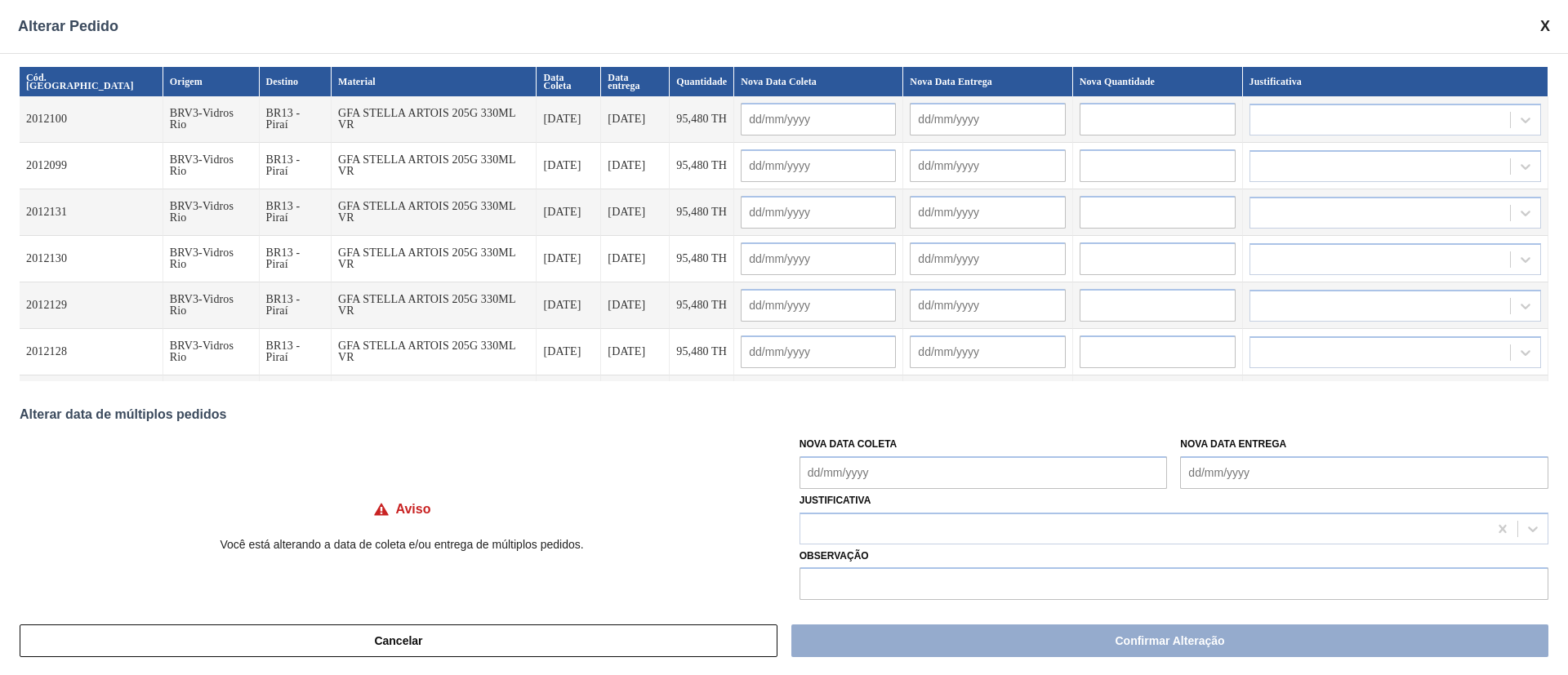
click at [867, 466] on Coleta "Nova Data Coleta" at bounding box center [983, 473] width 368 height 33
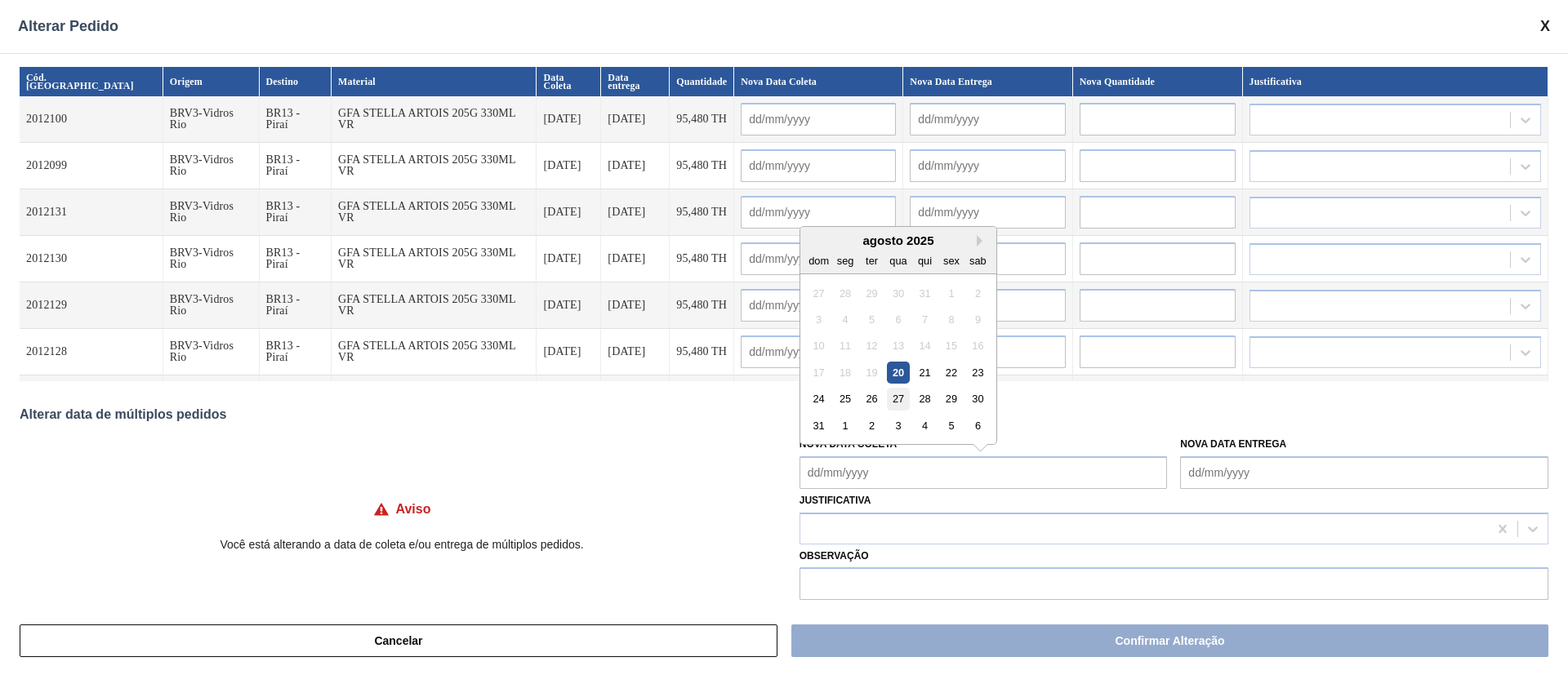
click at [898, 400] on div "27" at bounding box center [897, 398] width 22 height 22
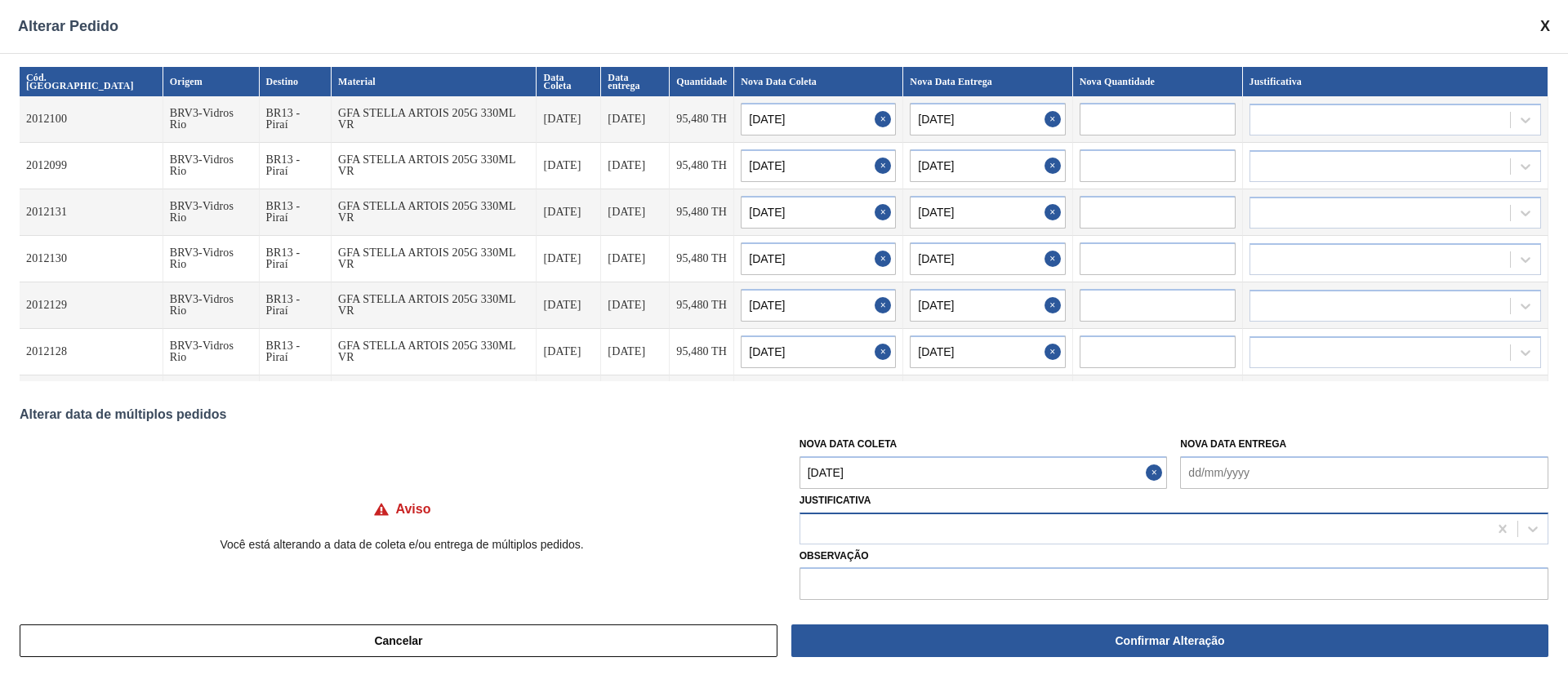
click at [848, 527] on div at bounding box center [1143, 528] width 688 height 23
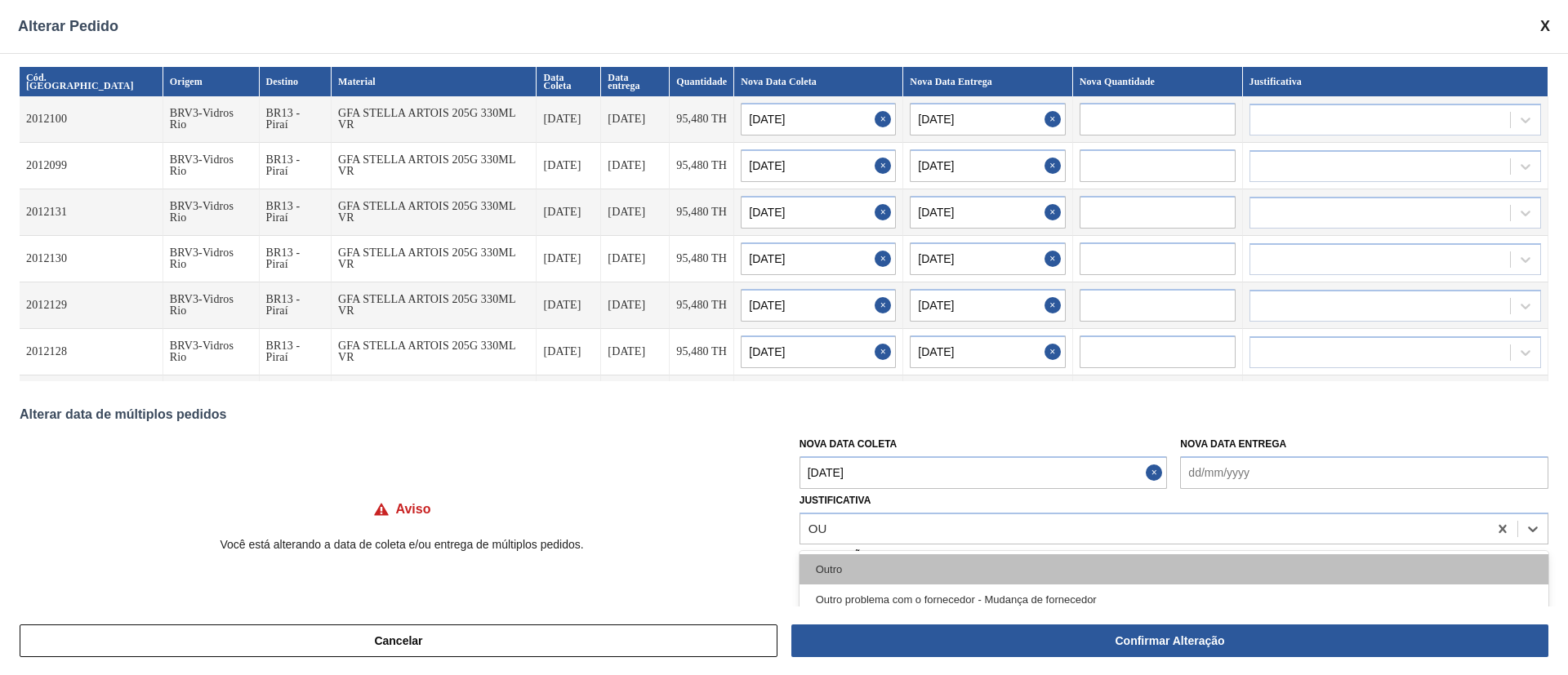
click at [846, 563] on div "Outro" at bounding box center [1174, 569] width 749 height 30
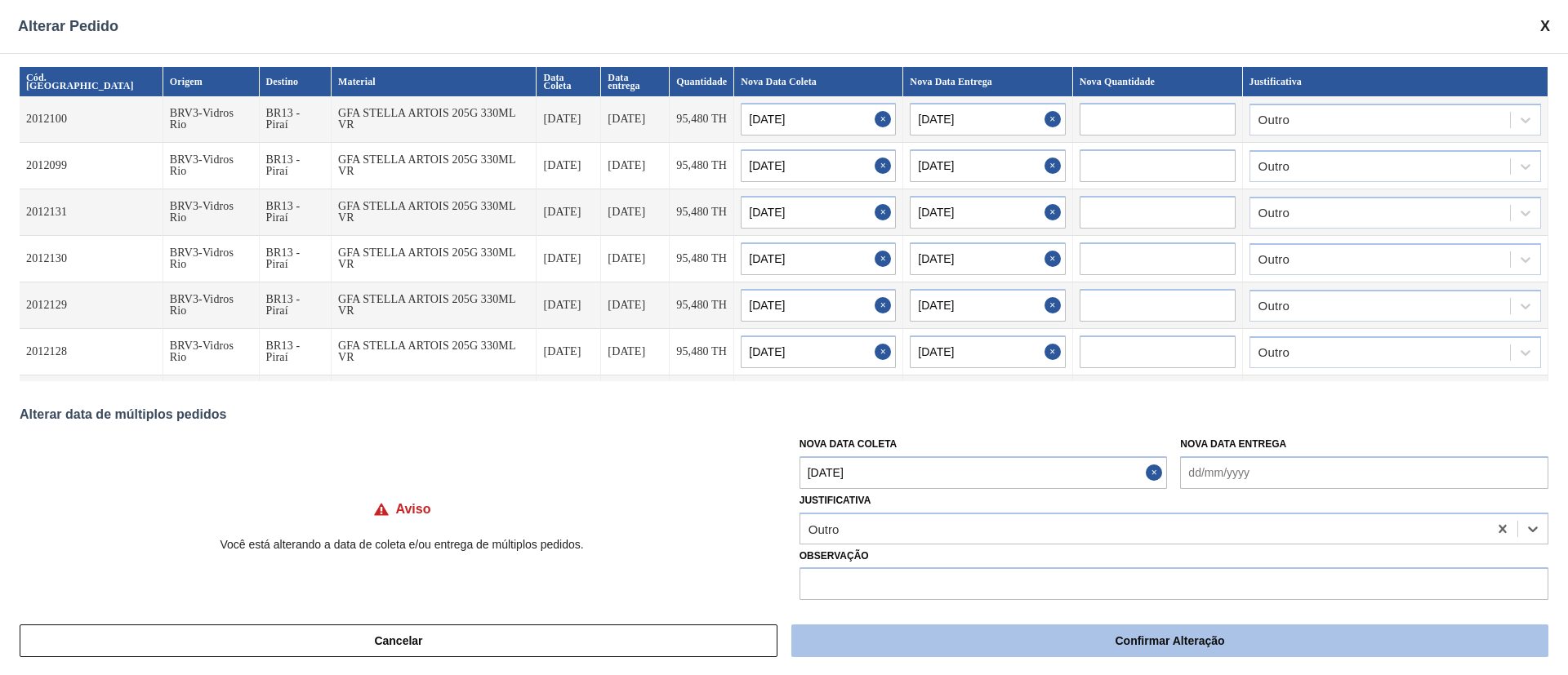
click at [912, 644] on button "Confirmar Alteração" at bounding box center [1169, 640] width 757 height 33
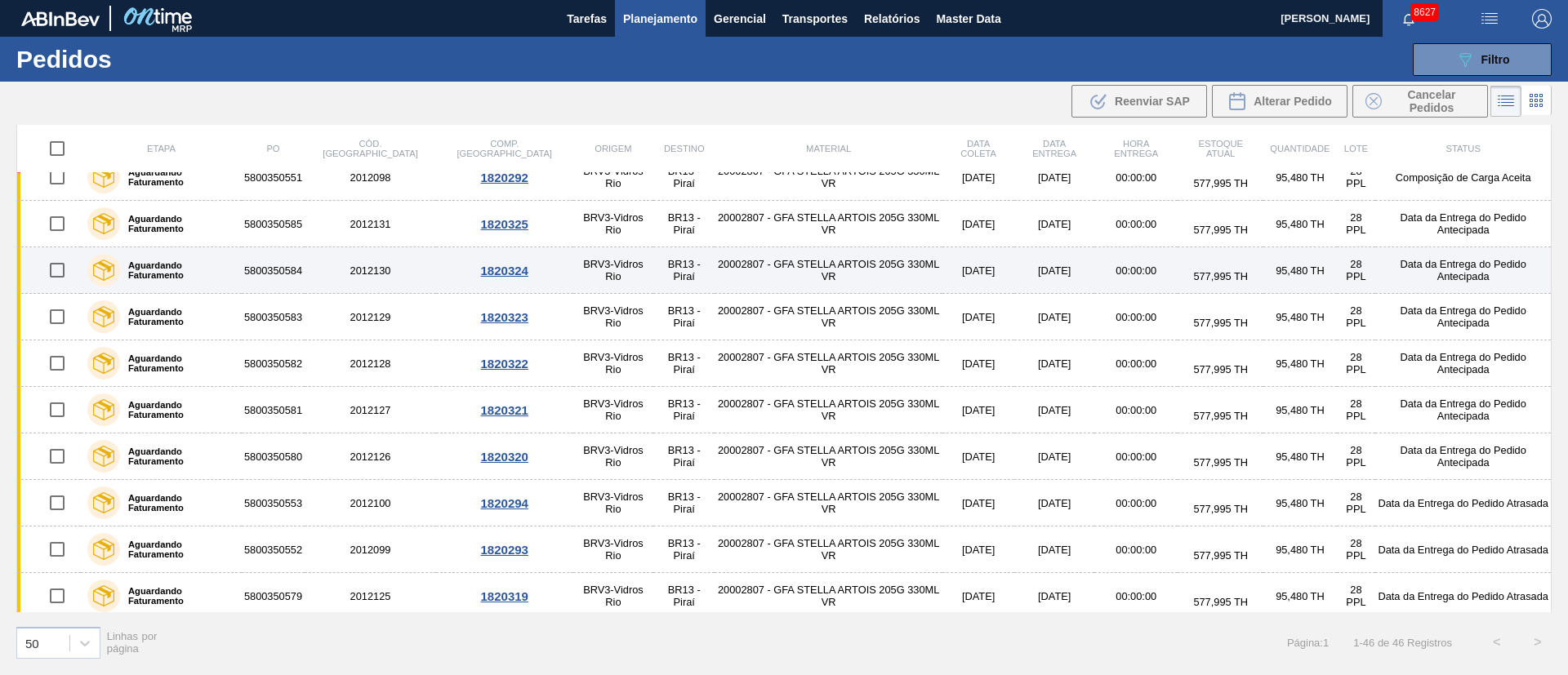
scroll to position [1452, 0]
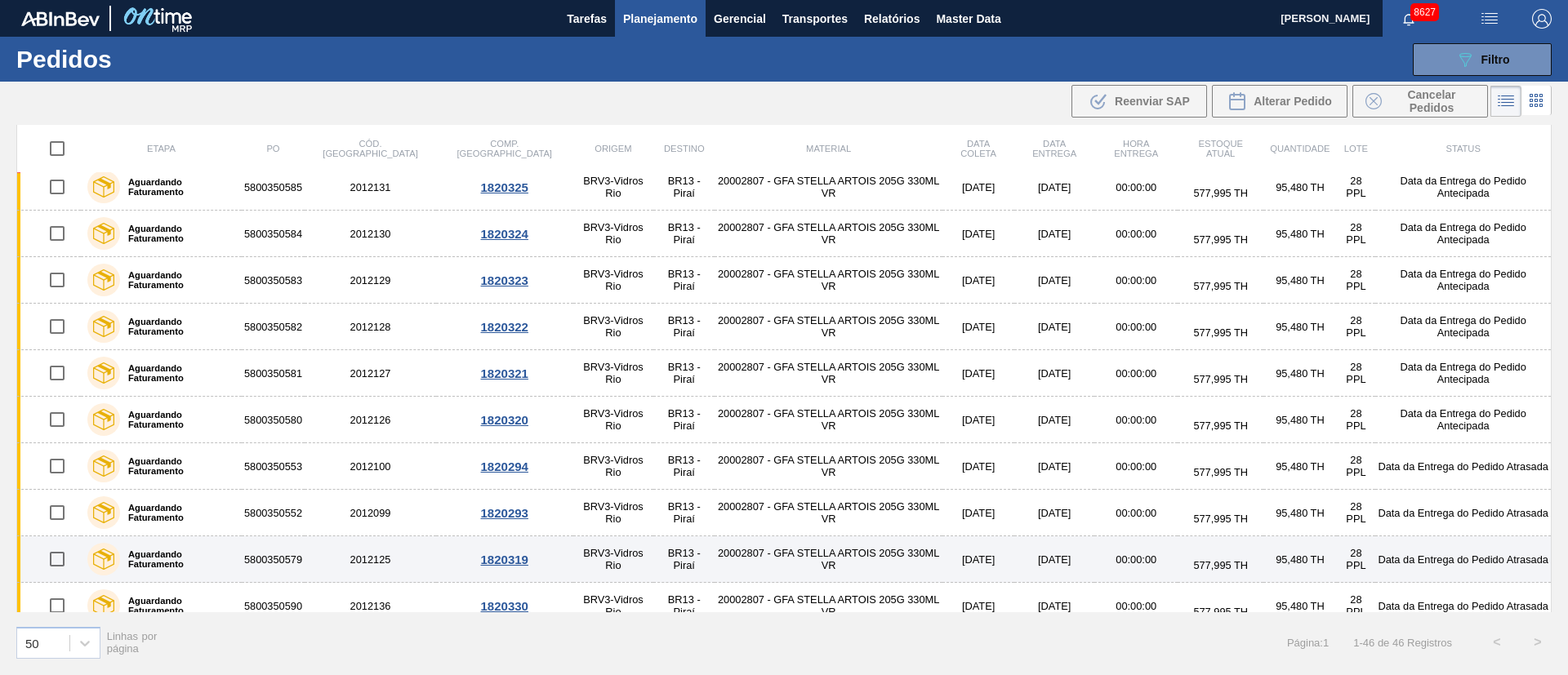
click at [48, 554] on input "checkbox" at bounding box center [57, 559] width 35 height 35
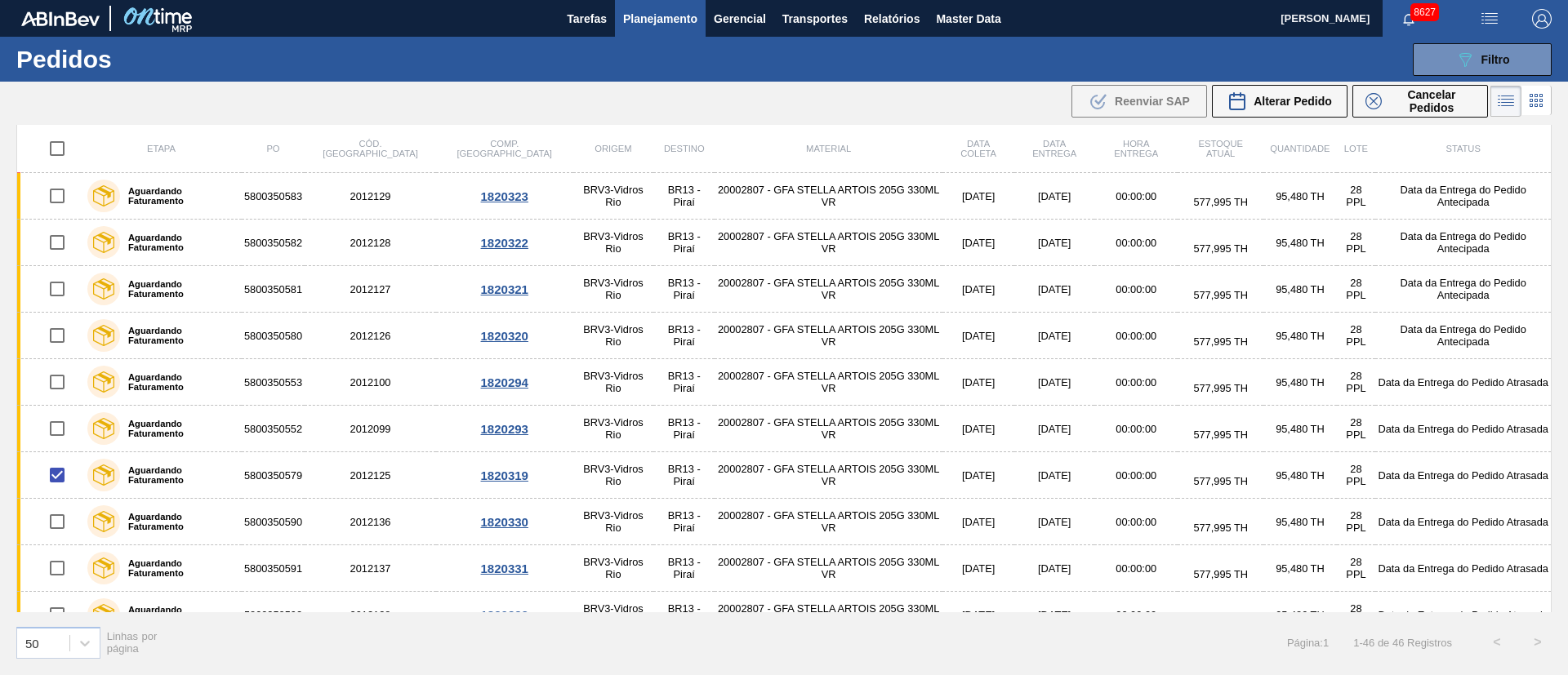
scroll to position [1697, 0]
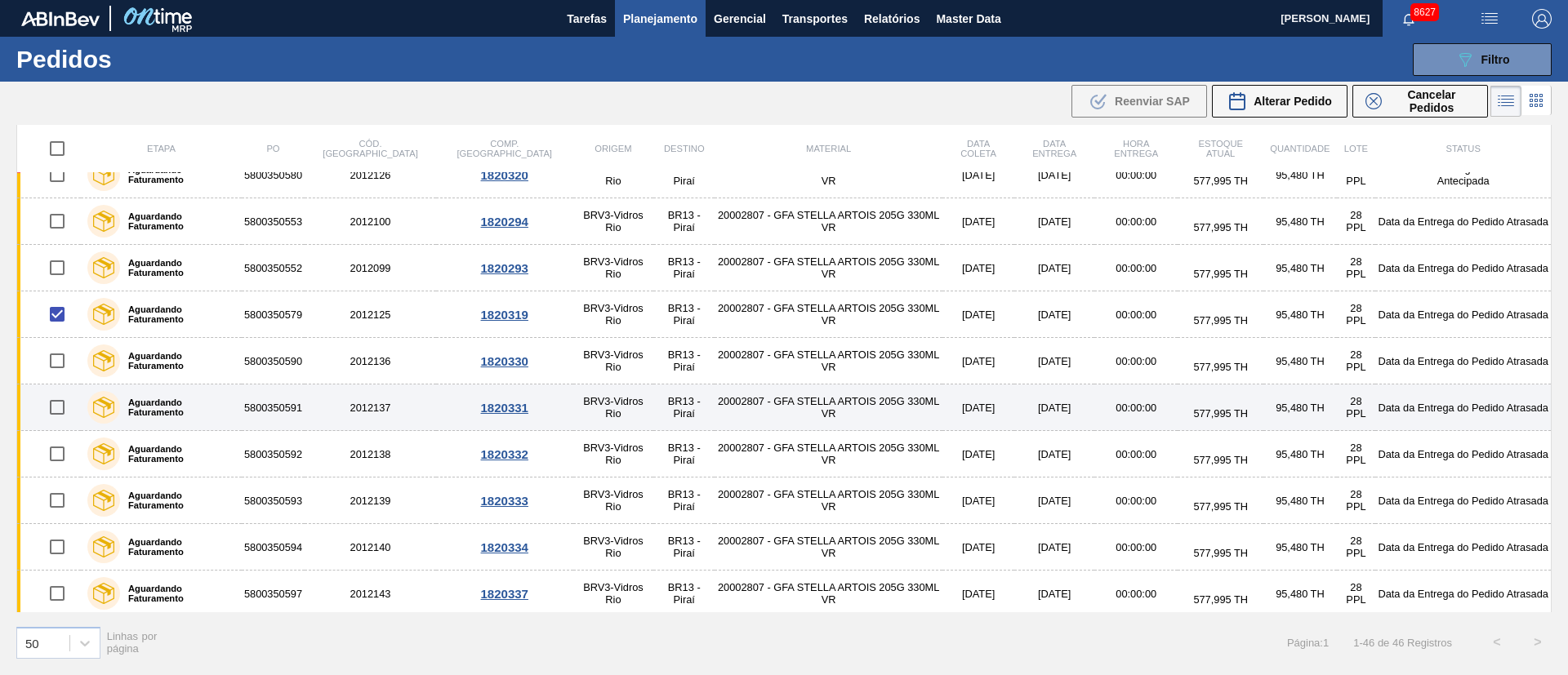
drag, startPoint x: 63, startPoint y: 366, endPoint x: 66, endPoint y: 394, distance: 28.2
click at [63, 367] on input "checkbox" at bounding box center [57, 360] width 35 height 35
click at [67, 402] on input "checkbox" at bounding box center [57, 407] width 35 height 35
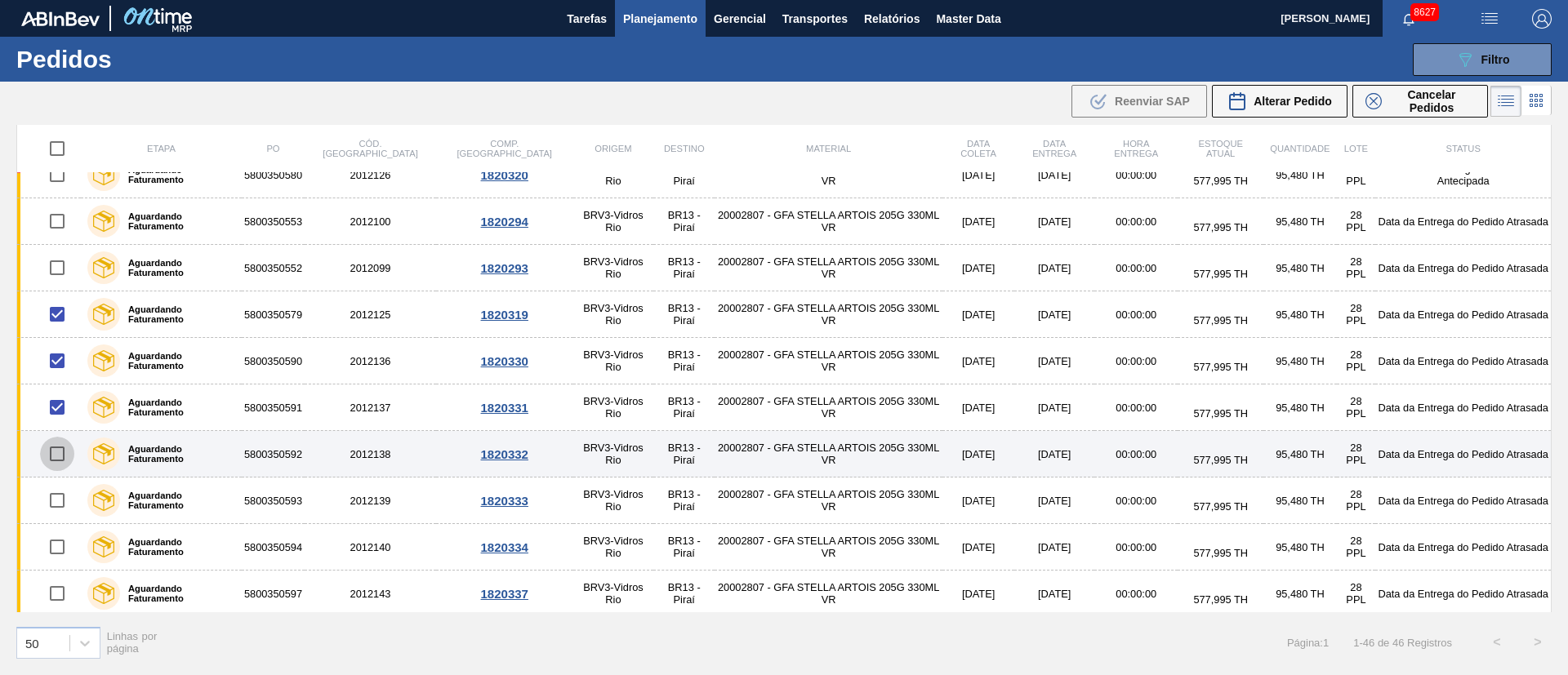
click at [63, 456] on input "checkbox" at bounding box center [57, 454] width 35 height 35
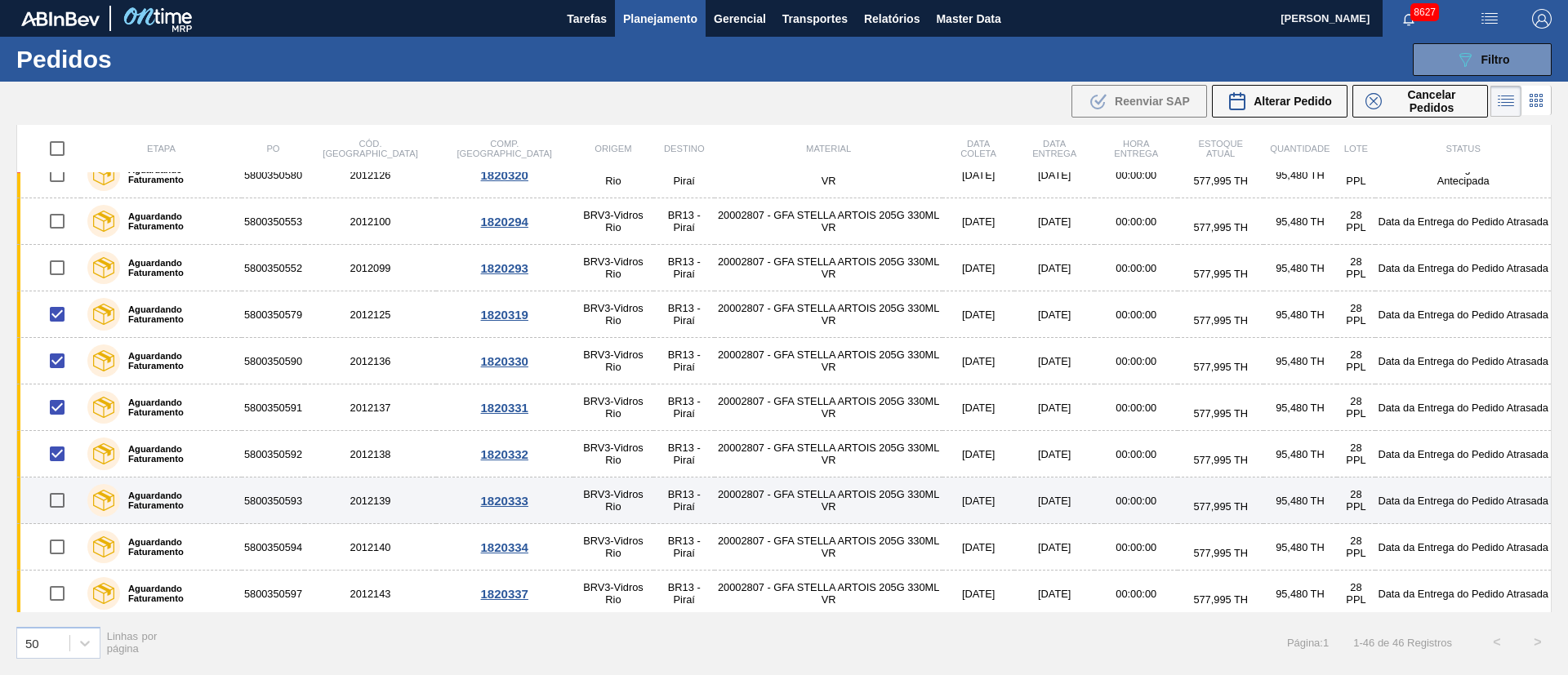
click at [61, 502] on input "checkbox" at bounding box center [57, 500] width 35 height 35
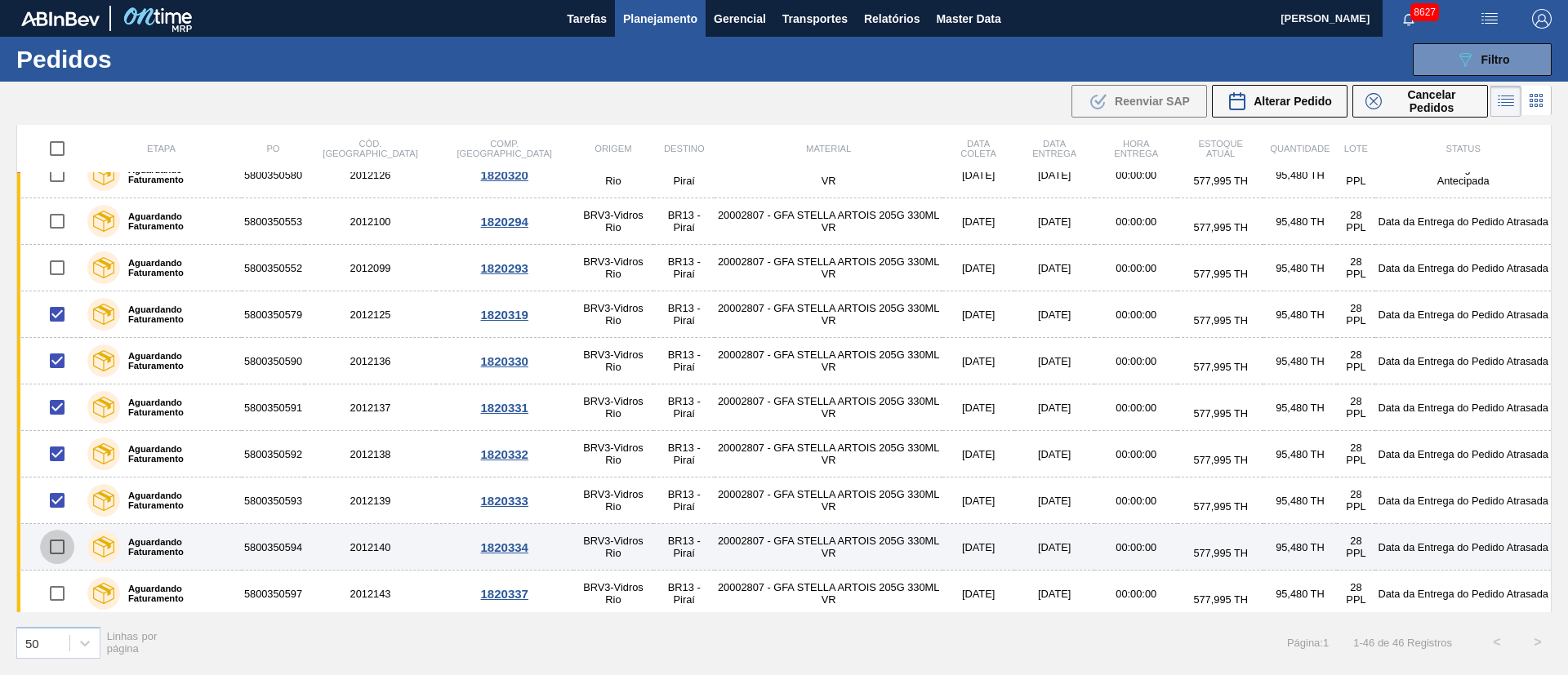
click at [56, 542] on input "checkbox" at bounding box center [57, 547] width 35 height 35
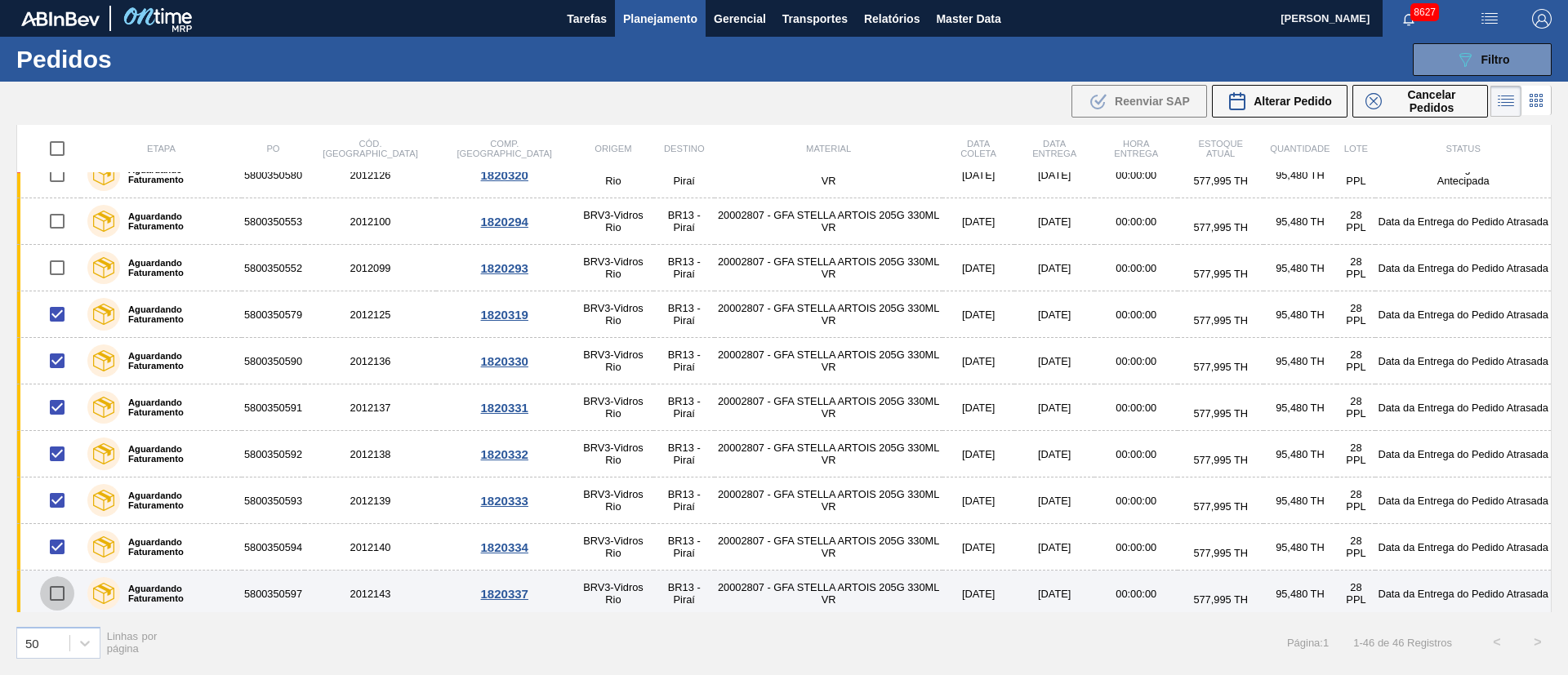
click at [56, 590] on input "checkbox" at bounding box center [57, 594] width 35 height 35
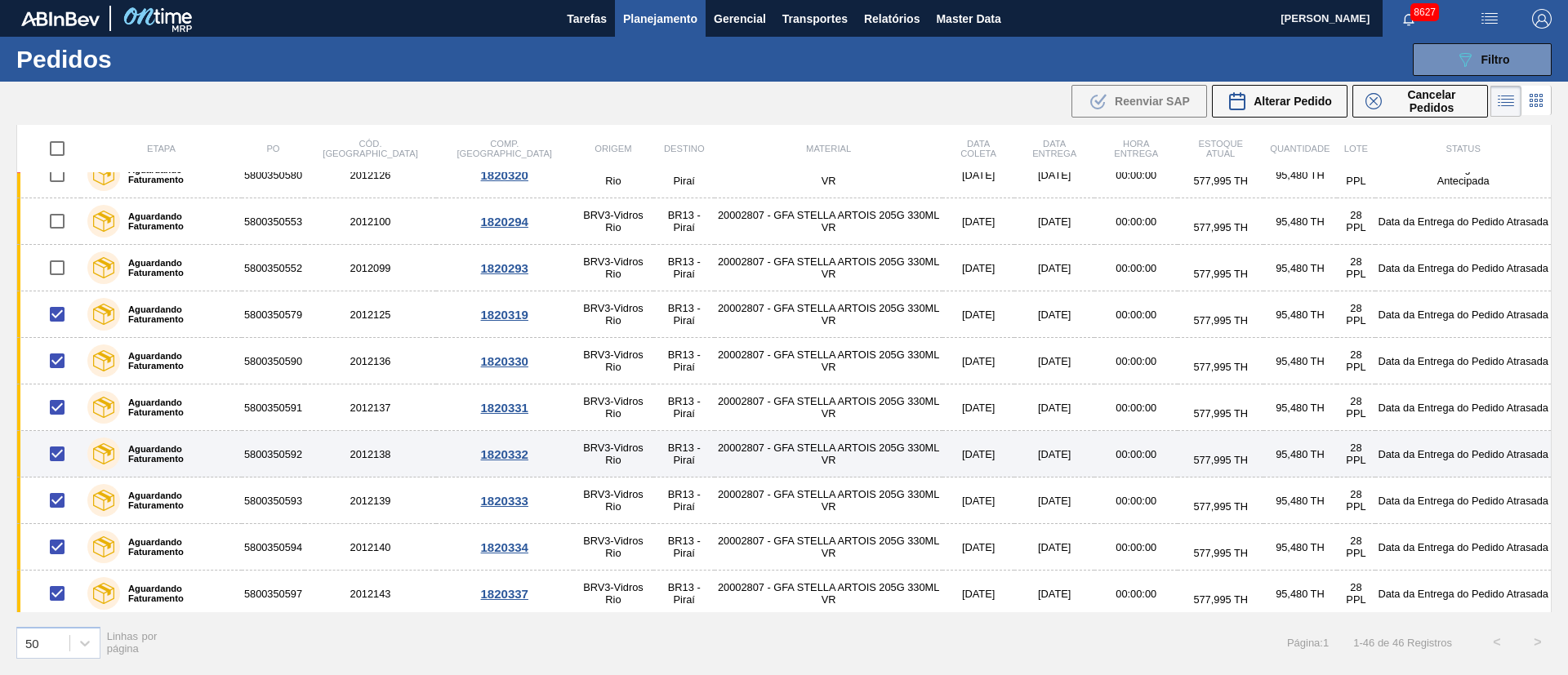
scroll to position [1702, 0]
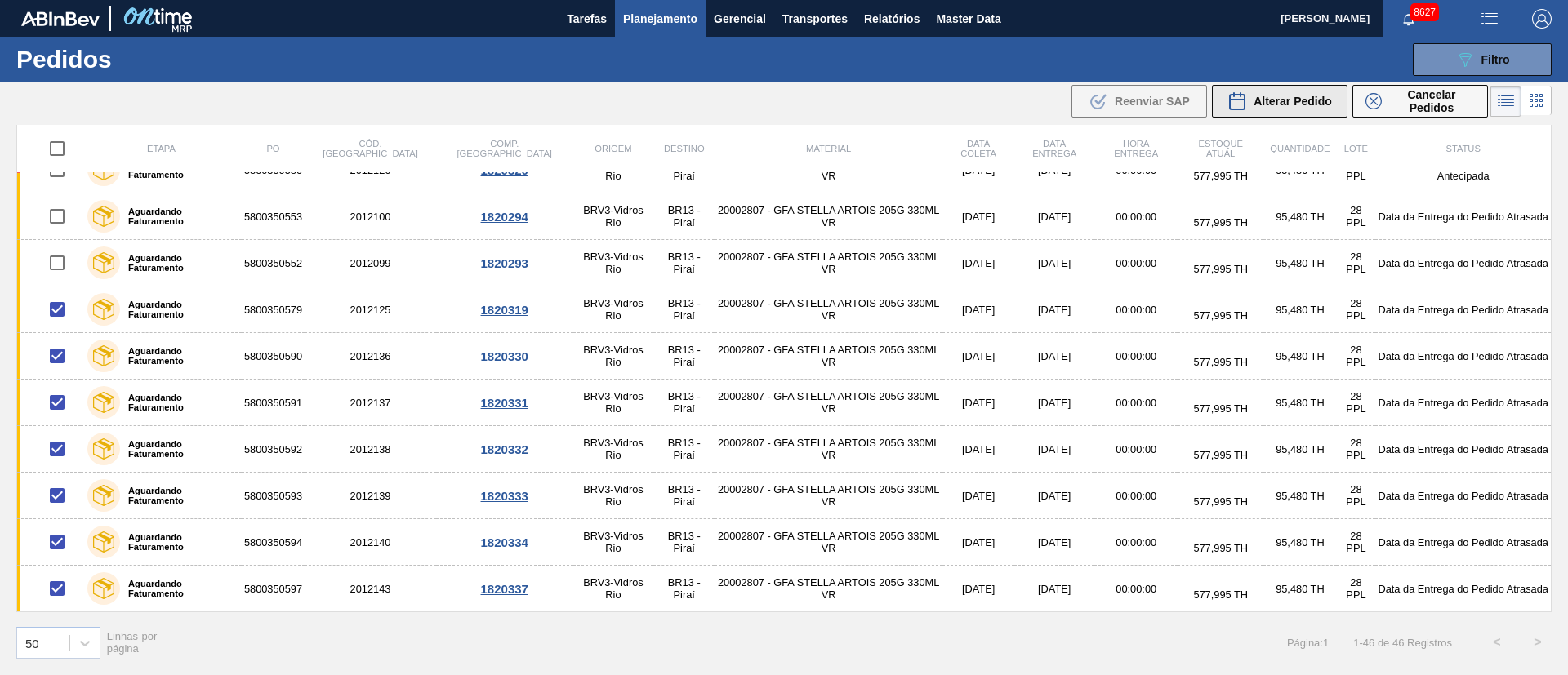
click at [1319, 103] on span "Alterar Pedido" at bounding box center [1292, 101] width 79 height 13
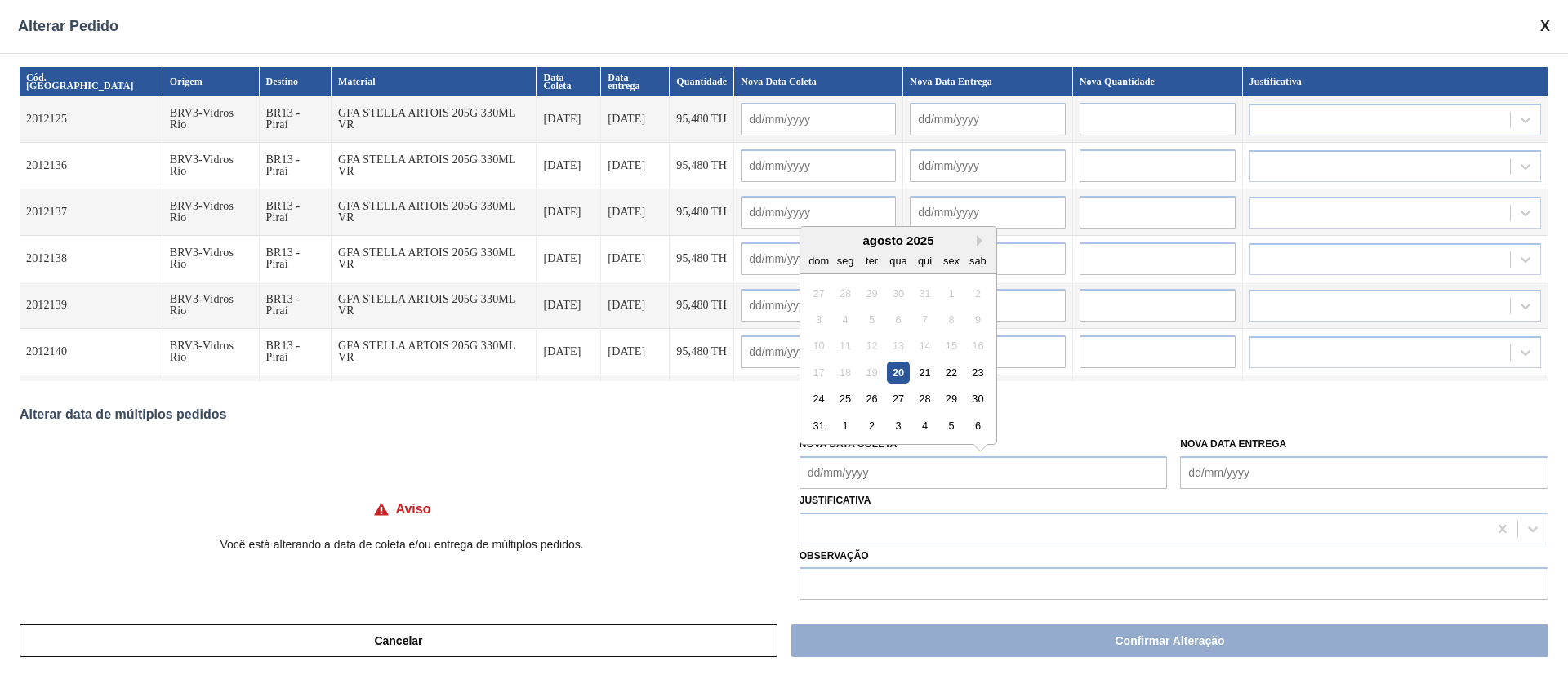
click at [868, 481] on Coleta "Nova Data Coleta" at bounding box center [983, 473] width 368 height 33
click at [893, 401] on div "27" at bounding box center [897, 398] width 22 height 22
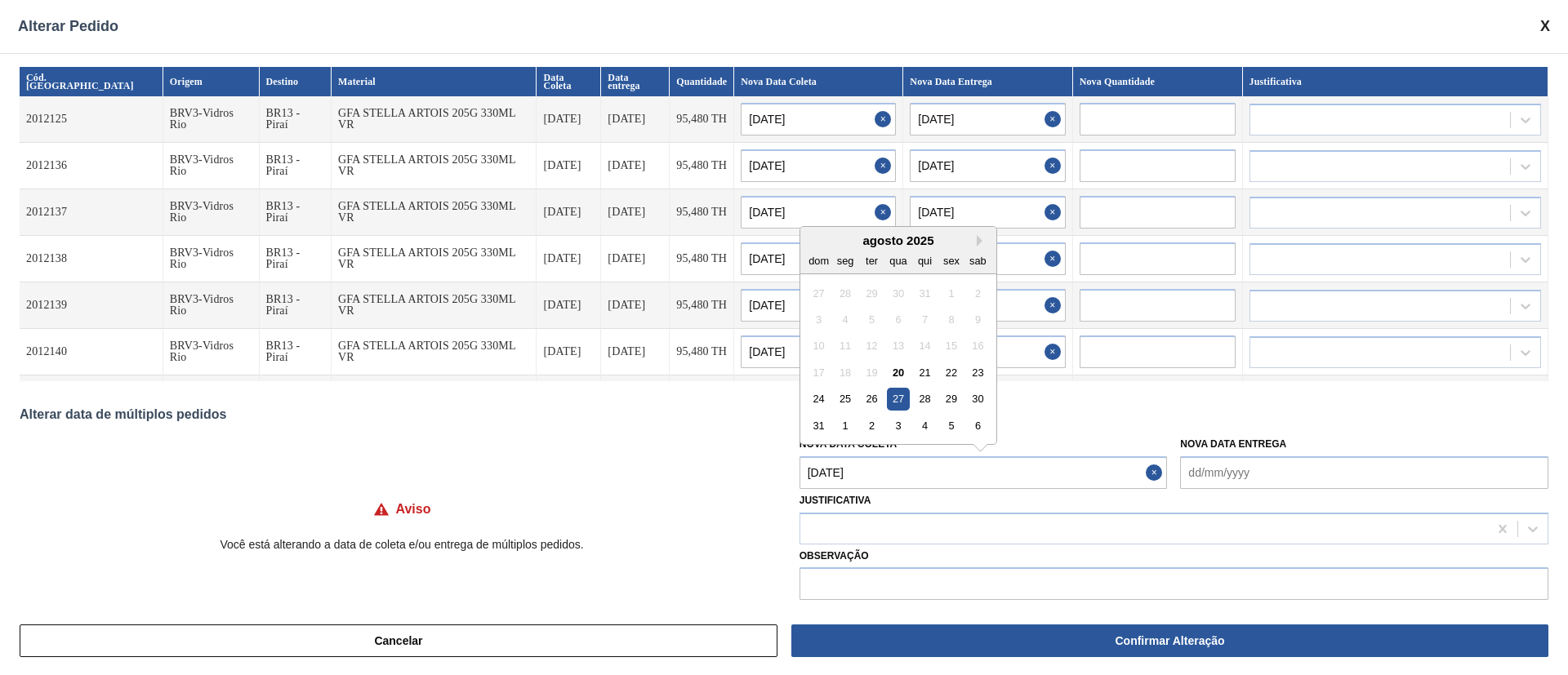
click at [883, 481] on Coleta "[DATE]" at bounding box center [983, 473] width 368 height 33
click at [923, 405] on div "28" at bounding box center [925, 398] width 22 height 22
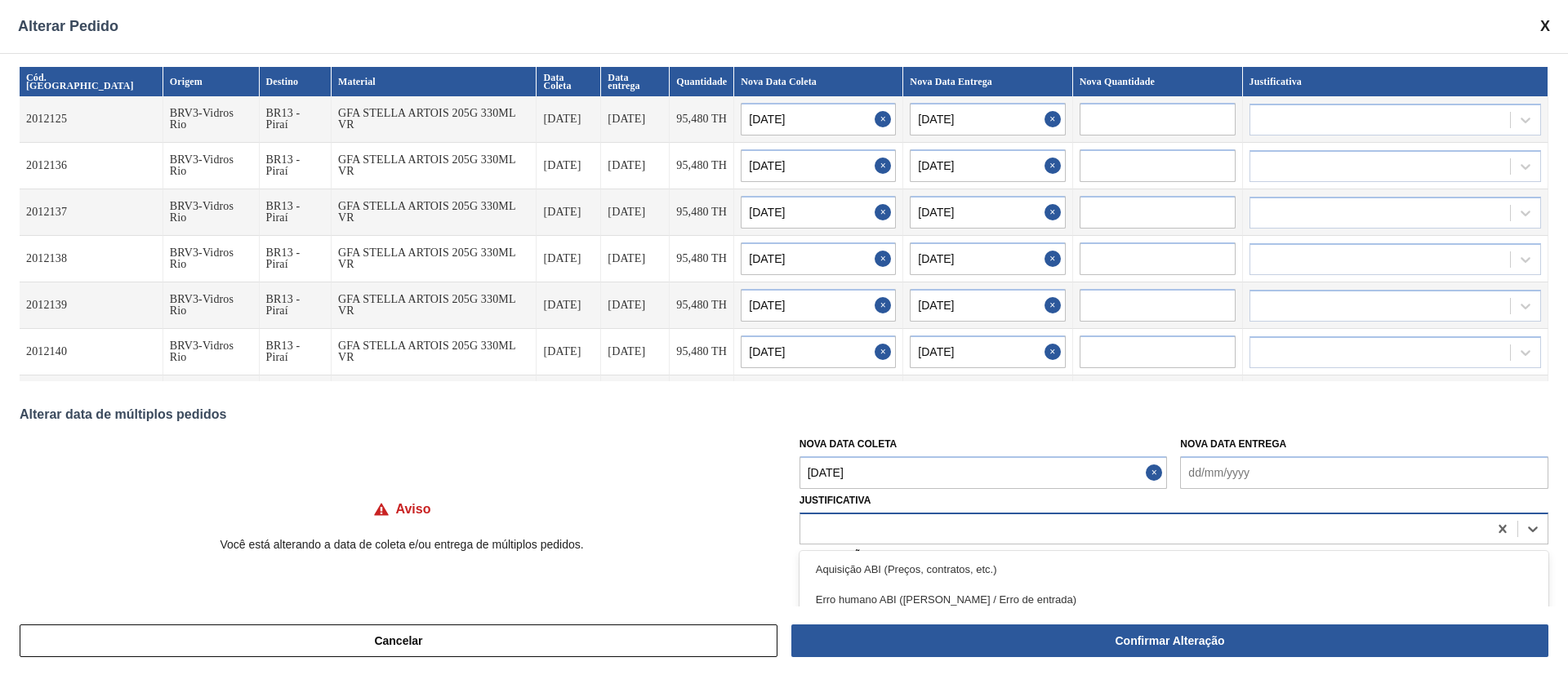
click at [845, 532] on div at bounding box center [1143, 528] width 688 height 23
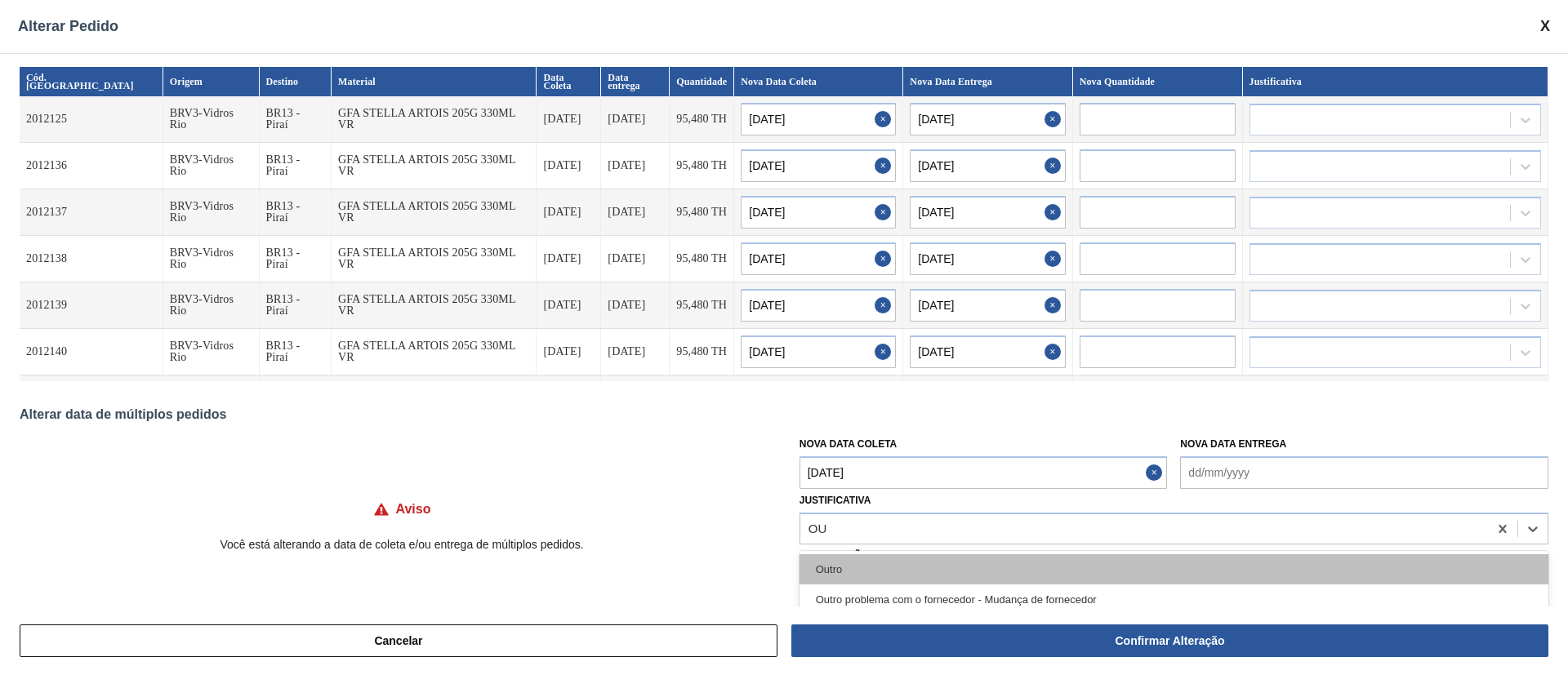
click at [852, 557] on div "Outro" at bounding box center [1174, 569] width 749 height 30
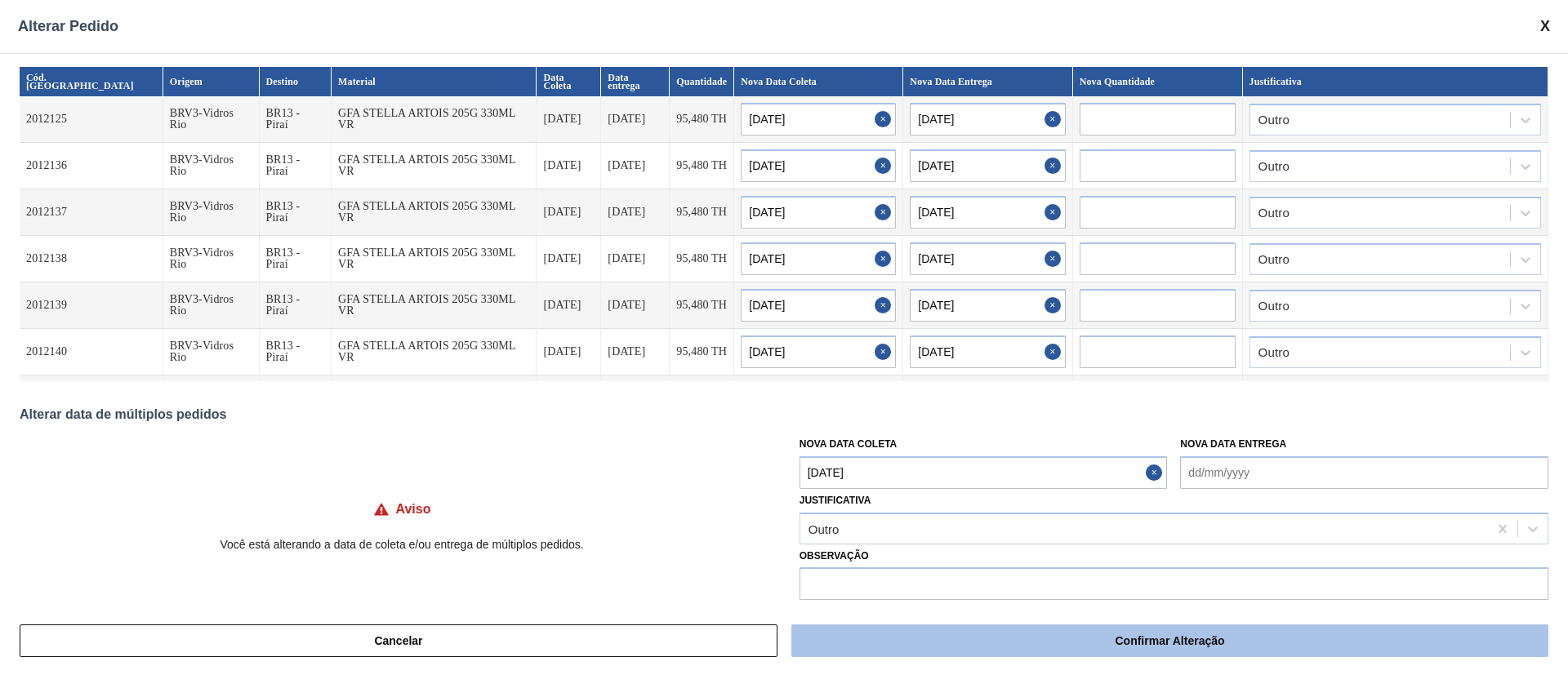
click at [929, 647] on button "Confirmar Alteração" at bounding box center [1169, 640] width 757 height 33
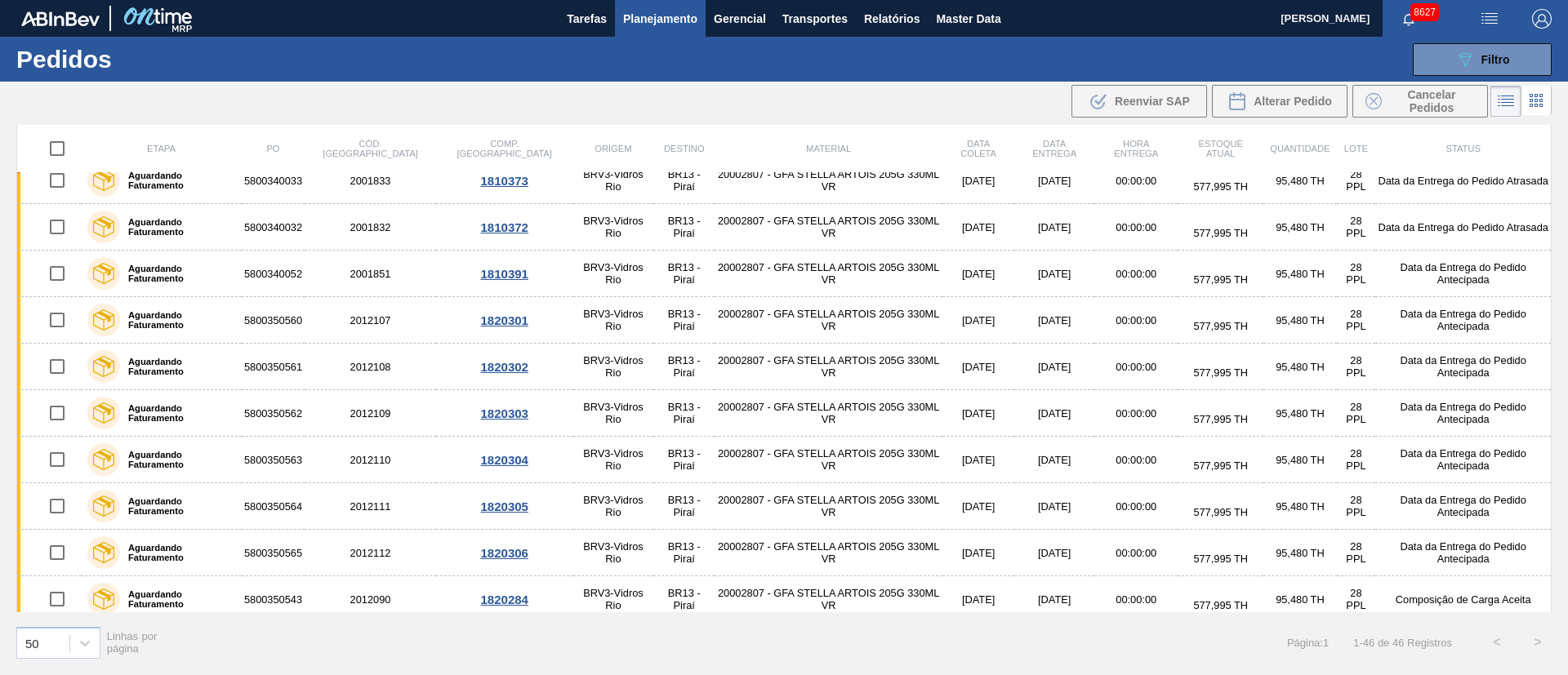
scroll to position [0, 0]
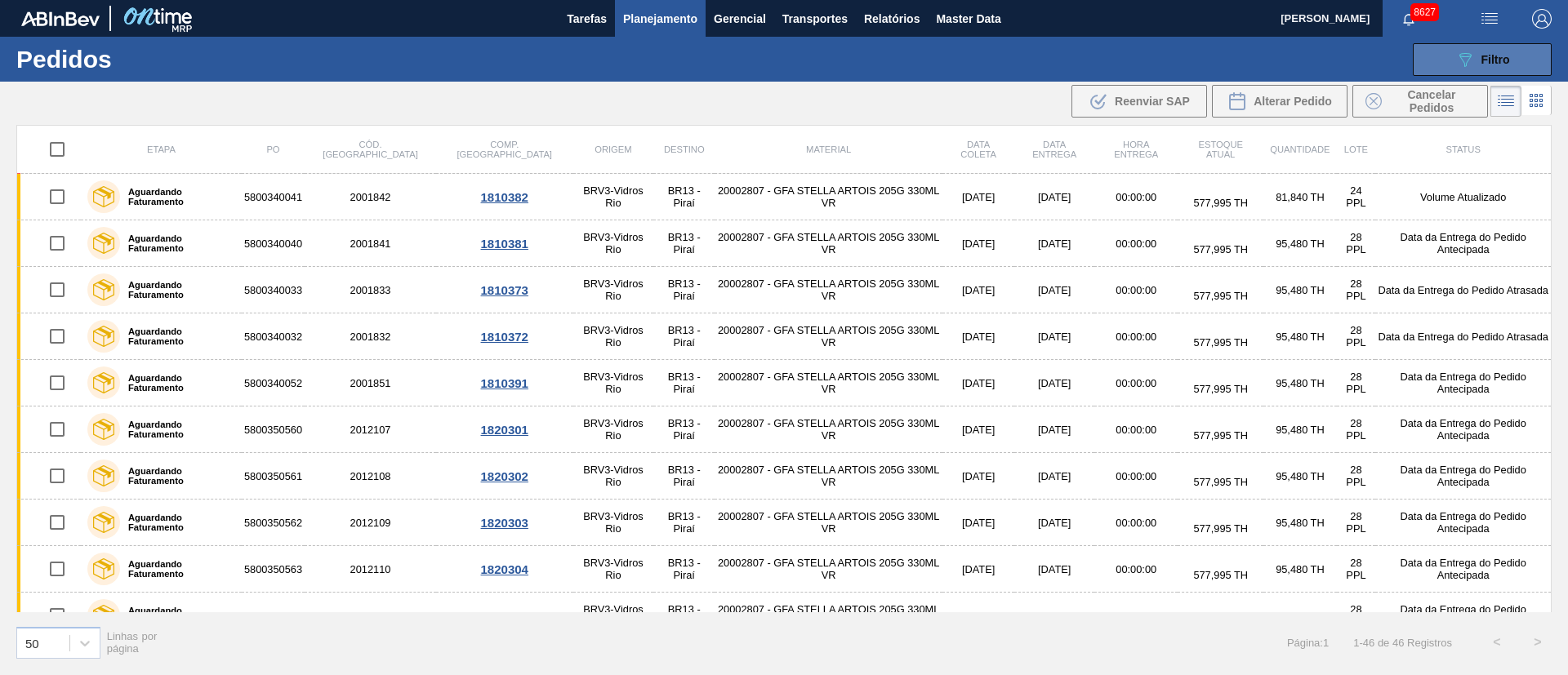
click at [1501, 58] on span "Filtro" at bounding box center [1495, 59] width 29 height 13
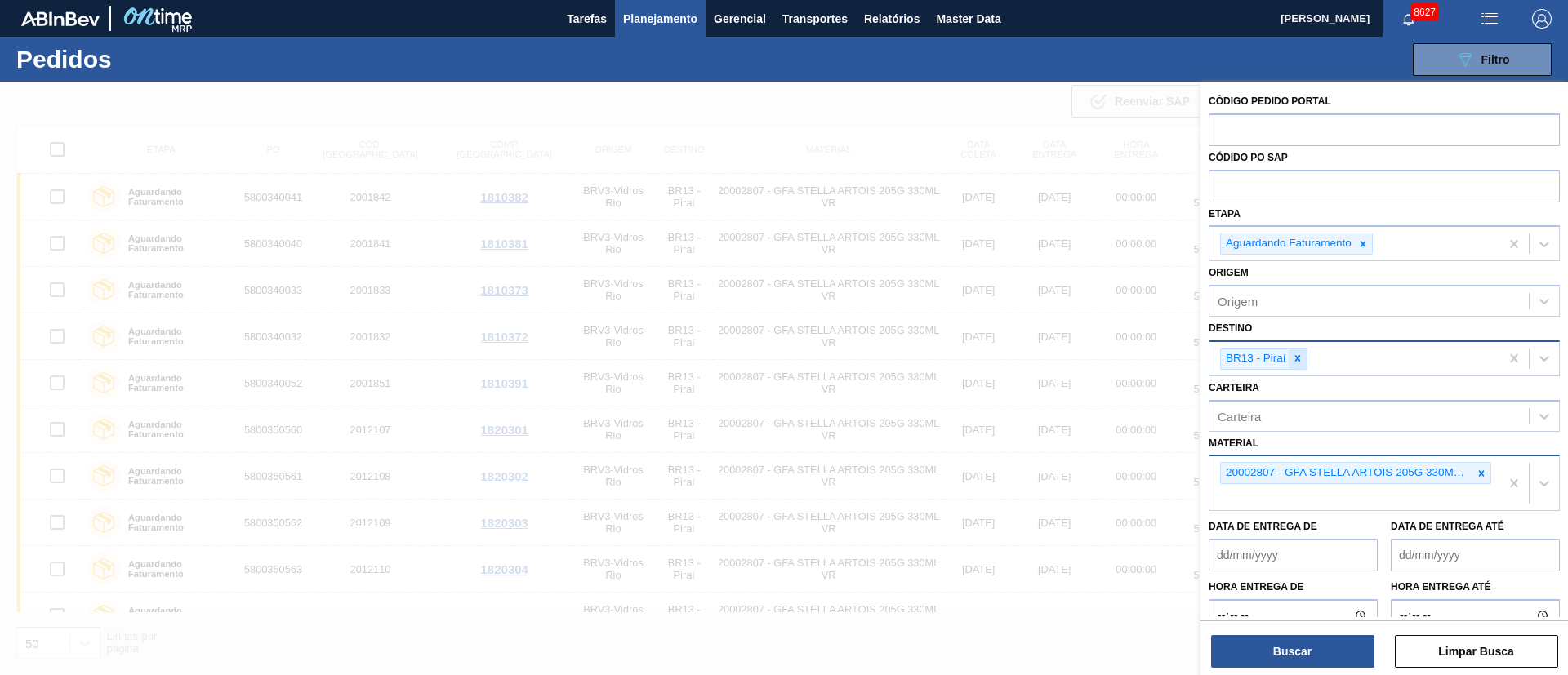
click at [1305, 356] on div at bounding box center [1297, 359] width 18 height 21
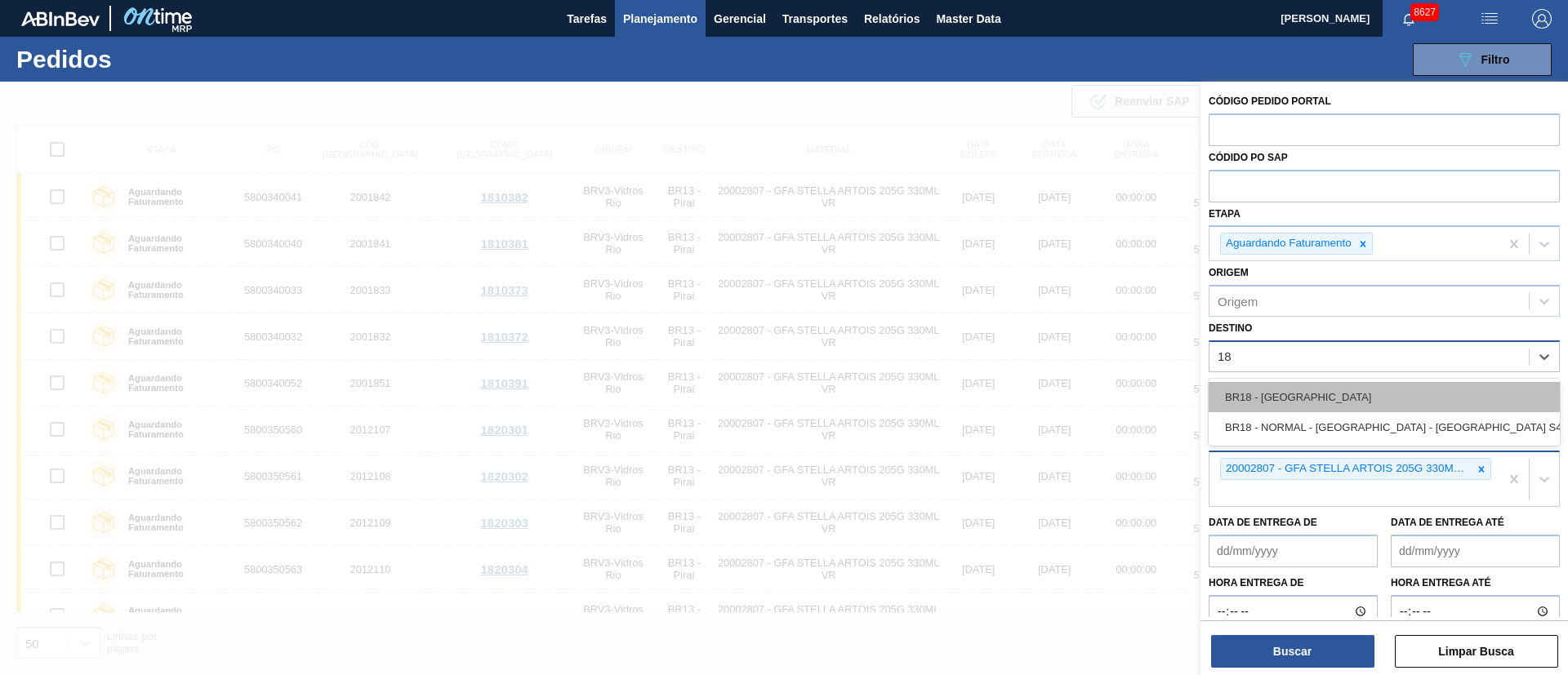
click at [1287, 385] on div "BR18 - [GEOGRAPHIC_DATA]" at bounding box center [1384, 397] width 351 height 30
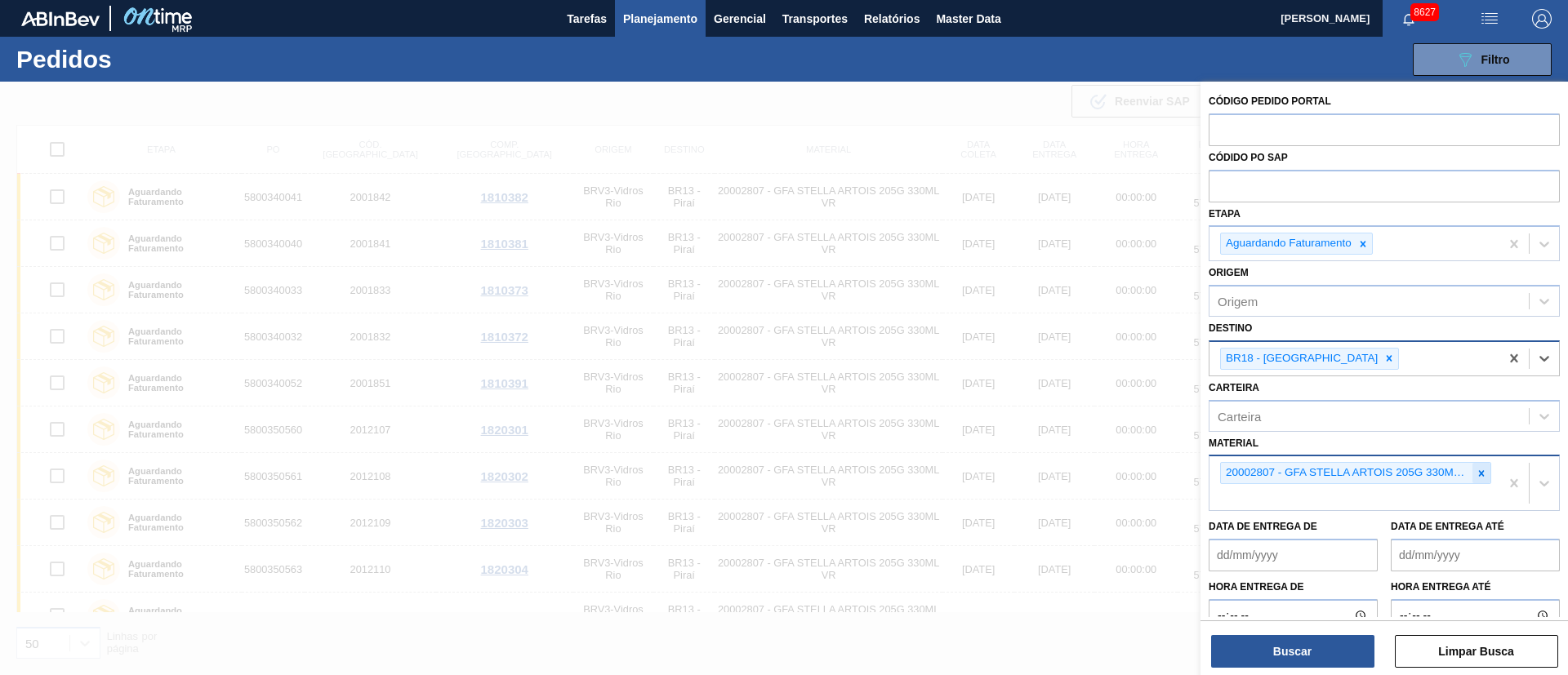
click at [1477, 473] on icon at bounding box center [1481, 473] width 11 height 11
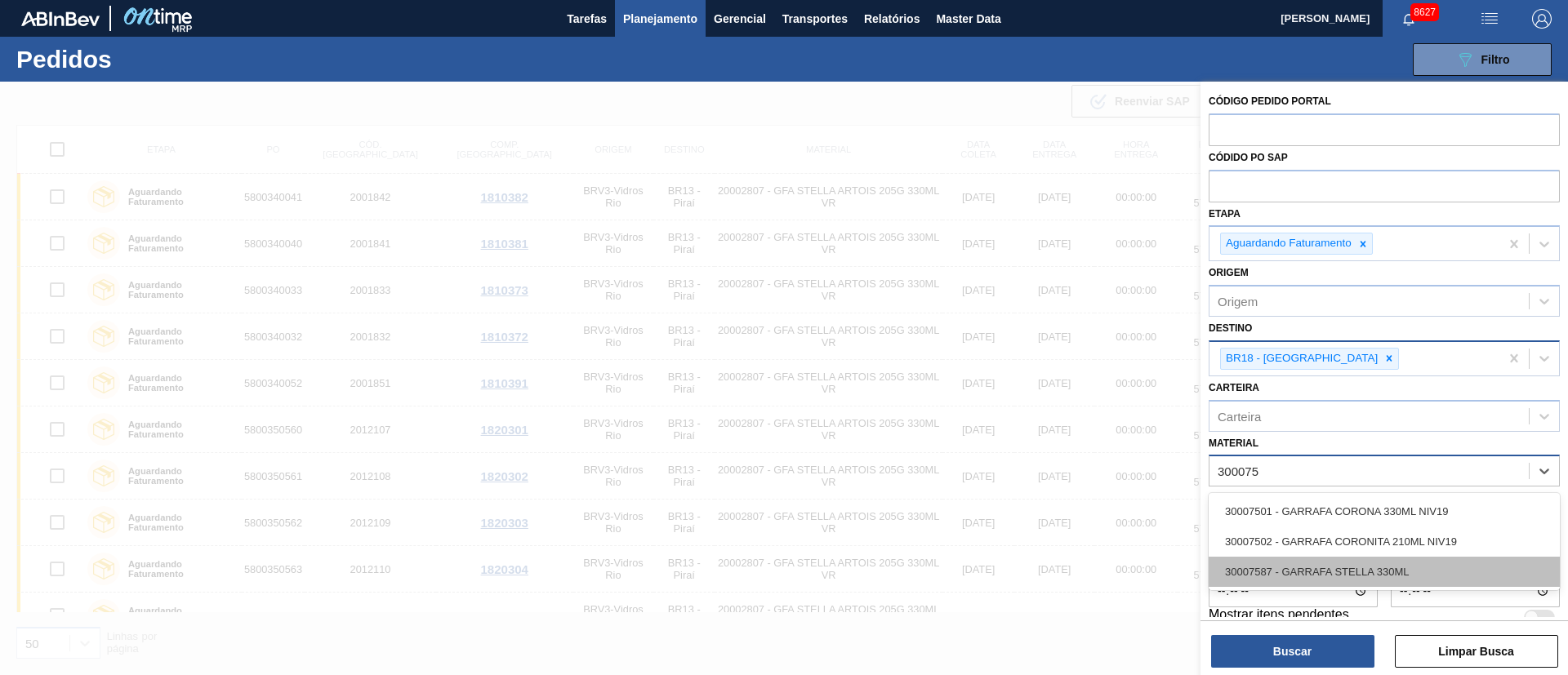
click at [1324, 561] on div "30007587 - GARRAFA STELLA 330ML" at bounding box center [1384, 571] width 351 height 30
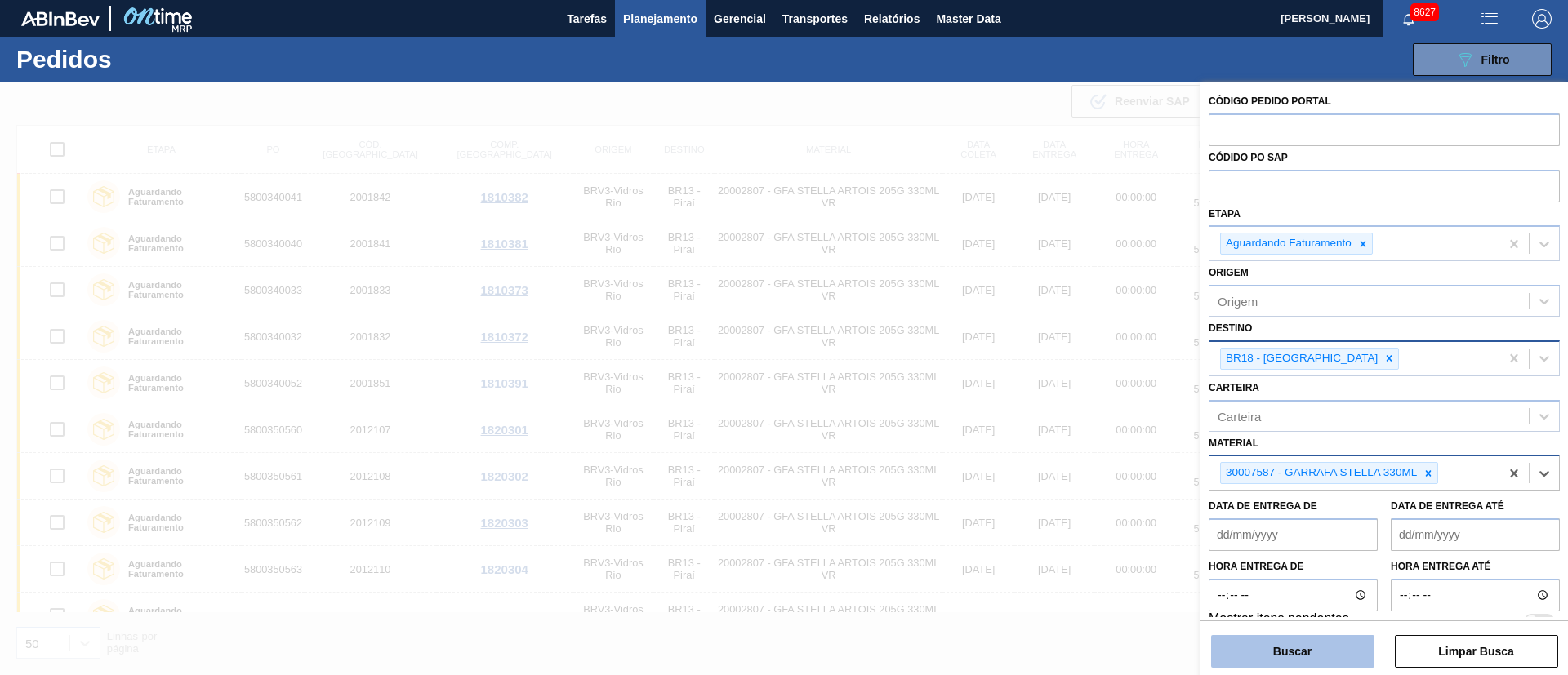
click at [1309, 646] on button "Buscar" at bounding box center [1292, 652] width 163 height 33
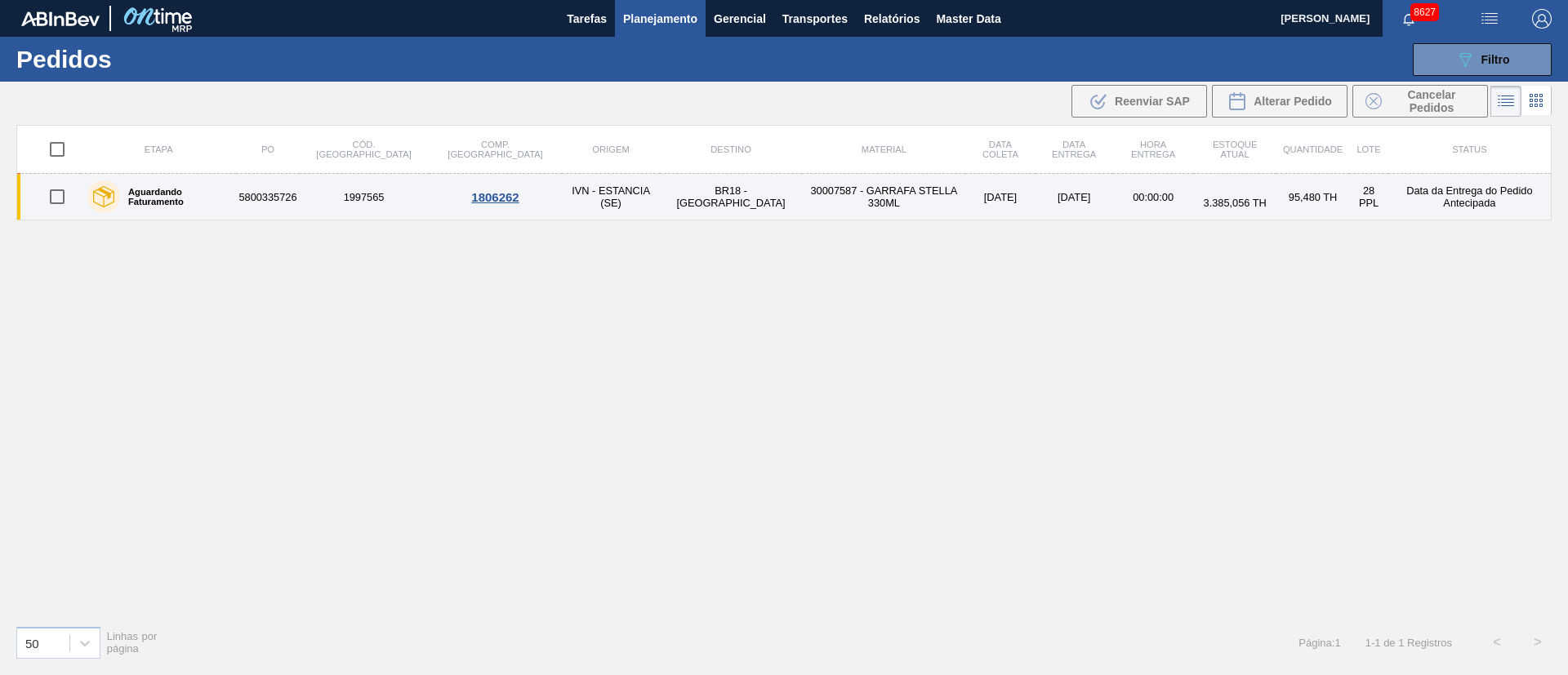
click at [1277, 199] on td "95,480 TH" at bounding box center [1313, 197] width 73 height 47
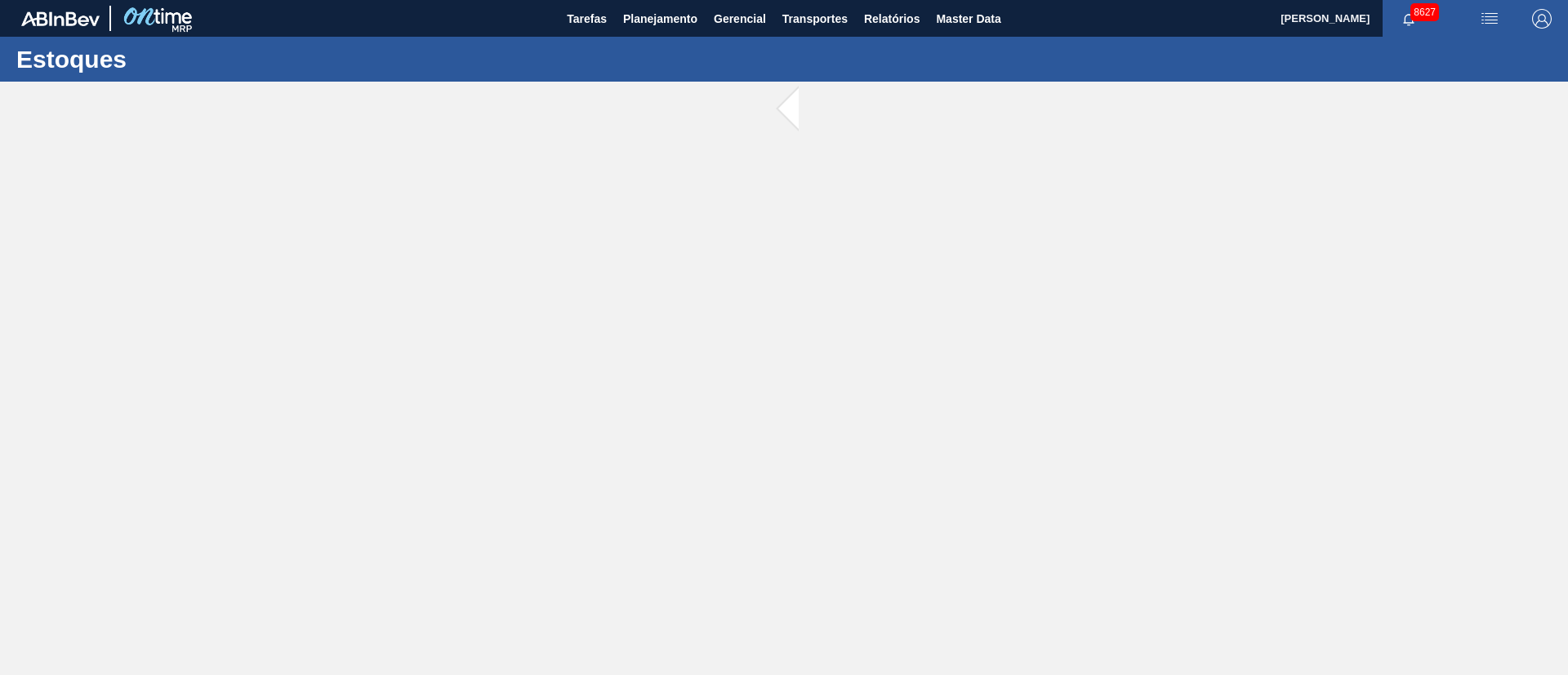
click at [1277, 199] on main "Tarefas Planejamento Gerencial Transportes Relatórios Master Data [PERSON_NAME]…" at bounding box center [784, 337] width 1568 height 675
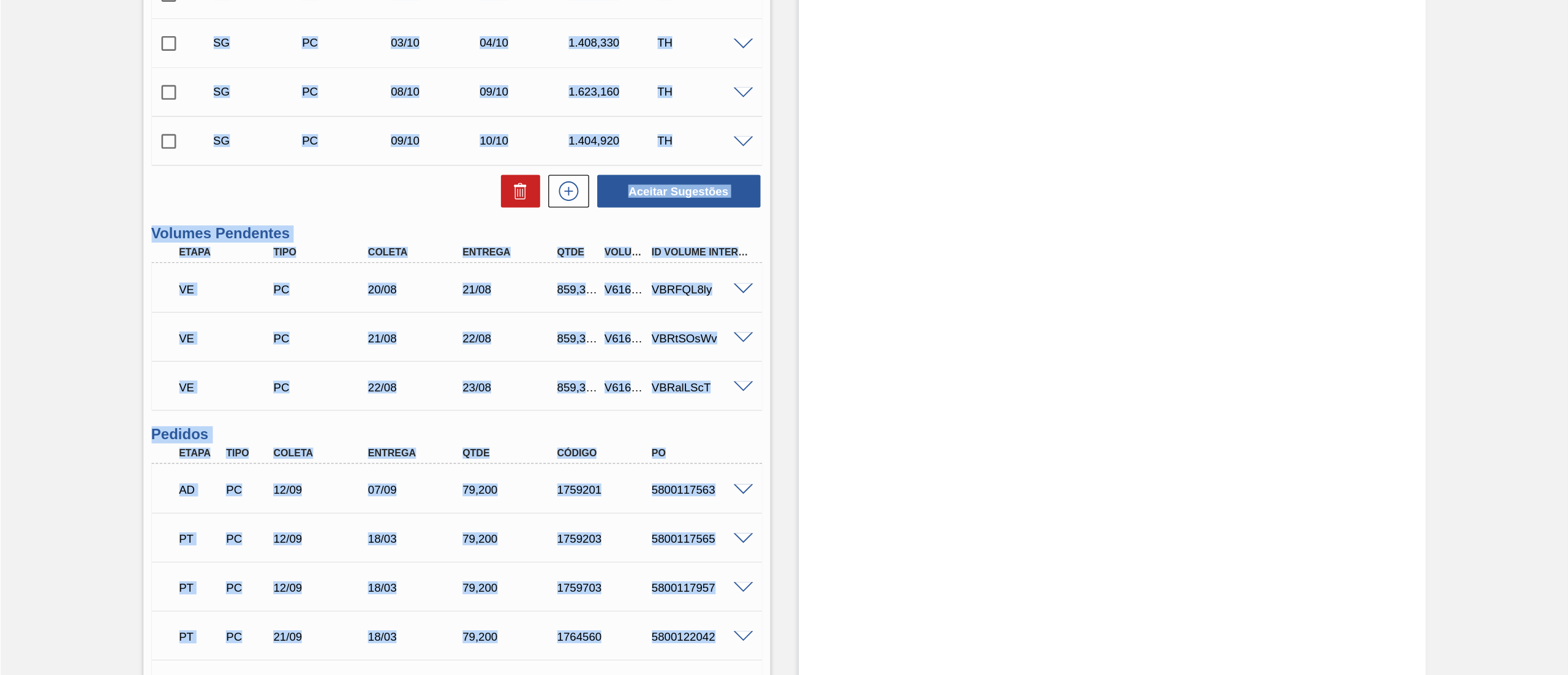
scroll to position [552, 0]
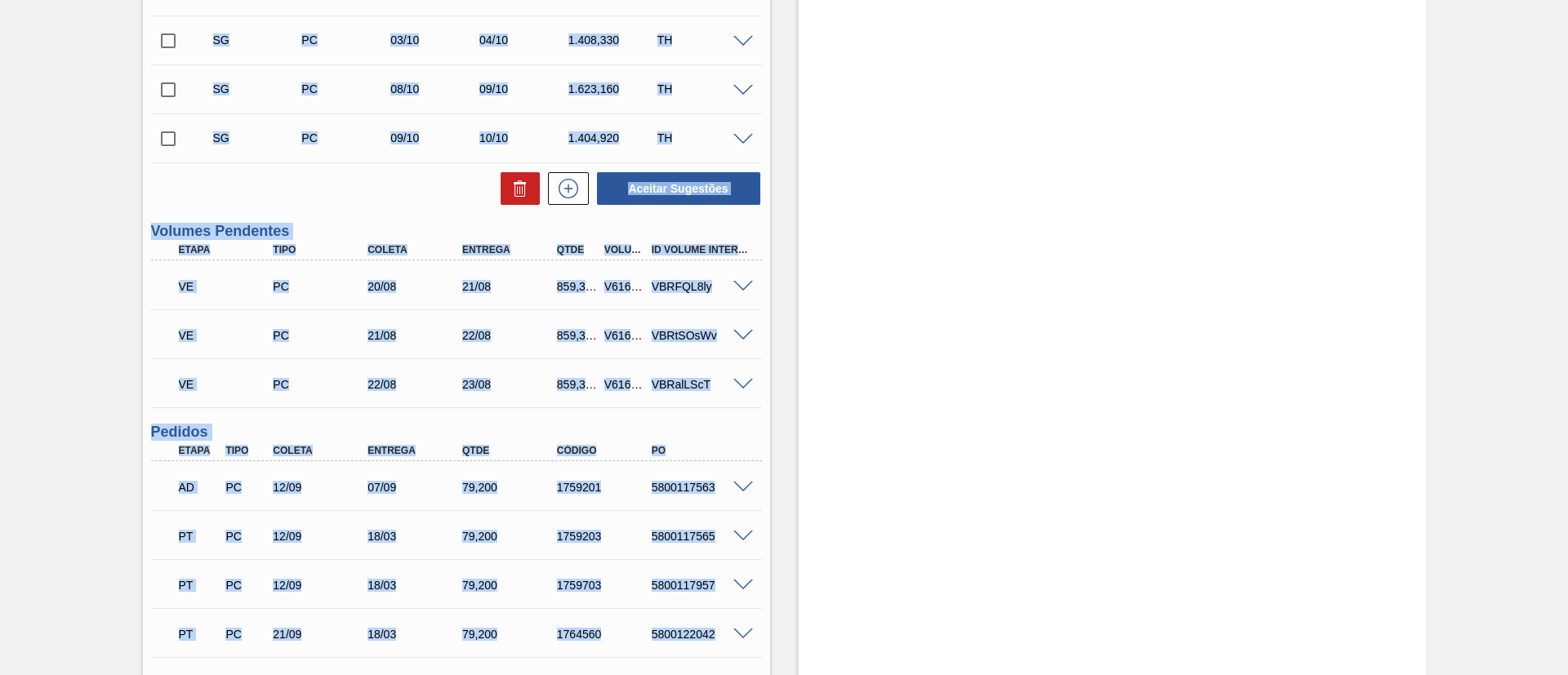
click at [440, 405] on div "VE PC 22/08 23/08 859,320 V616792 VBRalLScT Material 30007587 - GARRAFA STELLA …" at bounding box center [457, 382] width 611 height 49
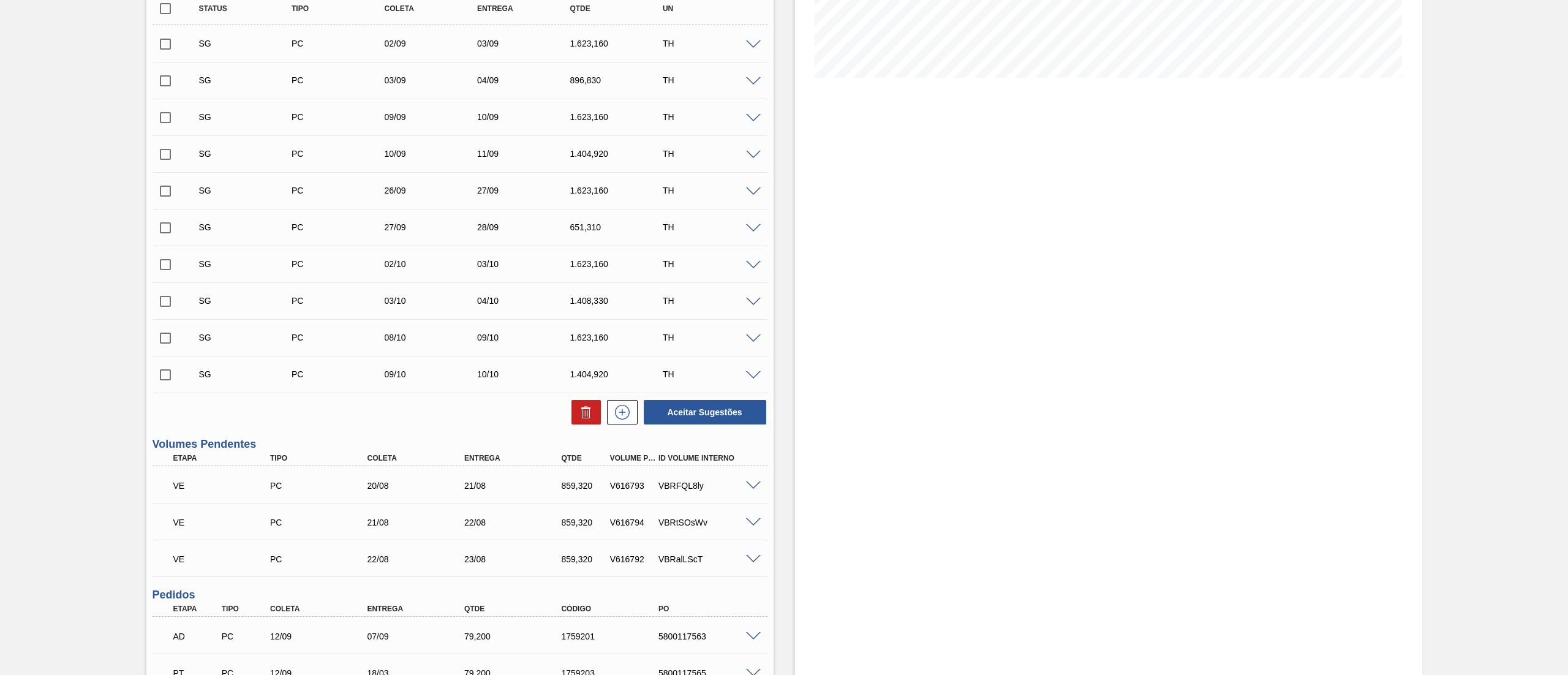
scroll to position [0, 0]
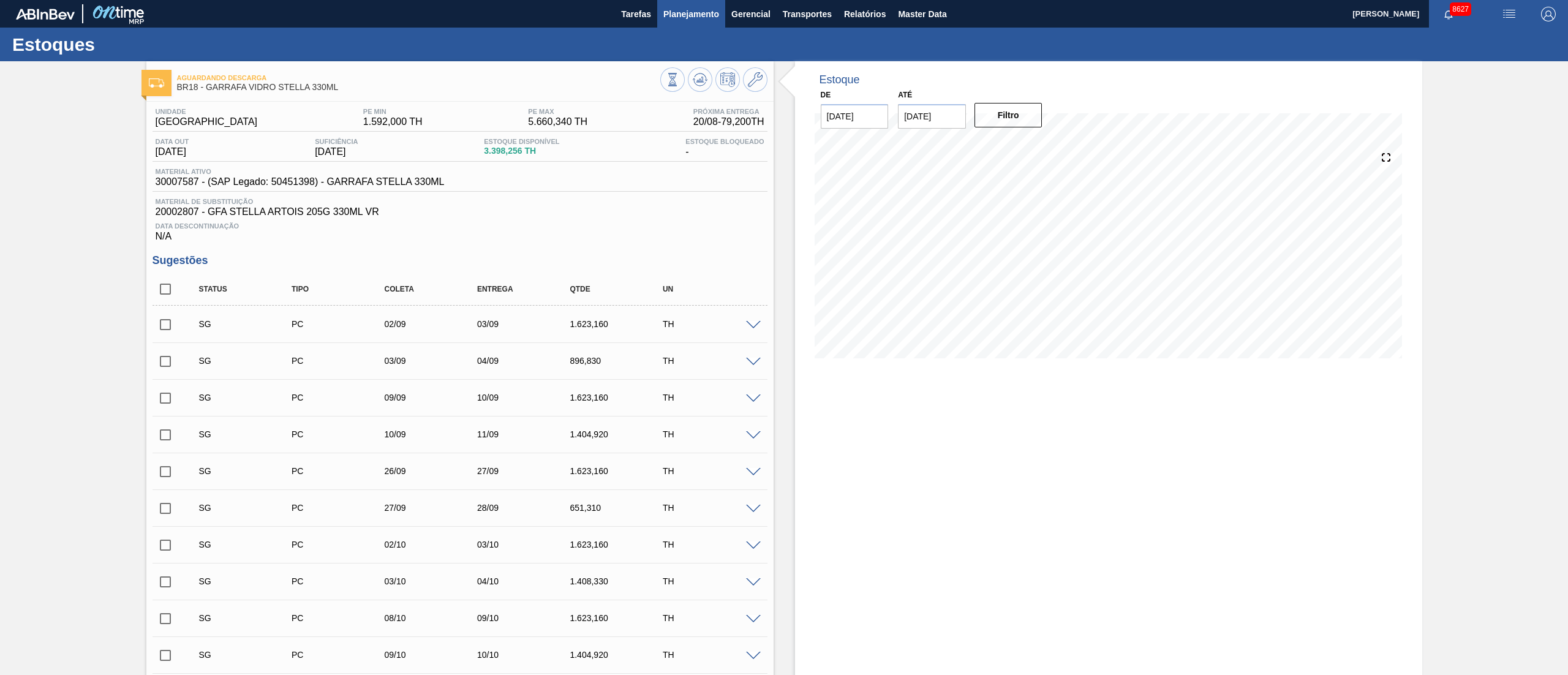
click at [684, 17] on span "Planejamento" at bounding box center [692, 14] width 56 height 15
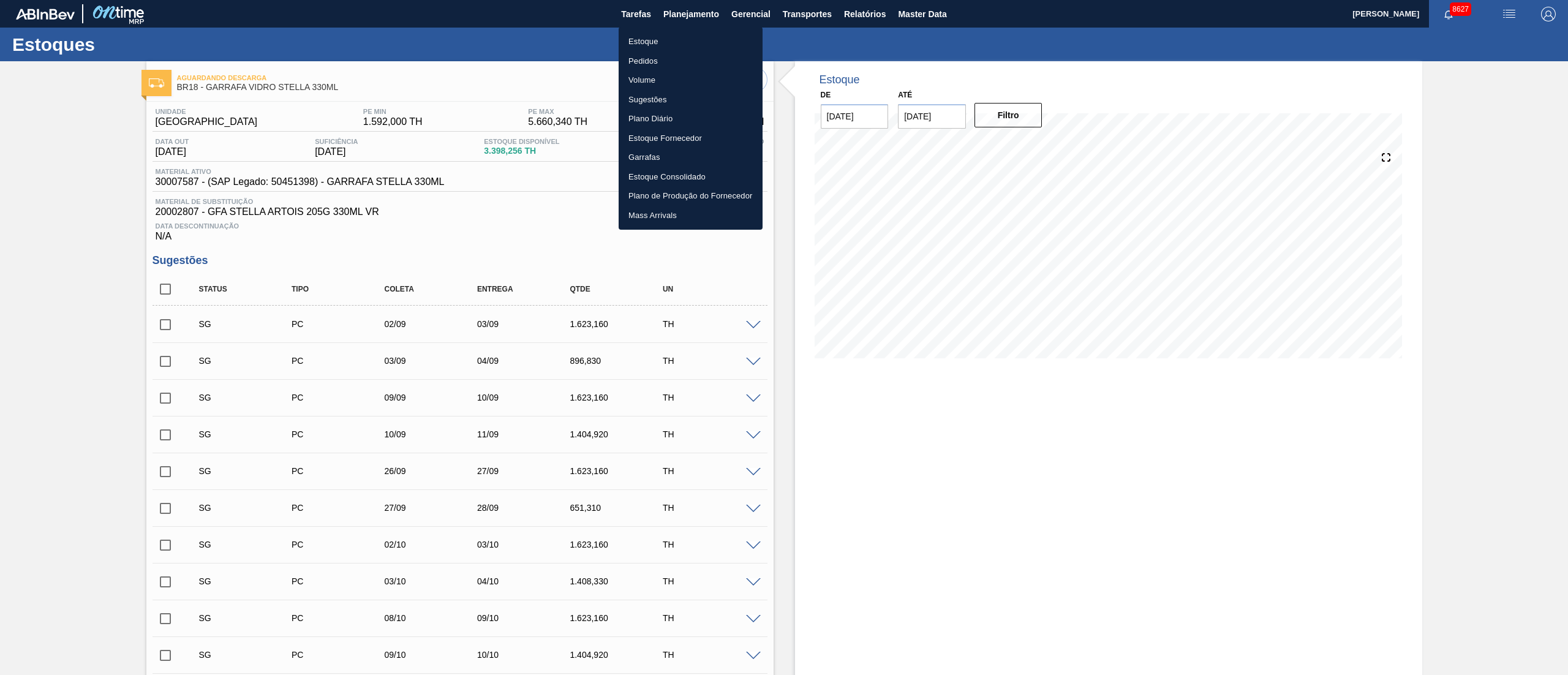
click at [649, 56] on li "Pedidos" at bounding box center [691, 61] width 144 height 19
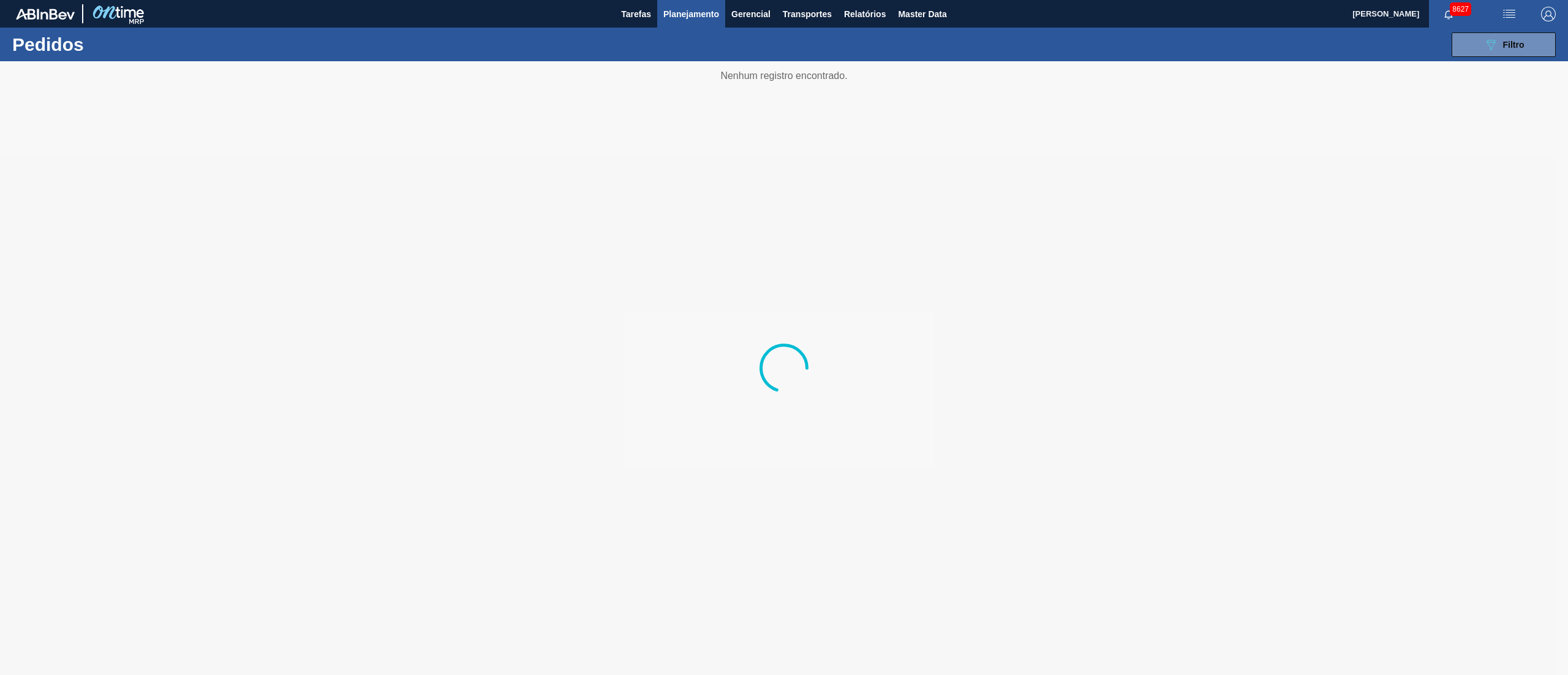
click at [1176, 28] on div "089F7B8B-B2A5-4AFE-B5C0-19BA573D28AC Filtro Código Pedido Portal Códido PO SAP …" at bounding box center [882, 45] width 1359 height 37
click at [1176, 47] on icon "089F7B8B-B2A5-4AFE-B5C0-19BA573D28AC" at bounding box center [1491, 45] width 15 height 15
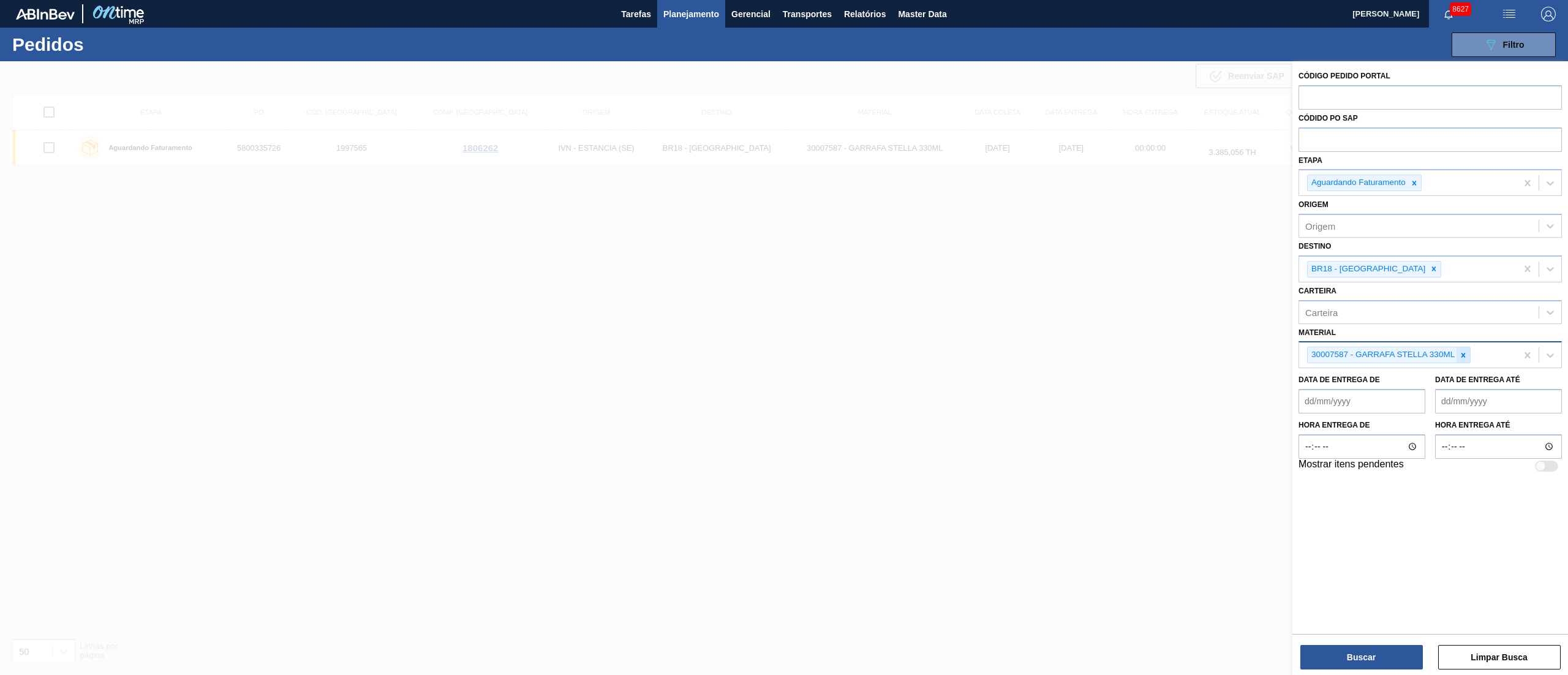
click at [1176, 358] on icon at bounding box center [1463, 355] width 8 height 8
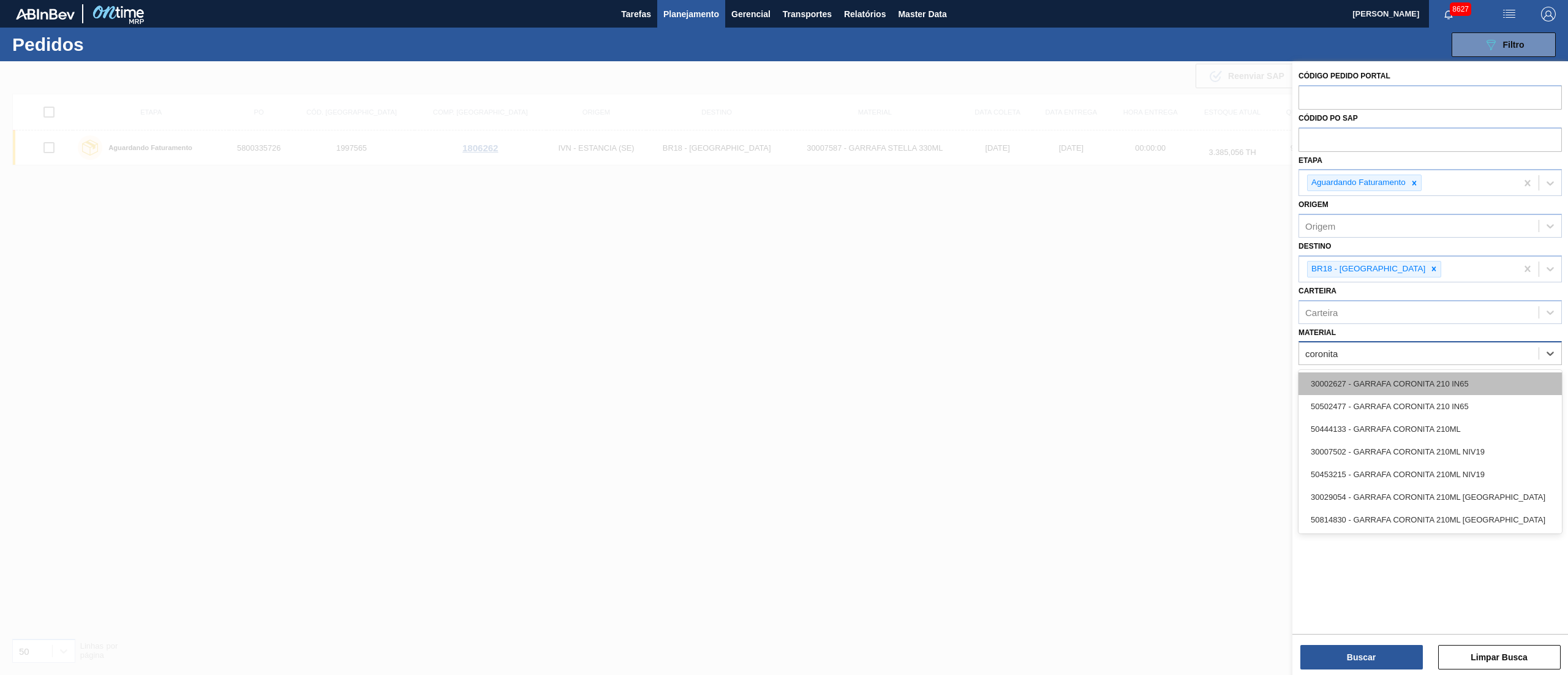
click at [1176, 377] on div "30002627 - GARRAFA CORONITA 210 IN65" at bounding box center [1430, 384] width 263 height 23
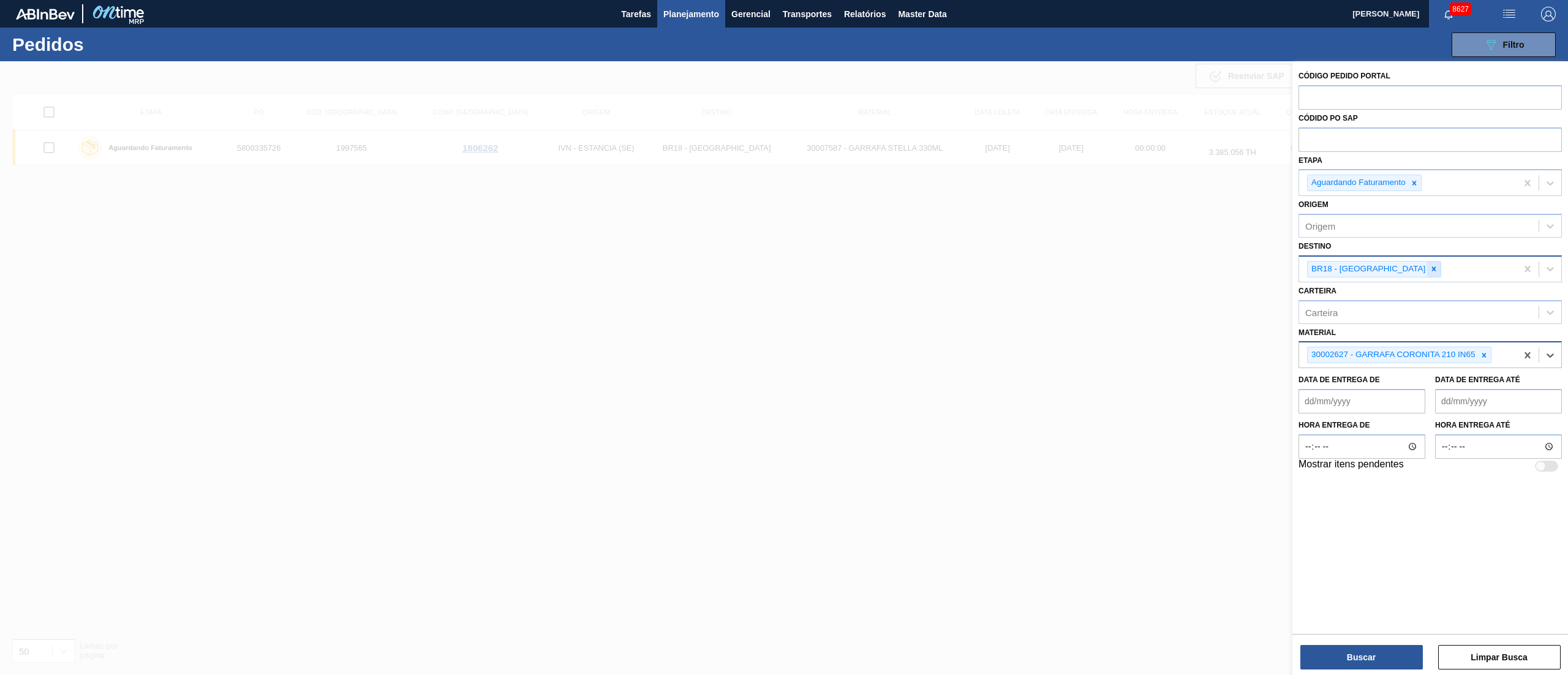
click at [1176, 271] on icon at bounding box center [1434, 269] width 8 height 8
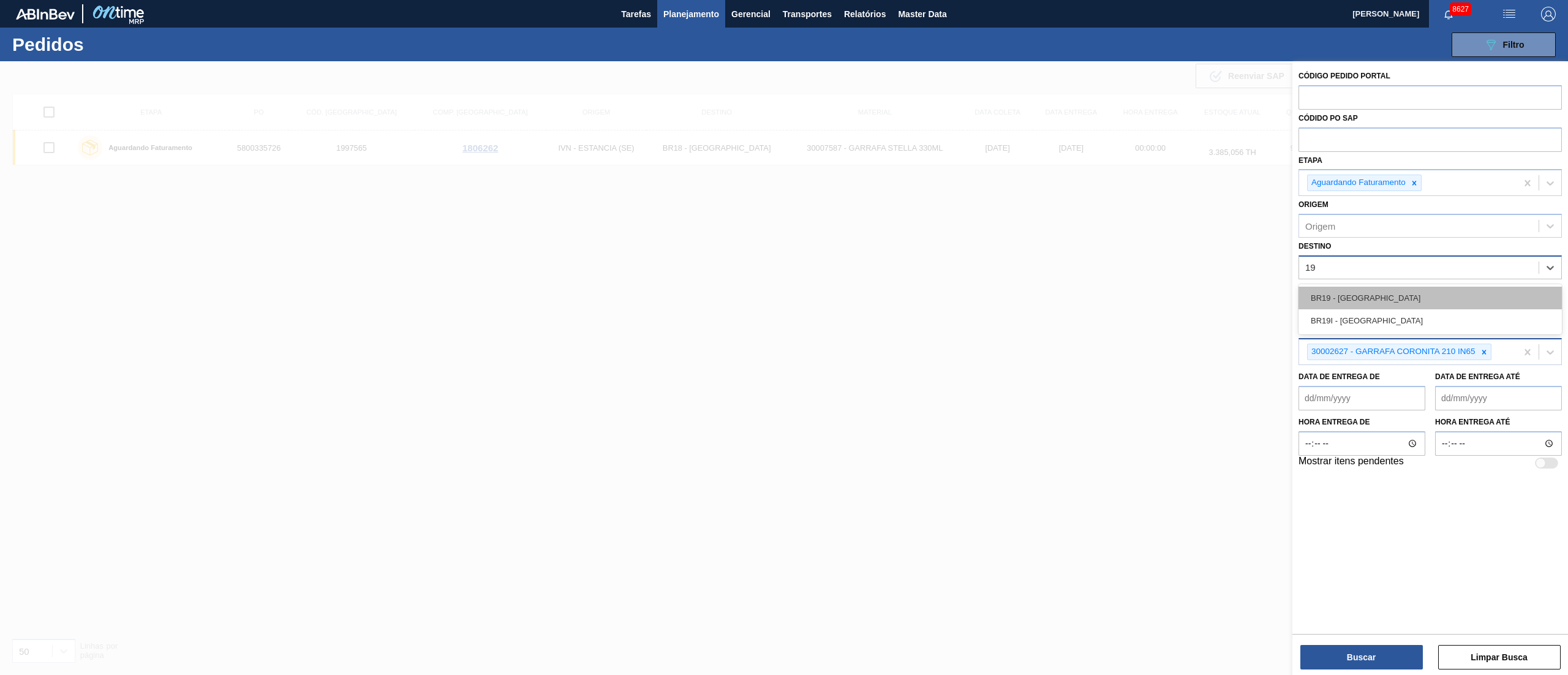
click at [1176, 295] on div "BR19 - [GEOGRAPHIC_DATA]" at bounding box center [1430, 298] width 263 height 23
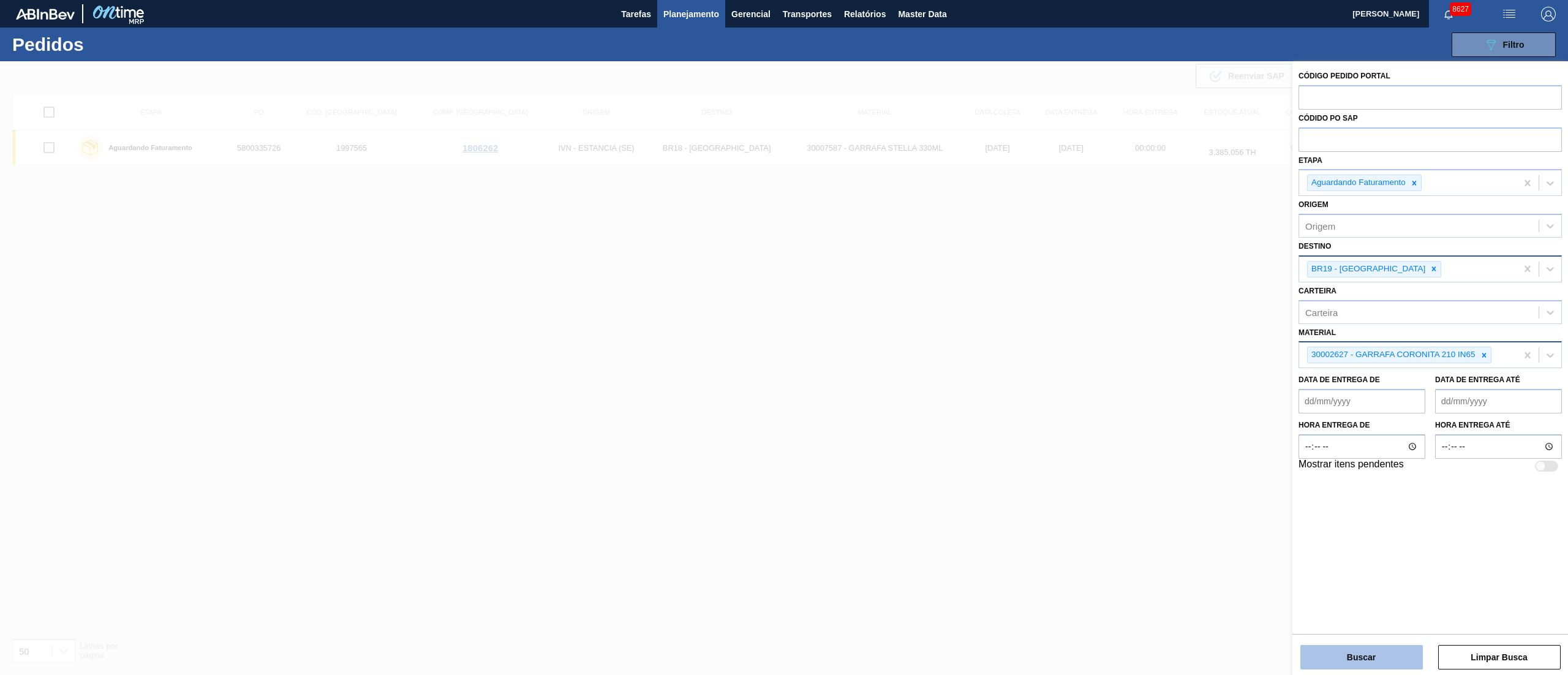
click at [1176, 506] on button "Buscar" at bounding box center [1361, 657] width 123 height 25
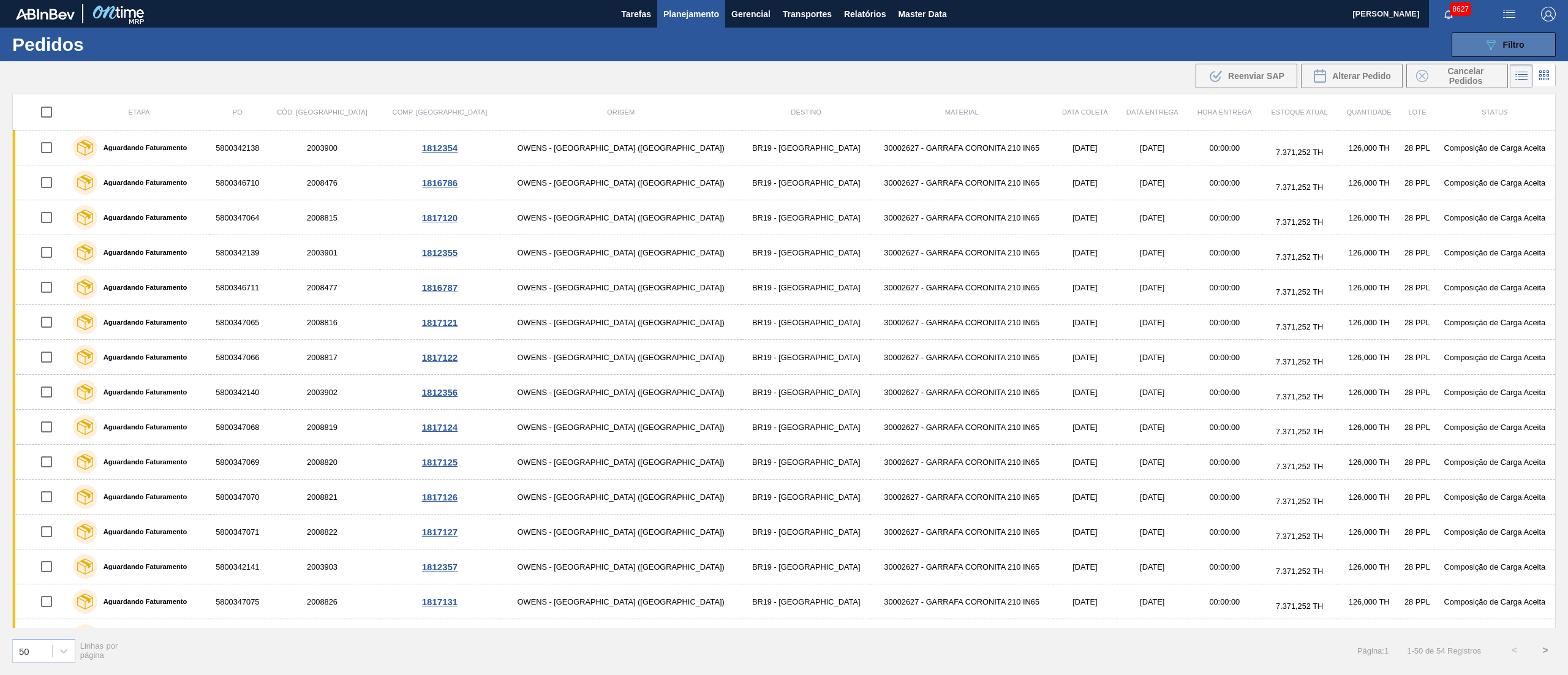
click at [1176, 56] on button "089F7B8B-B2A5-4AFE-B5C0-19BA573D28AC Filtro" at bounding box center [1504, 45] width 104 height 25
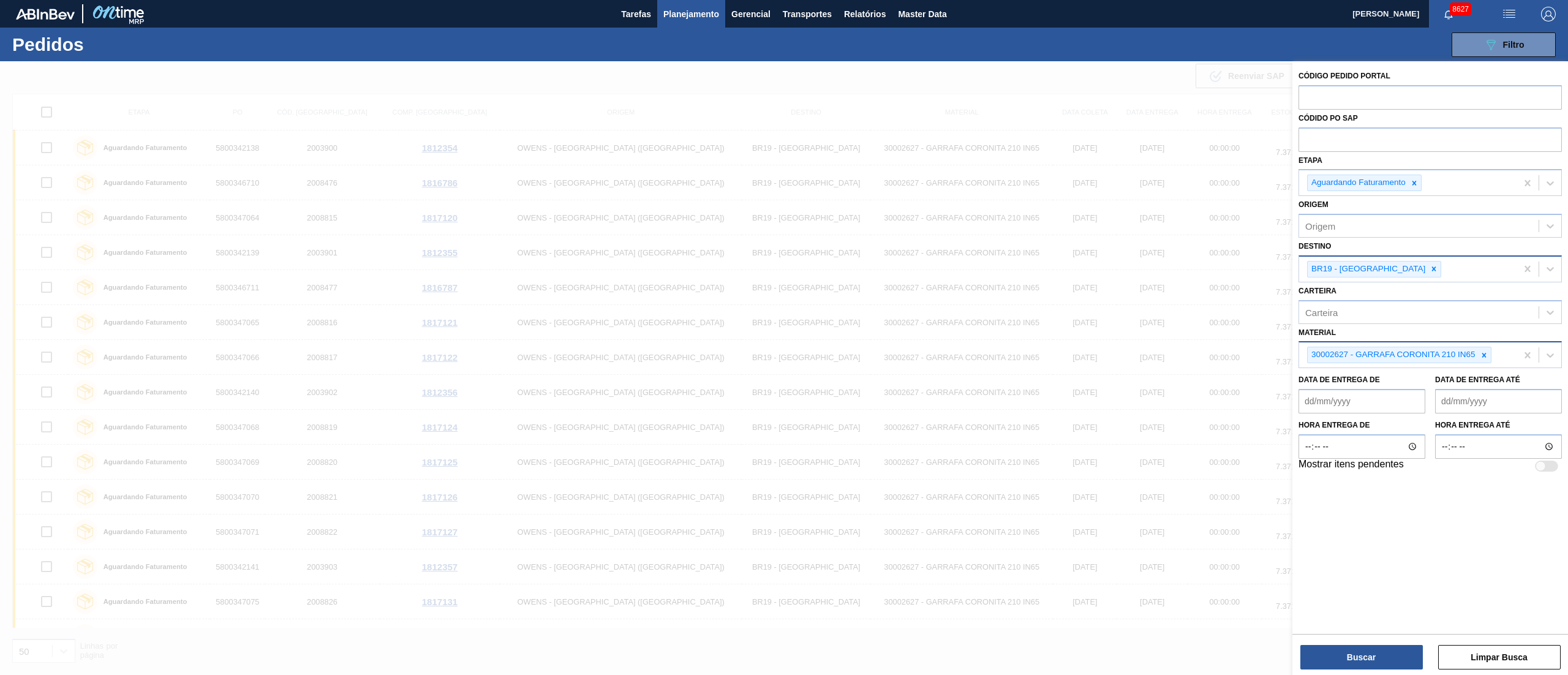
click at [821, 85] on div at bounding box center [784, 399] width 1568 height 675
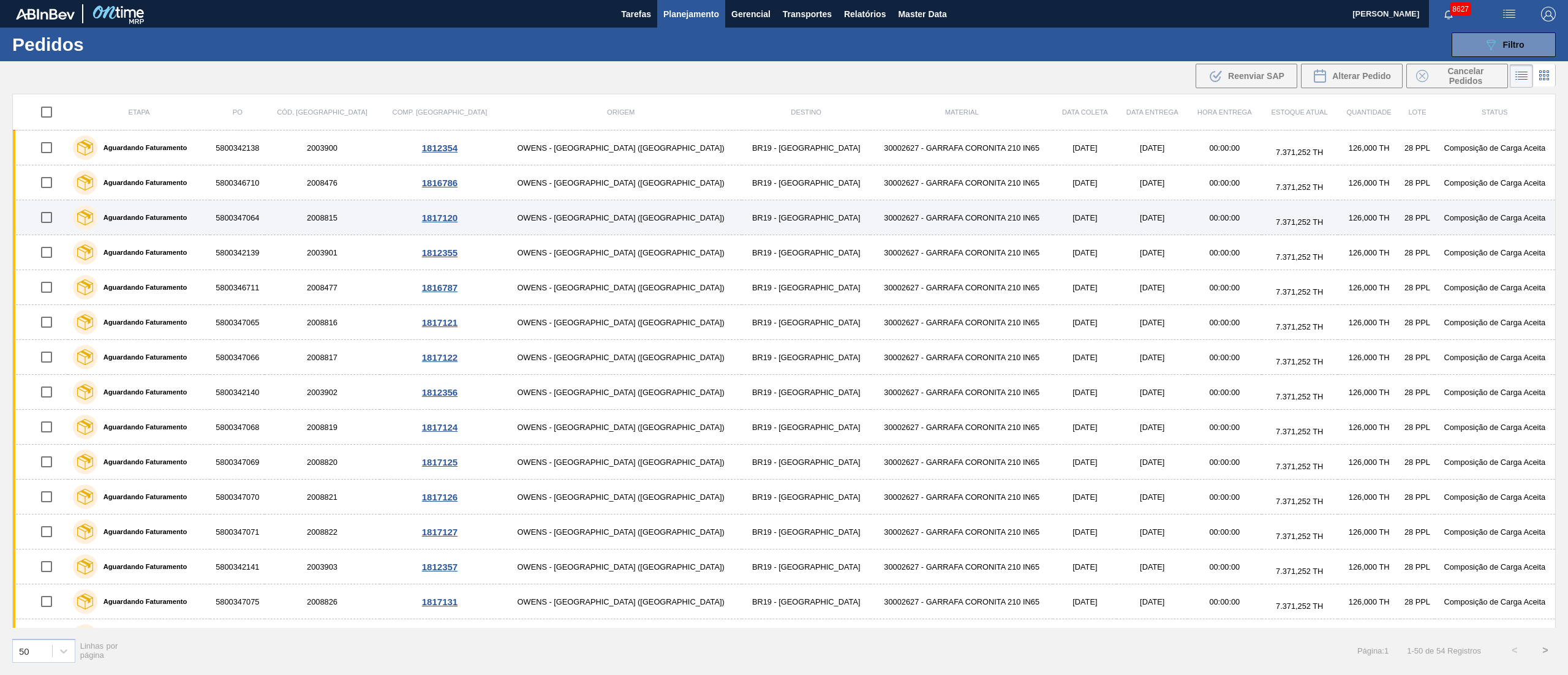
click at [53, 219] on input "checkbox" at bounding box center [47, 217] width 26 height 26
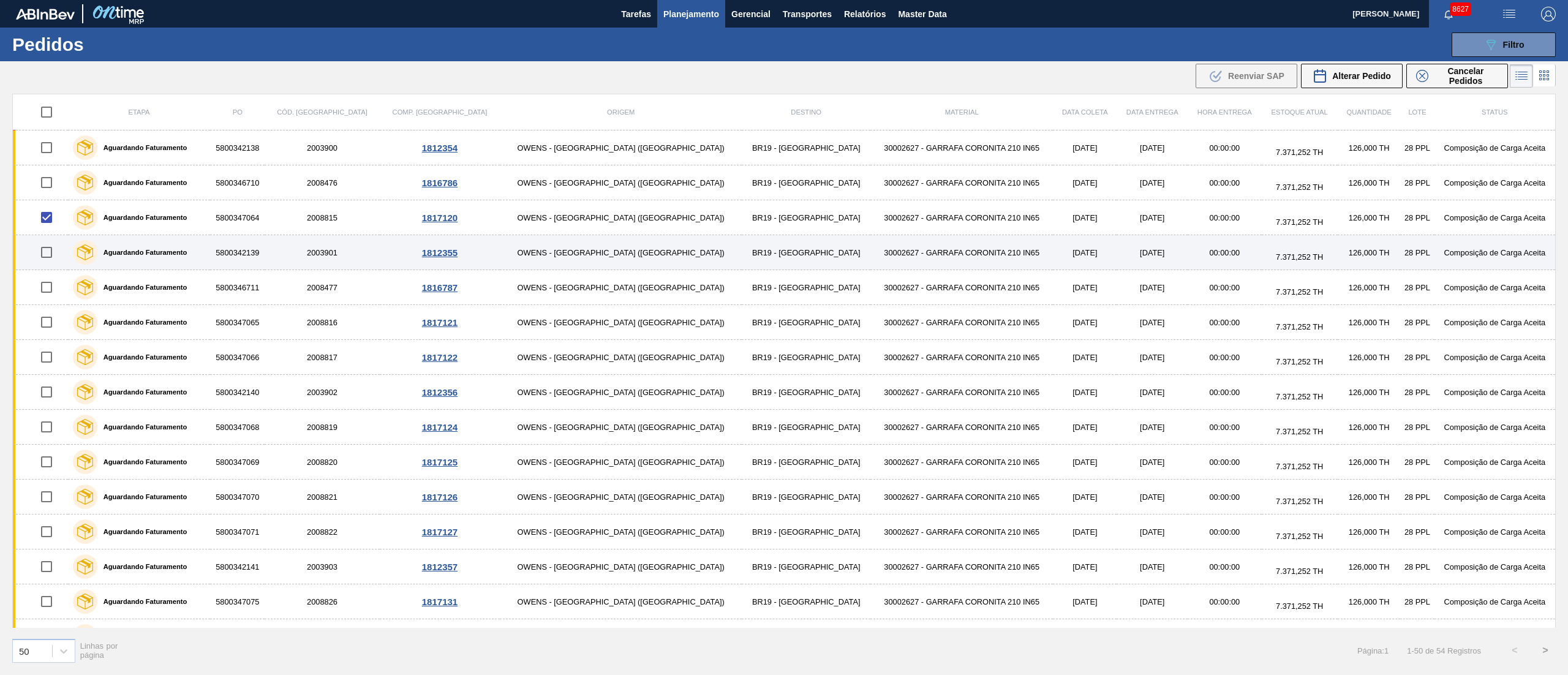
click at [59, 262] on input "checkbox" at bounding box center [47, 252] width 26 height 26
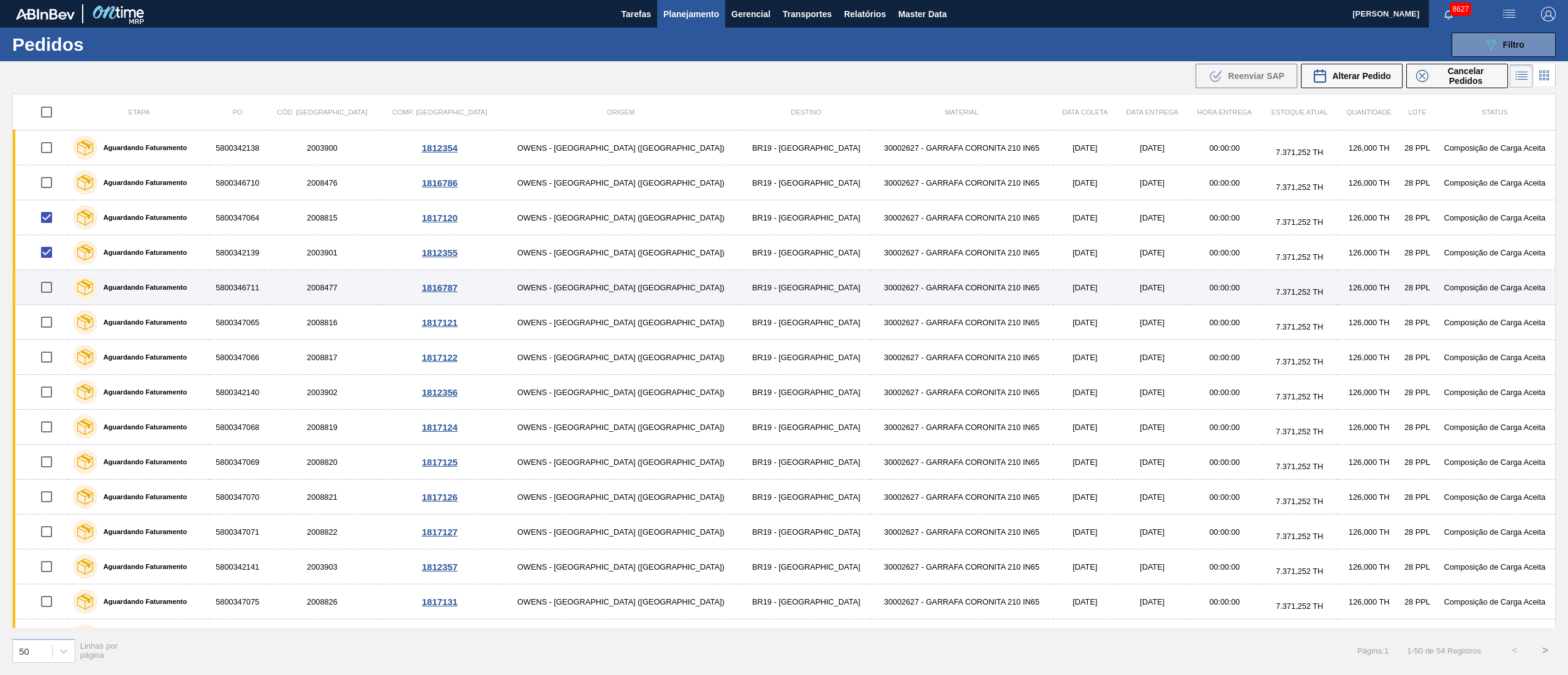
click at [55, 282] on input "checkbox" at bounding box center [47, 288] width 26 height 26
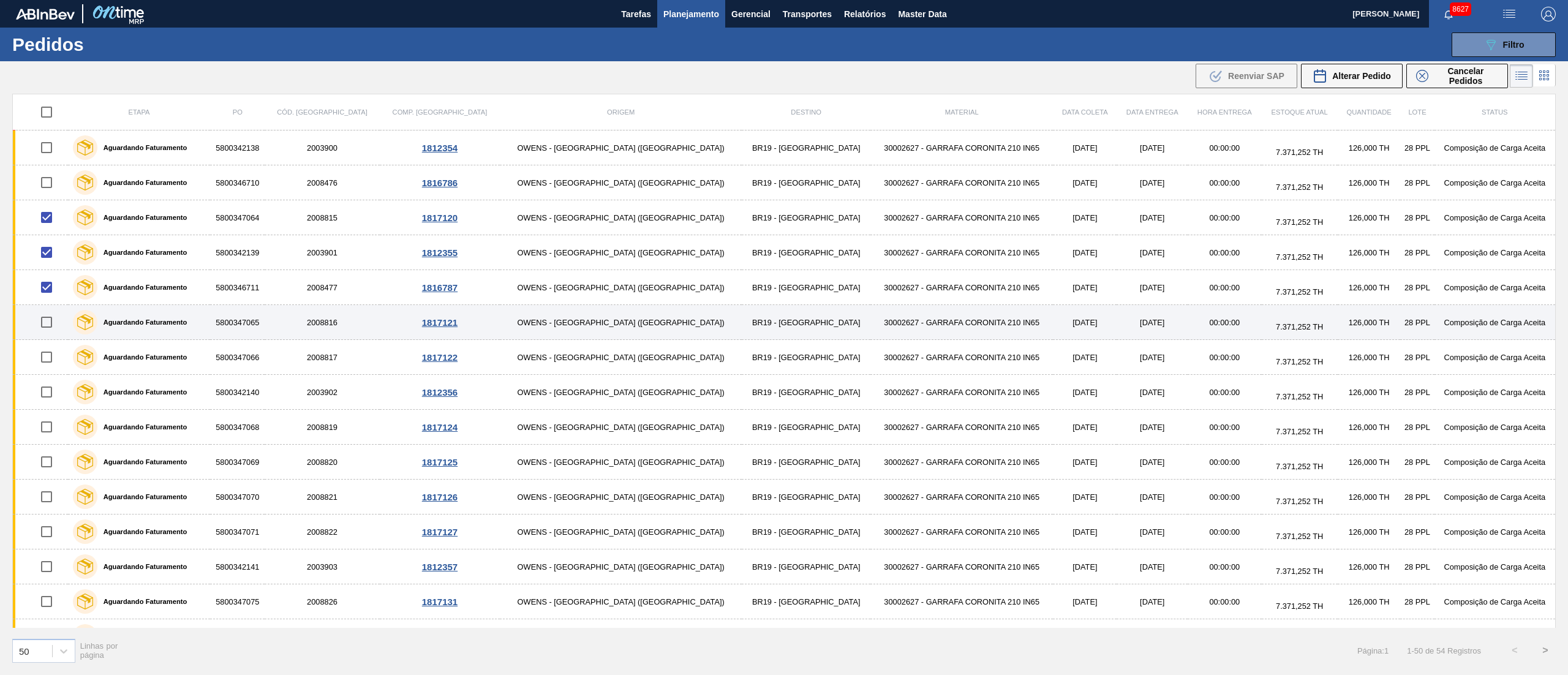
click at [55, 325] on input "checkbox" at bounding box center [47, 323] width 26 height 26
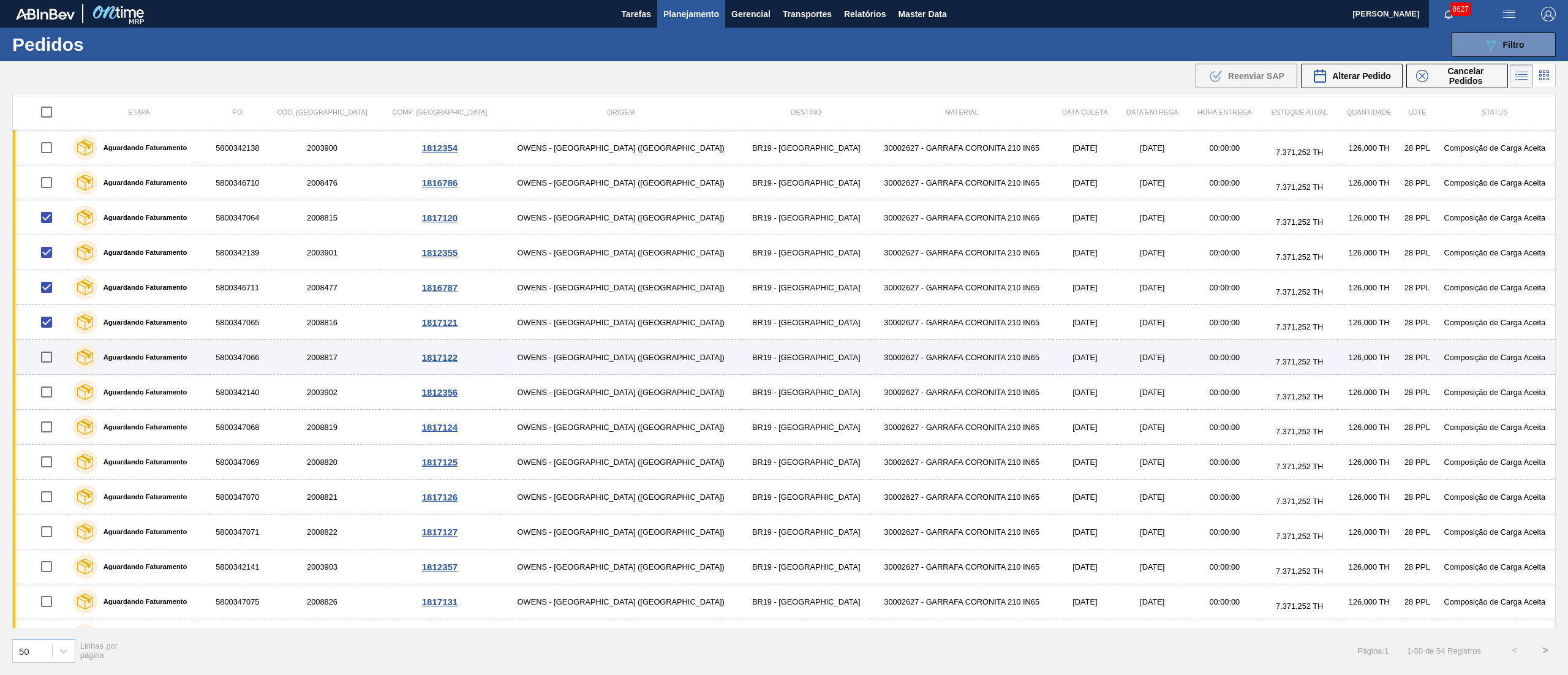
click at [49, 357] on input "checkbox" at bounding box center [47, 358] width 26 height 26
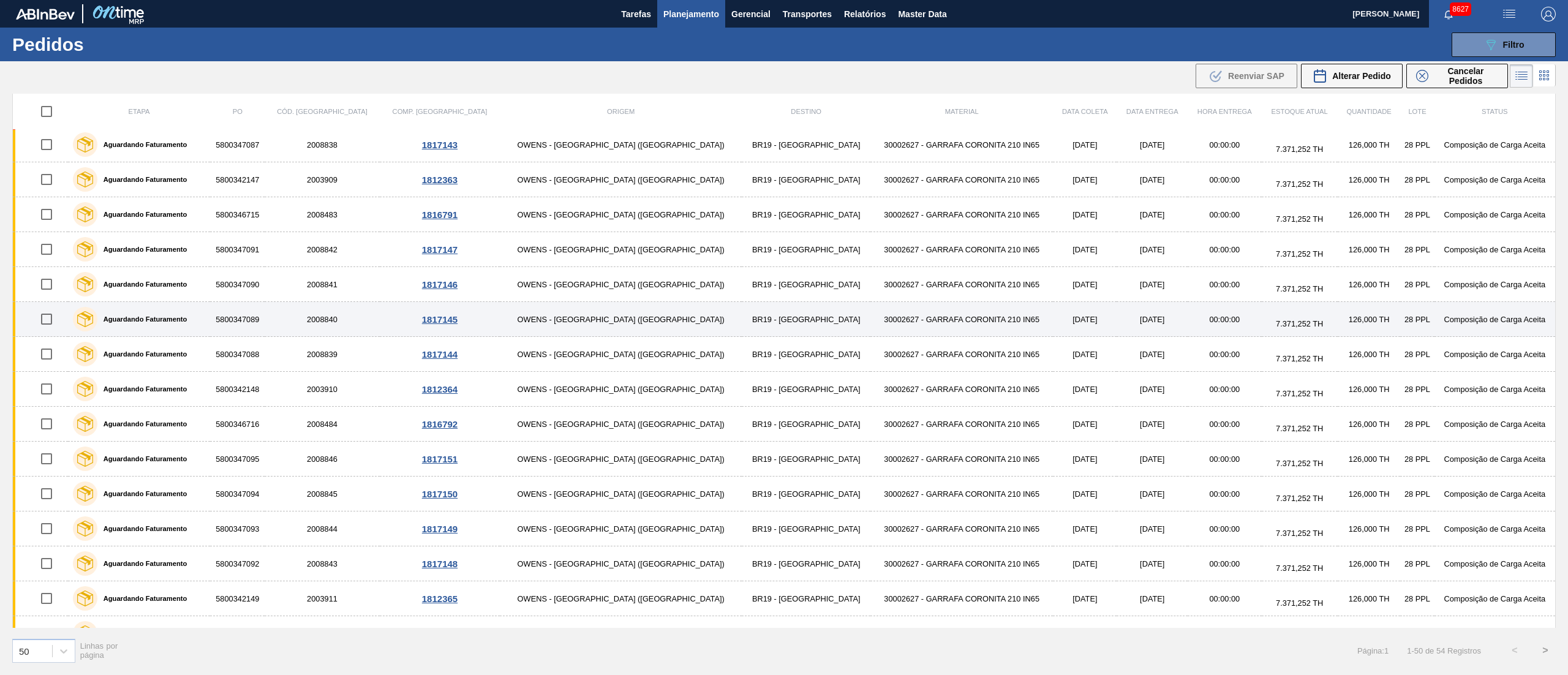
scroll to position [1258, 0]
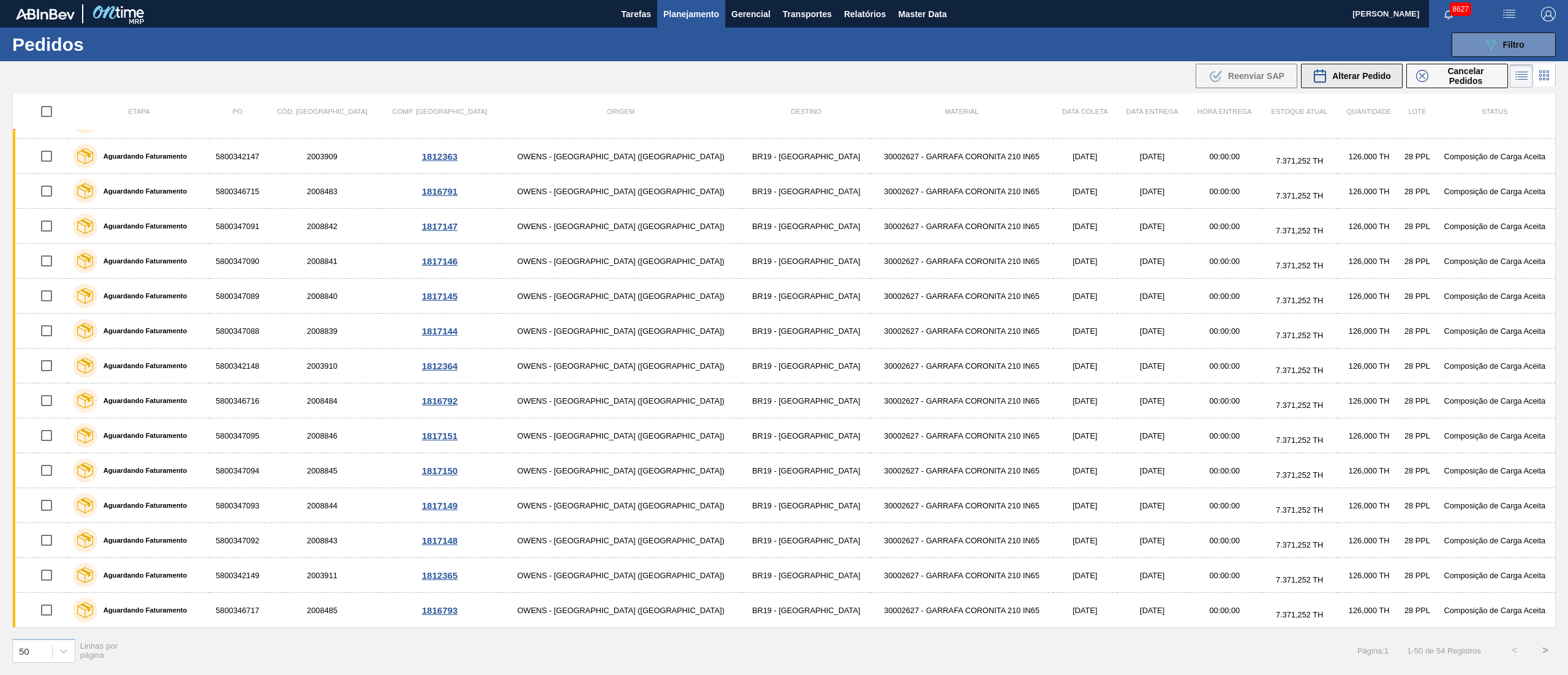
click at [1176, 69] on div "Alterar Pedido" at bounding box center [1351, 76] width 78 height 15
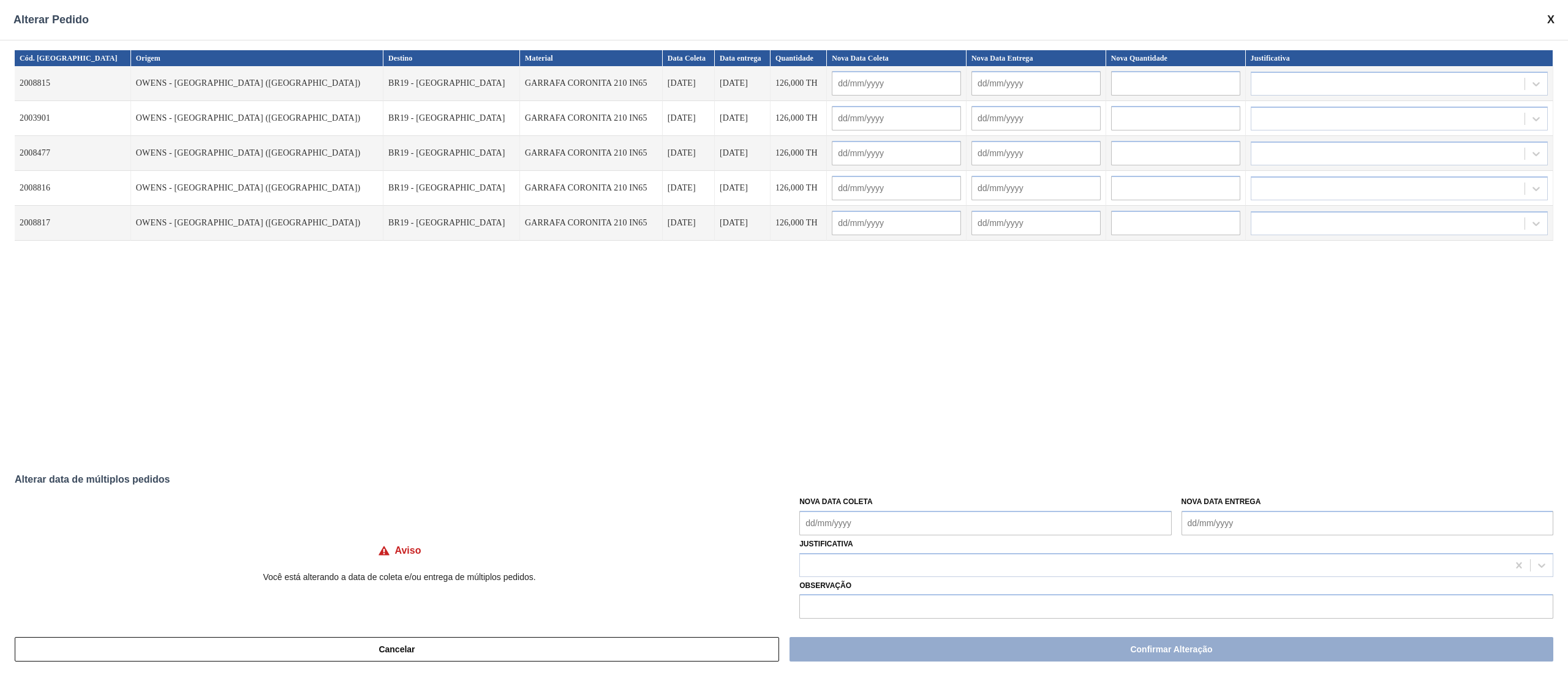
click at [866, 506] on Coleta "Nova Data Coleta" at bounding box center [985, 523] width 372 height 25
click at [913, 447] on div "22" at bounding box center [913, 448] width 16 height 16
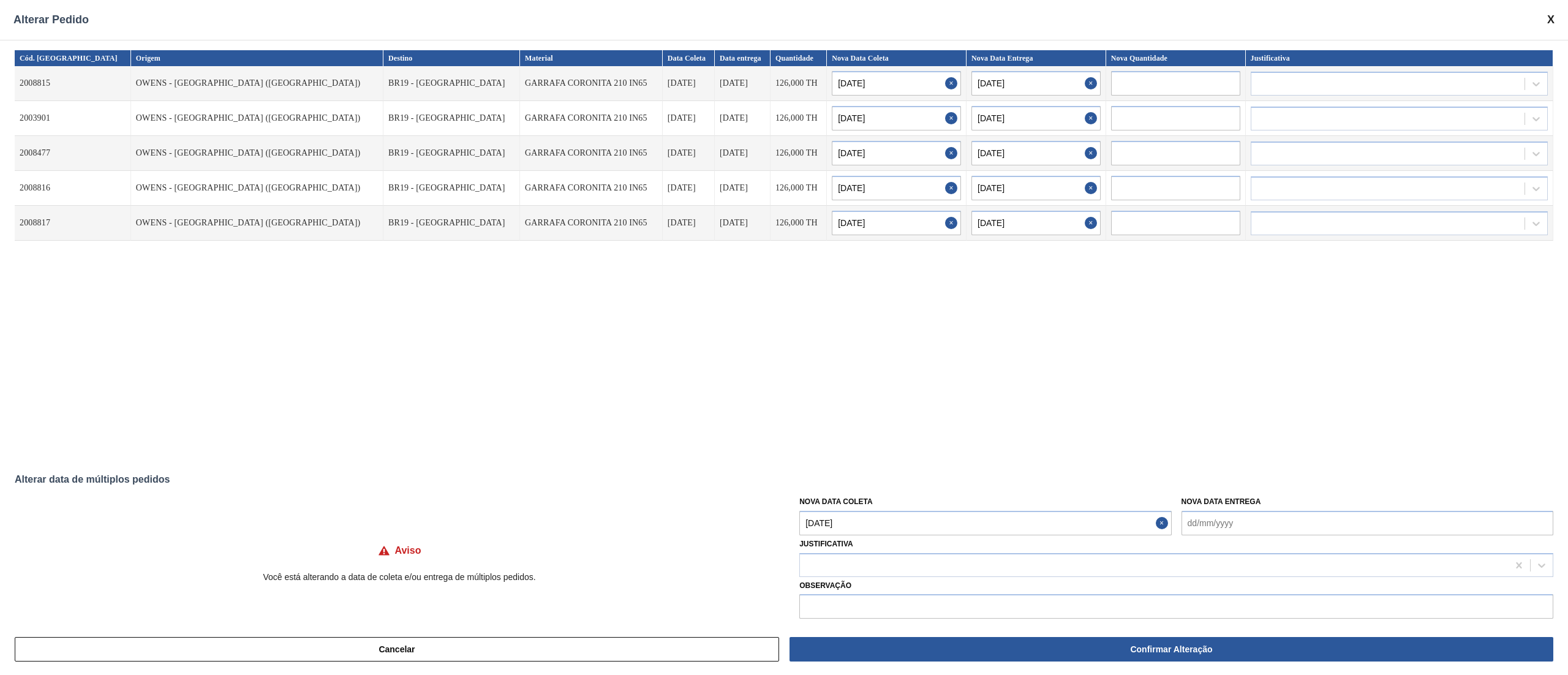
click at [877, 506] on Coleta "[DATE]" at bounding box center [985, 523] width 372 height 25
drag, startPoint x: 937, startPoint y: 468, endPoint x: 934, endPoint y: 505, distance: 37.1
click at [935, 468] on div "30" at bounding box center [933, 467] width 16 height 16
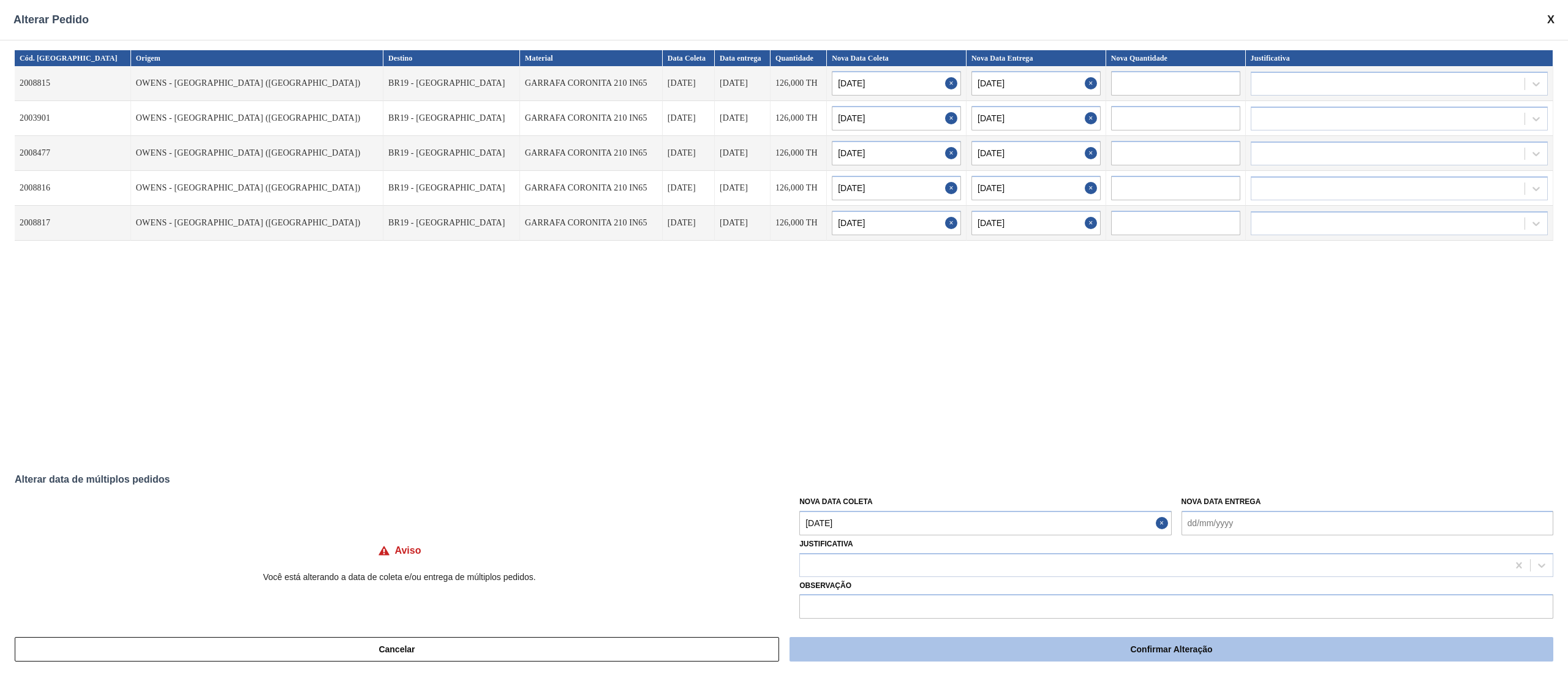
click at [932, 506] on button "Confirmar Alteração" at bounding box center [1171, 650] width 764 height 25
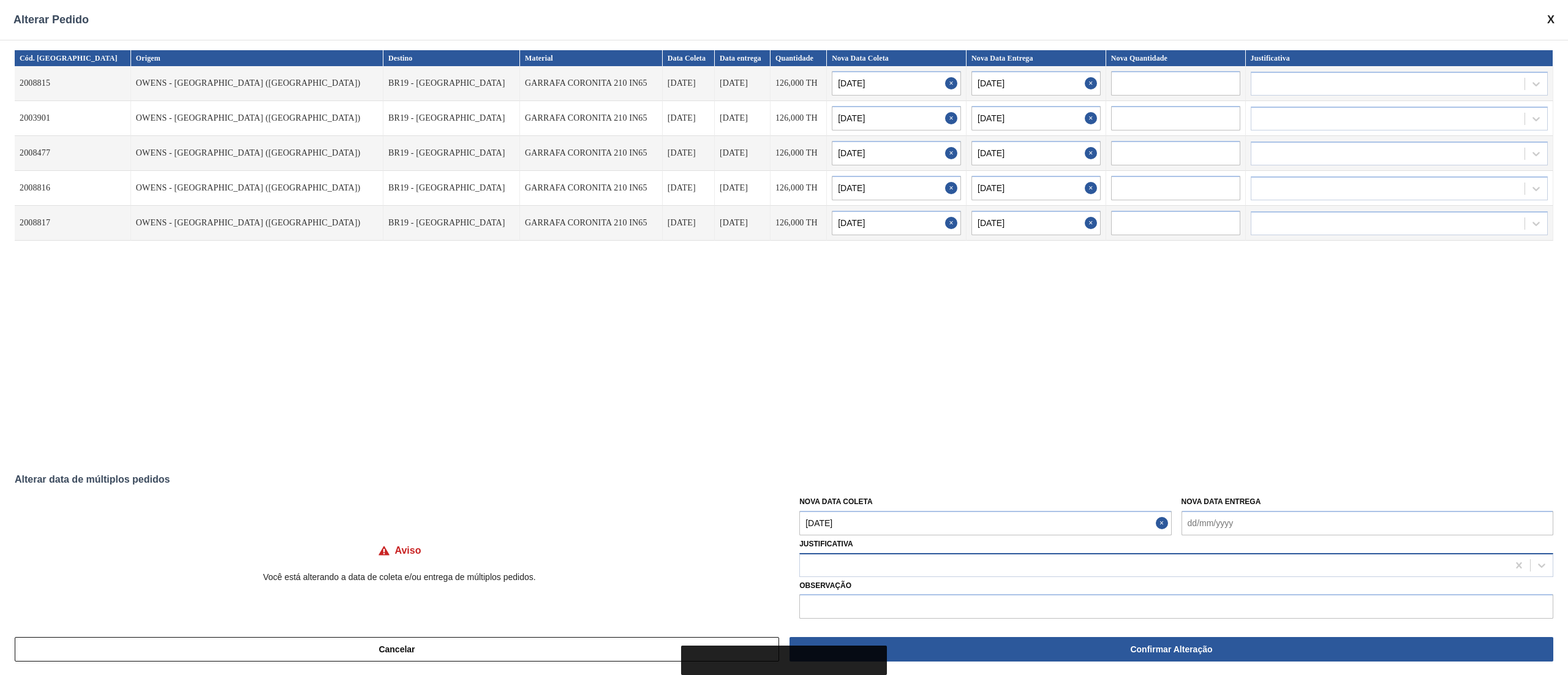
click at [843, 506] on div at bounding box center [1153, 565] width 708 height 18
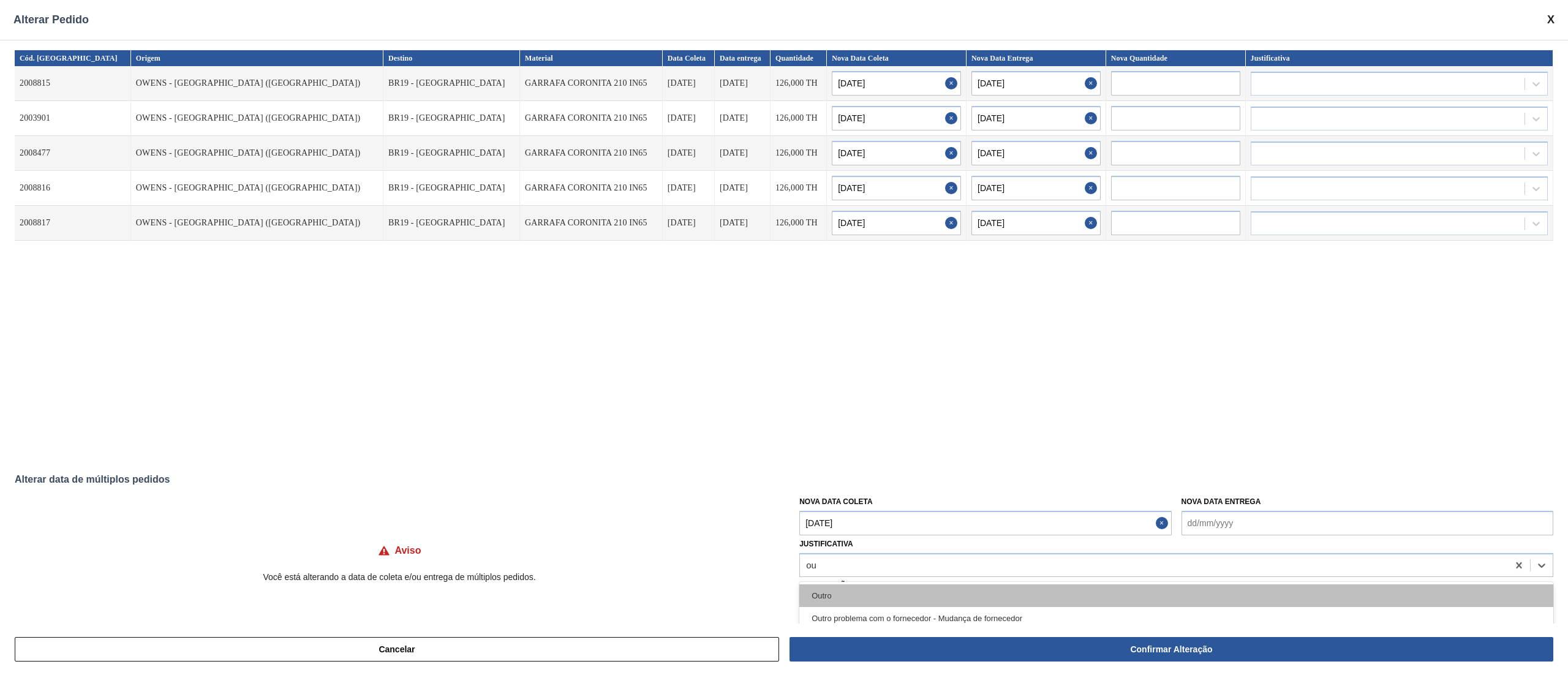
click at [839, 506] on div "Outro" at bounding box center [1176, 596] width 754 height 23
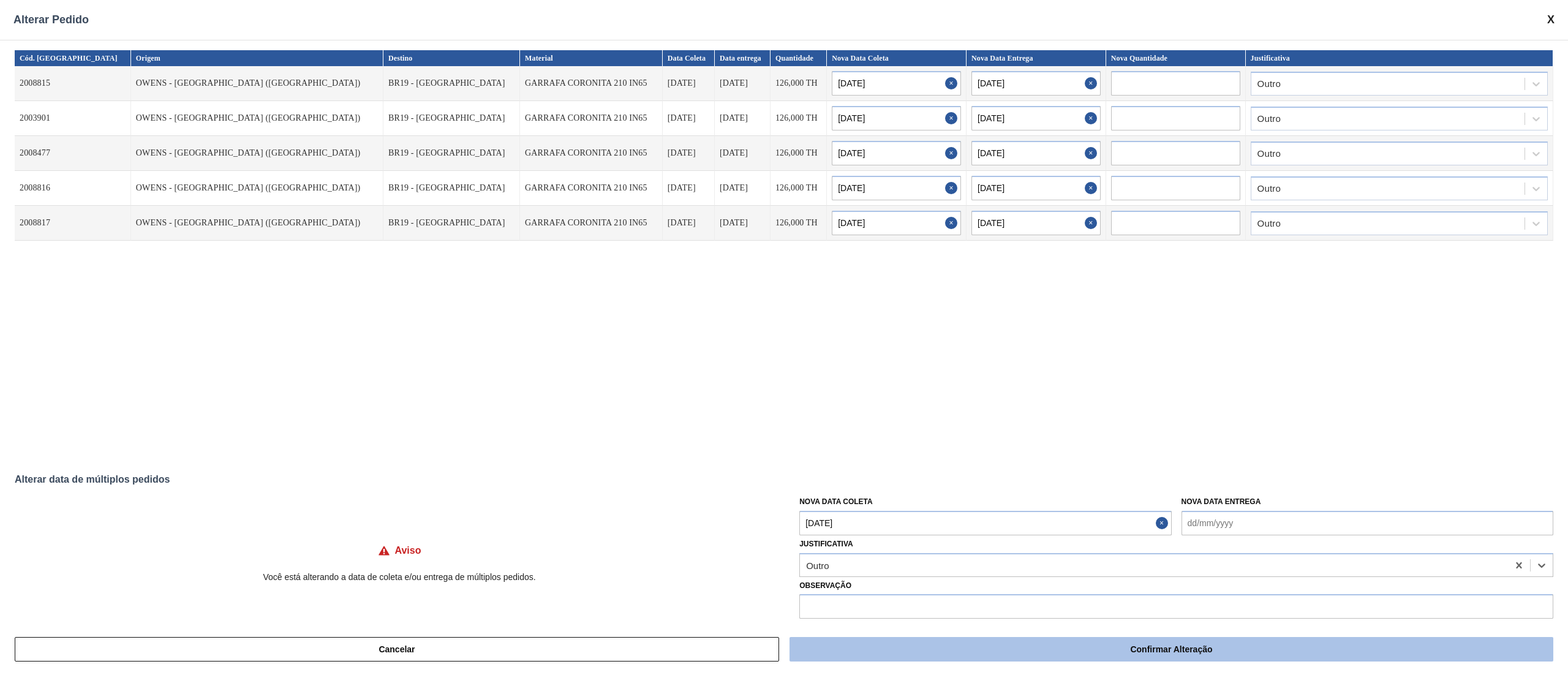
click at [1059, 506] on button "Confirmar Alteração" at bounding box center [1171, 650] width 764 height 25
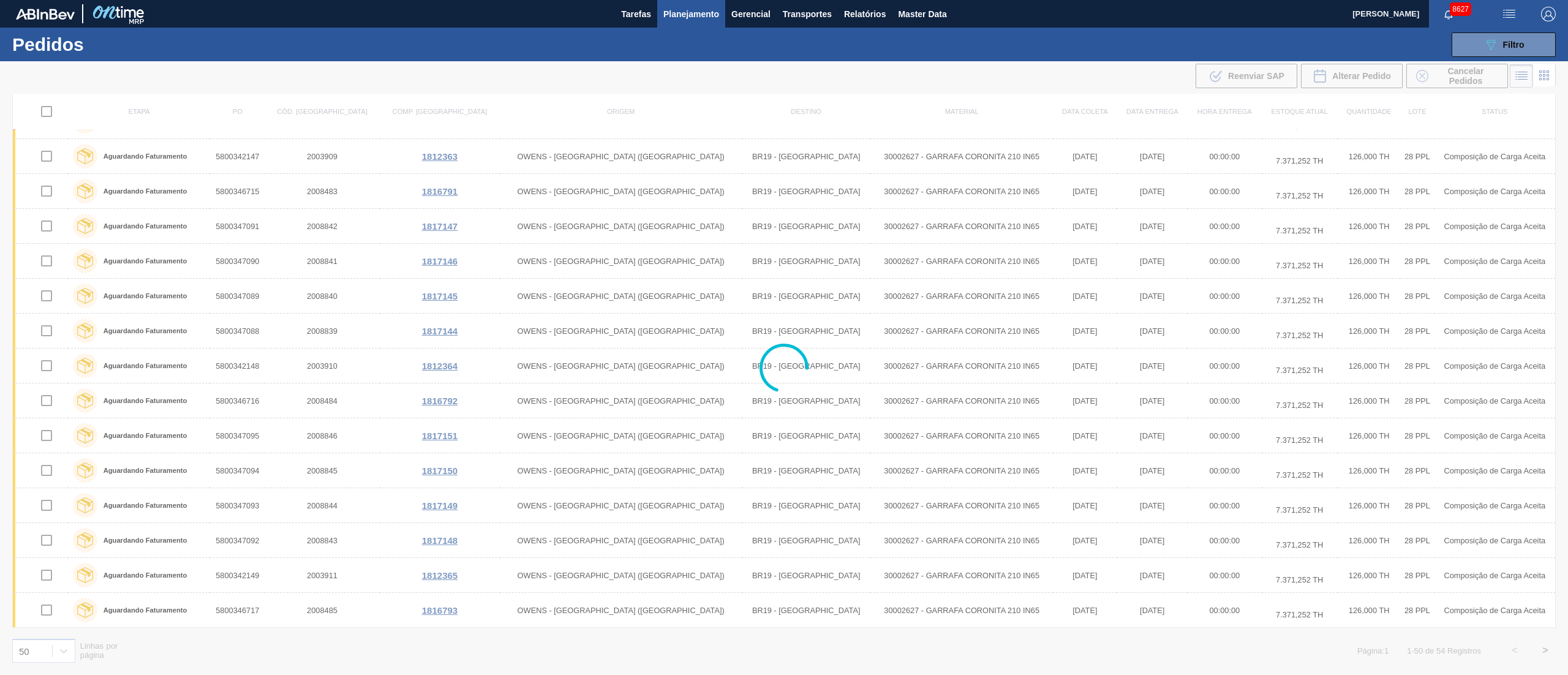
scroll to position [978, 0]
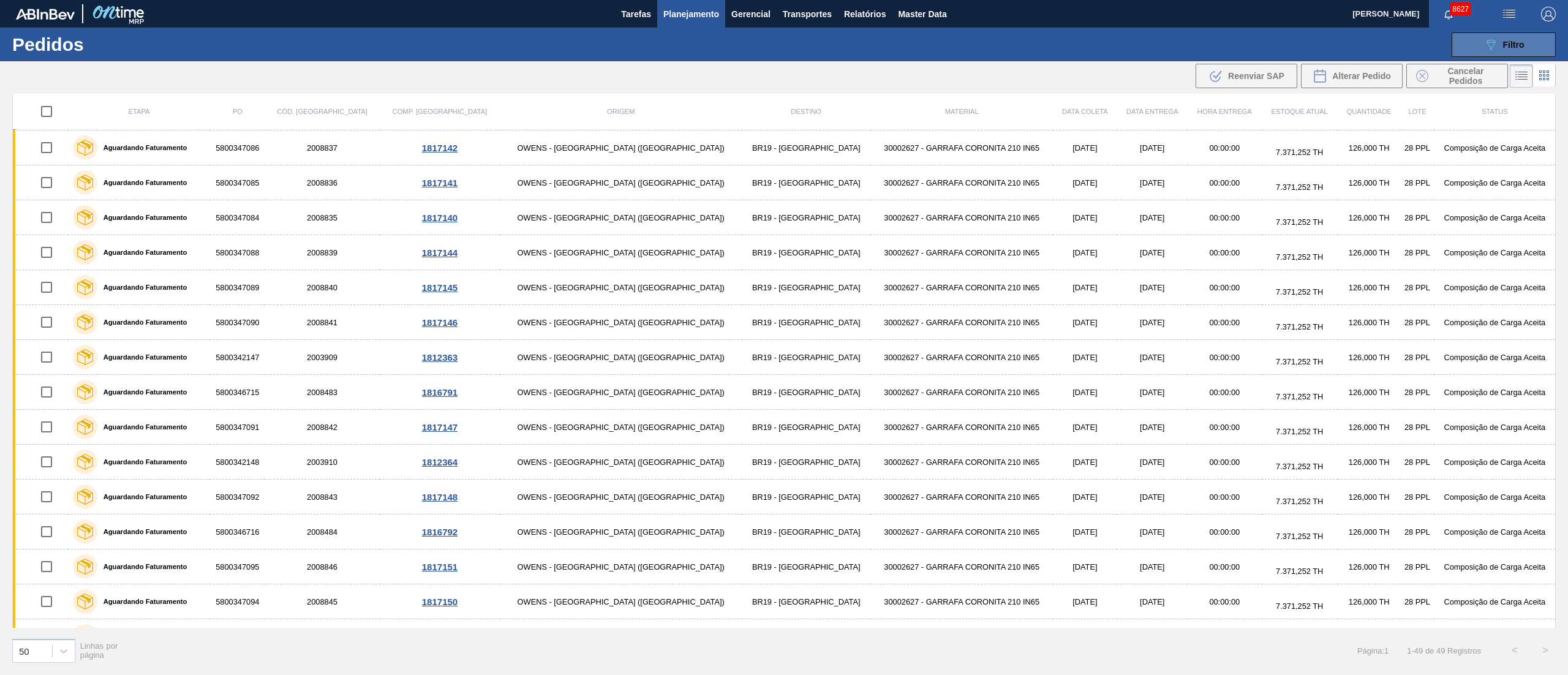
click at [1176, 38] on div "089F7B8B-B2A5-4AFE-B5C0-19BA573D28AC Filtro" at bounding box center [1504, 45] width 41 height 15
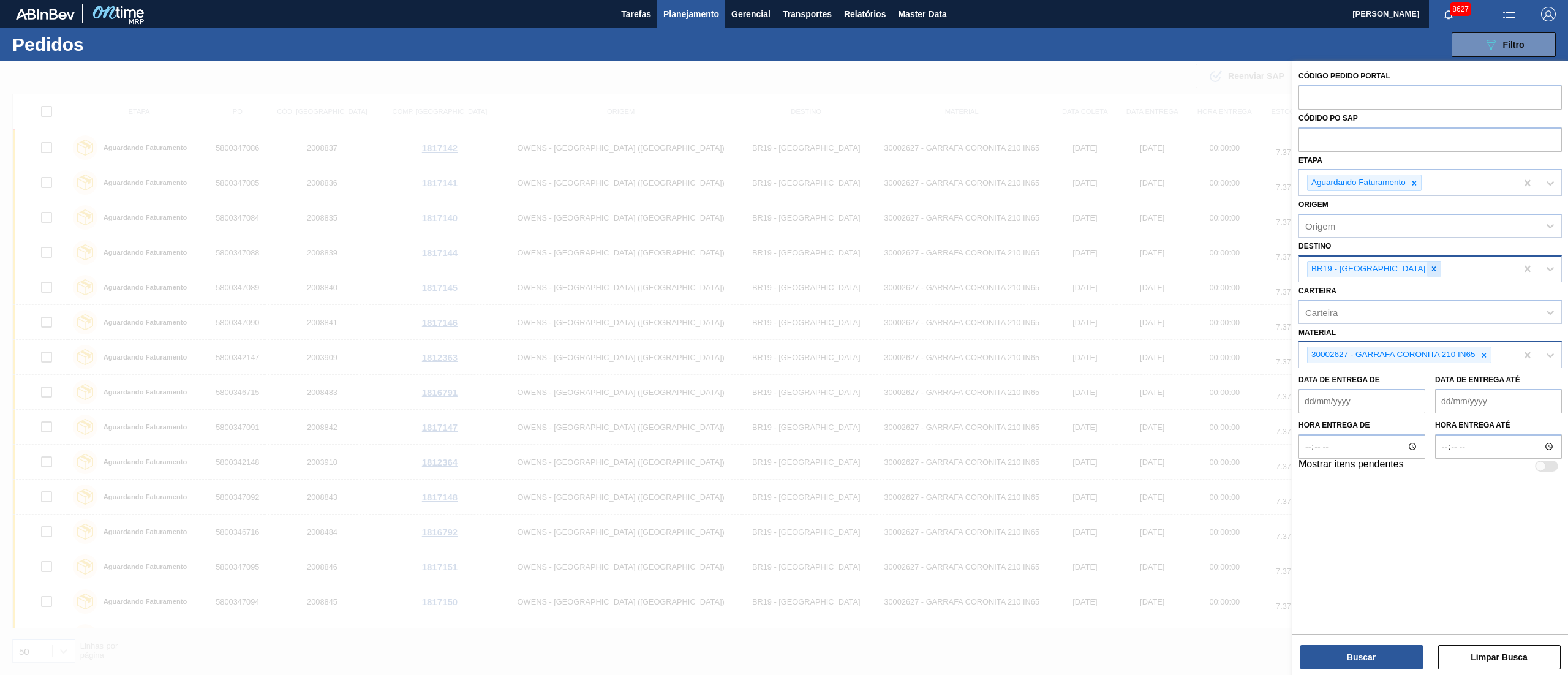
click at [1176, 264] on div at bounding box center [1434, 269] width 14 height 16
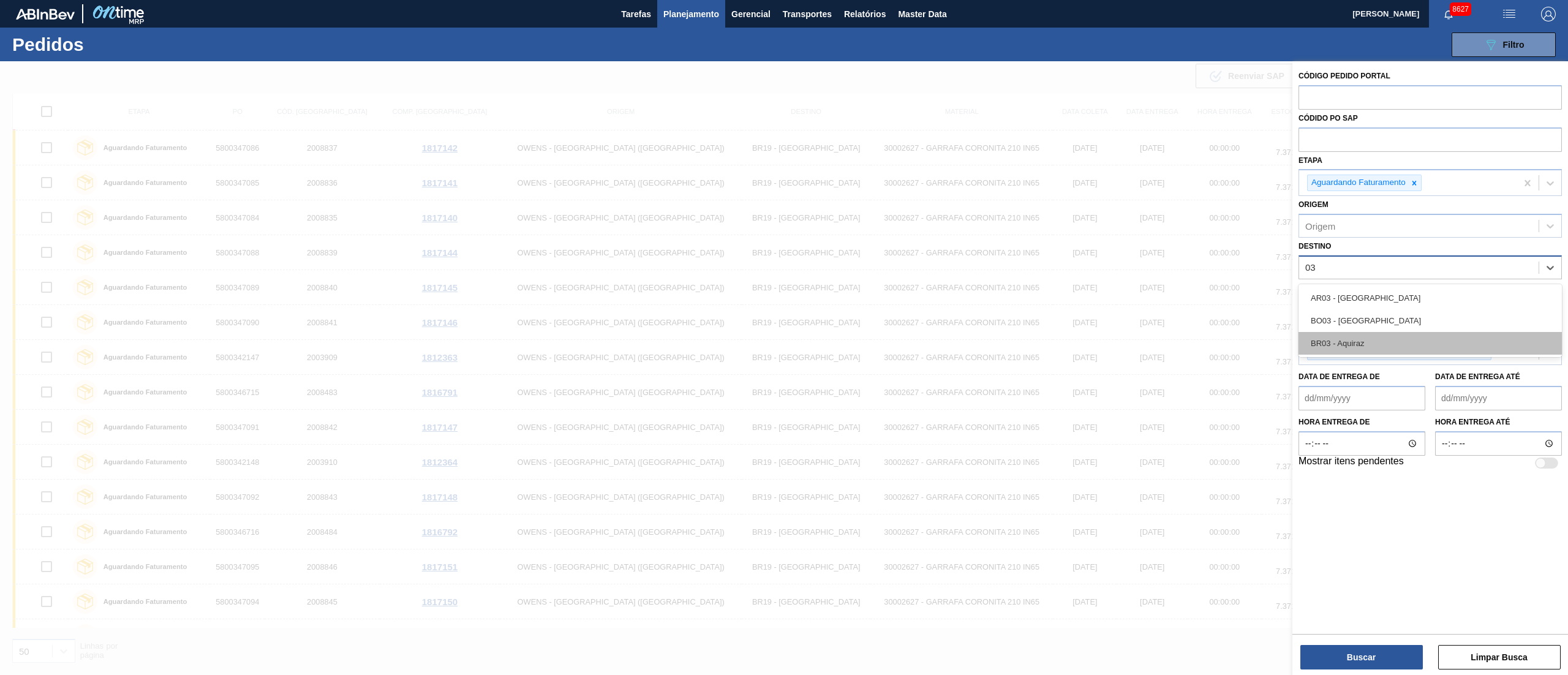
click at [1176, 340] on div "BR03 - Aquiraz" at bounding box center [1430, 343] width 263 height 23
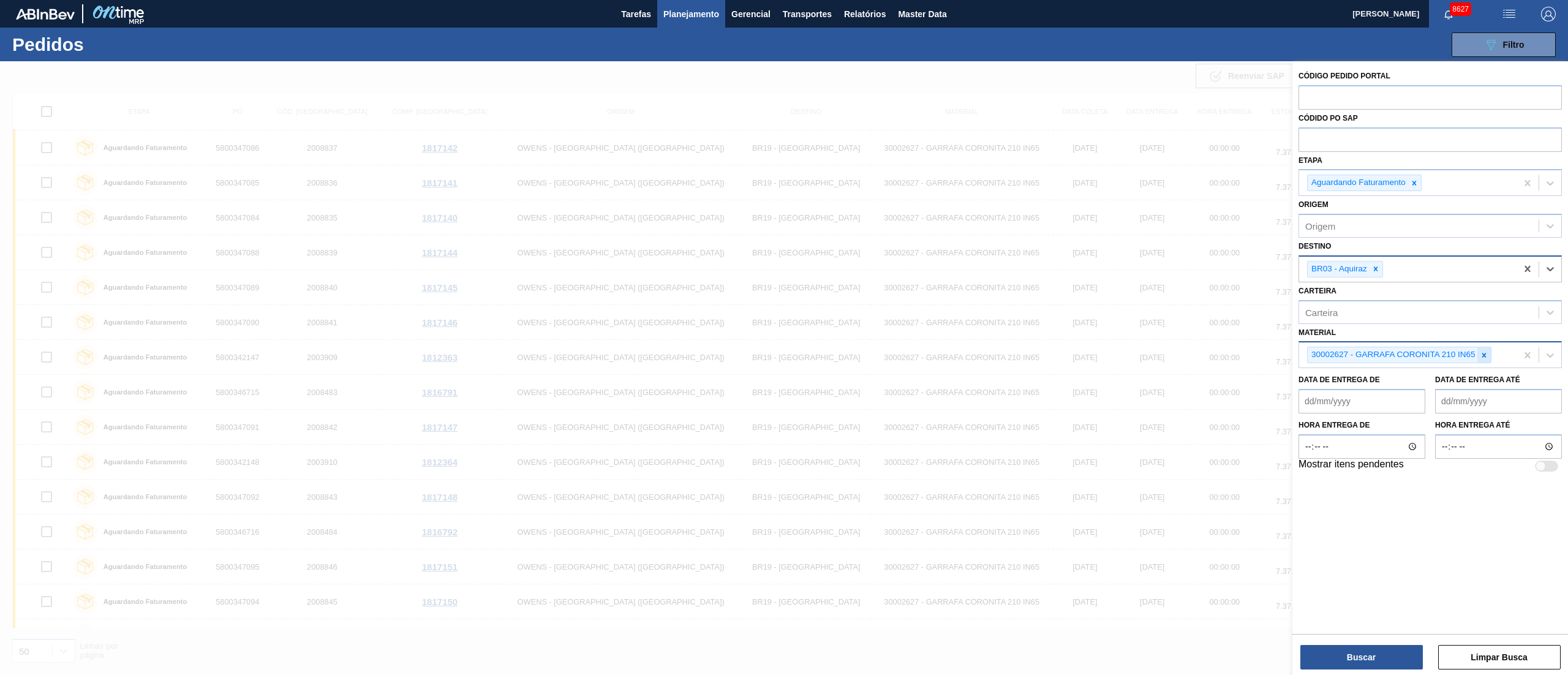
click at [1176, 358] on icon at bounding box center [1484, 355] width 8 height 8
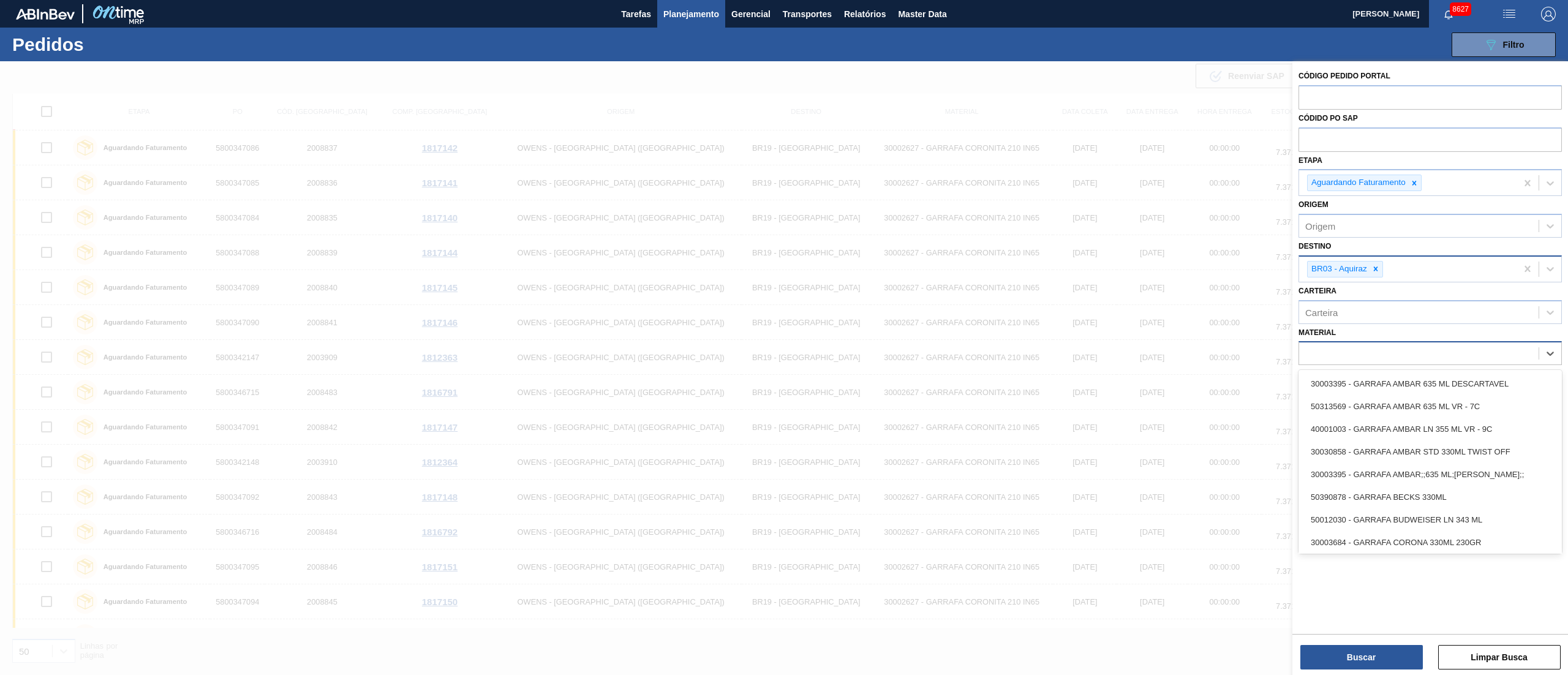
click at [1176, 355] on div "03" at bounding box center [1419, 354] width 239 height 18
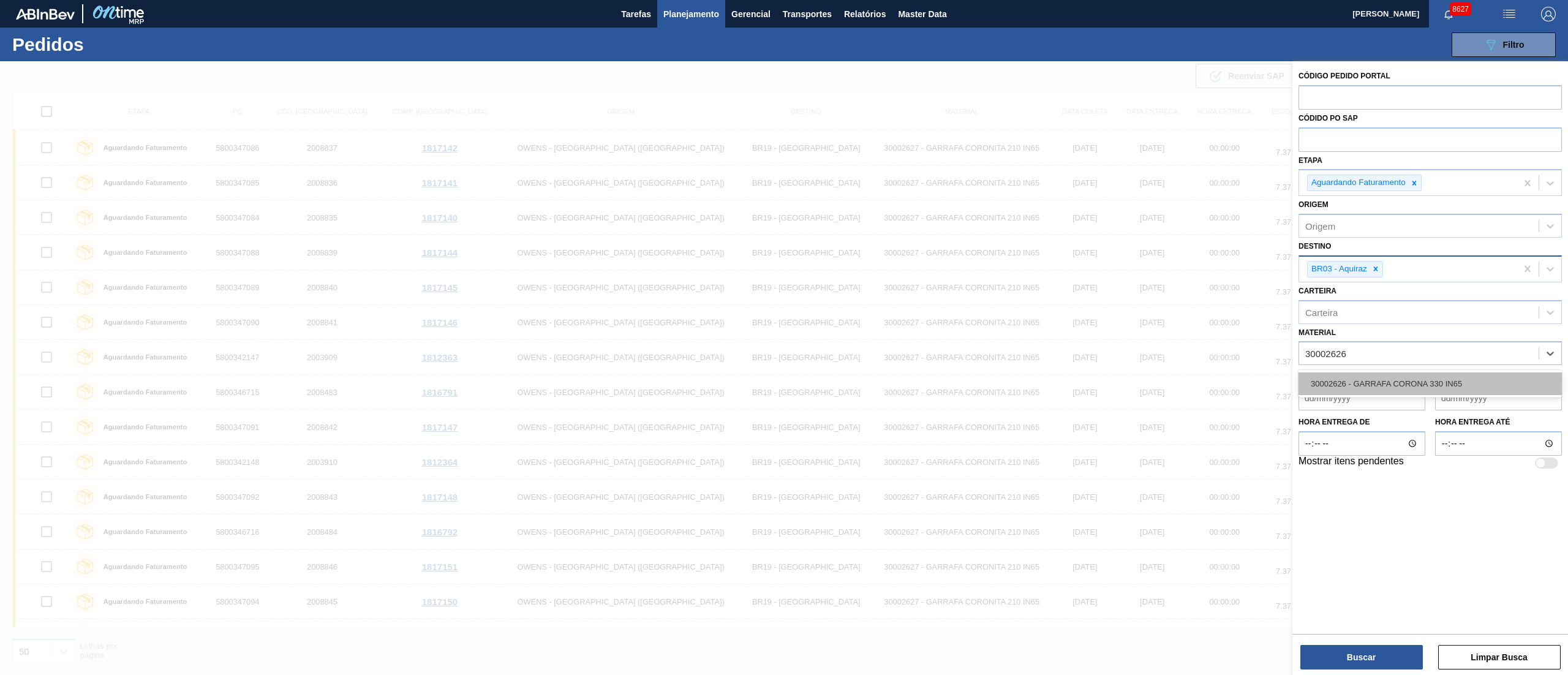
click at [1176, 389] on div "30002626 - GARRAFA CORONA 330 IN65" at bounding box center [1430, 384] width 263 height 23
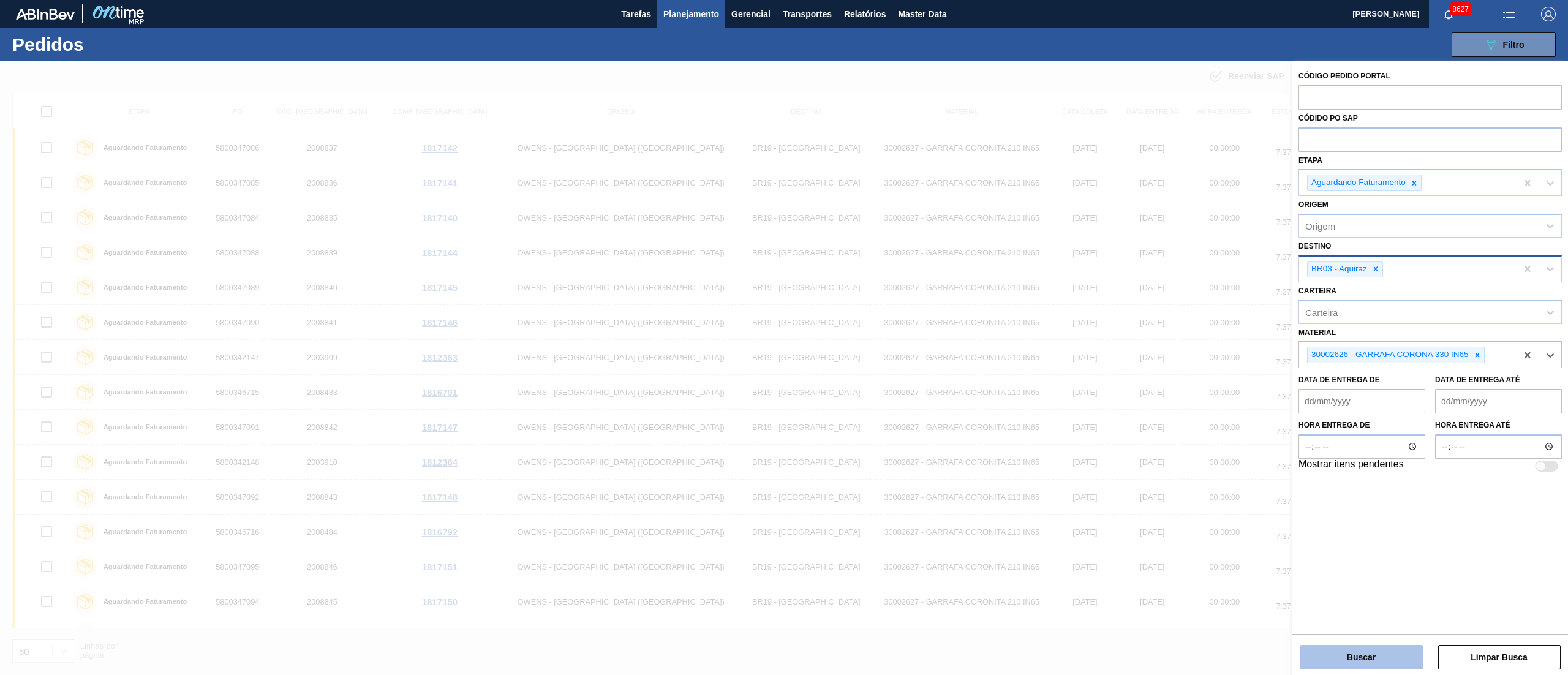
click at [1176, 506] on button "Buscar" at bounding box center [1361, 657] width 123 height 25
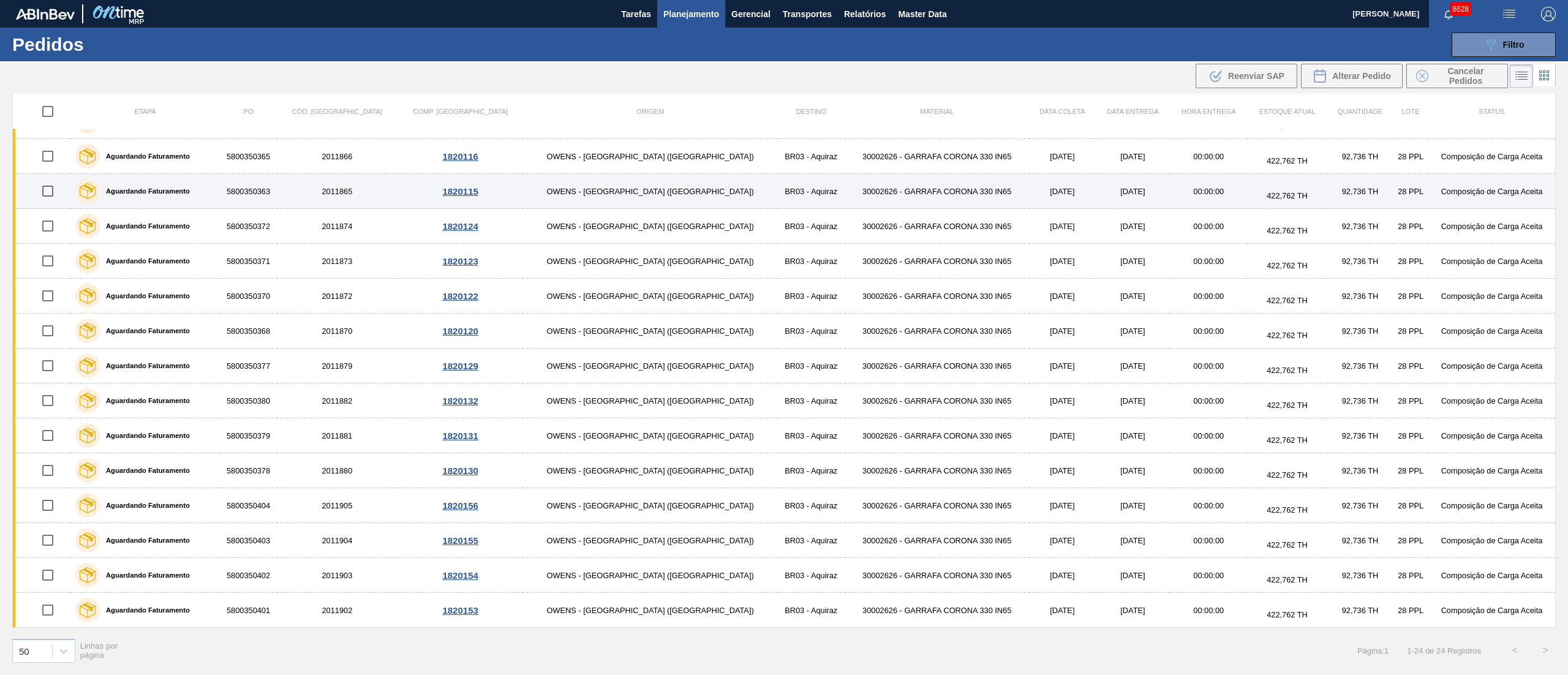
scroll to position [0, 0]
